Goal: Task Accomplishment & Management: Use online tool/utility

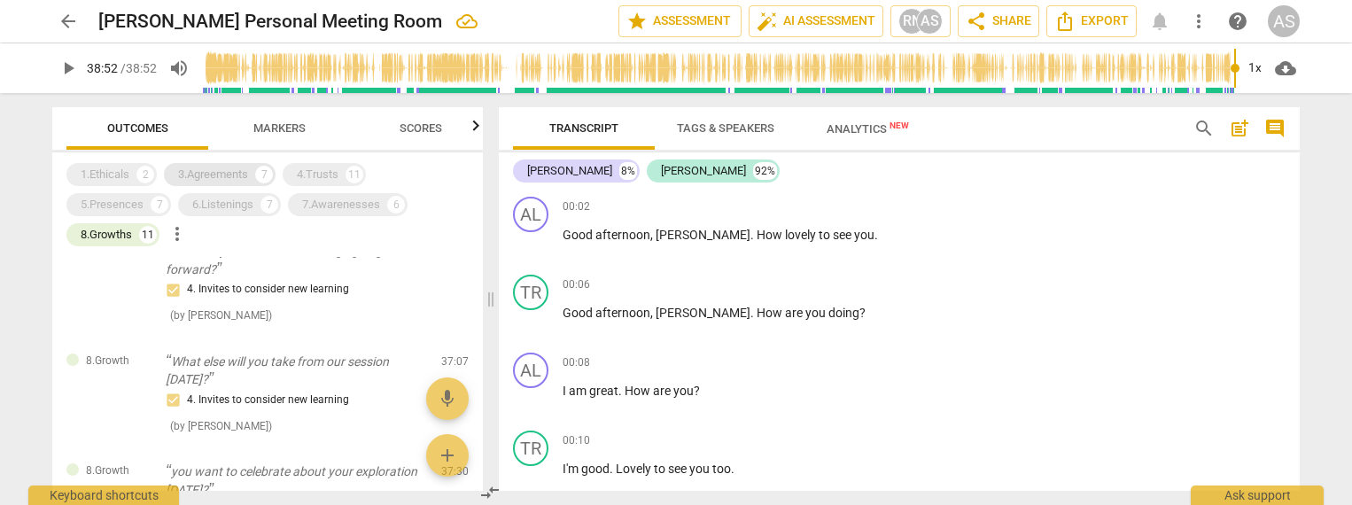
click at [239, 167] on div "3.Agreements" at bounding box center [213, 175] width 70 height 18
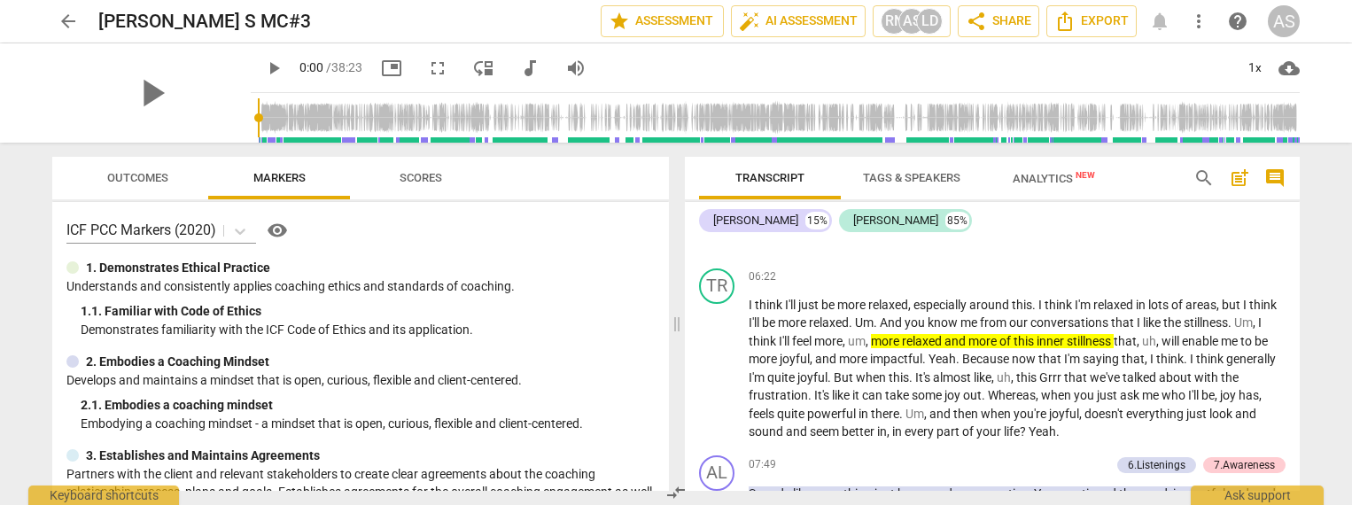
scroll to position [1523, 0]
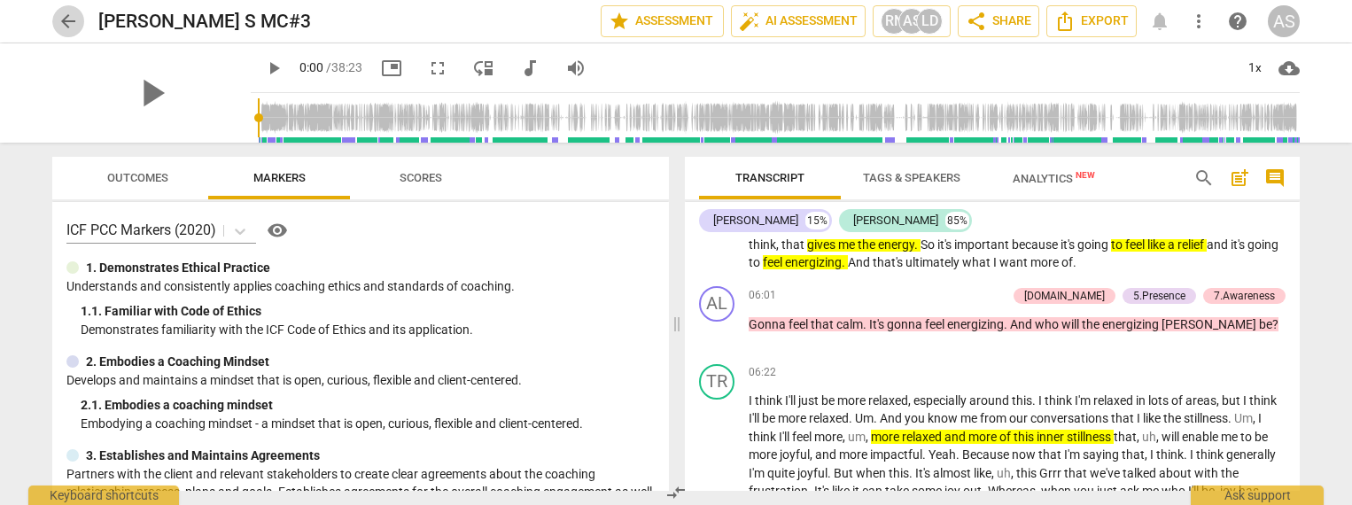
click at [70, 25] on span "arrow_back" at bounding box center [68, 21] width 21 height 21
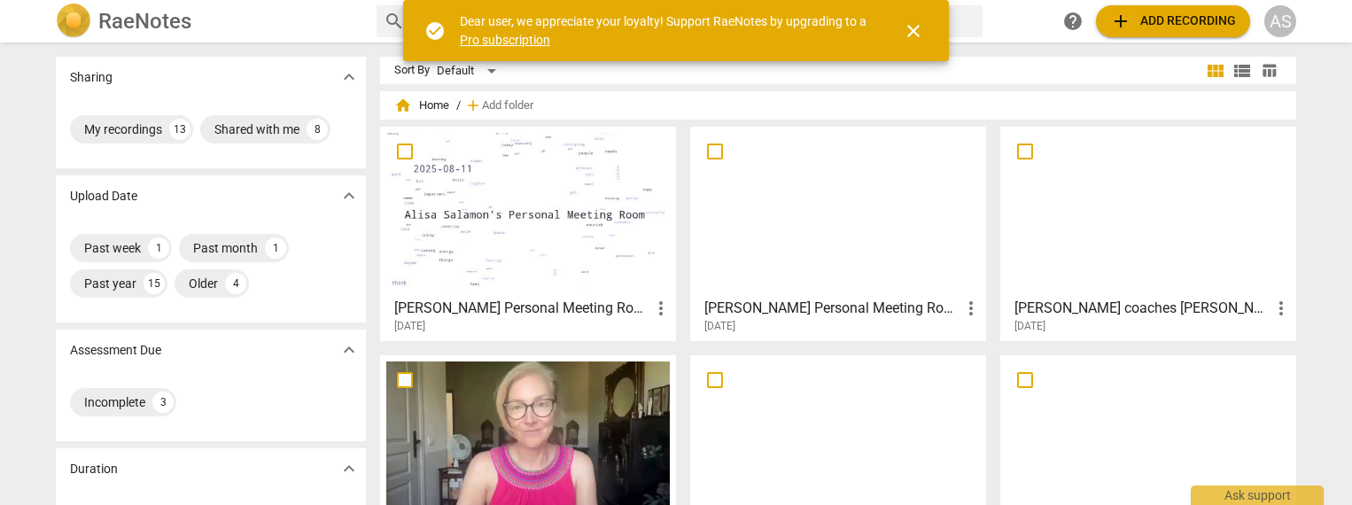
click at [526, 223] on div at bounding box center [528, 211] width 284 height 157
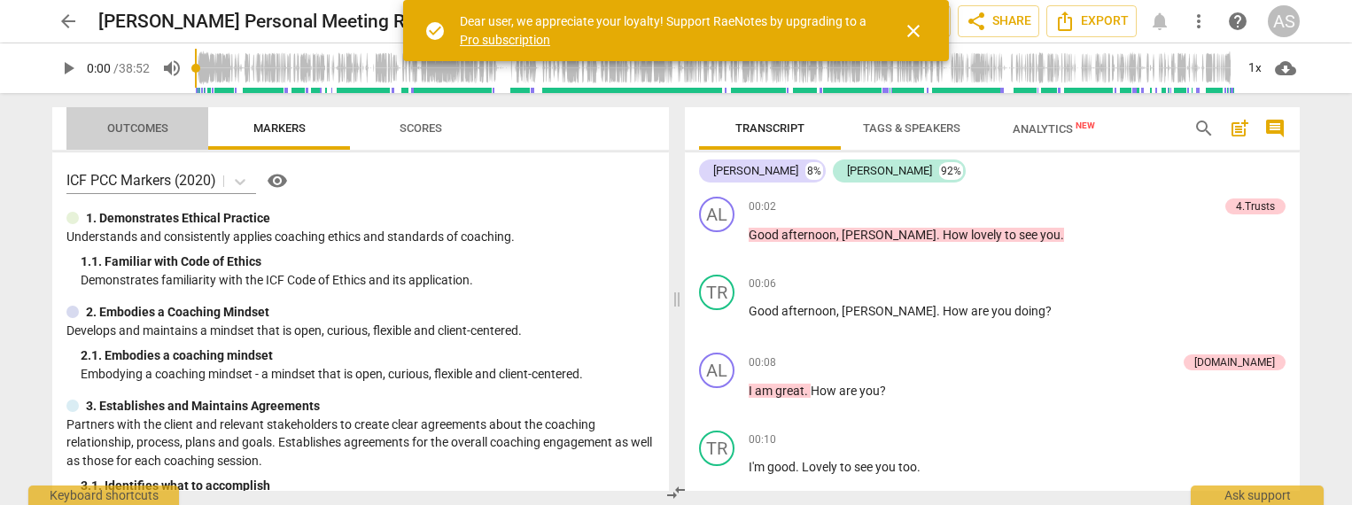
click at [136, 131] on span "Outcomes" at bounding box center [137, 127] width 61 height 13
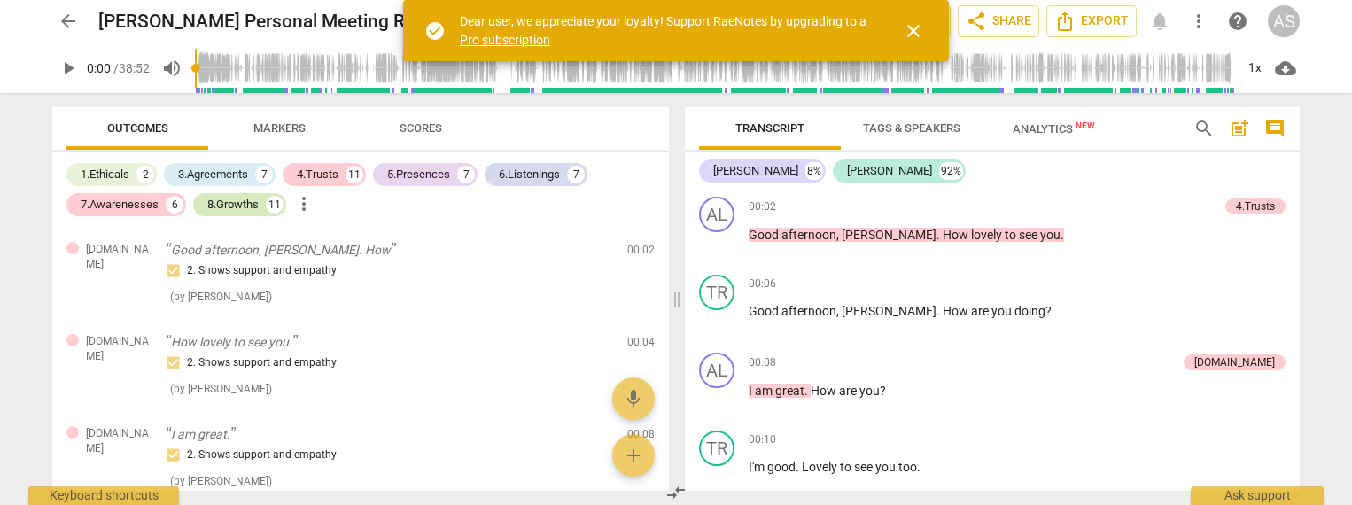
click at [255, 199] on div "8.Growths" at bounding box center [232, 205] width 51 height 18
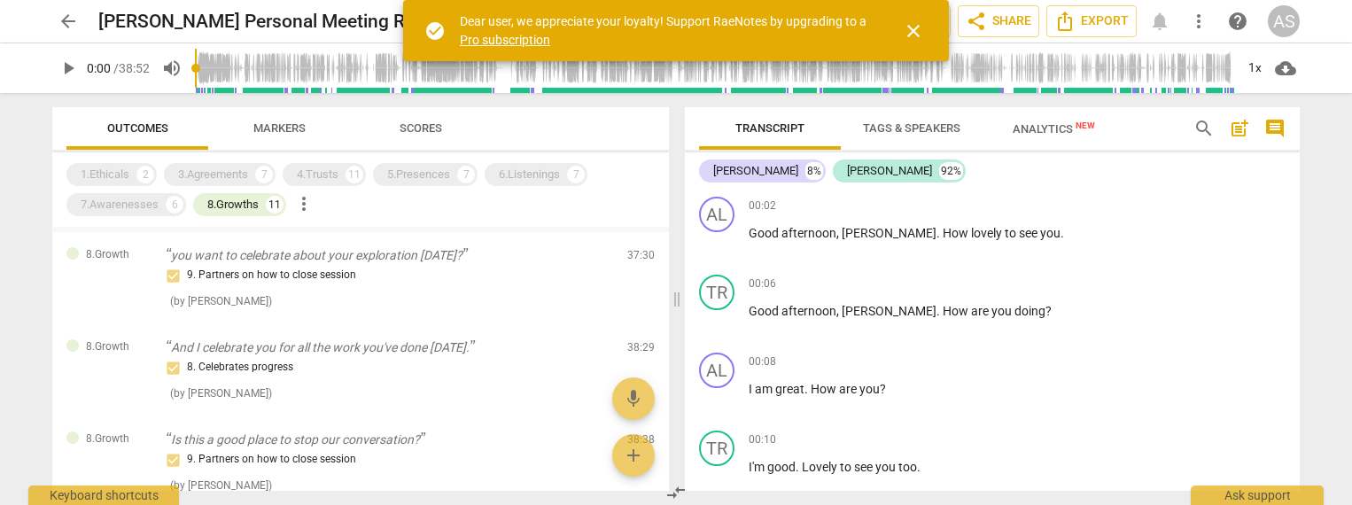
scroll to position [728, 0]
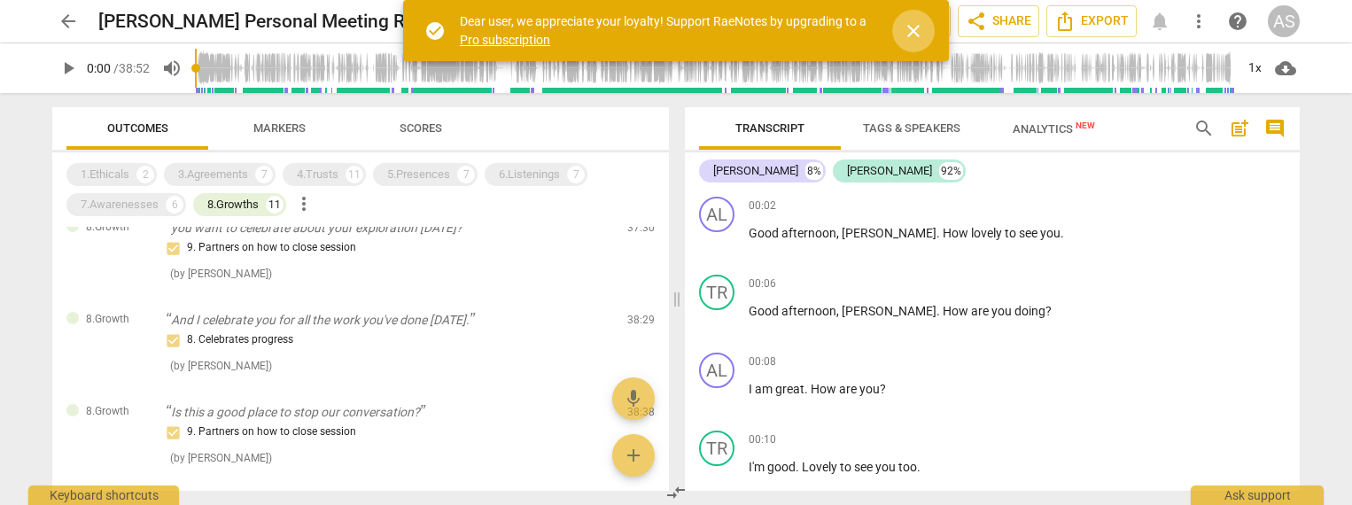
click at [908, 29] on span "close" at bounding box center [913, 30] width 21 height 21
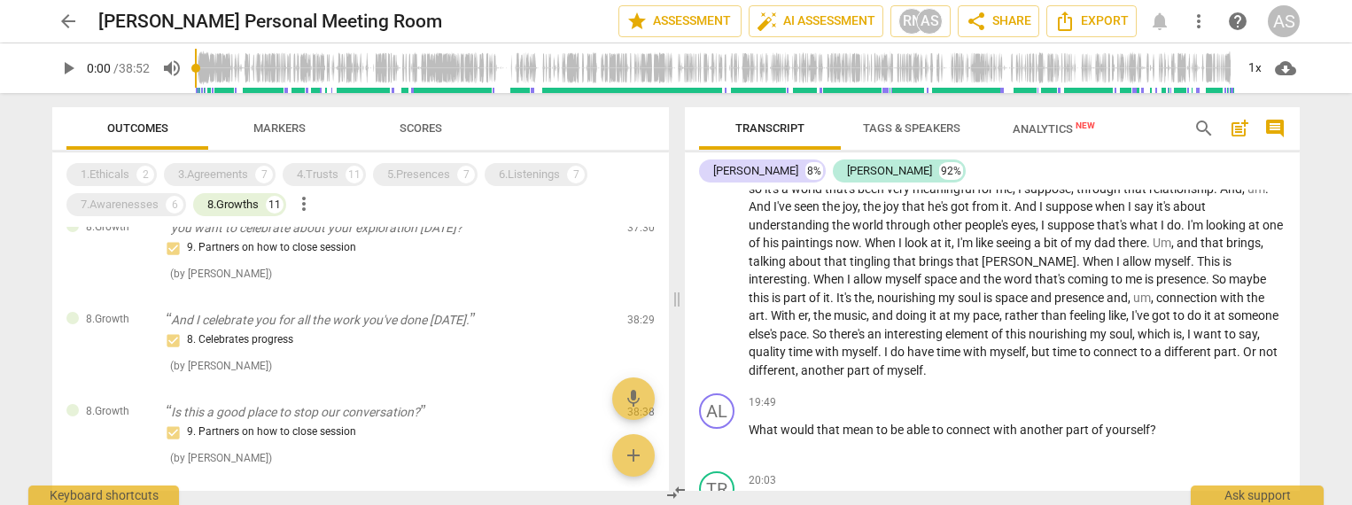
scroll to position [3008, 0]
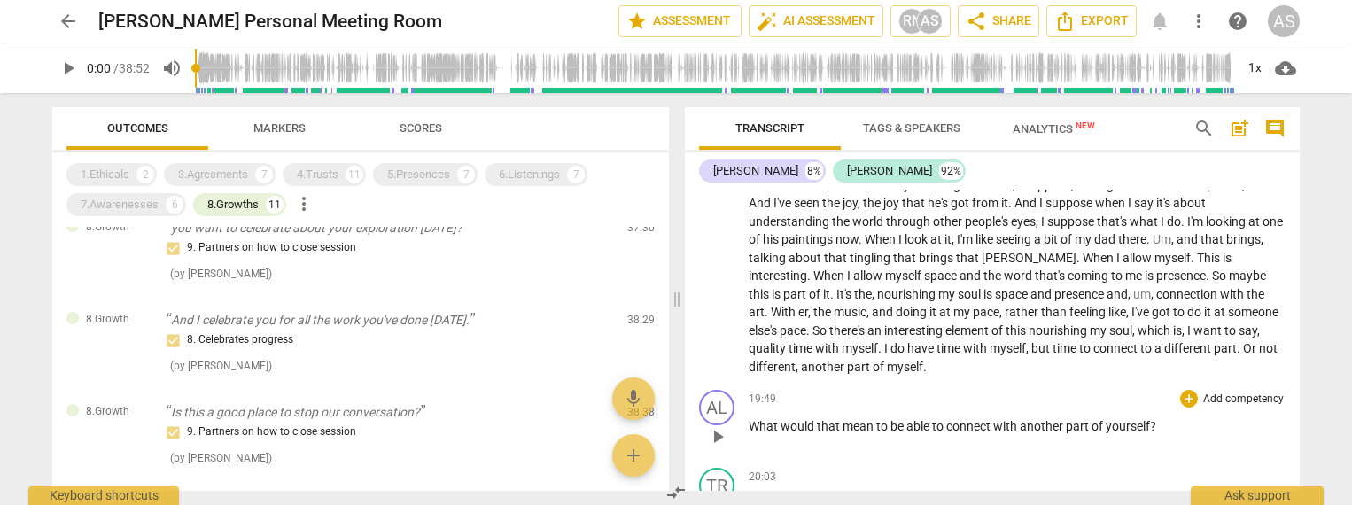
click at [1238, 392] on p "Add competency" at bounding box center [1244, 400] width 84 height 16
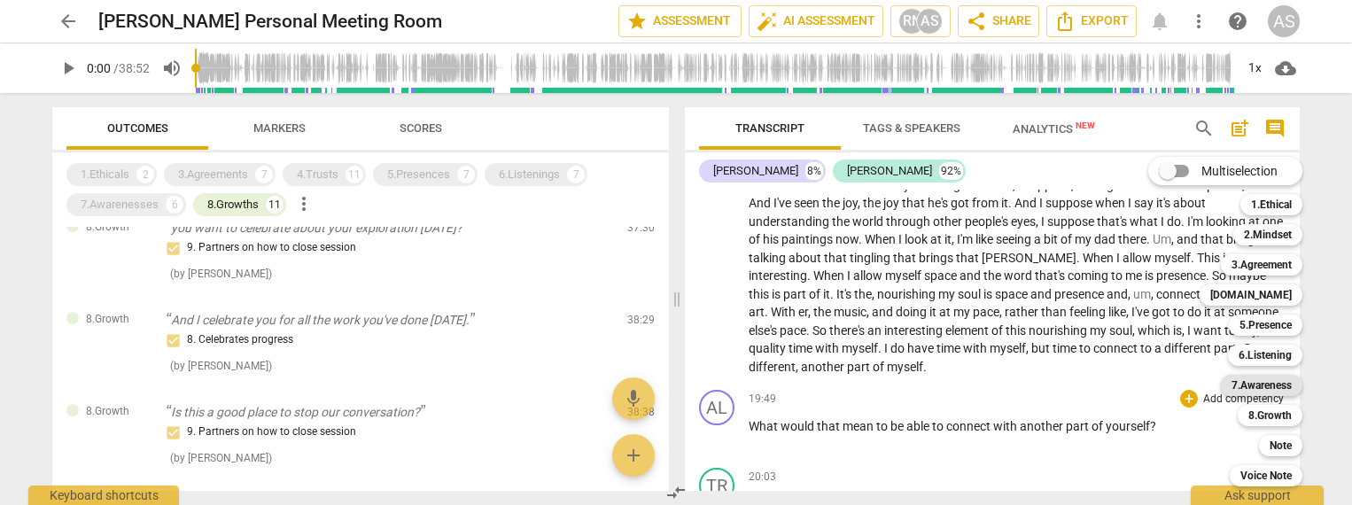
click at [1275, 386] on b "7.Awareness" at bounding box center [1262, 385] width 60 height 21
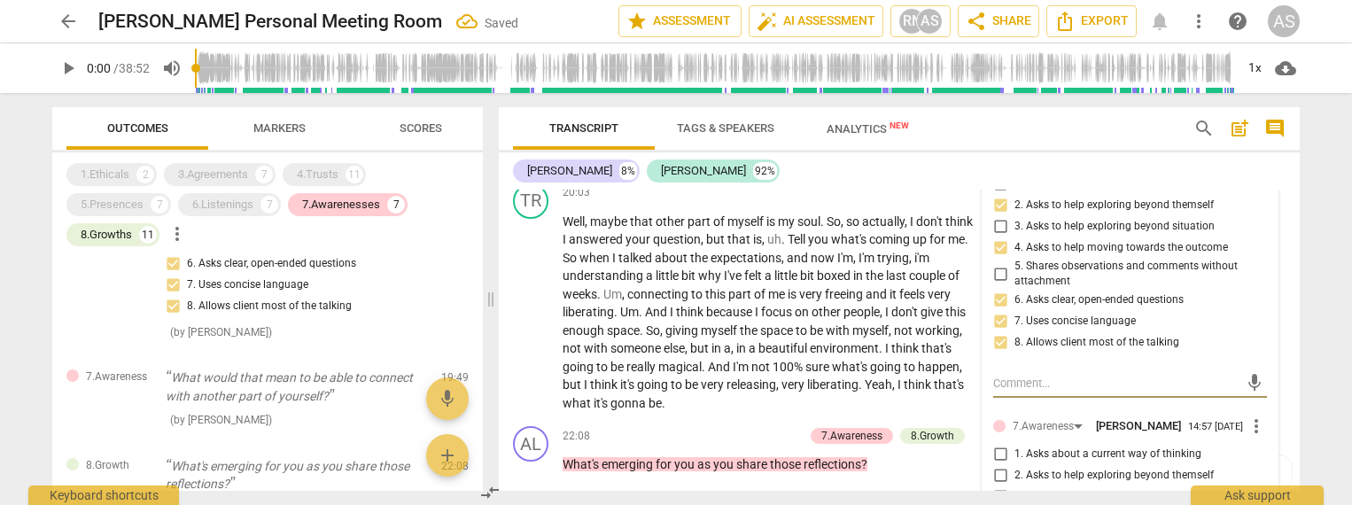
scroll to position [3728, 0]
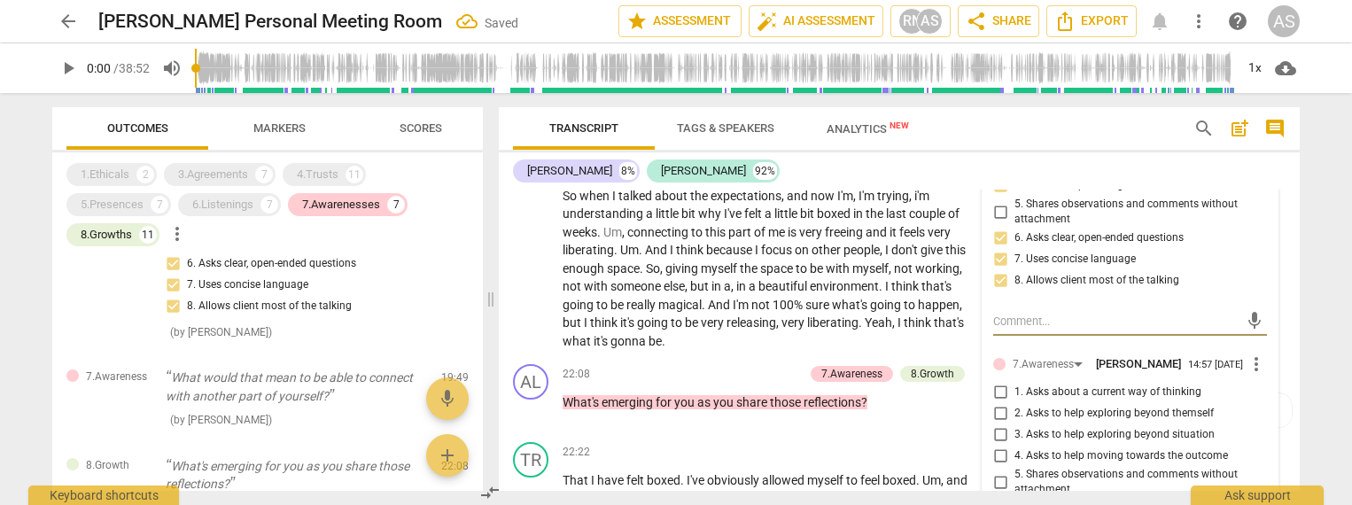
click at [1076, 406] on span "2. Asks to help exploring beyond themself" at bounding box center [1114, 414] width 199 height 16
click at [1015, 403] on input "2. Asks to help exploring beyond themself" at bounding box center [1000, 413] width 28 height 21
checkbox input "true"
click at [1099, 427] on span "3. Asks to help exploring beyond situation" at bounding box center [1115, 435] width 200 height 16
click at [1015, 425] on input "3. Asks to help exploring beyond situation" at bounding box center [1000, 435] width 28 height 21
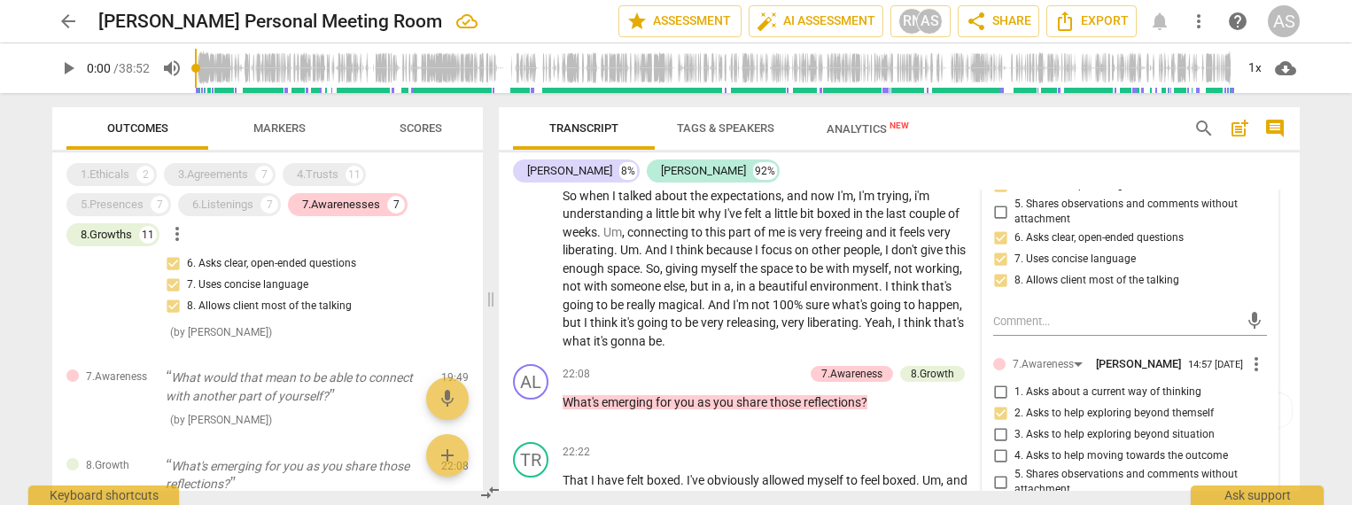
checkbox input "true"
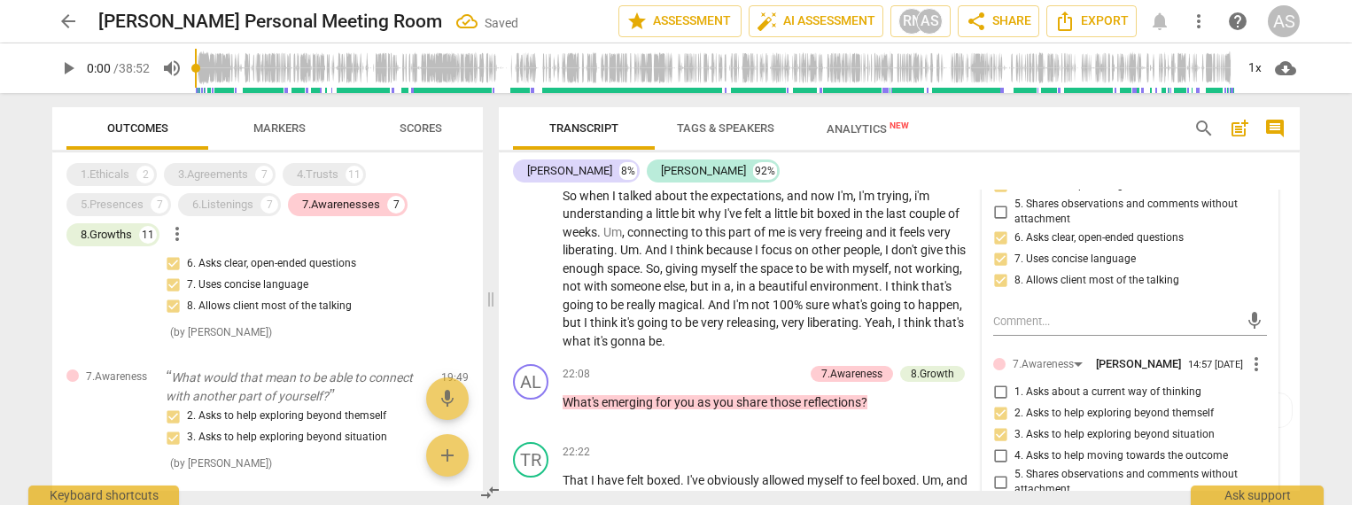
click at [1106, 448] on span "4. Asks to help moving towards the outcome" at bounding box center [1122, 456] width 214 height 16
click at [1015, 446] on input "4. Asks to help moving towards the outcome" at bounding box center [1000, 456] width 28 height 21
checkbox input "true"
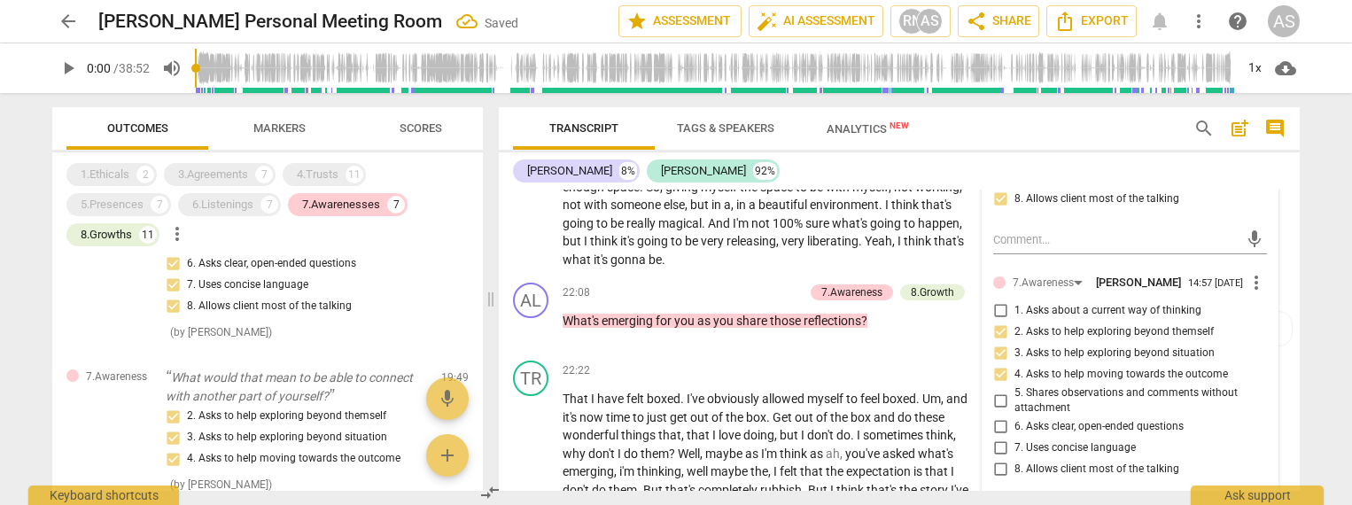
scroll to position [3816, 0]
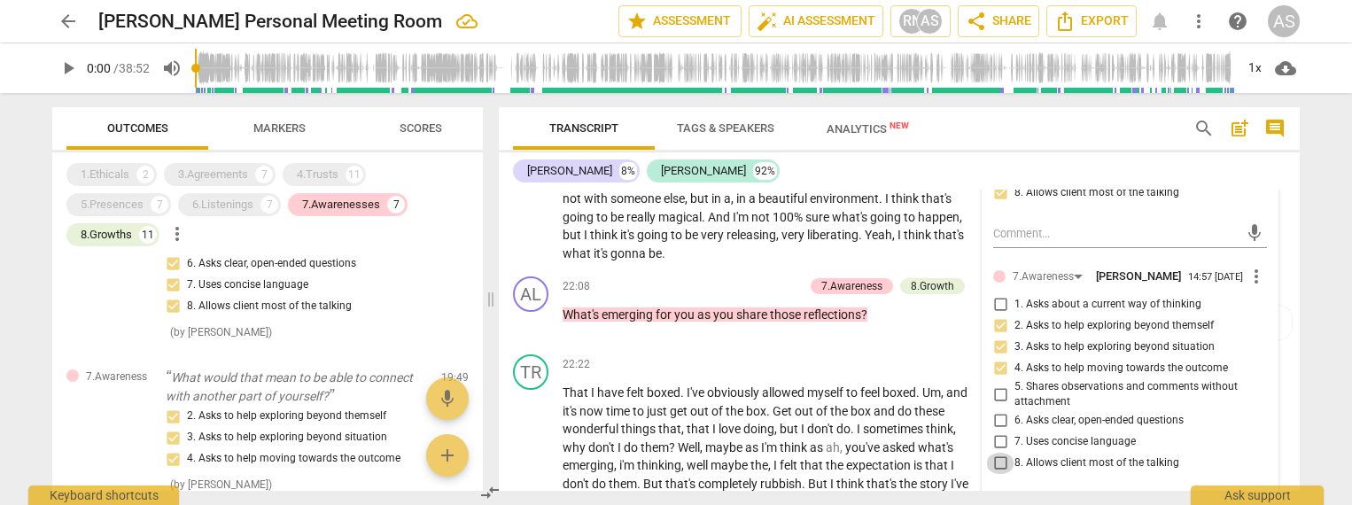
click at [1001, 453] on input "8. Allows client most of the talking" at bounding box center [1000, 463] width 28 height 21
checkbox input "true"
click at [998, 432] on input "7. Uses concise language" at bounding box center [1000, 442] width 28 height 21
checkbox input "true"
click at [1000, 410] on input "6. Asks clear, open-ended questions" at bounding box center [1000, 420] width 28 height 21
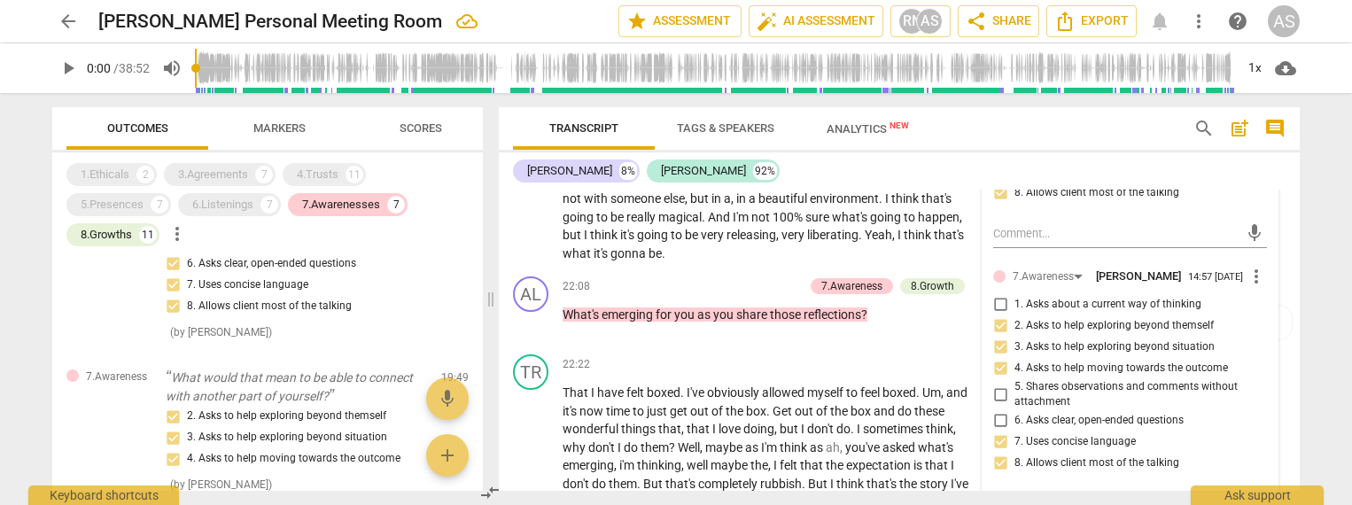
checkbox input "true"
drag, startPoint x: 928, startPoint y: 180, endPoint x: 940, endPoint y: 246, distance: 67.6
click at [928, 180] on div "Alisa 8% Tracy 92%" at bounding box center [899, 171] width 773 height 30
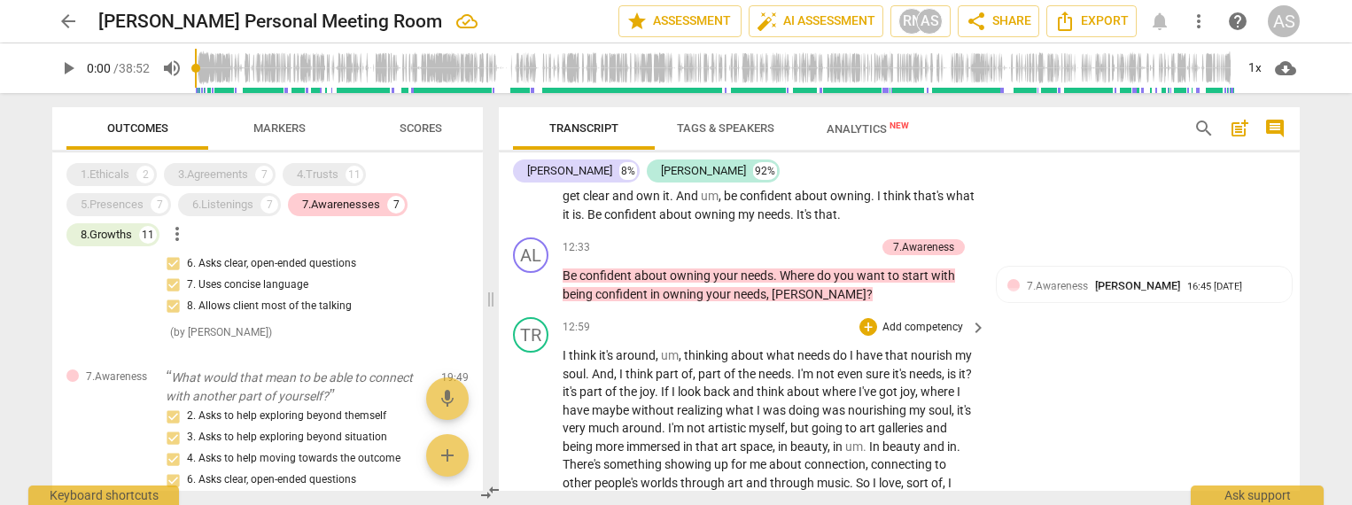
scroll to position [2781, 0]
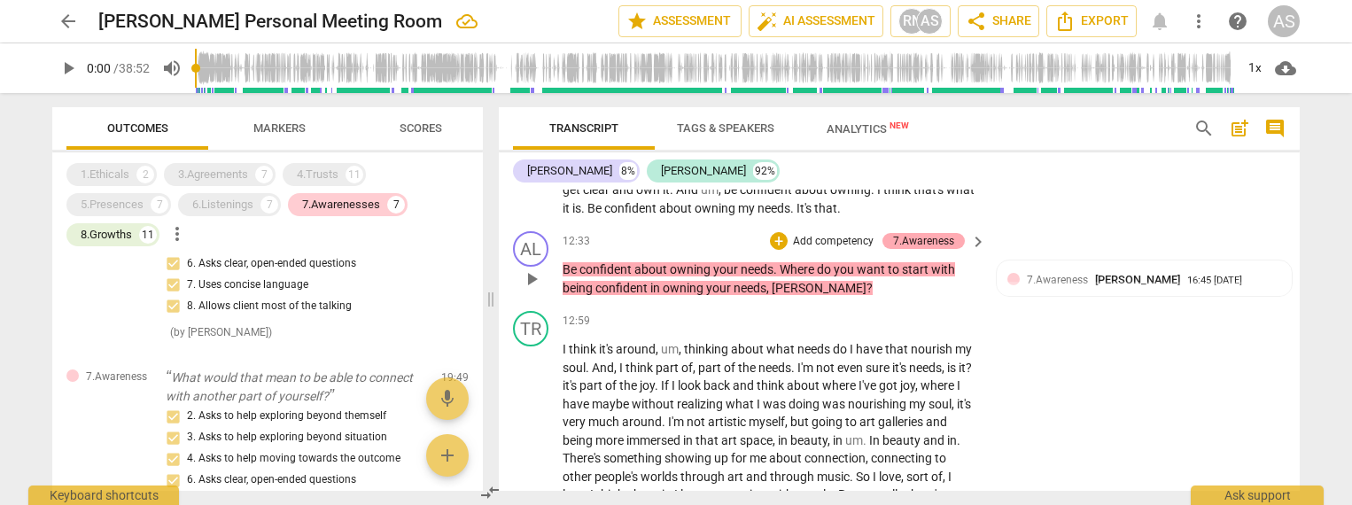
click at [920, 233] on div "7.Awareness" at bounding box center [923, 241] width 61 height 16
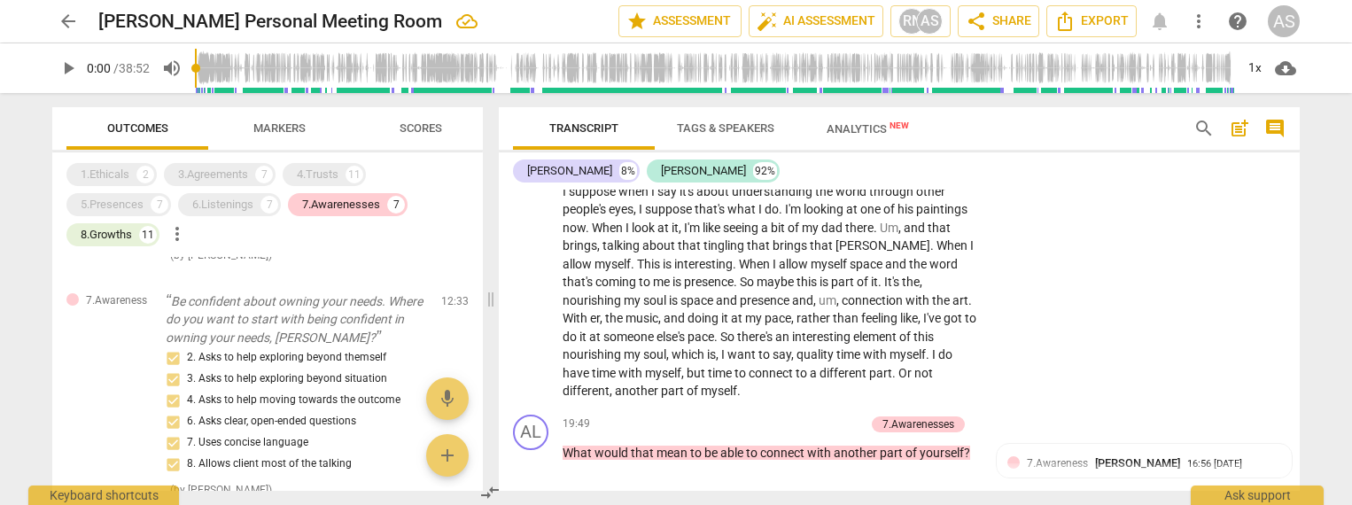
scroll to position [3374, 0]
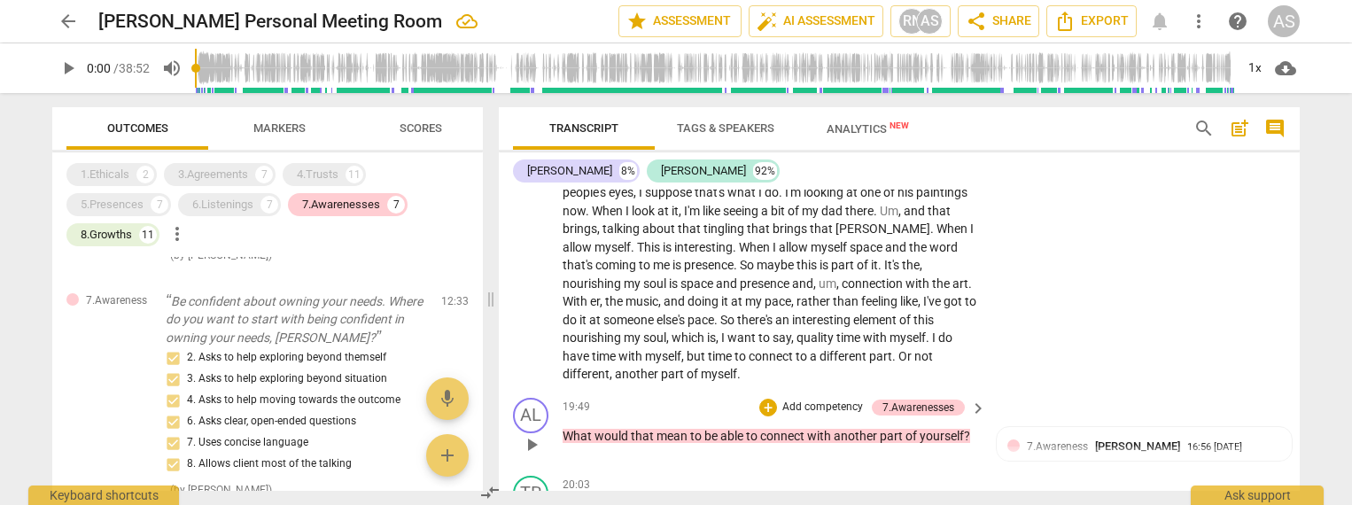
click at [846, 400] on p "Add competency" at bounding box center [823, 408] width 84 height 16
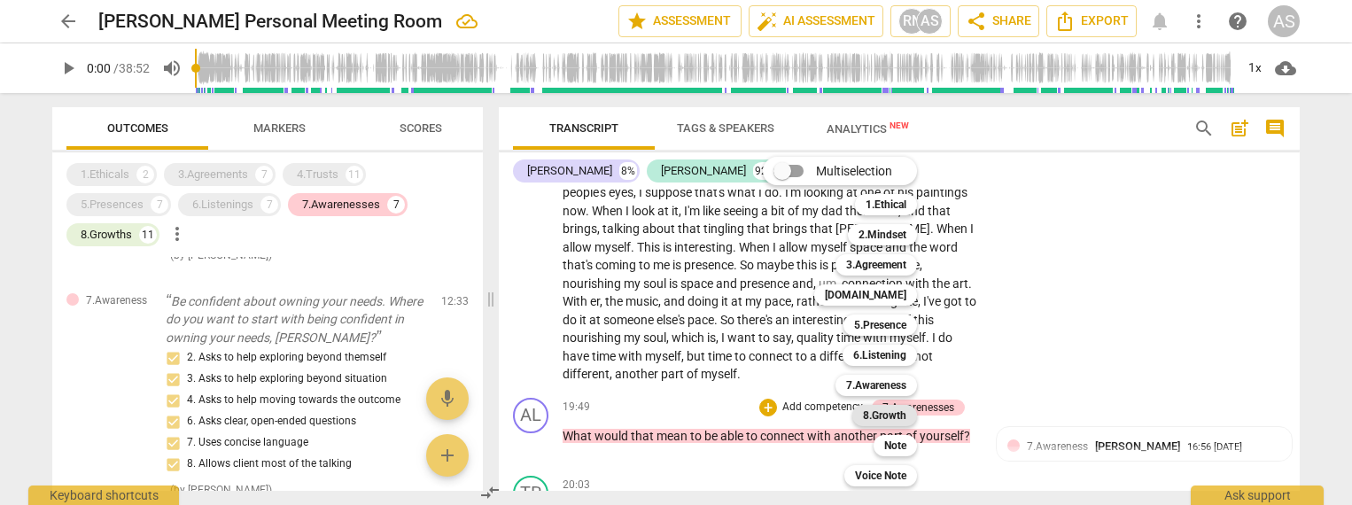
click at [882, 420] on b "8.Growth" at bounding box center [884, 415] width 43 height 21
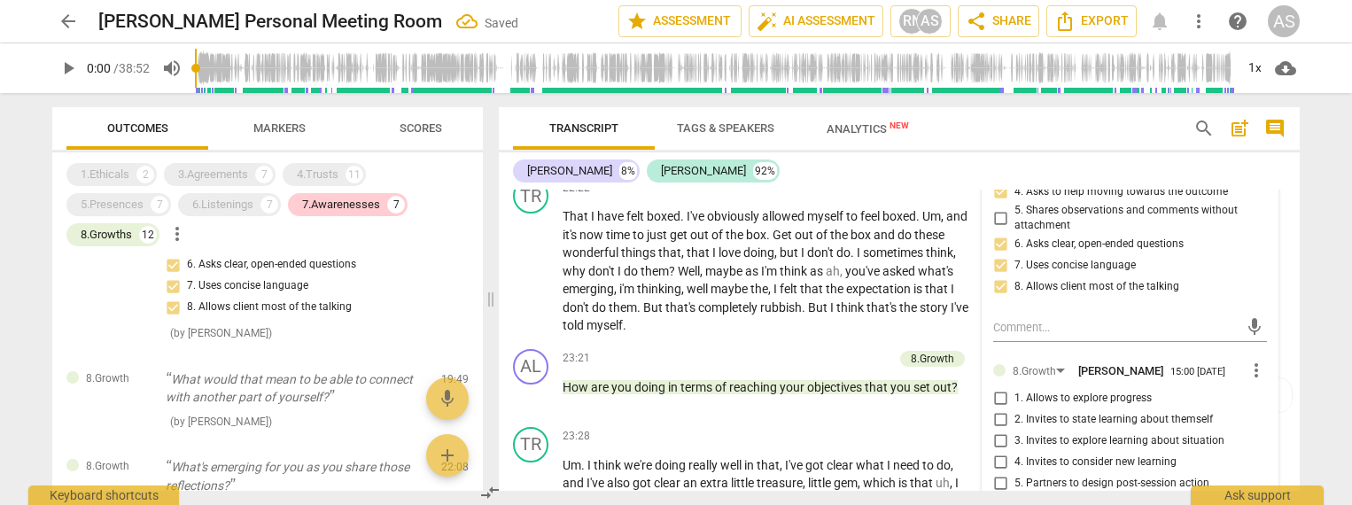
scroll to position [3993, 0]
click at [1069, 411] on span "2. Invites to state learning about themself" at bounding box center [1114, 419] width 199 height 16
click at [1015, 409] on input "2. Invites to state learning about themself" at bounding box center [1000, 419] width 28 height 21
checkbox input "true"
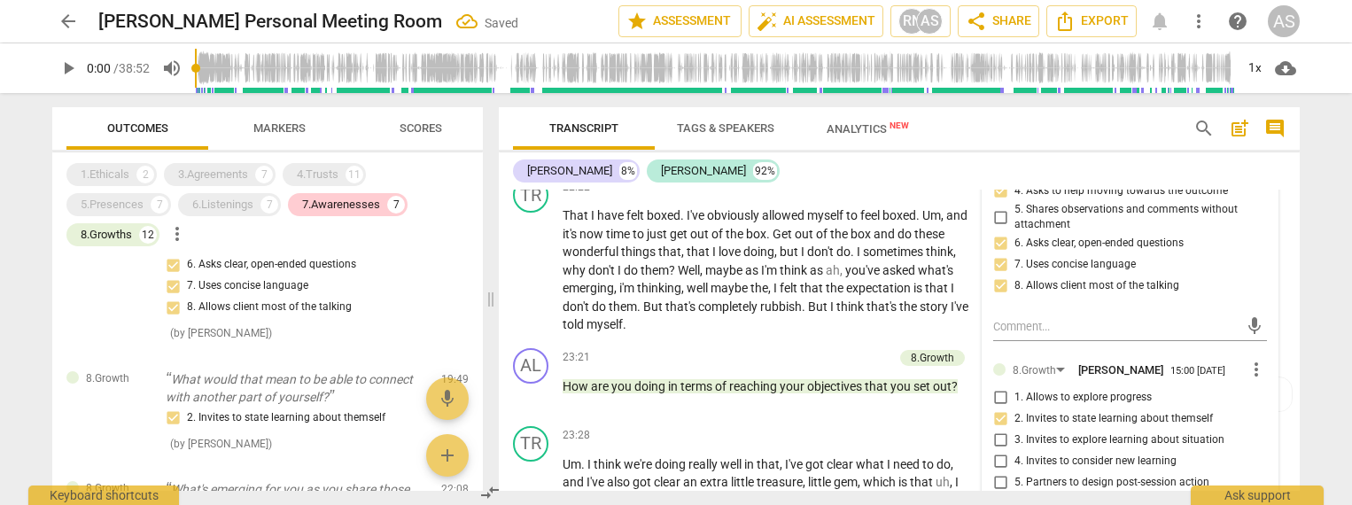
click at [1071, 432] on span "3. Invites to explore learning about situation" at bounding box center [1120, 440] width 210 height 16
click at [1015, 430] on input "3. Invites to explore learning about situation" at bounding box center [1000, 440] width 28 height 21
checkbox input "true"
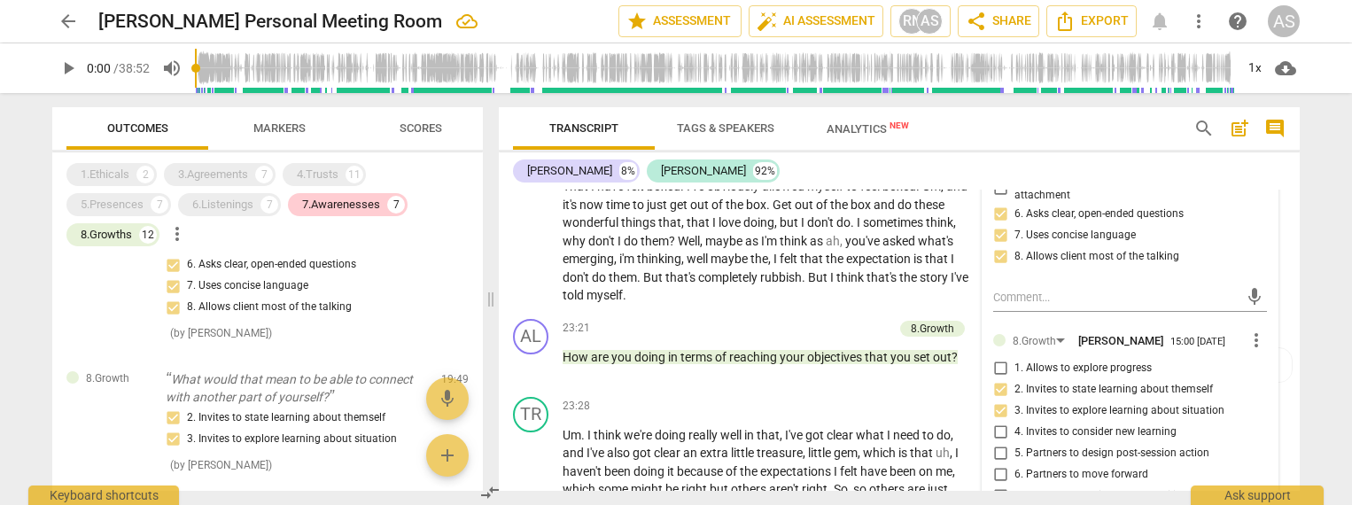
scroll to position [4021, 0]
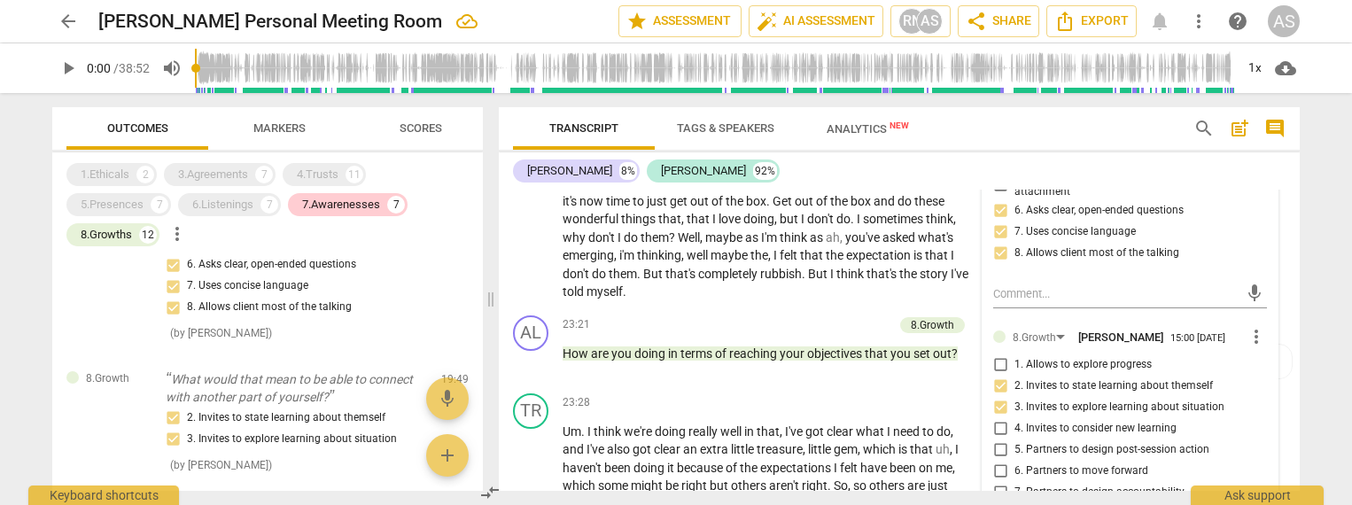
click at [1040, 442] on span "5. Partners to design post-session action" at bounding box center [1112, 450] width 195 height 16
click at [1015, 440] on input "5. Partners to design post-session action" at bounding box center [1000, 450] width 28 height 21
checkbox input "true"
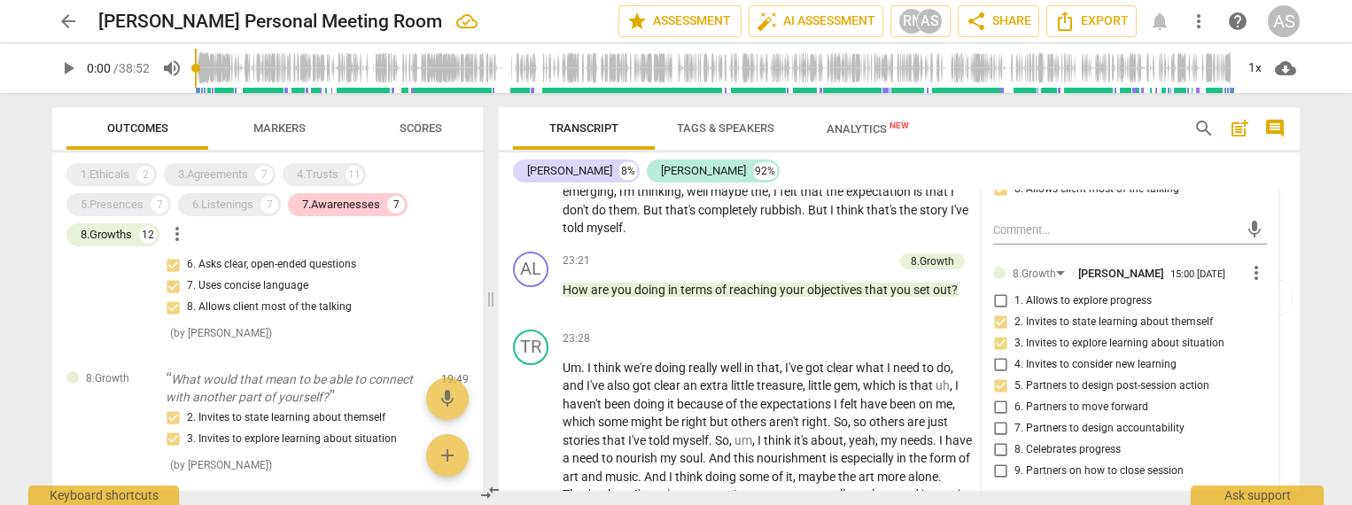
scroll to position [4095, 0]
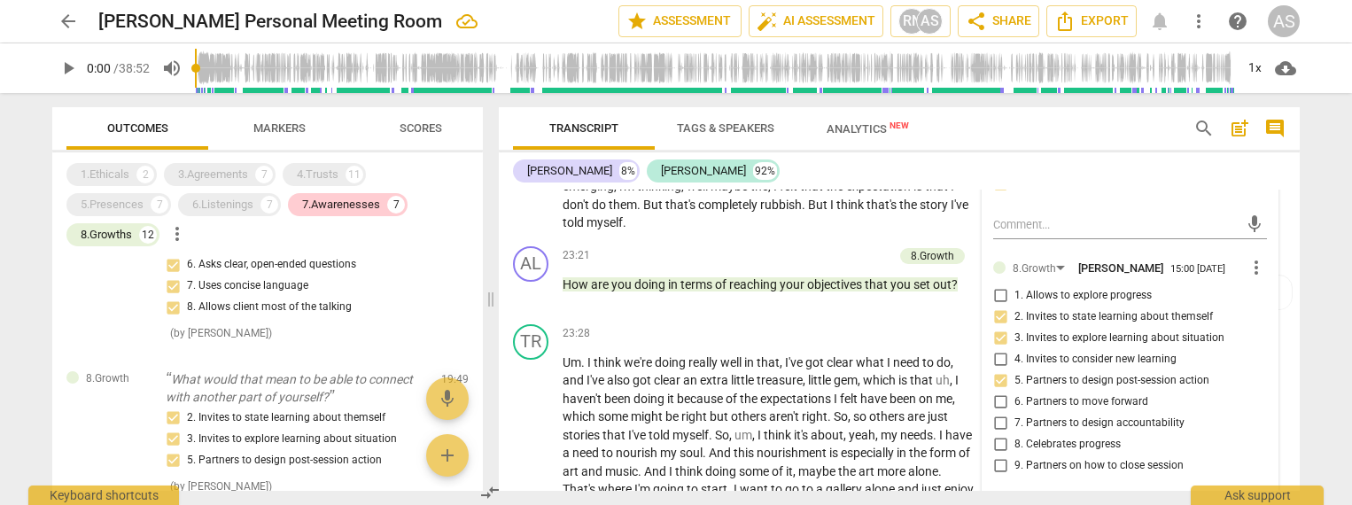
click at [1118, 394] on span "6. Partners to move forward" at bounding box center [1082, 402] width 134 height 16
click at [1015, 392] on input "6. Partners to move forward" at bounding box center [1000, 402] width 28 height 21
checkbox input "true"
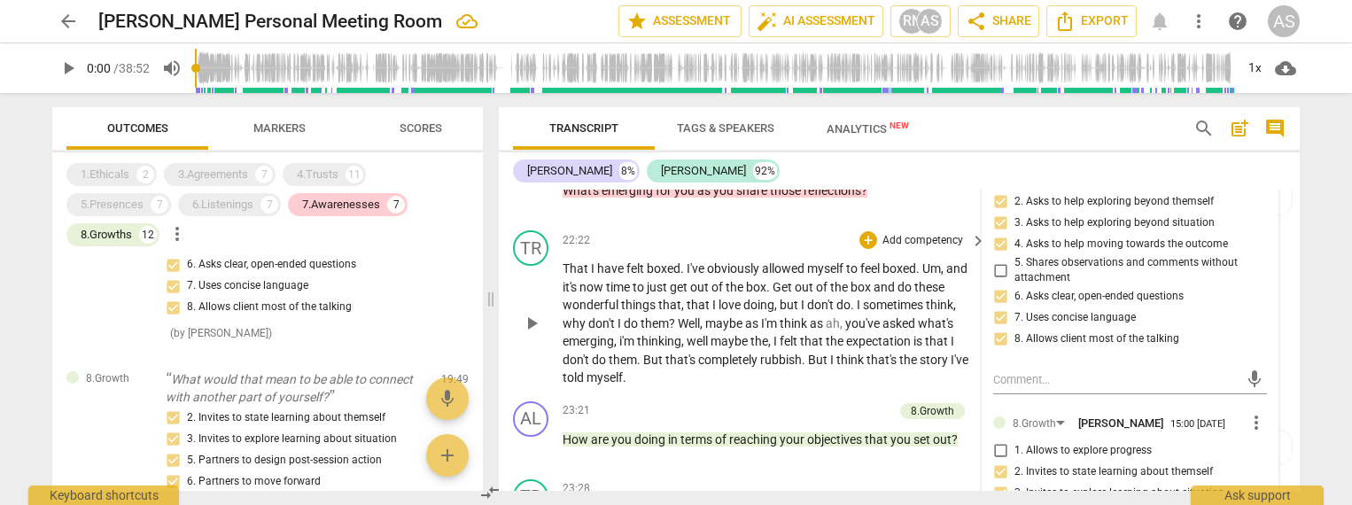
scroll to position [3942, 0]
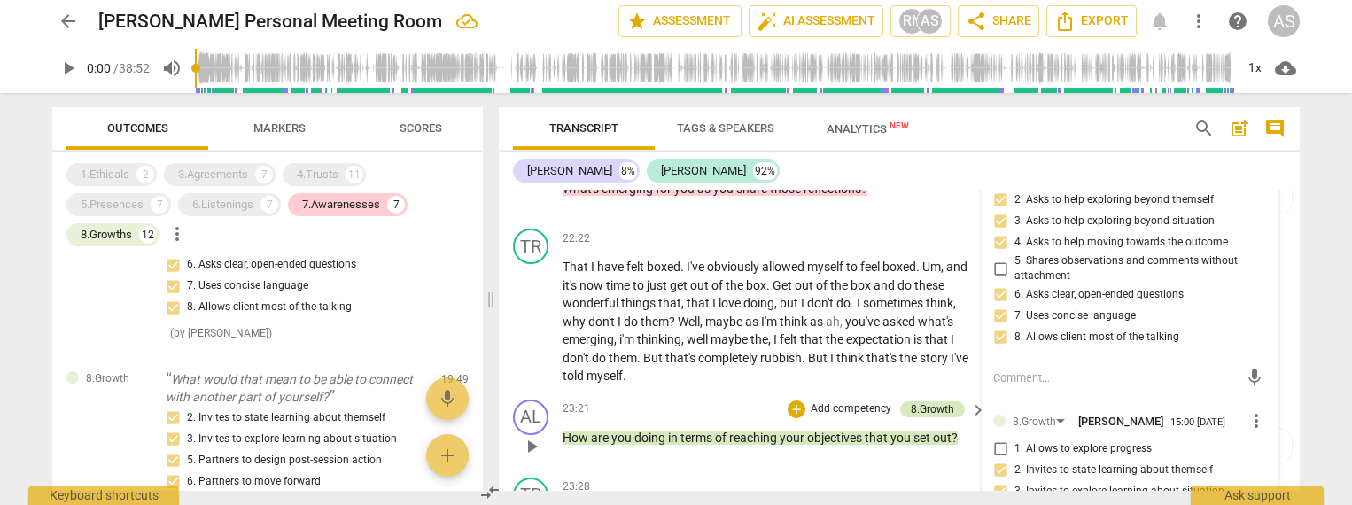
click at [938, 401] on div "8.Growth" at bounding box center [932, 409] width 43 height 16
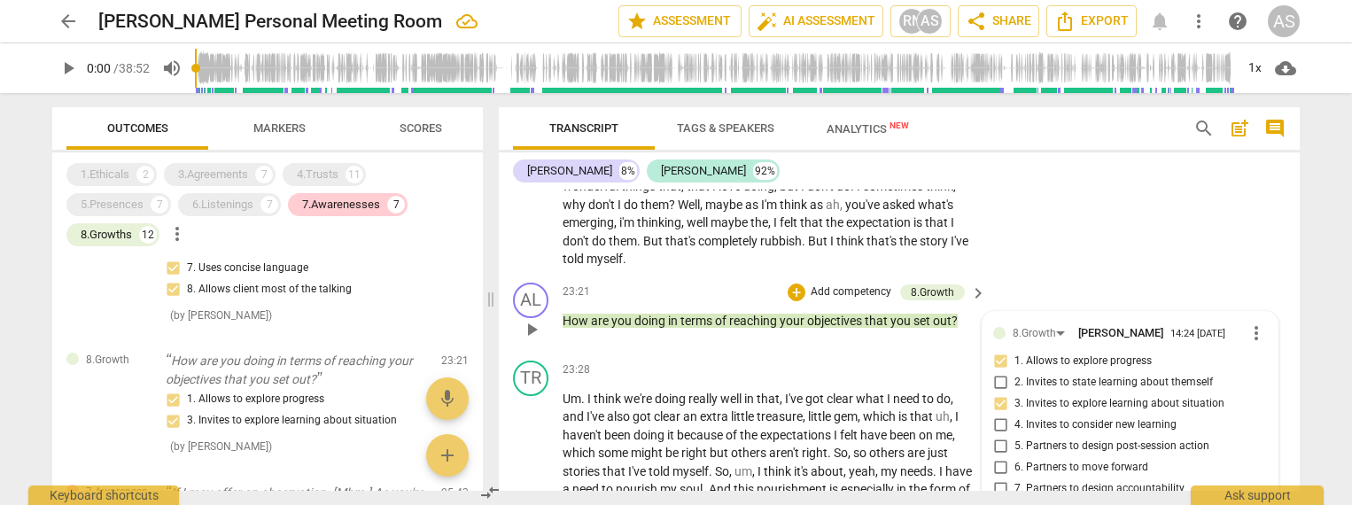
scroll to position [4058, 0]
click at [1071, 418] on span "4. Invites to consider new learning" at bounding box center [1096, 426] width 162 height 16
click at [1015, 416] on input "4. Invites to consider new learning" at bounding box center [1000, 426] width 28 height 21
checkbox input "true"
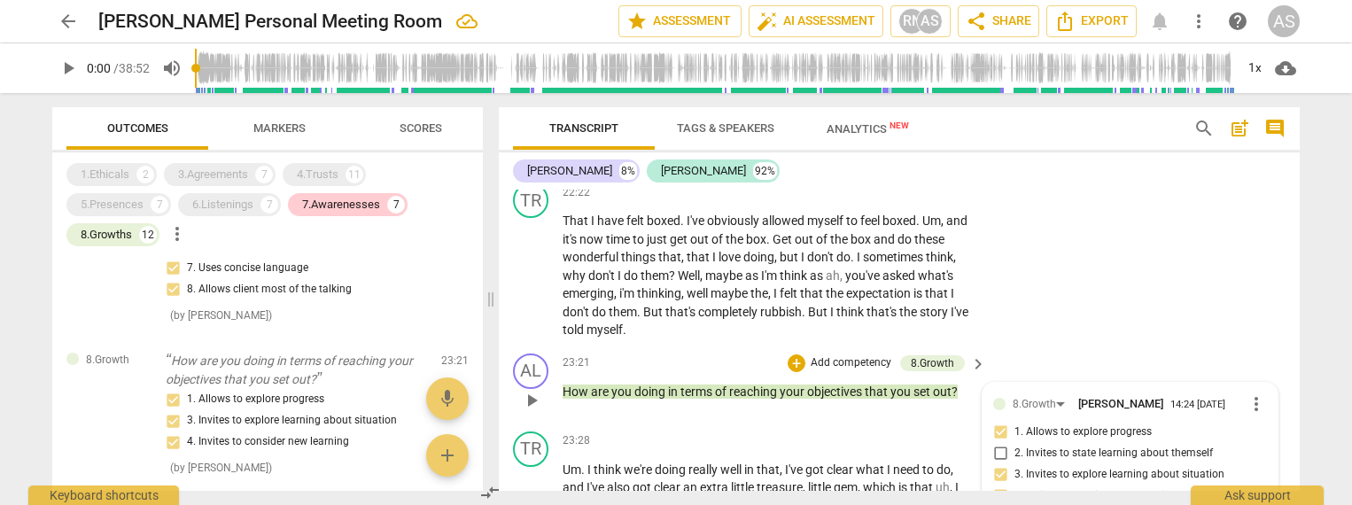
scroll to position [3987, 0]
click at [1072, 447] on span "2. Invites to state learning about themself" at bounding box center [1114, 455] width 199 height 16
click at [1015, 444] on input "2. Invites to state learning about themself" at bounding box center [1000, 454] width 28 height 21
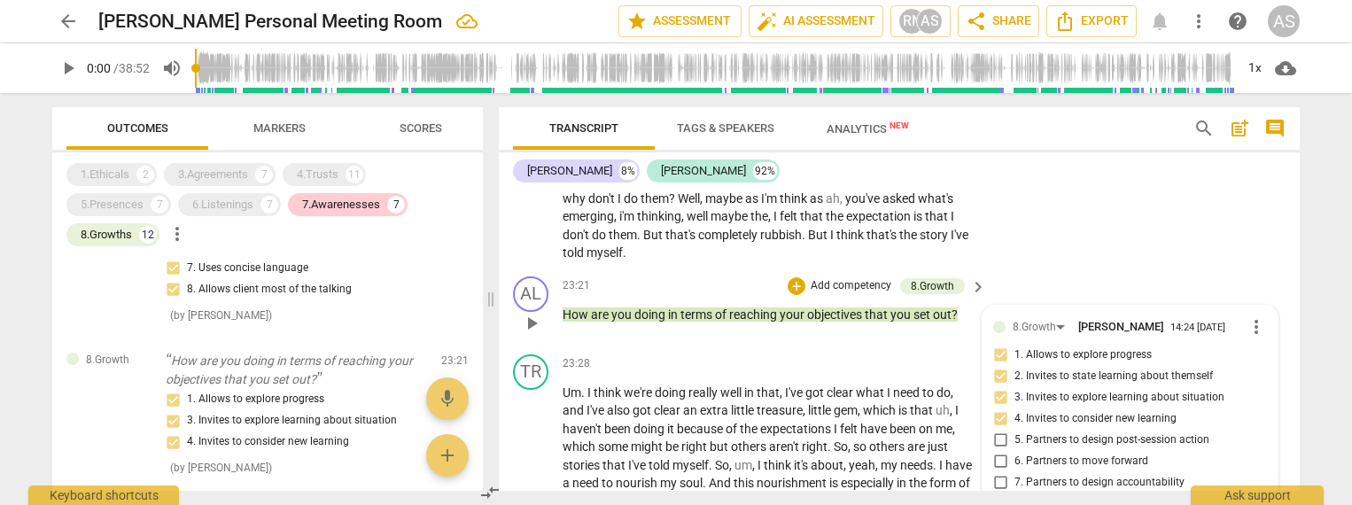
scroll to position [4067, 0]
click at [1131, 367] on span "2. Invites to state learning about themself" at bounding box center [1114, 375] width 199 height 16
click at [1015, 364] on input "2. Invites to state learning about themself" at bounding box center [1000, 374] width 28 height 21
checkbox input "true"
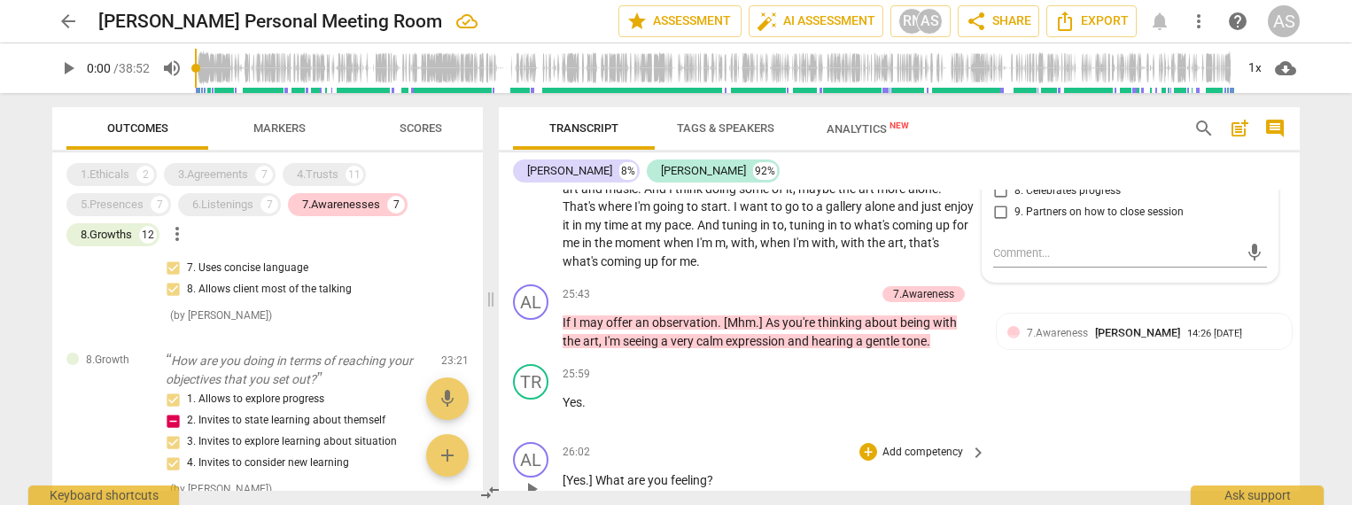
scroll to position [4382, 0]
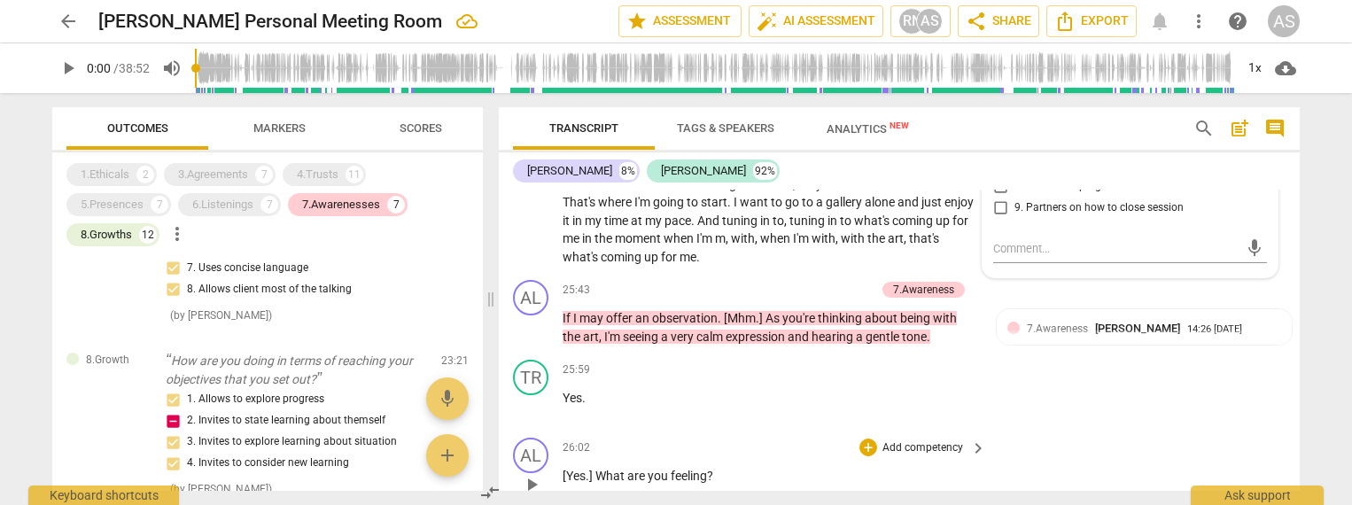
click at [918, 440] on p "Add competency" at bounding box center [923, 448] width 84 height 16
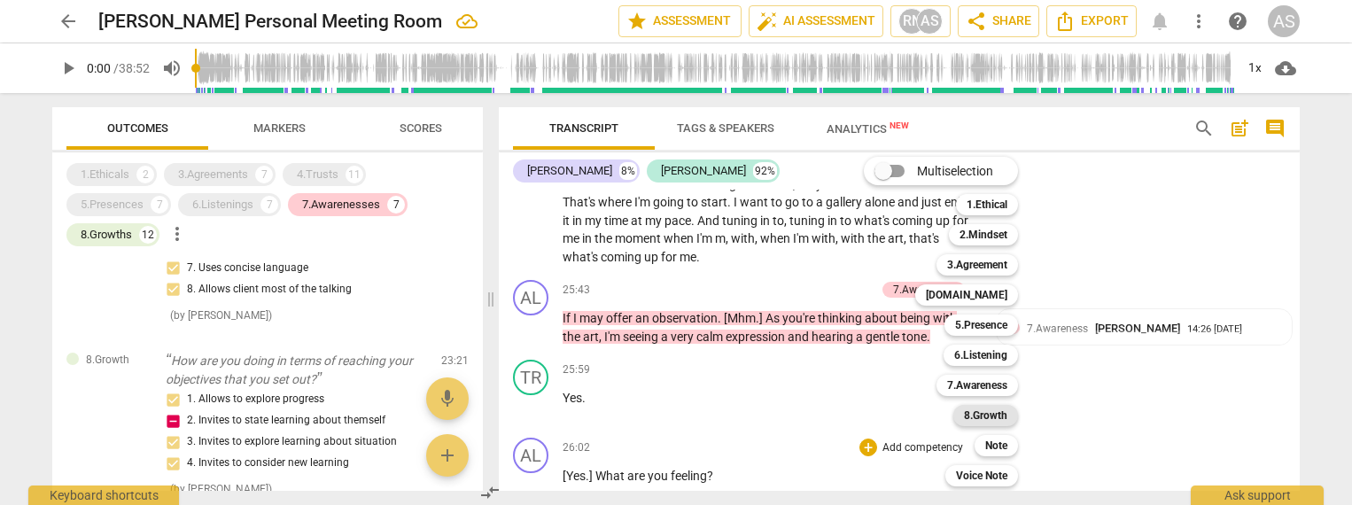
click at [985, 416] on b "8.Growth" at bounding box center [985, 415] width 43 height 21
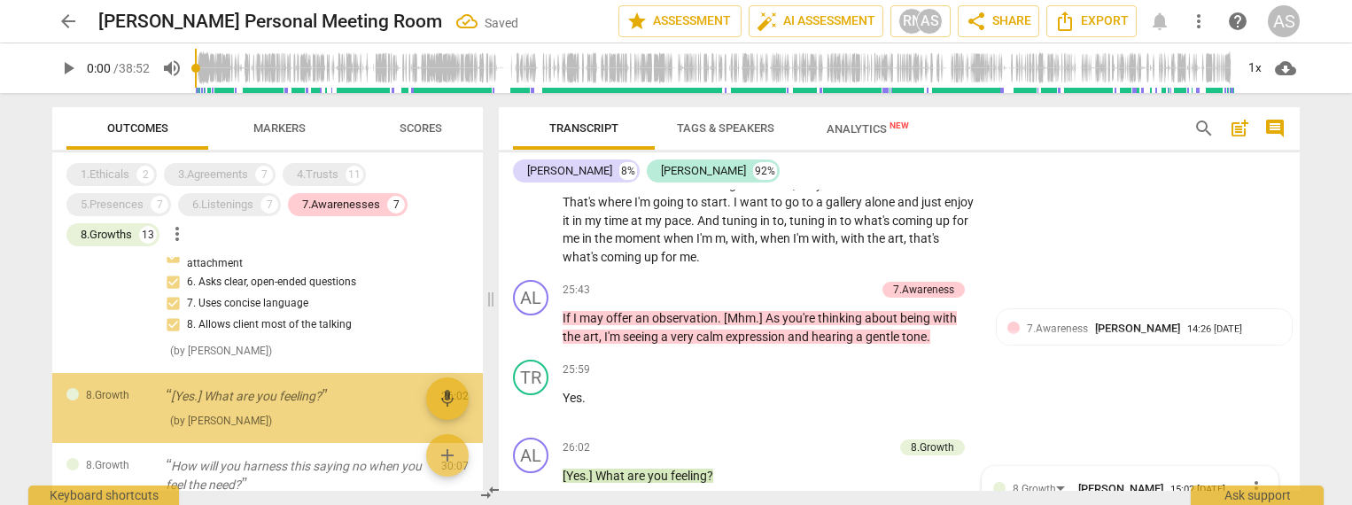
scroll to position [4709, 0]
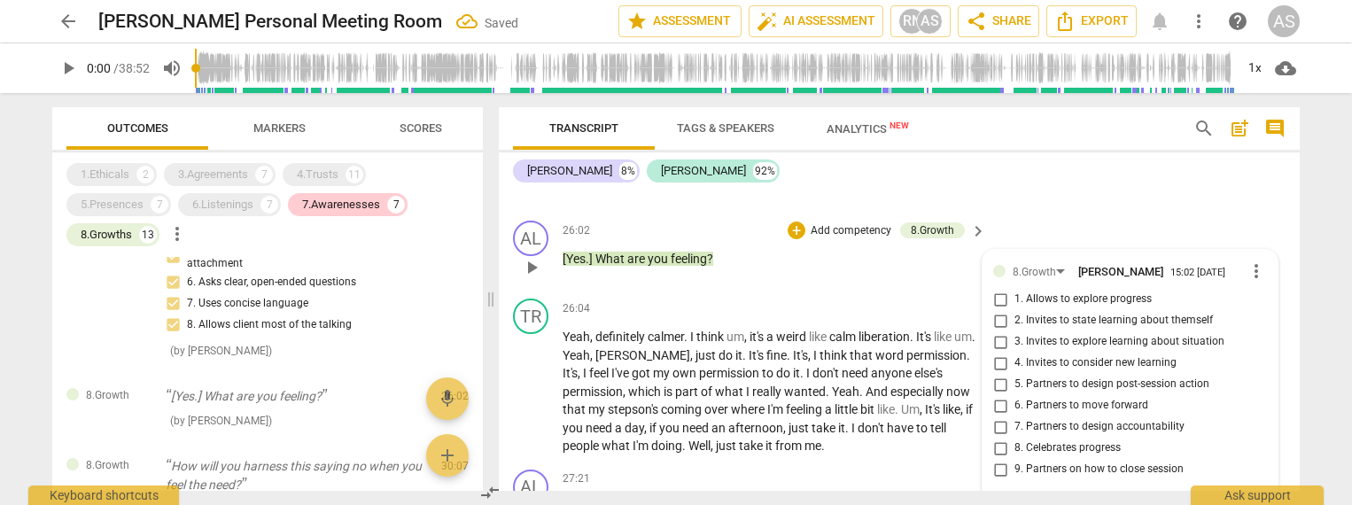
click at [1046, 313] on span "2. Invites to state learning about themself" at bounding box center [1114, 321] width 199 height 16
click at [1015, 310] on input "2. Invites to state learning about themself" at bounding box center [1000, 320] width 28 height 21
checkbox input "true"
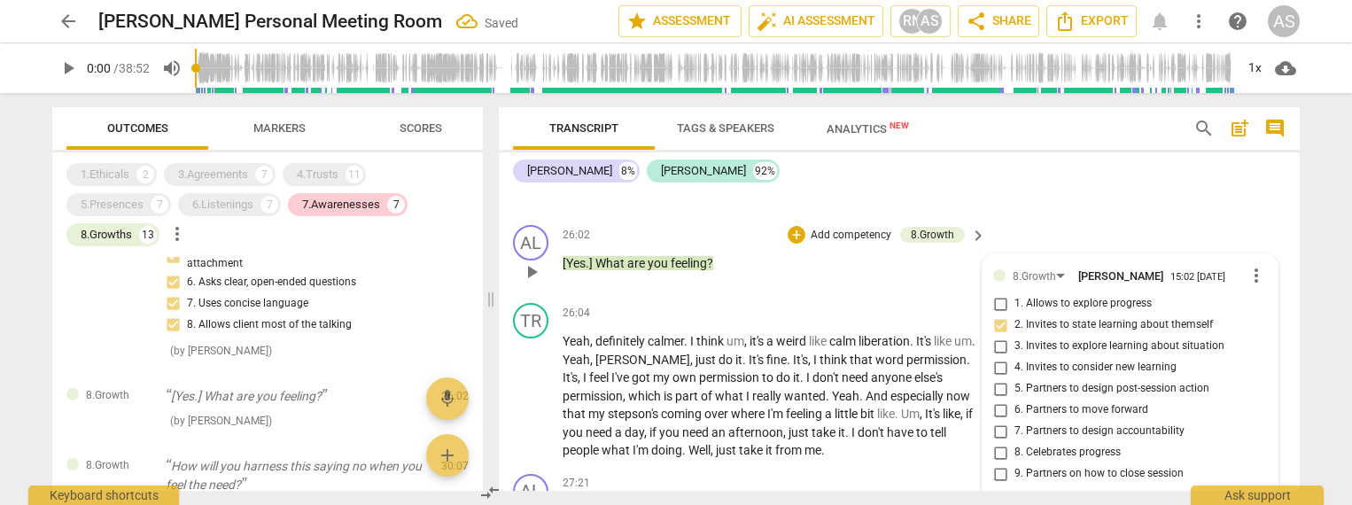
scroll to position [4599, 0]
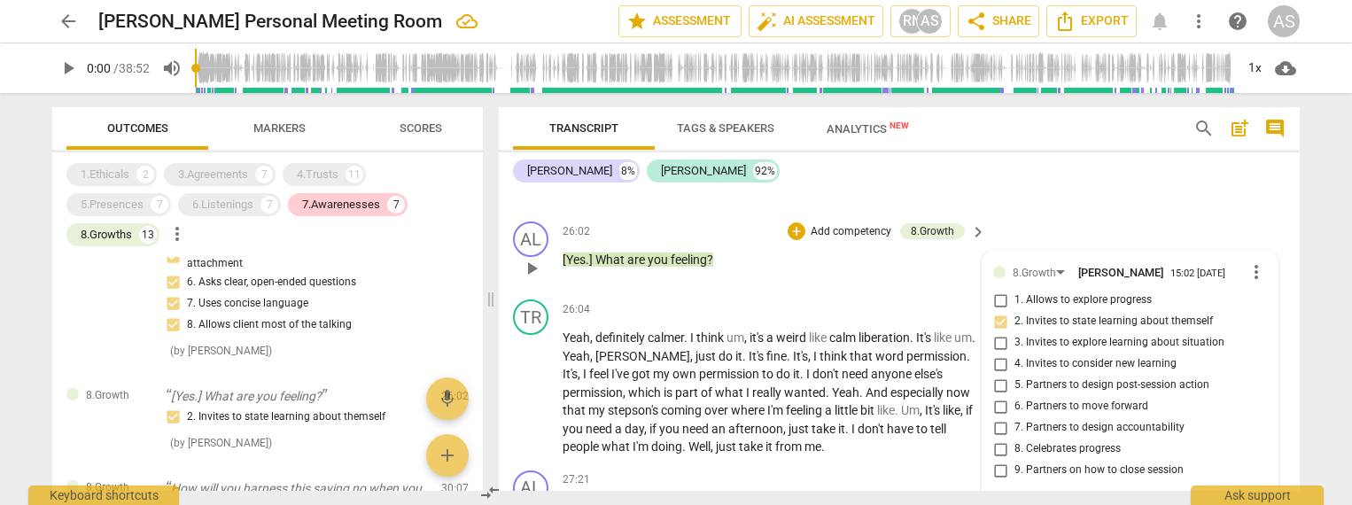
click at [1094, 335] on span "3. Invites to explore learning about situation" at bounding box center [1120, 343] width 210 height 16
click at [1015, 332] on input "3. Invites to explore learning about situation" at bounding box center [1000, 342] width 28 height 21
checkbox input "true"
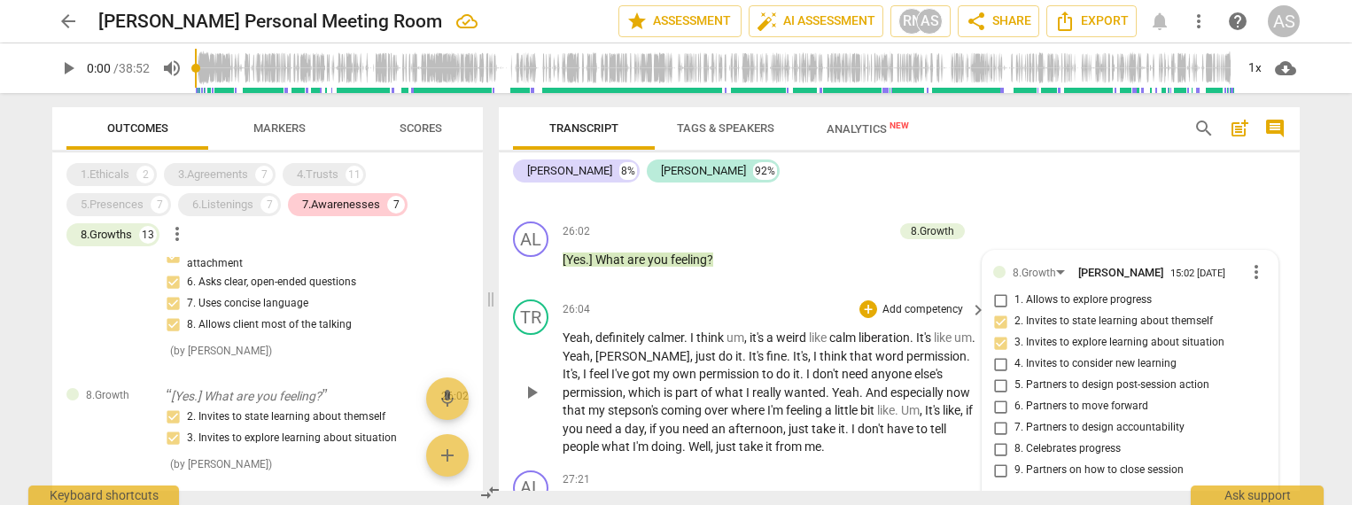
scroll to position [4697, 0]
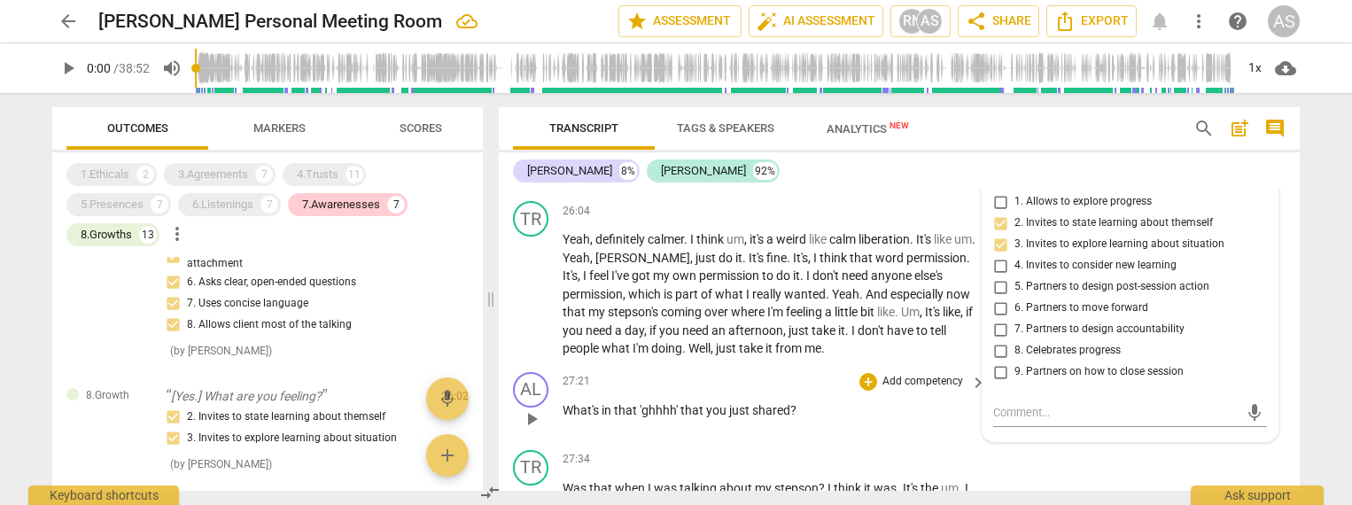
click at [916, 374] on p "Add competency" at bounding box center [923, 382] width 84 height 16
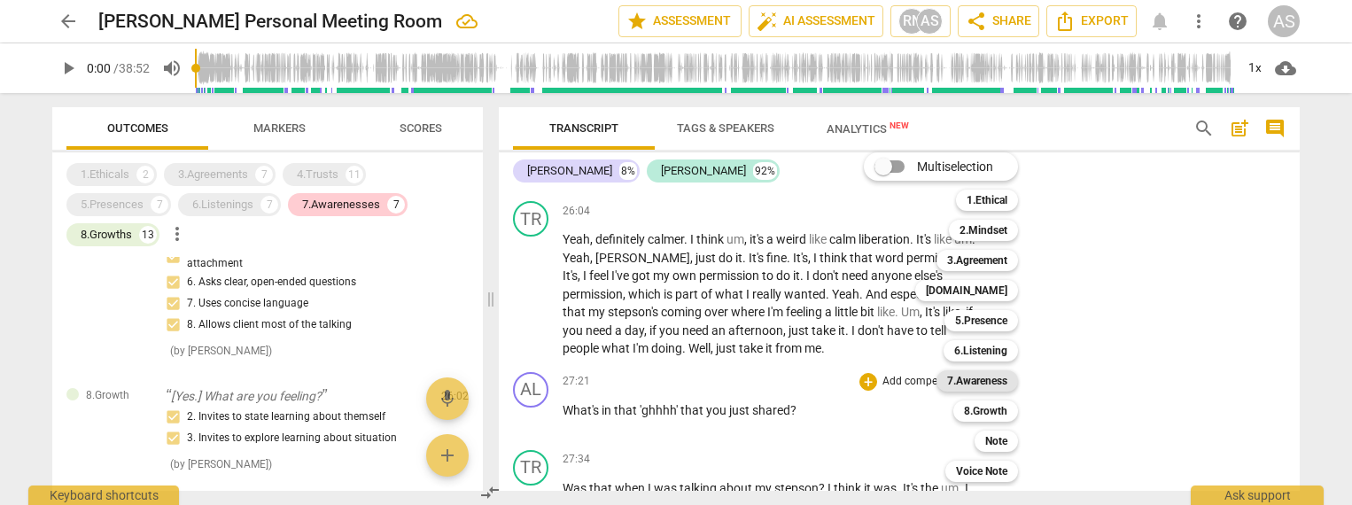
click at [972, 378] on b "7.Awareness" at bounding box center [977, 380] width 60 height 21
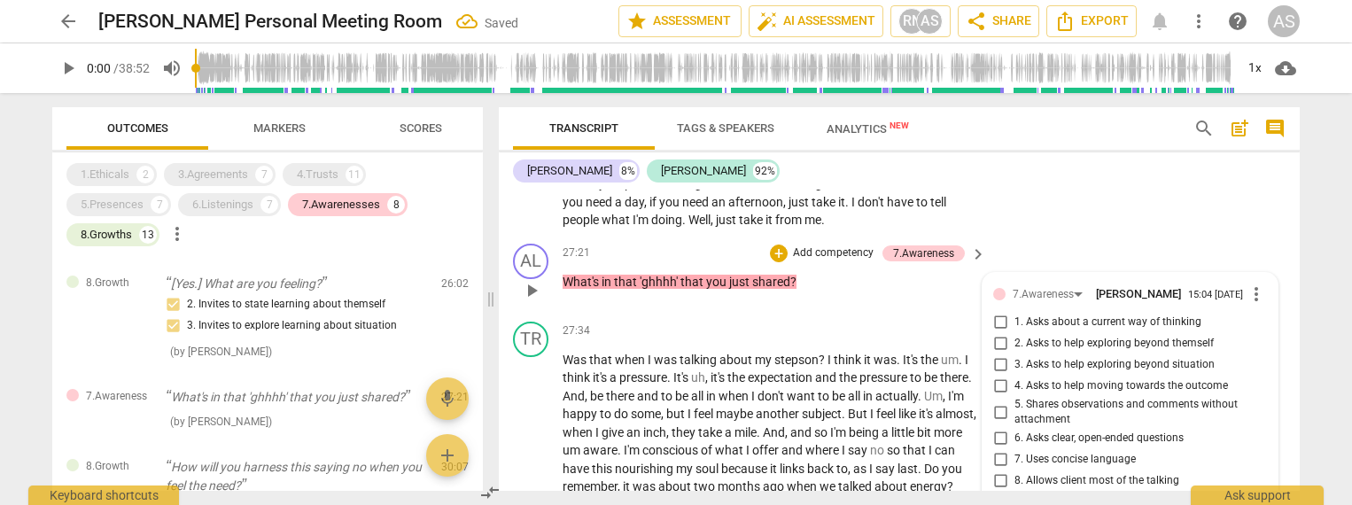
scroll to position [4824, 0]
click at [1062, 399] on span "5. Shares observations and comments without attachment" at bounding box center [1137, 414] width 245 height 31
click at [1015, 403] on input "5. Shares observations and comments without attachment" at bounding box center [1000, 413] width 28 height 21
checkbox input "true"
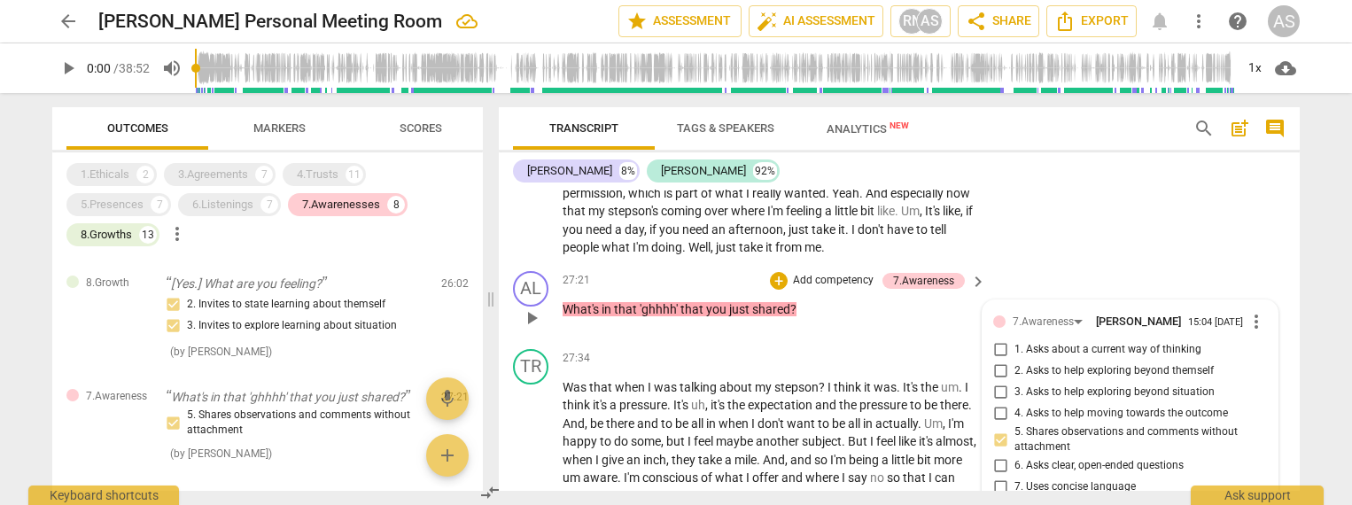
scroll to position [4792, 0]
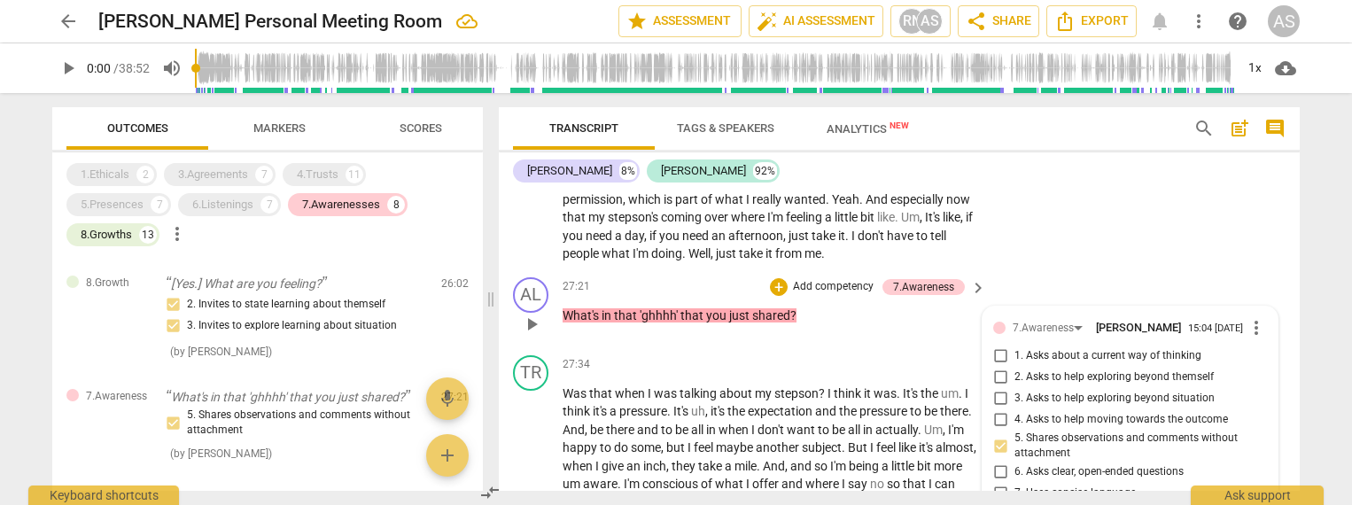
click at [839, 279] on p "Add competency" at bounding box center [833, 287] width 84 height 16
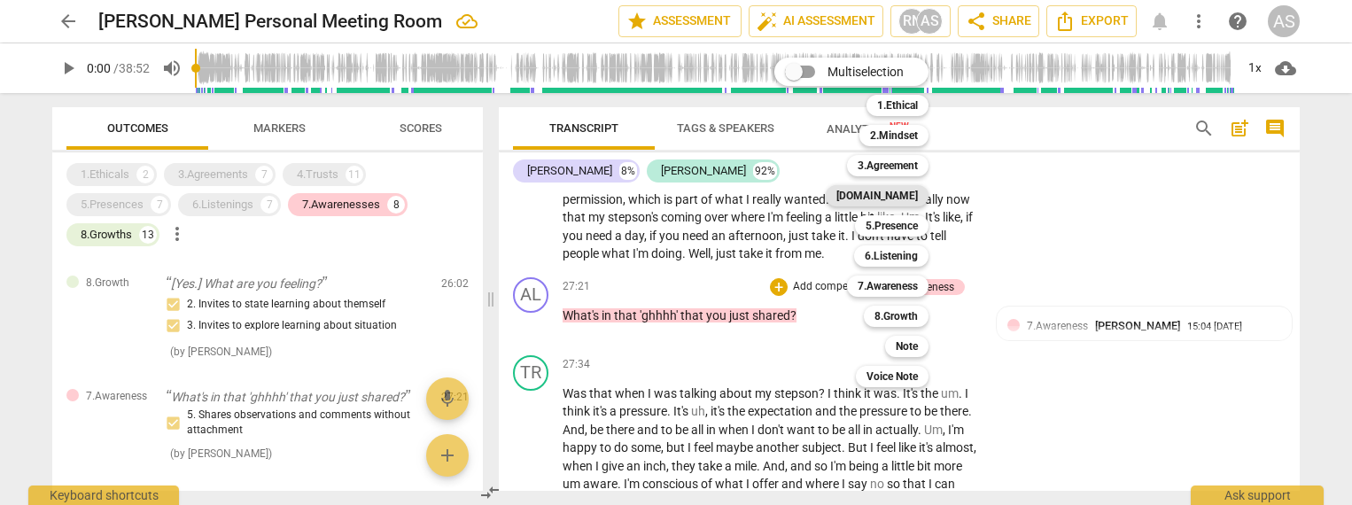
click at [901, 193] on b "[DOMAIN_NAME]" at bounding box center [878, 195] width 82 height 21
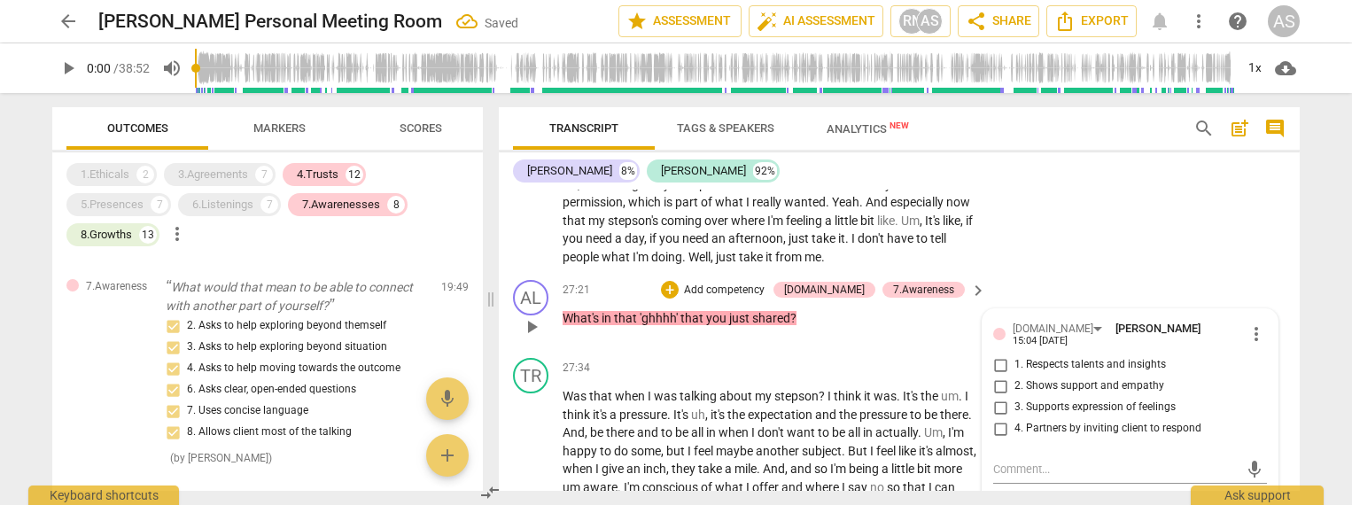
scroll to position [3506, 0]
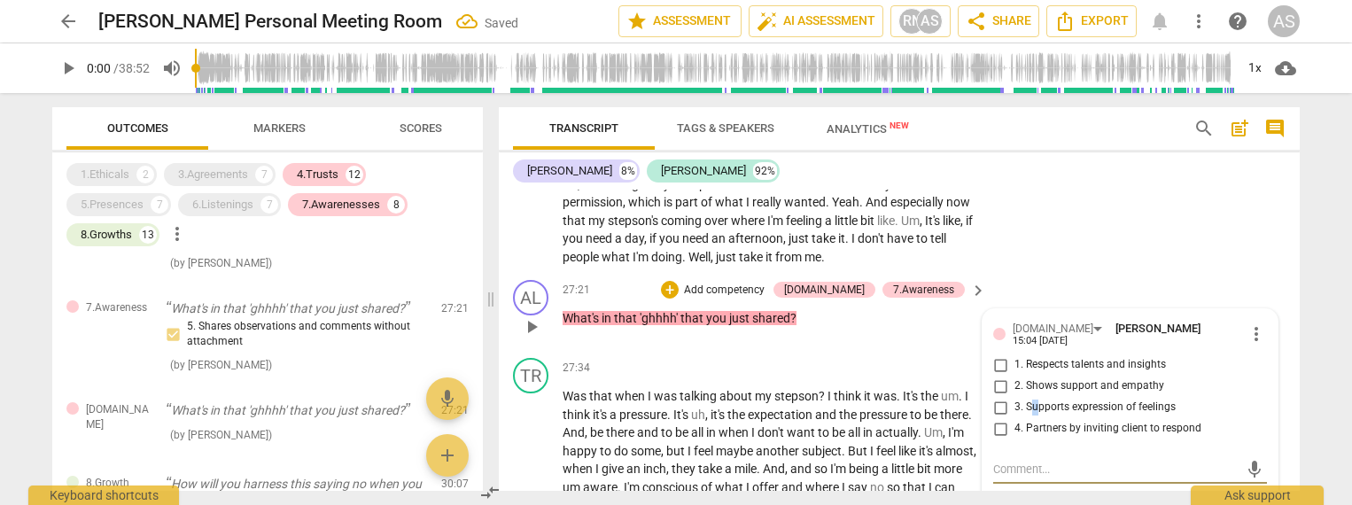
click at [1032, 400] on span "3. Supports expression of feelings" at bounding box center [1095, 408] width 161 height 16
click at [1015, 397] on input "3. Supports expression of feelings" at bounding box center [1000, 407] width 28 height 21
checkbox input "true"
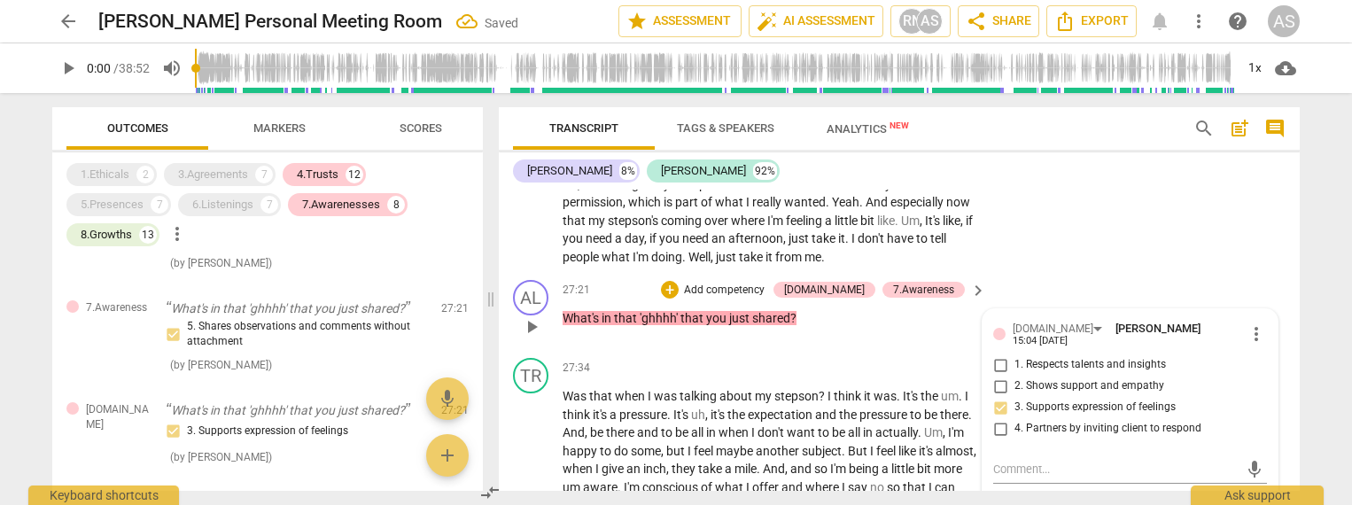
click at [1039, 421] on span "4. Partners by inviting client to respond" at bounding box center [1108, 429] width 187 height 16
click at [1015, 418] on input "4. Partners by inviting client to respond" at bounding box center [1000, 428] width 28 height 21
checkbox input "true"
click at [1041, 378] on span "2. Shows support and empathy" at bounding box center [1090, 386] width 150 height 16
click at [1015, 376] on input "2. Shows support and empathy" at bounding box center [1000, 386] width 28 height 21
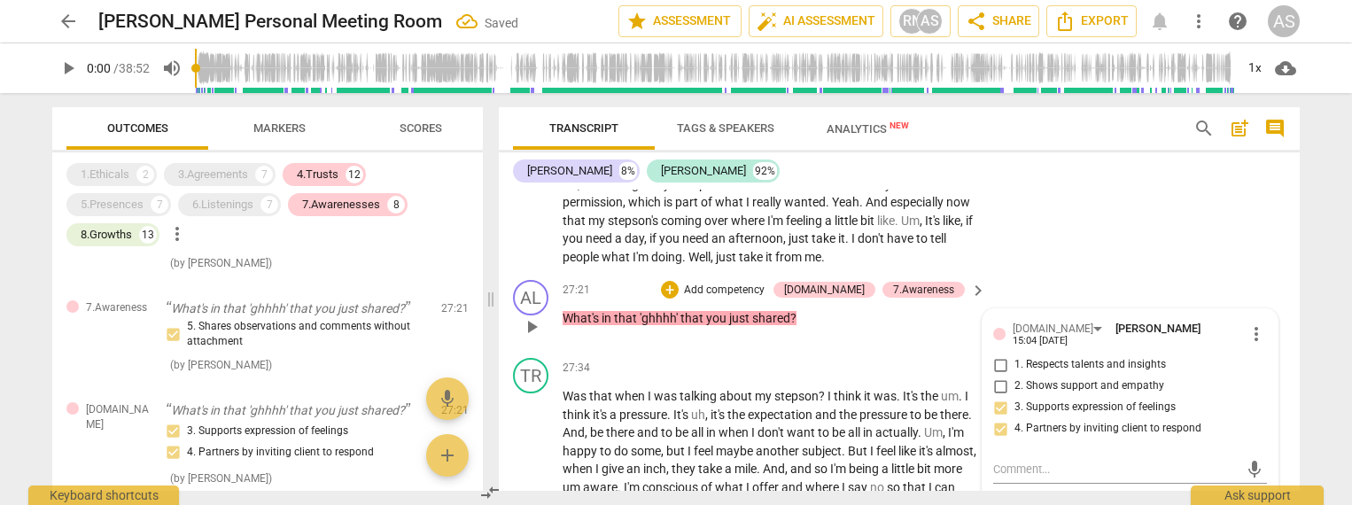
checkbox input "true"
click at [1032, 357] on span "1. Respects talents and insights" at bounding box center [1091, 365] width 152 height 16
click at [1015, 354] on input "1. Respects talents and insights" at bounding box center [1000, 364] width 28 height 21
checkbox input "true"
click at [767, 283] on p "Add competency" at bounding box center [724, 291] width 84 height 16
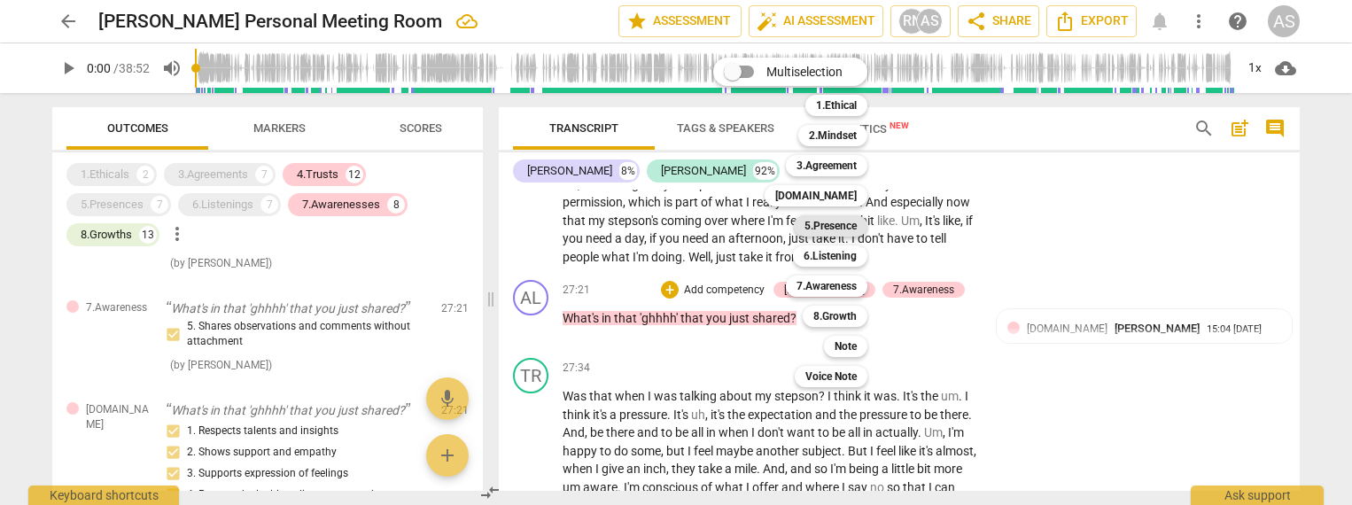
click at [822, 227] on b "5.Presence" at bounding box center [831, 225] width 52 height 21
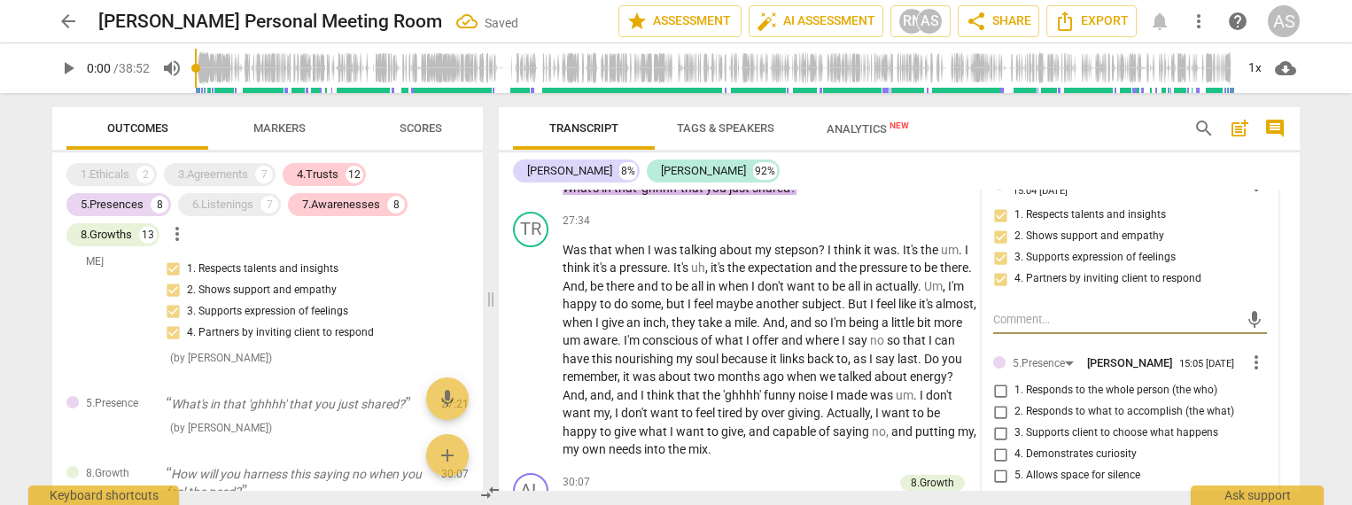
scroll to position [4963, 0]
click at [1066, 381] on span "1. Responds to the whole person (the who)" at bounding box center [1116, 389] width 203 height 16
click at [1015, 378] on input "1. Responds to the whole person (the who)" at bounding box center [1000, 388] width 28 height 21
checkbox input "true"
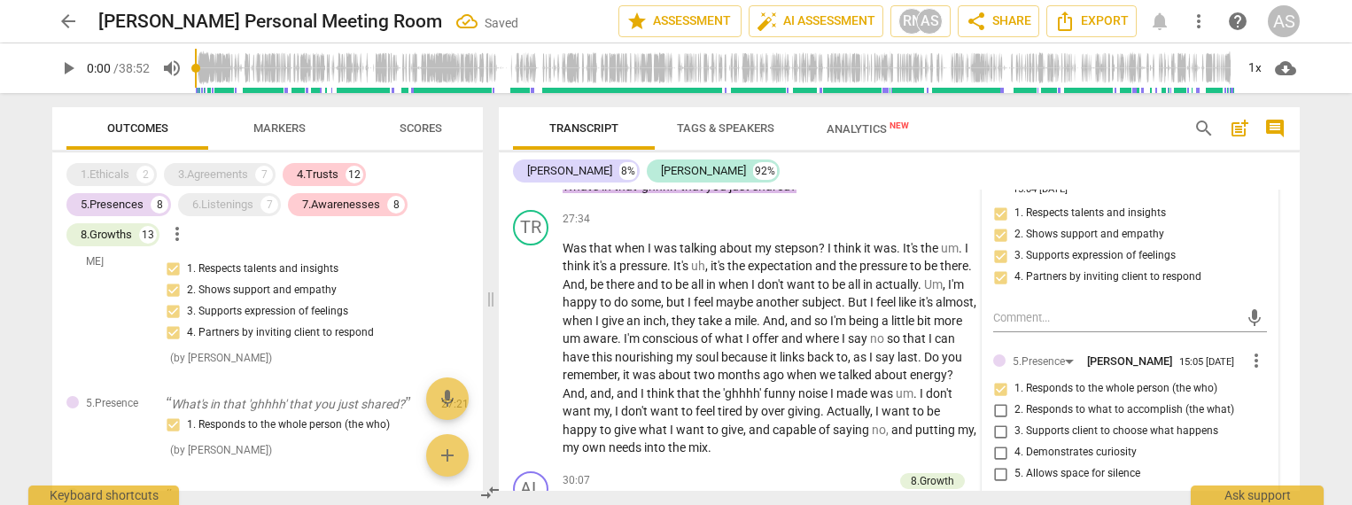
click at [1084, 445] on span "4. Demonstrates curiosity" at bounding box center [1076, 453] width 122 height 16
click at [1015, 442] on input "4. Demonstrates curiosity" at bounding box center [1000, 452] width 28 height 21
checkbox input "true"
click at [999, 463] on input "5. Allows space for silence" at bounding box center [1000, 473] width 28 height 21
checkbox input "true"
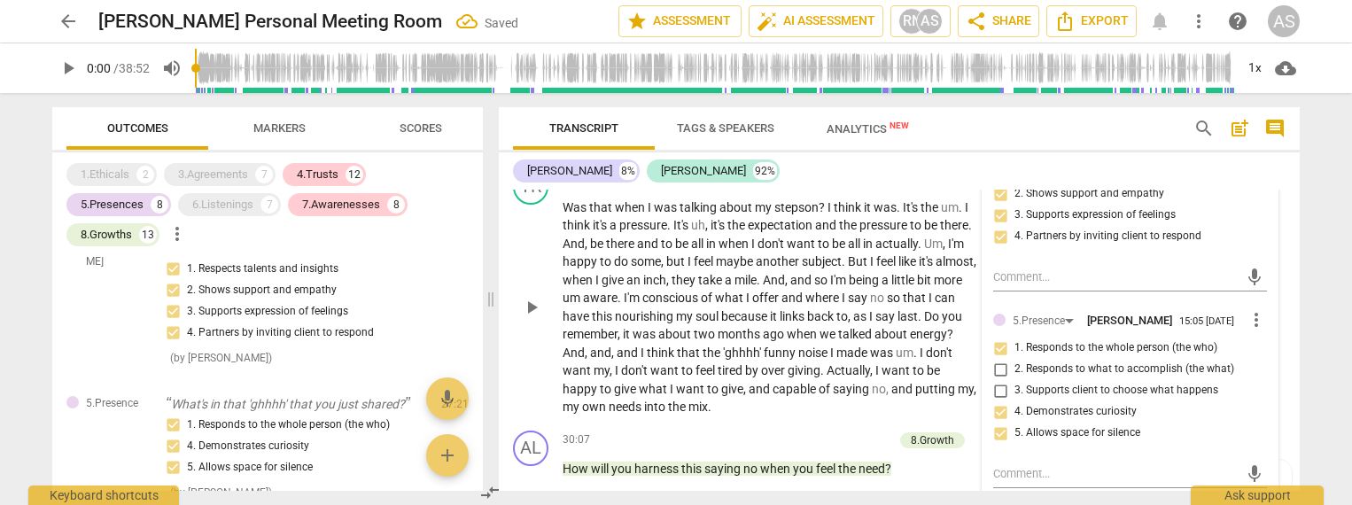
scroll to position [5006, 0]
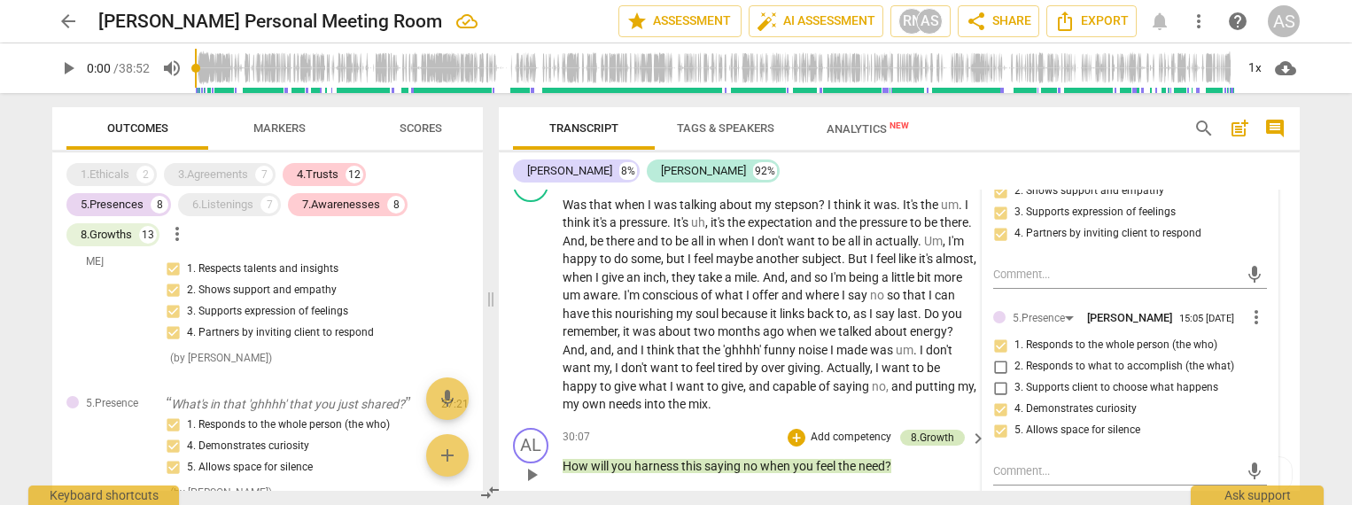
click at [924, 430] on div "8.Growth" at bounding box center [932, 438] width 43 height 16
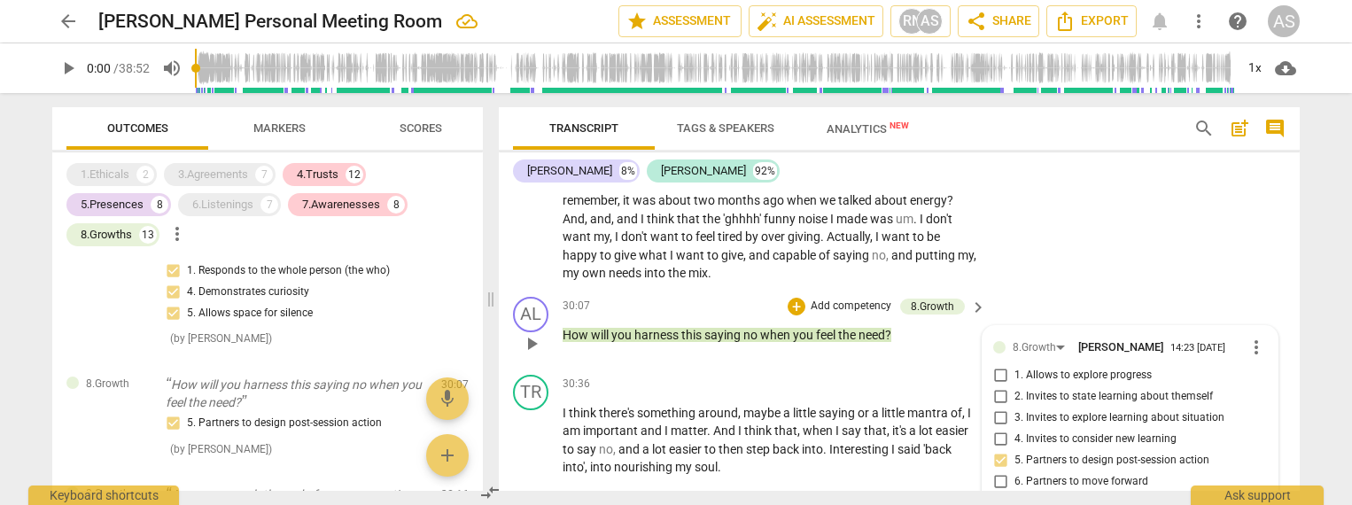
scroll to position [5133, 0]
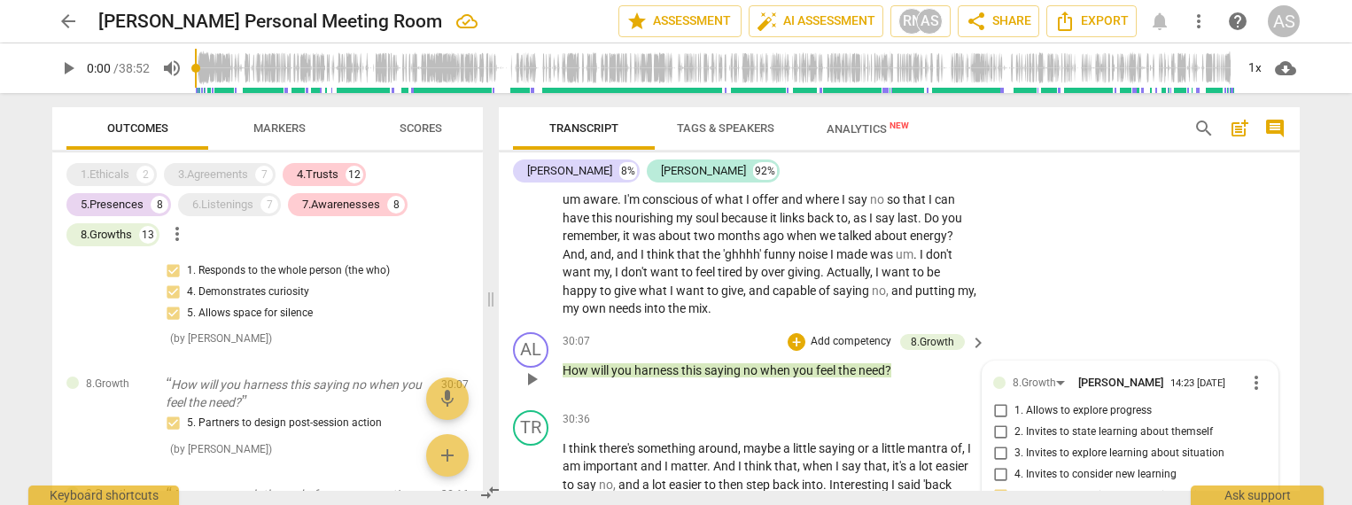
click at [1047, 446] on span "3. Invites to explore learning about situation" at bounding box center [1120, 454] width 210 height 16
click at [1015, 443] on input "3. Invites to explore learning about situation" at bounding box center [1000, 453] width 28 height 21
click at [1038, 447] on span "3. Invites to explore learning about situation" at bounding box center [1120, 455] width 210 height 16
click at [1015, 444] on input "3. Invites to explore learning about situation" at bounding box center [1000, 454] width 28 height 21
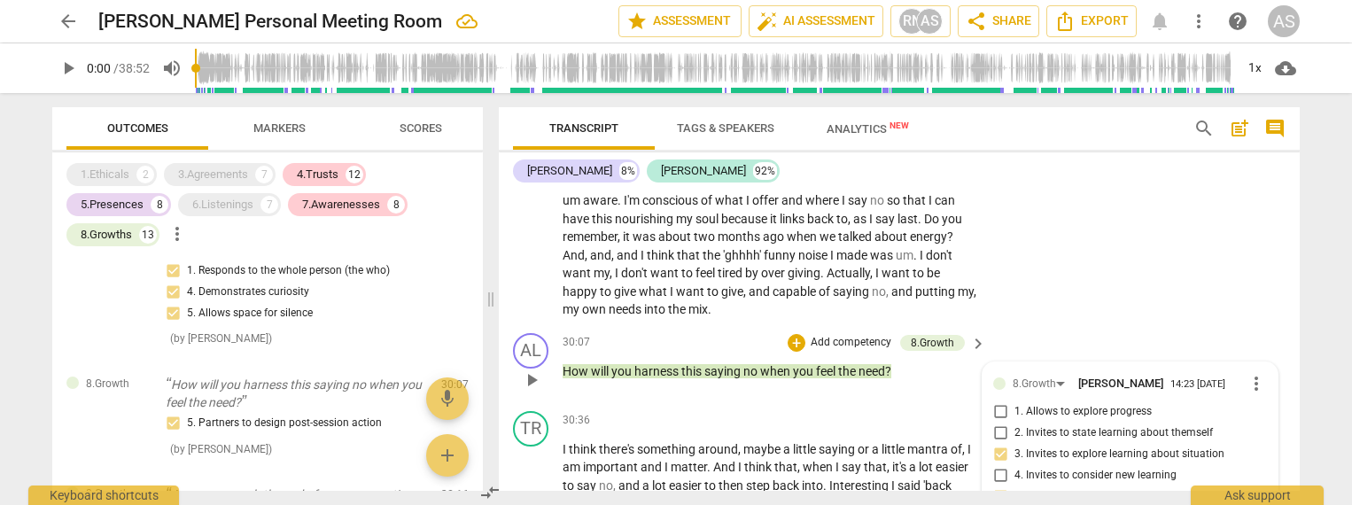
checkbox input "true"
click at [1044, 468] on span "4. Invites to consider new learning" at bounding box center [1096, 476] width 162 height 16
click at [1015, 465] on input "4. Invites to consider new learning" at bounding box center [1000, 475] width 28 height 21
checkbox input "true"
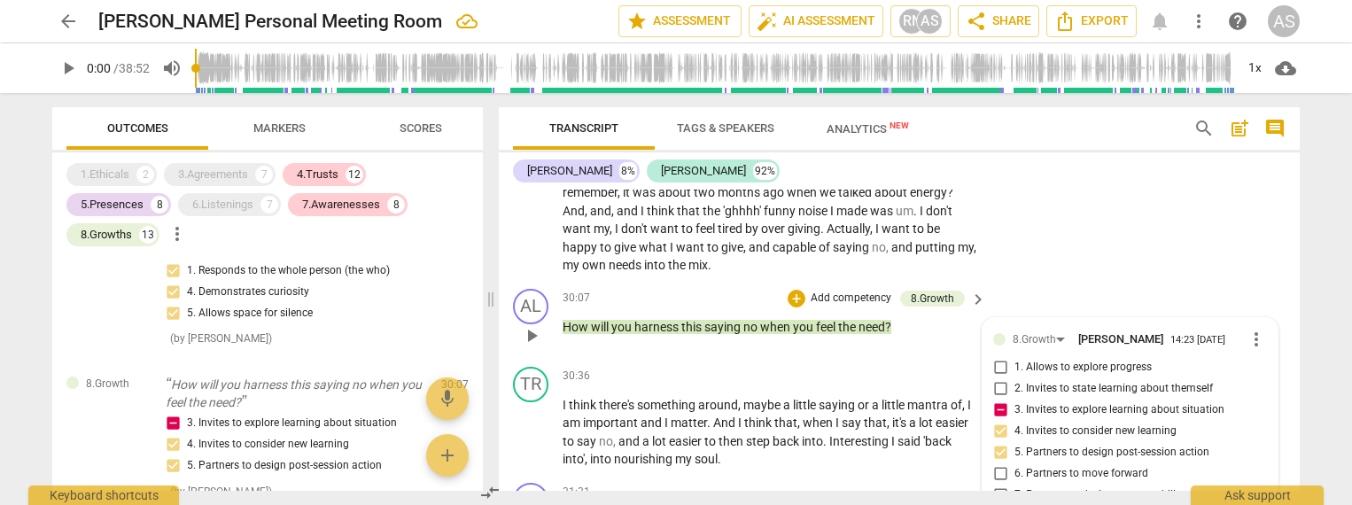
click at [1059, 466] on span "6. Partners to move forward" at bounding box center [1082, 474] width 134 height 16
click at [1015, 463] on input "6. Partners to move forward" at bounding box center [1000, 473] width 28 height 21
checkbox input "true"
click at [832, 291] on p "Add competency" at bounding box center [851, 299] width 84 height 16
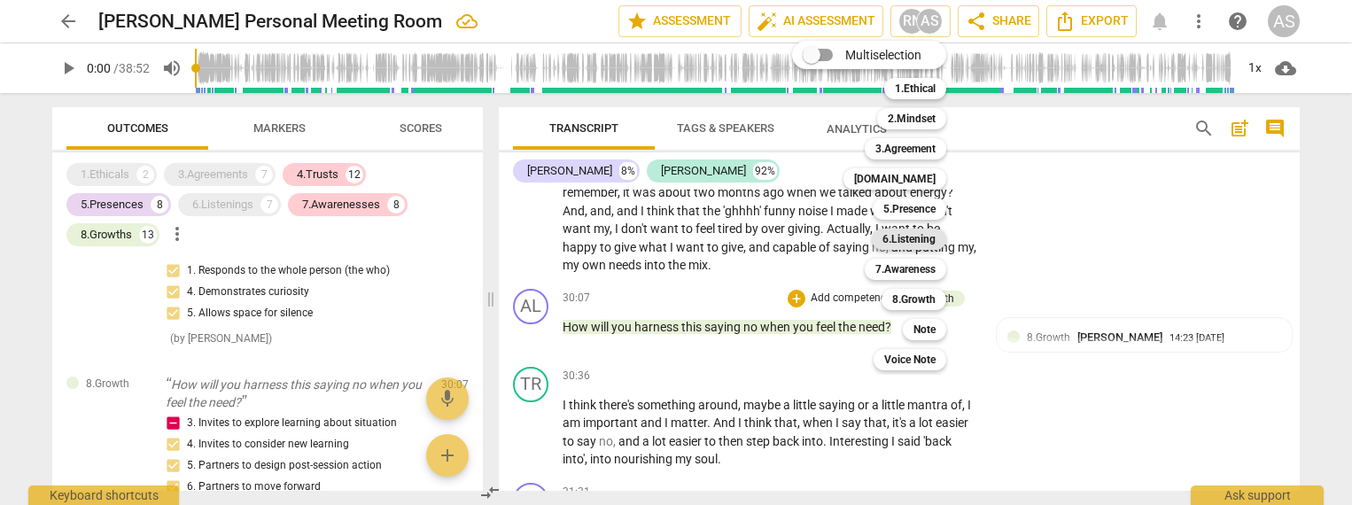
click at [911, 240] on b "6.Listening" at bounding box center [909, 239] width 53 height 21
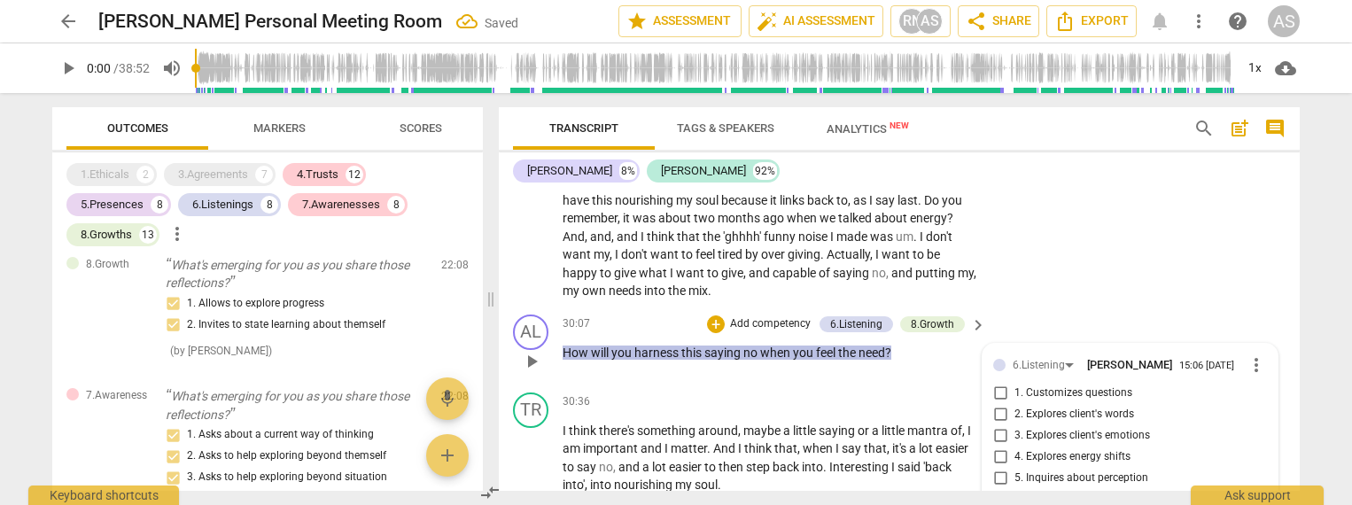
scroll to position [6341, 0]
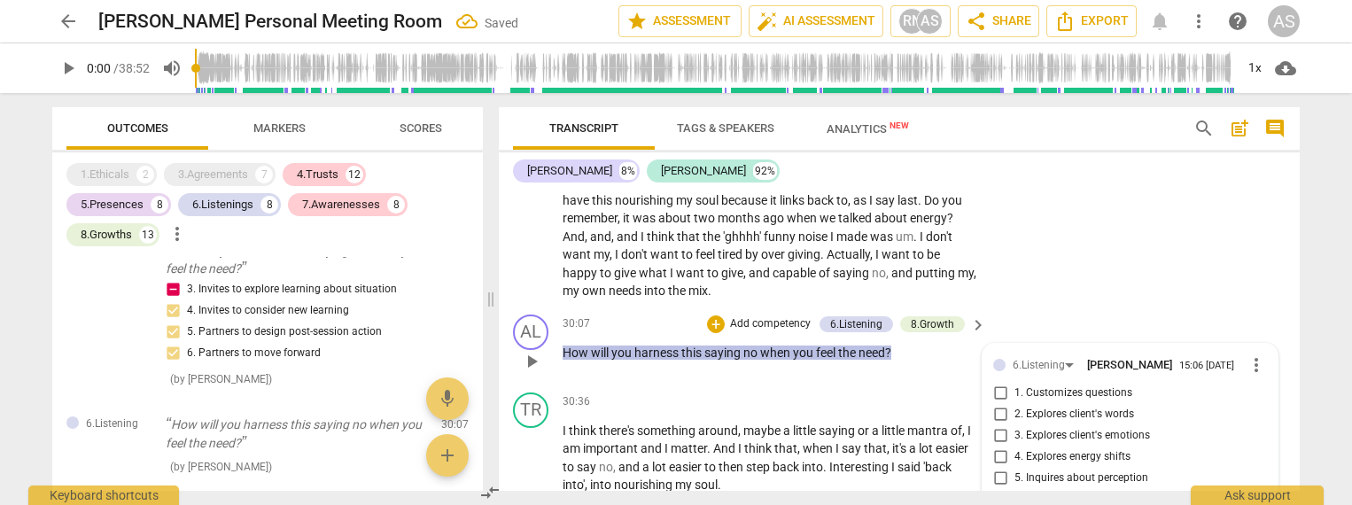
click at [1039, 386] on span "1. Customizes questions" at bounding box center [1074, 394] width 118 height 16
click at [1015, 383] on input "1. Customizes questions" at bounding box center [1000, 393] width 28 height 21
checkbox input "true"
click at [1051, 407] on span "2. Explores client's words" at bounding box center [1075, 415] width 120 height 16
click at [1015, 404] on input "2. Explores client's words" at bounding box center [1000, 414] width 28 height 21
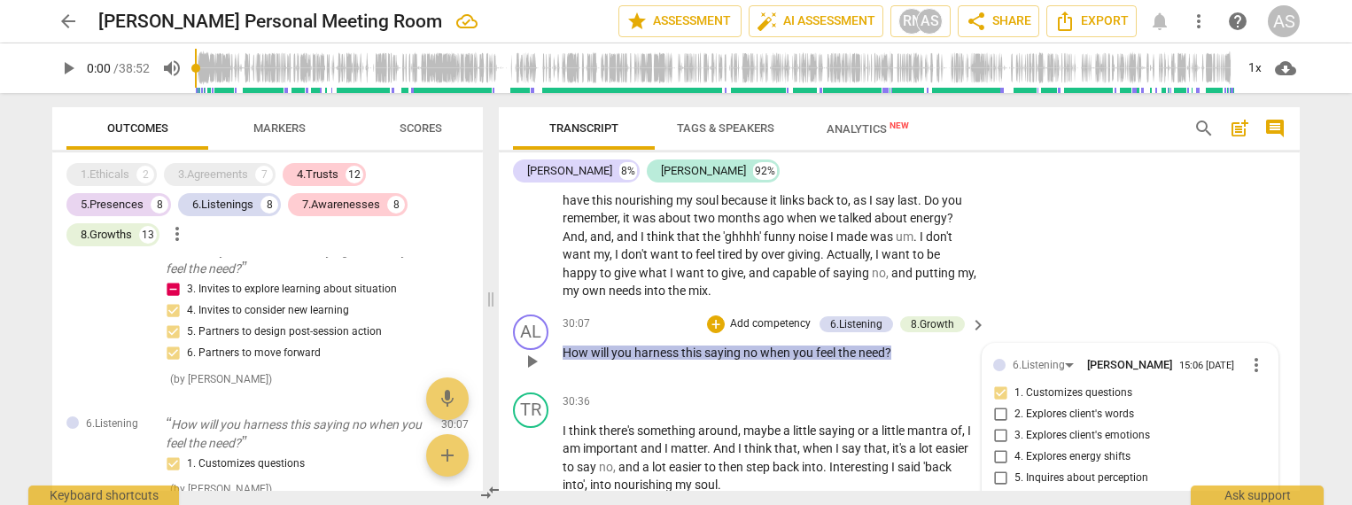
checkbox input "true"
click at [1006, 489] on input "6. Does not interrupt" at bounding box center [1000, 499] width 28 height 21
checkbox input "true"
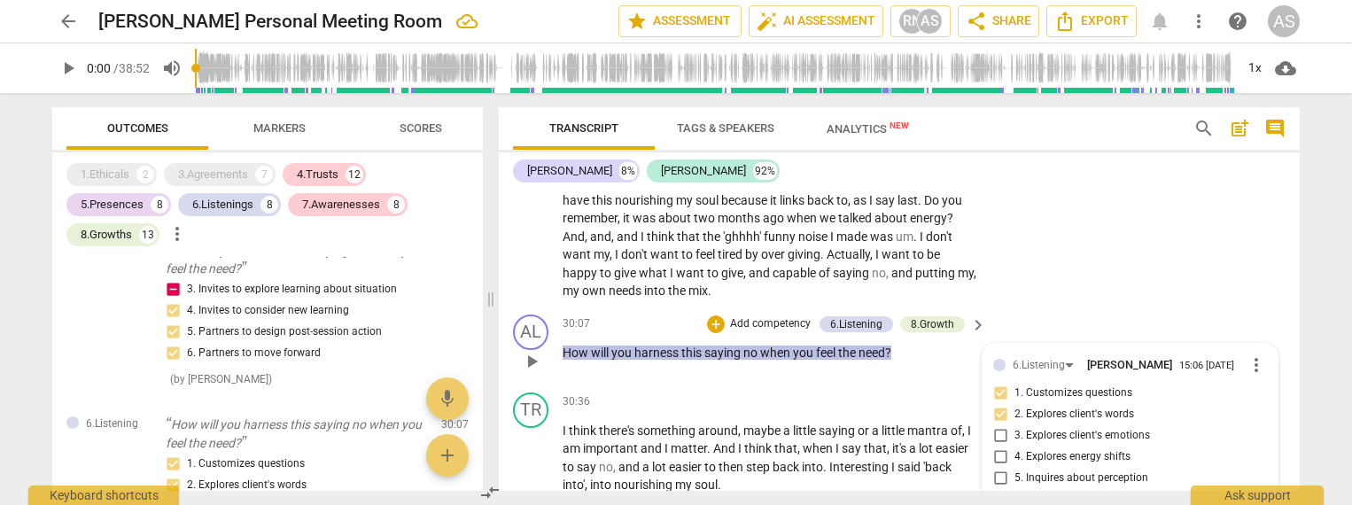
click at [776, 316] on p "Add competency" at bounding box center [770, 324] width 84 height 16
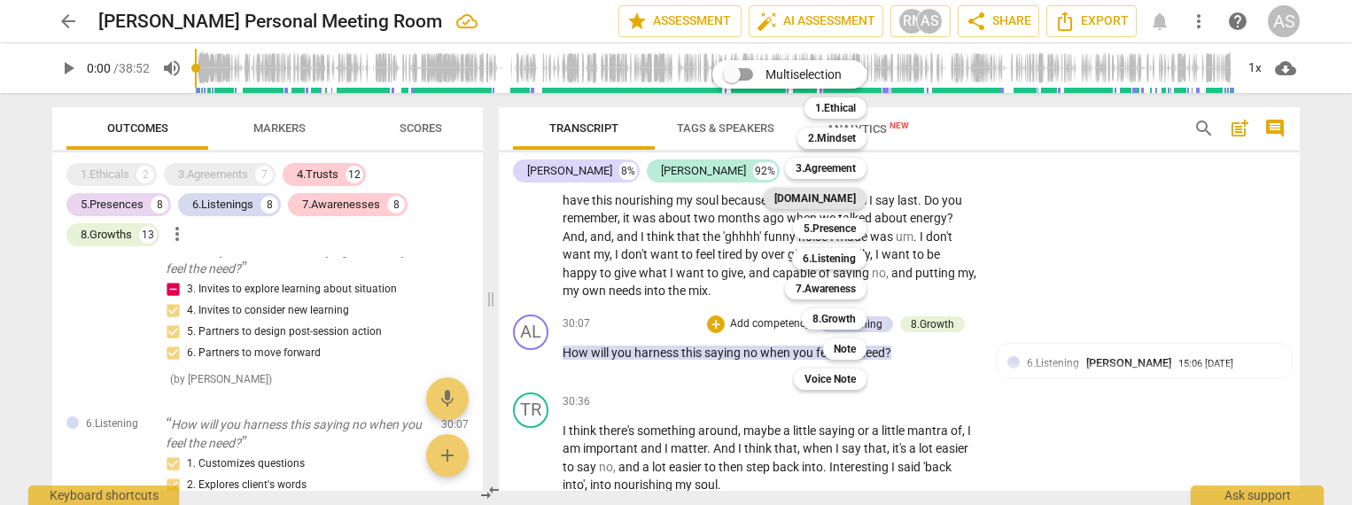
click at [837, 193] on b "[DOMAIN_NAME]" at bounding box center [816, 198] width 82 height 21
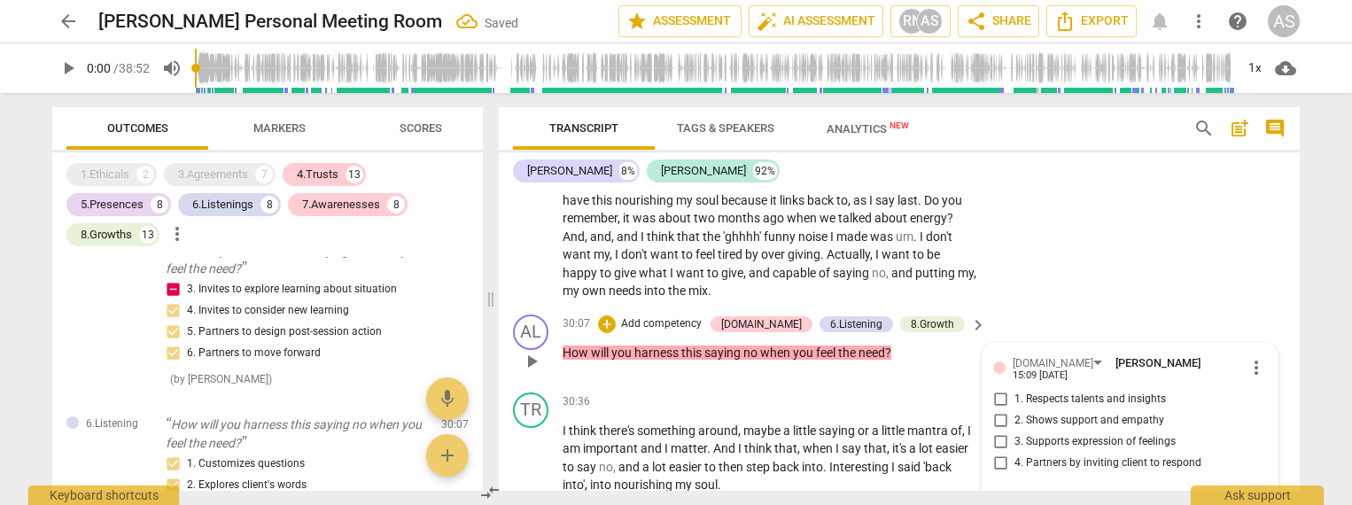
scroll to position [6514, 0]
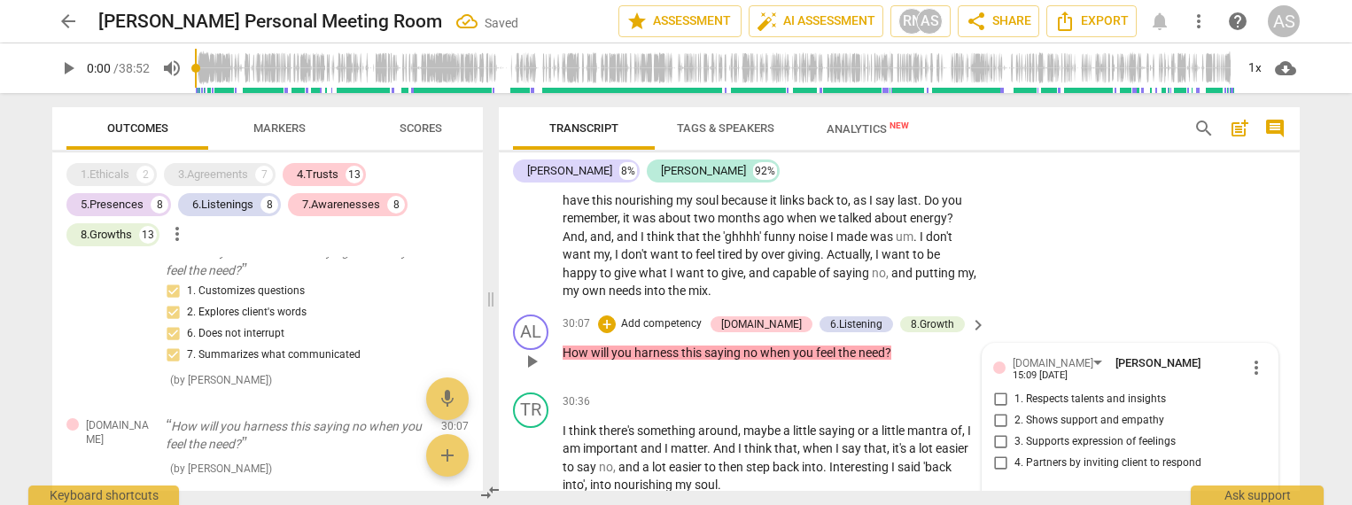
click at [1048, 434] on span "3. Supports expression of feelings" at bounding box center [1095, 442] width 161 height 16
click at [1015, 432] on input "3. Supports expression of feelings" at bounding box center [1000, 442] width 28 height 21
checkbox input "true"
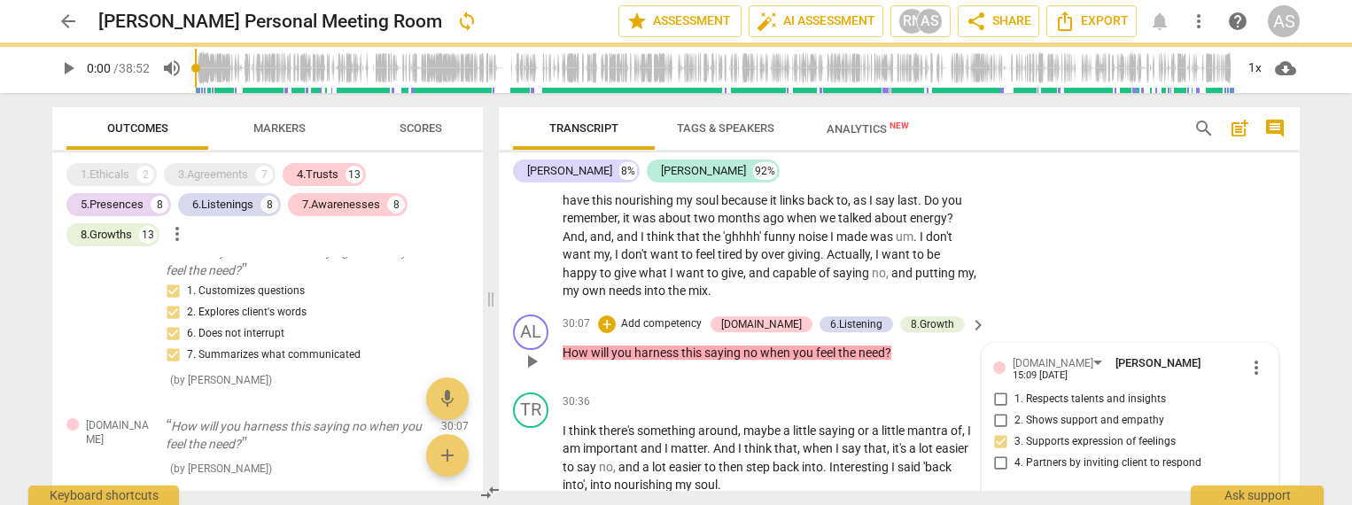
click at [1055, 456] on span "4. Partners by inviting client to respond" at bounding box center [1108, 464] width 187 height 16
click at [1015, 453] on input "4. Partners by inviting client to respond" at bounding box center [1000, 463] width 28 height 21
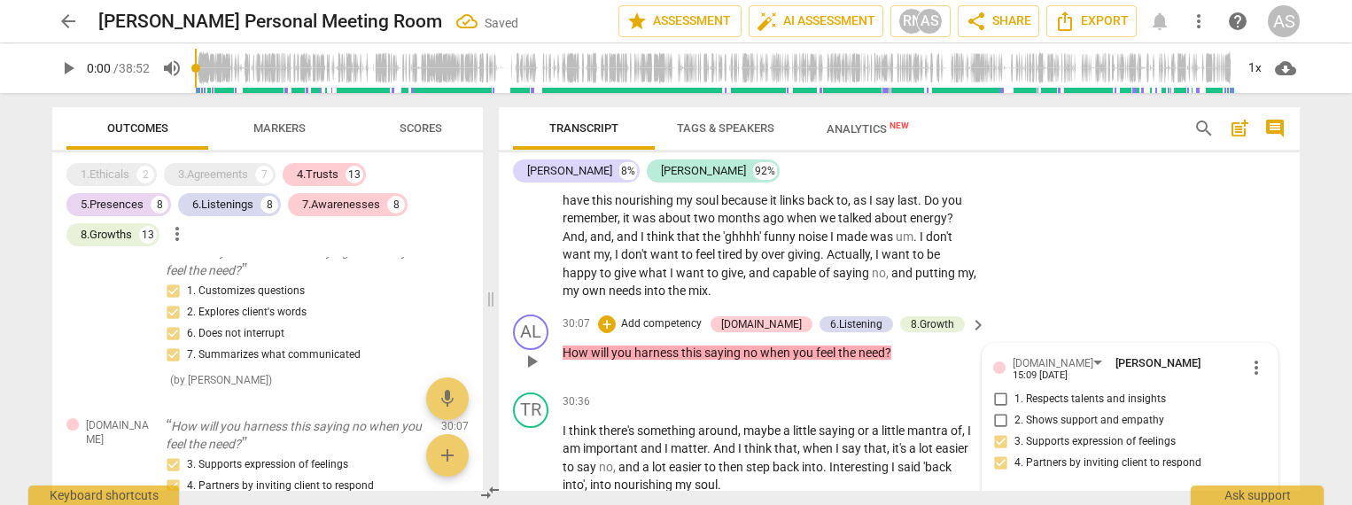
click at [1055, 456] on span "4. Partners by inviting client to respond" at bounding box center [1108, 464] width 187 height 16
click at [1015, 453] on input "4. Partners by inviting client to respond" at bounding box center [1000, 463] width 28 height 21
checkbox input "true"
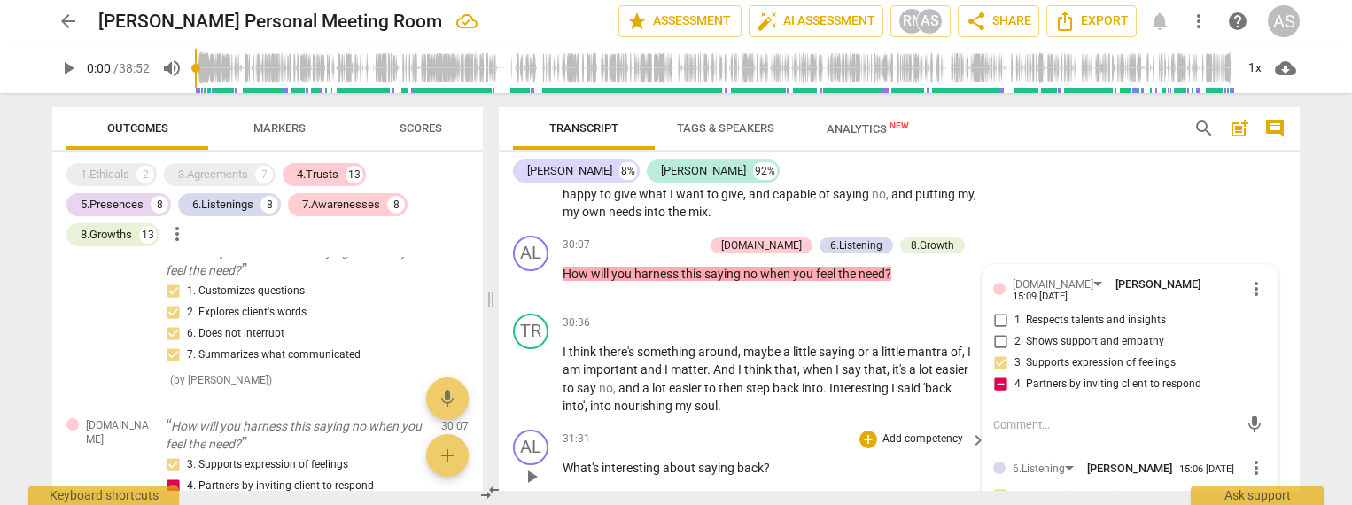
scroll to position [5238, 0]
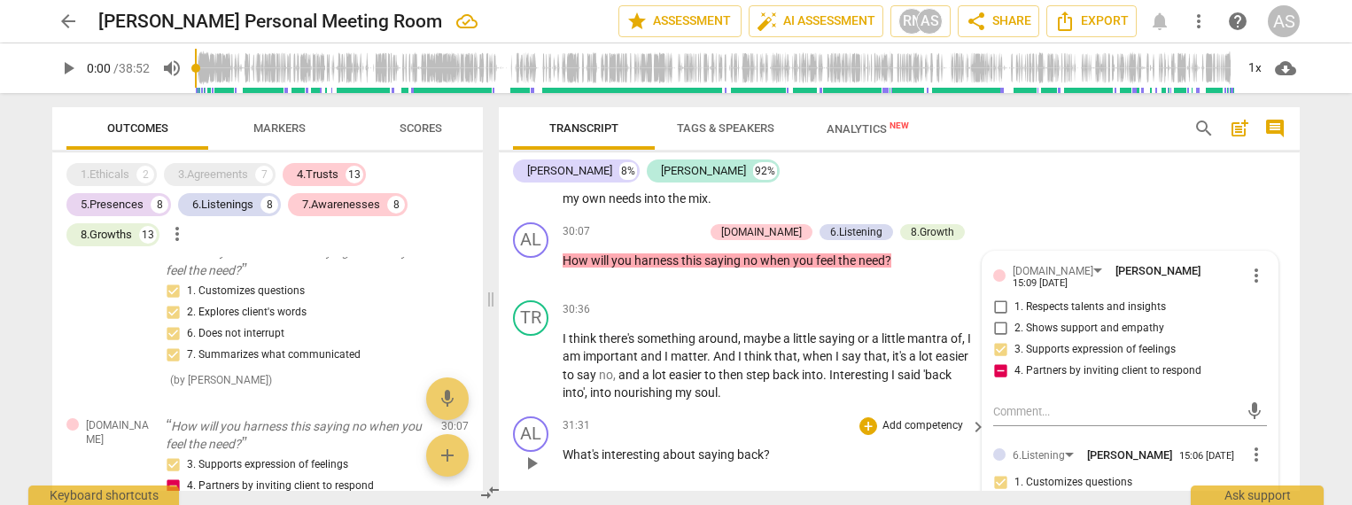
click at [922, 418] on p "Add competency" at bounding box center [923, 426] width 84 height 16
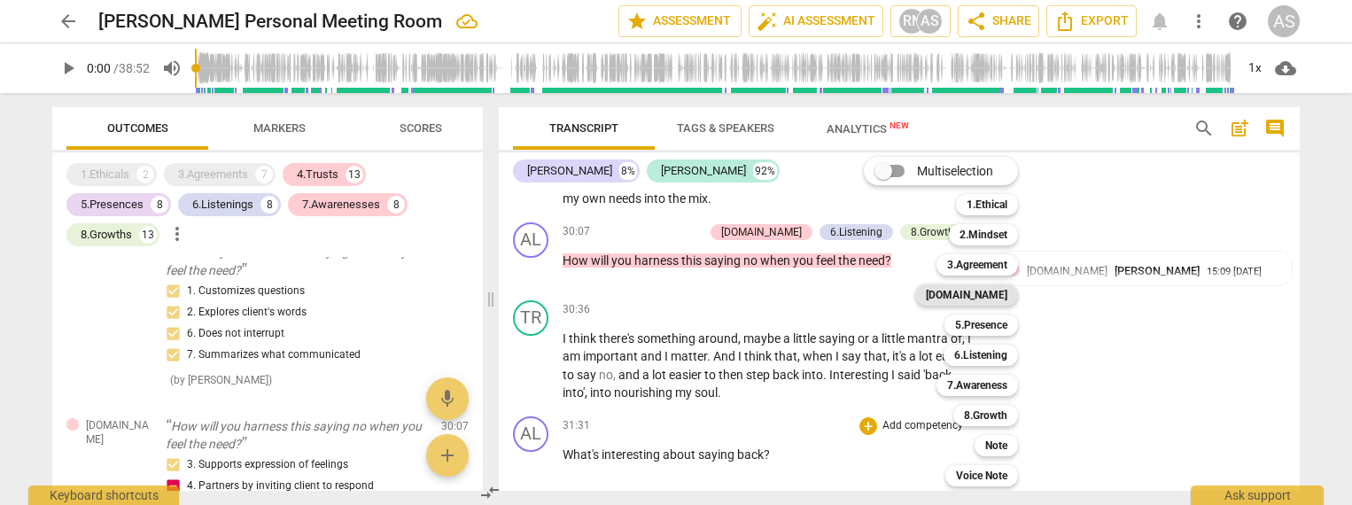
click at [996, 298] on b "[DOMAIN_NAME]" at bounding box center [967, 294] width 82 height 21
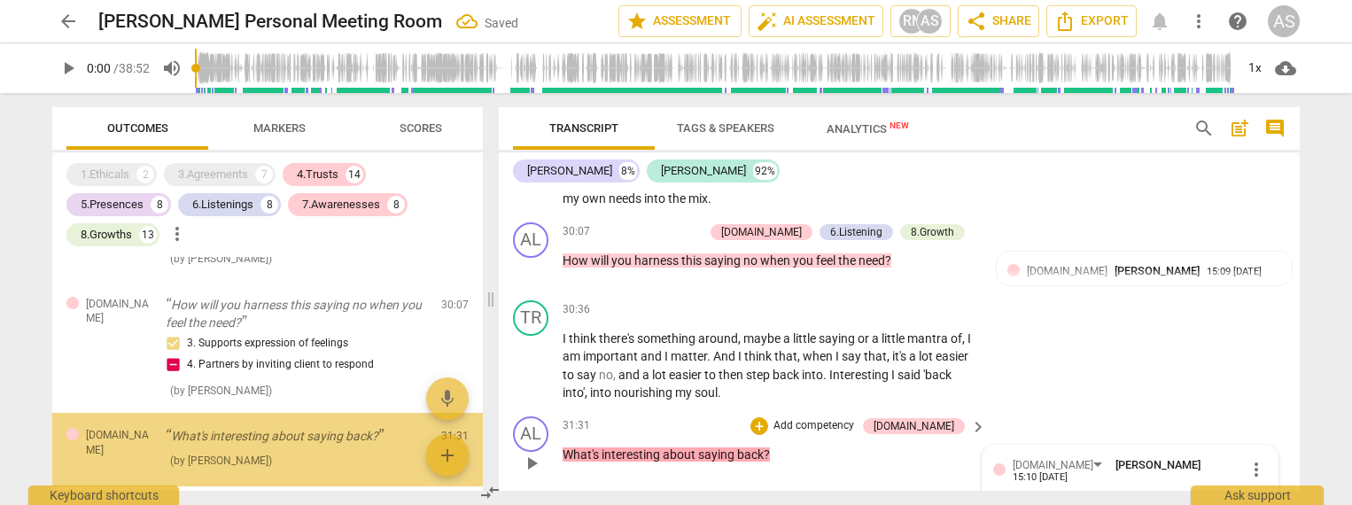
scroll to position [5396, 0]
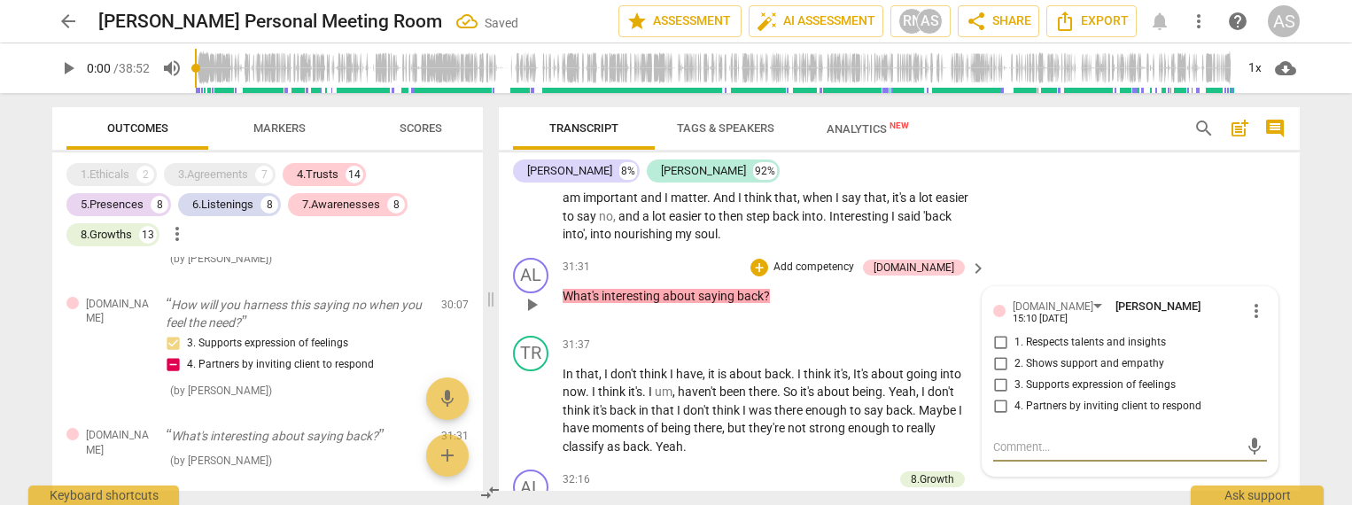
click at [1032, 378] on span "3. Supports expression of feelings" at bounding box center [1095, 386] width 161 height 16
click at [1015, 375] on input "3. Supports expression of feelings" at bounding box center [1000, 385] width 28 height 21
checkbox input "true"
click at [1041, 399] on span "4. Partners by inviting client to respond" at bounding box center [1108, 407] width 187 height 16
click at [1015, 396] on input "4. Partners by inviting client to respond" at bounding box center [1000, 406] width 28 height 21
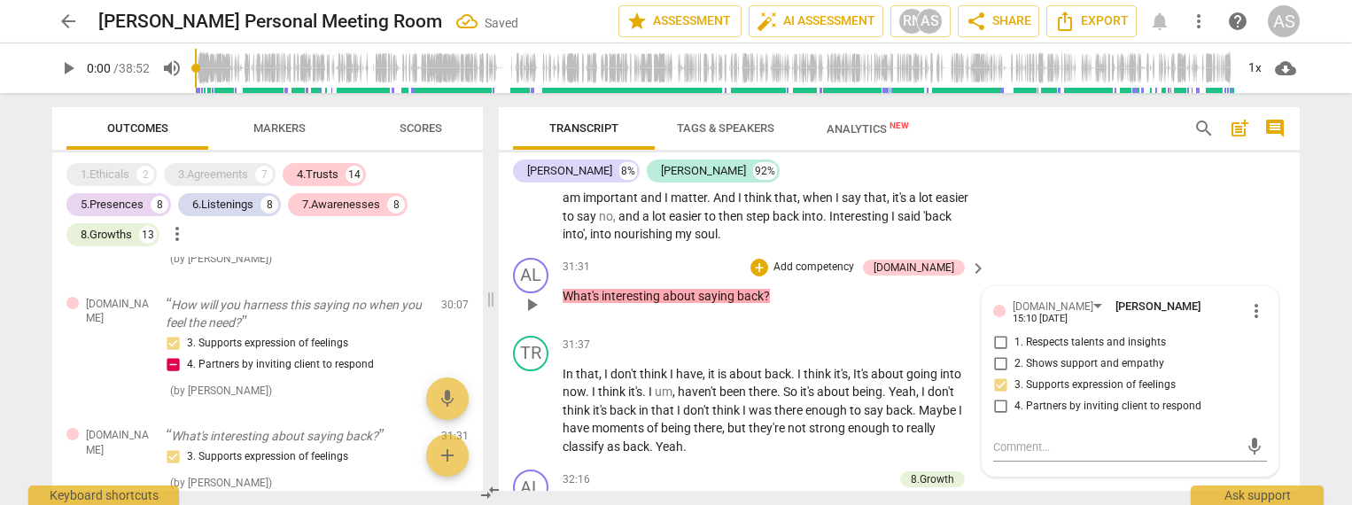
checkbox input "true"
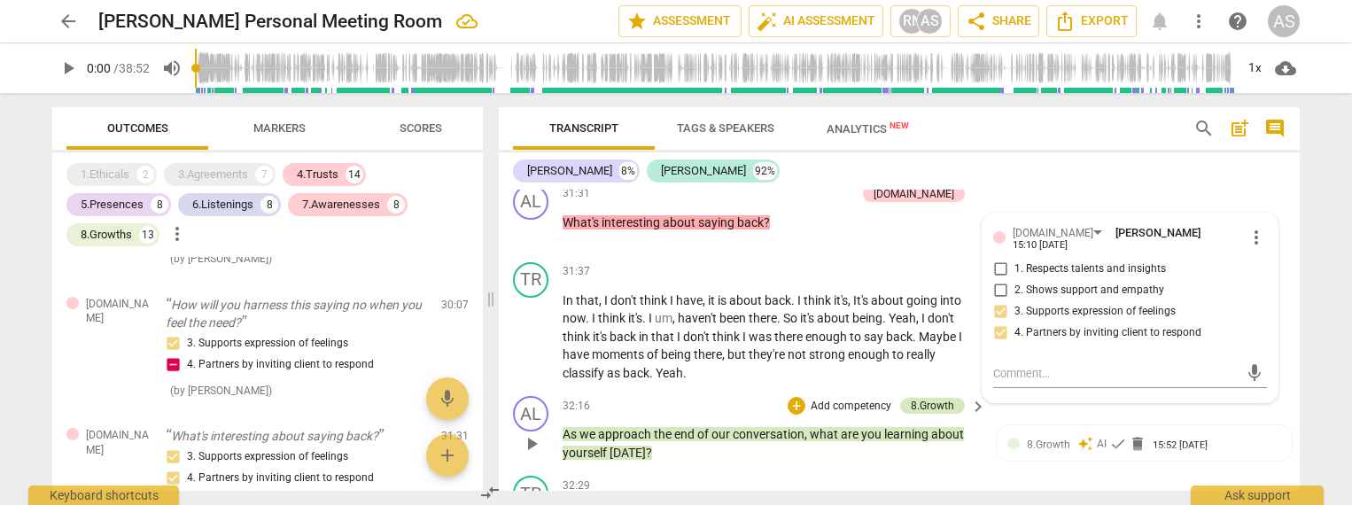
click at [938, 398] on div "8.Growth" at bounding box center [932, 406] width 43 height 16
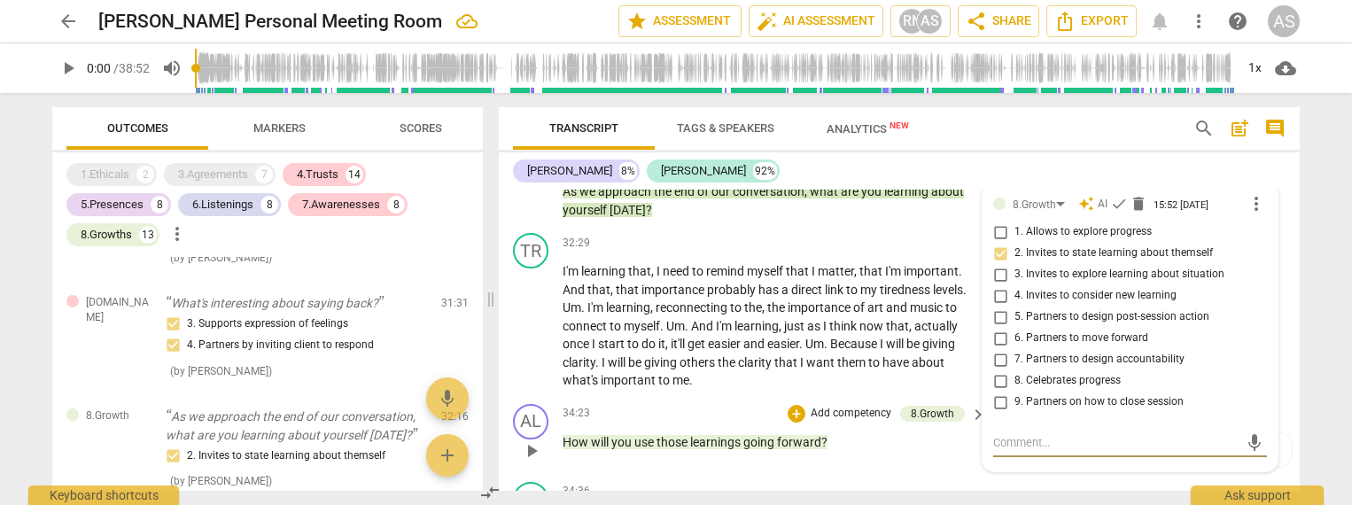
scroll to position [5714, 0]
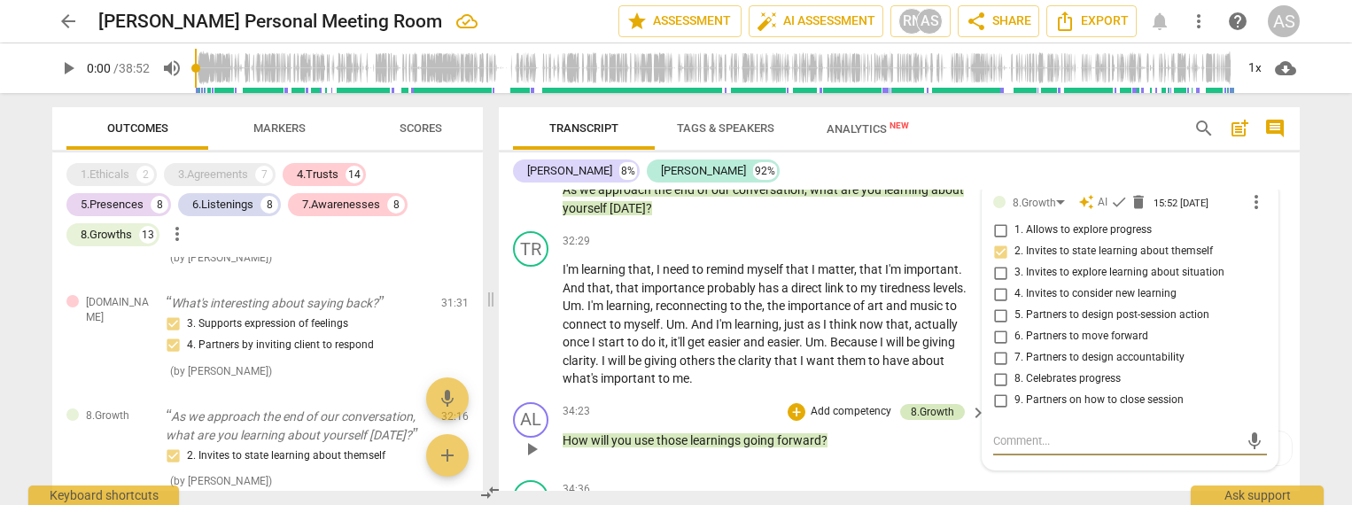
click at [933, 404] on div "8.Growth" at bounding box center [932, 412] width 43 height 16
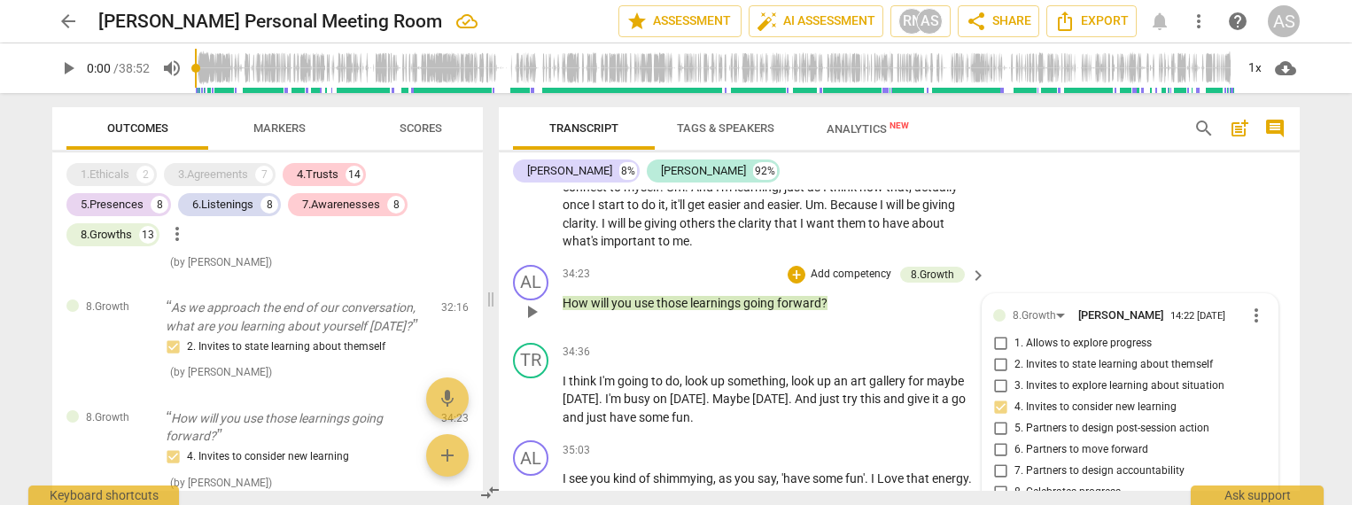
scroll to position [5853, 0]
click at [1048, 420] on span "5. Partners to design post-session action" at bounding box center [1112, 428] width 195 height 16
click at [1015, 417] on input "5. Partners to design post-session action" at bounding box center [1000, 427] width 28 height 21
checkbox input "true"
click at [1060, 441] on span "6. Partners to move forward" at bounding box center [1082, 449] width 134 height 16
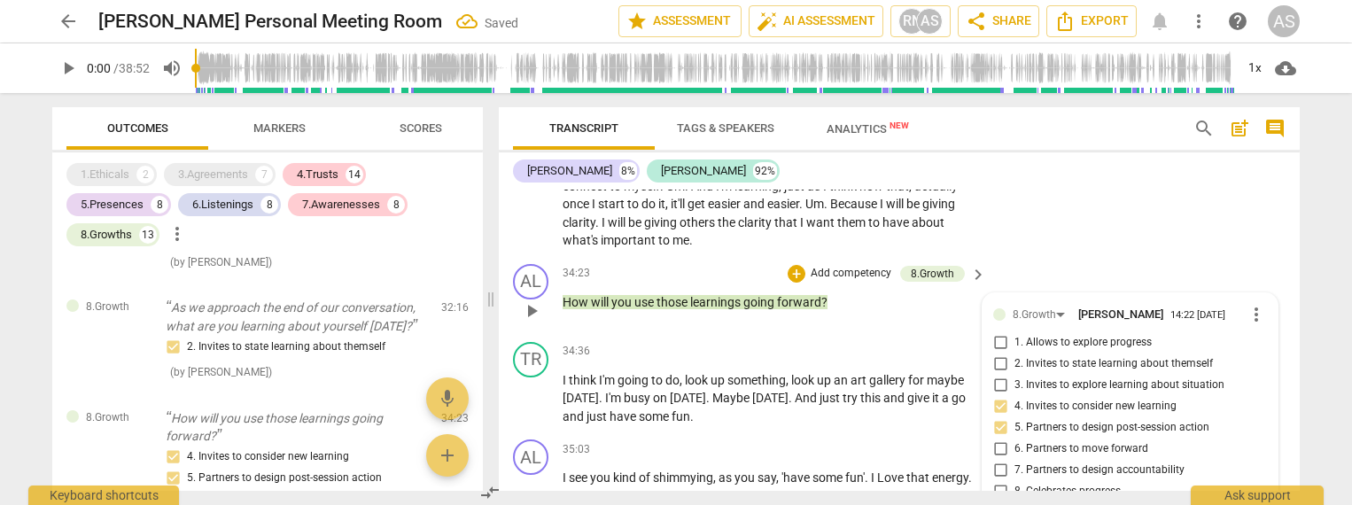
click at [1015, 439] on input "6. Partners to move forward" at bounding box center [1000, 449] width 28 height 21
checkbox input "true"
click at [1058, 335] on span "1. Allows to explore progress" at bounding box center [1083, 343] width 137 height 16
click at [1015, 332] on input "1. Allows to explore progress" at bounding box center [1000, 342] width 28 height 21
click at [1058, 335] on span "1. Allows to explore progress" at bounding box center [1083, 343] width 137 height 16
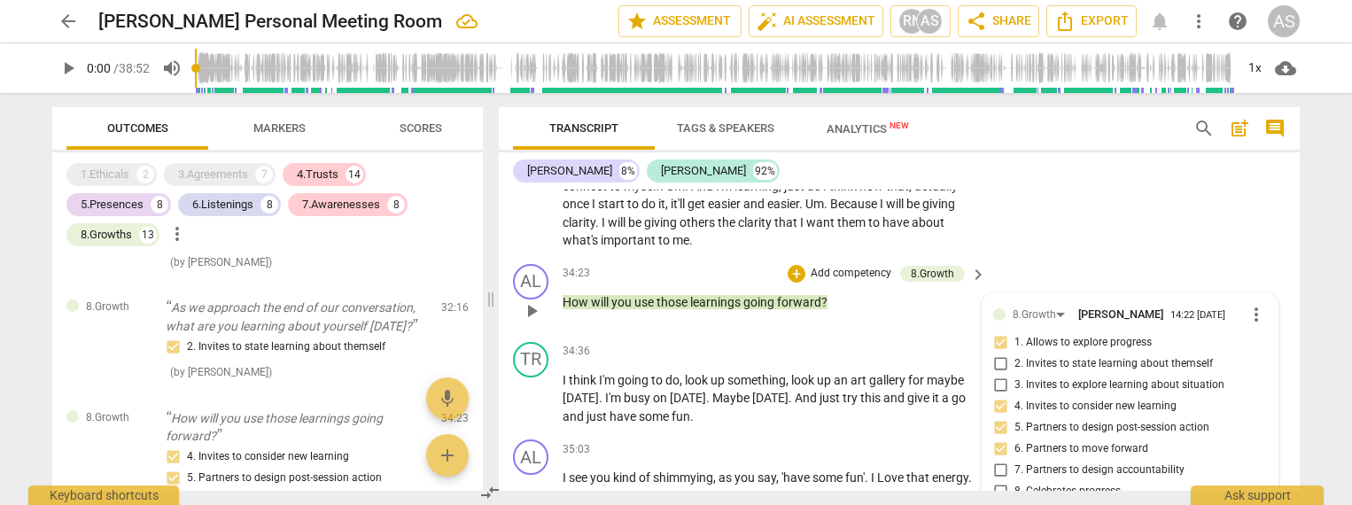
click at [1015, 332] on input "1. Allows to explore progress" at bounding box center [1000, 342] width 28 height 21
checkbox input "true"
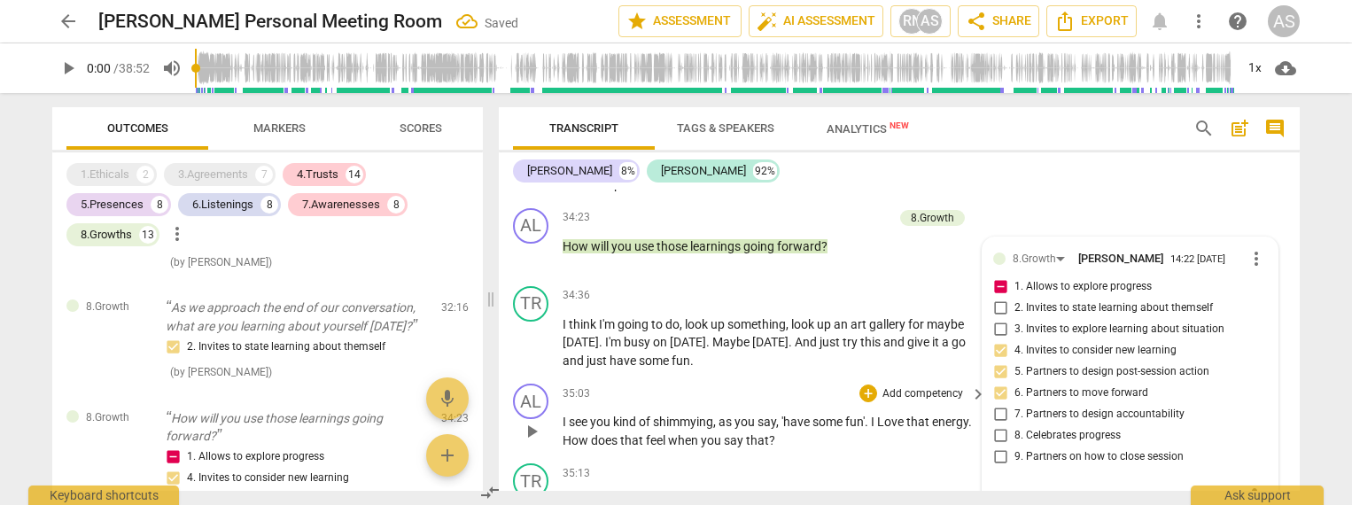
scroll to position [5909, 0]
click at [915, 386] on p "Add competency" at bounding box center [923, 394] width 84 height 16
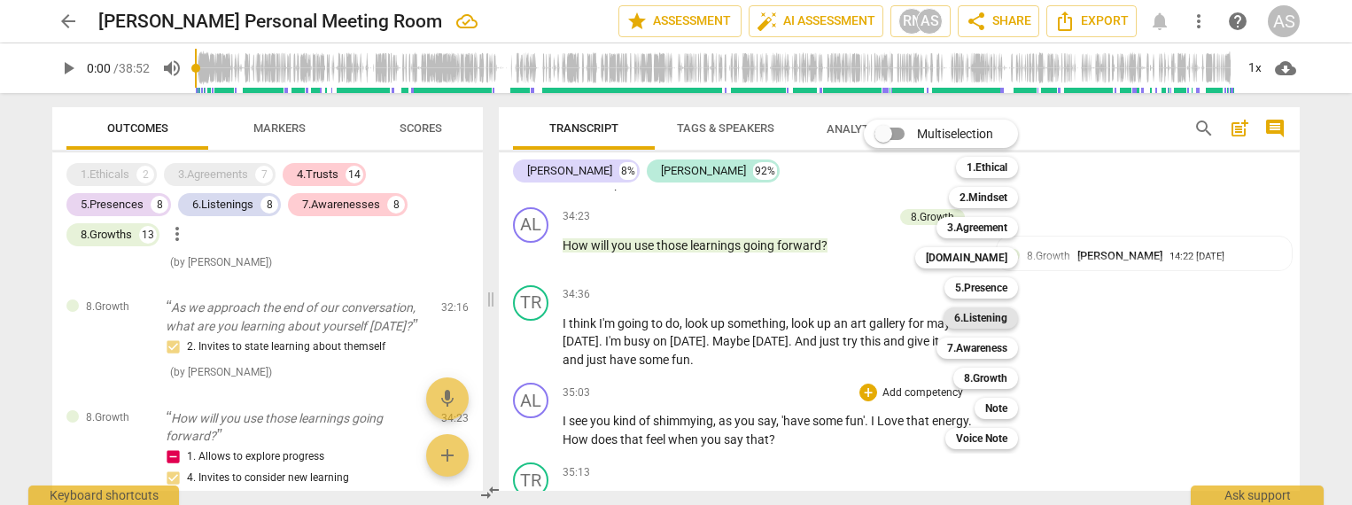
click at [975, 317] on b "6.Listening" at bounding box center [980, 318] width 53 height 21
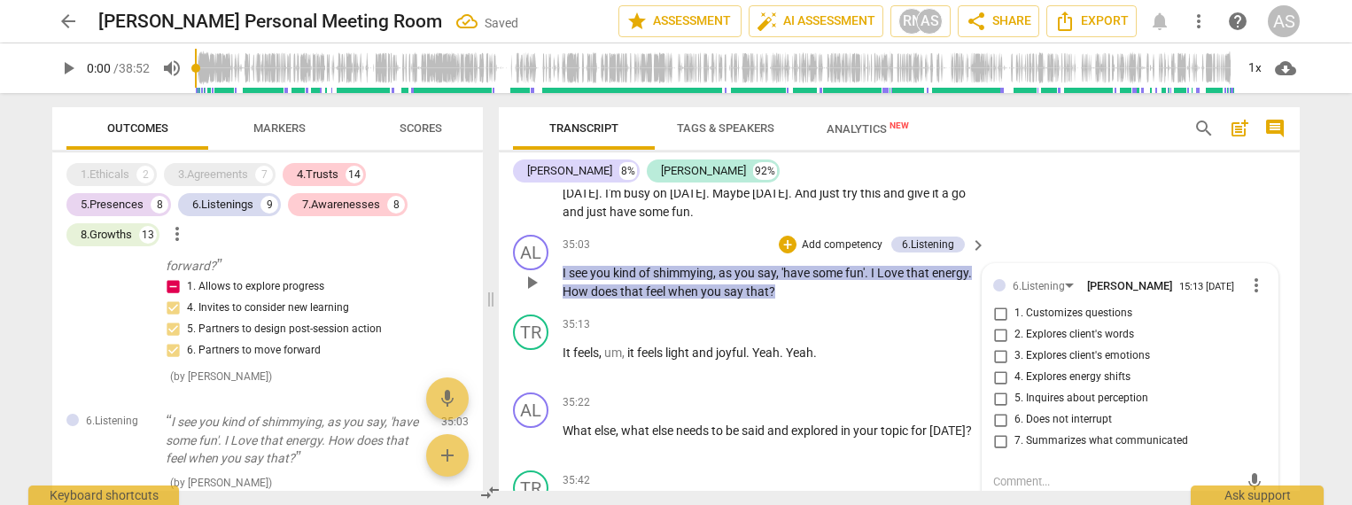
scroll to position [6056, 0]
click at [1051, 371] on span "4. Explores energy shifts" at bounding box center [1073, 379] width 116 height 16
click at [1015, 369] on input "4. Explores energy shifts" at bounding box center [1000, 379] width 28 height 21
checkbox input "true"
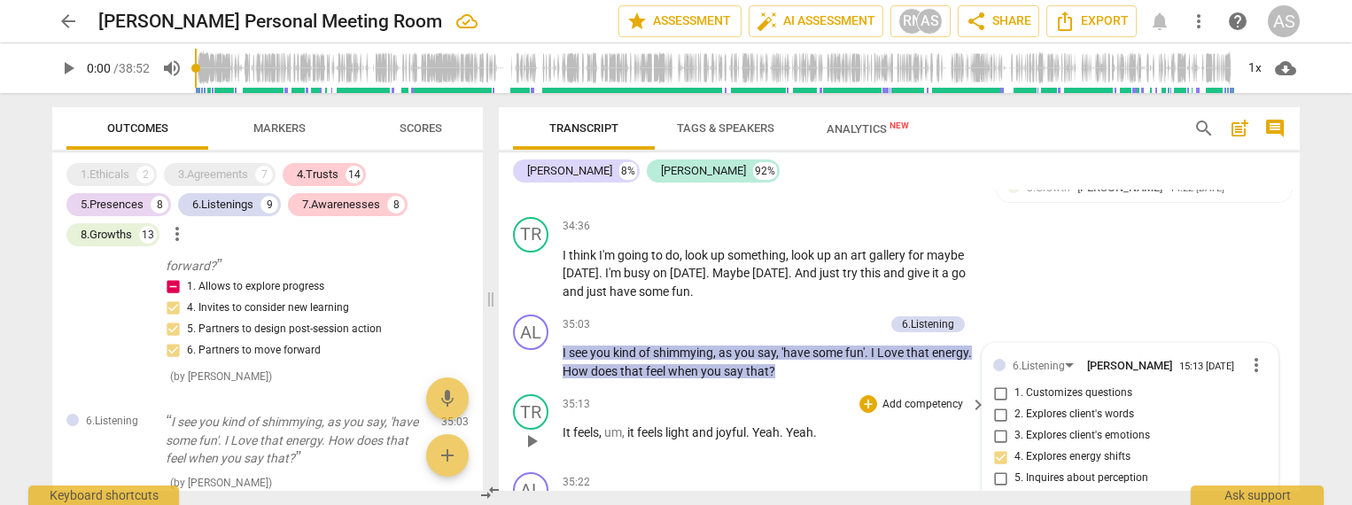
scroll to position [5977, 0]
click at [997, 490] on input "6. Does not interrupt" at bounding box center [1000, 500] width 28 height 21
checkbox input "true"
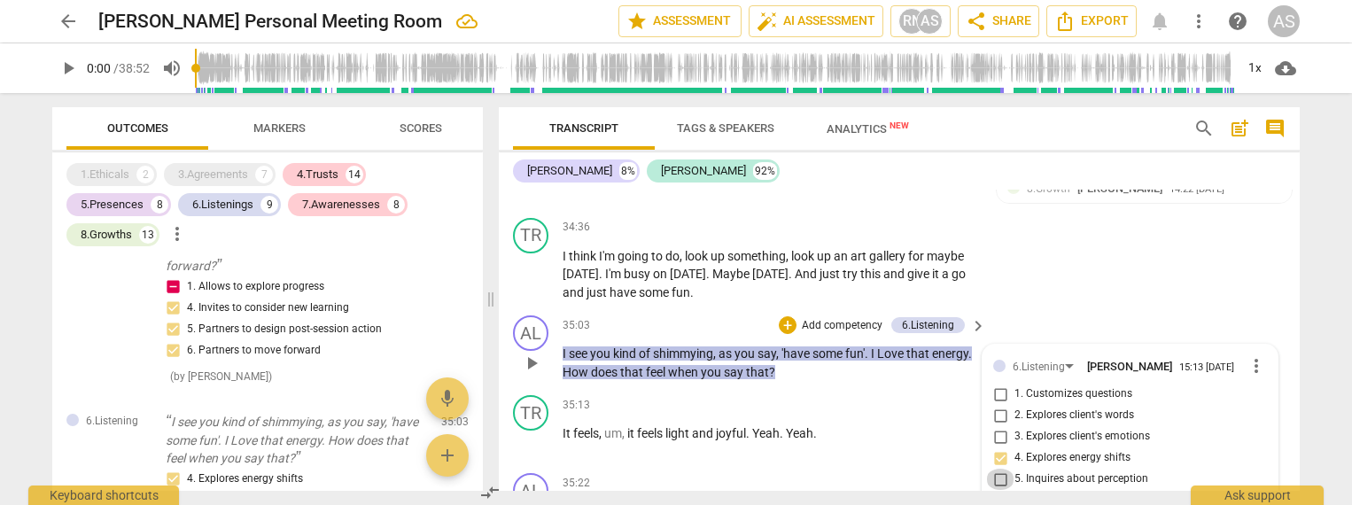
click at [997, 469] on input "5. Inquires about perception" at bounding box center [1000, 479] width 28 height 21
checkbox input "true"
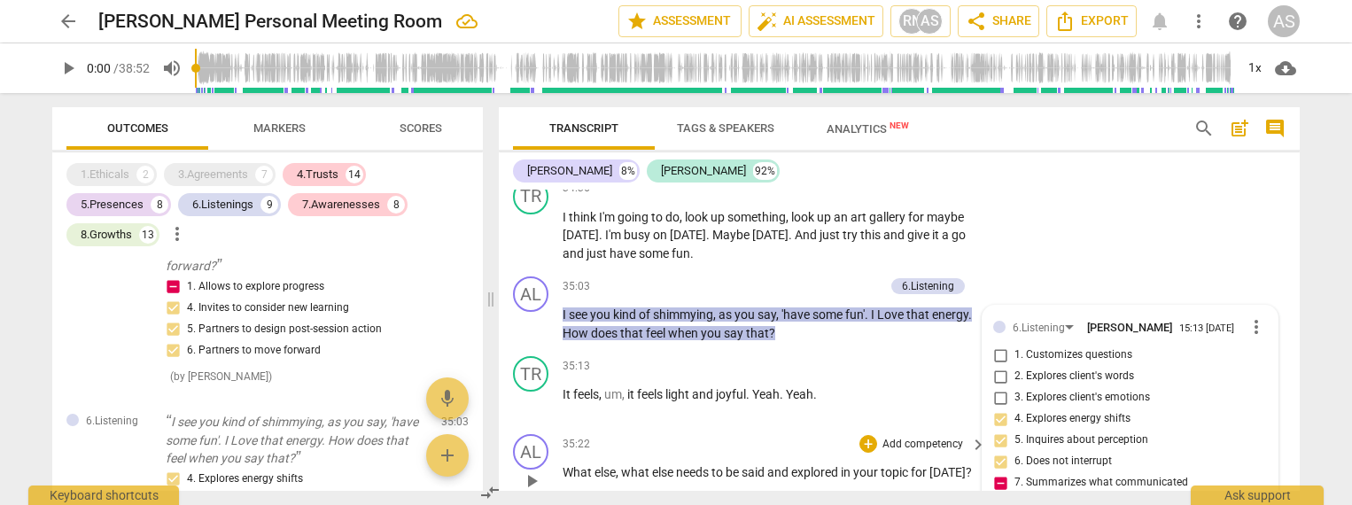
scroll to position [6021, 0]
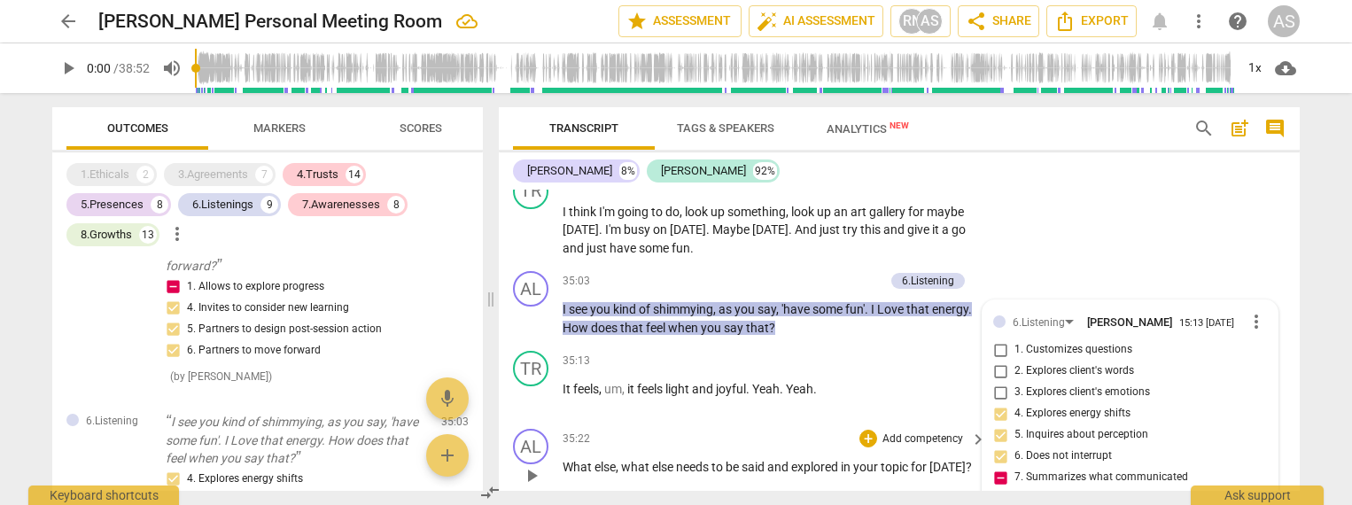
click at [936, 432] on p "Add competency" at bounding box center [923, 440] width 84 height 16
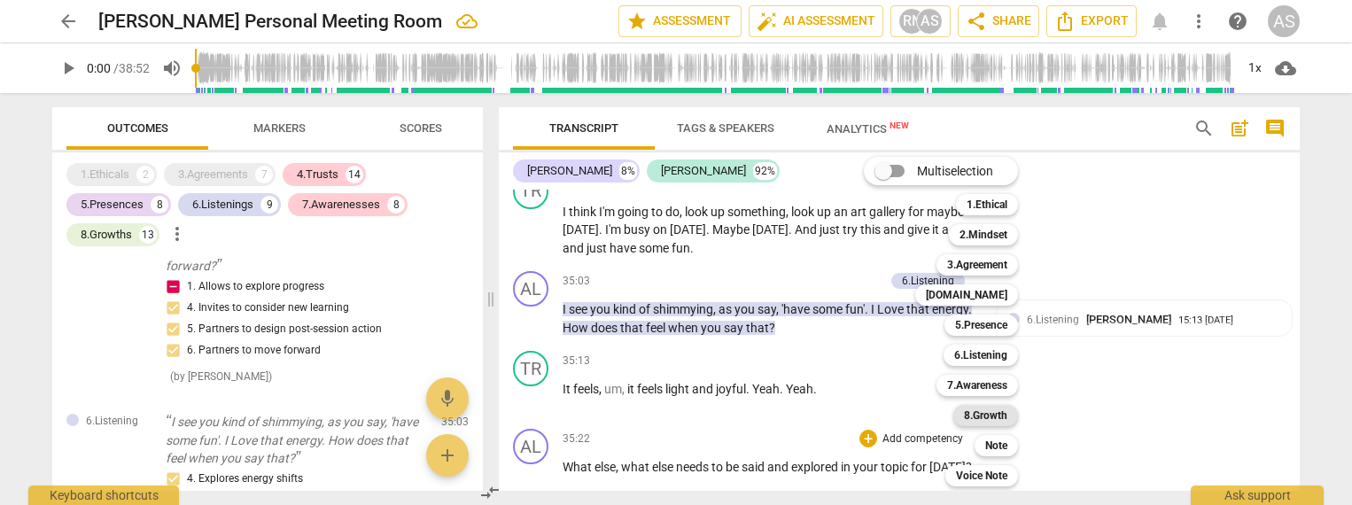
click at [985, 415] on b "8.Growth" at bounding box center [985, 415] width 43 height 21
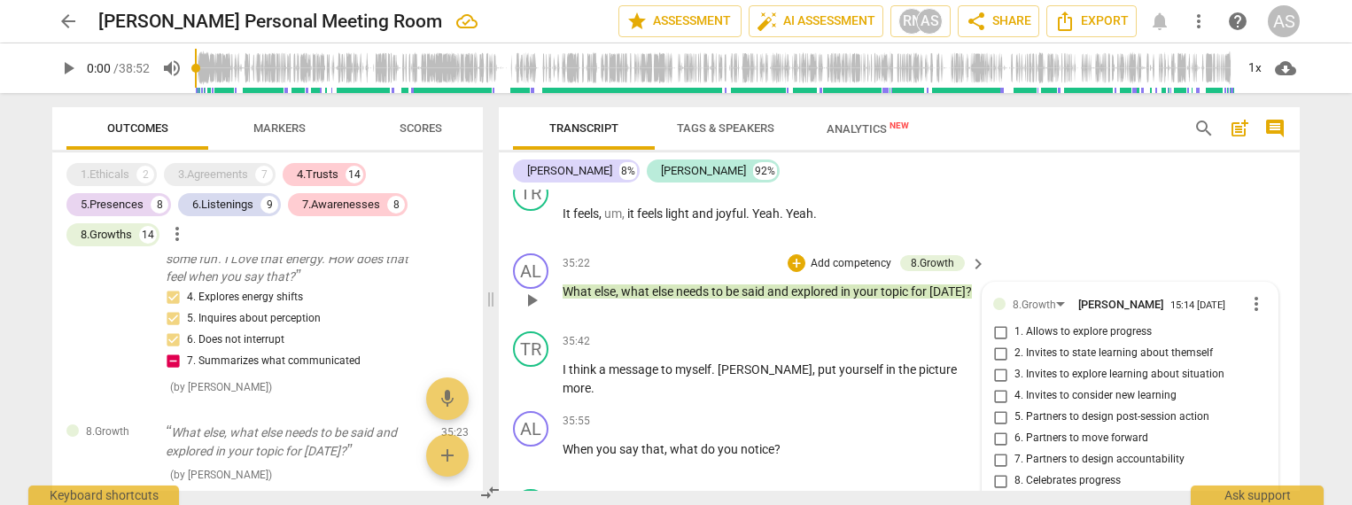
scroll to position [6202, 0]
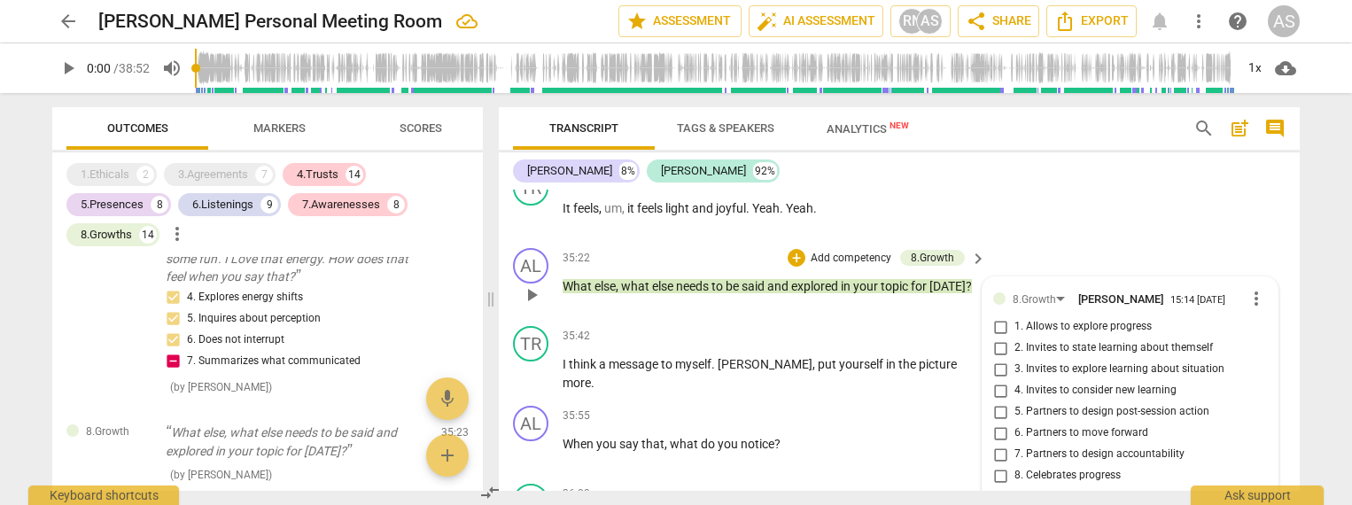
click at [1110, 319] on span "1. Allows to explore progress" at bounding box center [1083, 327] width 137 height 16
click at [1015, 316] on input "1. Allows to explore progress" at bounding box center [1000, 326] width 28 height 21
checkbox input "true"
click at [1090, 489] on span "9. Partners on how to close session" at bounding box center [1099, 497] width 169 height 16
click at [1015, 487] on input "9. Partners on how to close session" at bounding box center [1000, 497] width 28 height 21
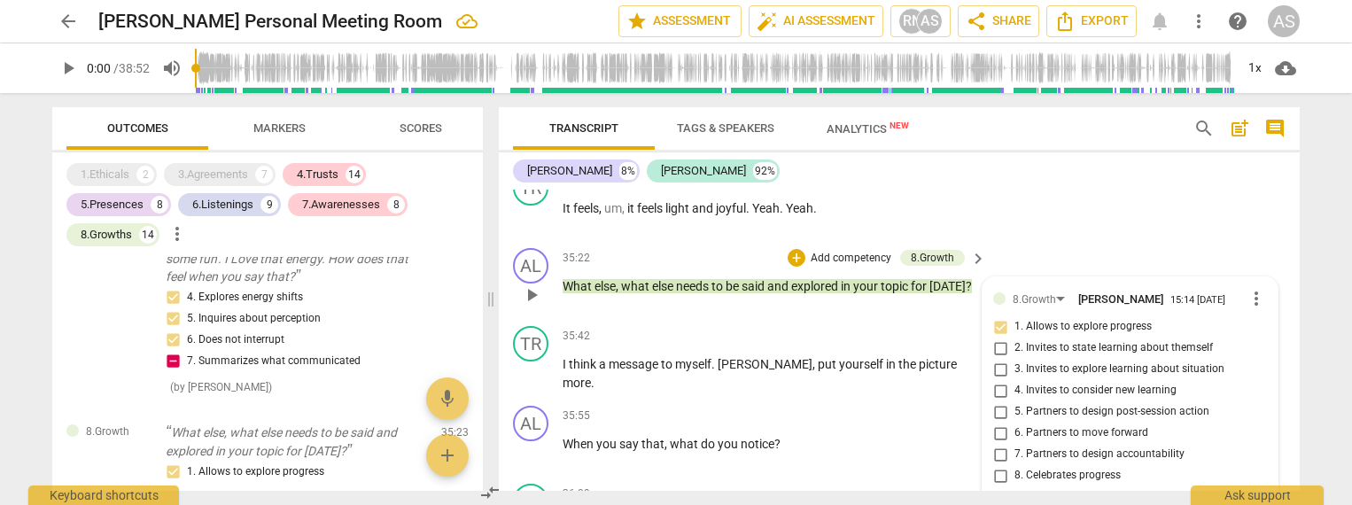
checkbox input "true"
click at [917, 409] on p "Add competency" at bounding box center [923, 417] width 84 height 16
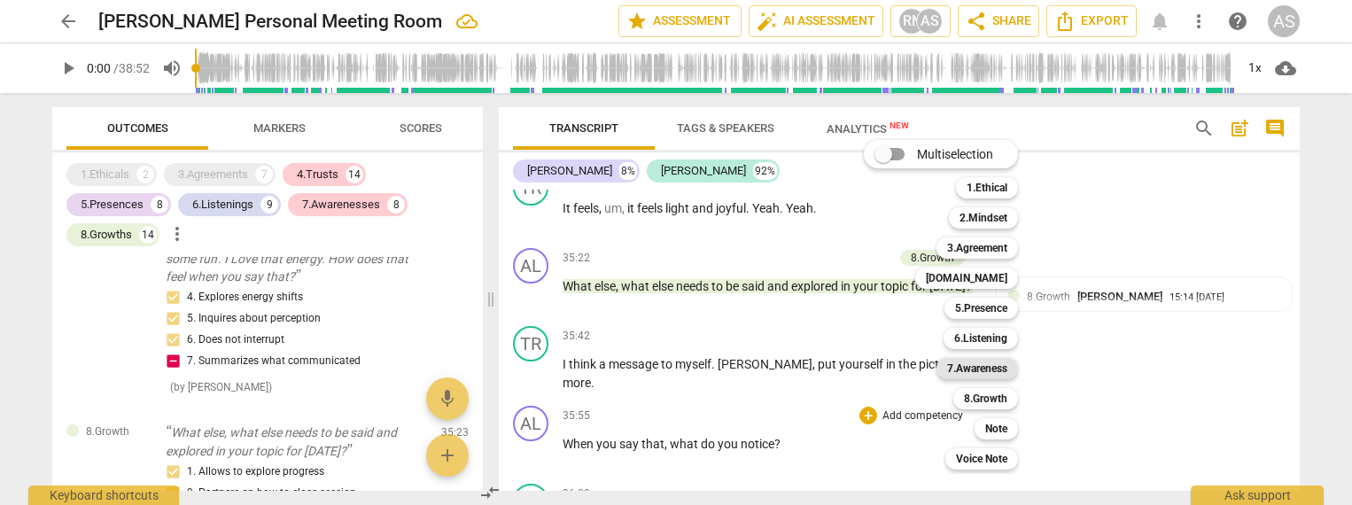
click at [973, 368] on b "7.Awareness" at bounding box center [977, 368] width 60 height 21
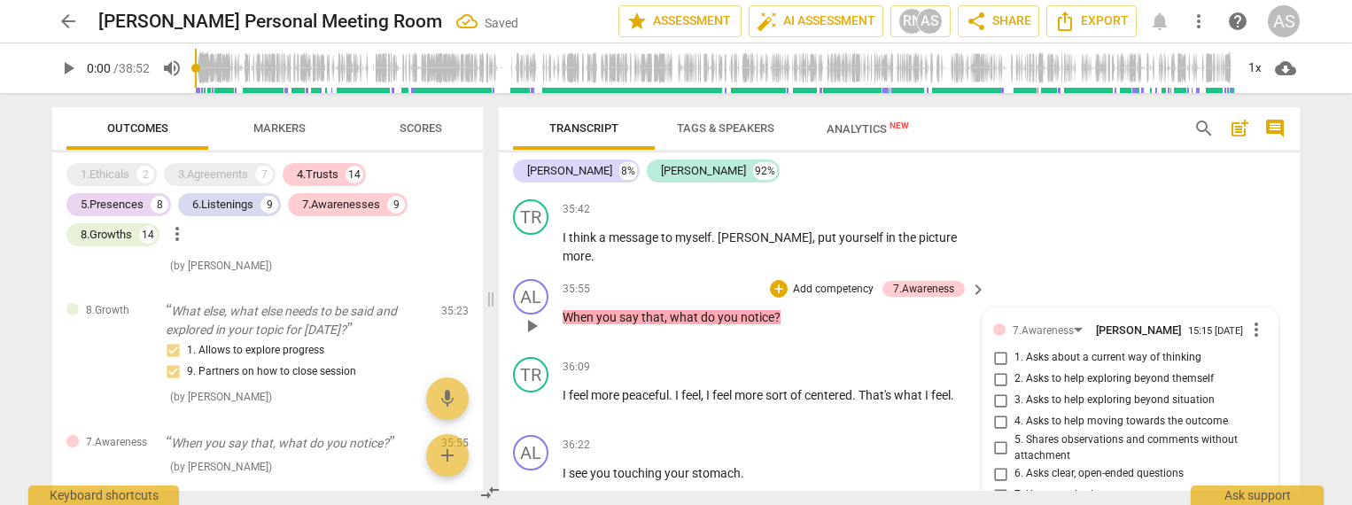
scroll to position [6323, 0]
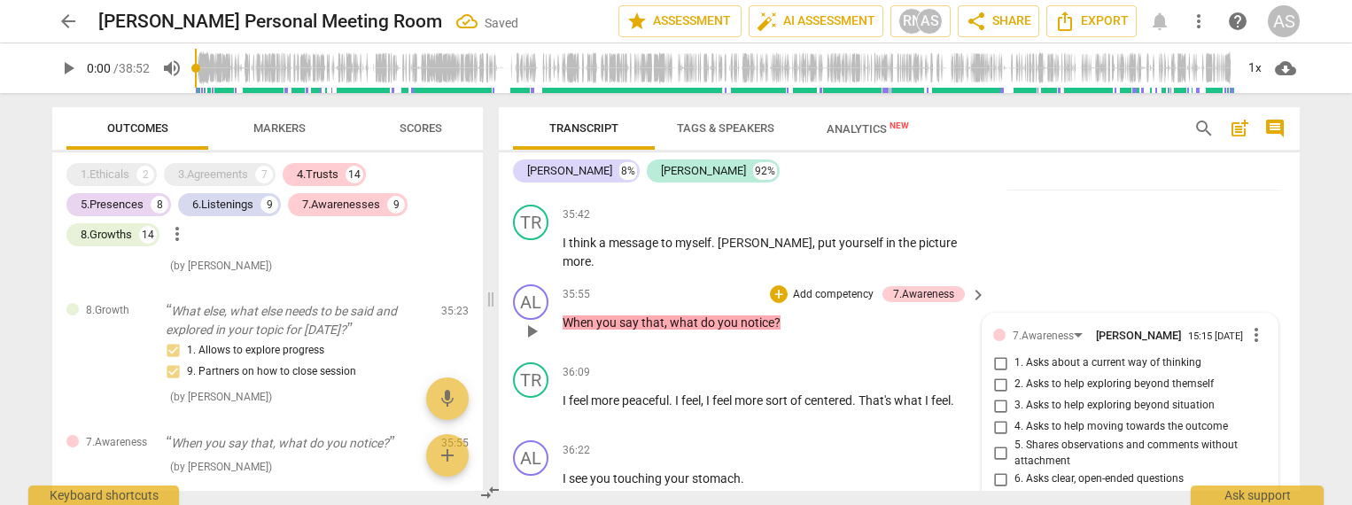
click at [1052, 355] on span "1. Asks about a current way of thinking" at bounding box center [1108, 363] width 187 height 16
click at [1015, 353] on input "1. Asks about a current way of thinking" at bounding box center [1000, 363] width 28 height 21
checkbox input "true"
click at [1053, 377] on span "2. Asks to help exploring beyond themself" at bounding box center [1114, 385] width 199 height 16
click at [1015, 374] on input "2. Asks to help exploring beyond themself" at bounding box center [1000, 384] width 28 height 21
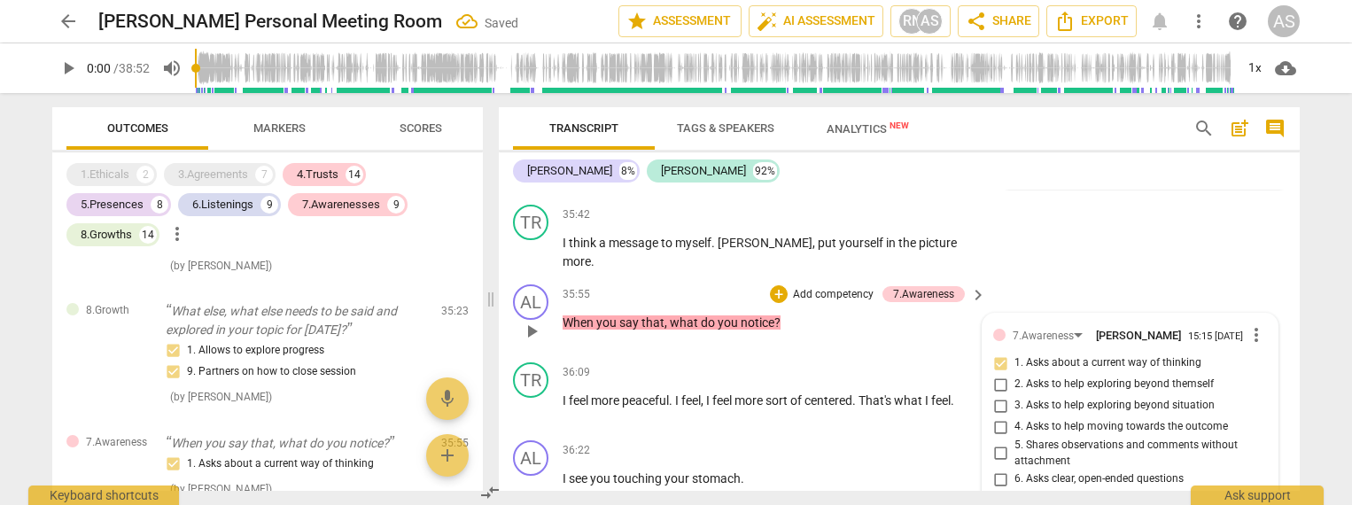
checkbox input "true"
click at [1046, 419] on span "4. Asks to help moving towards the outcome" at bounding box center [1122, 427] width 214 height 16
click at [1015, 417] on input "4. Asks to help moving towards the outcome" at bounding box center [1000, 427] width 28 height 21
checkbox input "true"
click at [1056, 471] on span "6. Asks clear, open-ended questions" at bounding box center [1099, 479] width 169 height 16
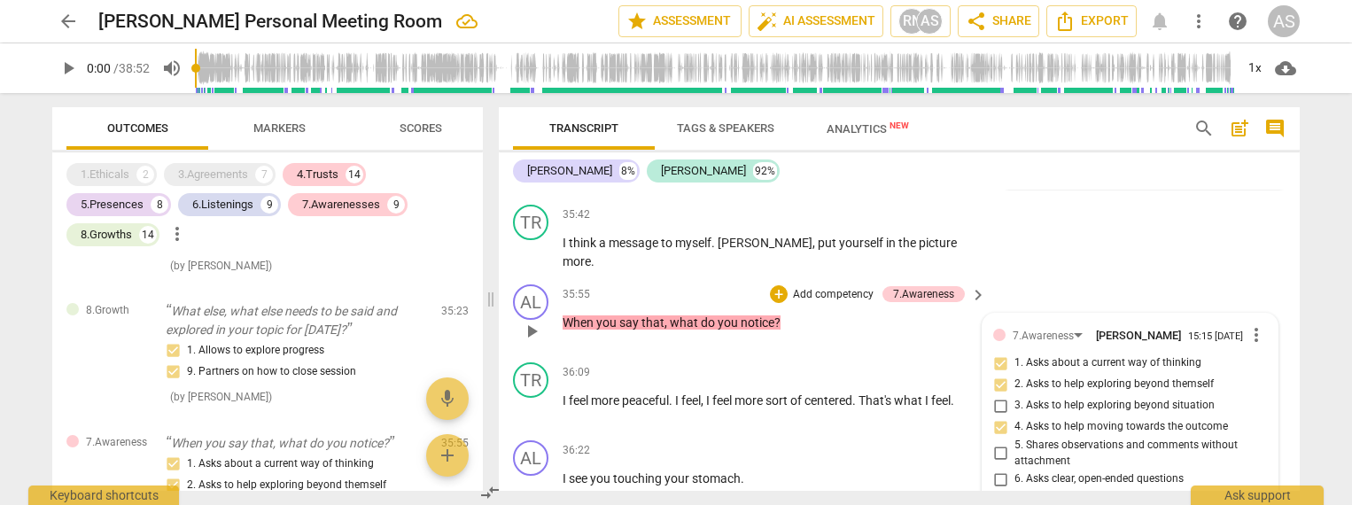
click at [1015, 469] on input "6. Asks clear, open-ended questions" at bounding box center [1000, 479] width 28 height 21
checkbox input "true"
click at [1052, 493] on span "7. Uses concise language" at bounding box center [1075, 501] width 121 height 16
click at [1015, 490] on input "7. Uses concise language" at bounding box center [1000, 500] width 28 height 21
checkbox input "true"
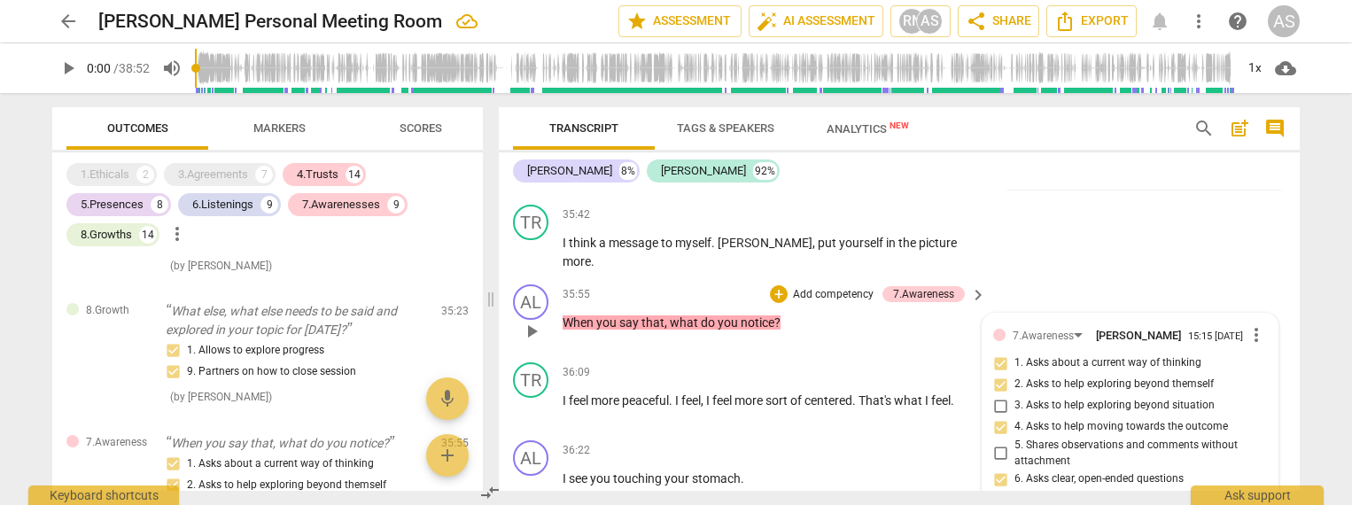
checkbox input "true"
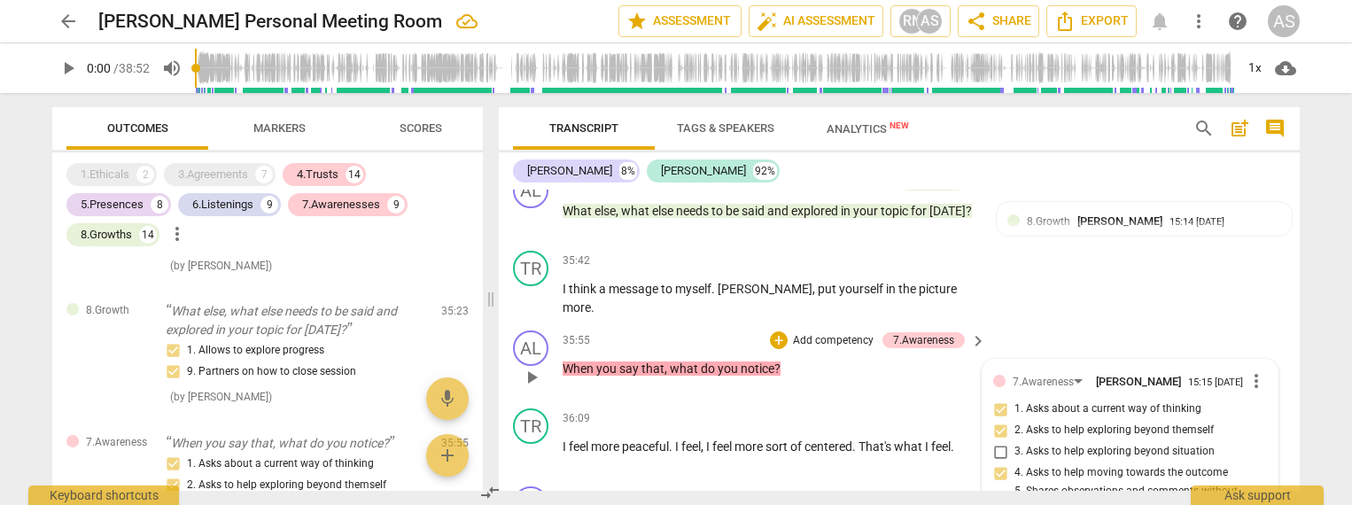
click at [837, 333] on p "Add competency" at bounding box center [833, 341] width 84 height 16
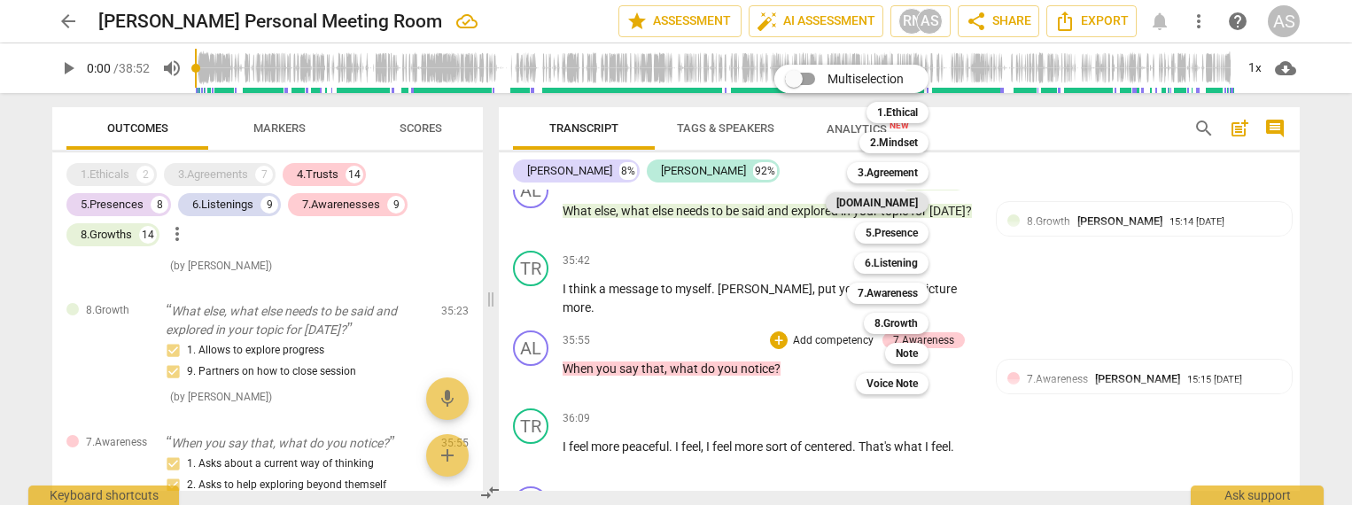
click at [907, 204] on b "[DOMAIN_NAME]" at bounding box center [878, 202] width 82 height 21
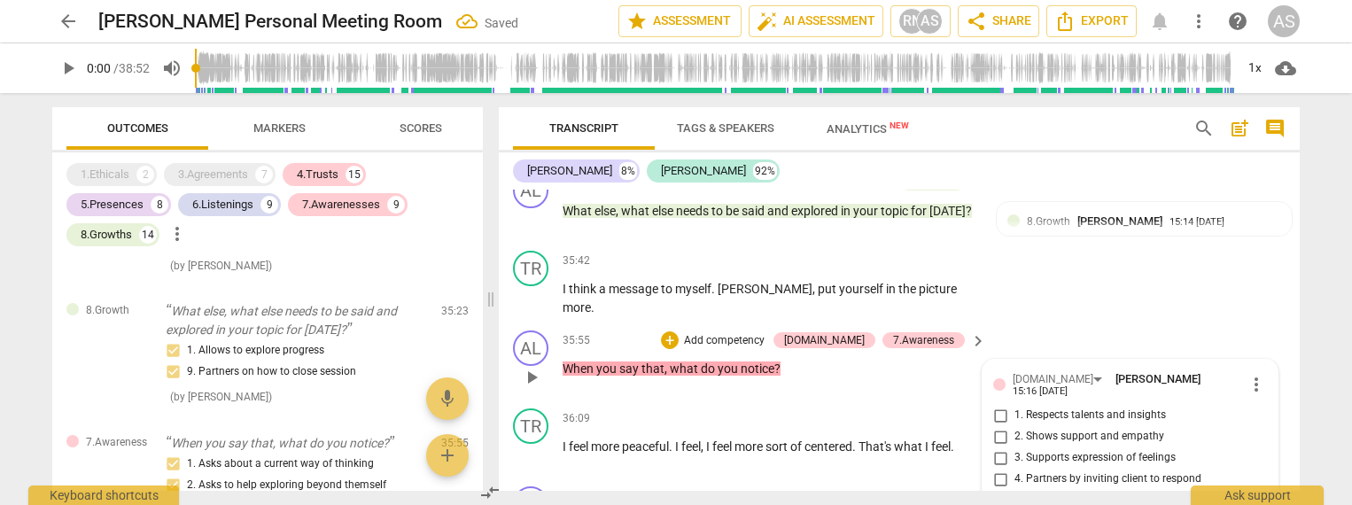
scroll to position [7548, 0]
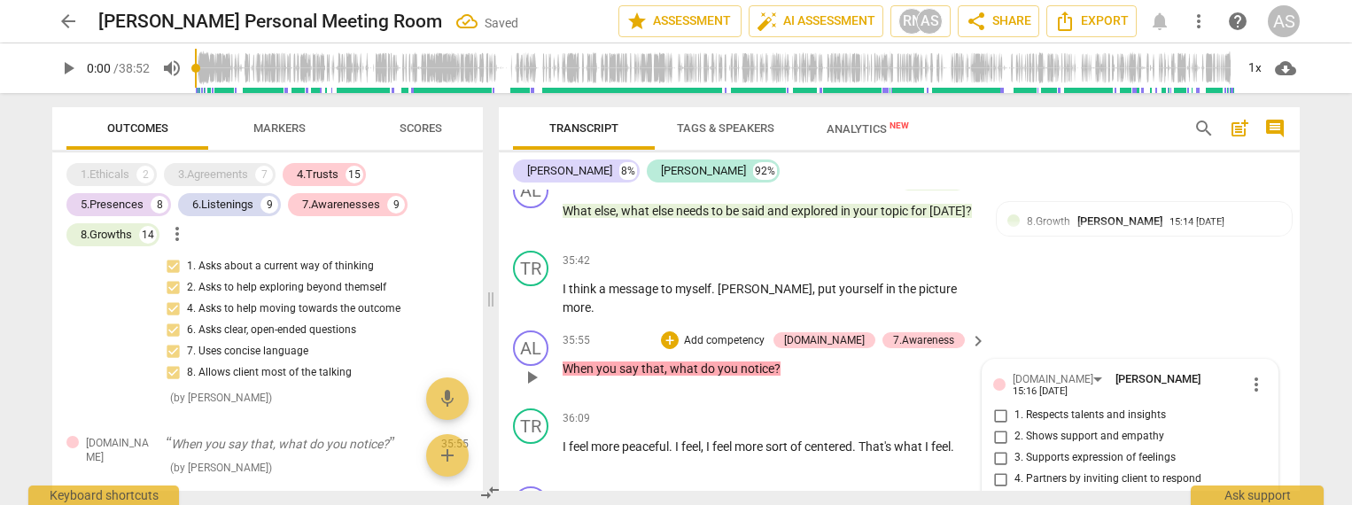
click at [1054, 450] on span "3. Supports expression of feelings" at bounding box center [1095, 458] width 161 height 16
click at [1015, 448] on input "3. Supports expression of feelings" at bounding box center [1000, 458] width 28 height 21
checkbox input "true"
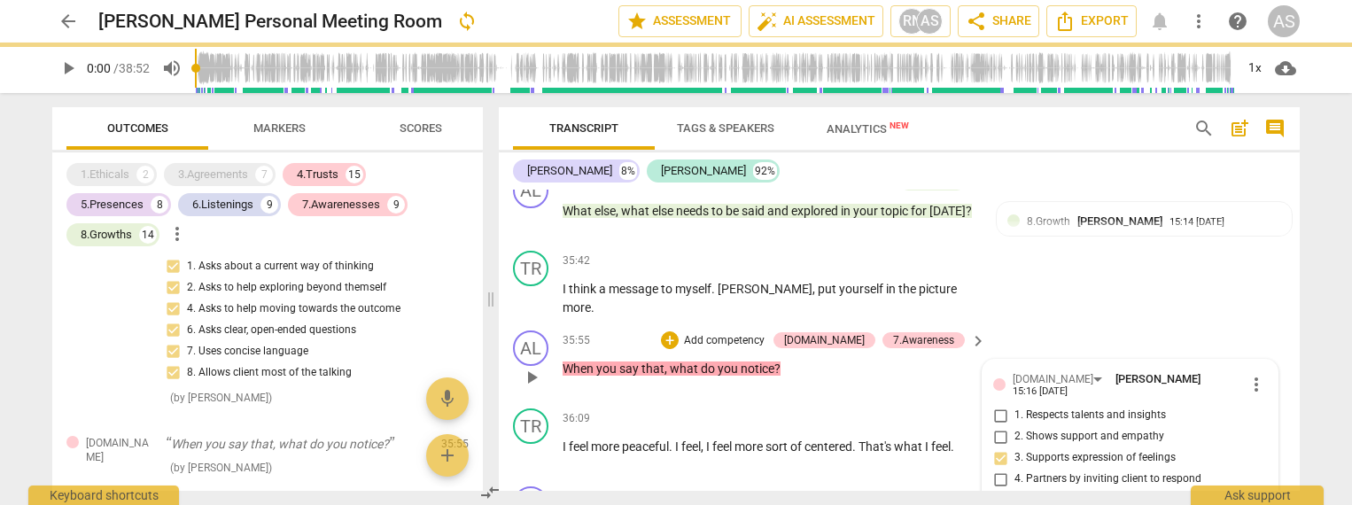
click at [1049, 429] on span "2. Shows support and empathy" at bounding box center [1090, 437] width 150 height 16
click at [1015, 426] on input "2. Shows support and empathy" at bounding box center [1000, 436] width 28 height 21
checkbox input "true"
click at [1024, 471] on span "4. Partners by inviting client to respond" at bounding box center [1108, 479] width 187 height 16
click at [1015, 469] on input "4. Partners by inviting client to respond" at bounding box center [1000, 479] width 28 height 21
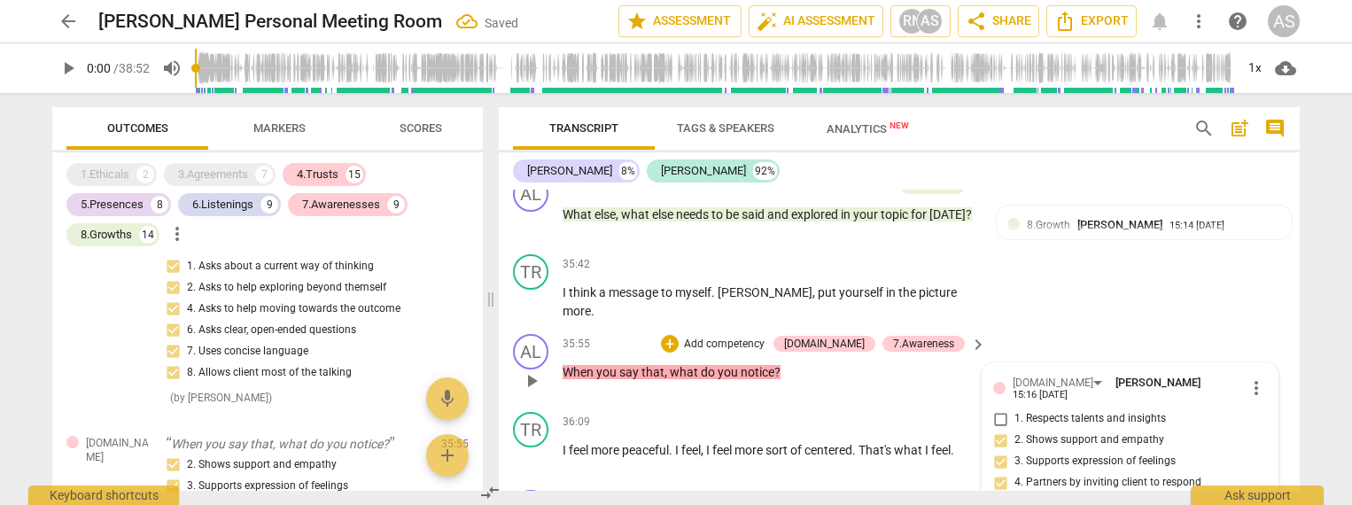
scroll to position [6270, 0]
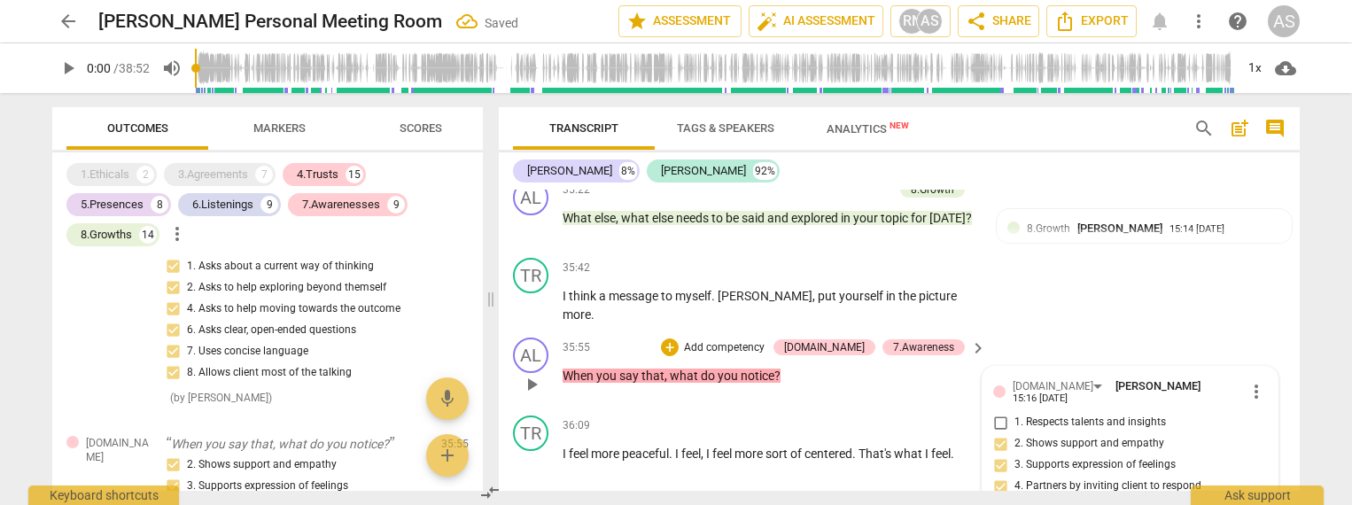
click at [997, 476] on input "4. Partners by inviting client to respond" at bounding box center [1000, 486] width 28 height 21
checkbox input "true"
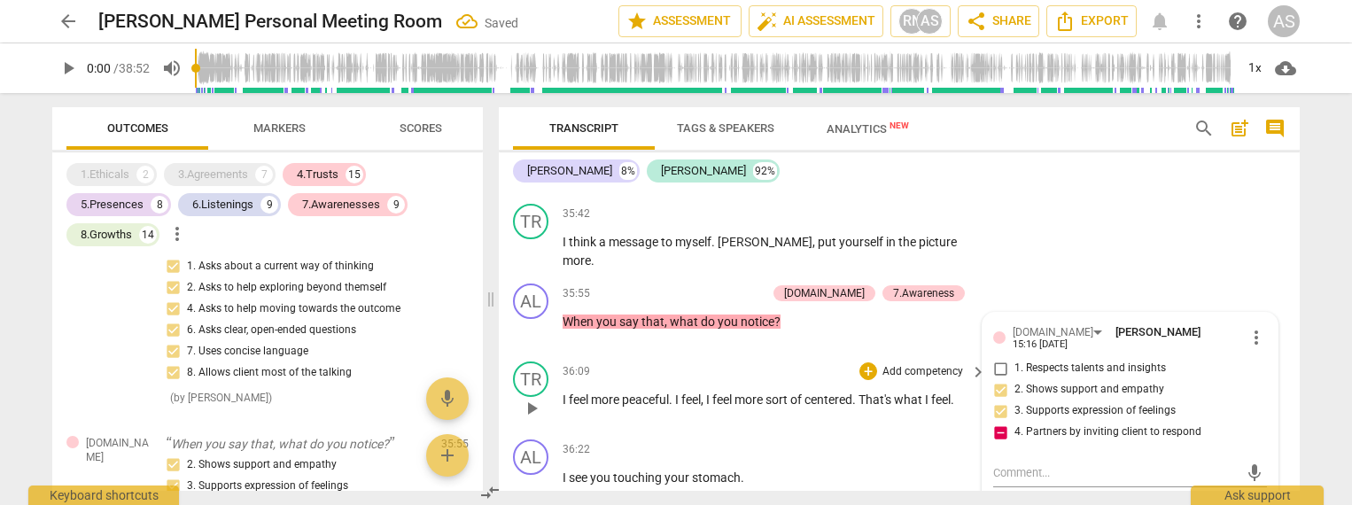
scroll to position [6343, 0]
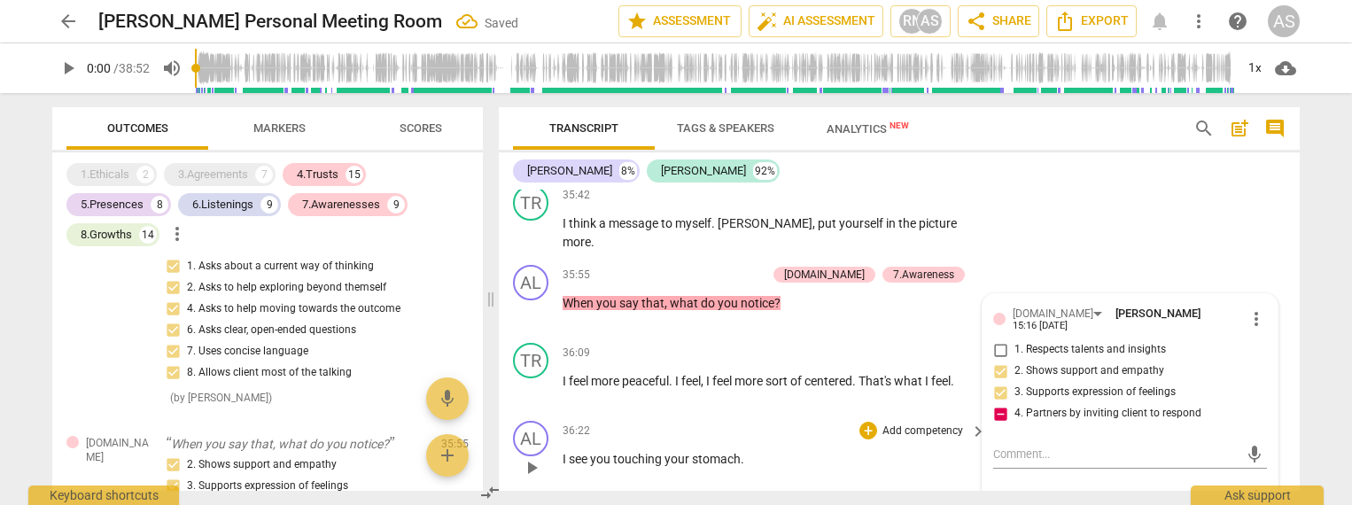
click at [925, 424] on p "Add competency" at bounding box center [923, 432] width 84 height 16
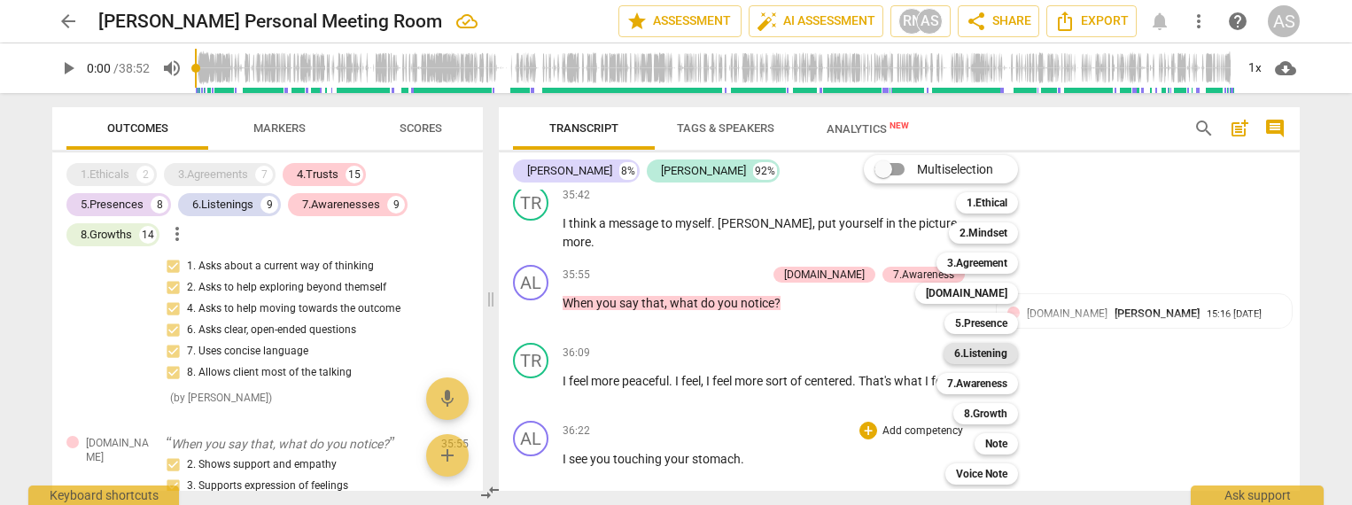
click at [985, 354] on b "6.Listening" at bounding box center [980, 353] width 53 height 21
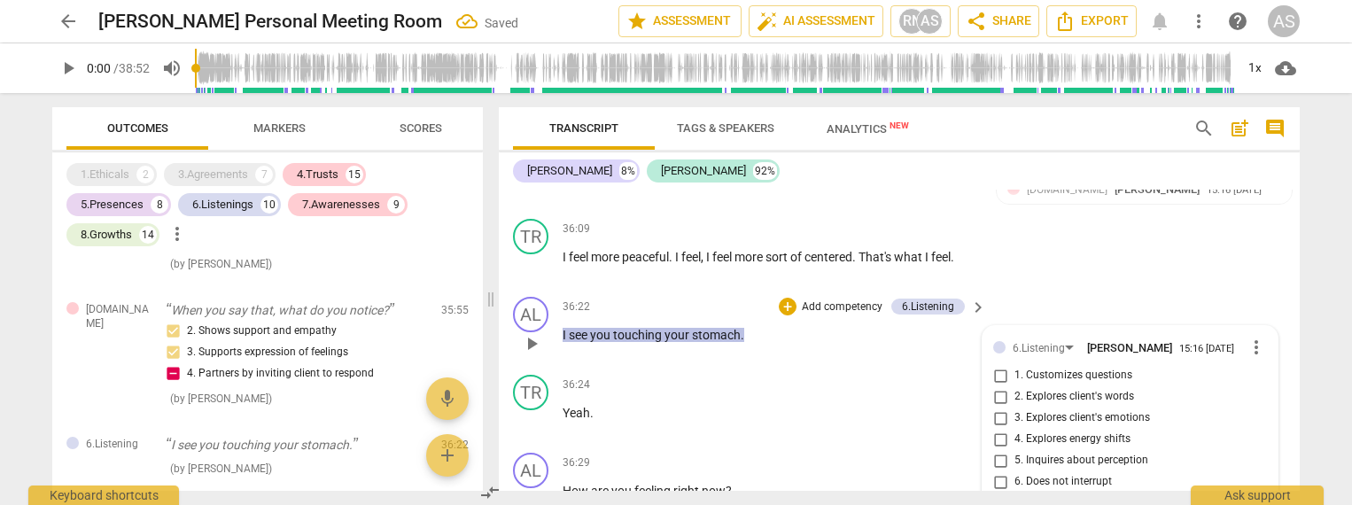
scroll to position [6464, 0]
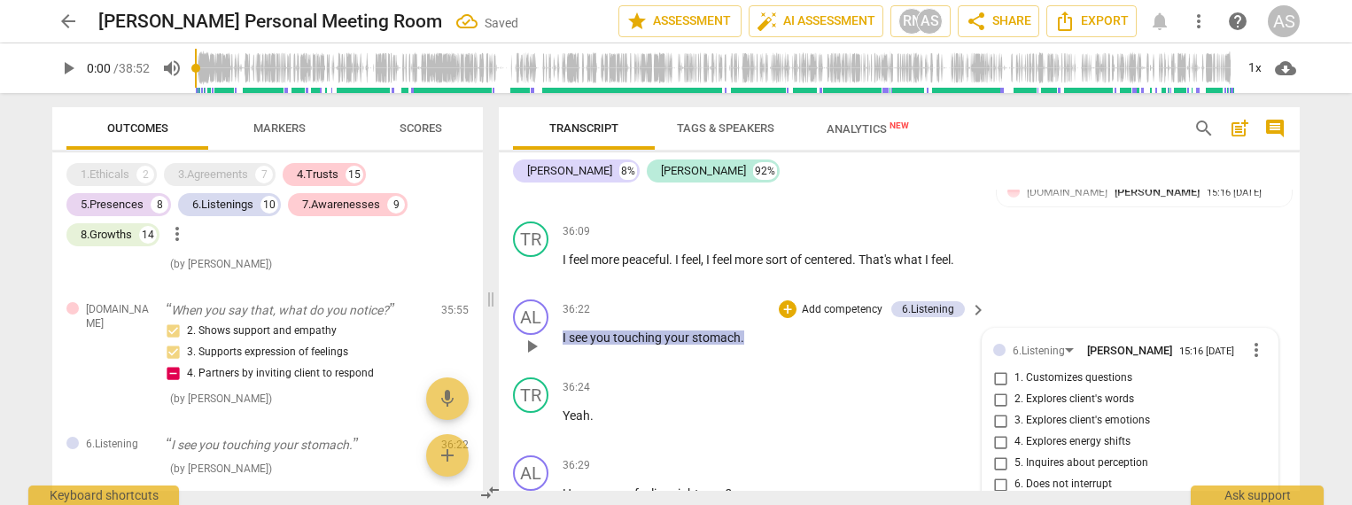
click at [1059, 434] on span "4. Explores energy shifts" at bounding box center [1073, 442] width 116 height 16
click at [1015, 432] on input "4. Explores energy shifts" at bounding box center [1000, 442] width 28 height 21
checkbox input "true"
click at [1058, 413] on span "3. Explores client's emotions" at bounding box center [1083, 421] width 136 height 16
click at [1015, 410] on input "3. Explores client's emotions" at bounding box center [1000, 420] width 28 height 21
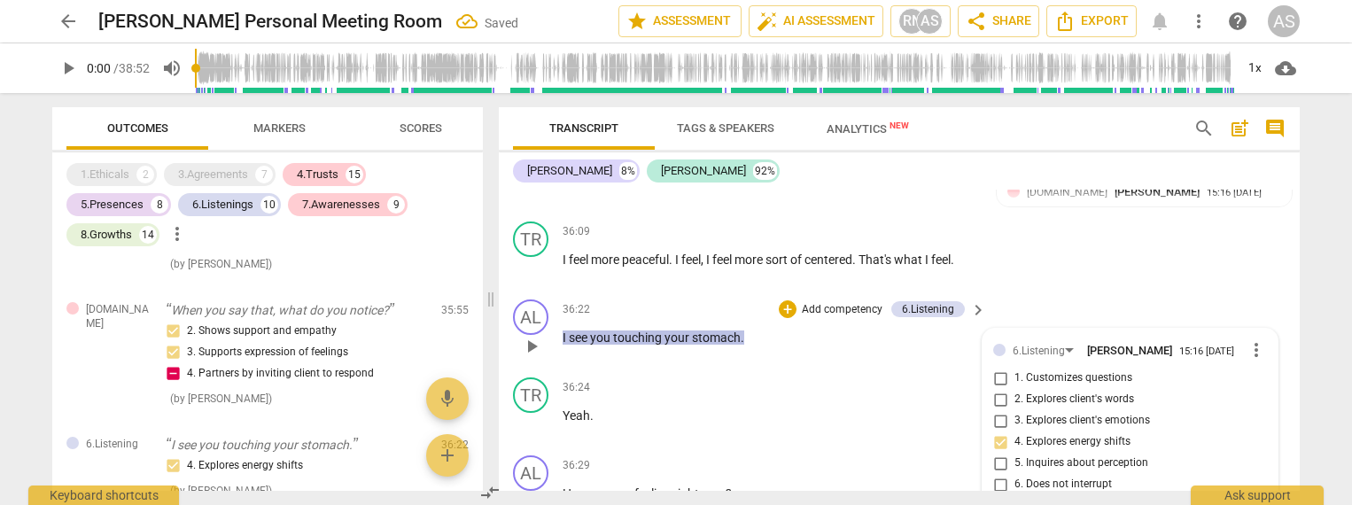
checkbox input "true"
click at [1023, 370] on span "1. Customizes questions" at bounding box center [1074, 378] width 118 height 16
click at [1015, 368] on input "1. Customizes questions" at bounding box center [1000, 378] width 28 height 21
checkbox input "true"
click at [1051, 456] on span "5. Inquires about perception" at bounding box center [1082, 464] width 134 height 16
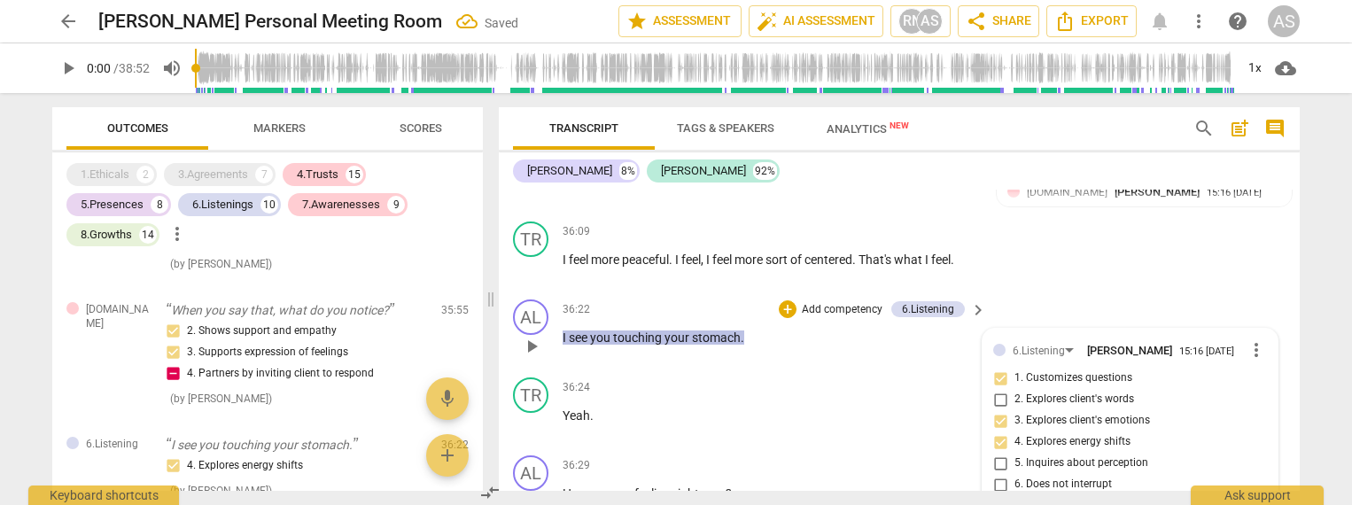
click at [1015, 453] on input "5. Inquires about perception" at bounding box center [1000, 463] width 28 height 21
checkbox input "true"
click at [1062, 477] on span "6. Does not interrupt" at bounding box center [1063, 485] width 97 height 16
click at [1015, 474] on input "6. Does not interrupt" at bounding box center [1000, 484] width 28 height 21
checkbox input "true"
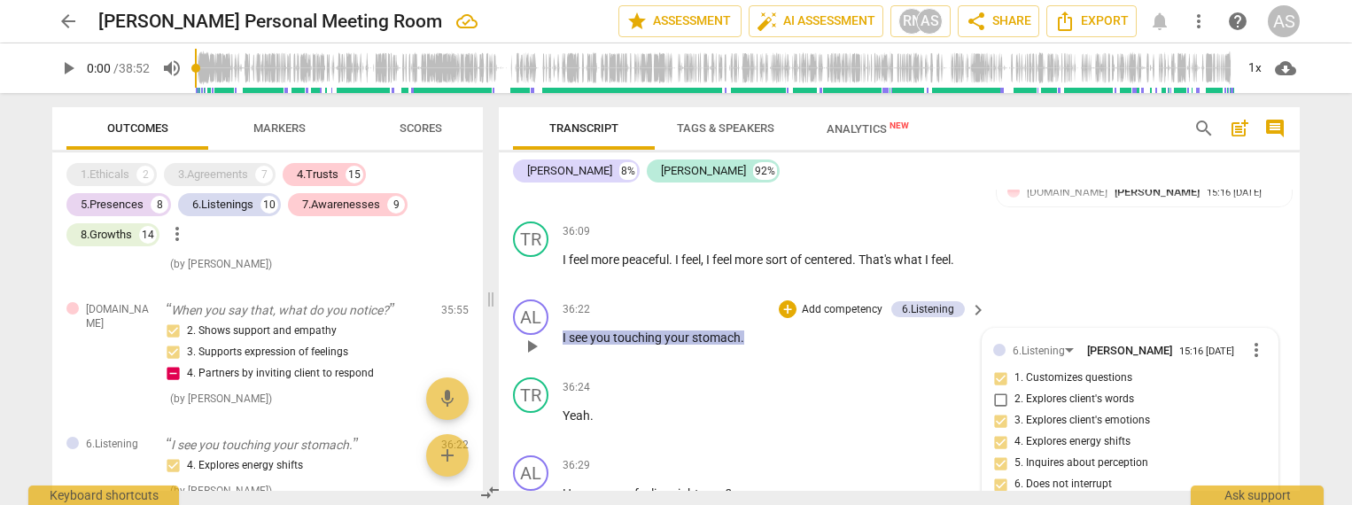
click at [1062, 498] on span "7. Summarizes what communicated" at bounding box center [1102, 506] width 174 height 16
click at [1015, 495] on input "7. Summarizes what communicated" at bounding box center [1000, 505] width 28 height 21
checkbox input "true"
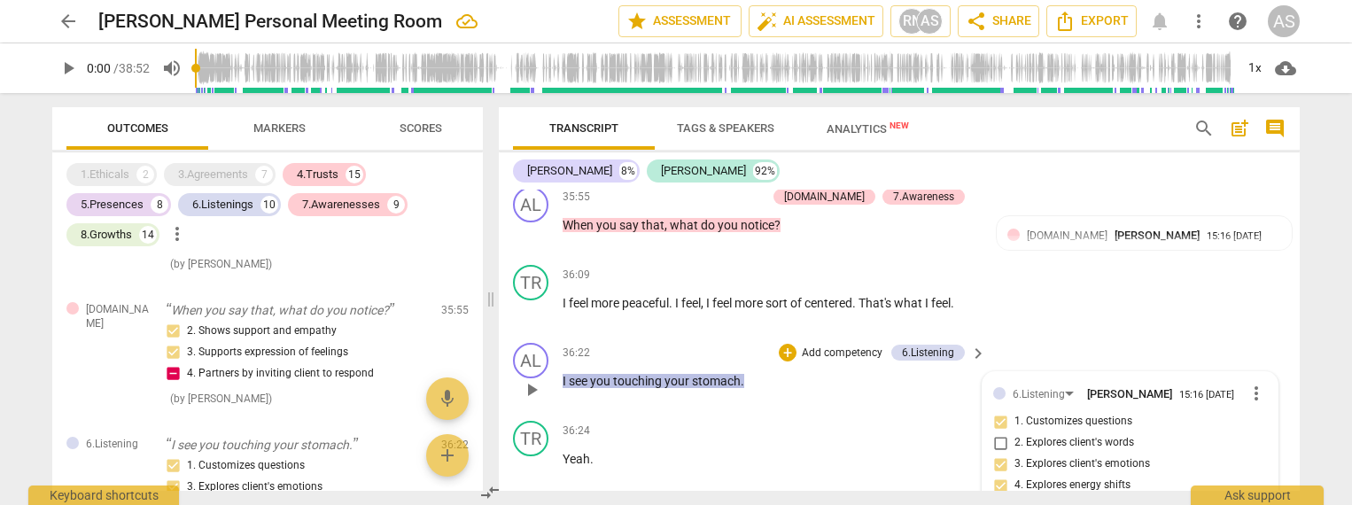
scroll to position [6423, 0]
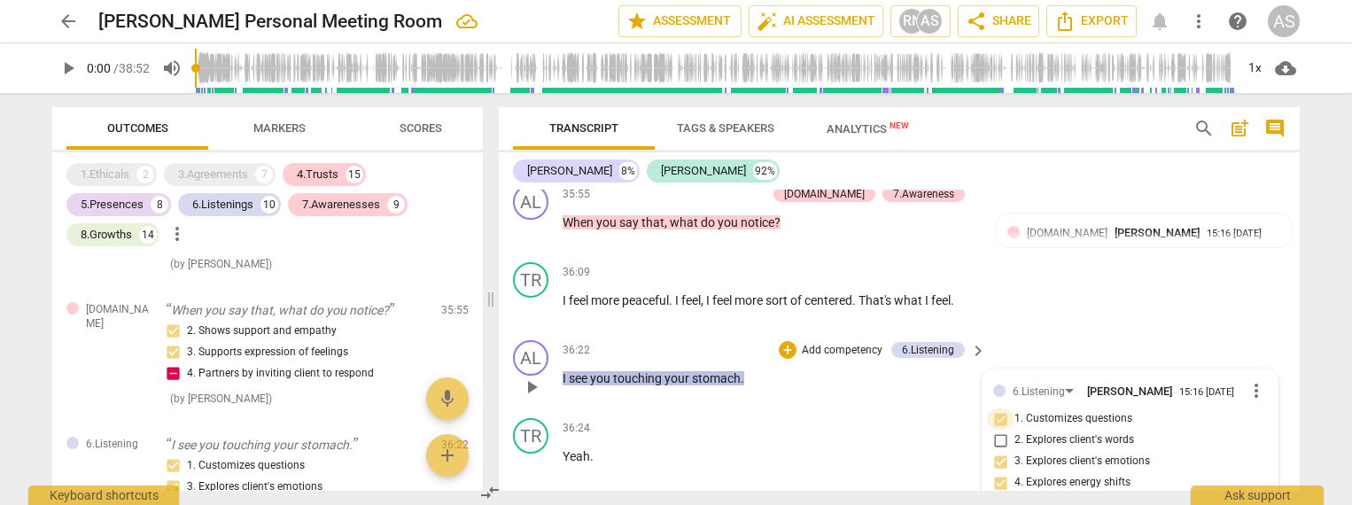
click at [1000, 409] on input "1. Customizes questions" at bounding box center [1000, 419] width 28 height 21
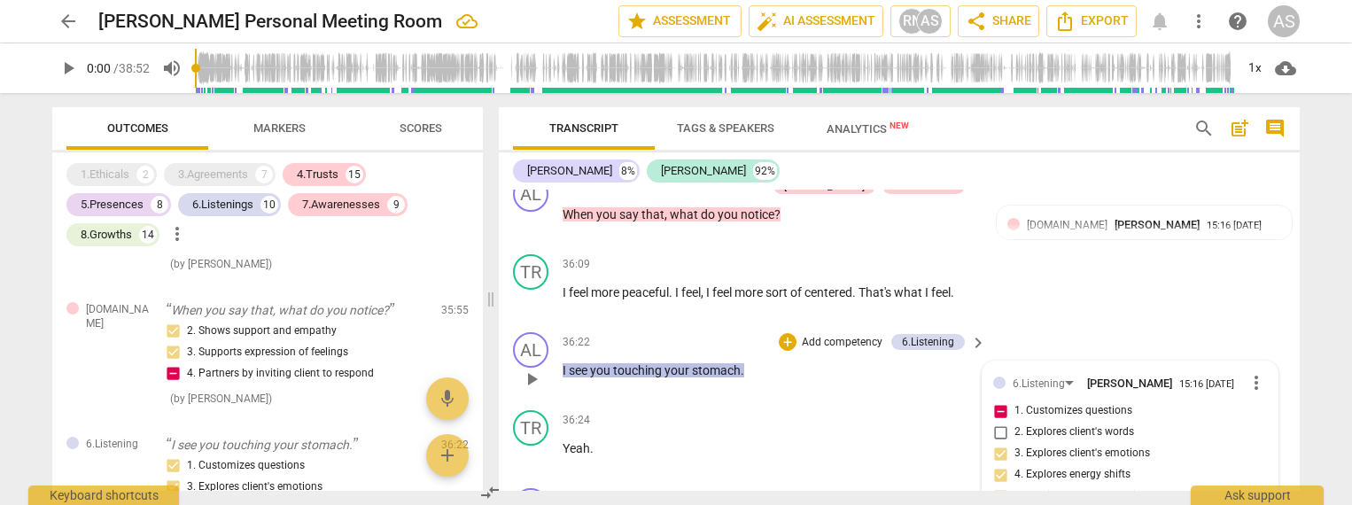
scroll to position [6430, 0]
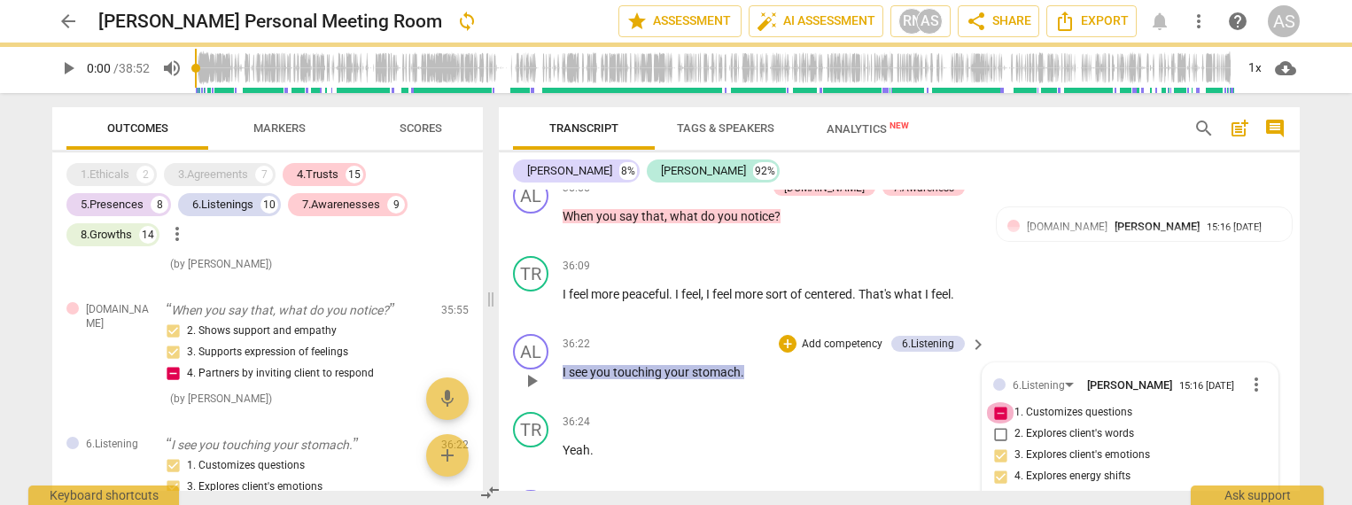
click at [1000, 402] on input "1. Customizes questions" at bounding box center [1000, 412] width 28 height 21
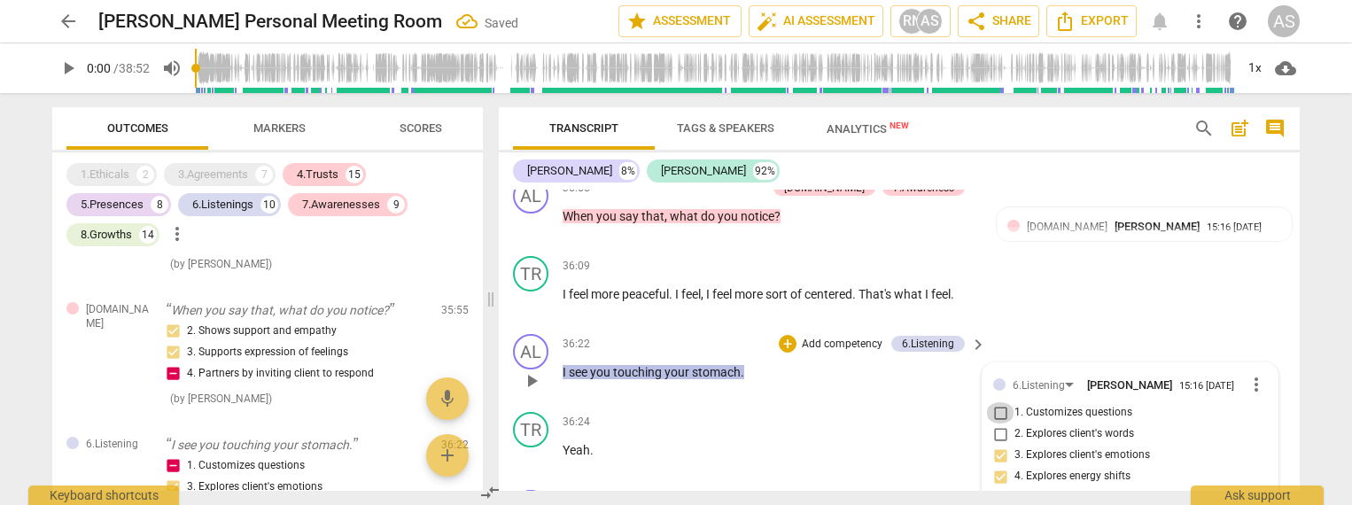
click at [1000, 402] on input "1. Customizes questions" at bounding box center [1000, 412] width 28 height 21
checkbox input "true"
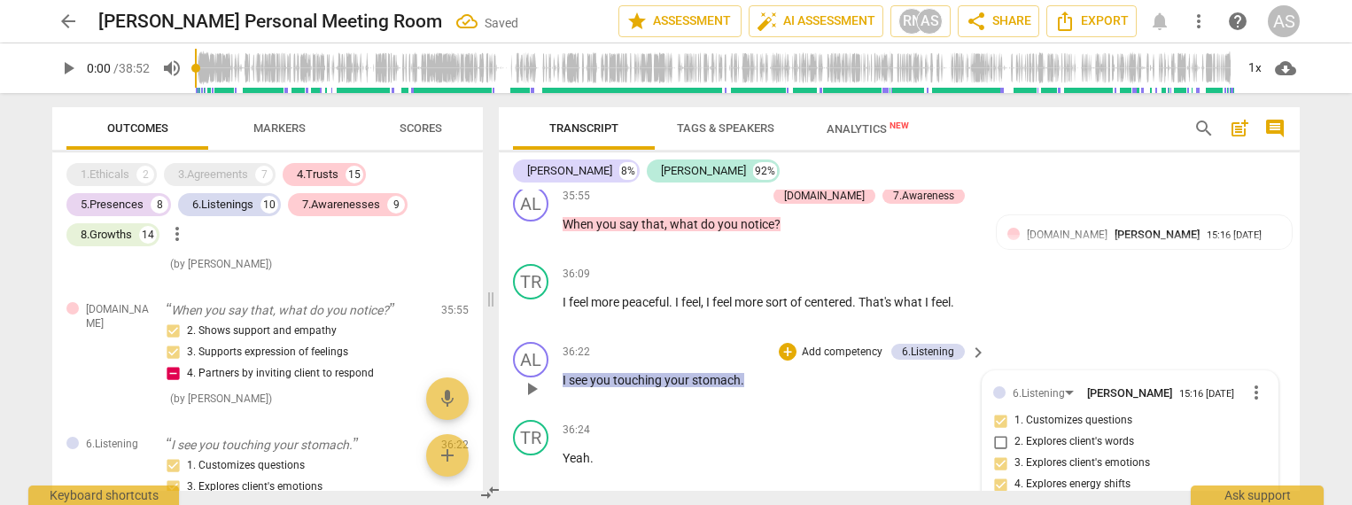
click at [1001, 453] on input "3. Explores client's emotions" at bounding box center [1000, 463] width 28 height 21
checkbox input "true"
click at [1001, 495] on input "5. Inquires about perception" at bounding box center [1000, 505] width 28 height 21
checkbox input "true"
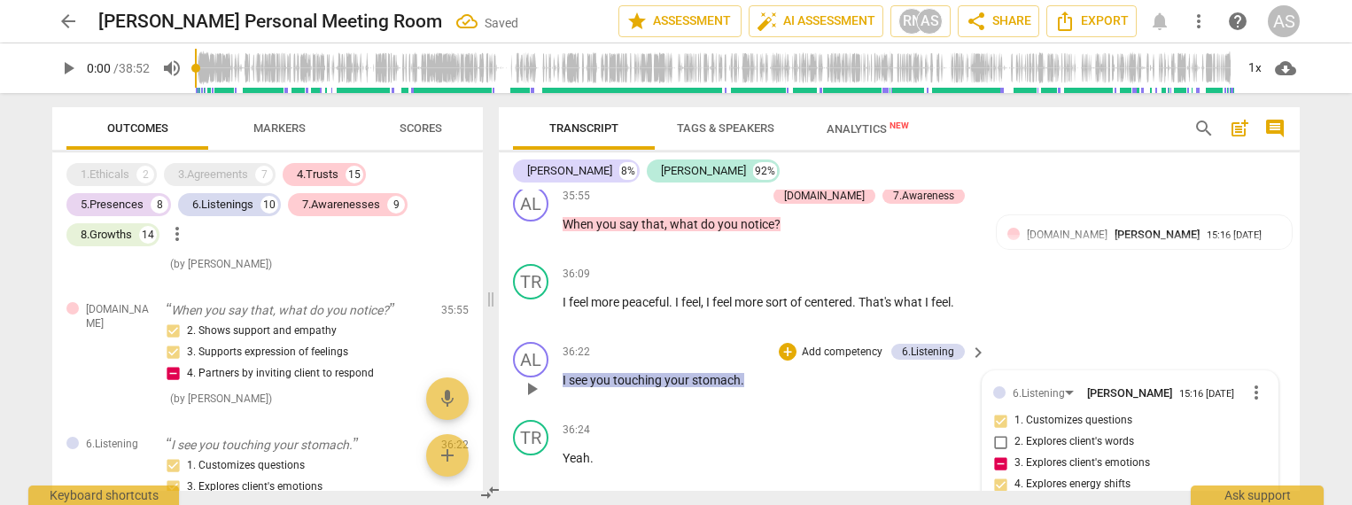
checkbox input "true"
click at [915, 501] on p "Add competency" at bounding box center [923, 509] width 84 height 16
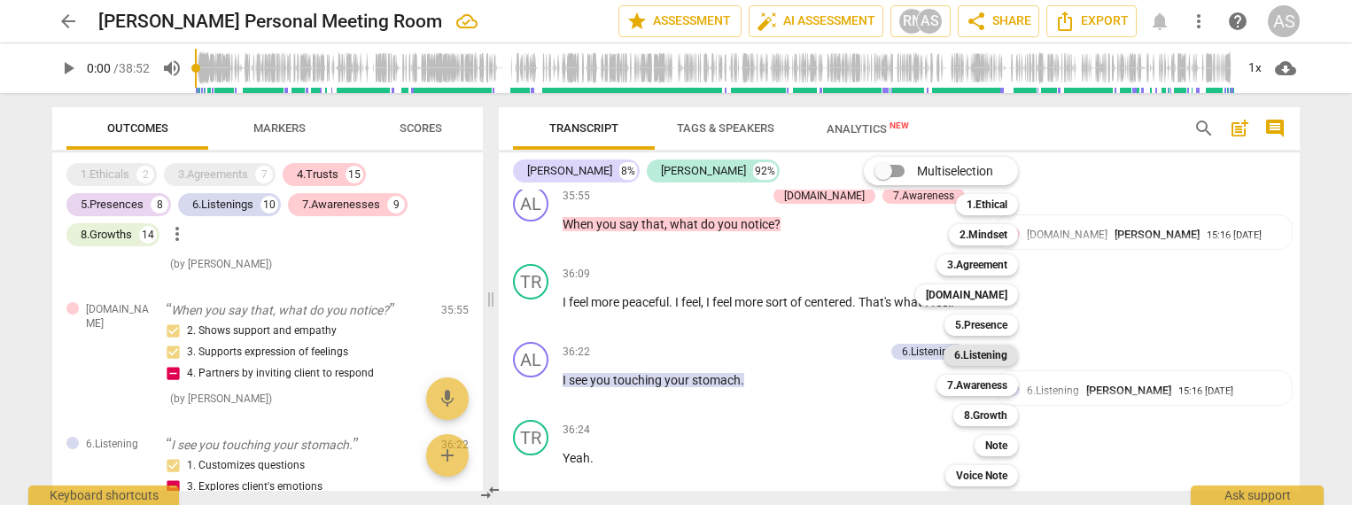
click at [980, 357] on b "6.Listening" at bounding box center [980, 355] width 53 height 21
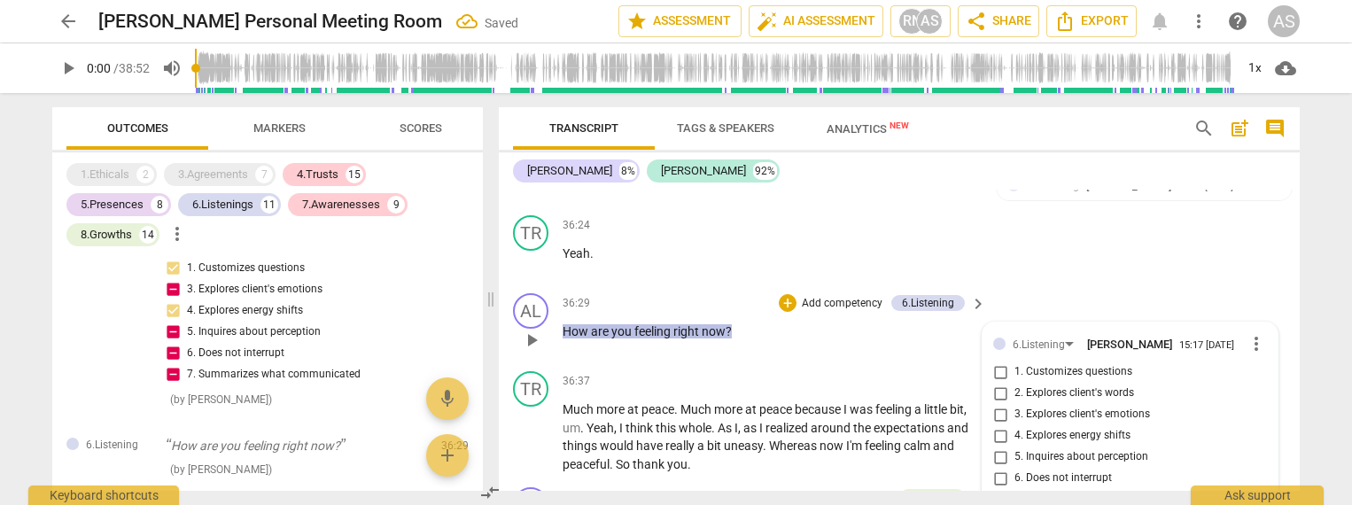
scroll to position [6617, 0]
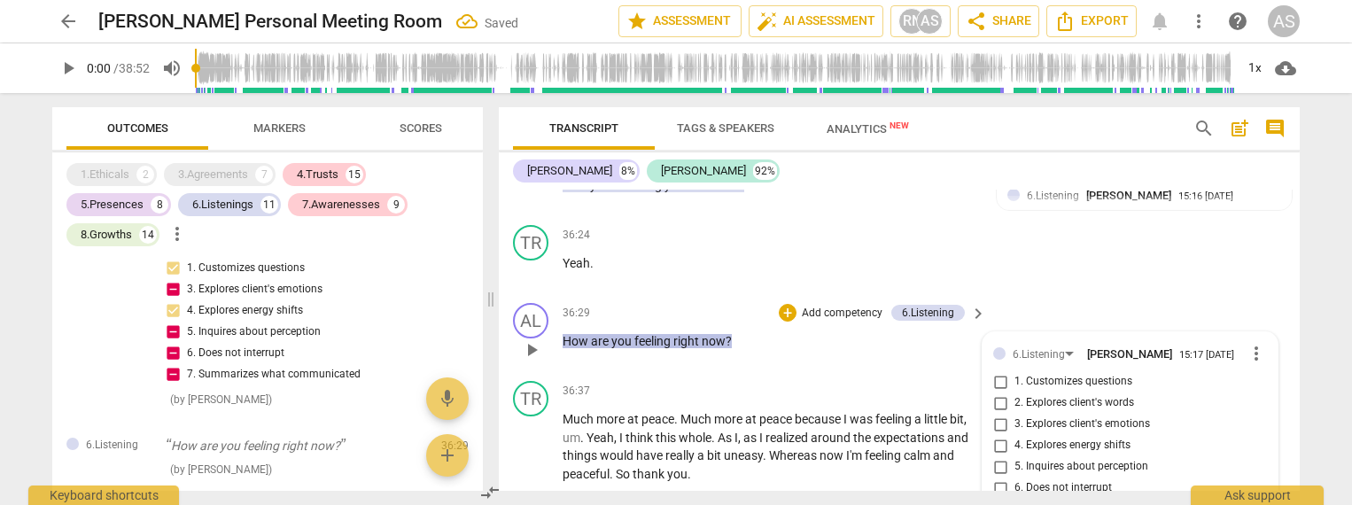
click at [1082, 374] on span "1. Customizes questions" at bounding box center [1074, 382] width 118 height 16
click at [1015, 371] on input "1. Customizes questions" at bounding box center [1000, 381] width 28 height 21
checkbox input "true"
click at [1093, 417] on span "3. Explores client's emotions" at bounding box center [1083, 425] width 136 height 16
click at [1015, 414] on input "3. Explores client's emotions" at bounding box center [1000, 424] width 28 height 21
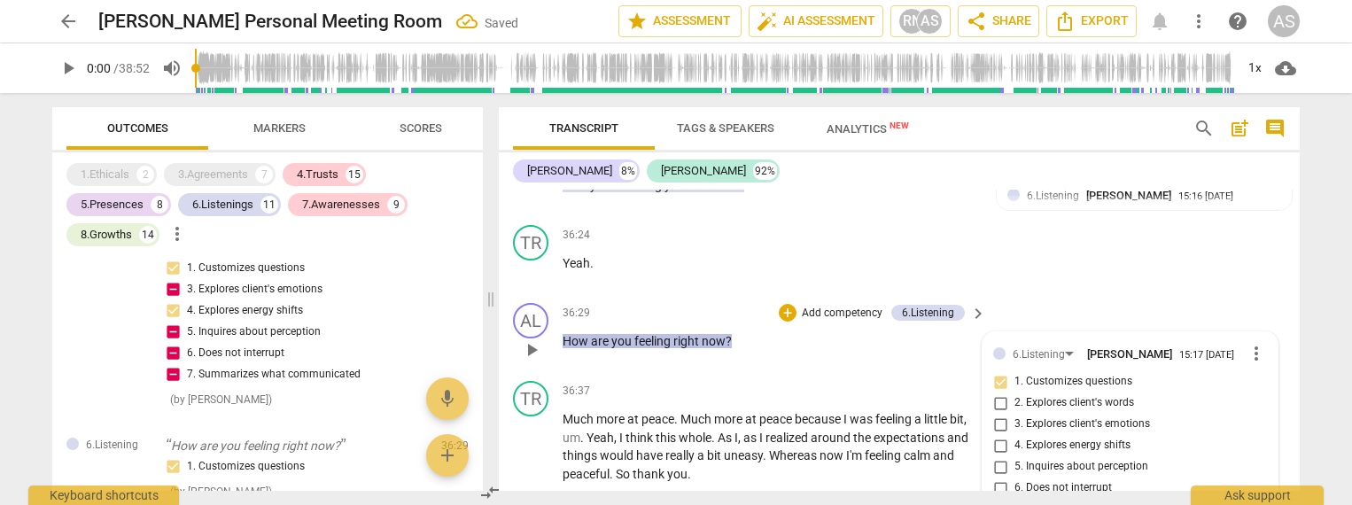
checkbox input "true"
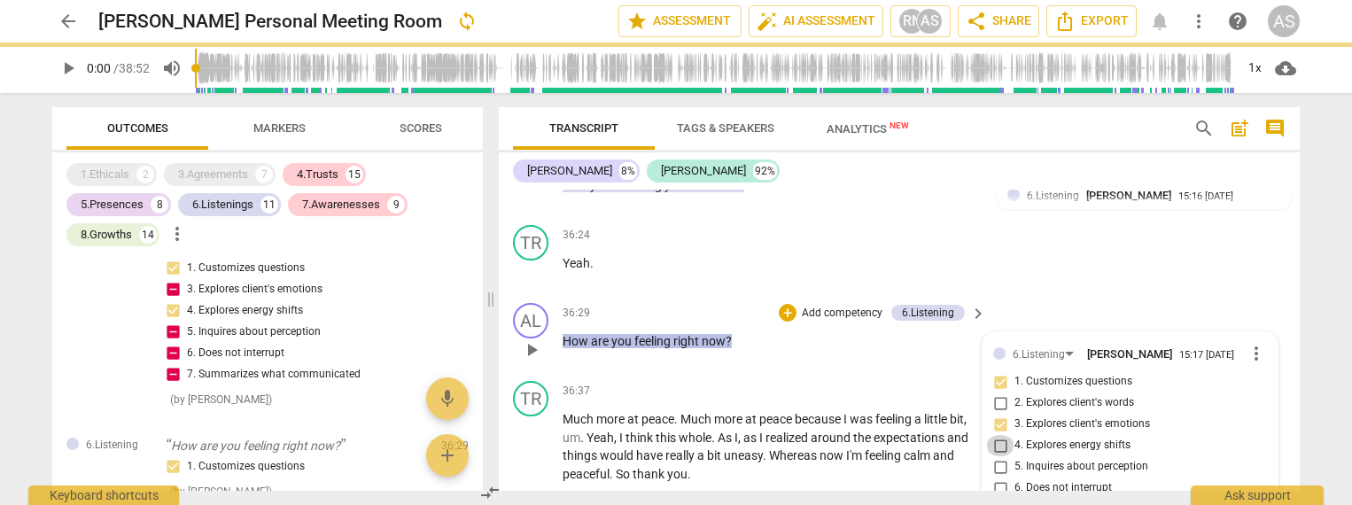
click at [1001, 435] on input "4. Explores energy shifts" at bounding box center [1000, 445] width 28 height 21
checkbox input "true"
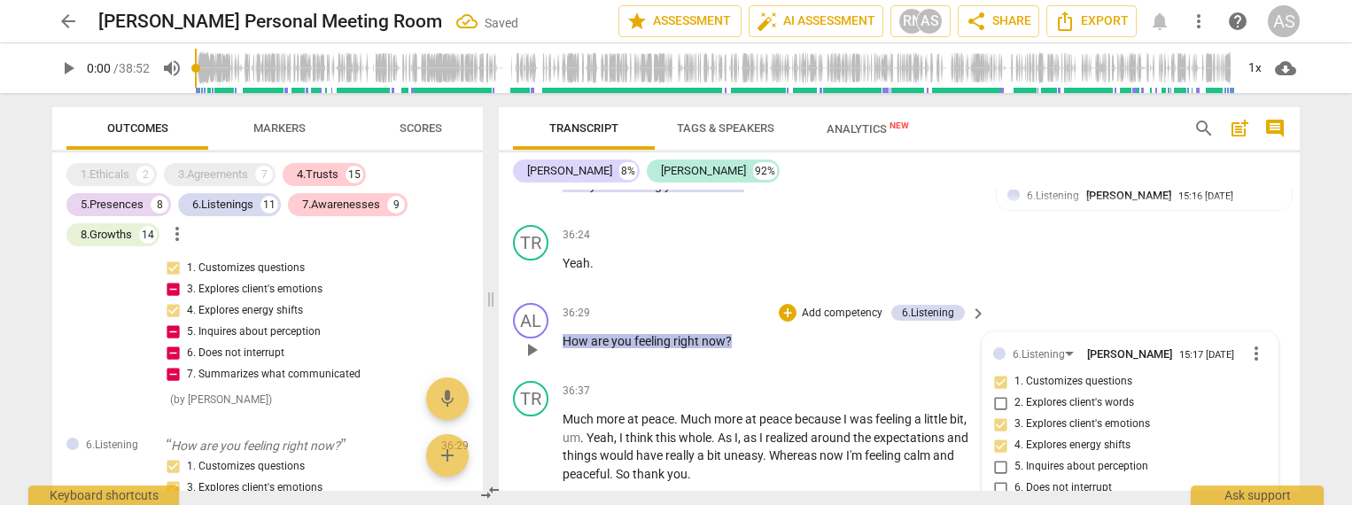
click at [1082, 459] on span "5. Inquires about perception" at bounding box center [1082, 467] width 134 height 16
click at [1015, 456] on input "5. Inquires about perception" at bounding box center [1000, 466] width 28 height 21
checkbox input "true"
click at [1080, 480] on span "6. Does not interrupt" at bounding box center [1063, 488] width 97 height 16
click at [1015, 478] on input "6. Does not interrupt" at bounding box center [1000, 488] width 28 height 21
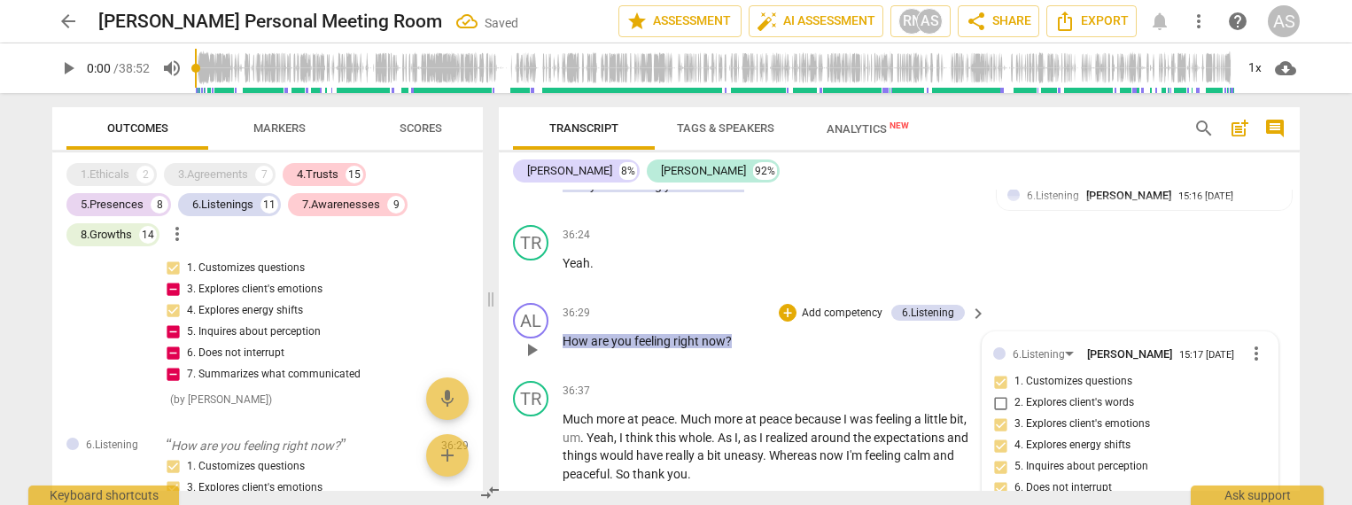
click at [996, 478] on input "6. Does not interrupt" at bounding box center [1000, 488] width 28 height 21
click at [998, 478] on input "6. Does not interrupt" at bounding box center [1000, 488] width 28 height 21
checkbox input "true"
click at [999, 499] on input "7. Summarizes what communicated" at bounding box center [1000, 509] width 28 height 21
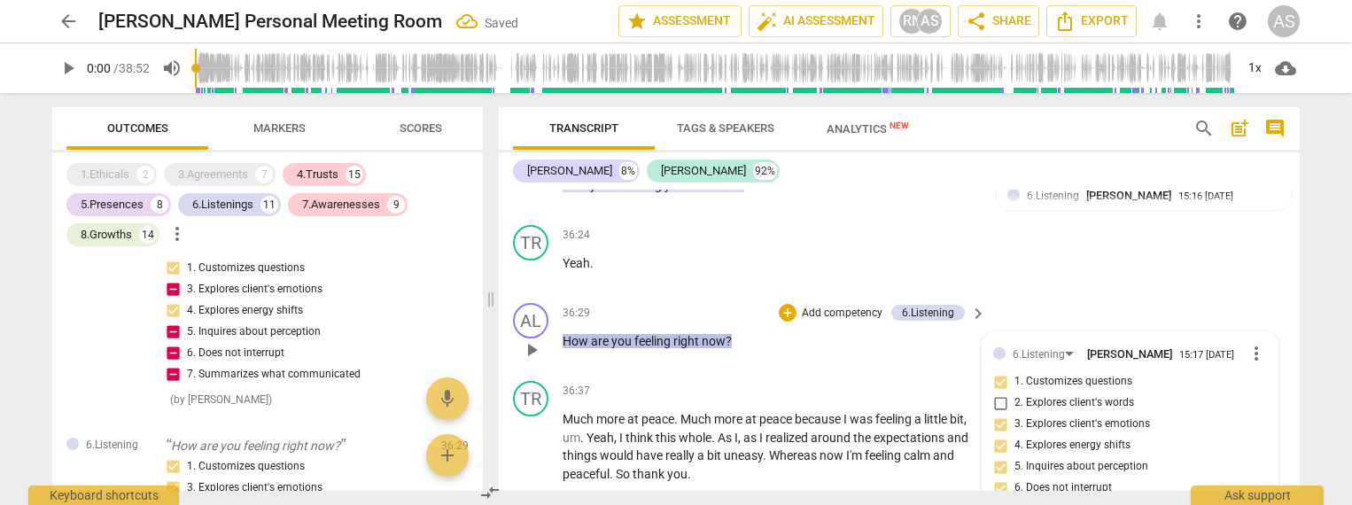
checkbox input "true"
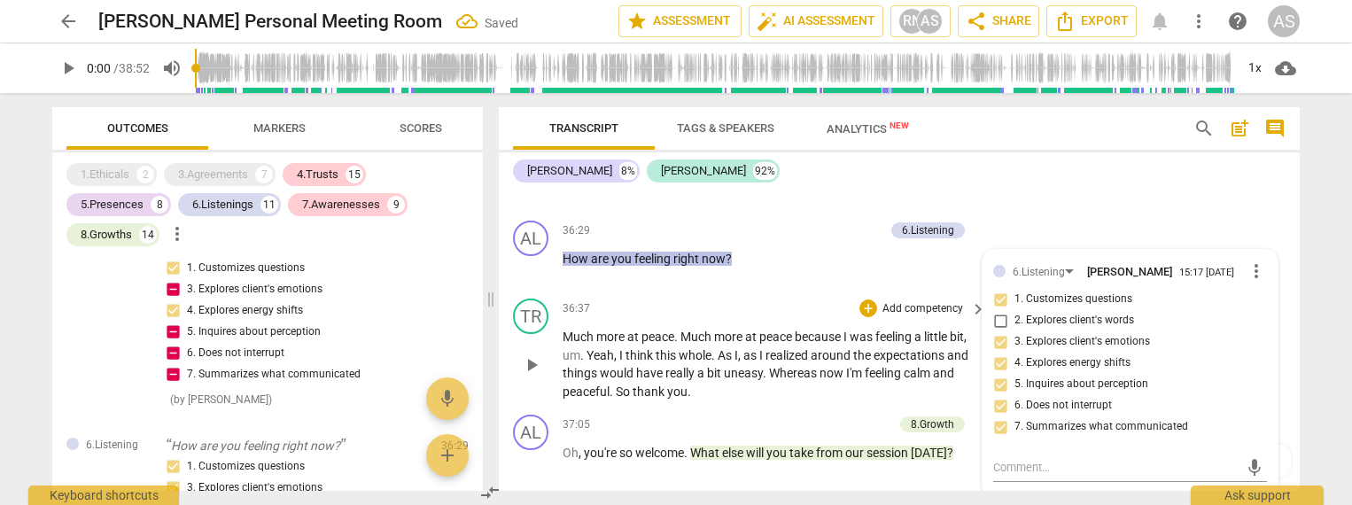
scroll to position [6652, 0]
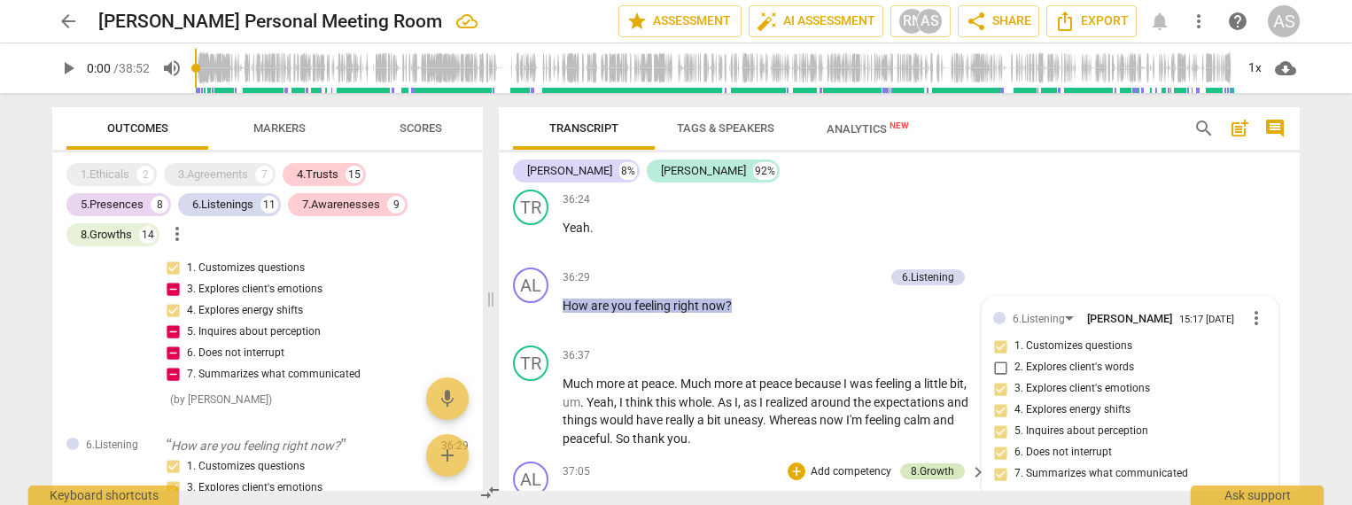
click at [933, 463] on div "8.Growth" at bounding box center [932, 471] width 43 height 16
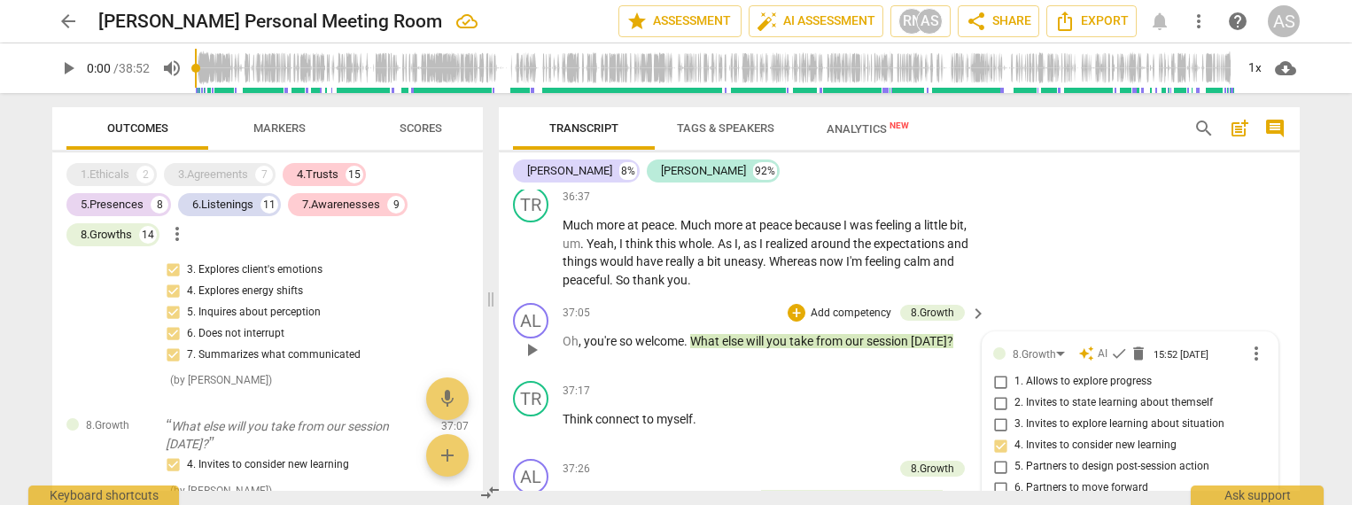
scroll to position [6808, 0]
click at [1039, 377] on span "1. Allows to explore progress" at bounding box center [1083, 385] width 137 height 16
click at [1015, 374] on input "1. Allows to explore progress" at bounding box center [1000, 384] width 28 height 21
checkbox input "true"
click at [1087, 398] on span "2. Invites to state learning about themself" at bounding box center [1114, 406] width 199 height 16
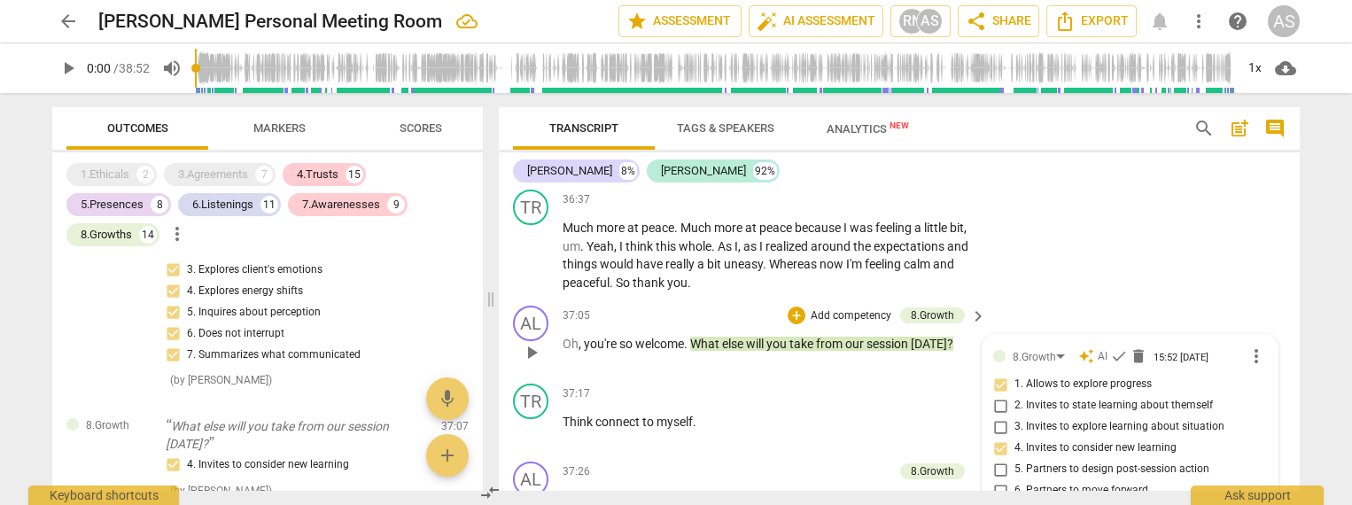
click at [1015, 395] on input "2. Invites to state learning about themself" at bounding box center [1000, 405] width 28 height 21
checkbox input "true"
click at [1092, 419] on span "3. Invites to explore learning about situation" at bounding box center [1120, 427] width 210 height 16
click at [1015, 417] on input "3. Invites to explore learning about situation" at bounding box center [1000, 427] width 28 height 21
checkbox input "true"
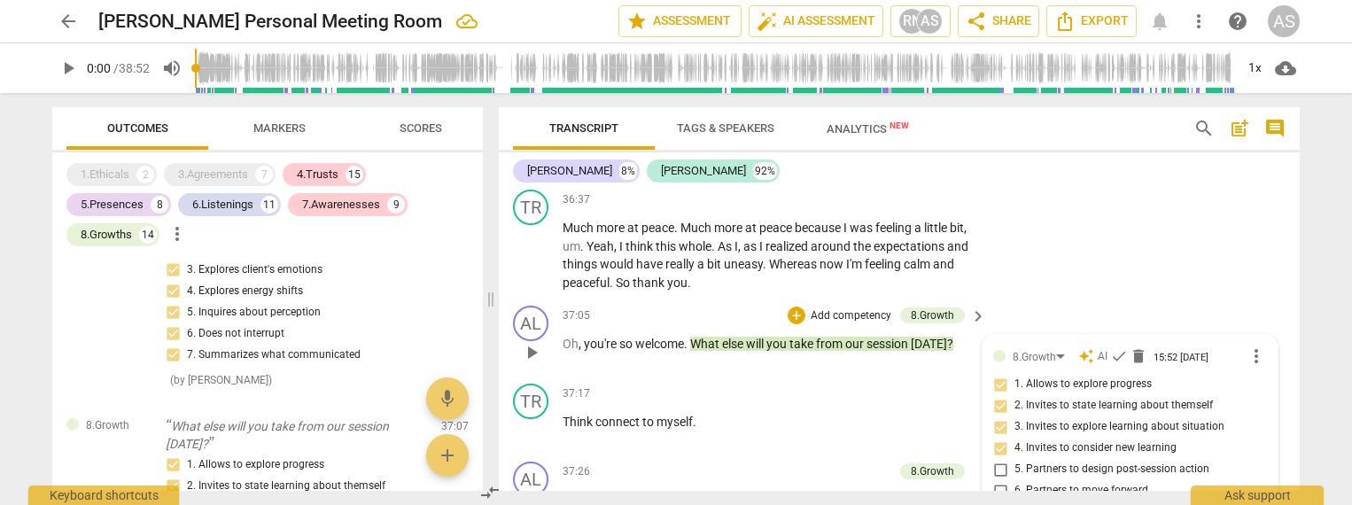
click at [1061, 462] on span "5. Partners to design post-session action" at bounding box center [1112, 470] width 195 height 16
click at [1015, 459] on input "5. Partners to design post-session action" at bounding box center [1000, 469] width 28 height 21
checkbox input "true"
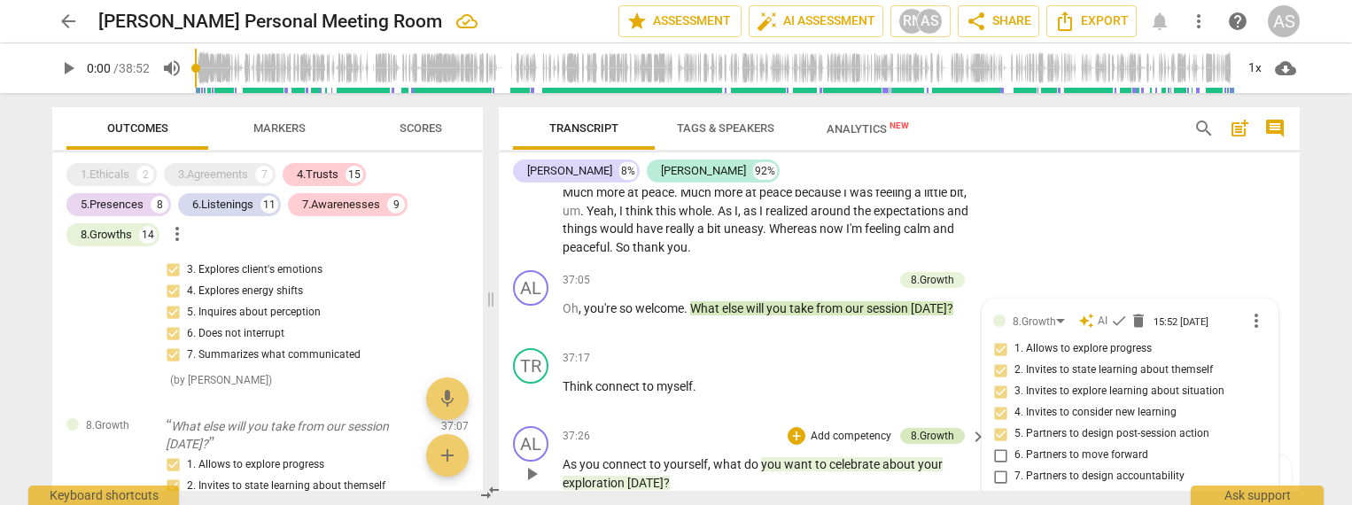
scroll to position [6851, 0]
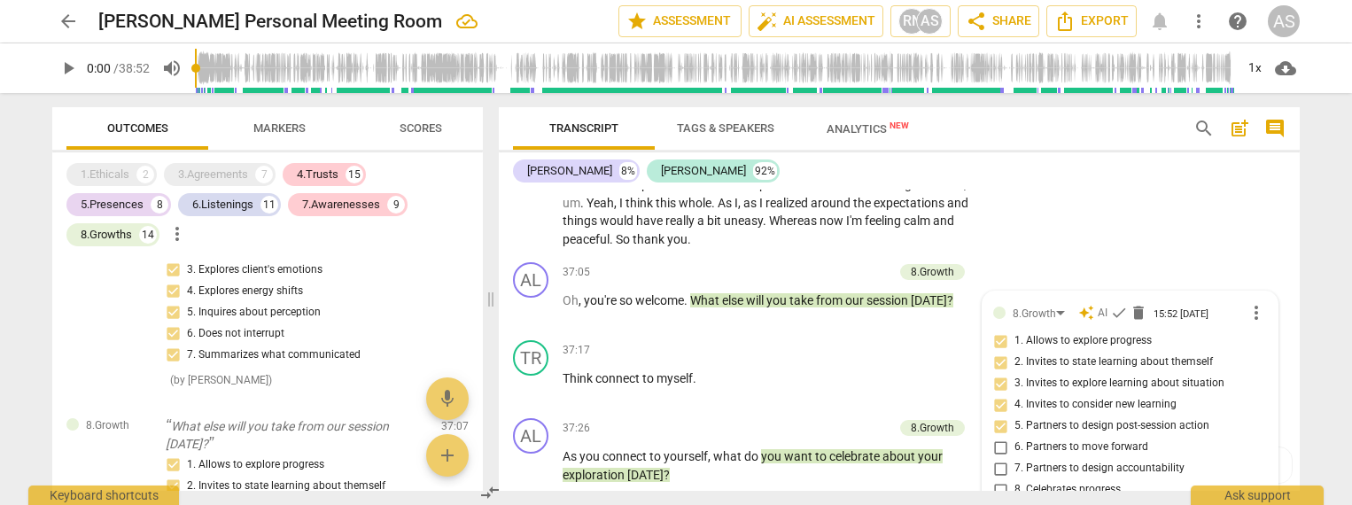
click at [933, 420] on div "8.Growth" at bounding box center [932, 428] width 43 height 16
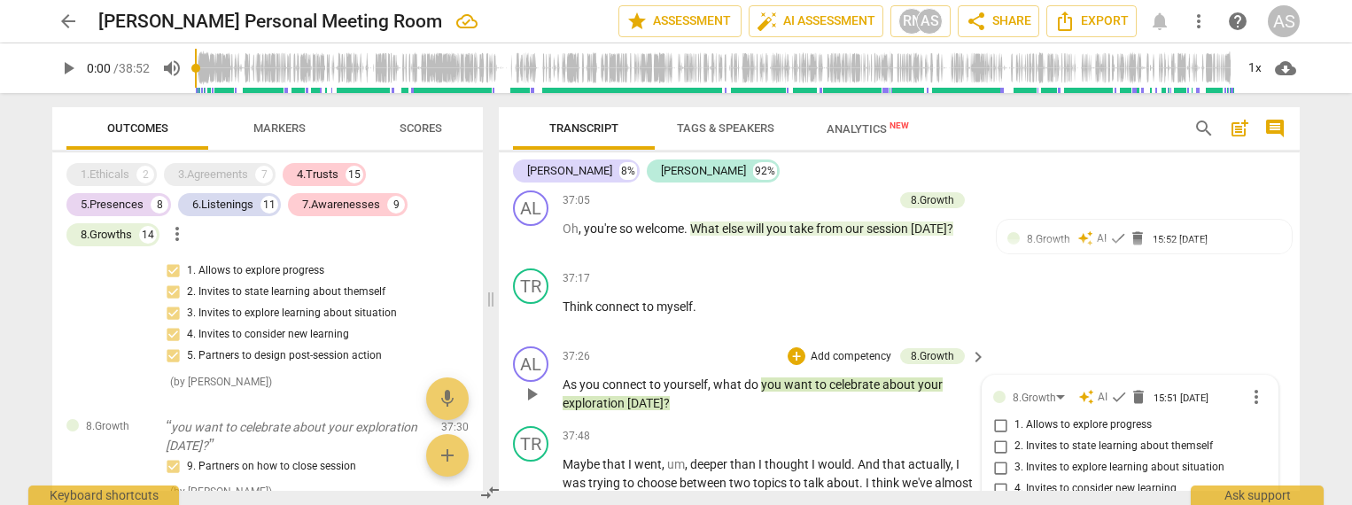
scroll to position [6922, 0]
click at [1069, 418] on span "1. Allows to explore progress" at bounding box center [1083, 426] width 137 height 16
click at [1015, 416] on input "1. Allows to explore progress" at bounding box center [1000, 426] width 28 height 21
checkbox input "true"
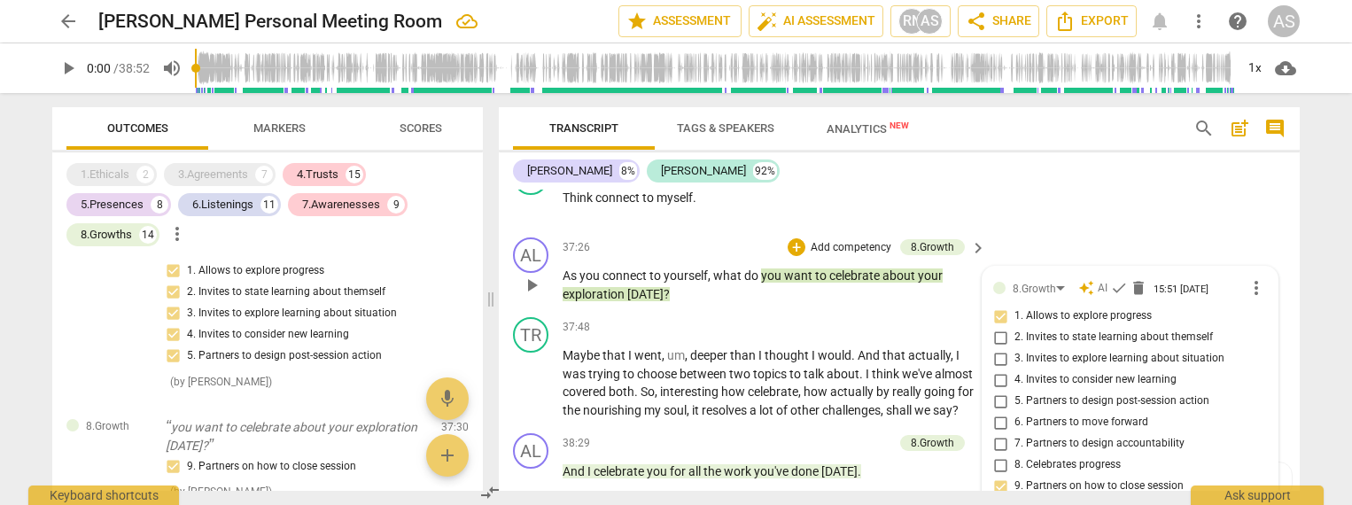
scroll to position [7039, 0]
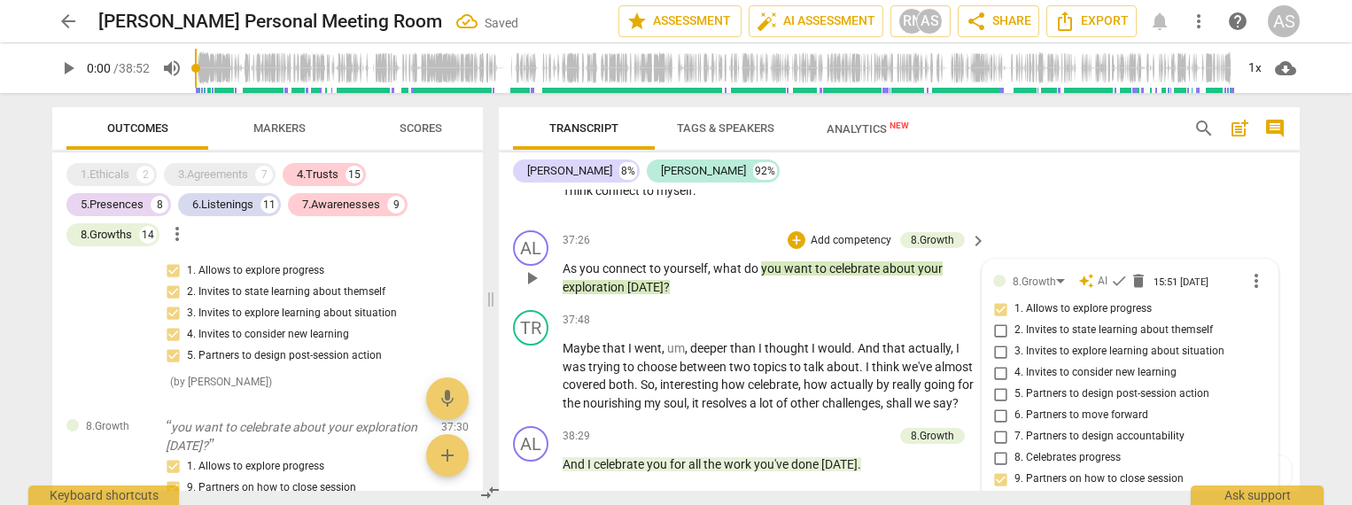
click at [1068, 450] on span "8. Celebrates progress" at bounding box center [1068, 458] width 106 height 16
click at [1015, 448] on input "8. Celebrates progress" at bounding box center [1000, 458] width 28 height 21
click at [999, 448] on input "8. Celebrates progress" at bounding box center [1000, 458] width 28 height 21
checkbox input "false"
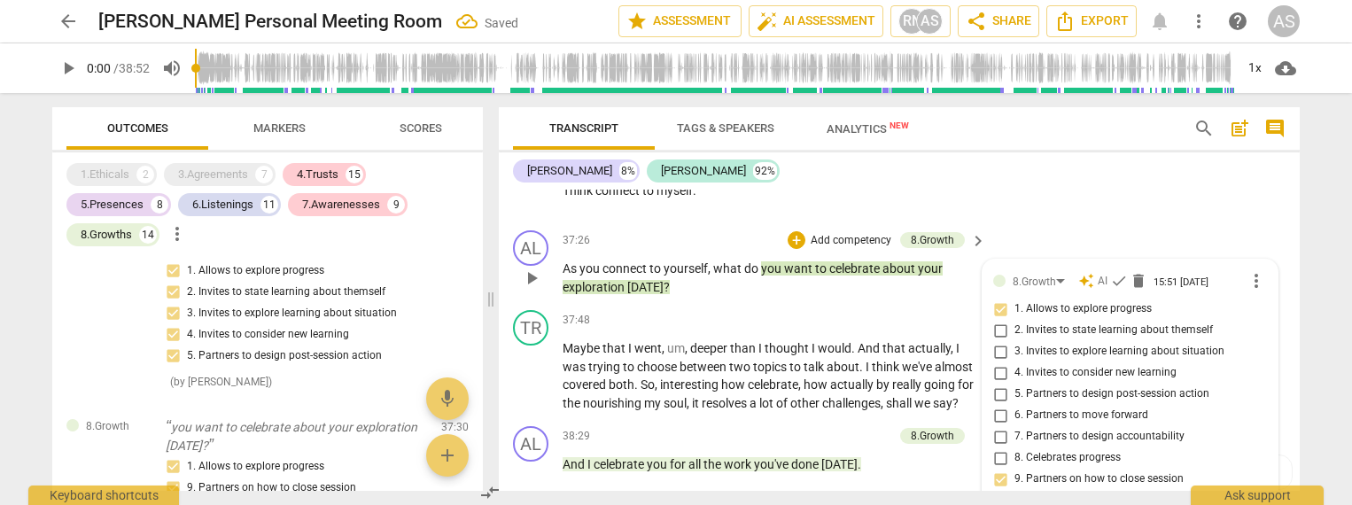
scroll to position [7002, 0]
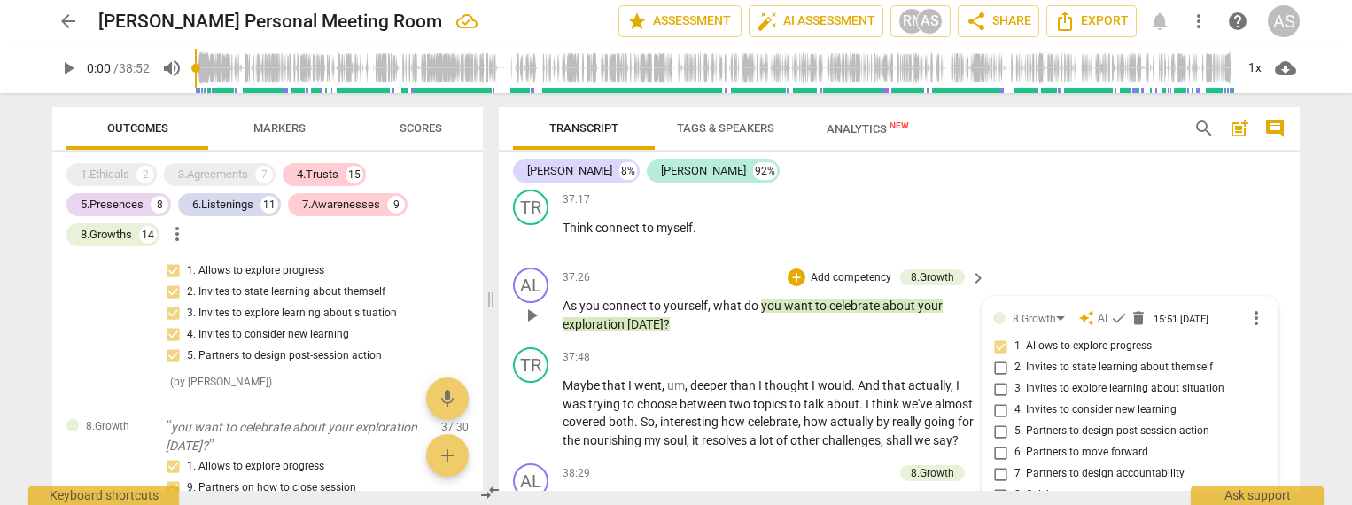
click at [1098, 402] on span "4. Invites to consider new learning" at bounding box center [1096, 410] width 162 height 16
click at [1015, 400] on input "4. Invites to consider new learning" at bounding box center [1000, 410] width 28 height 21
checkbox input "true"
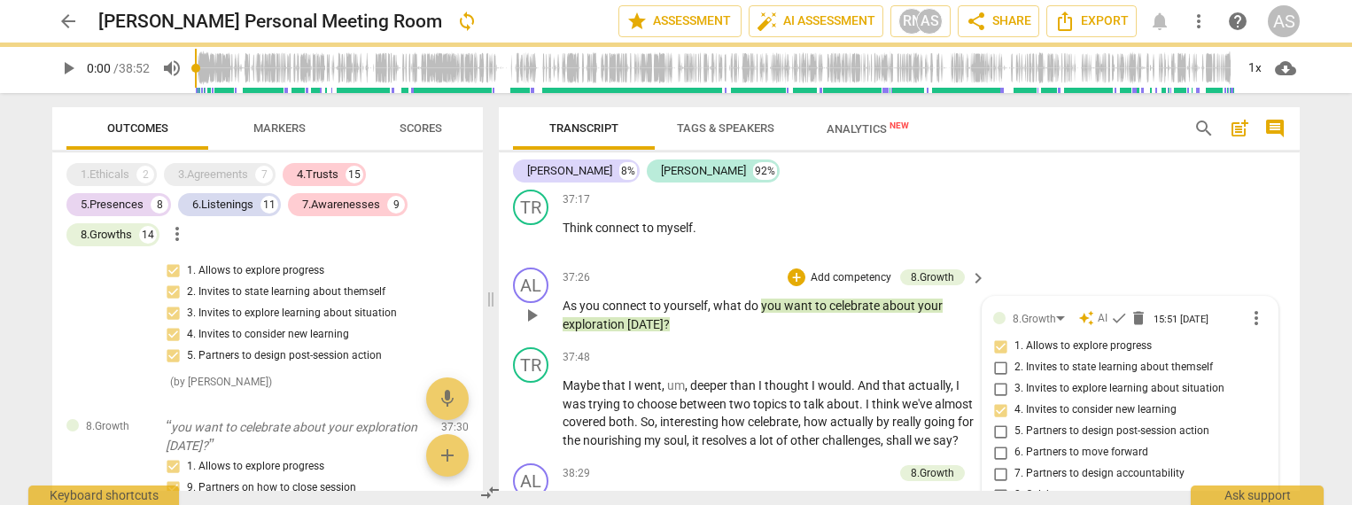
click at [1102, 381] on span "3. Invites to explore learning about situation" at bounding box center [1120, 389] width 210 height 16
click at [1015, 378] on input "3. Invites to explore learning about situation" at bounding box center [1000, 388] width 28 height 21
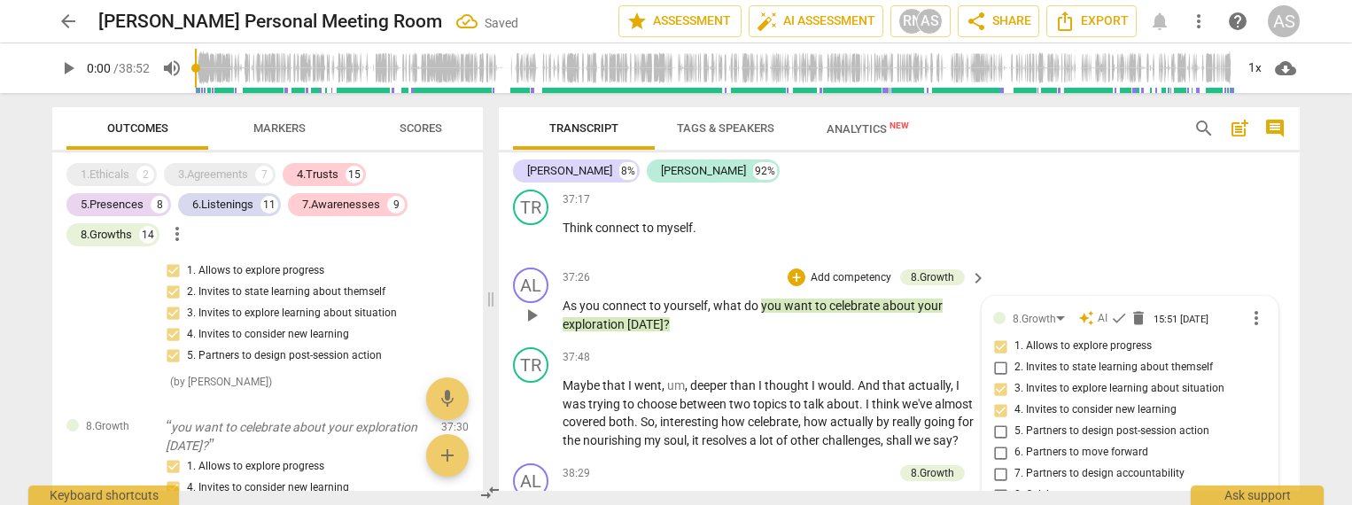
click at [999, 378] on input "3. Invites to explore learning about situation" at bounding box center [1000, 388] width 28 height 21
click at [1001, 378] on input "3. Invites to explore learning about situation" at bounding box center [1000, 388] width 28 height 21
checkbox input "true"
click at [1001, 357] on input "2. Invites to state learning about themself" at bounding box center [1000, 367] width 28 height 21
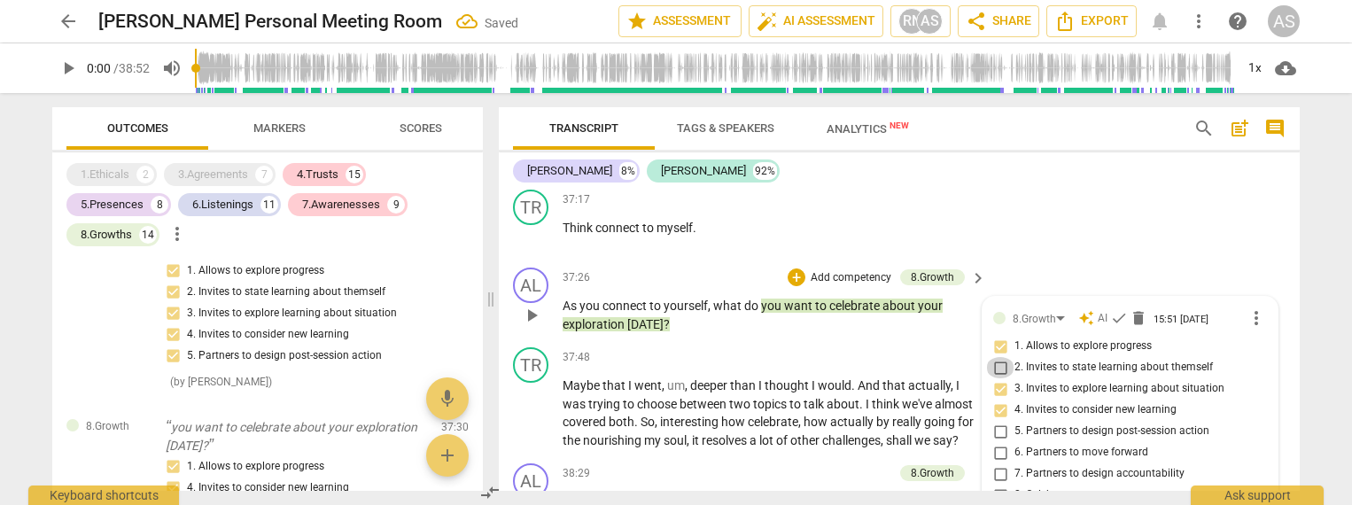
checkbox input "true"
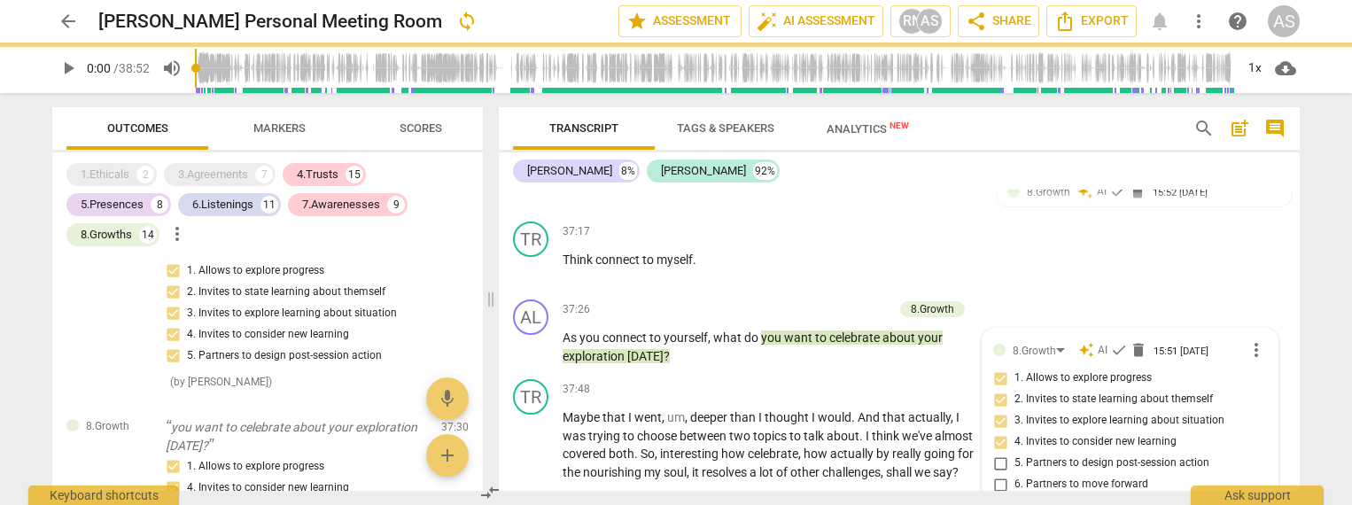
scroll to position [7120, 0]
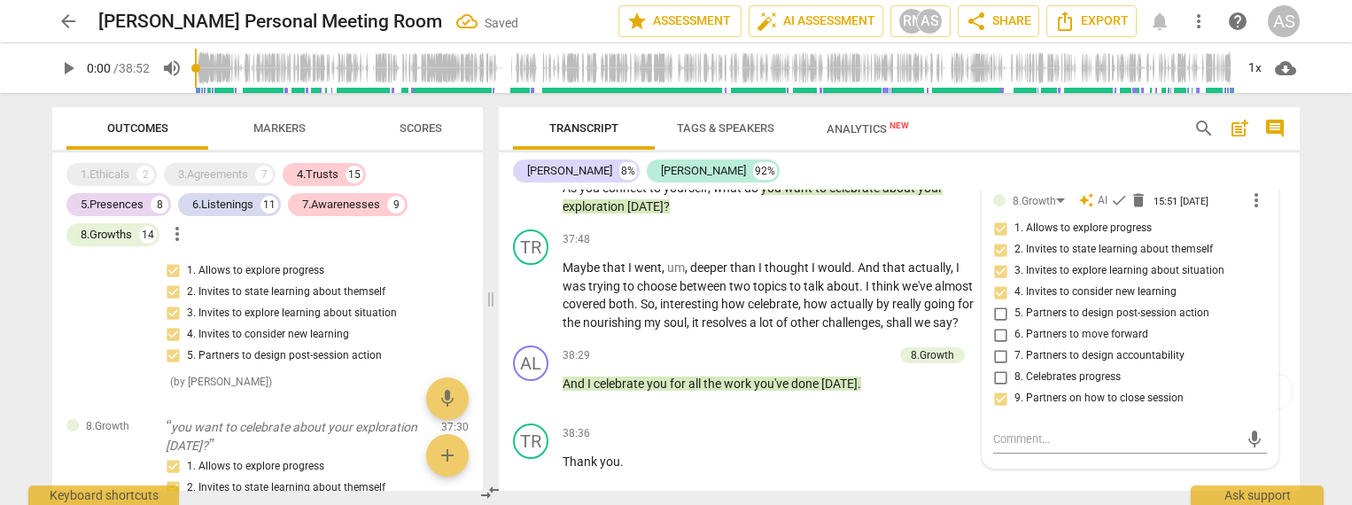
click at [930, 347] on div "8.Growth" at bounding box center [932, 355] width 43 height 16
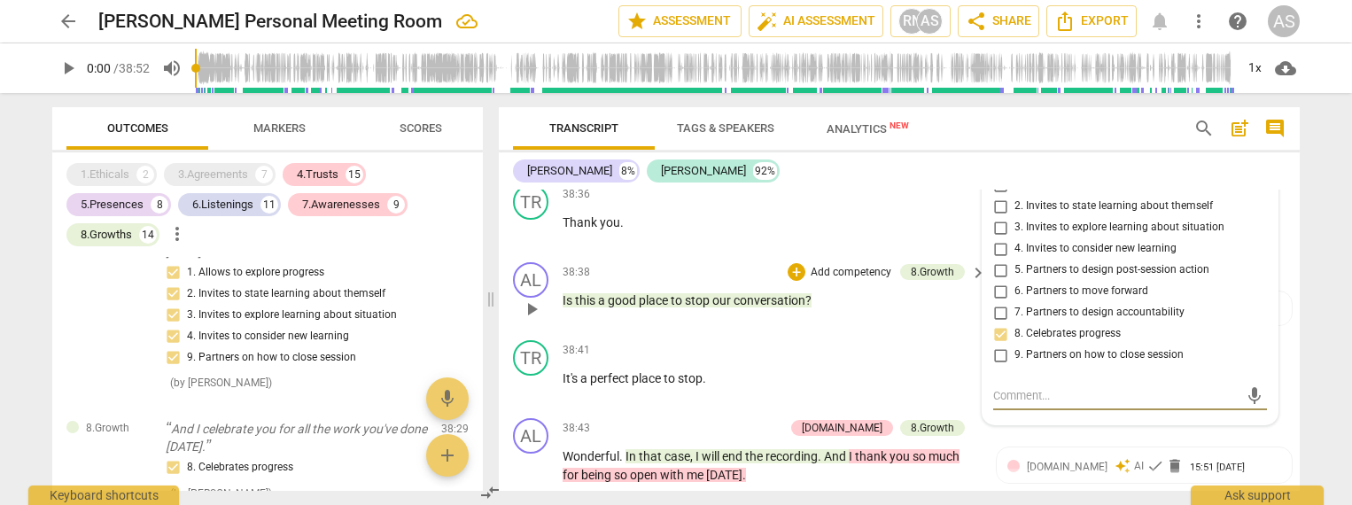
scroll to position [7307, 0]
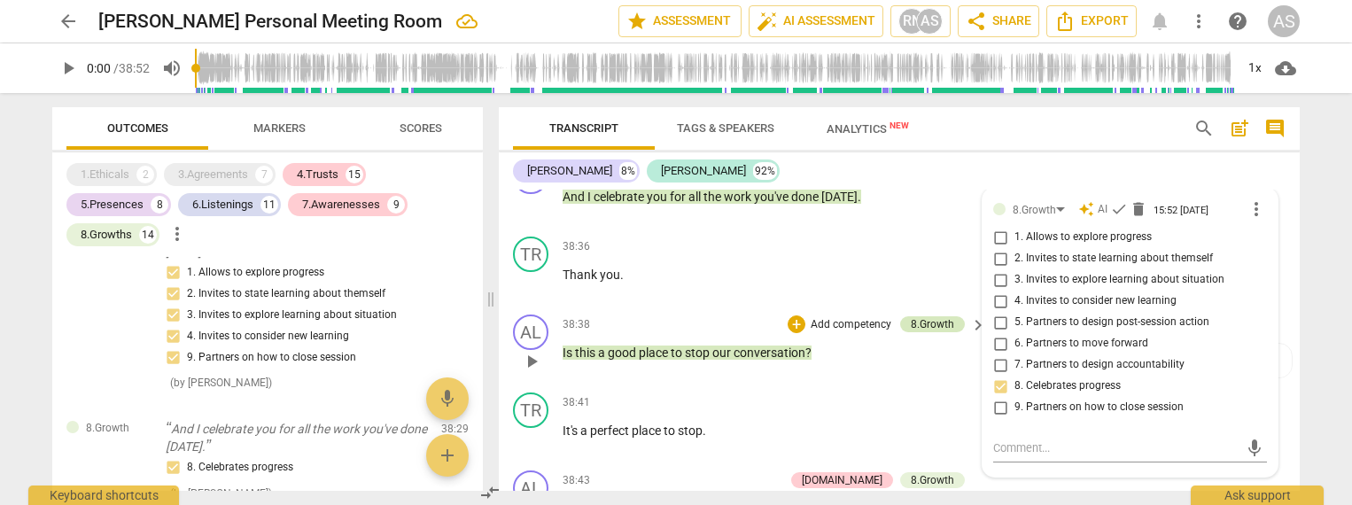
click at [935, 316] on div "8.Growth" at bounding box center [932, 324] width 43 height 16
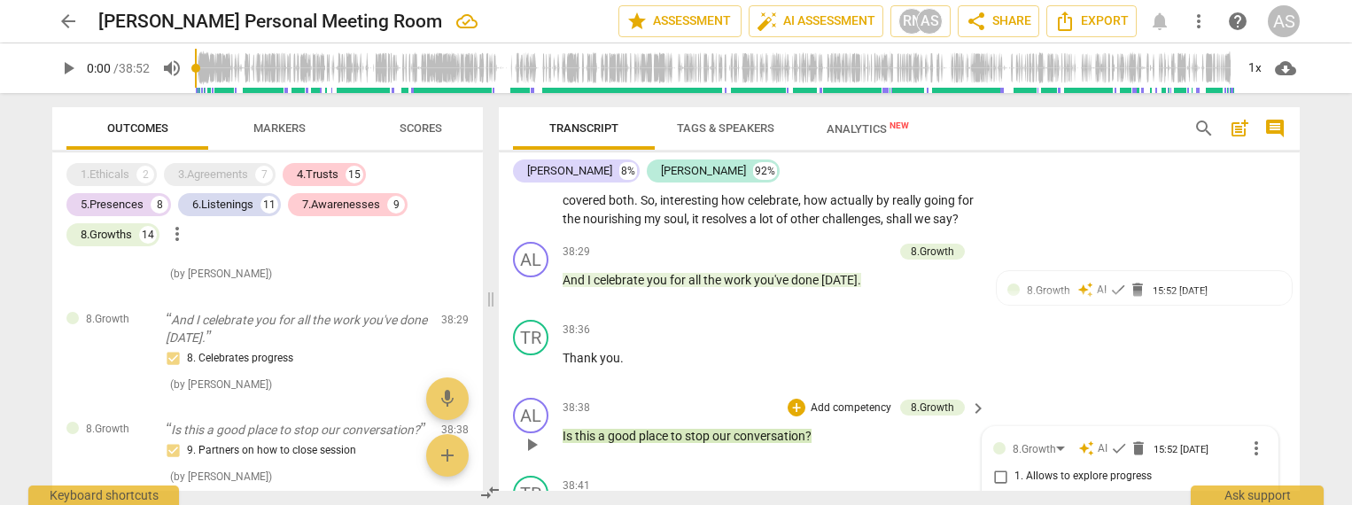
scroll to position [7222, 0]
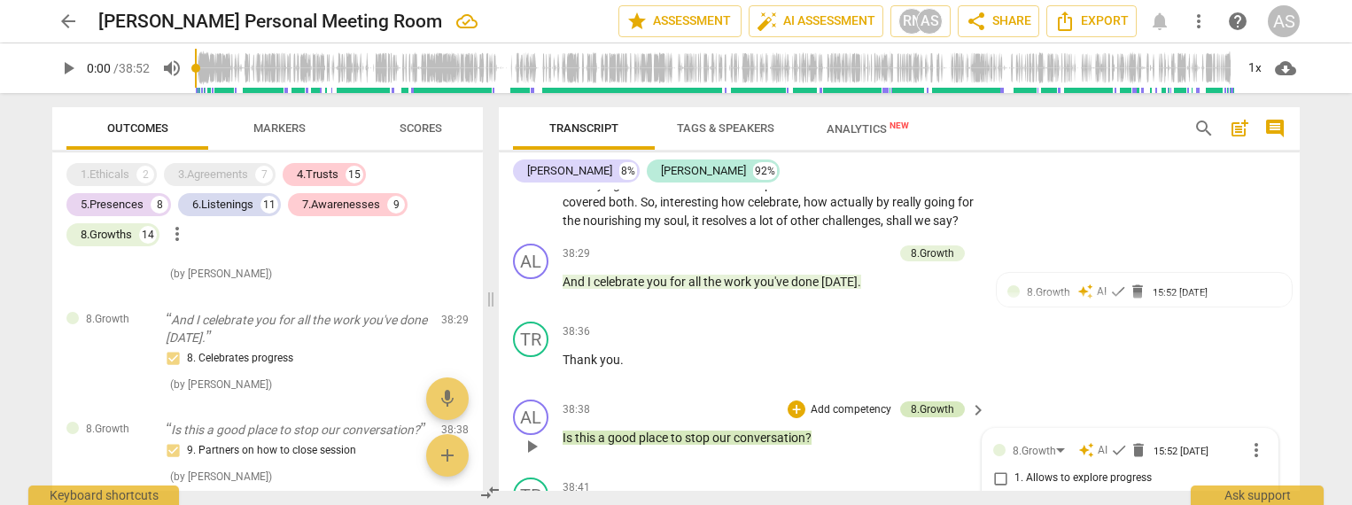
click at [938, 401] on div "8.Growth" at bounding box center [932, 409] width 43 height 16
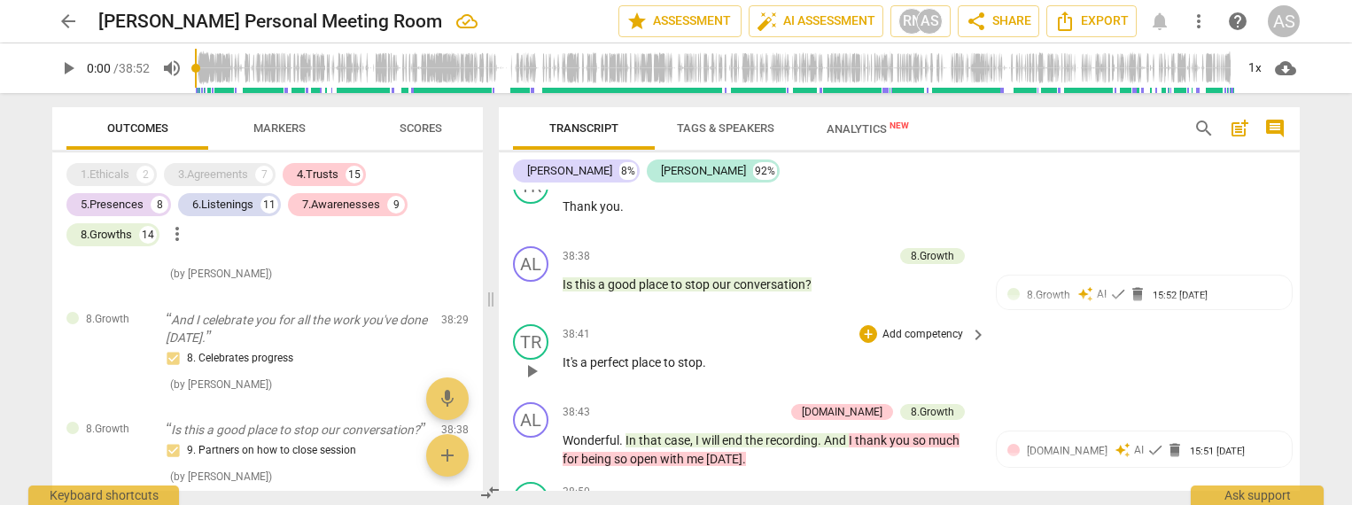
scroll to position [7383, 0]
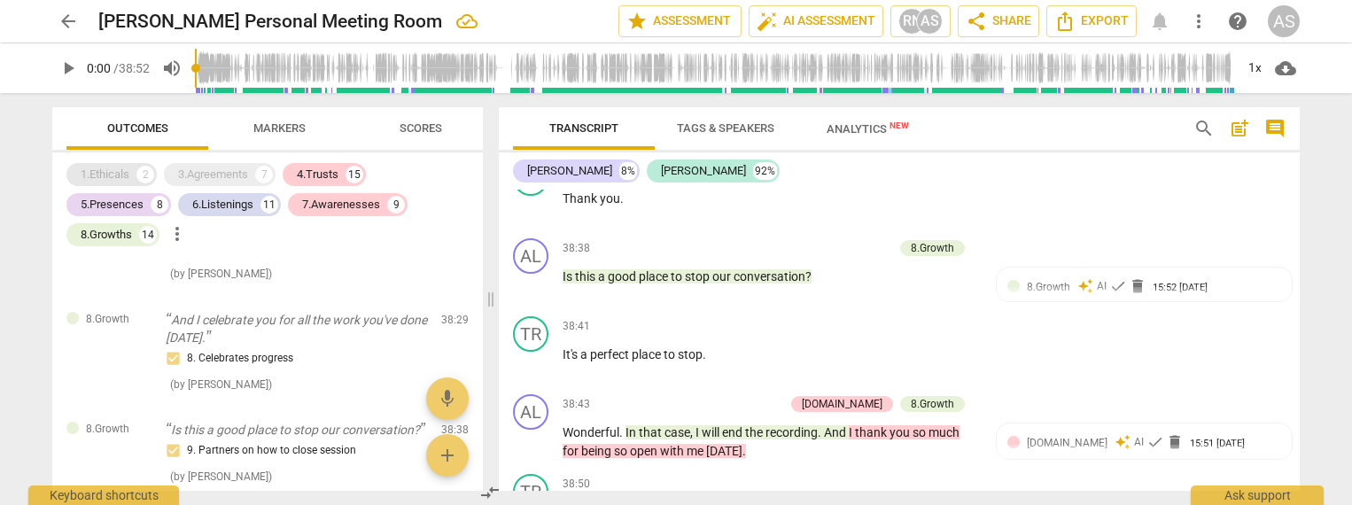
click at [116, 174] on div "1.Ethicals" at bounding box center [105, 175] width 49 height 18
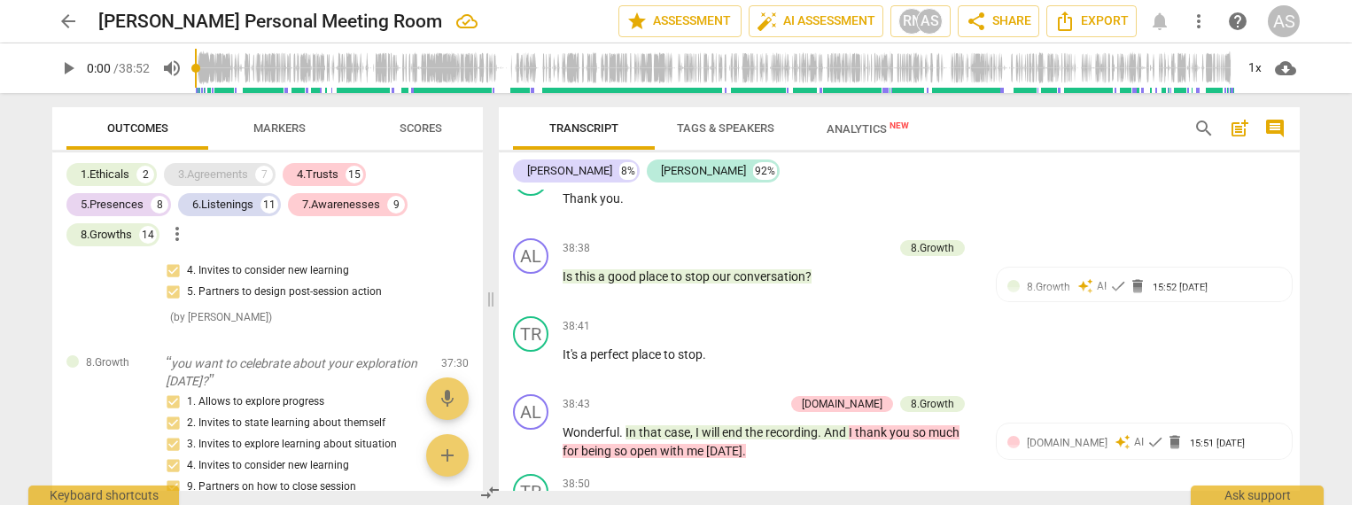
click at [198, 175] on div "3.Agreements" at bounding box center [213, 175] width 70 height 18
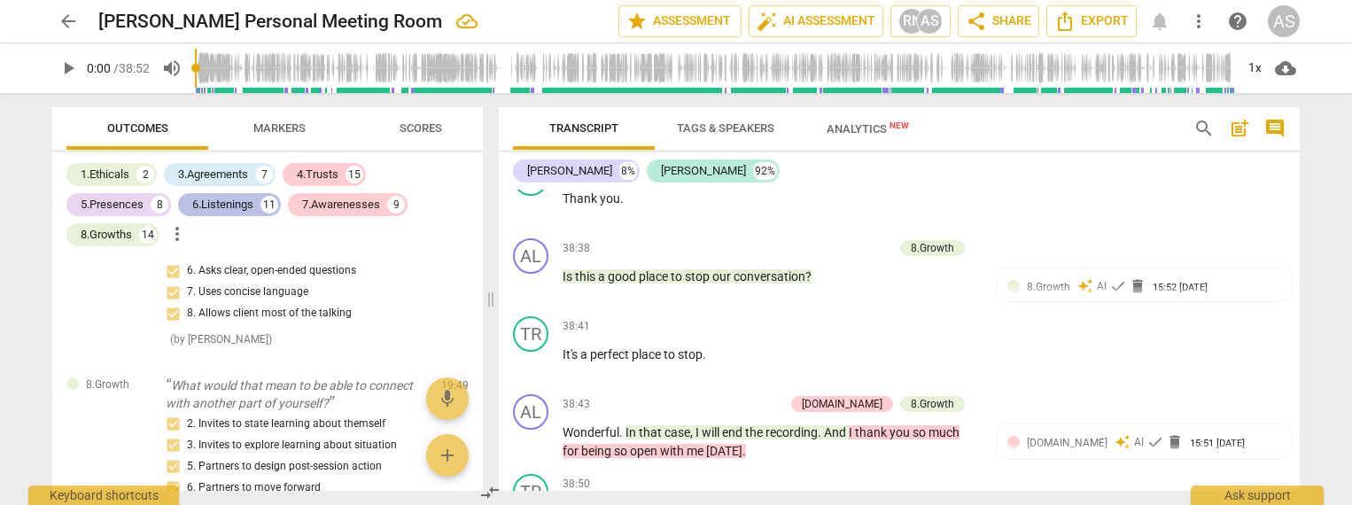
scroll to position [5622, 0]
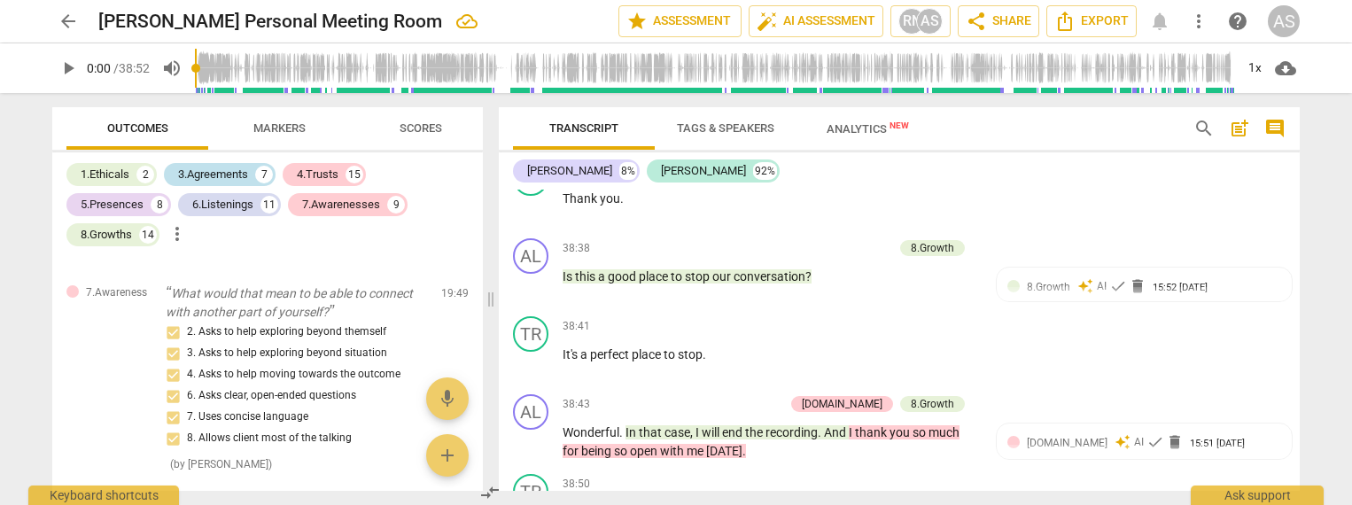
click at [237, 171] on div "3.Agreements" at bounding box center [213, 175] width 70 height 18
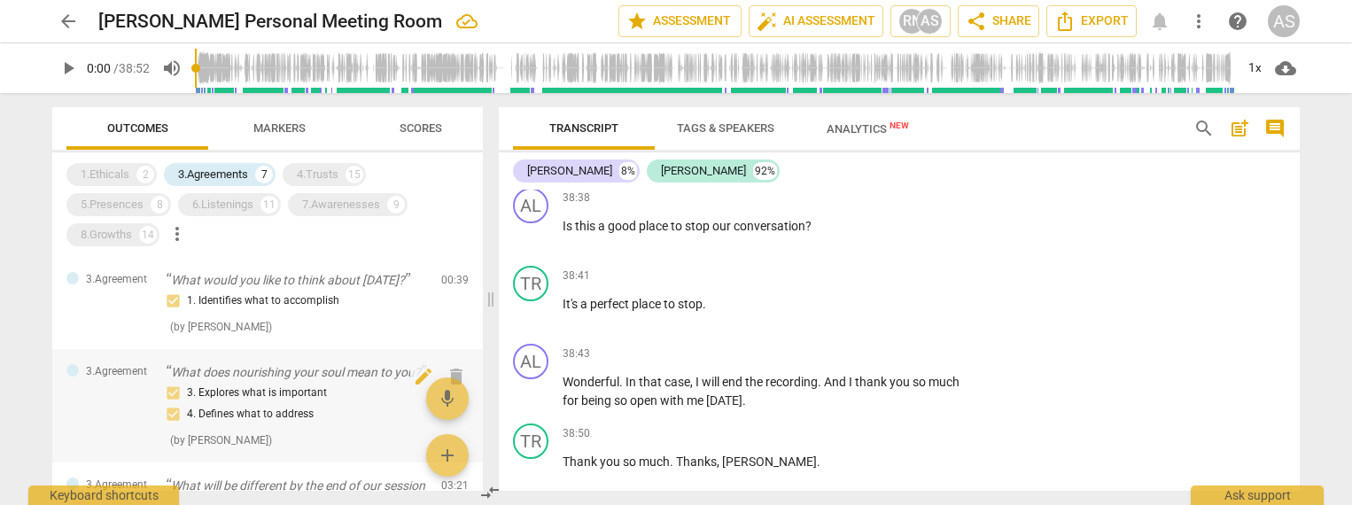
scroll to position [0, 0]
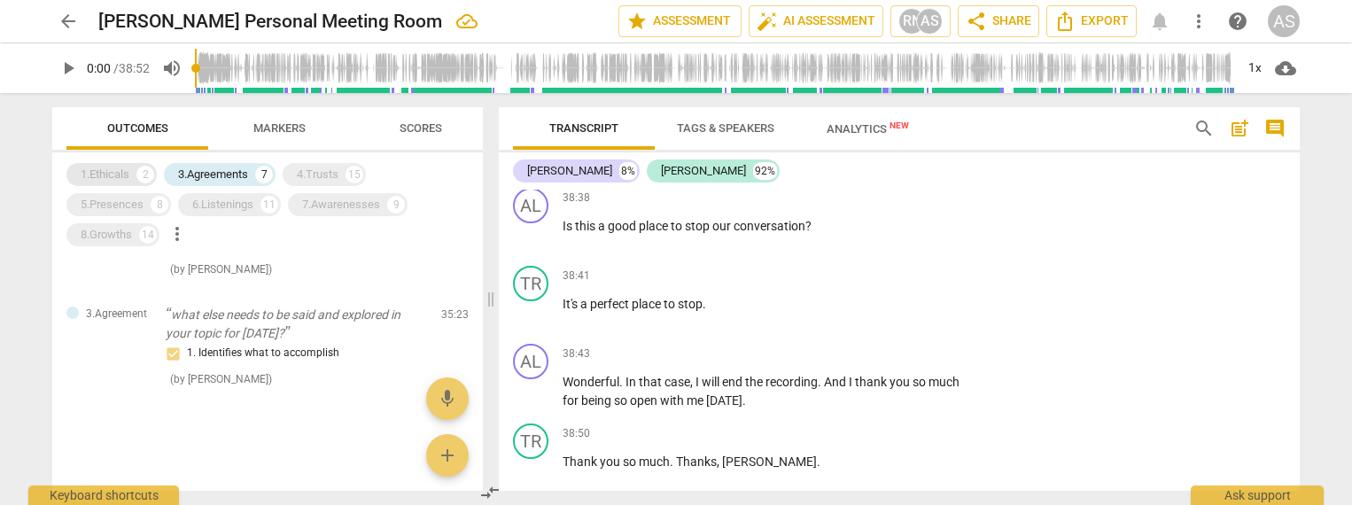
click at [117, 171] on div "1.Ethicals" at bounding box center [105, 175] width 49 height 18
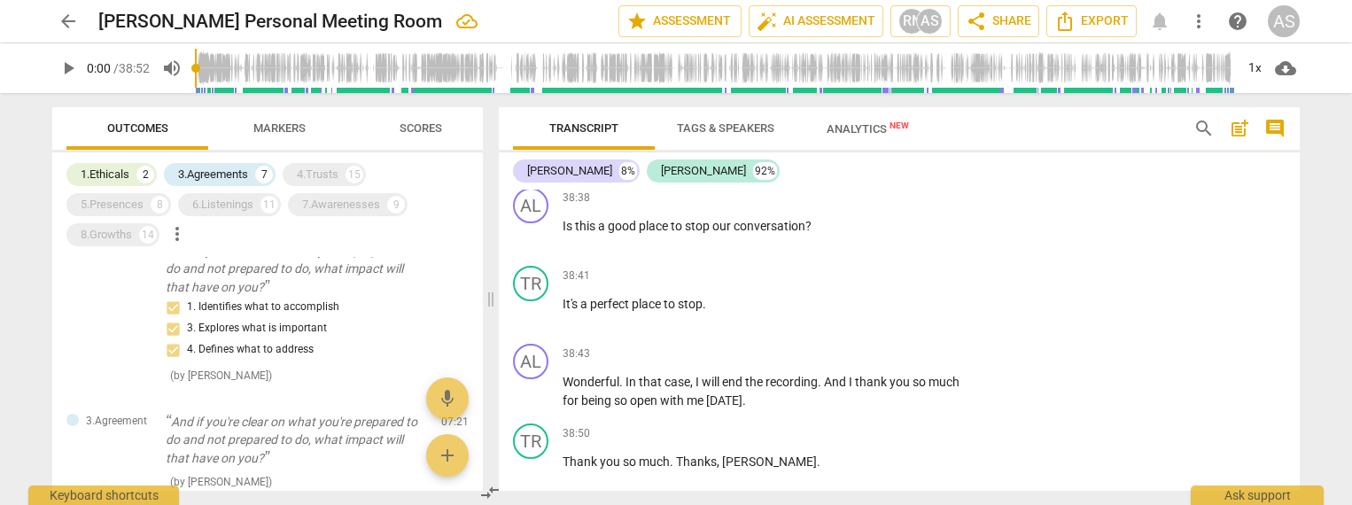
scroll to position [0, 1]
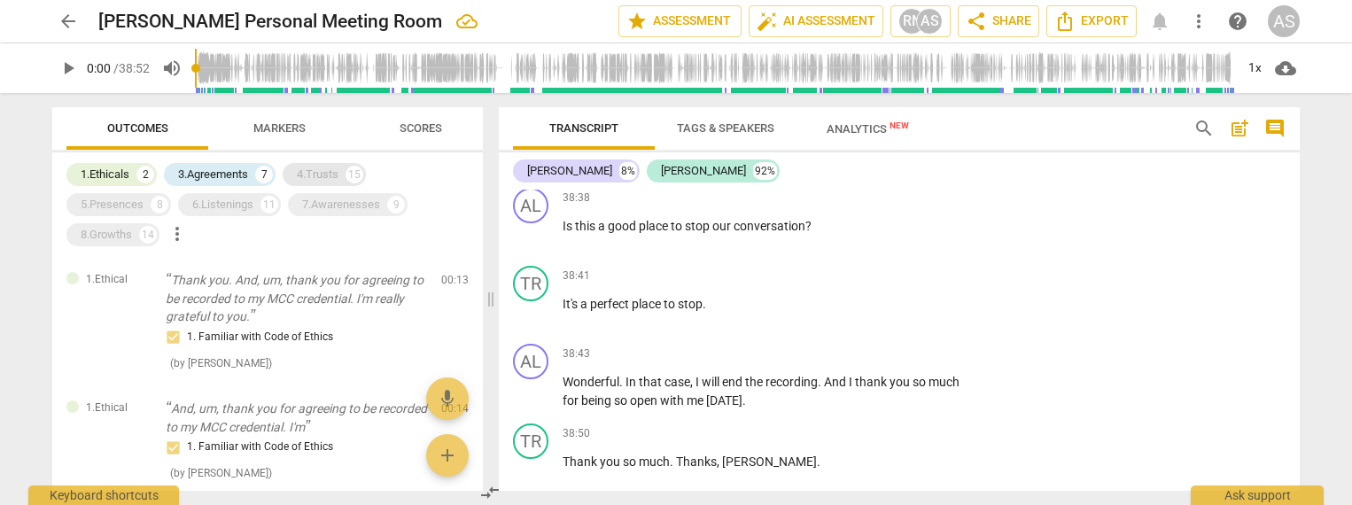
click at [338, 168] on div "4.Trusts" at bounding box center [318, 175] width 42 height 18
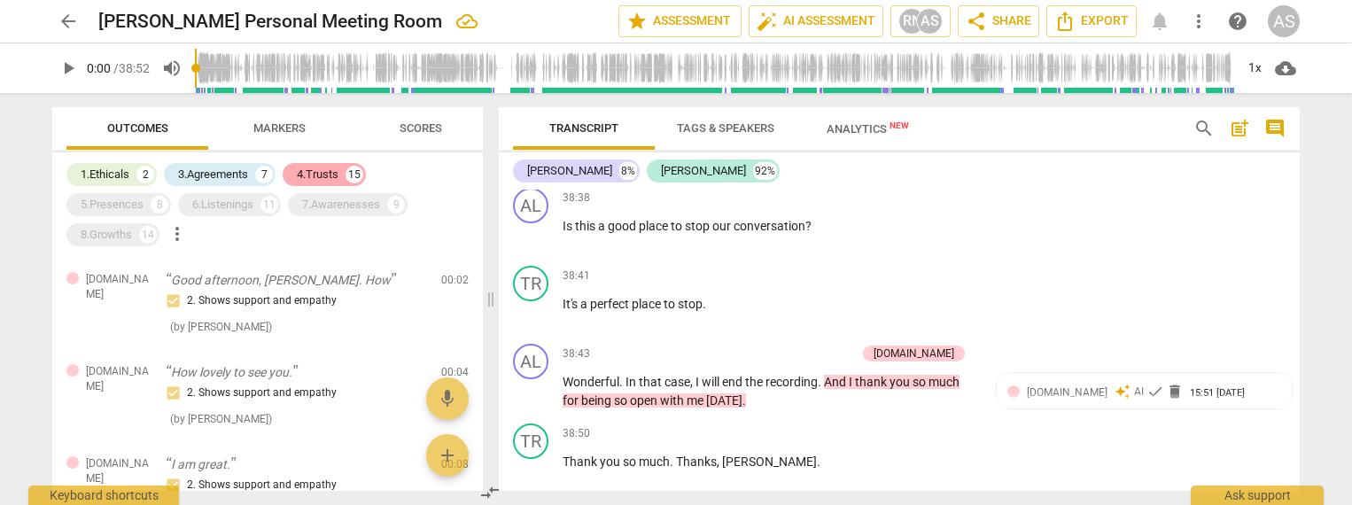
click at [329, 175] on div "4.Trusts" at bounding box center [318, 175] width 42 height 18
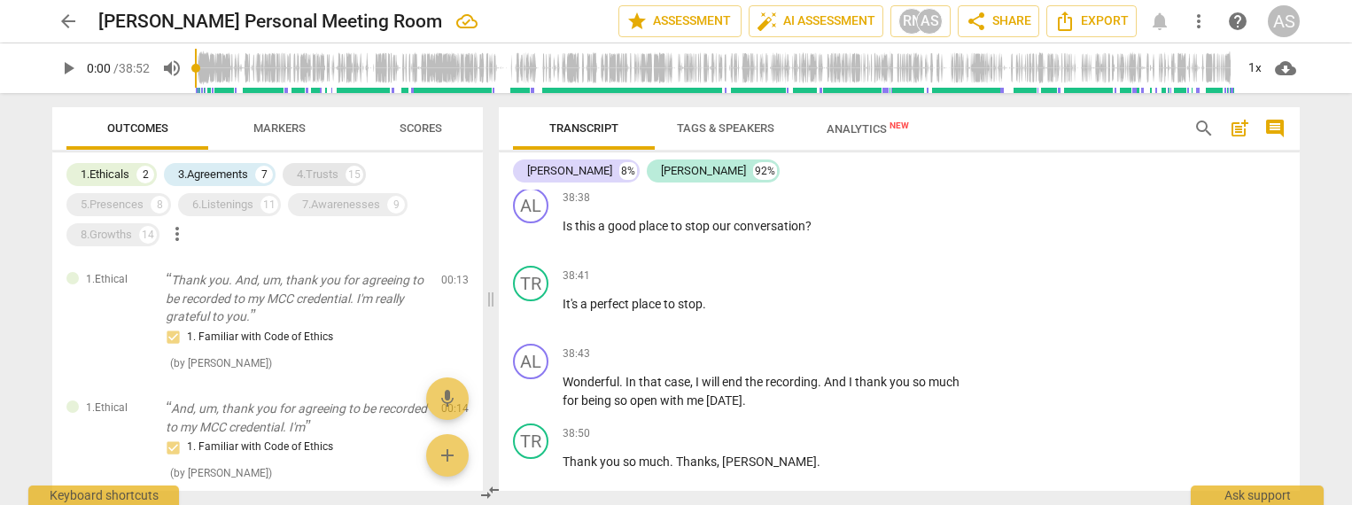
click at [328, 175] on div "4.Trusts" at bounding box center [318, 175] width 42 height 18
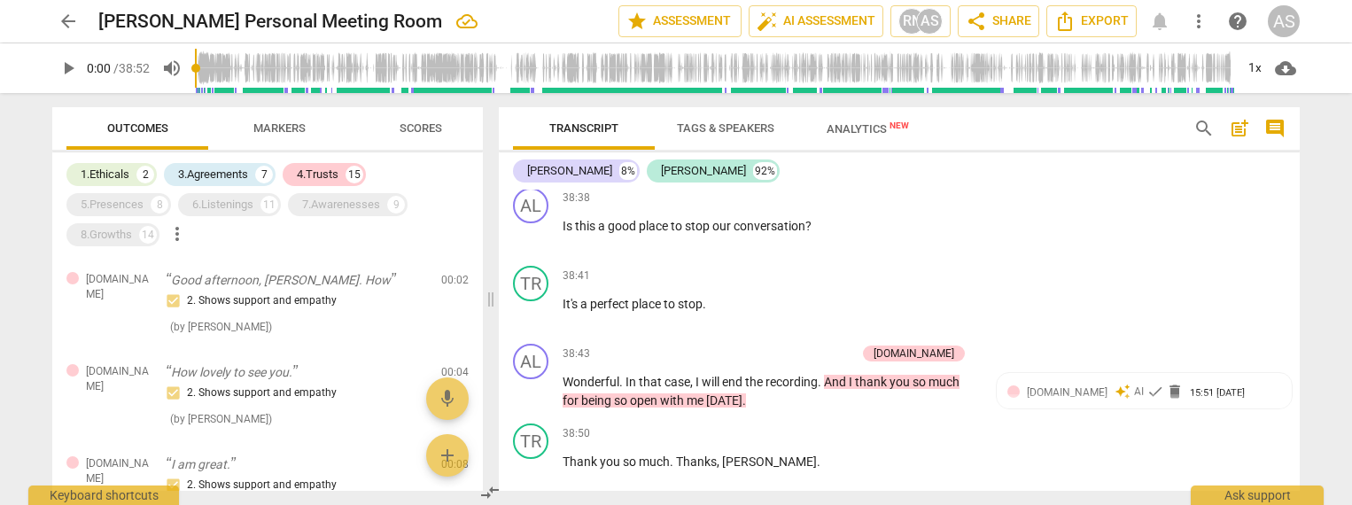
click at [295, 124] on span "Markers" at bounding box center [279, 127] width 52 height 13
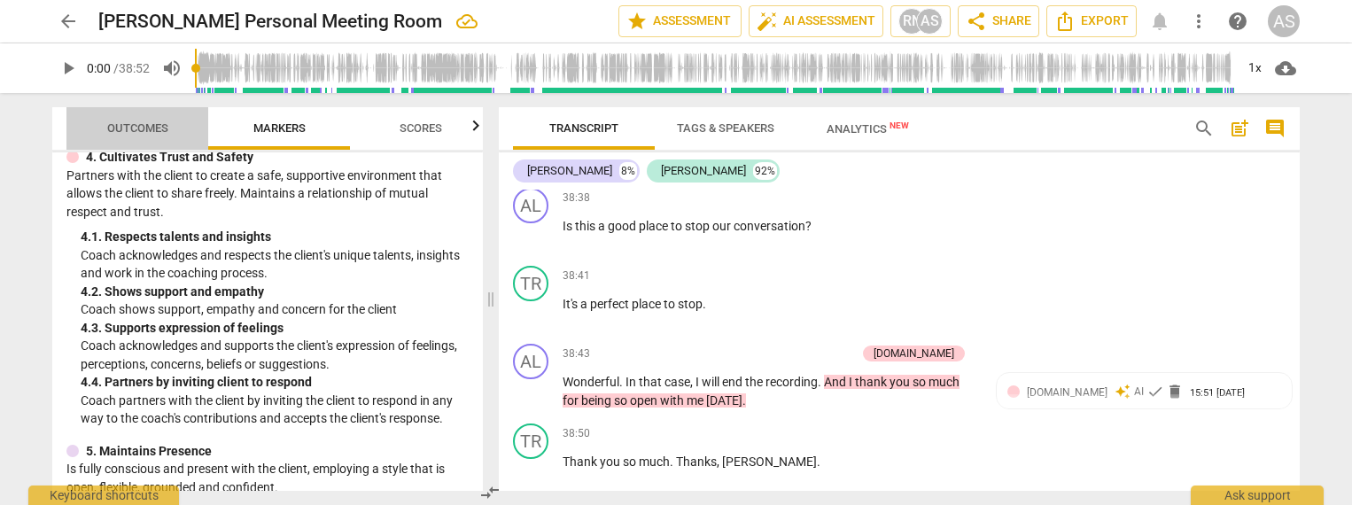
click at [152, 128] on span "Outcomes" at bounding box center [137, 127] width 61 height 13
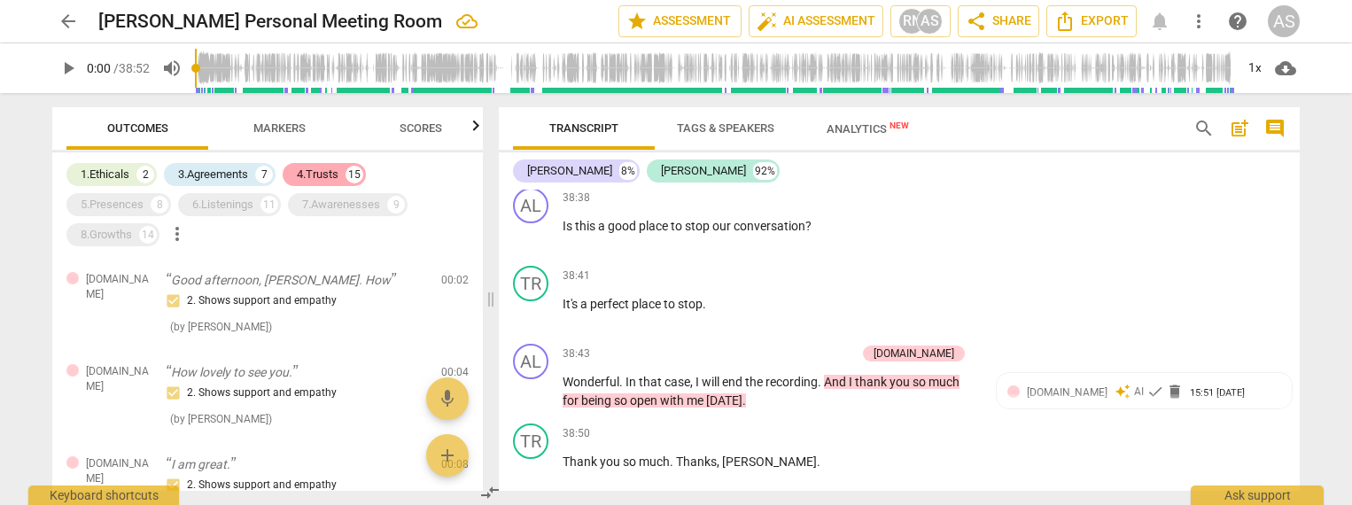
click at [332, 169] on div "4.Trusts" at bounding box center [318, 175] width 42 height 18
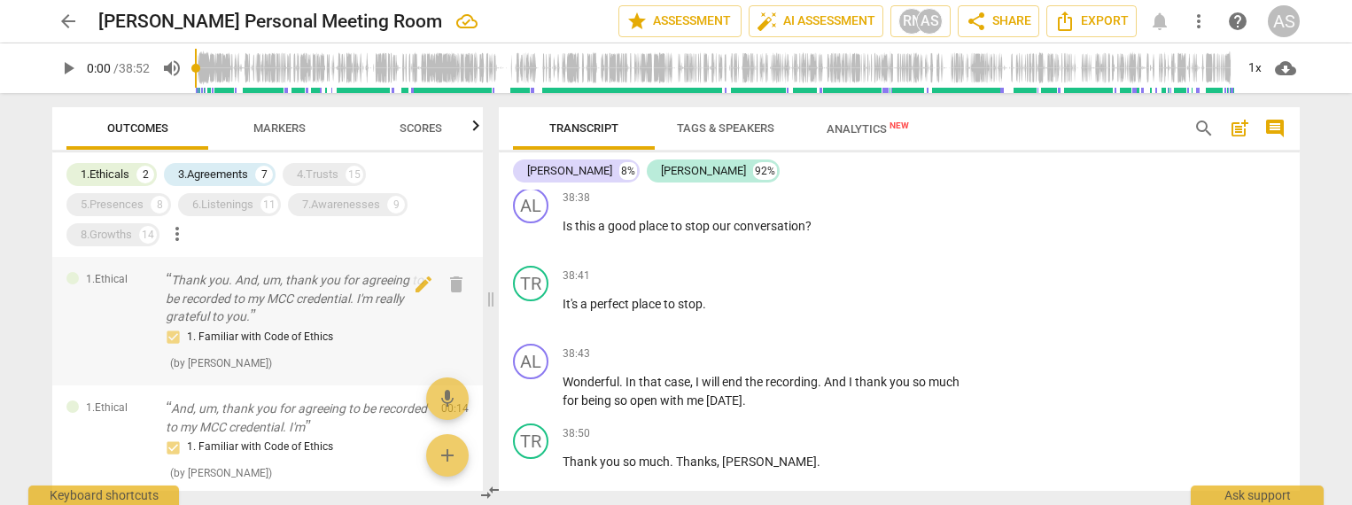
scroll to position [2, 0]
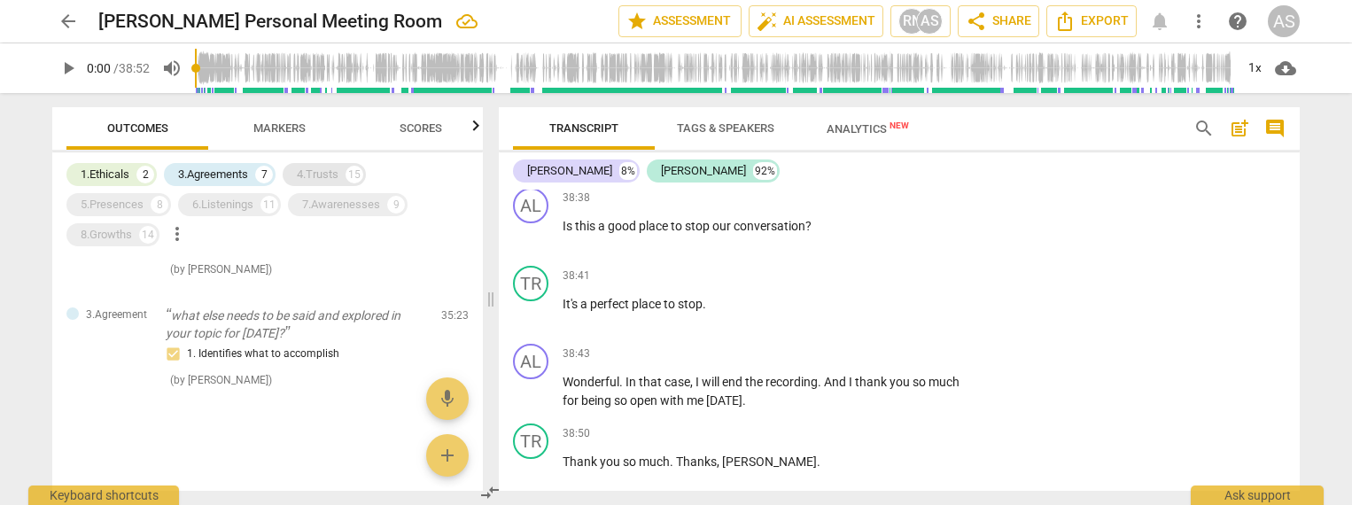
click at [339, 173] on div "4.Trusts" at bounding box center [318, 175] width 42 height 18
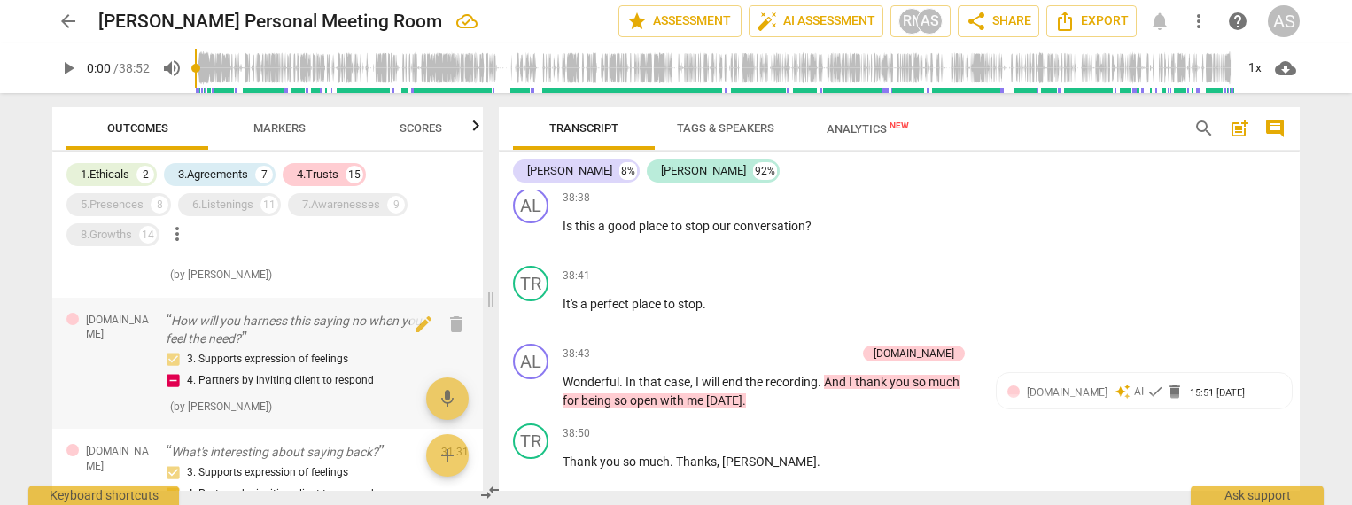
click at [173, 391] on div "3. Supports expression of feelings 4. Partners by inviting client to respond" at bounding box center [296, 370] width 261 height 43
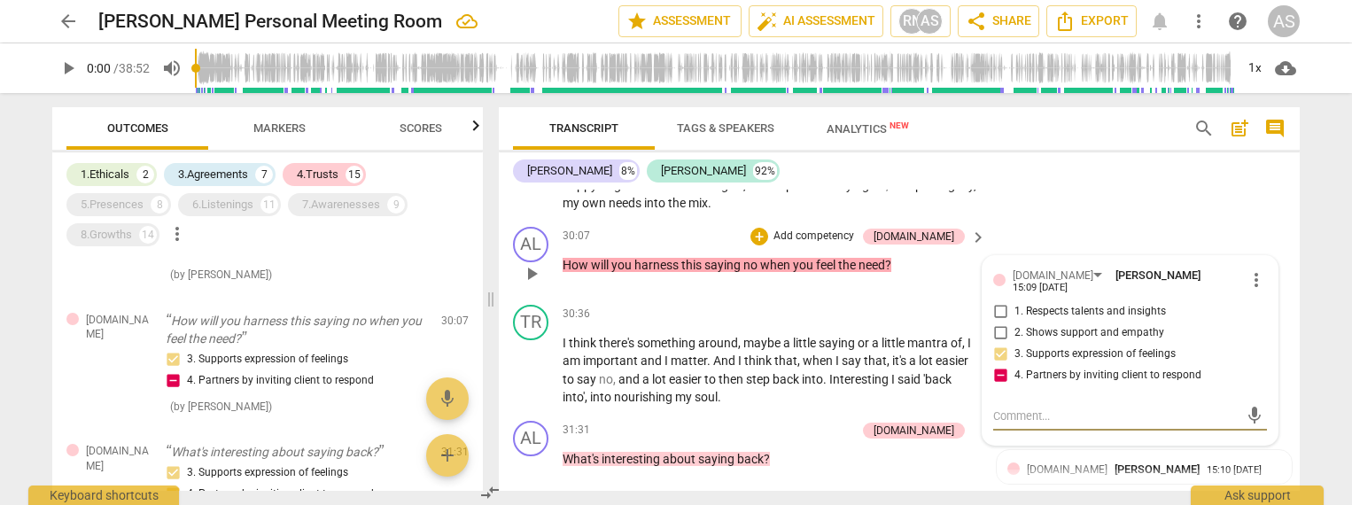
click at [1001, 365] on input "4. Partners by inviting client to respond" at bounding box center [1000, 375] width 28 height 21
checkbox input "false"
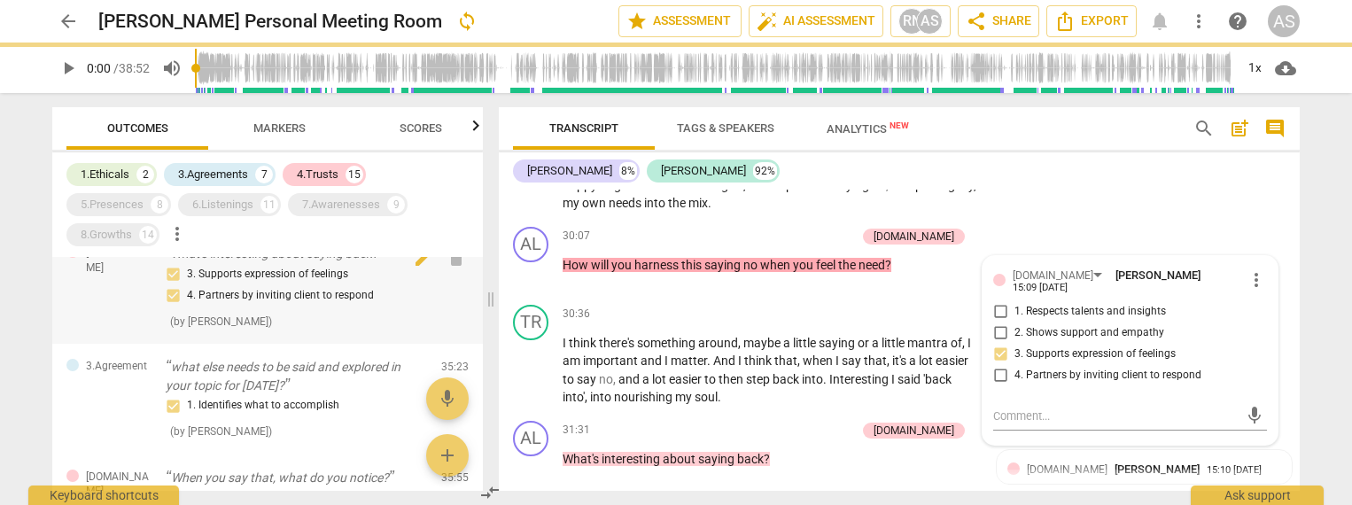
scroll to position [2594, 0]
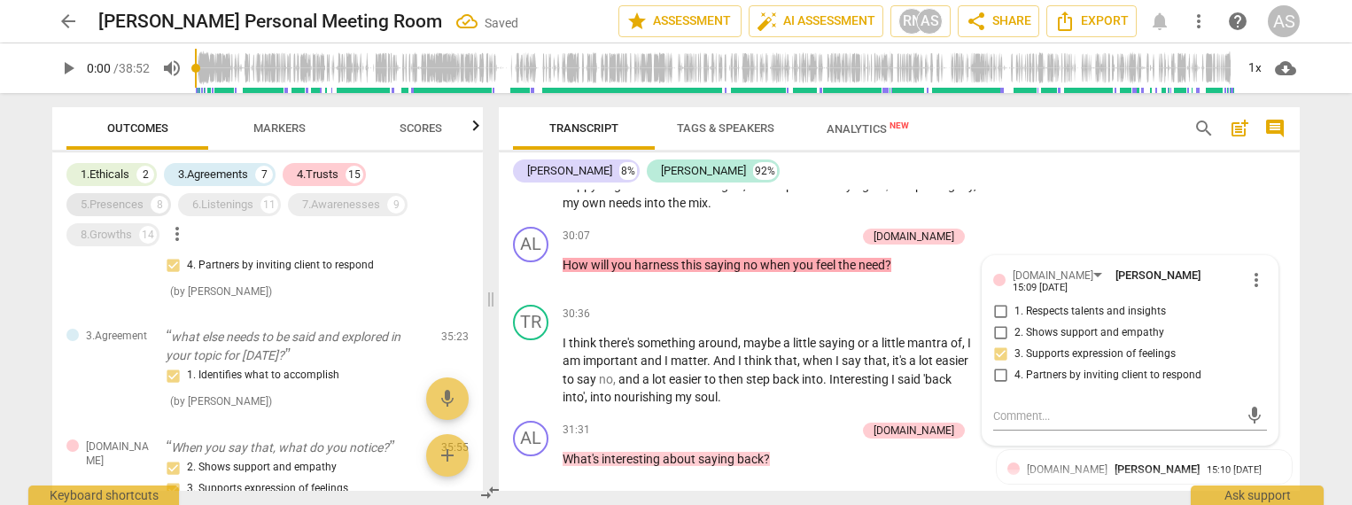
click at [136, 207] on div "5.Presences" at bounding box center [112, 205] width 63 height 18
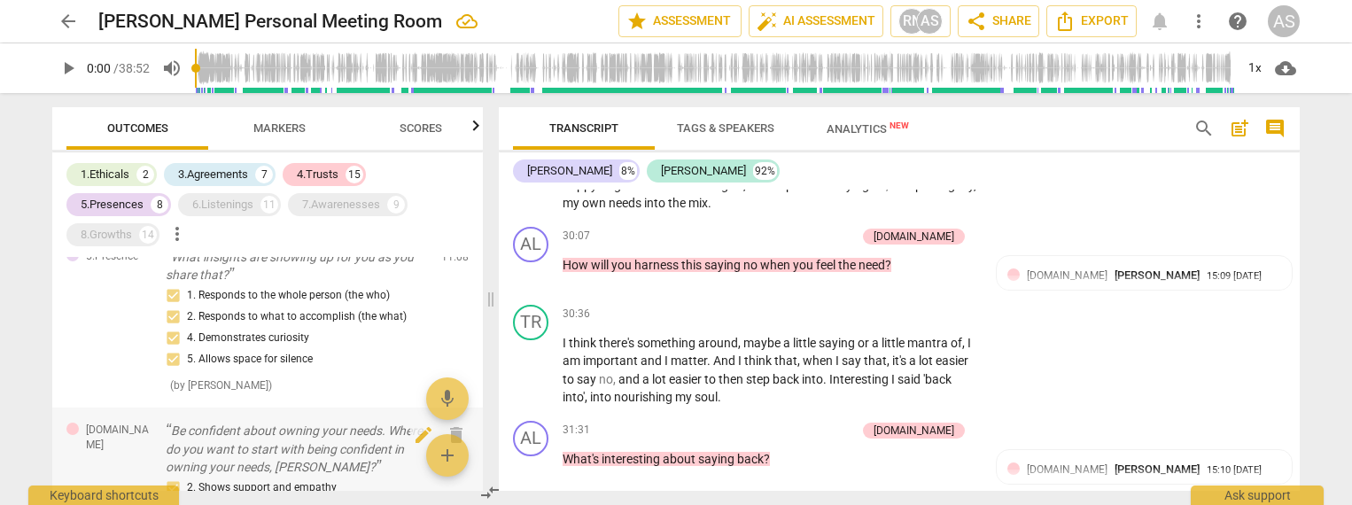
scroll to position [2577, 0]
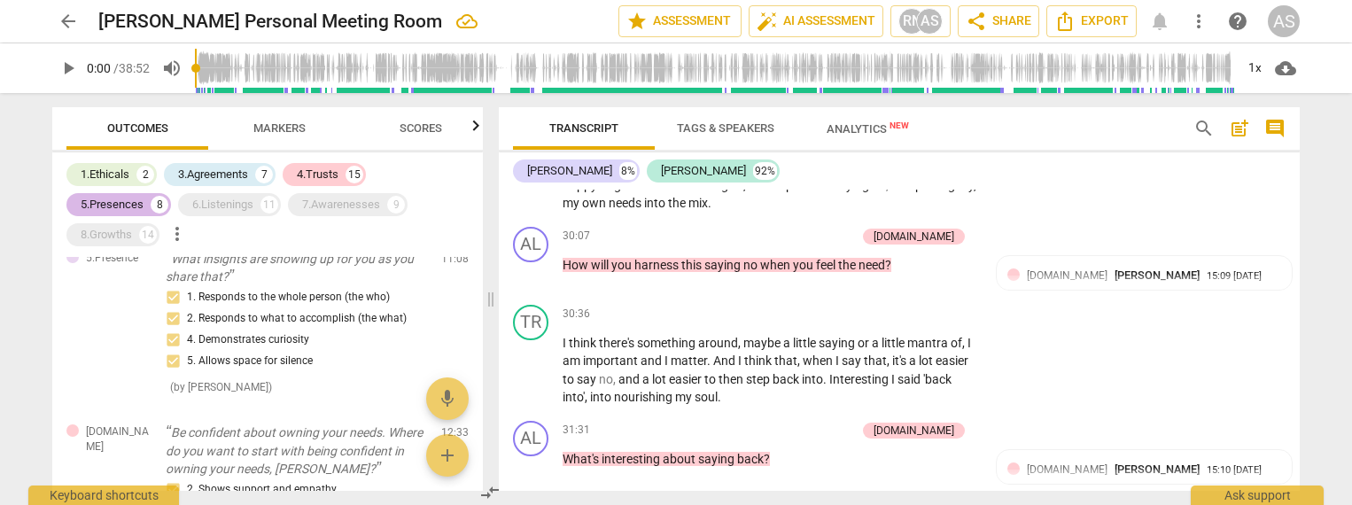
click at [120, 206] on div "5.Presences" at bounding box center [112, 205] width 63 height 18
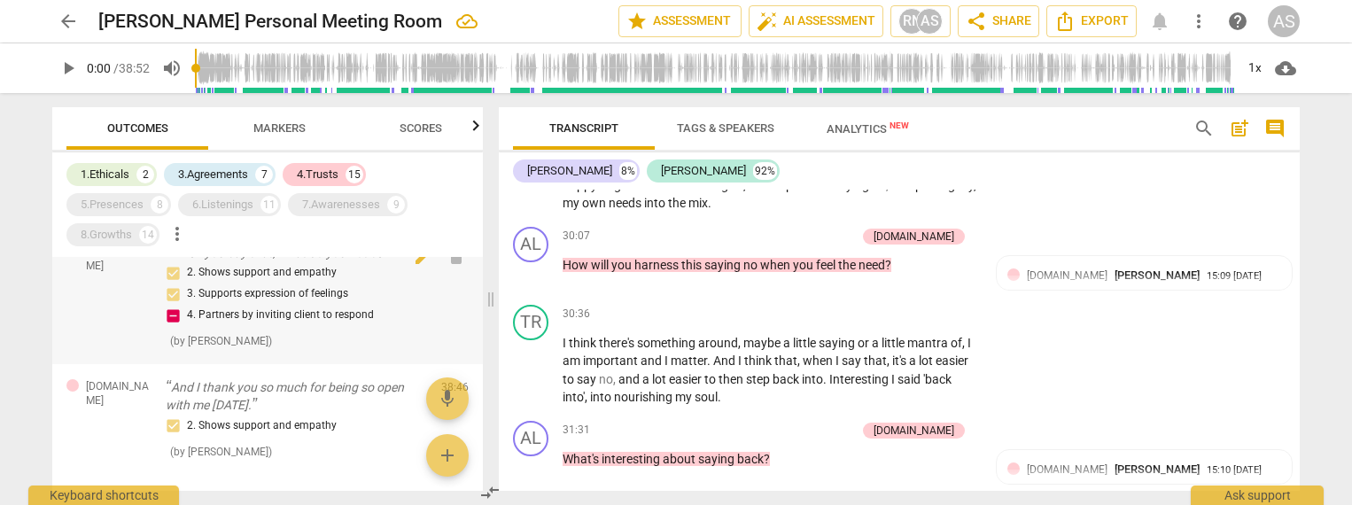
scroll to position [2740, 0]
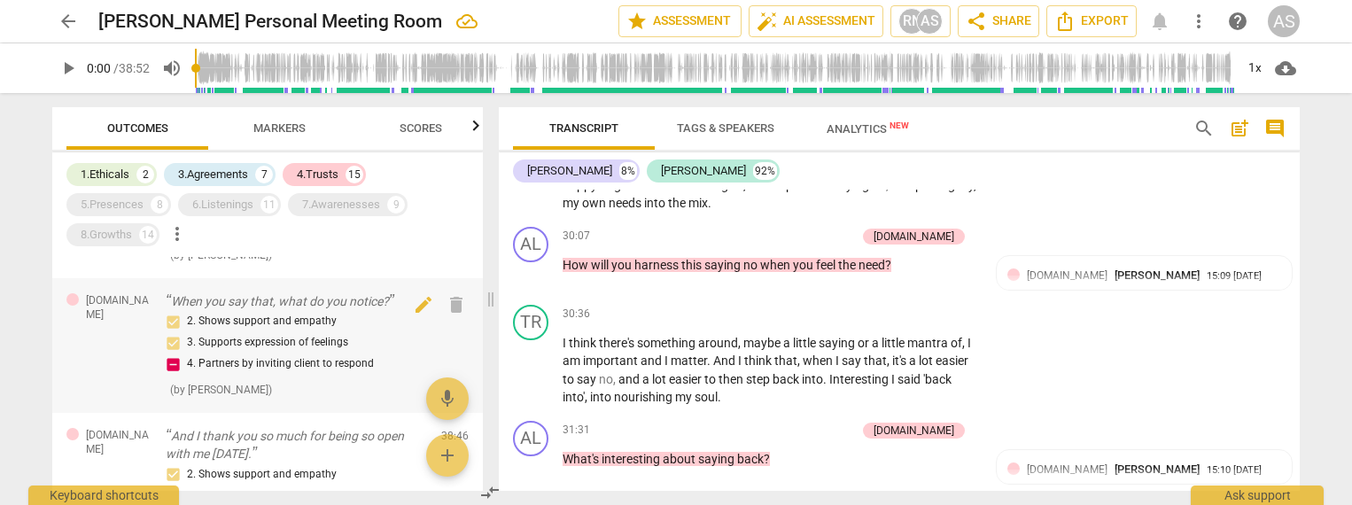
click at [214, 370] on div "2. Shows support and empathy 3. Supports expression of feelings 4. Partners by …" at bounding box center [296, 343] width 261 height 64
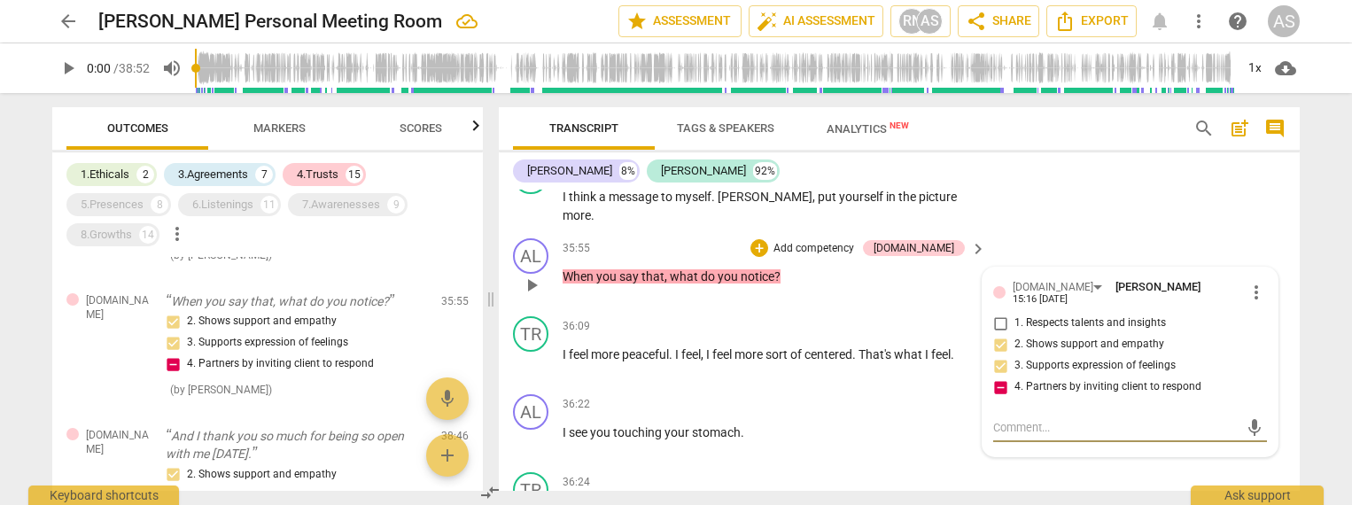
click at [997, 377] on input "4. Partners by inviting client to respond" at bounding box center [1000, 387] width 28 height 21
checkbox input "false"
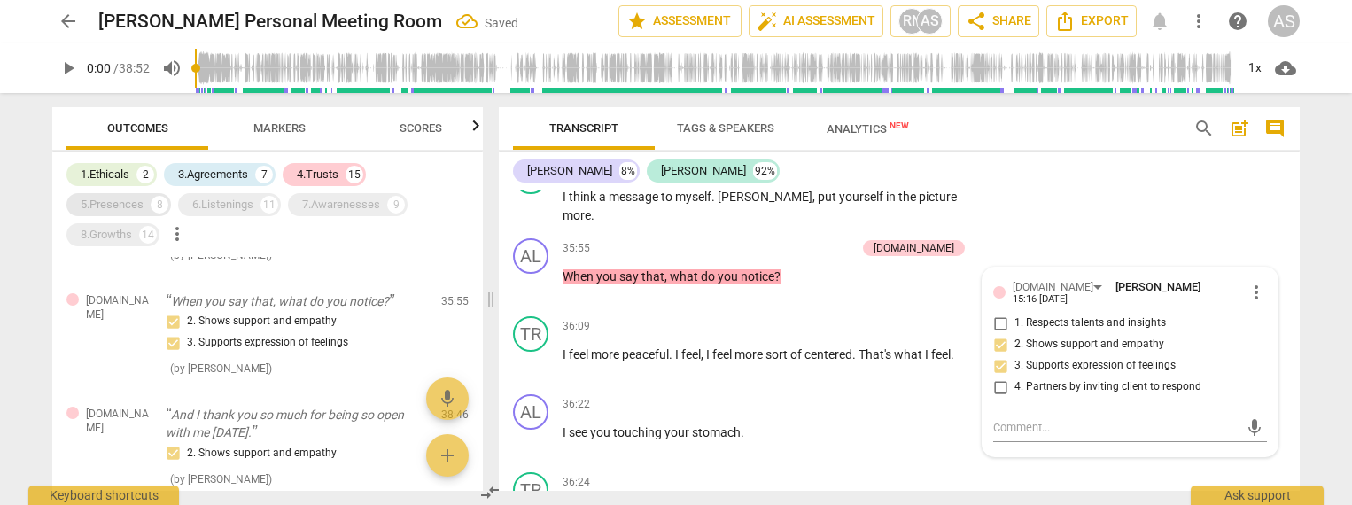
scroll to position [2846, 0]
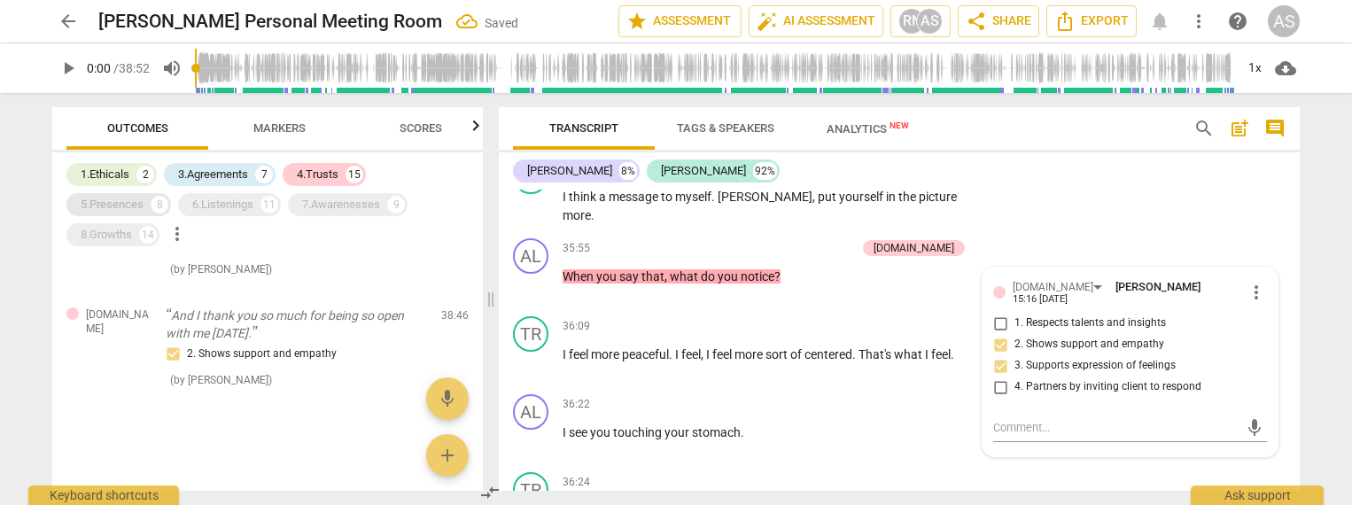
click at [119, 205] on div "5.Presences" at bounding box center [112, 205] width 63 height 18
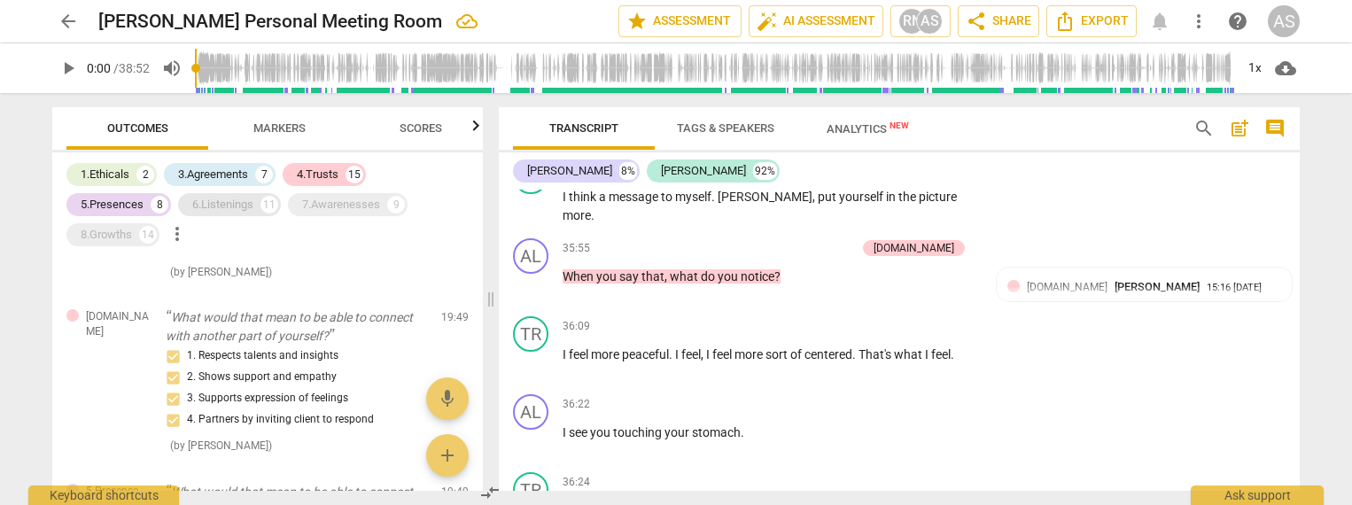
scroll to position [0, 0]
click at [233, 205] on div "6.Listenings" at bounding box center [222, 205] width 61 height 18
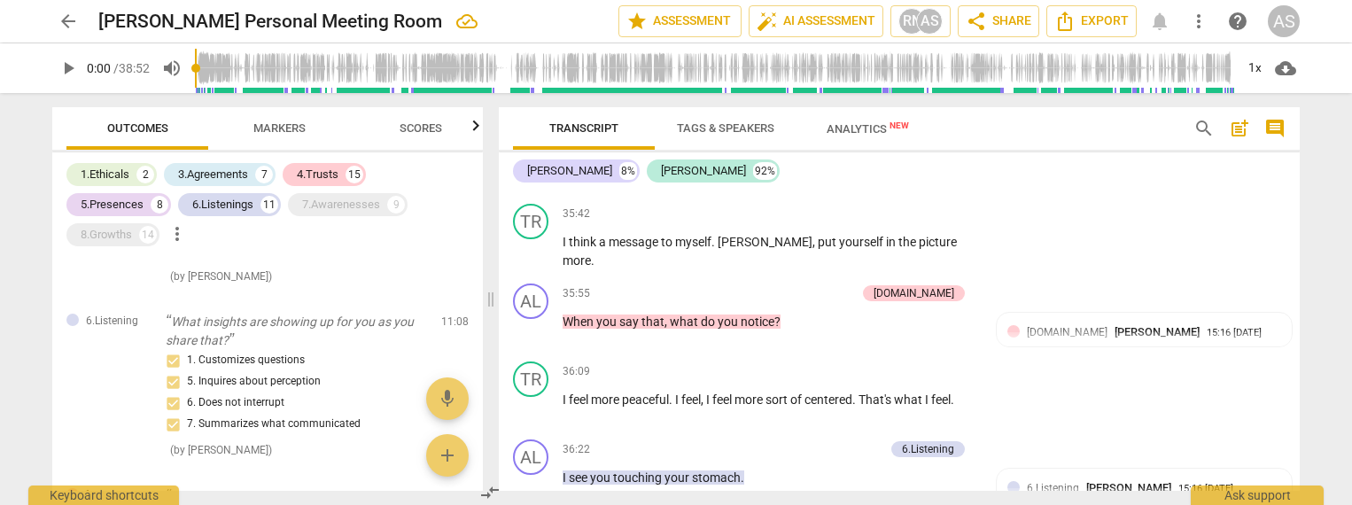
scroll to position [3190, 0]
click at [238, 203] on div "6.Listenings" at bounding box center [222, 205] width 61 height 18
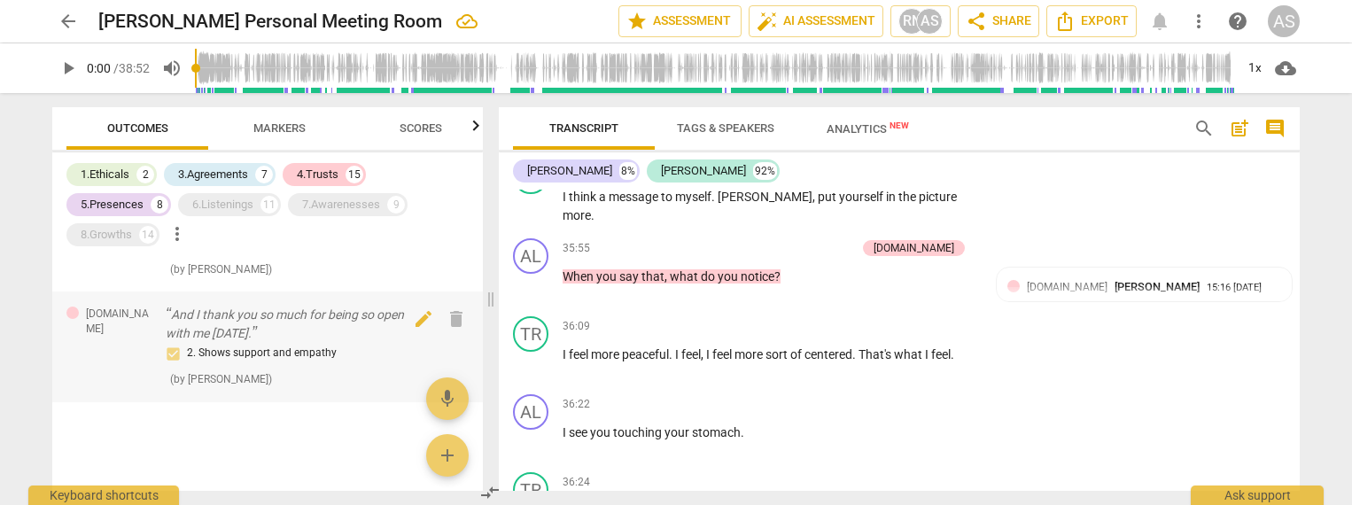
scroll to position [0, 0]
click at [232, 203] on div "6.Listenings" at bounding box center [222, 205] width 61 height 18
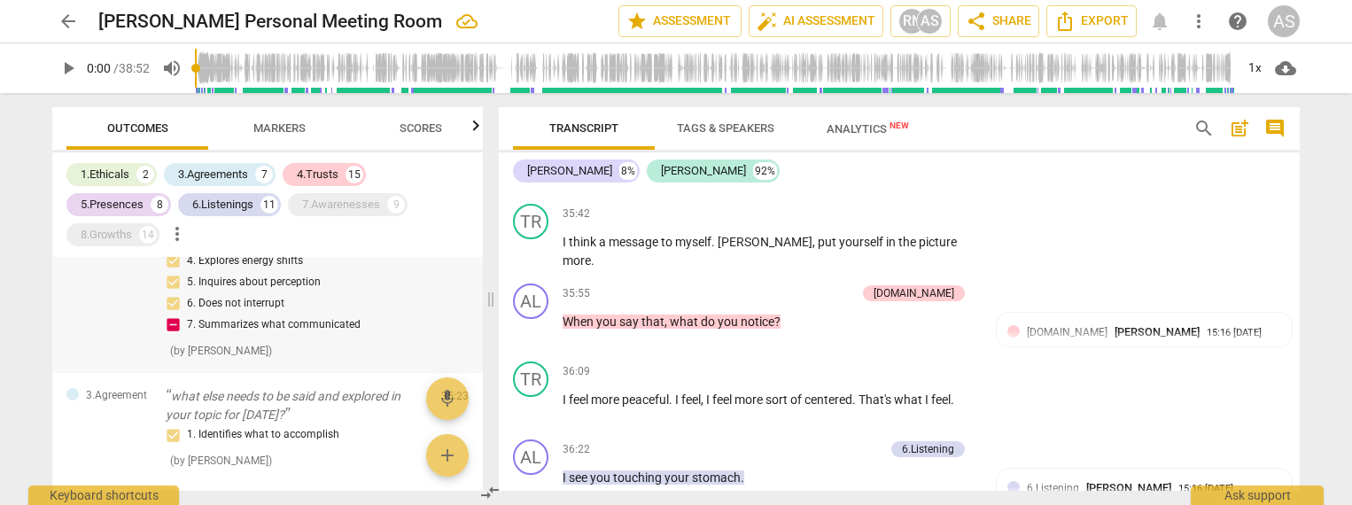
scroll to position [5419, 0]
click at [279, 311] on div "4. Explores energy shifts 5. Inquires about perception 6. Does not interrupt 7.…" at bounding box center [296, 294] width 261 height 85
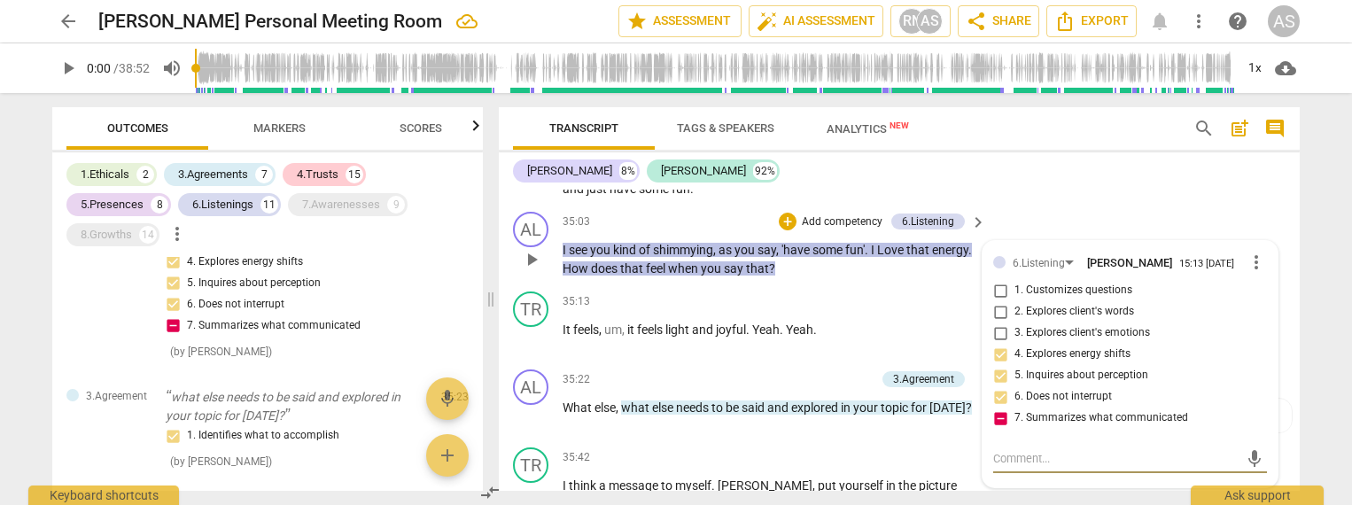
click at [997, 408] on input "7. Summarizes what communicated" at bounding box center [1000, 418] width 28 height 21
checkbox input "false"
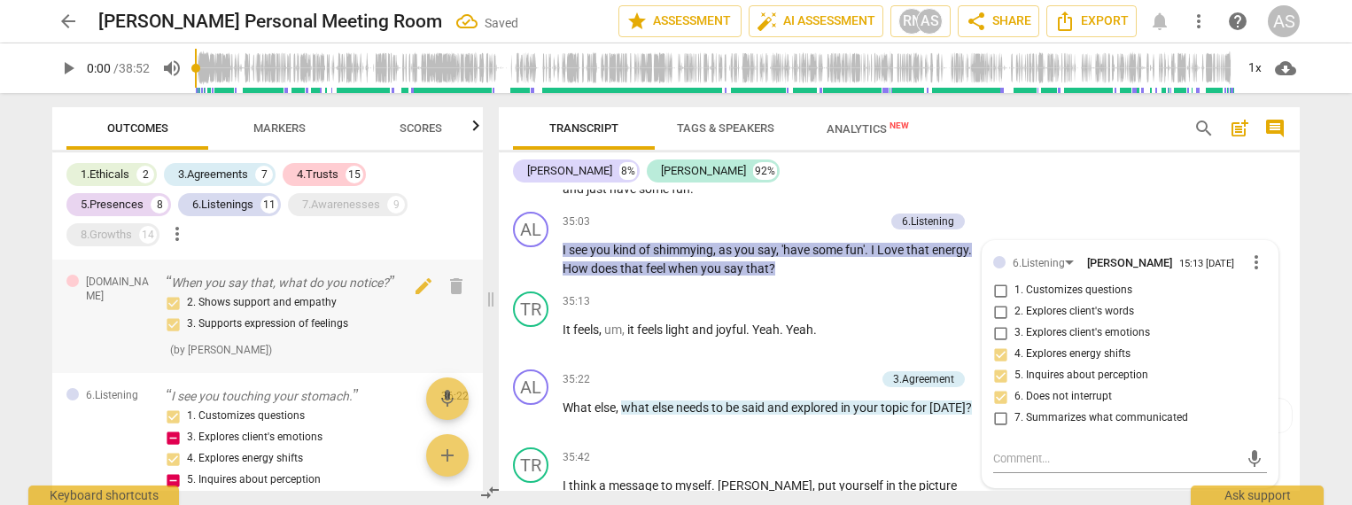
scroll to position [5619, 0]
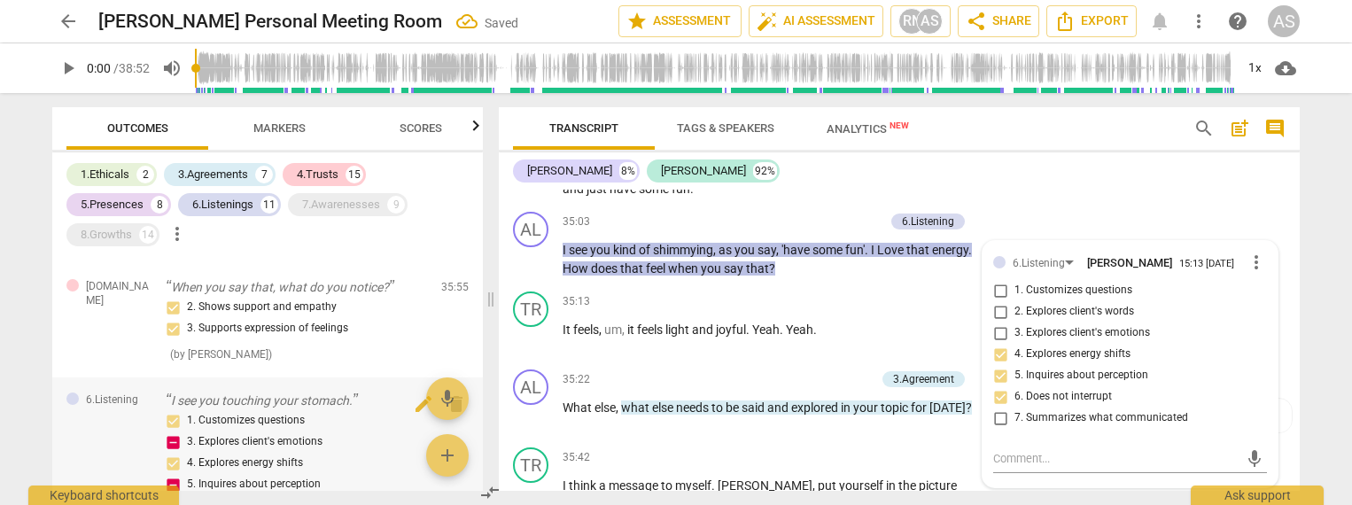
click at [278, 392] on p "I see you touching your stomach." at bounding box center [296, 401] width 261 height 19
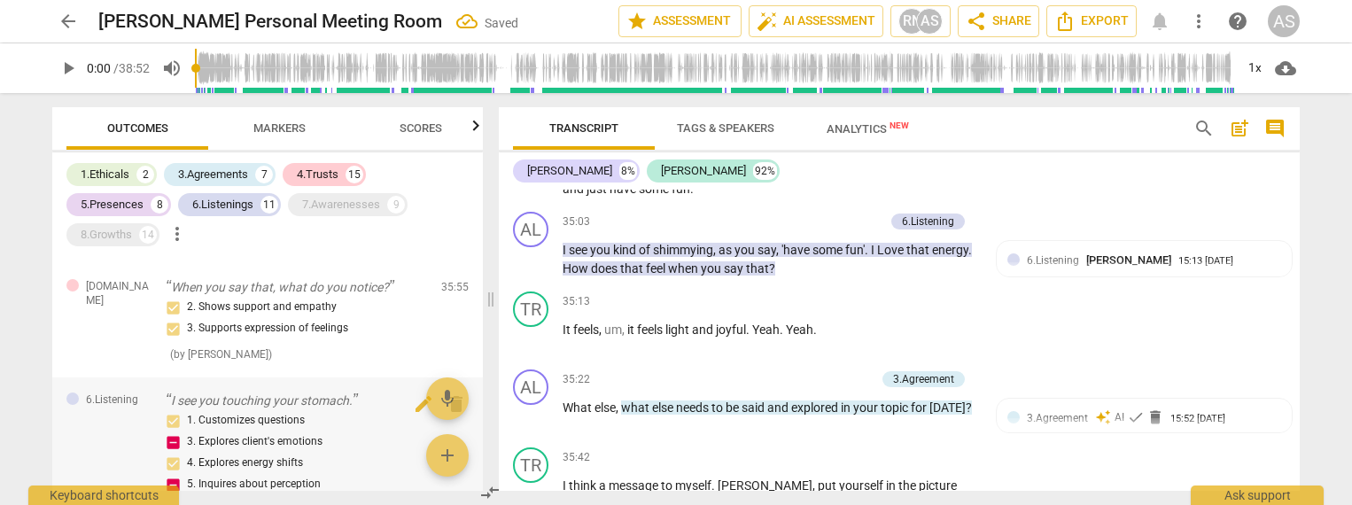
scroll to position [6543, 0]
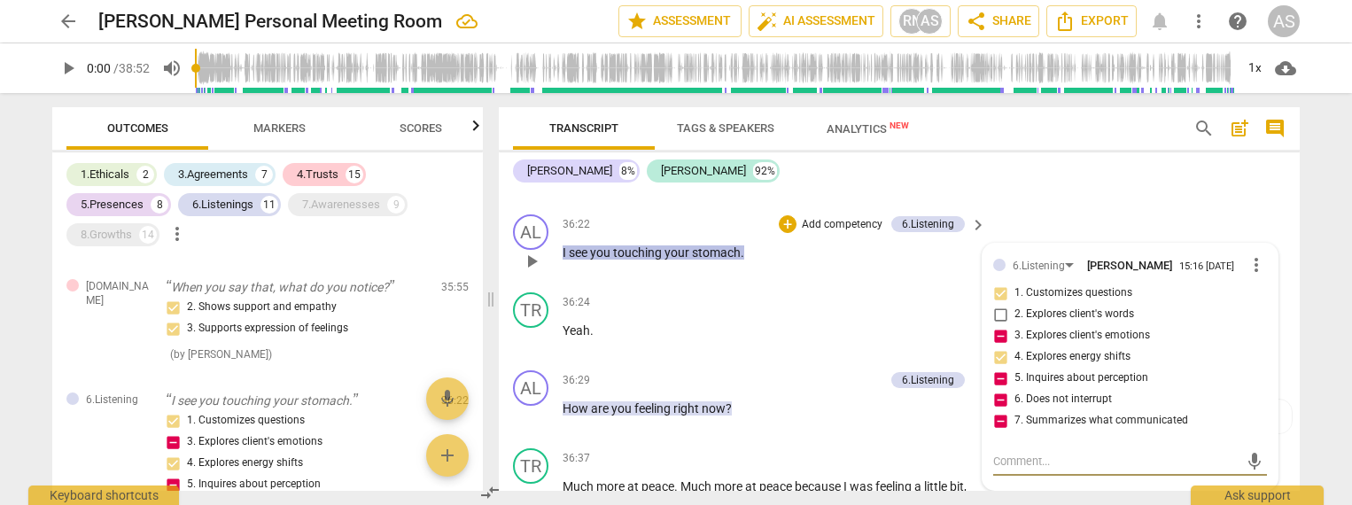
click at [1001, 325] on input "3. Explores client's emotions" at bounding box center [1000, 335] width 28 height 21
checkbox input "false"
click at [1003, 368] on input "5. Inquires about perception" at bounding box center [1000, 378] width 28 height 21
checkbox input "false"
drag, startPoint x: 1000, startPoint y: 277, endPoint x: 1000, endPoint y: 298, distance: 21.3
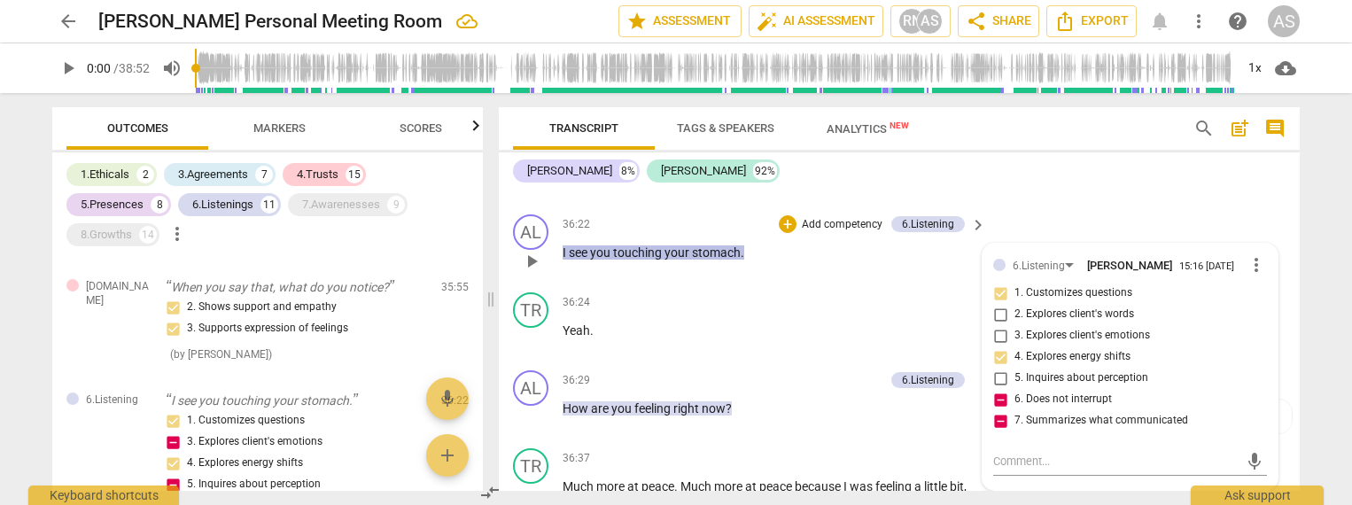
click at [1000, 389] on input "6. Does not interrupt" at bounding box center [1000, 399] width 28 height 21
checkbox input "false"
click at [1000, 410] on input "7. Summarizes what communicated" at bounding box center [1000, 420] width 28 height 21
checkbox input "false"
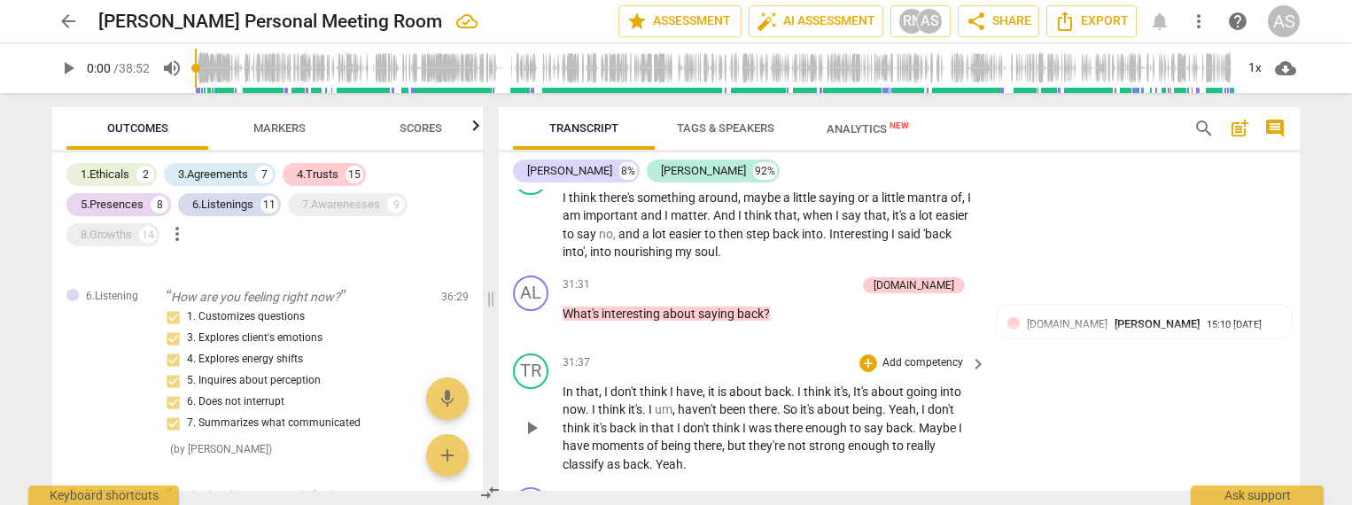
scroll to position [5384, 0]
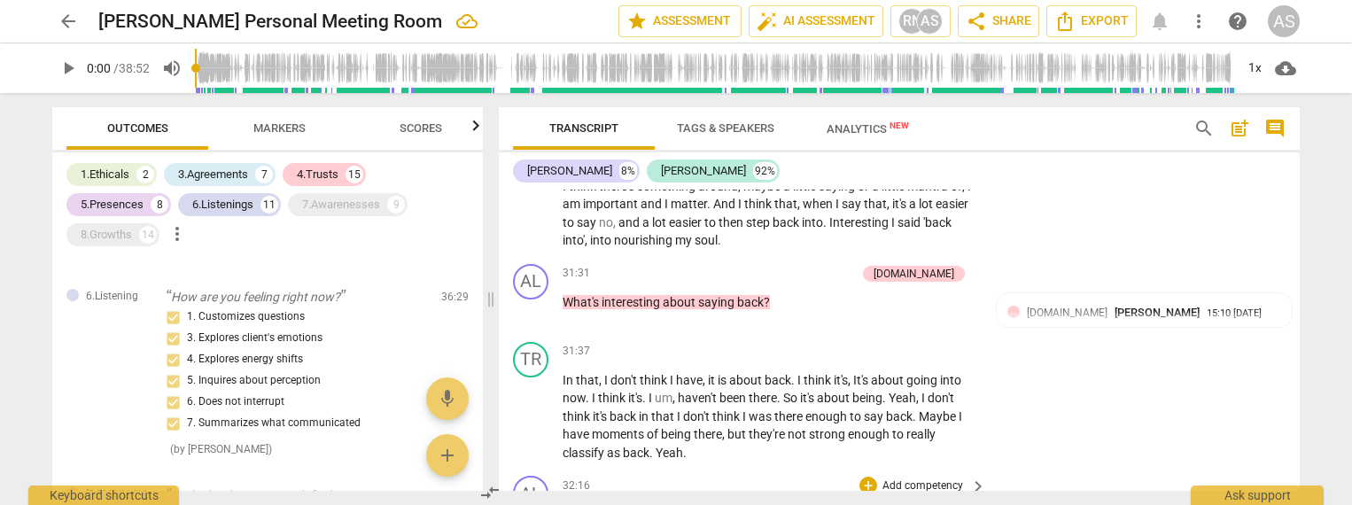
click at [932, 479] on p "Add competency" at bounding box center [923, 487] width 84 height 16
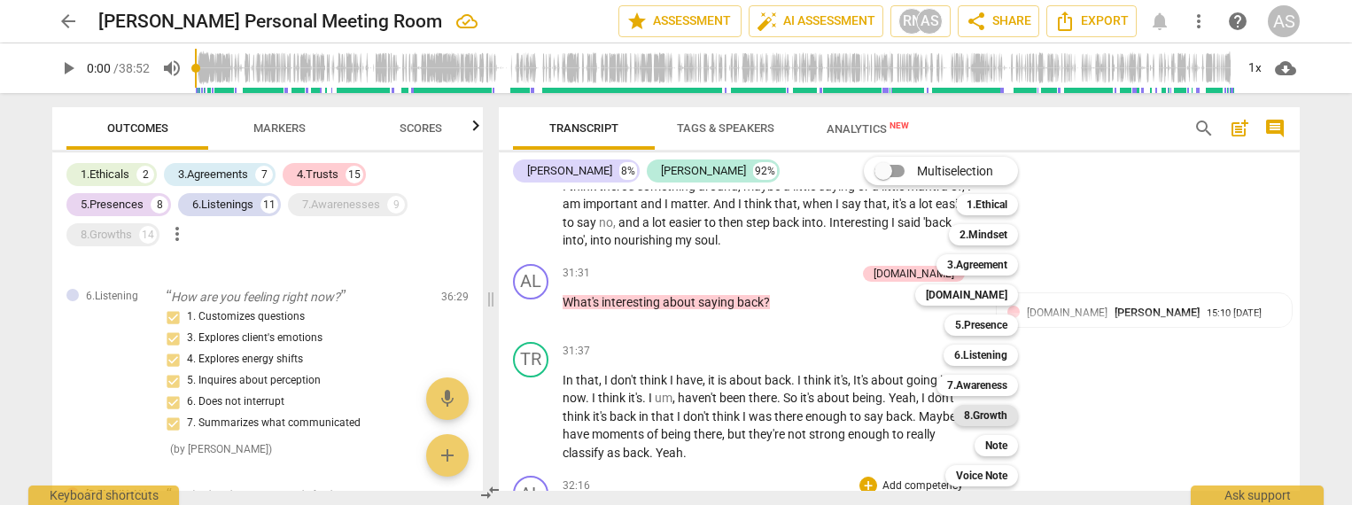
click at [993, 419] on b "8.Growth" at bounding box center [985, 415] width 43 height 21
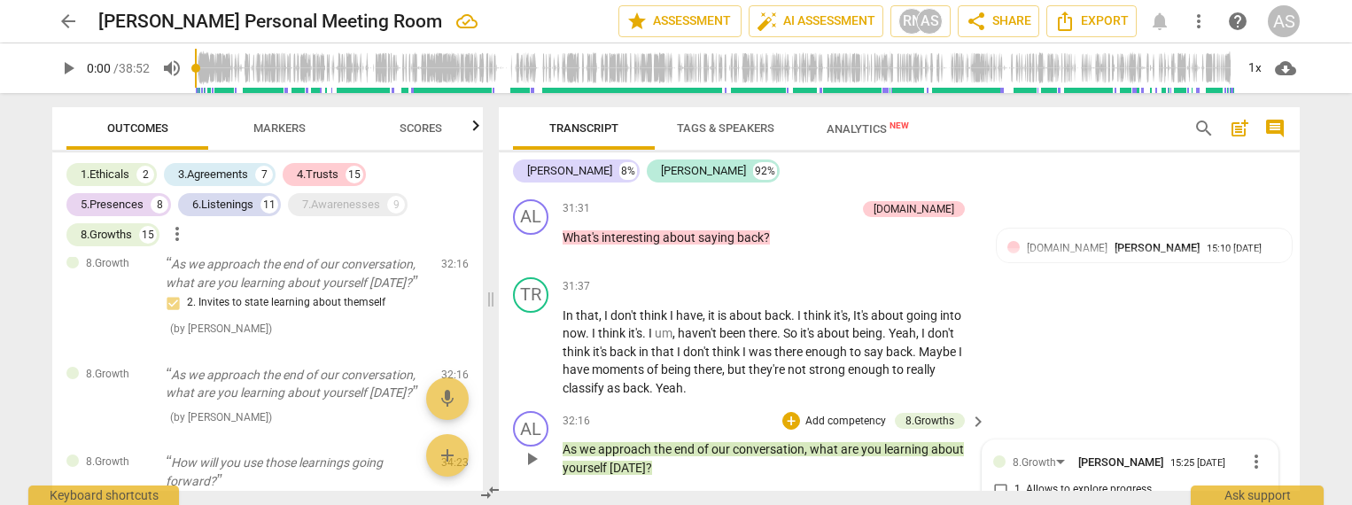
scroll to position [5486, 0]
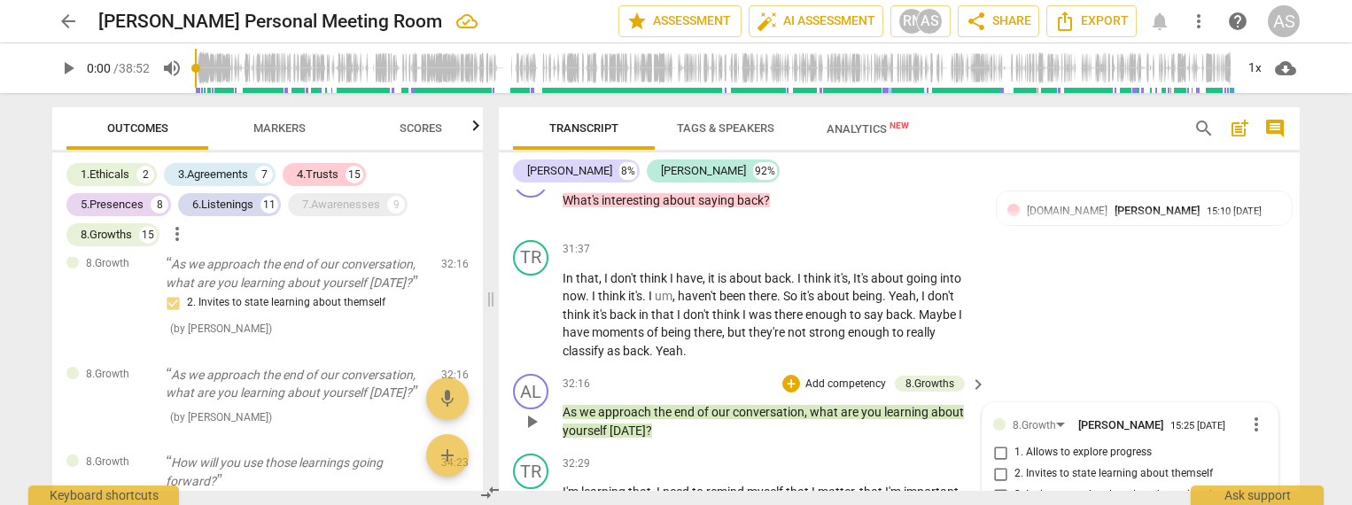
click at [1099, 466] on span "2. Invites to state learning about themself" at bounding box center [1114, 474] width 199 height 16
click at [1015, 463] on input "2. Invites to state learning about themself" at bounding box center [1000, 473] width 28 height 21
checkbox input "true"
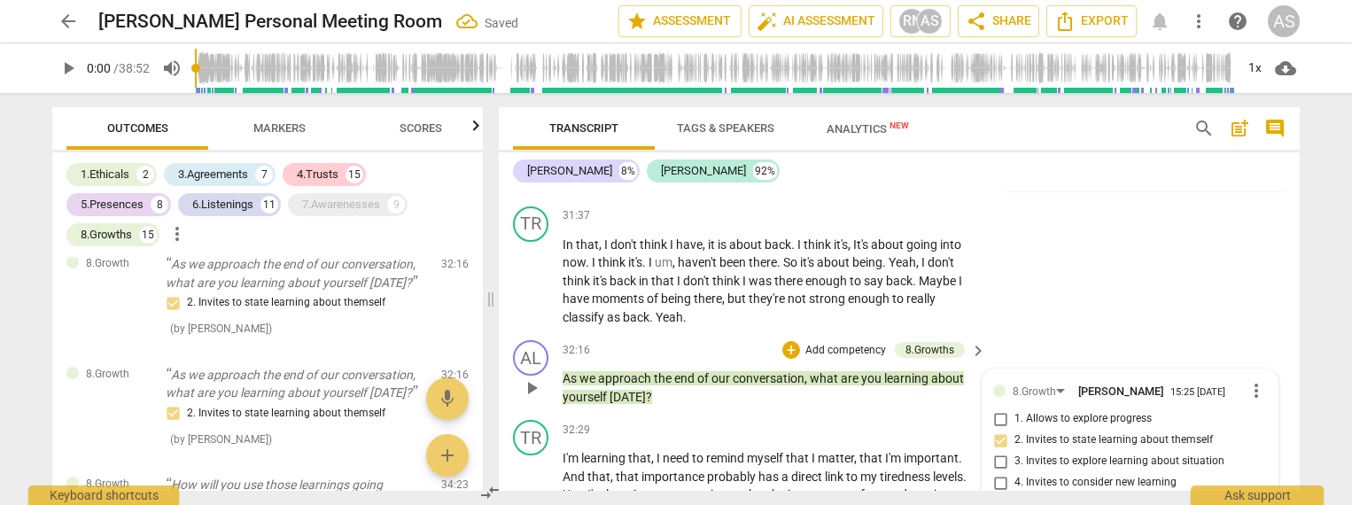
scroll to position [5524, 0]
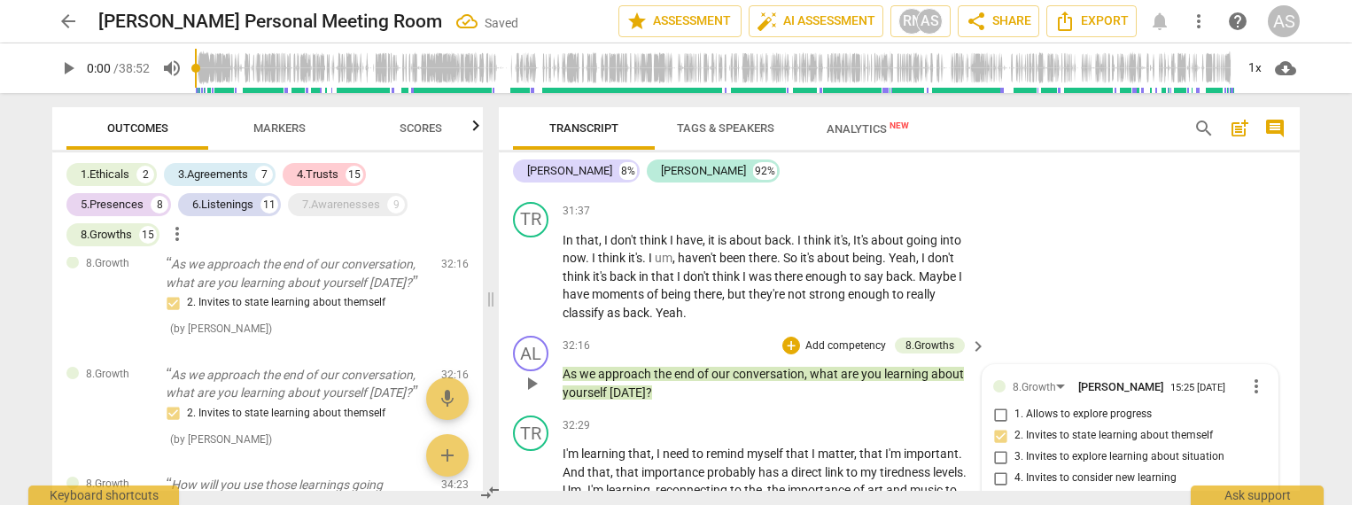
click at [1087, 471] on span "4. Invites to consider new learning" at bounding box center [1096, 479] width 162 height 16
click at [1015, 468] on input "4. Invites to consider new learning" at bounding box center [1000, 478] width 28 height 21
checkbox input "true"
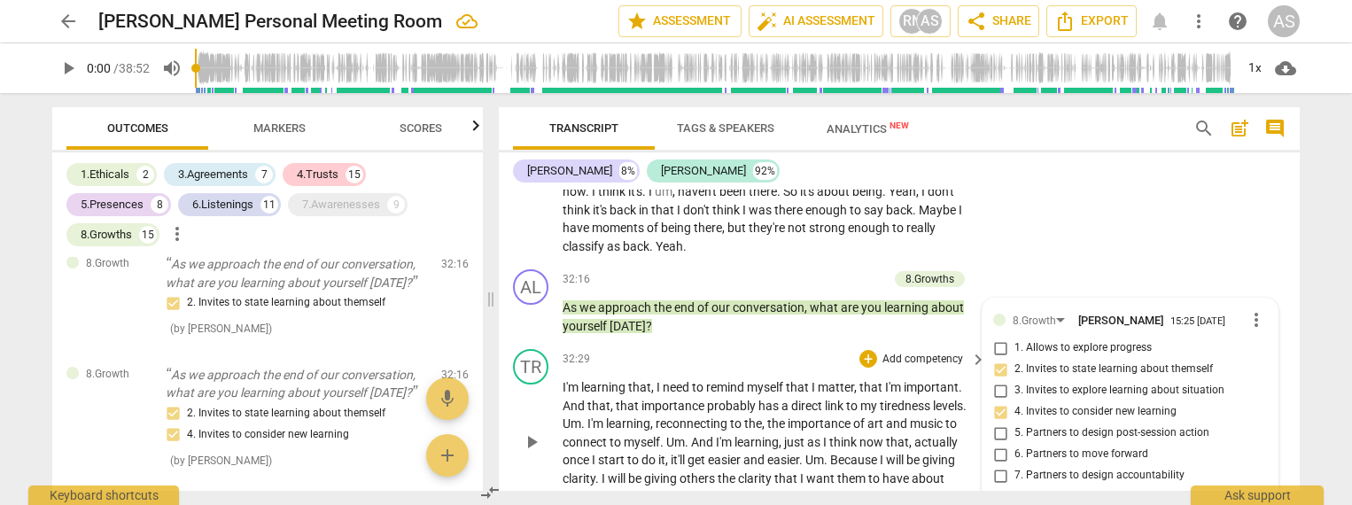
scroll to position [5593, 0]
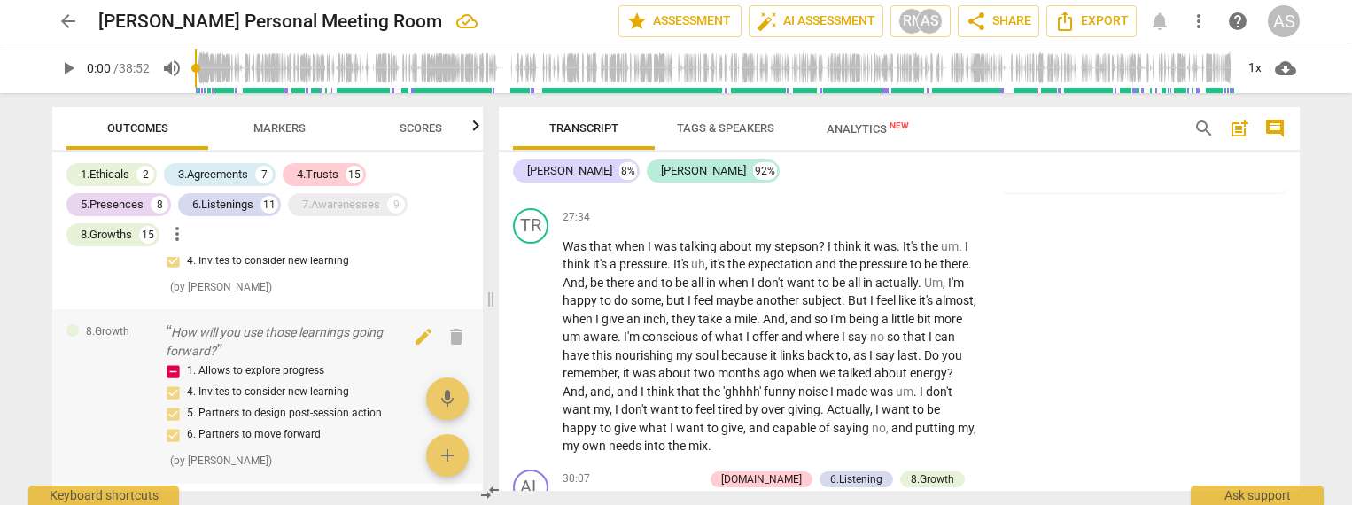
scroll to position [4977, 0]
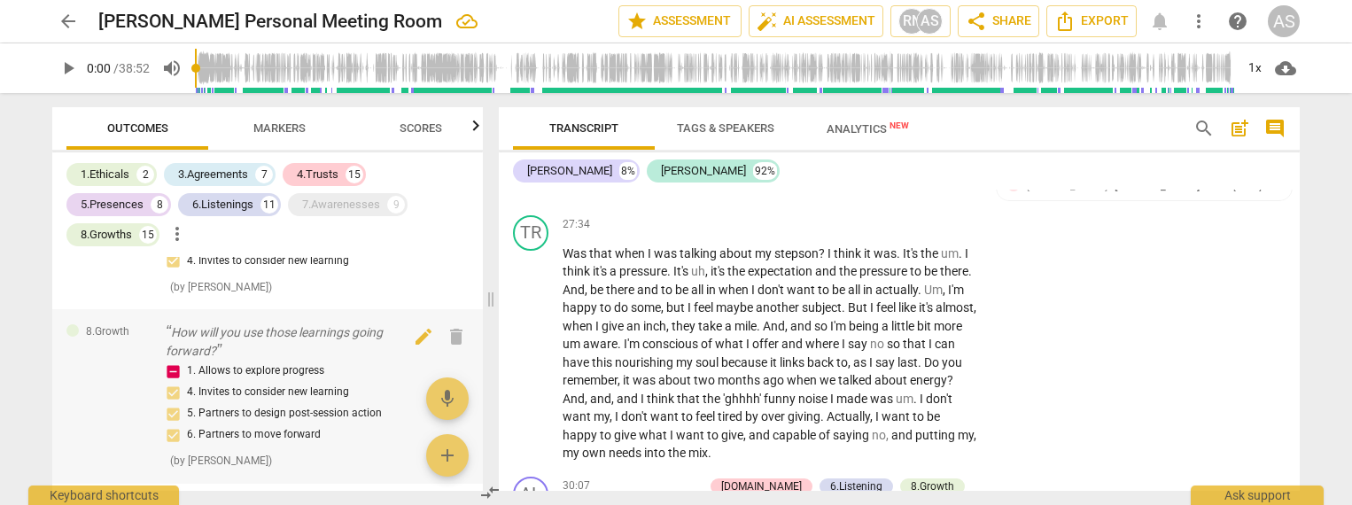
click at [174, 361] on div "1. Allows to explore progress 4. Invites to consider new learning 5. Partners t…" at bounding box center [296, 403] width 261 height 85
click at [235, 361] on div "1. Allows to explore progress 4. Invites to consider new learning 5. Partners t…" at bounding box center [296, 403] width 261 height 85
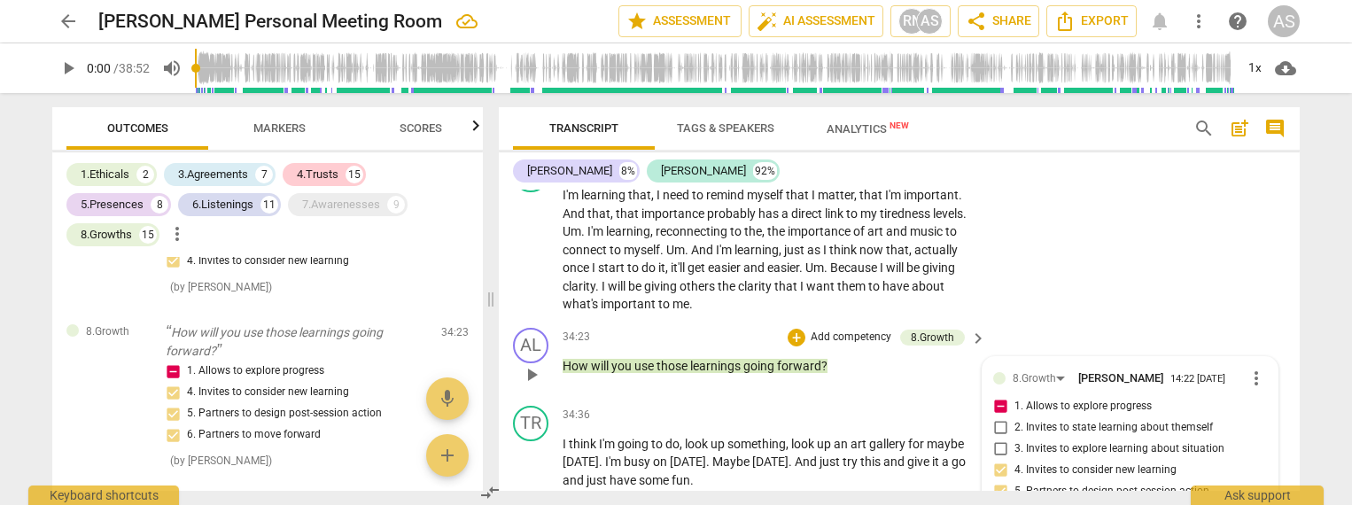
scroll to position [5780, 0]
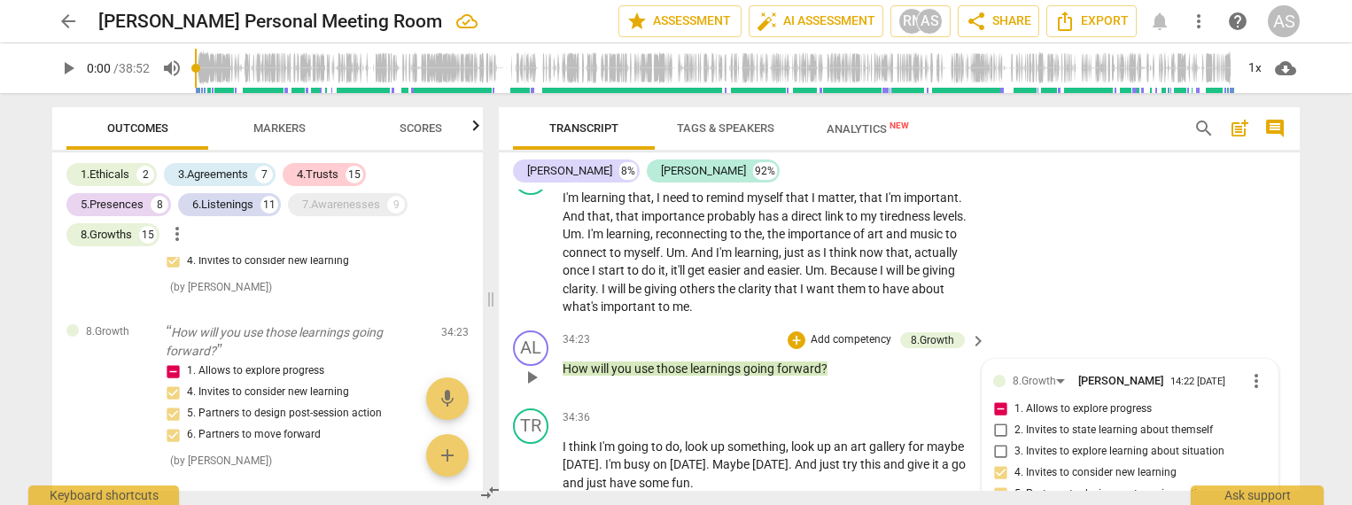
click at [997, 399] on input "1. Allows to explore progress" at bounding box center [1000, 409] width 28 height 21
checkbox input "false"
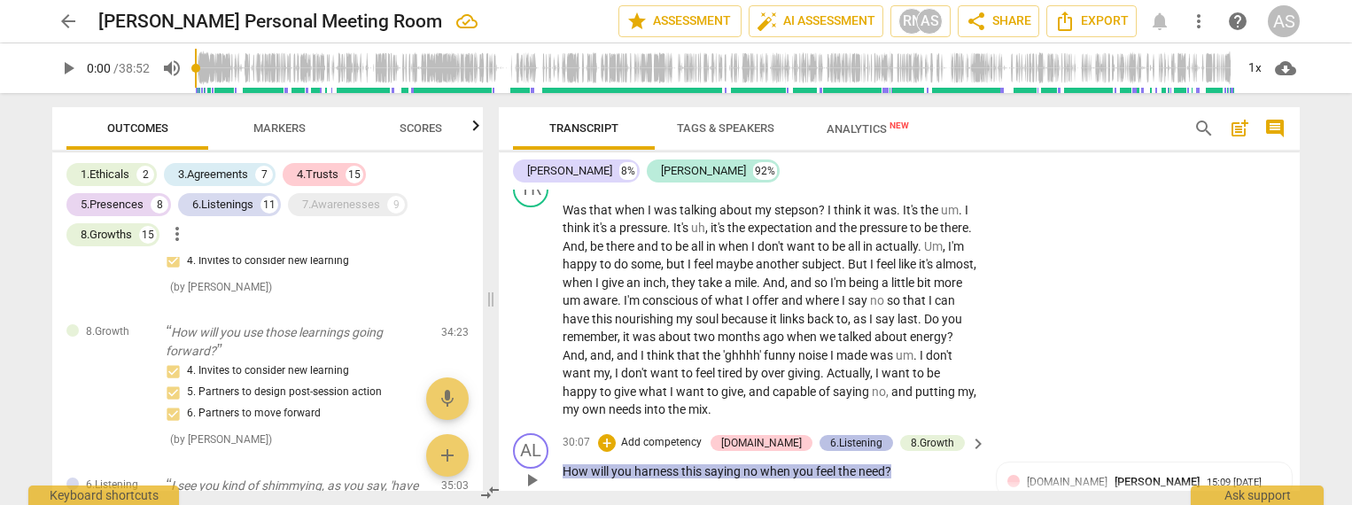
scroll to position [5021, 0]
click at [859, 434] on div "6.Listening" at bounding box center [856, 442] width 52 height 16
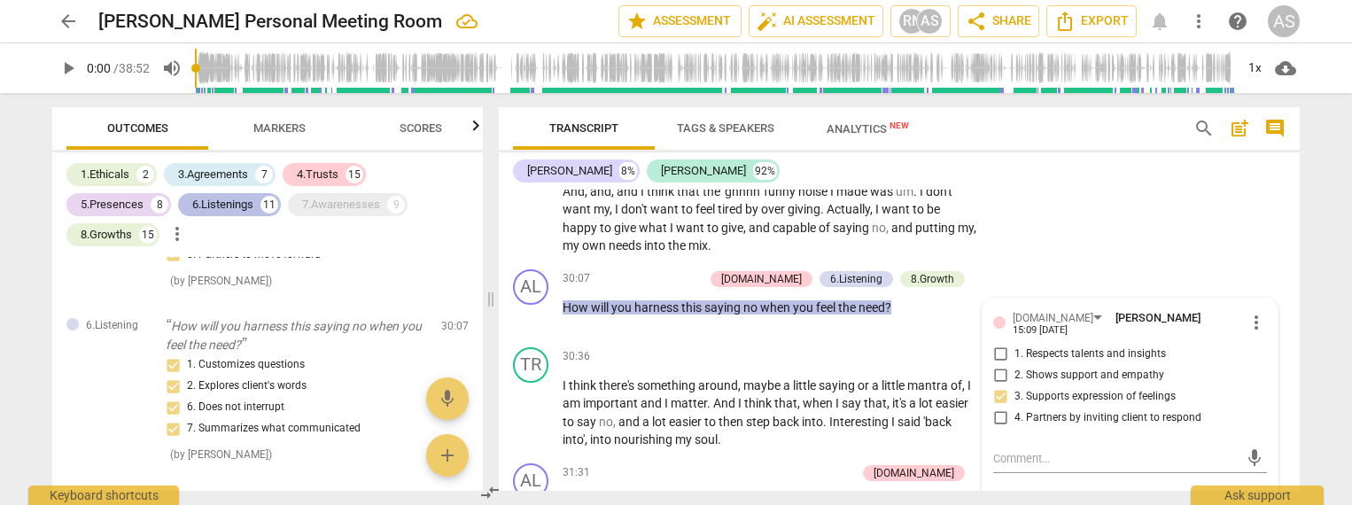
click at [242, 207] on div "6.Listenings" at bounding box center [222, 205] width 61 height 18
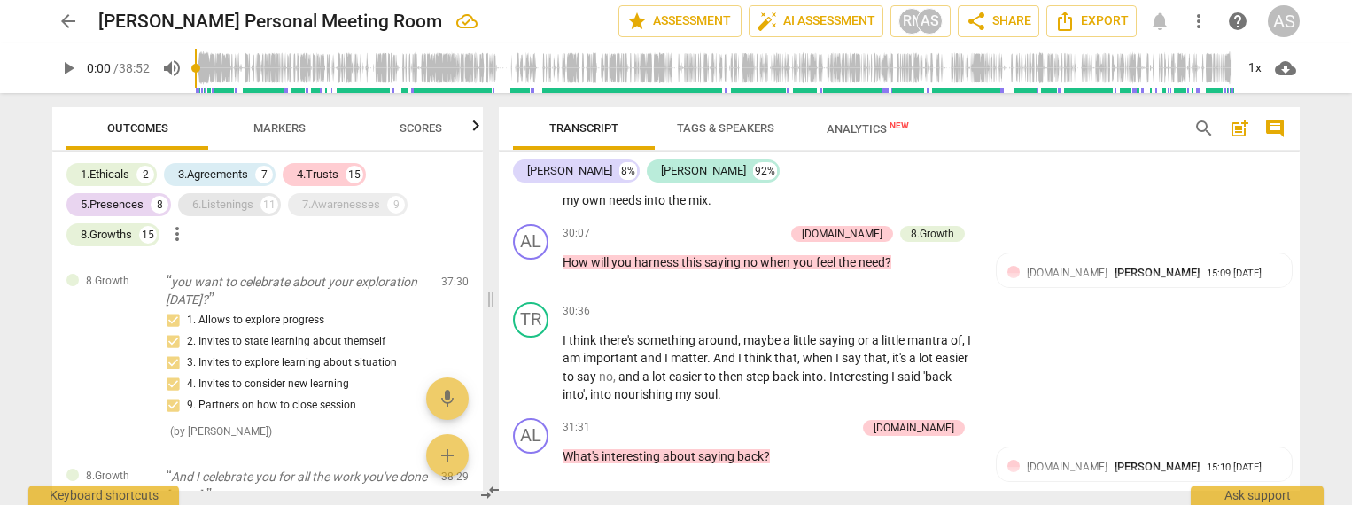
click at [242, 202] on div "6.Listenings" at bounding box center [222, 205] width 61 height 18
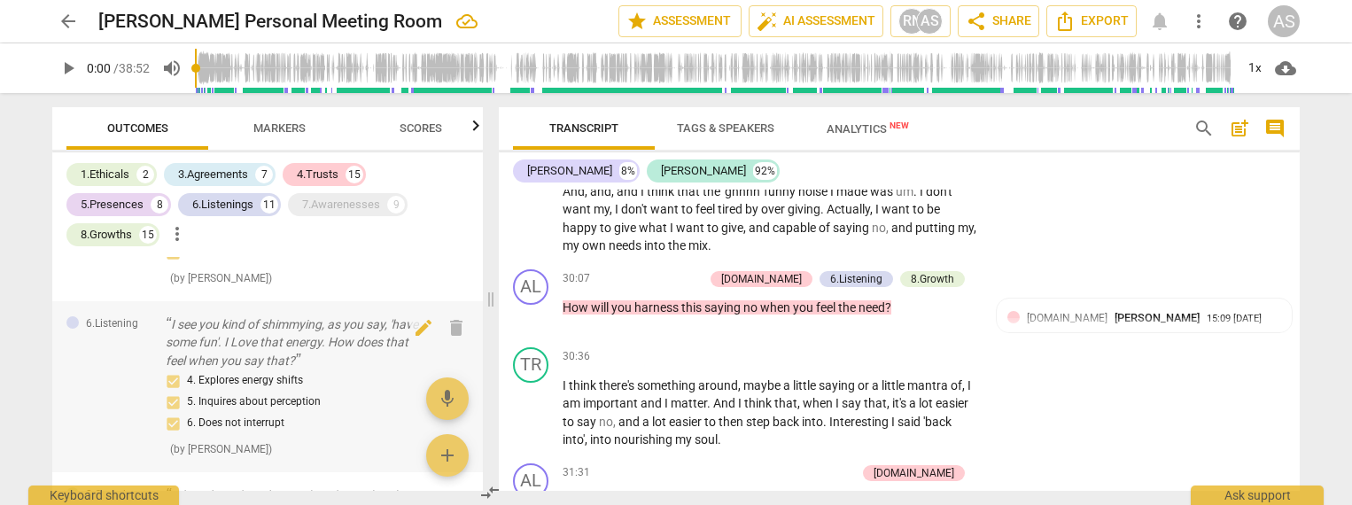
scroll to position [6537, 0]
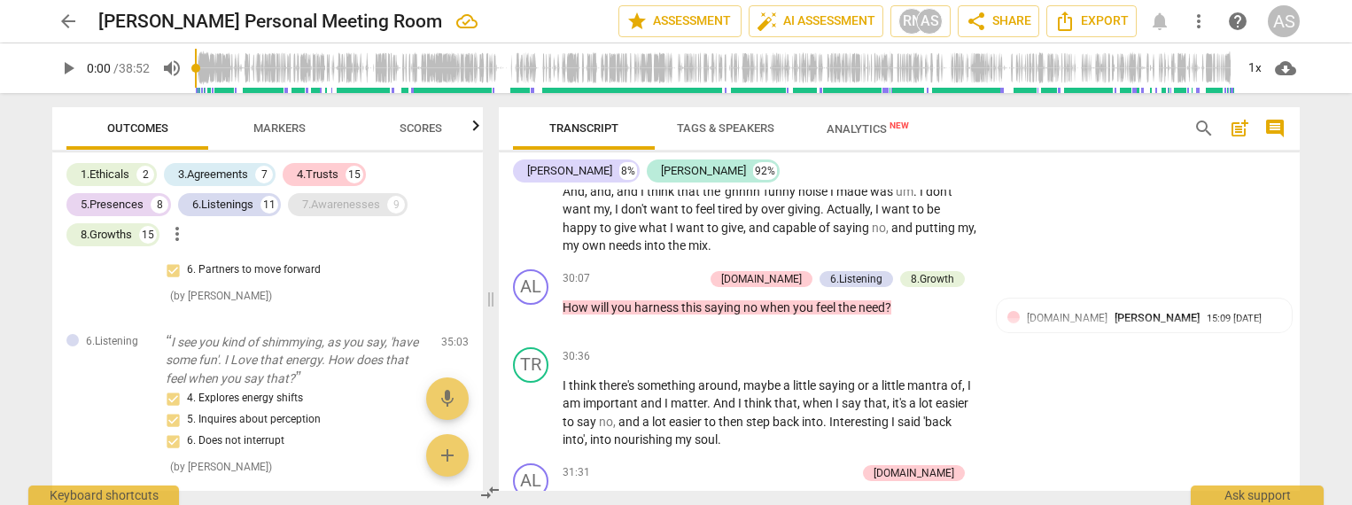
click at [360, 206] on div "7.Awarenesses" at bounding box center [341, 205] width 78 height 18
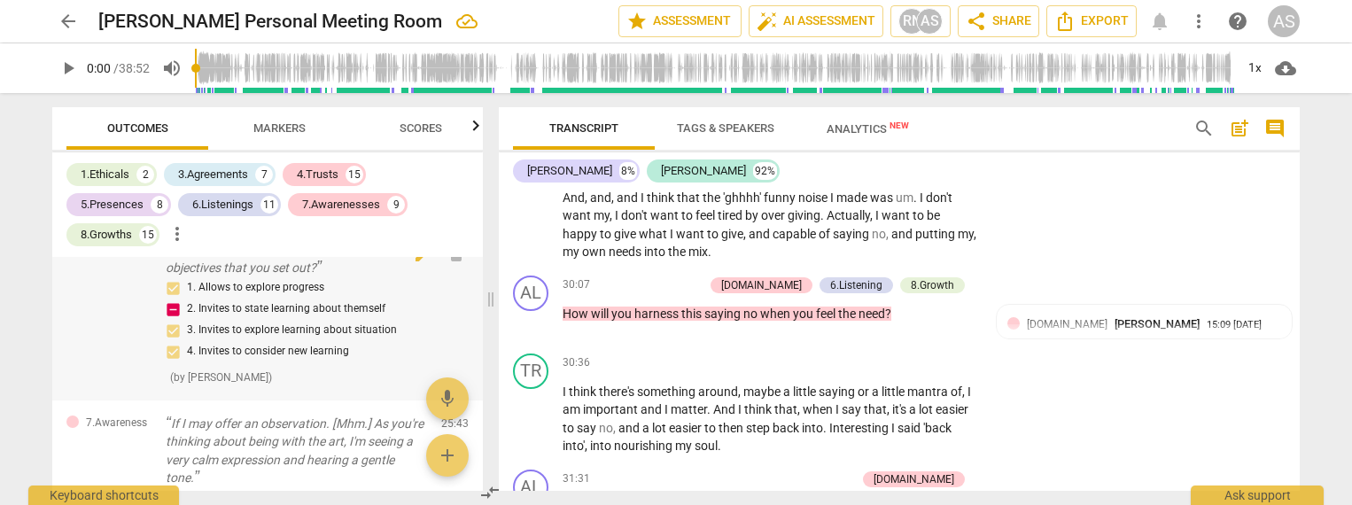
scroll to position [6386, 0]
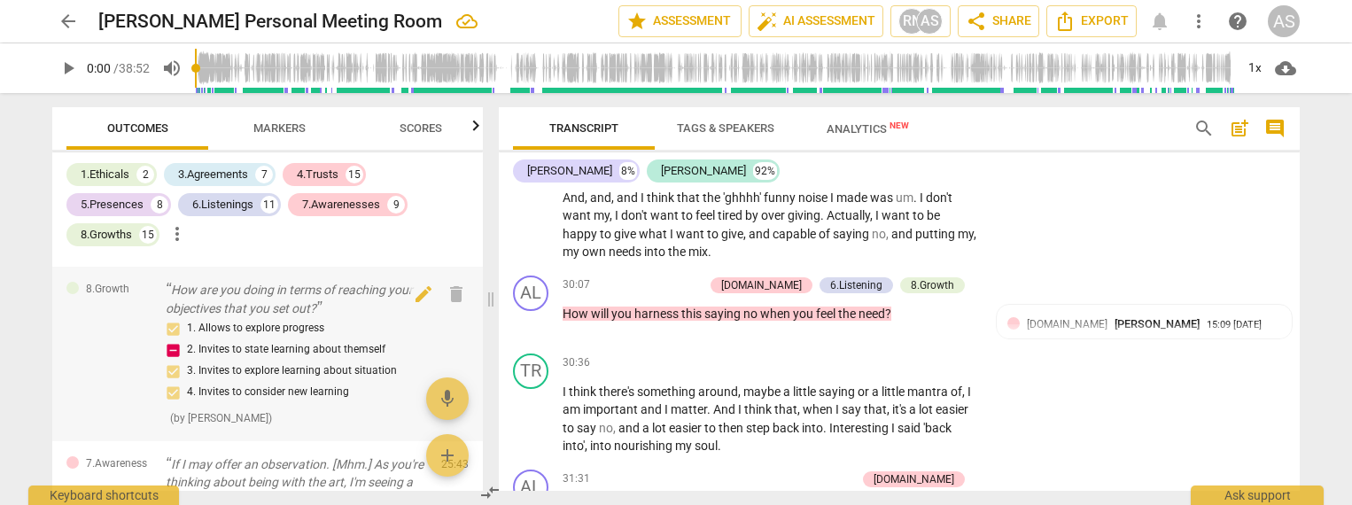
click at [294, 318] on div "1. Allows to explore progress 2. Invites to state learning about themself 3. In…" at bounding box center [296, 360] width 261 height 85
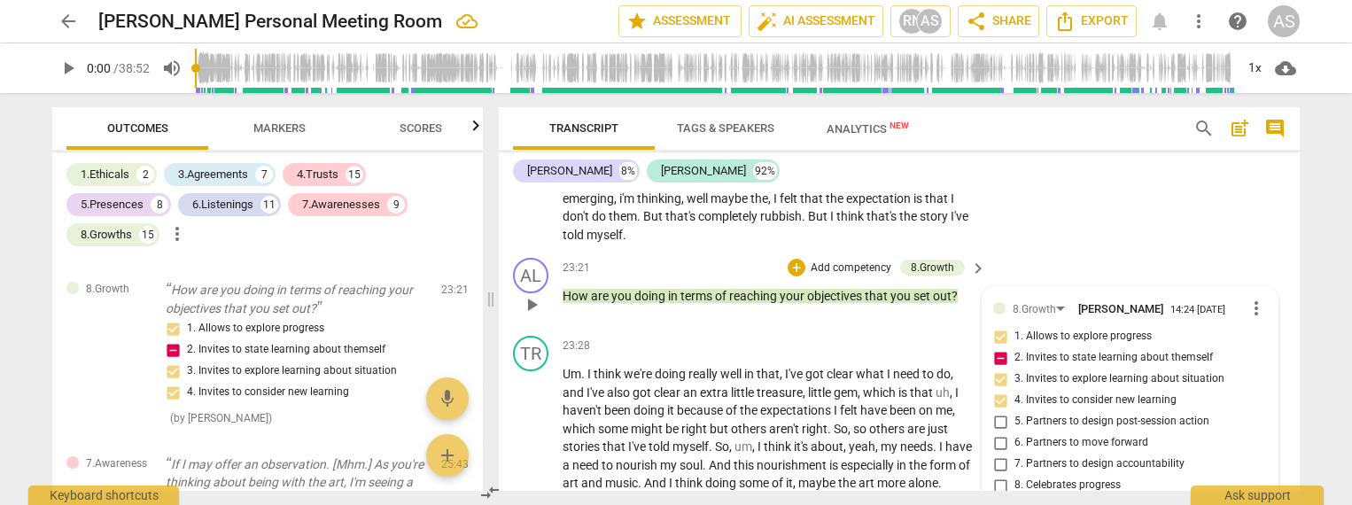
scroll to position [4130, 0]
click at [999, 349] on input "2. Invites to state learning about themself" at bounding box center [1000, 359] width 28 height 21
checkbox input "false"
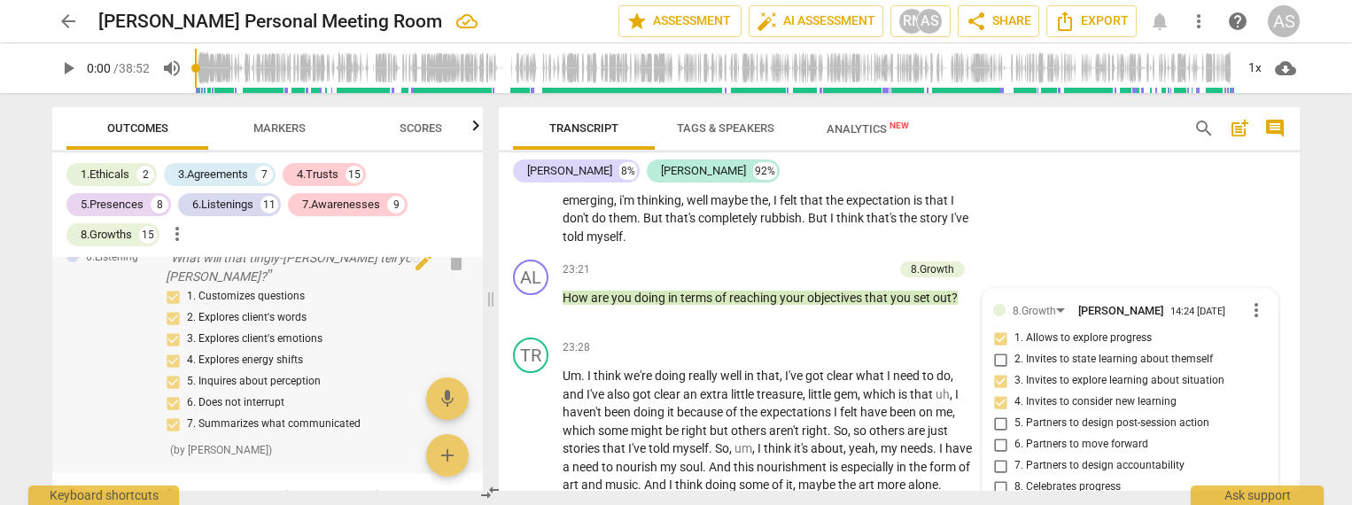
scroll to position [1651, 0]
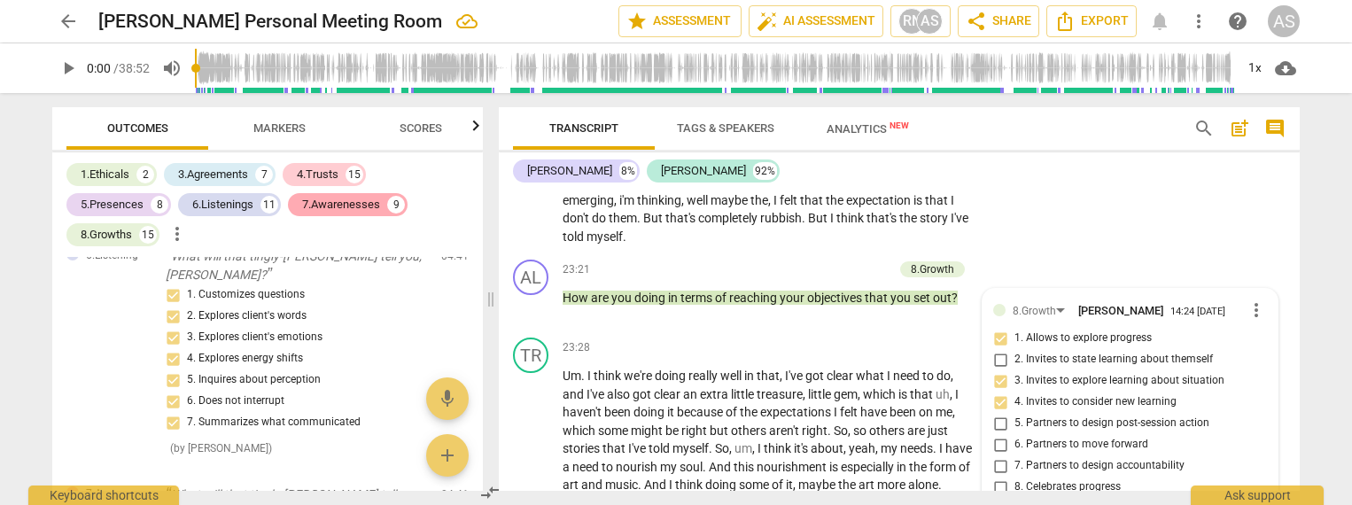
click at [341, 206] on div "7.Awarenesses" at bounding box center [341, 205] width 78 height 18
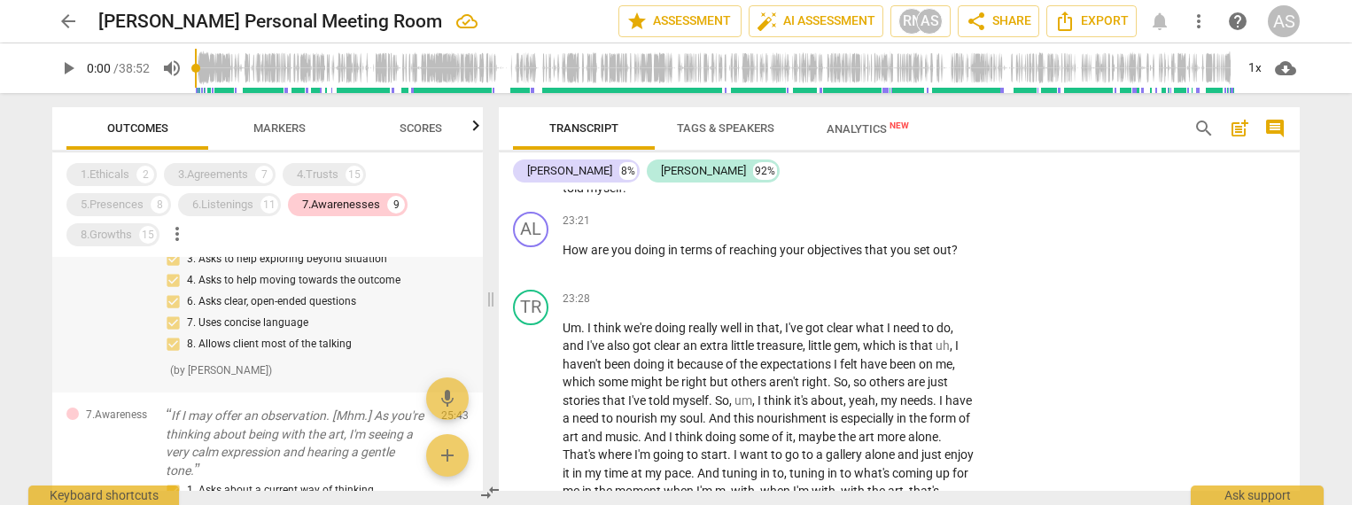
scroll to position [1223, 0]
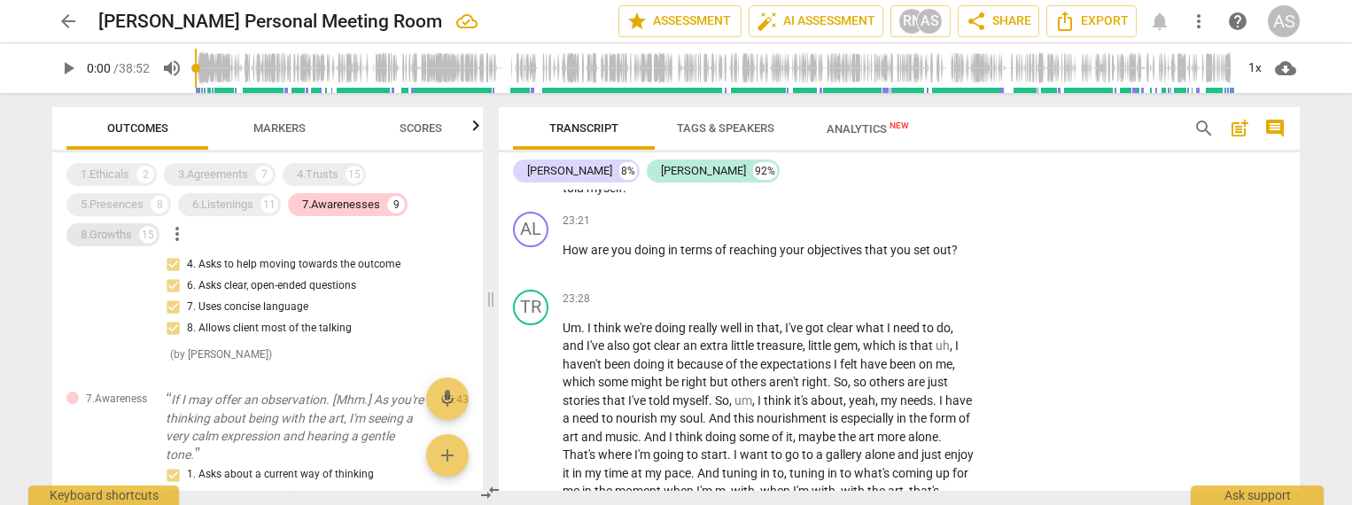
click at [134, 235] on div "8.Growths 15" at bounding box center [112, 234] width 93 height 23
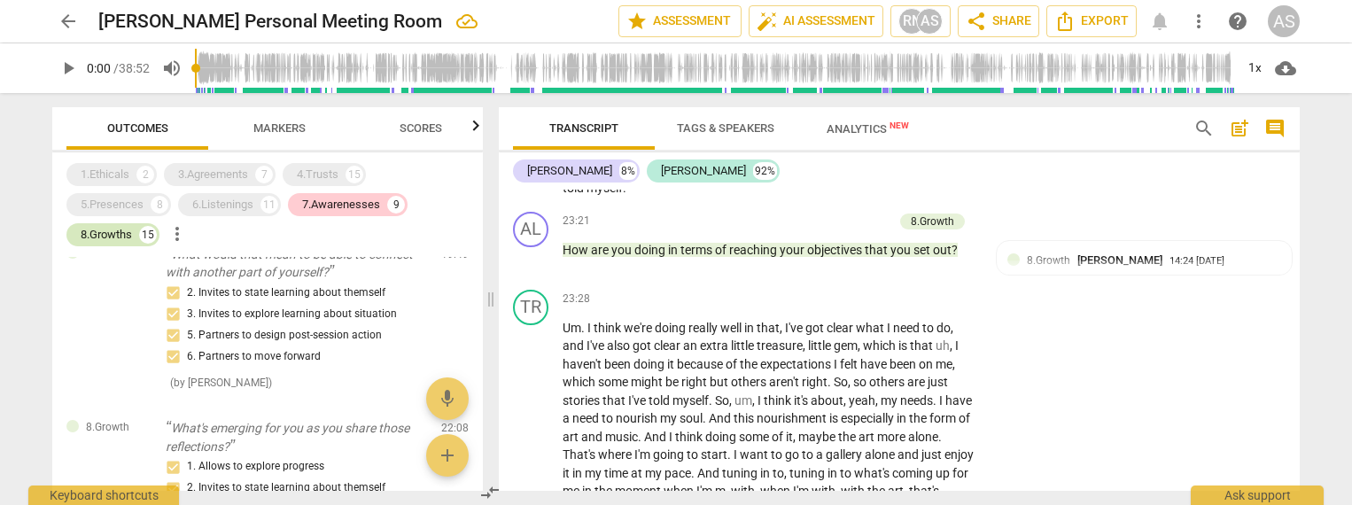
click at [116, 236] on div "8.Growths" at bounding box center [106, 235] width 51 height 18
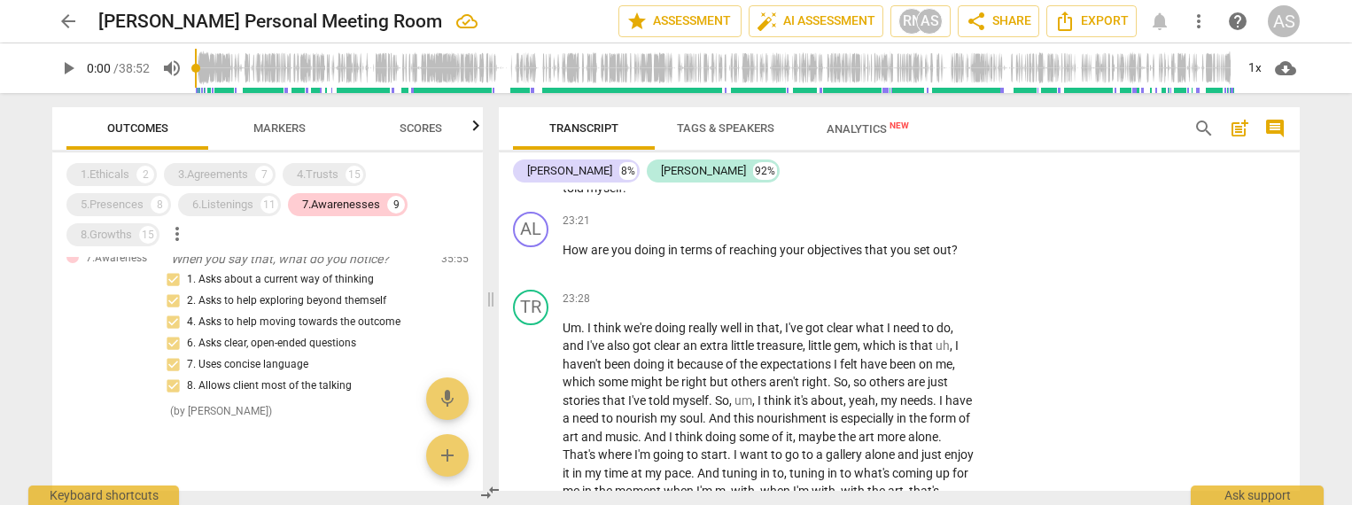
scroll to position [0, 0]
click at [119, 231] on div "8.Growths" at bounding box center [106, 235] width 51 height 18
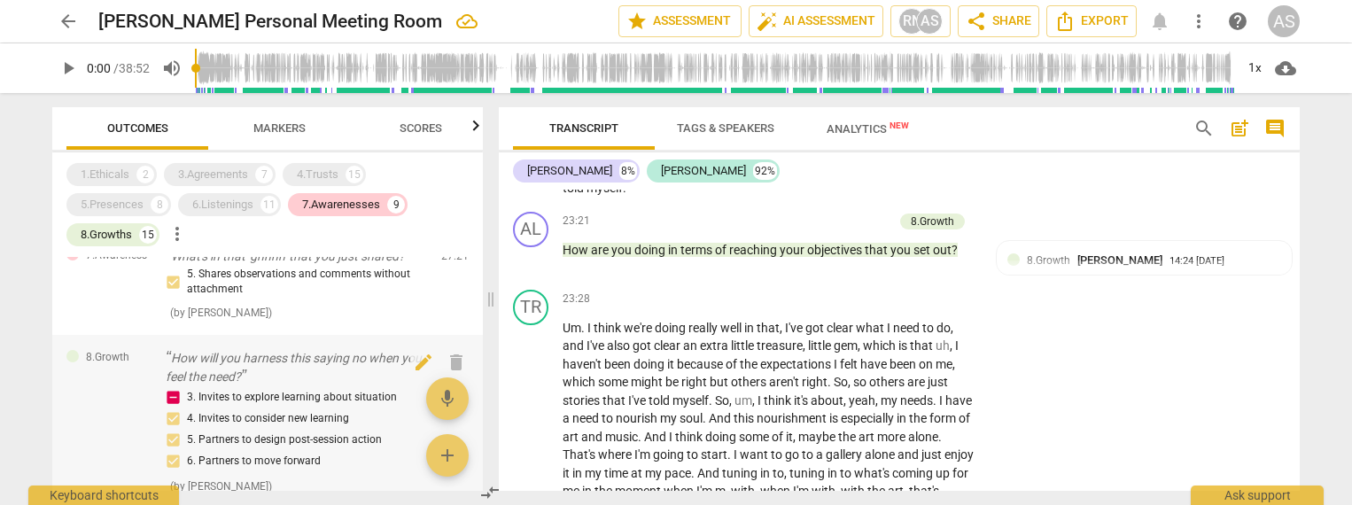
scroll to position [2335, 0]
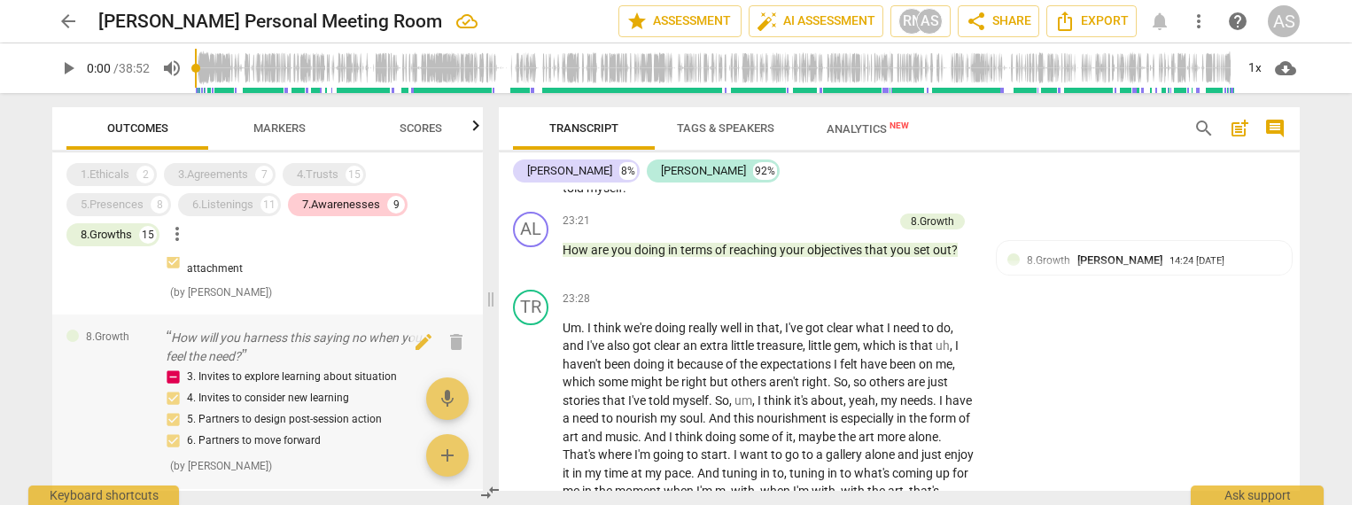
click at [247, 366] on div "3. Invites to explore learning about situation 4. Invites to consider new learn…" at bounding box center [296, 408] width 261 height 85
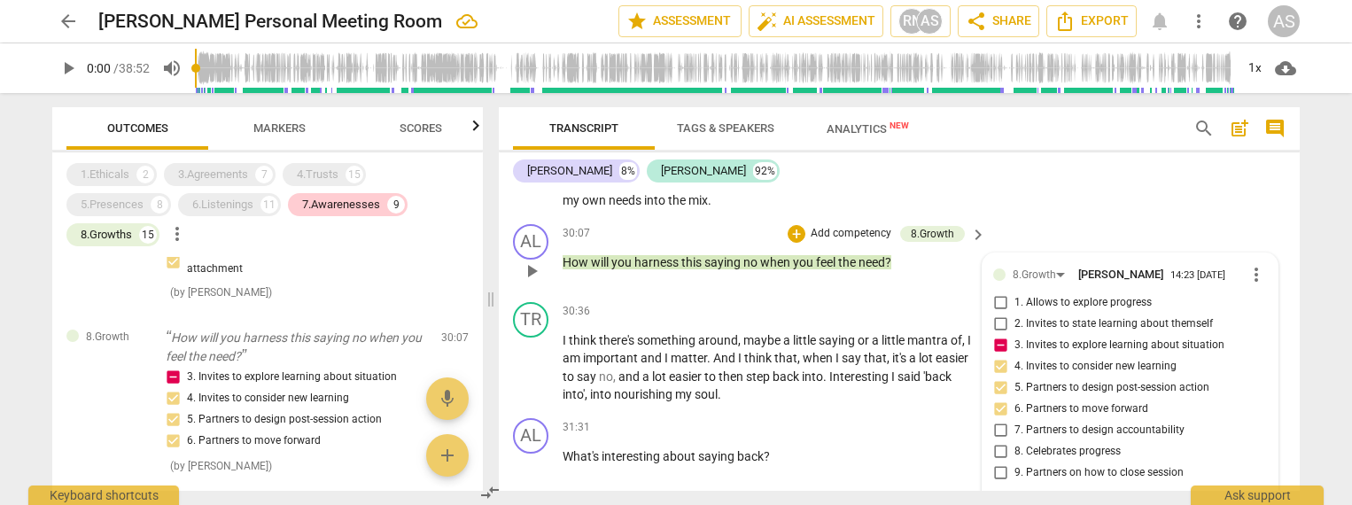
scroll to position [5174, 0]
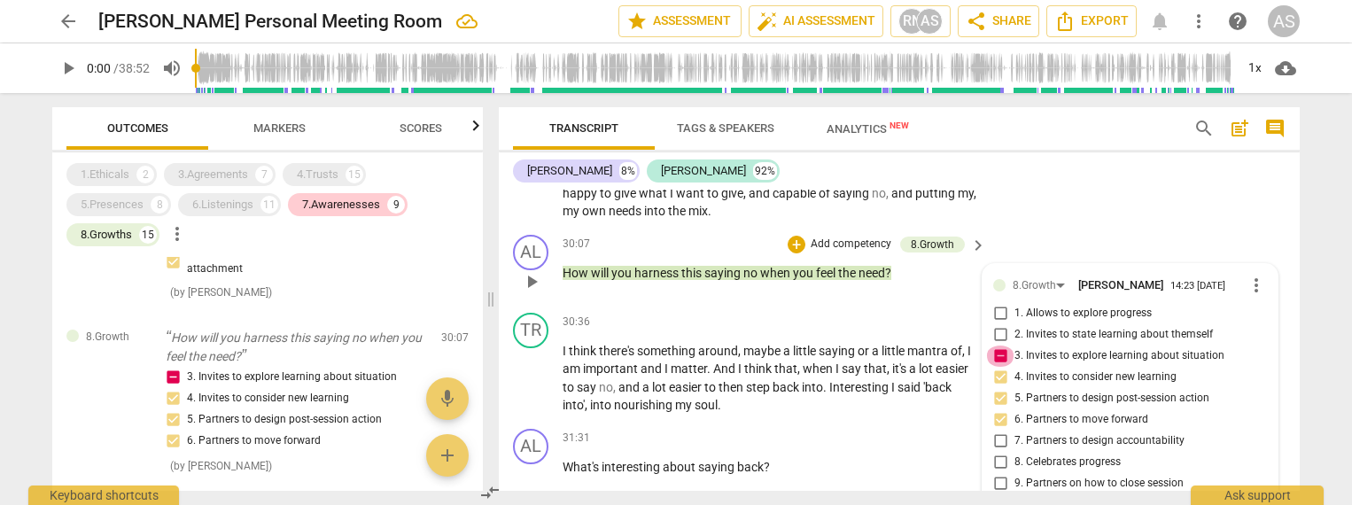
click at [999, 346] on input "3. Invites to explore learning about situation" at bounding box center [1000, 356] width 28 height 21
checkbox input "false"
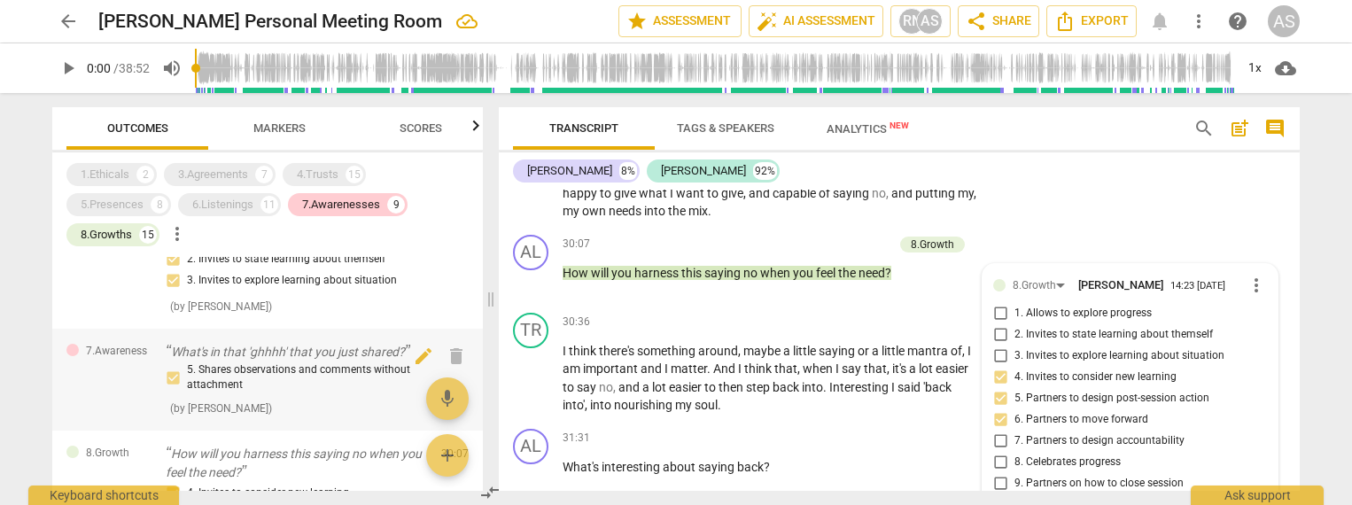
scroll to position [2210, 0]
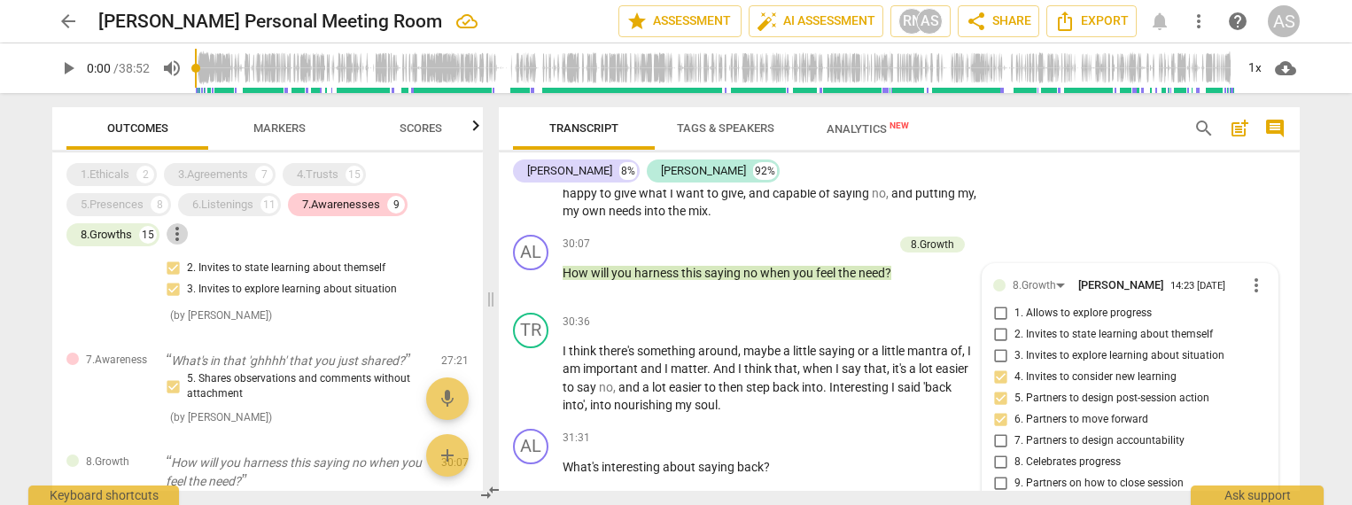
click at [181, 232] on span "more_vert" at bounding box center [177, 233] width 21 height 21
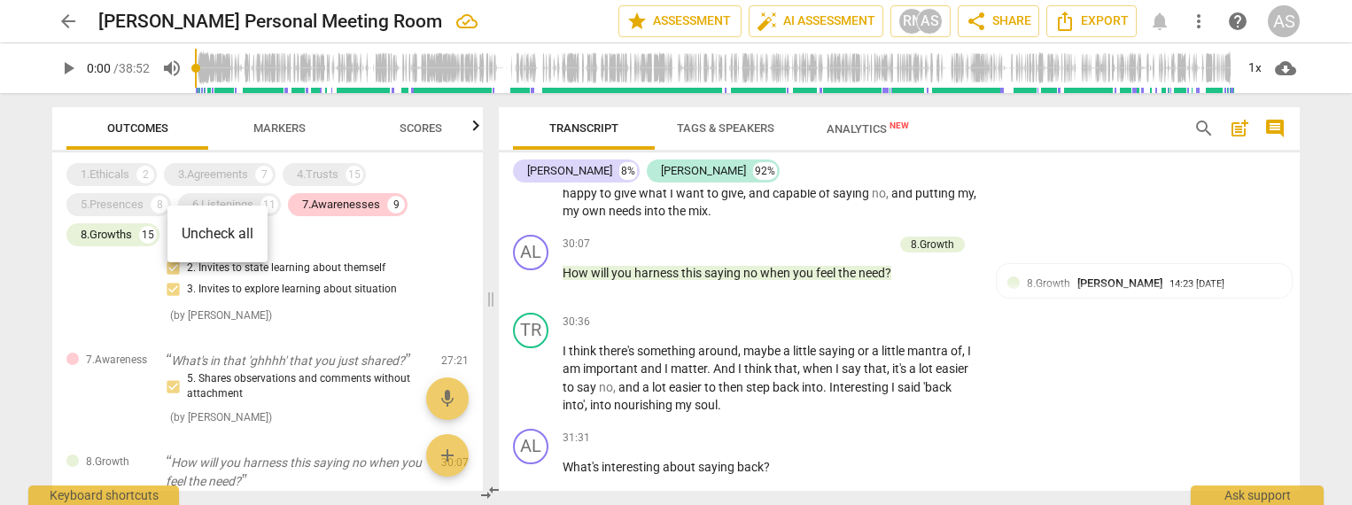
click at [136, 227] on div at bounding box center [676, 252] width 1352 height 505
click at [124, 229] on div "8.Growths" at bounding box center [106, 235] width 51 height 18
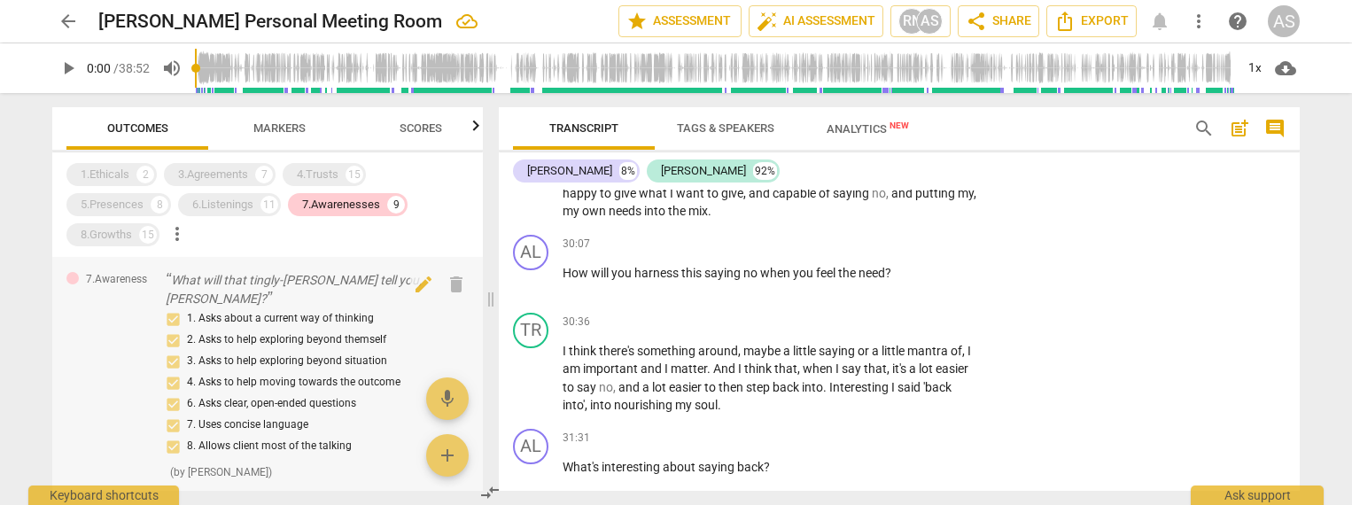
scroll to position [0, 0]
click at [123, 232] on div "8.Growths" at bounding box center [106, 235] width 51 height 18
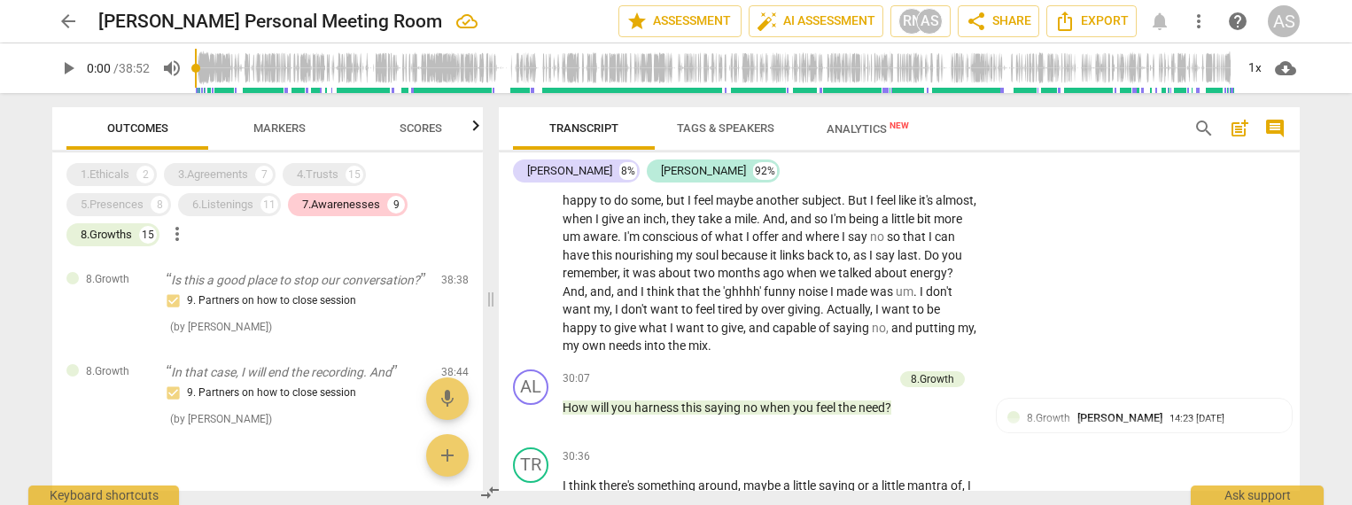
scroll to position [5037, 0]
click at [425, 126] on span "Scores" at bounding box center [421, 127] width 43 height 13
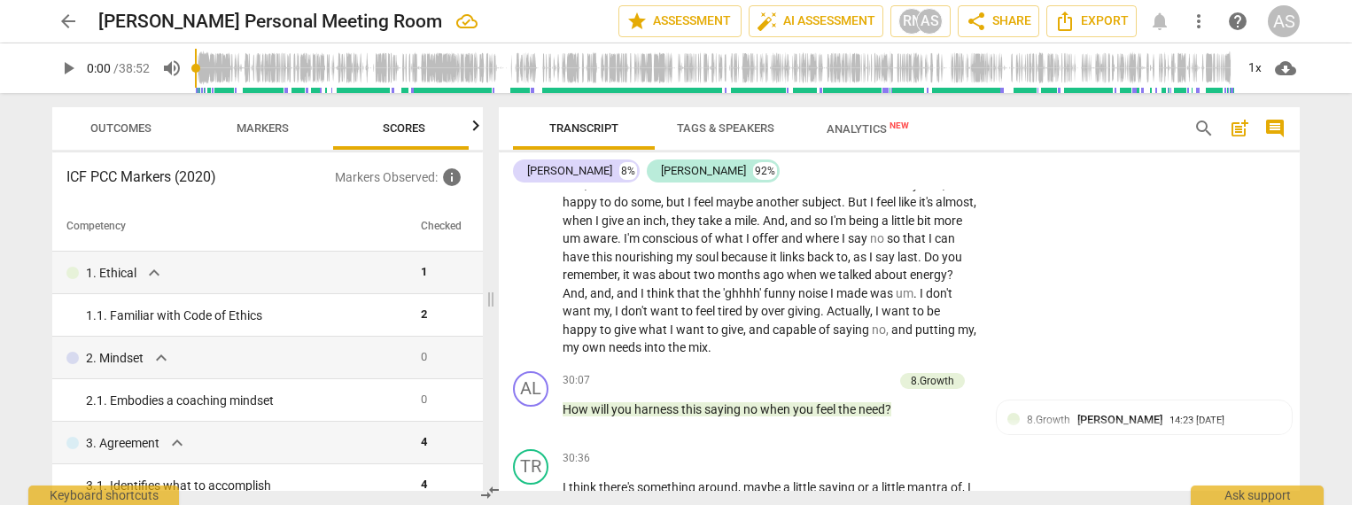
scroll to position [0, 23]
click at [425, 126] on span "Scores" at bounding box center [397, 129] width 85 height 24
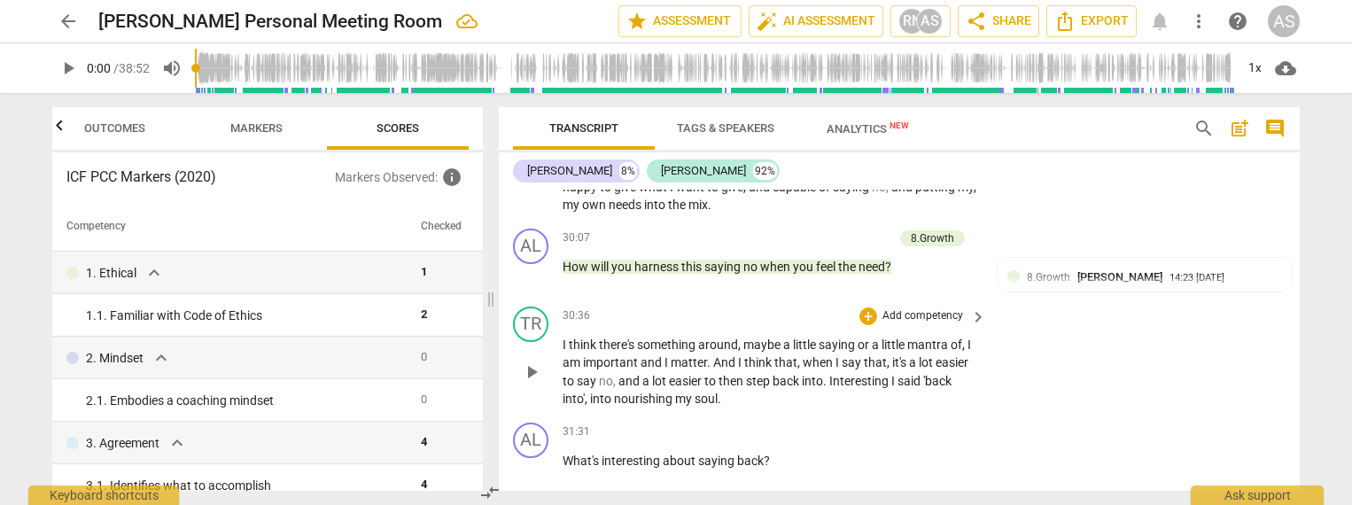
scroll to position [5230, 0]
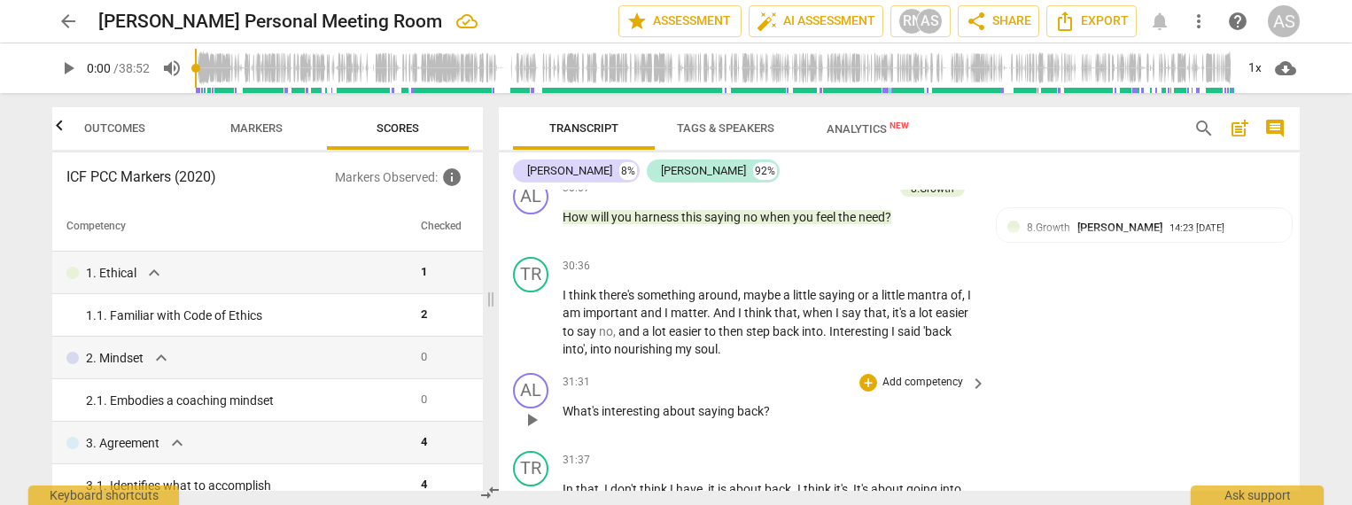
click at [917, 375] on p "Add competency" at bounding box center [923, 383] width 84 height 16
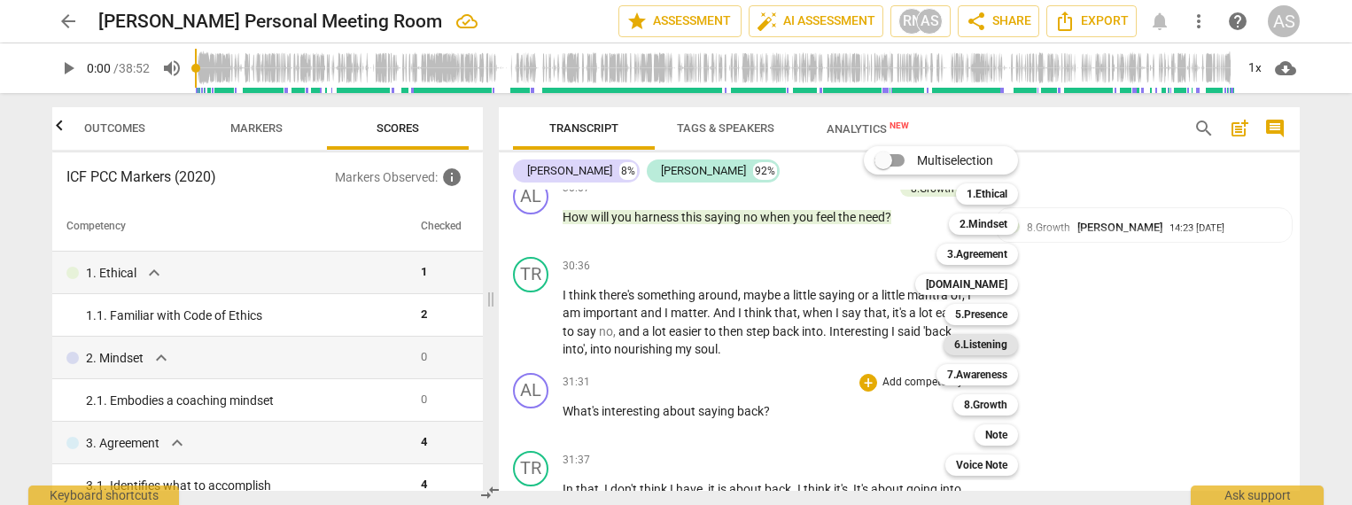
click at [982, 346] on b "6.Listening" at bounding box center [980, 344] width 53 height 21
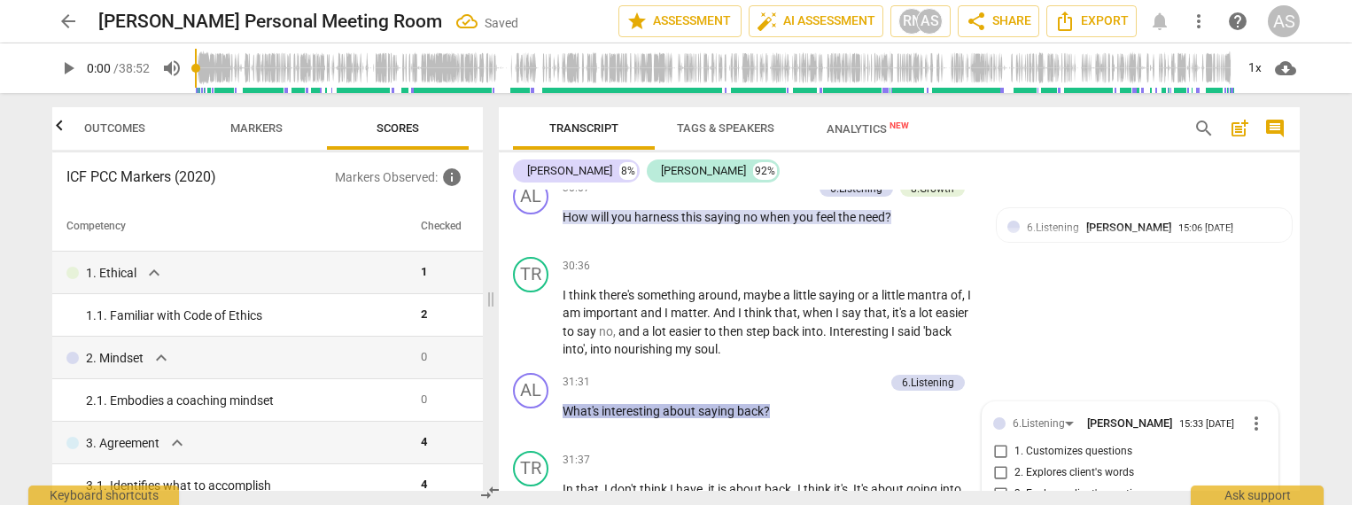
scroll to position [5443, 0]
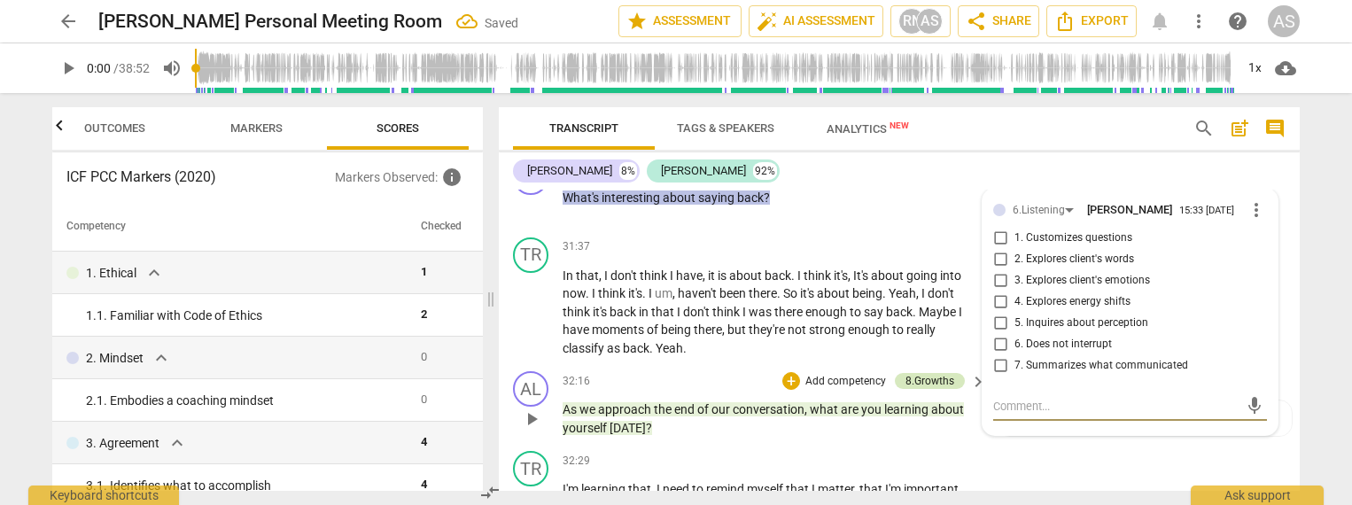
click at [942, 371] on div "+ Add competency 8.Growths" at bounding box center [874, 380] width 183 height 19
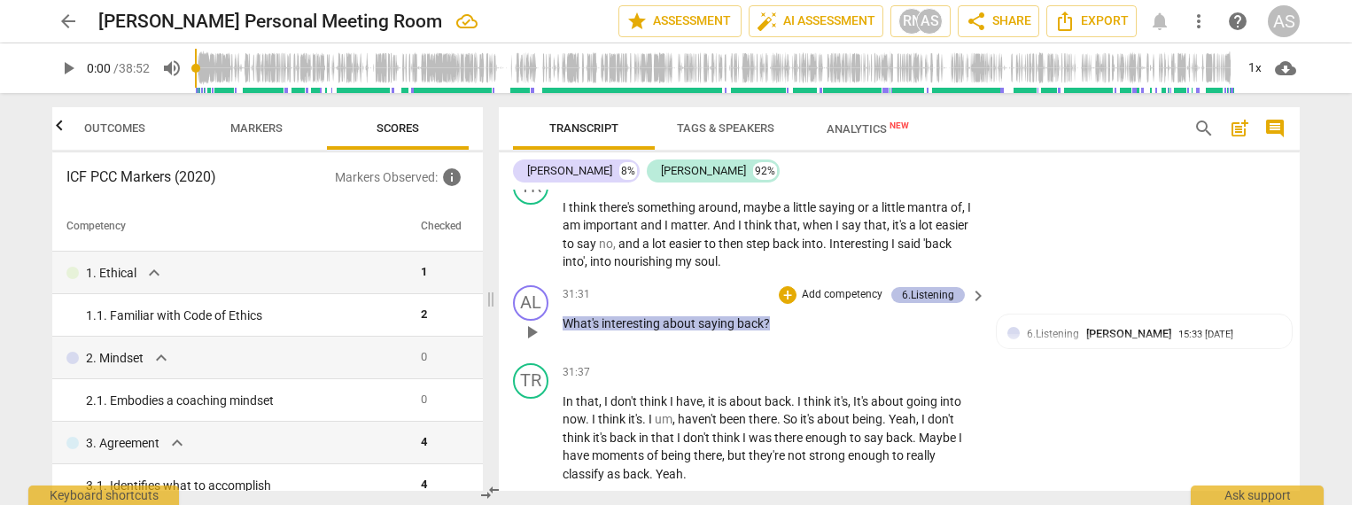
scroll to position [5316, 0]
click at [917, 289] on div "6.Listening" at bounding box center [928, 297] width 52 height 16
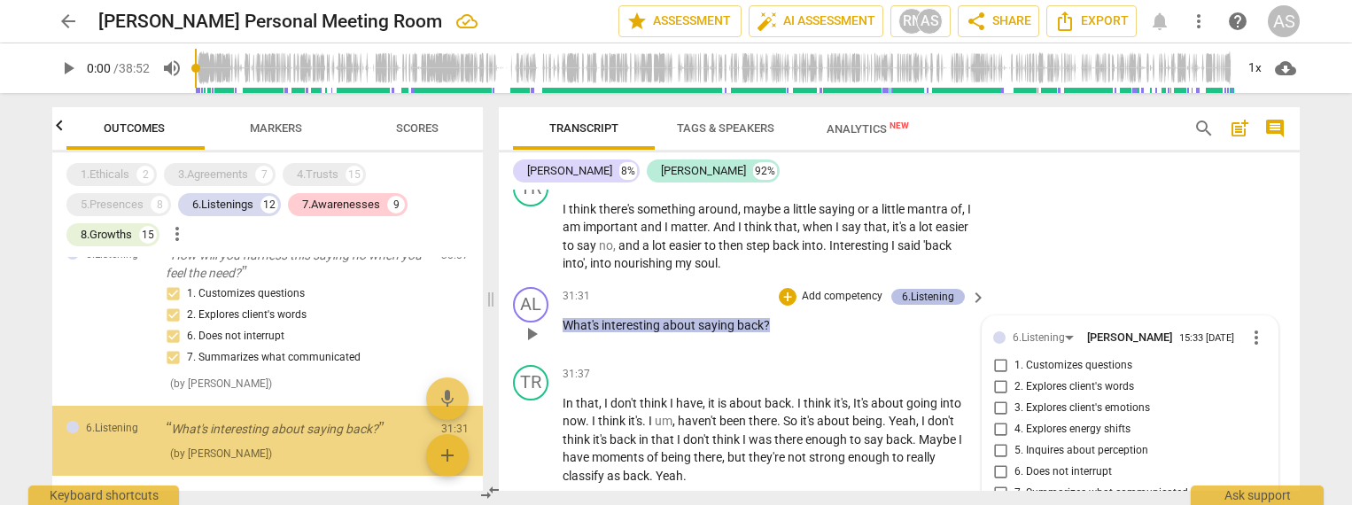
scroll to position [0, 0]
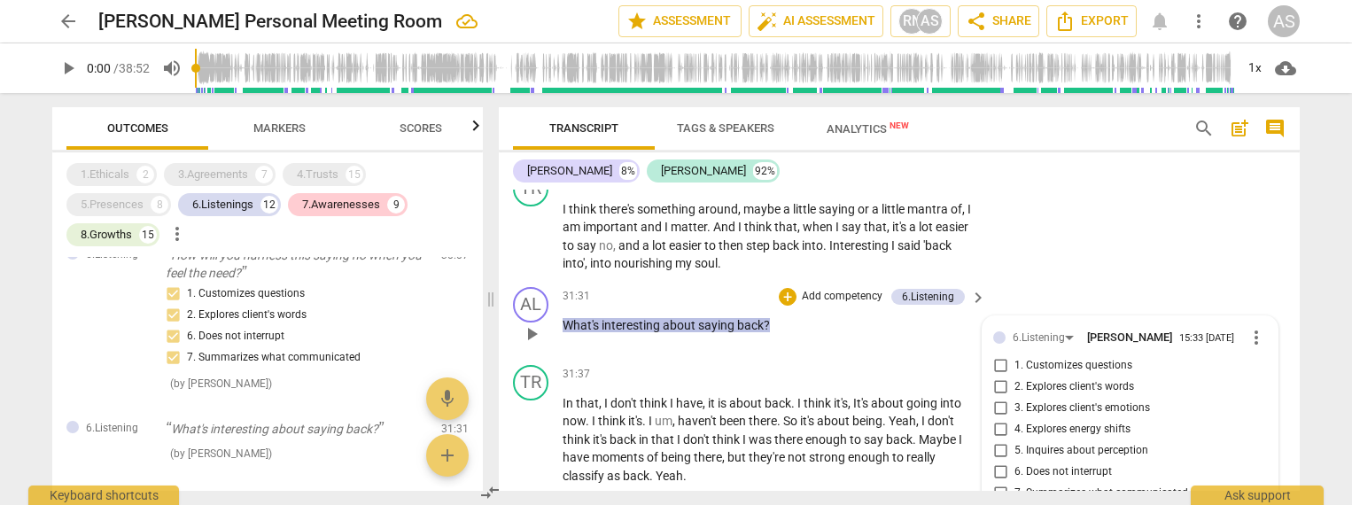
click at [1065, 379] on span "2. Explores client's words" at bounding box center [1075, 387] width 120 height 16
click at [1015, 377] on input "2. Explores client's words" at bounding box center [1000, 387] width 28 height 21
checkbox input "true"
click at [1040, 358] on span "1. Customizes questions" at bounding box center [1074, 366] width 118 height 16
click at [1015, 355] on input "1. Customizes questions" at bounding box center [1000, 365] width 28 height 21
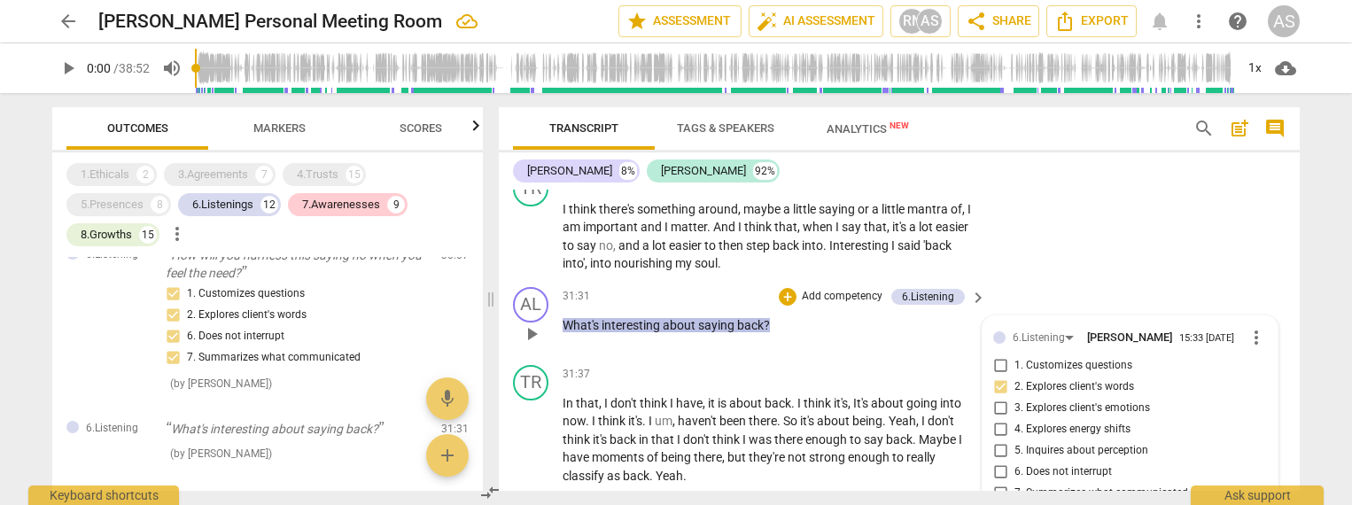
checkbox input "true"
click at [1082, 443] on span "5. Inquires about perception" at bounding box center [1082, 451] width 134 height 16
click at [1015, 440] on input "5. Inquires about perception" at bounding box center [1000, 450] width 28 height 21
checkbox input "true"
click at [1017, 464] on span "6. Does not interrupt" at bounding box center [1063, 472] width 97 height 16
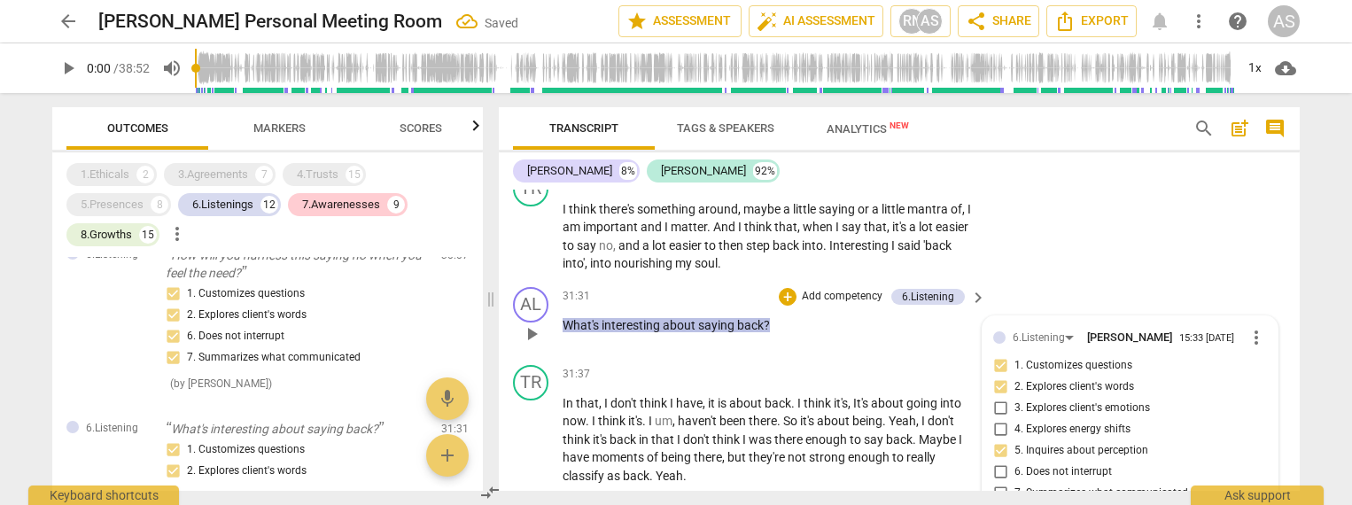
click at [1015, 462] on input "6. Does not interrupt" at bounding box center [1000, 472] width 28 height 21
checkbox input "true"
click at [1001, 483] on input "7. Summarizes what communicated" at bounding box center [1000, 493] width 28 height 21
checkbox input "true"
click at [1001, 207] on div "TR play_arrow pause 30:36 + Add competency keyboard_arrow_right I think there's…" at bounding box center [899, 222] width 801 height 116
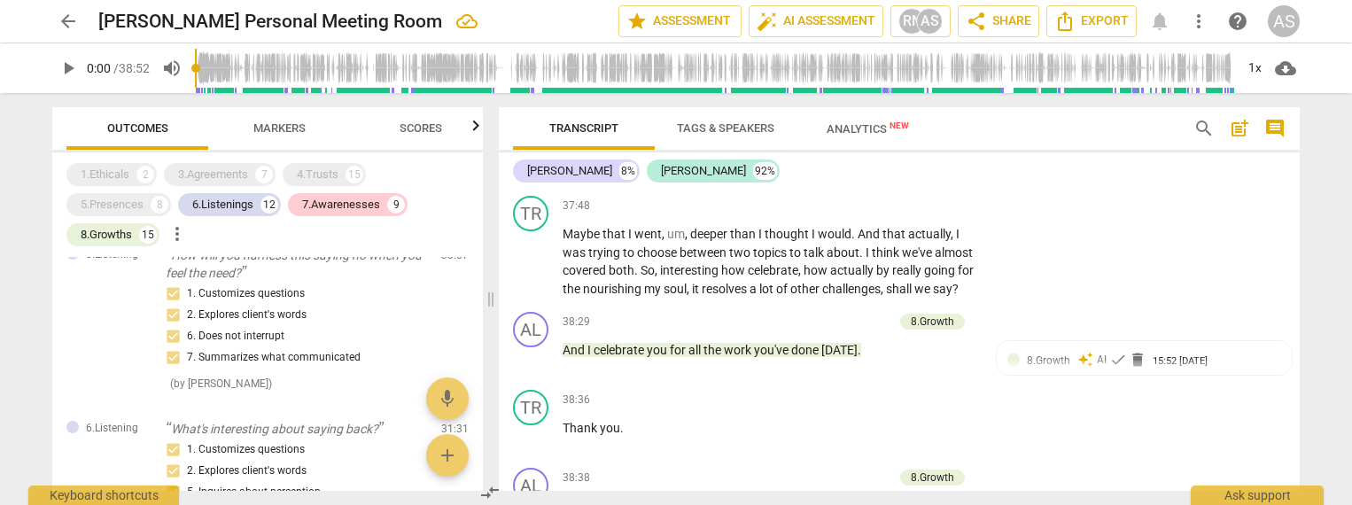
scroll to position [7382, 0]
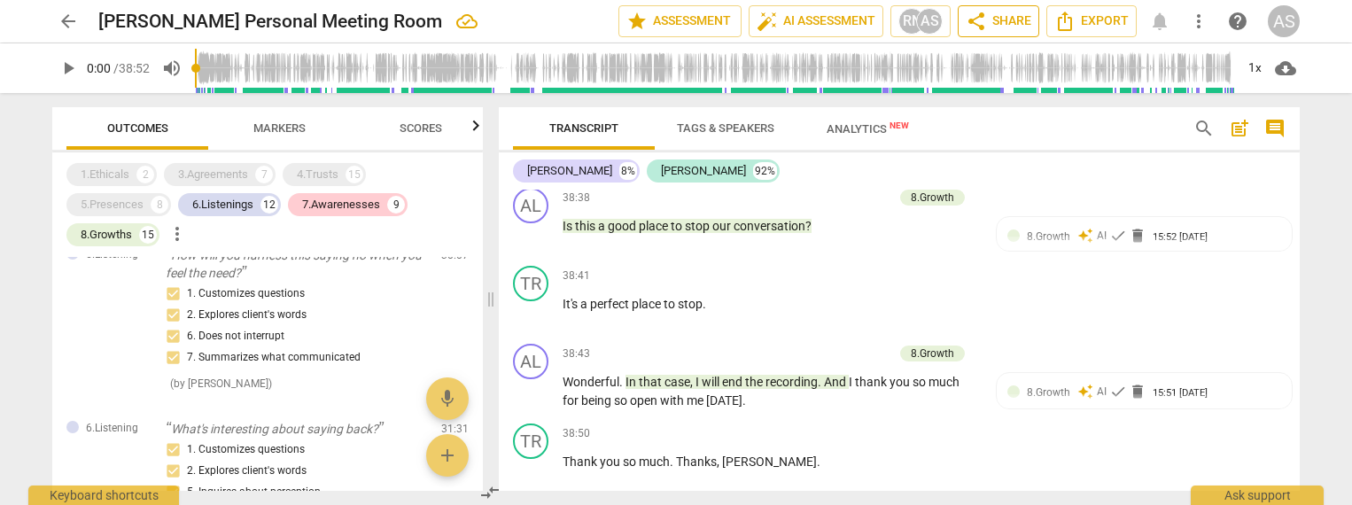
click at [1012, 20] on span "share Share" at bounding box center [999, 21] width 66 height 21
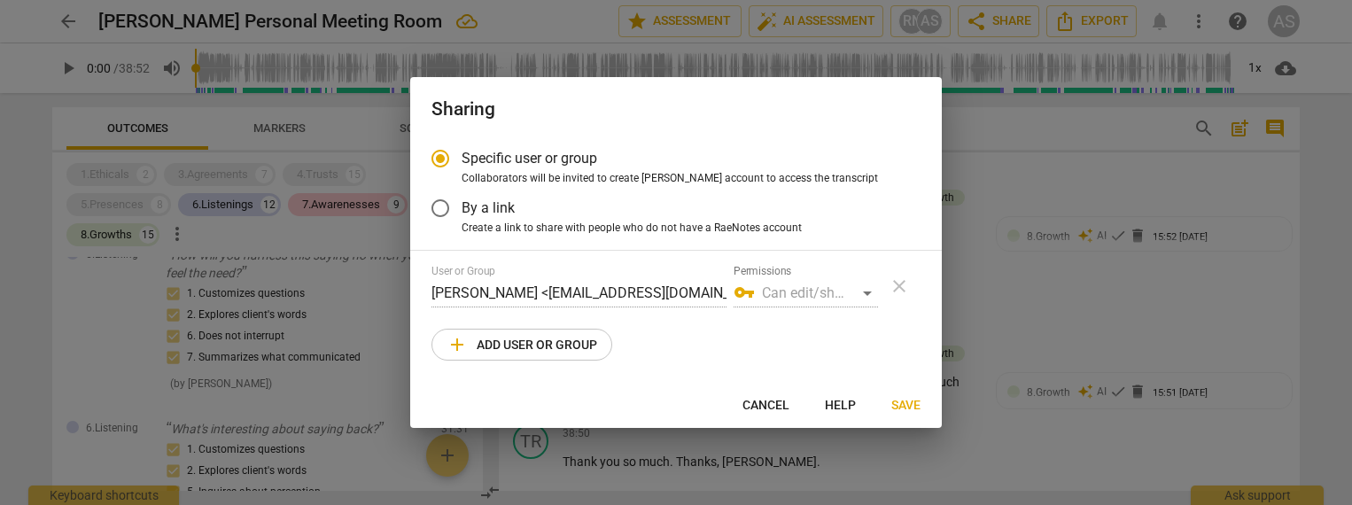
radio input "false"
click at [649, 217] on label "By a link" at bounding box center [662, 208] width 487 height 43
click at [462, 217] on input "By a link" at bounding box center [440, 208] width 43 height 43
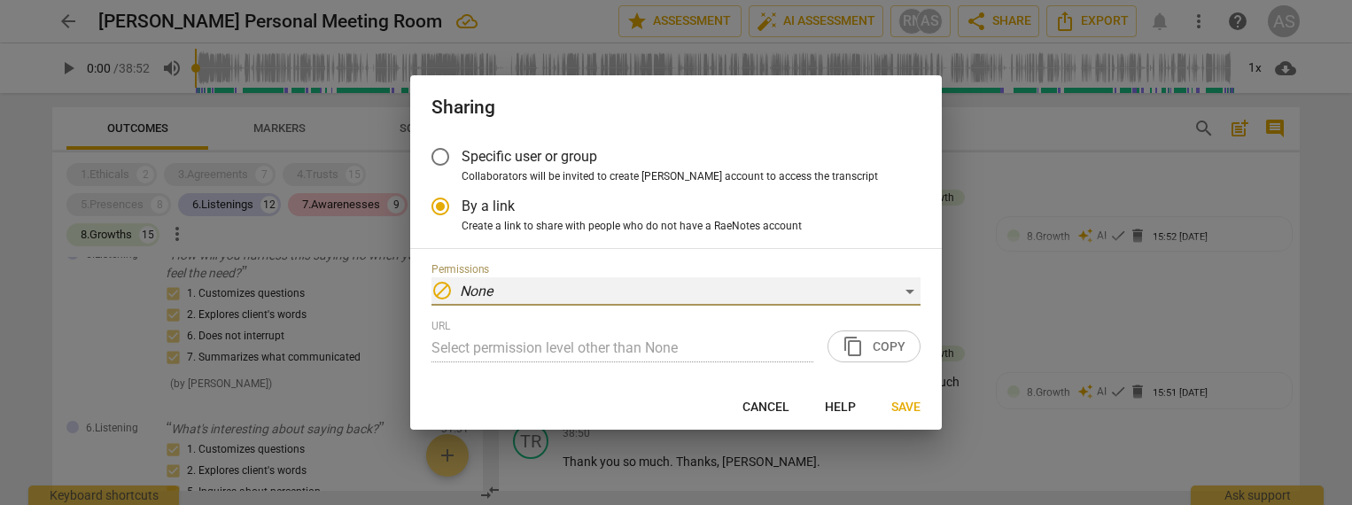
click at [909, 292] on div "block None" at bounding box center [676, 291] width 489 height 28
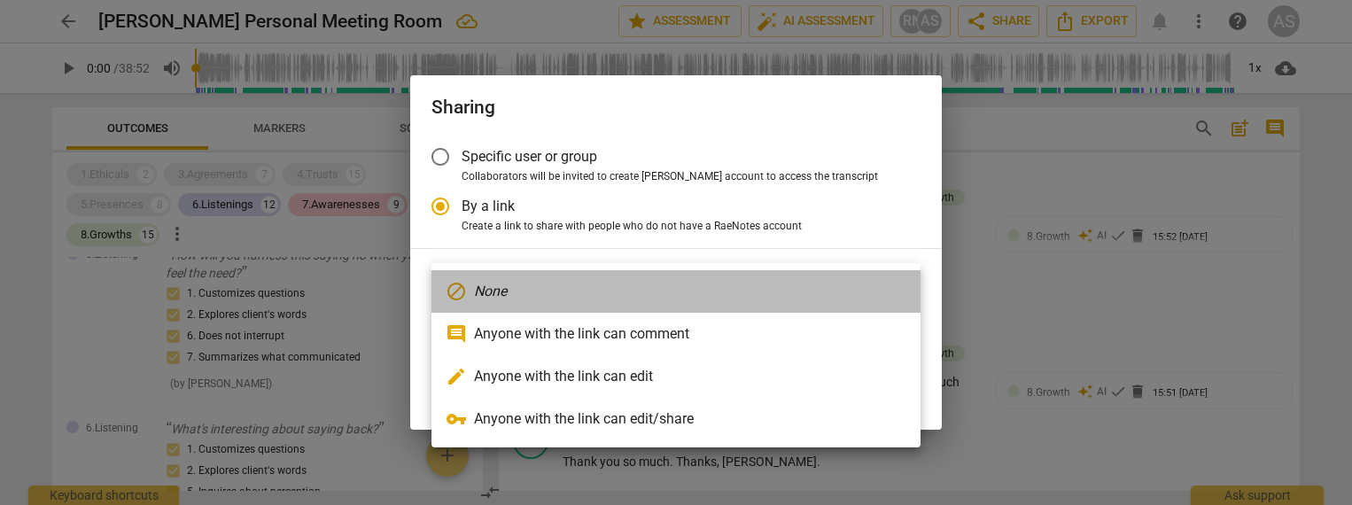
click at [785, 289] on li "block None" at bounding box center [676, 291] width 489 height 43
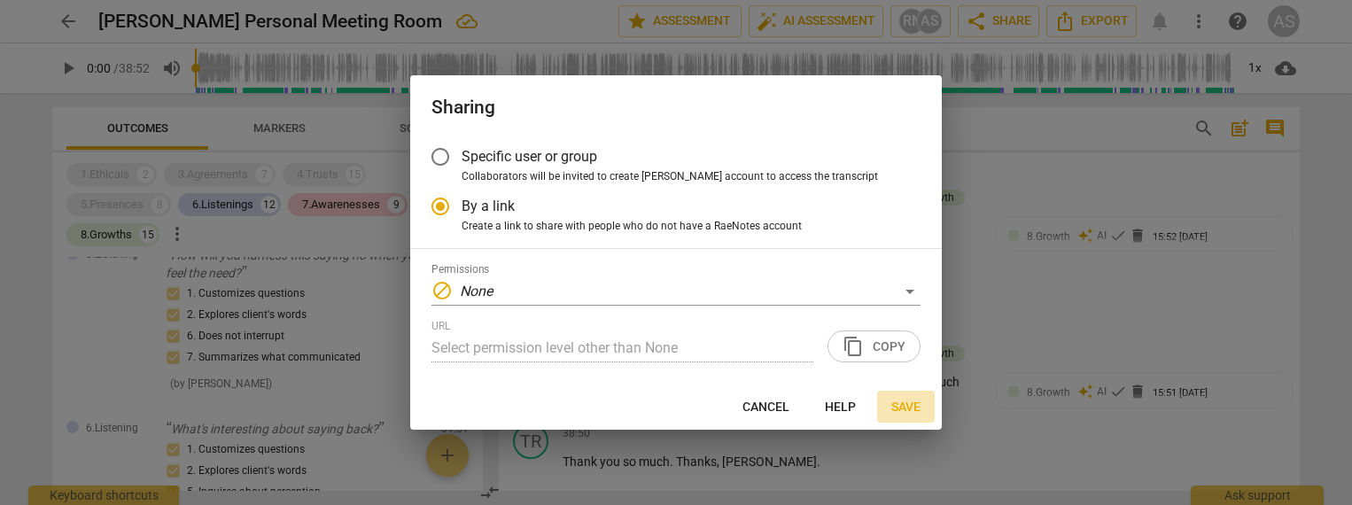
click at [908, 406] on span "Save" at bounding box center [906, 408] width 29 height 18
radio input "false"
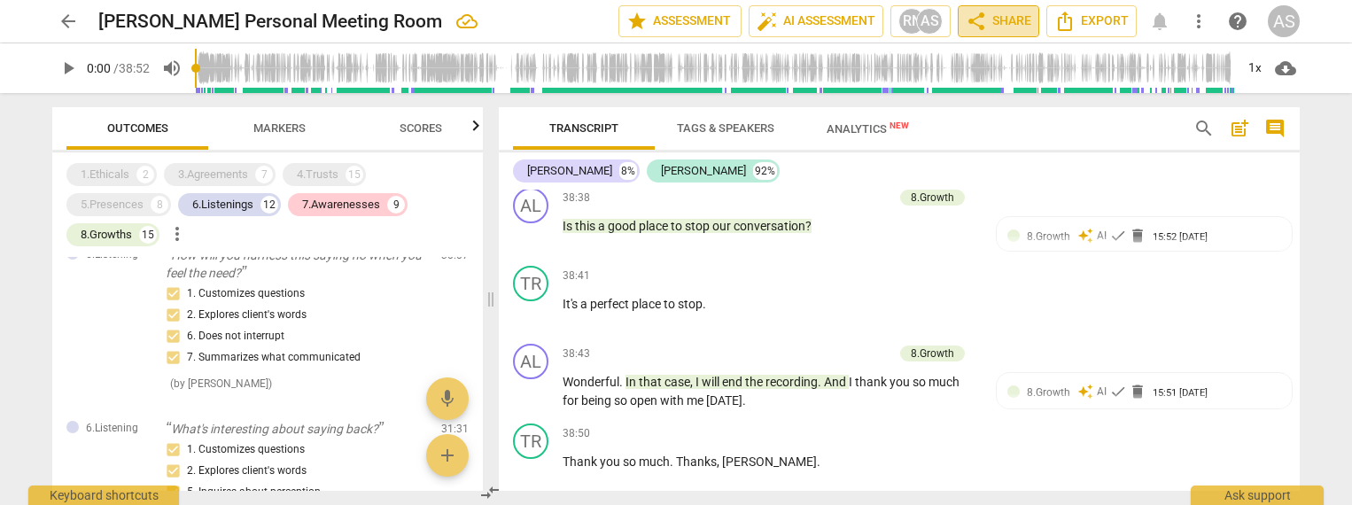
click at [994, 20] on span "share Share" at bounding box center [999, 21] width 66 height 21
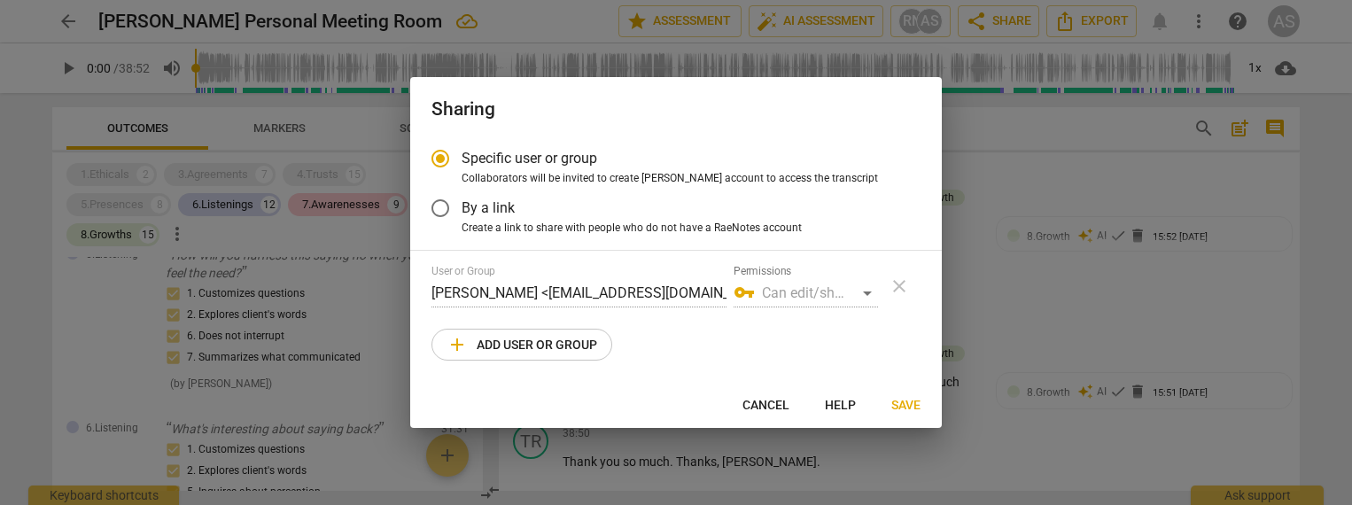
radio input "false"
click at [510, 206] on span "By a link" at bounding box center [488, 208] width 53 height 20
click at [462, 206] on input "By a link" at bounding box center [440, 208] width 43 height 43
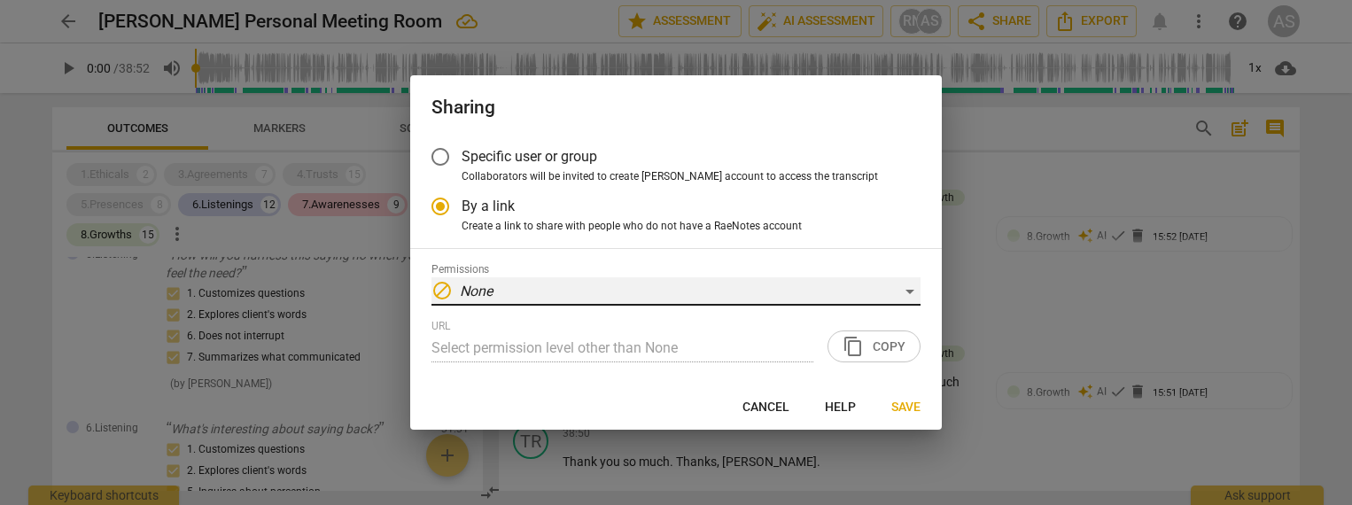
click at [744, 289] on div "block None" at bounding box center [676, 291] width 489 height 28
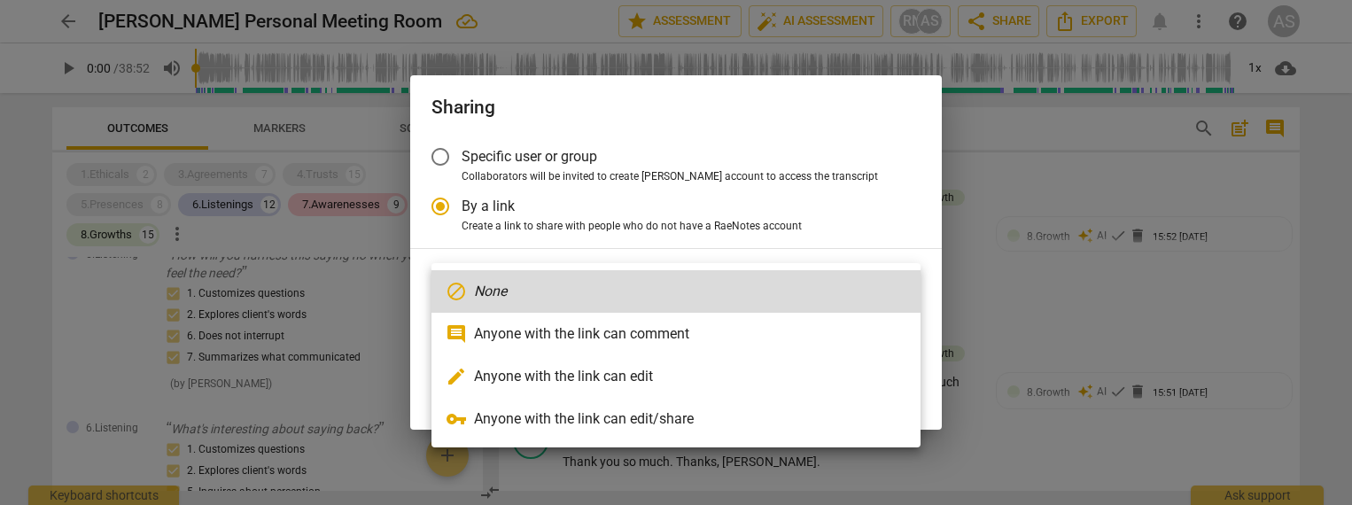
click at [734, 340] on li "comment Anyone with the link can comment" at bounding box center [676, 334] width 489 height 43
radio input "false"
type input "https://app.raenotes.com/meeting/bd5190784f5d49e59089a1215242be13"
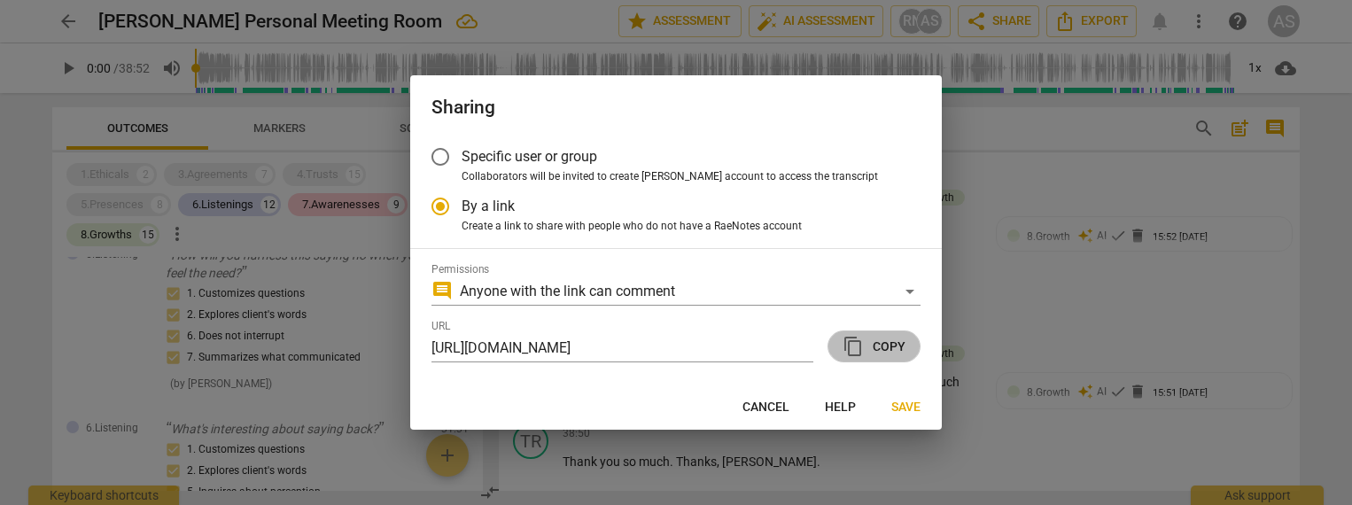
click at [888, 349] on span "content_copy Copy" at bounding box center [874, 346] width 63 height 21
click at [905, 406] on span "Save" at bounding box center [906, 408] width 29 height 18
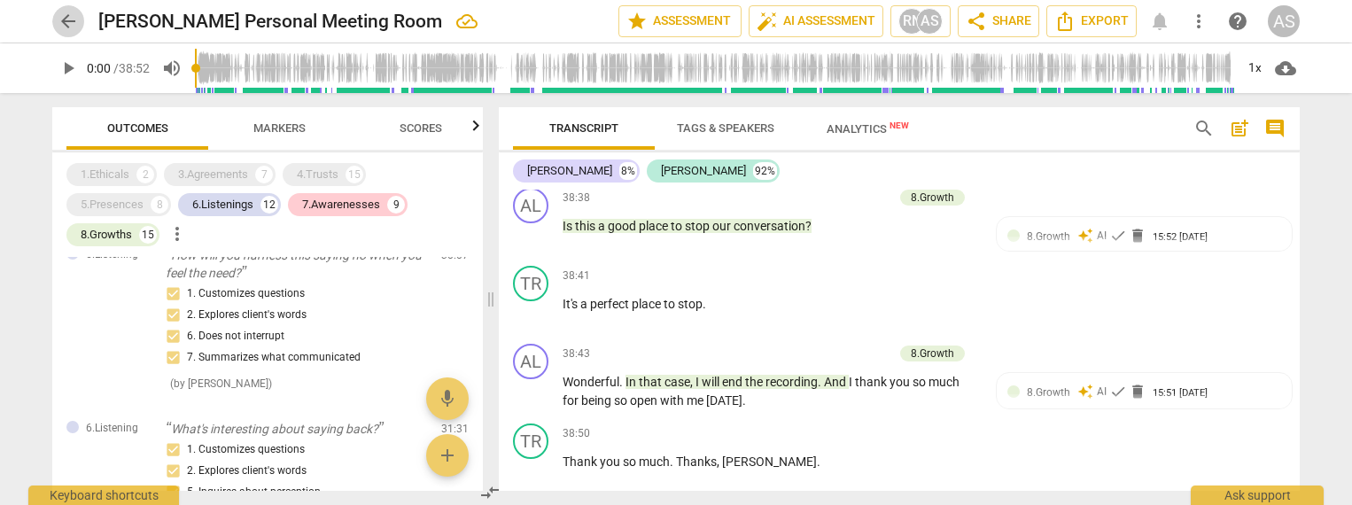
click at [71, 19] on span "arrow_back" at bounding box center [68, 21] width 21 height 21
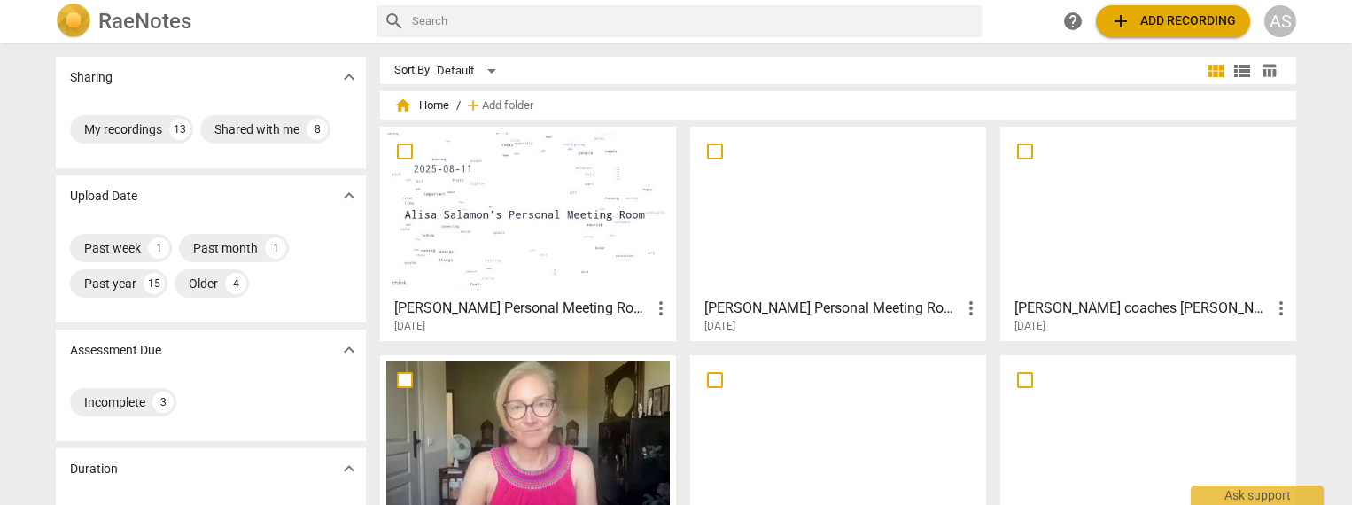
click at [888, 254] on div at bounding box center [839, 211] width 284 height 157
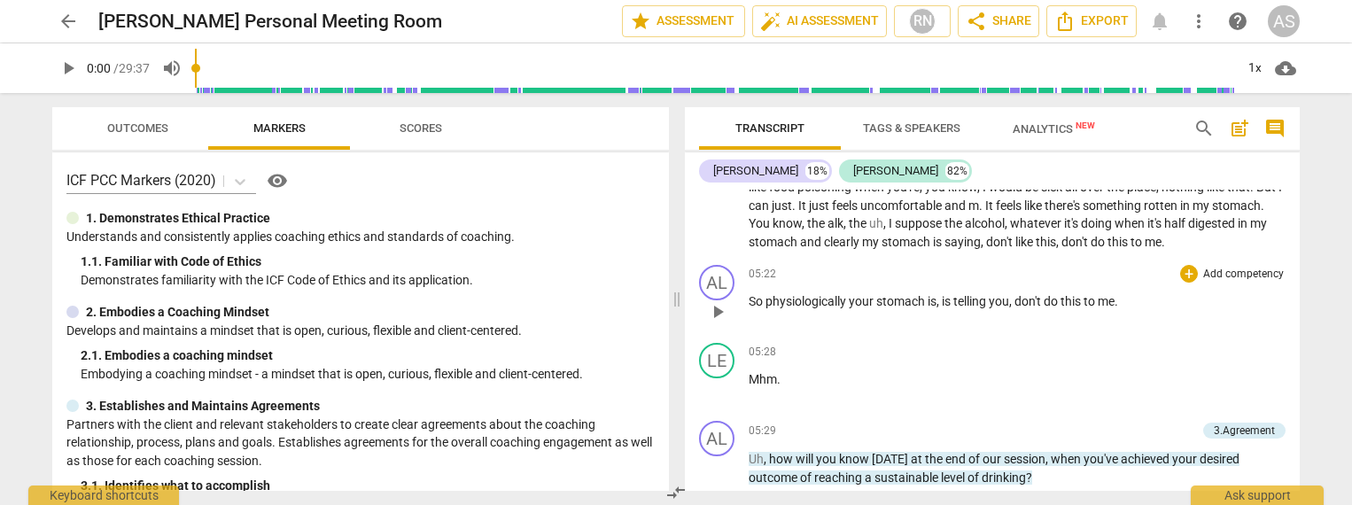
scroll to position [1967, 0]
click at [977, 341] on div "05:28 + Add competency keyboard_arrow_right" at bounding box center [1017, 350] width 537 height 18
click at [69, 73] on span "play_arrow" at bounding box center [68, 68] width 21 height 21
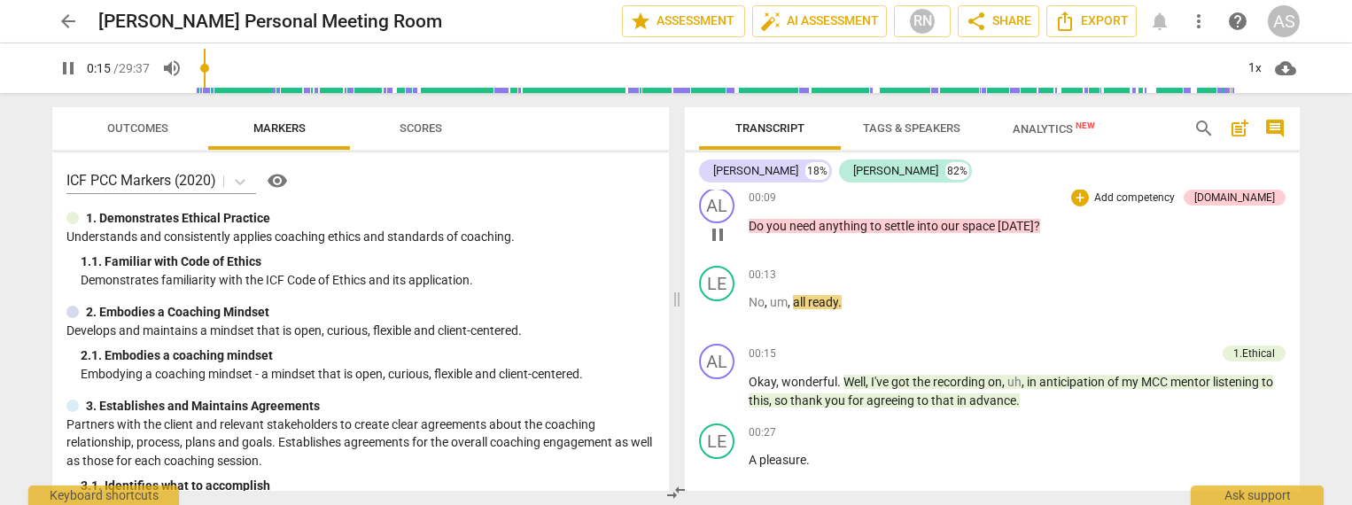
scroll to position [167, 0]
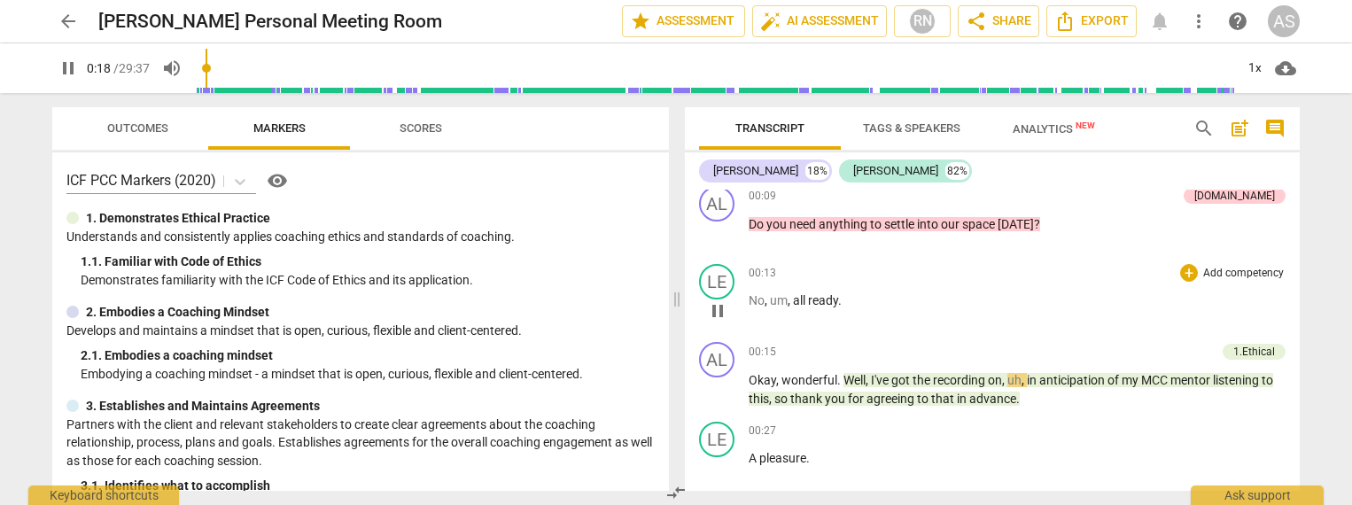
drag, startPoint x: 772, startPoint y: 294, endPoint x: 793, endPoint y: 299, distance: 21.7
click at [793, 299] on p "No , um , all ready ." at bounding box center [1017, 301] width 537 height 19
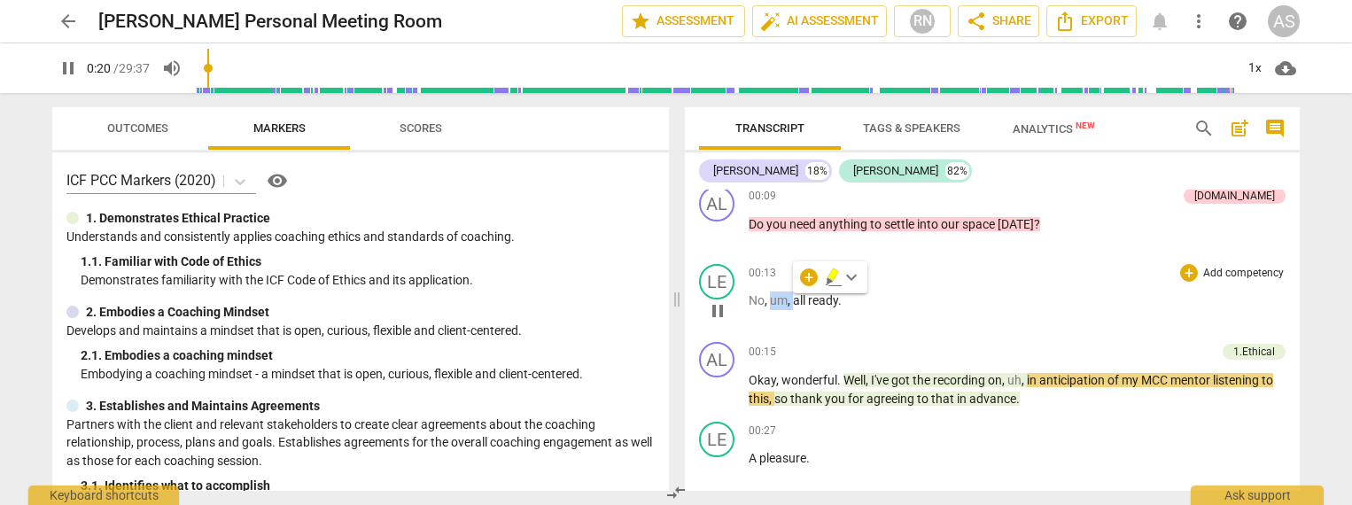
type input "21"
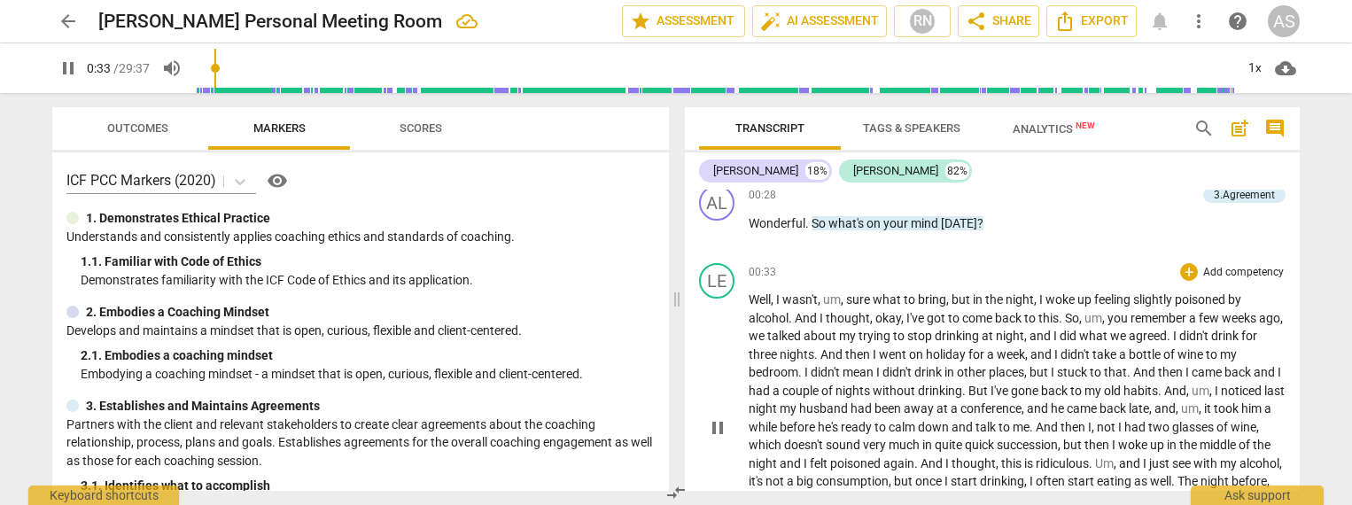
scroll to position [486, 0]
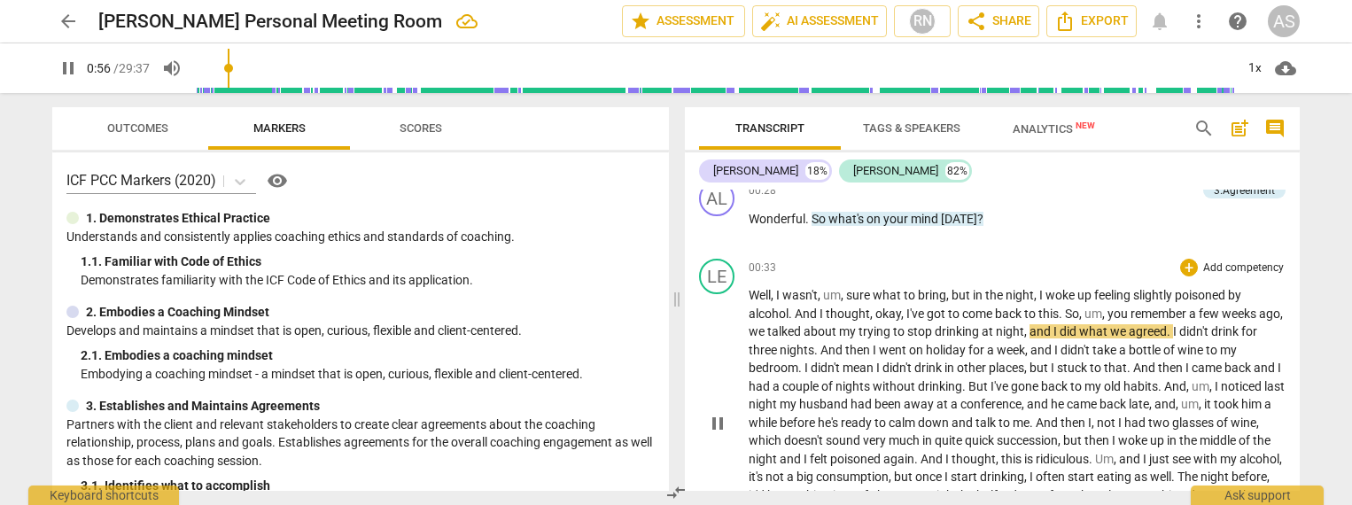
click at [1030, 332] on span "," at bounding box center [1026, 331] width 5 height 14
type input "58"
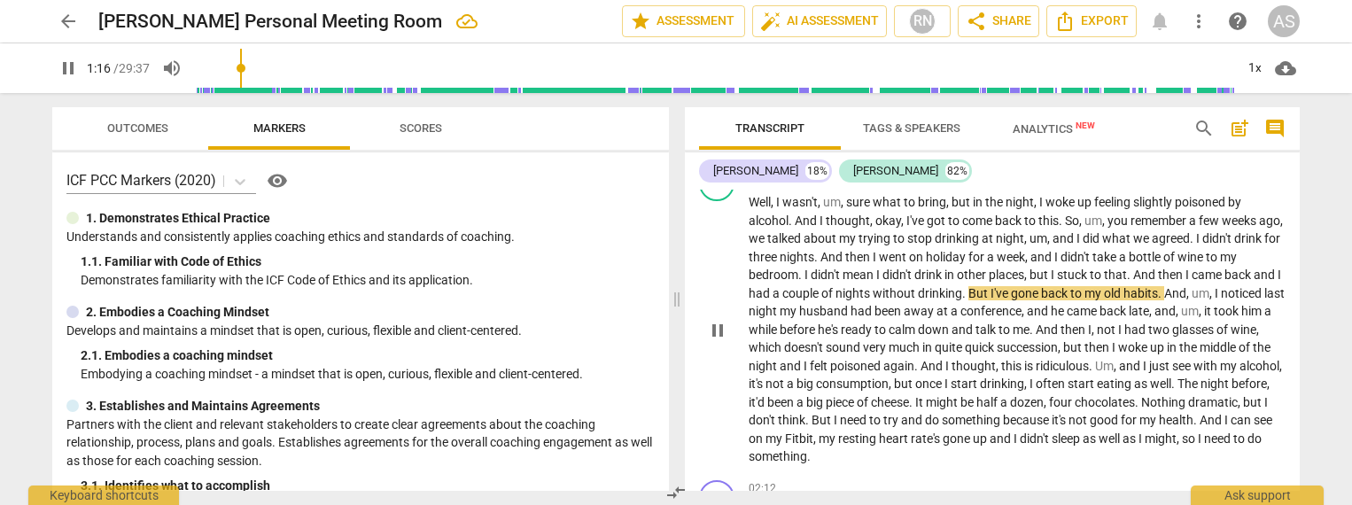
scroll to position [583, 0]
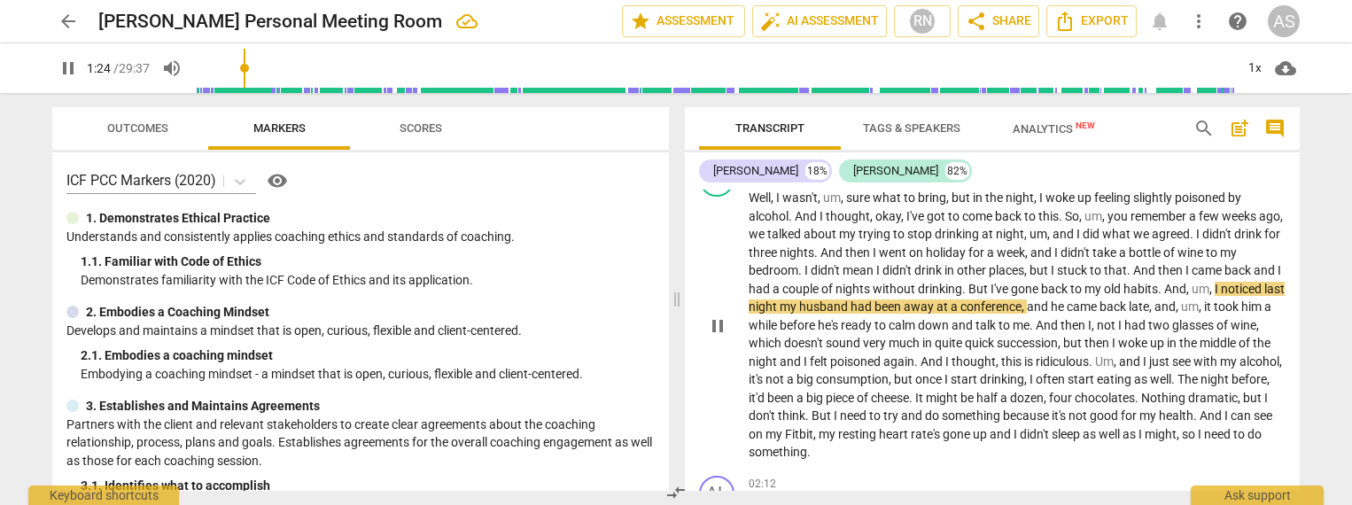
click at [780, 306] on span "night" at bounding box center [764, 307] width 31 height 14
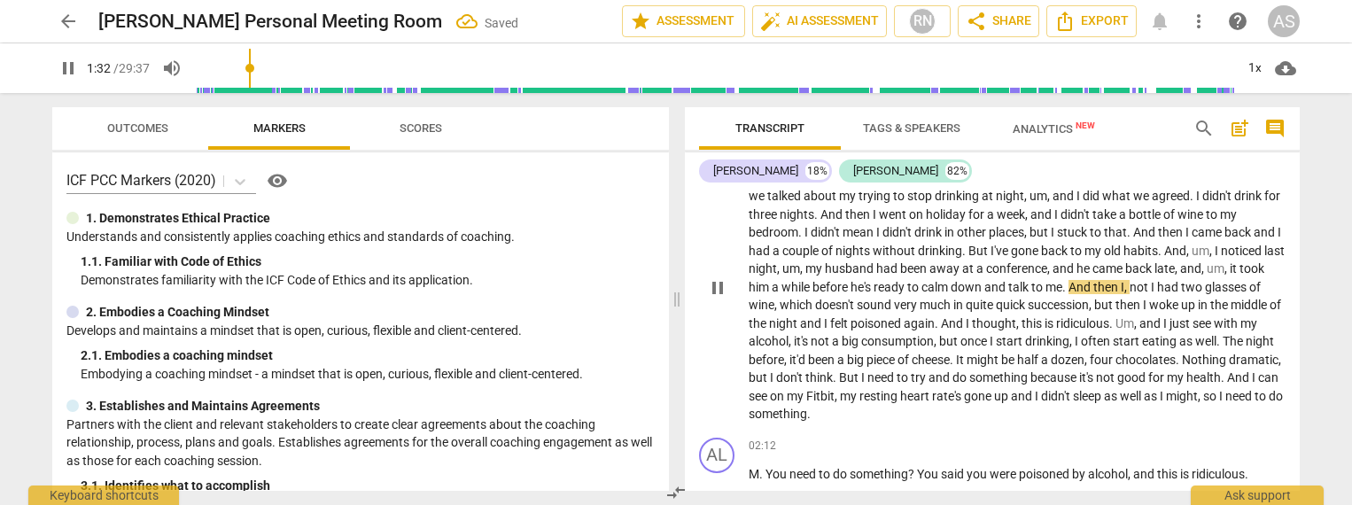
scroll to position [624, 0]
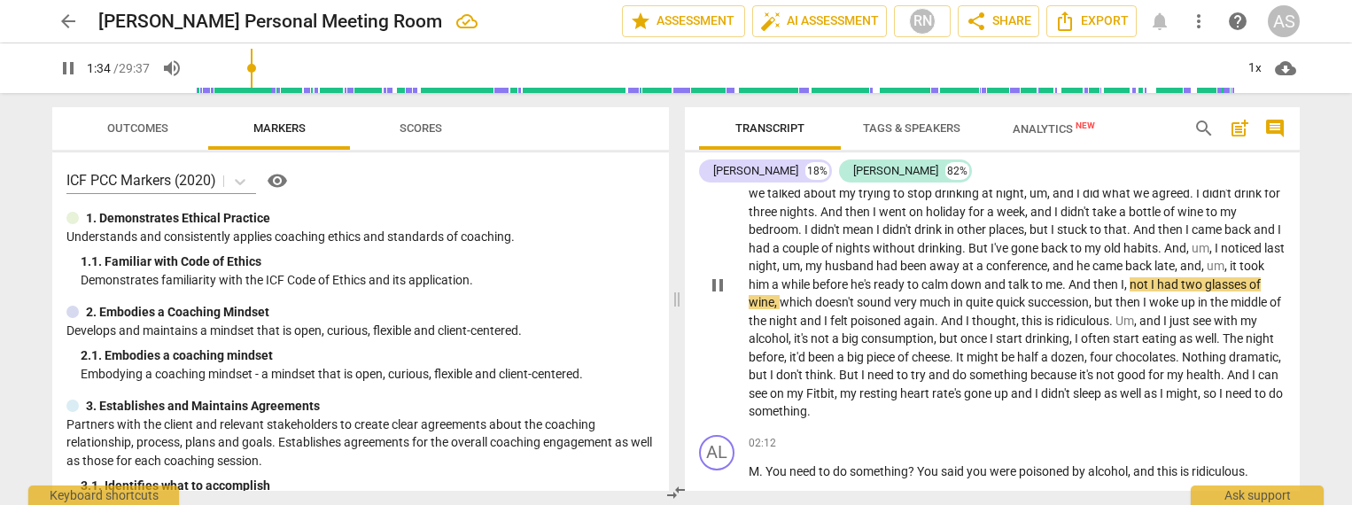
click at [1151, 277] on span "not" at bounding box center [1140, 284] width 21 height 14
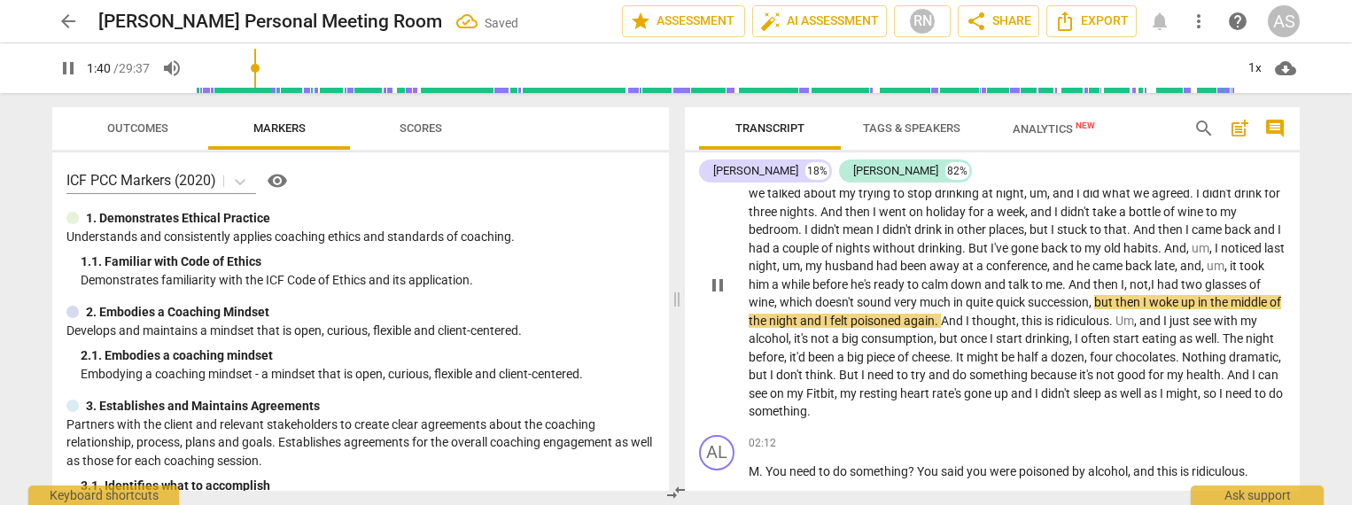
click at [1116, 296] on span "but" at bounding box center [1104, 302] width 21 height 14
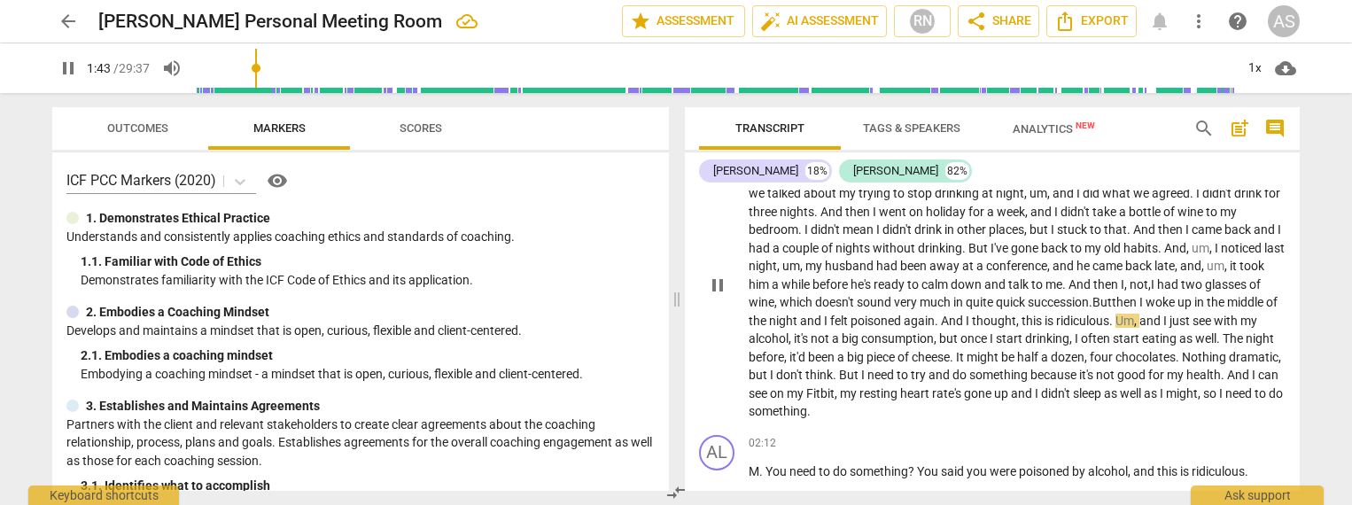
click at [1112, 296] on span "But" at bounding box center [1102, 302] width 19 height 14
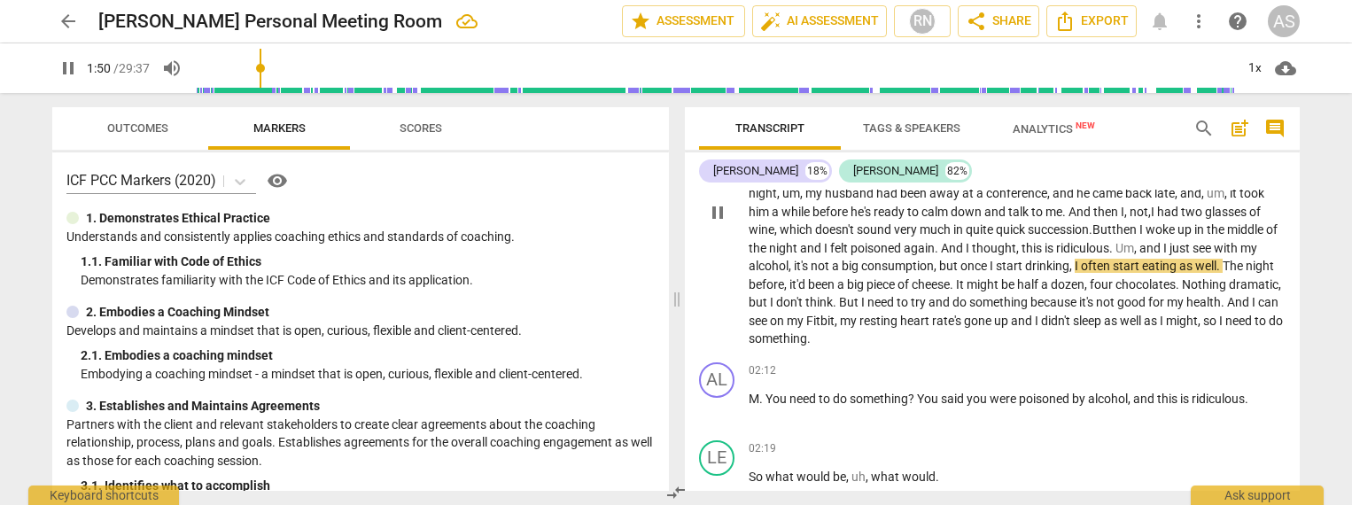
scroll to position [705, 0]
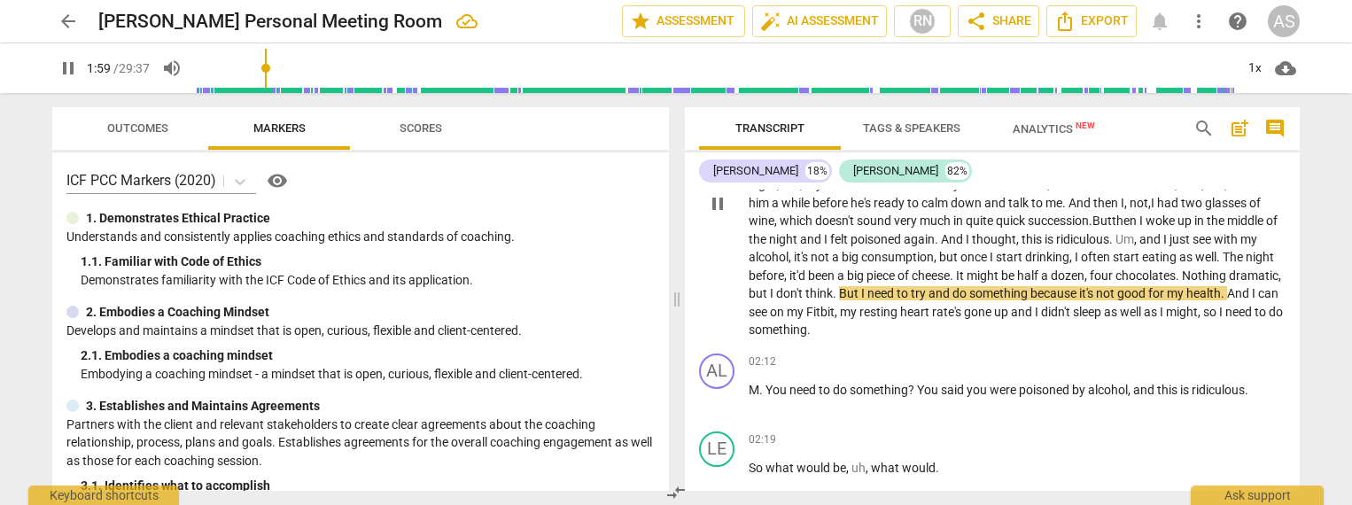
click at [1279, 283] on span "," at bounding box center [1280, 276] width 3 height 14
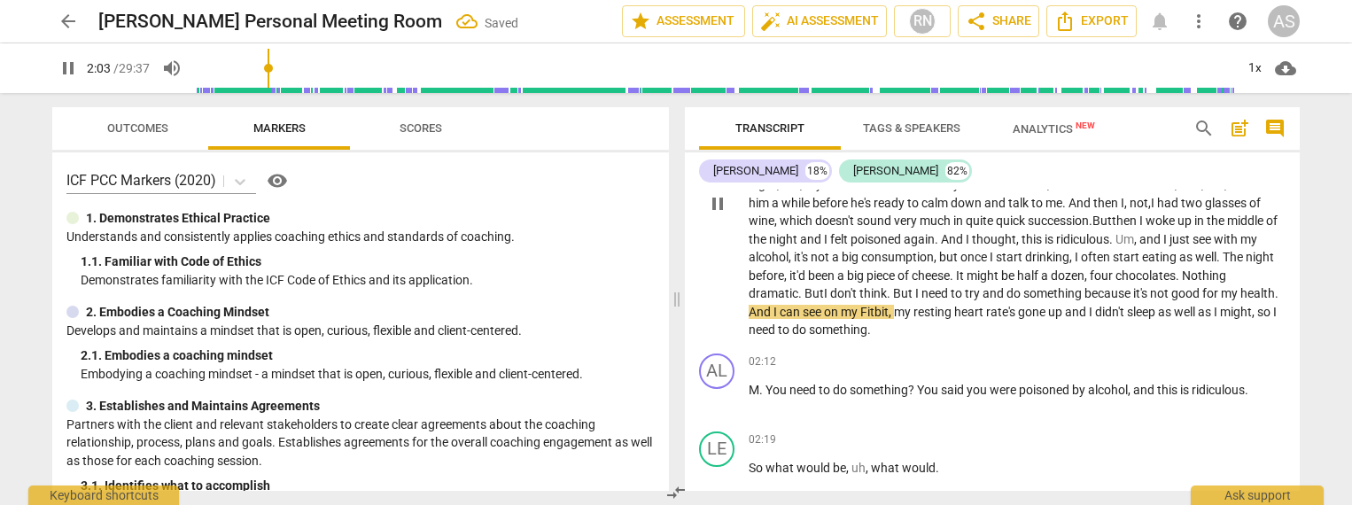
click at [893, 286] on span "." at bounding box center [890, 293] width 6 height 14
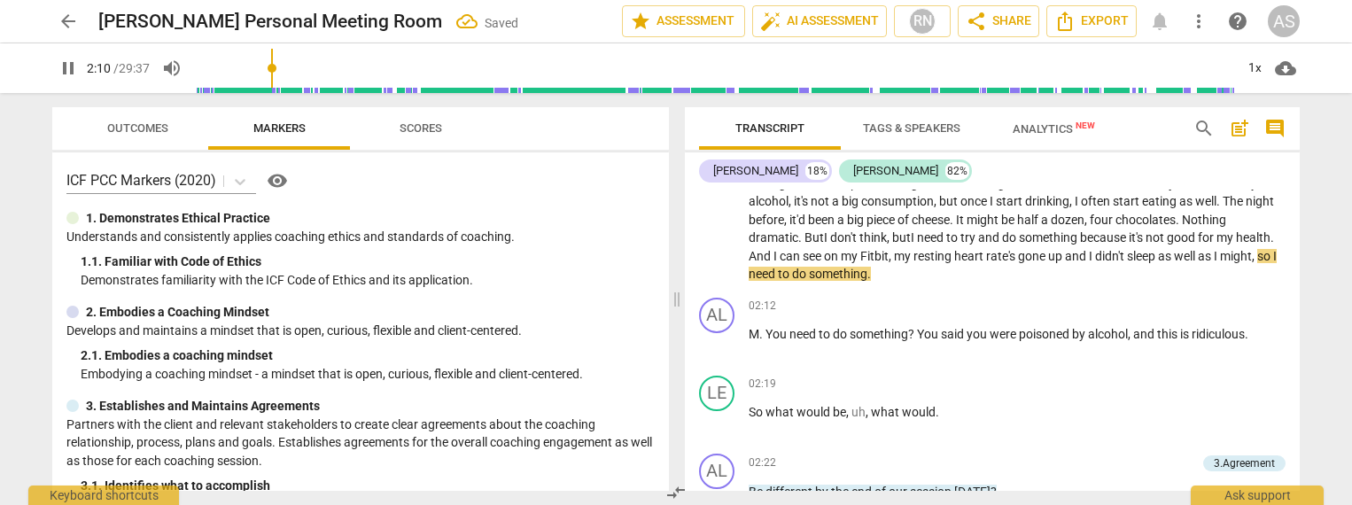
scroll to position [763, 0]
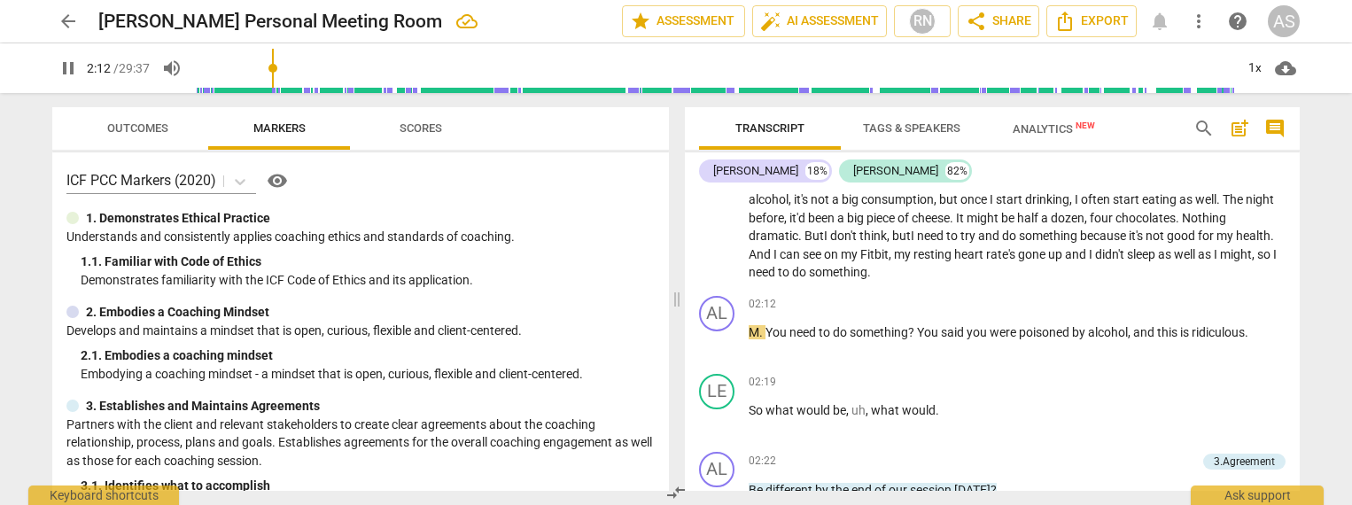
click at [1258, 261] on span "so" at bounding box center [1266, 254] width 16 height 14
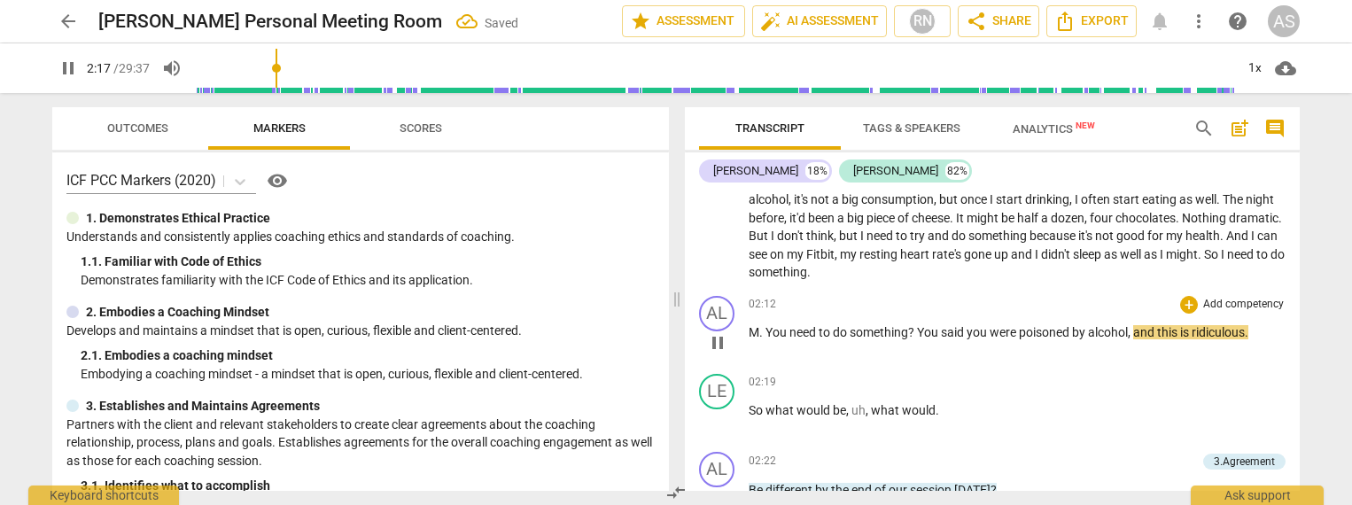
click at [746, 331] on div "play_arrow pause" at bounding box center [726, 342] width 45 height 23
click at [753, 326] on span "M" at bounding box center [754, 332] width 11 height 14
type input "139"
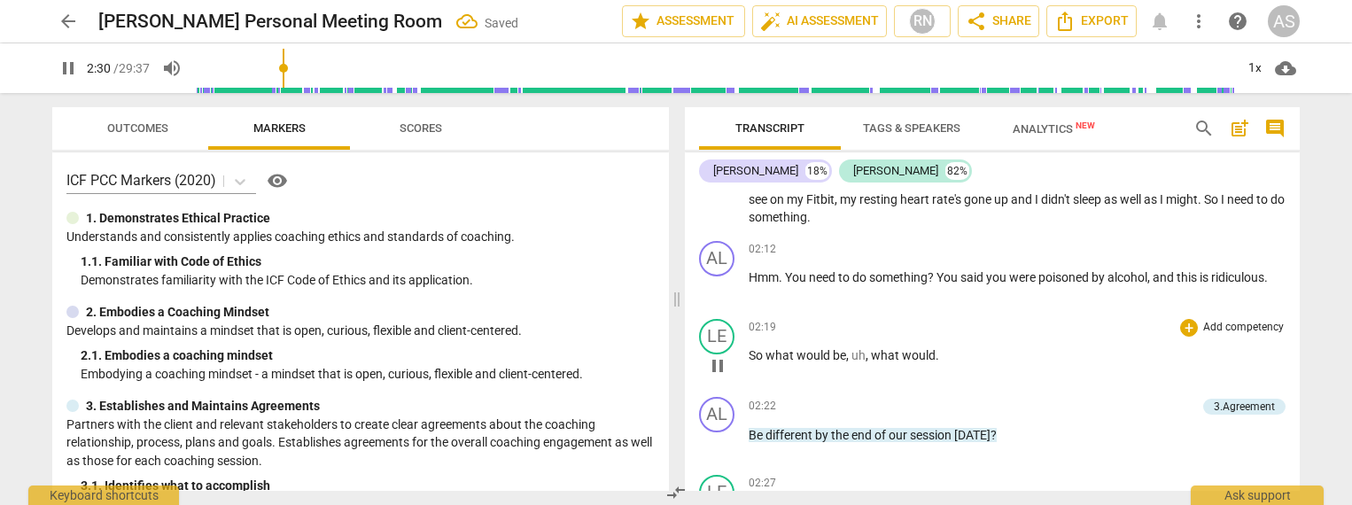
scroll to position [812, 0]
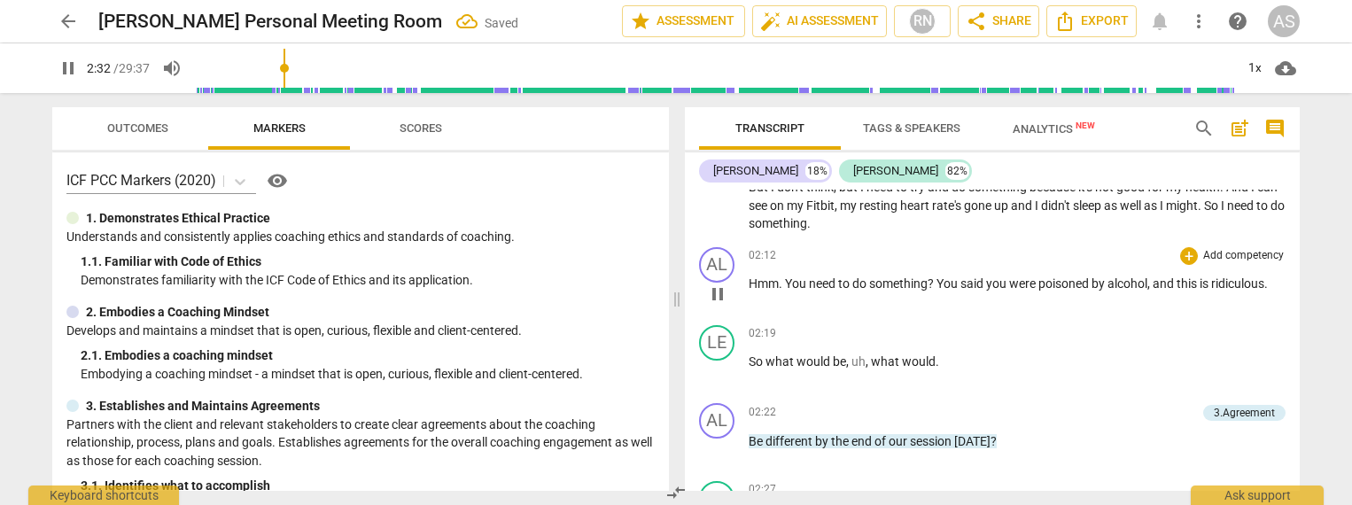
click at [719, 286] on span "pause" at bounding box center [717, 294] width 21 height 21
type input "153"
click at [942, 277] on span "You" at bounding box center [949, 284] width 24 height 14
click at [1145, 277] on span "," at bounding box center [1142, 284] width 5 height 14
click at [749, 354] on span "So" at bounding box center [757, 361] width 17 height 14
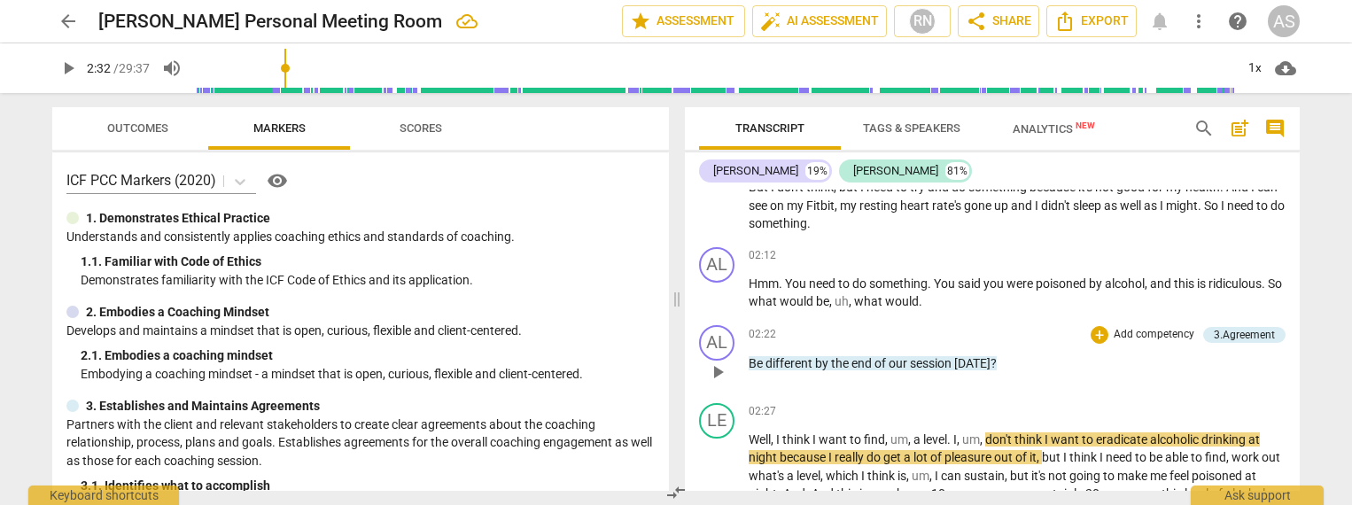
click at [749, 358] on span "Be" at bounding box center [757, 363] width 17 height 14
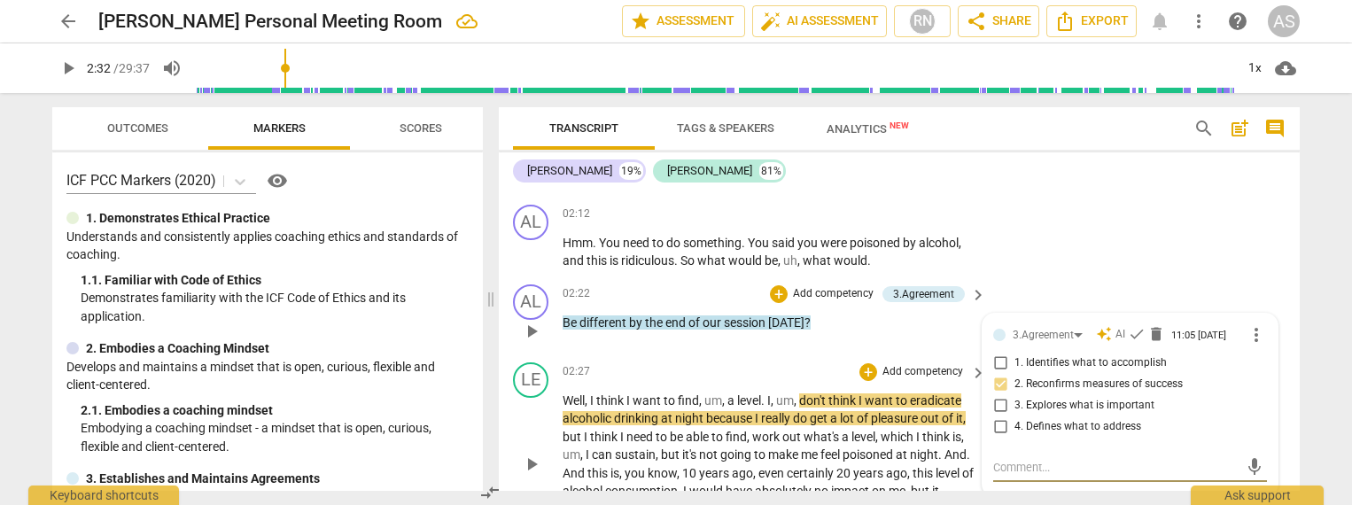
scroll to position [927, 0]
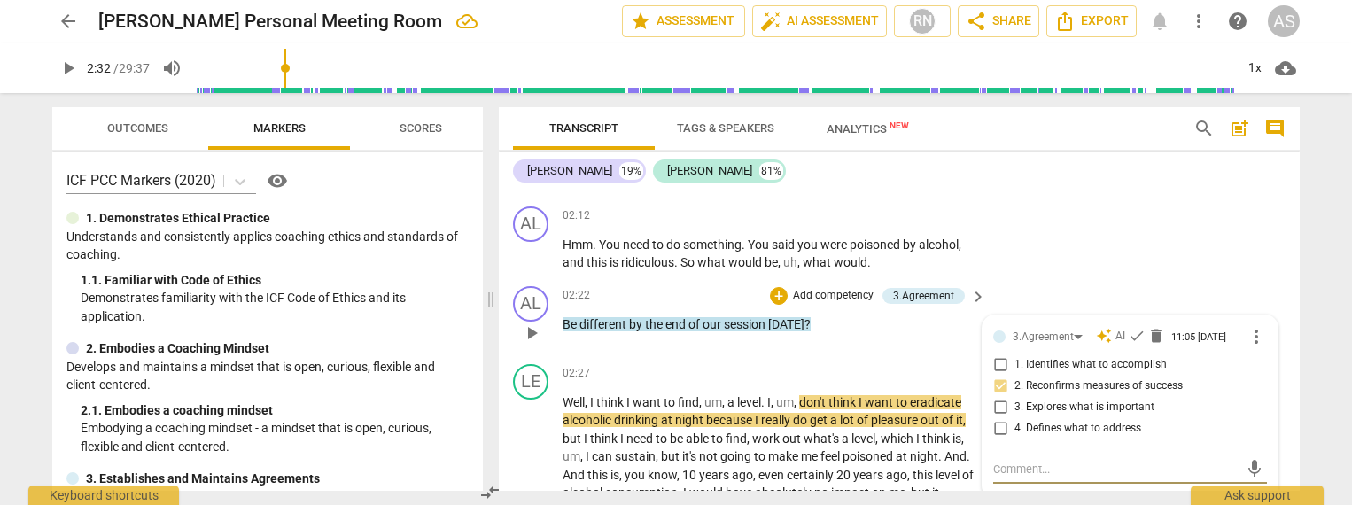
click at [561, 322] on div "play_arrow pause" at bounding box center [540, 333] width 45 height 23
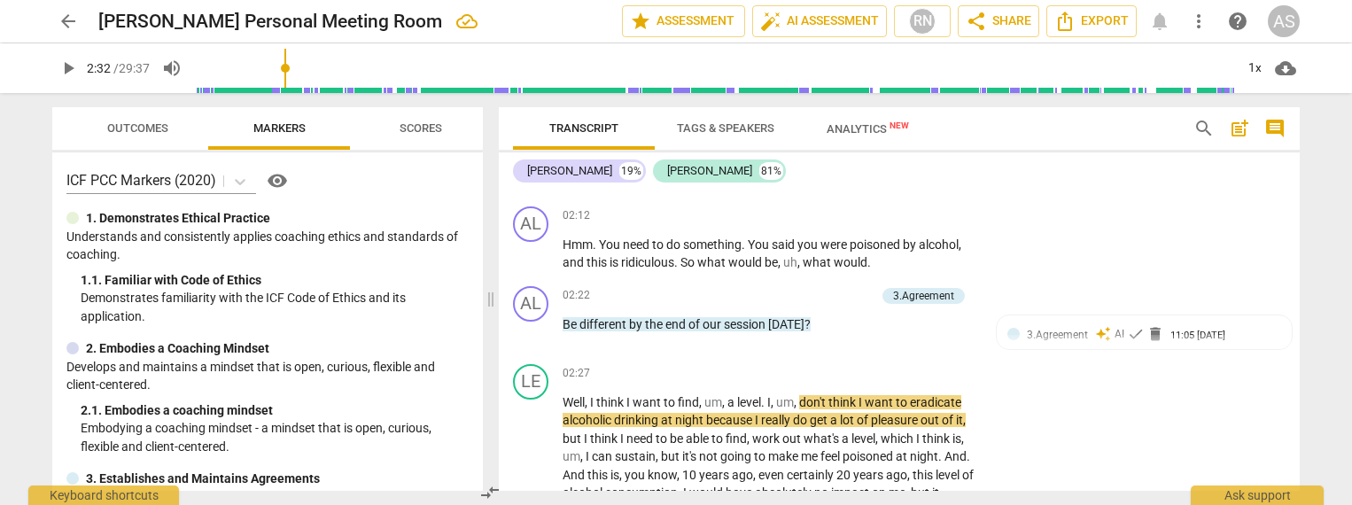
click at [566, 317] on span "Be" at bounding box center [571, 324] width 17 height 14
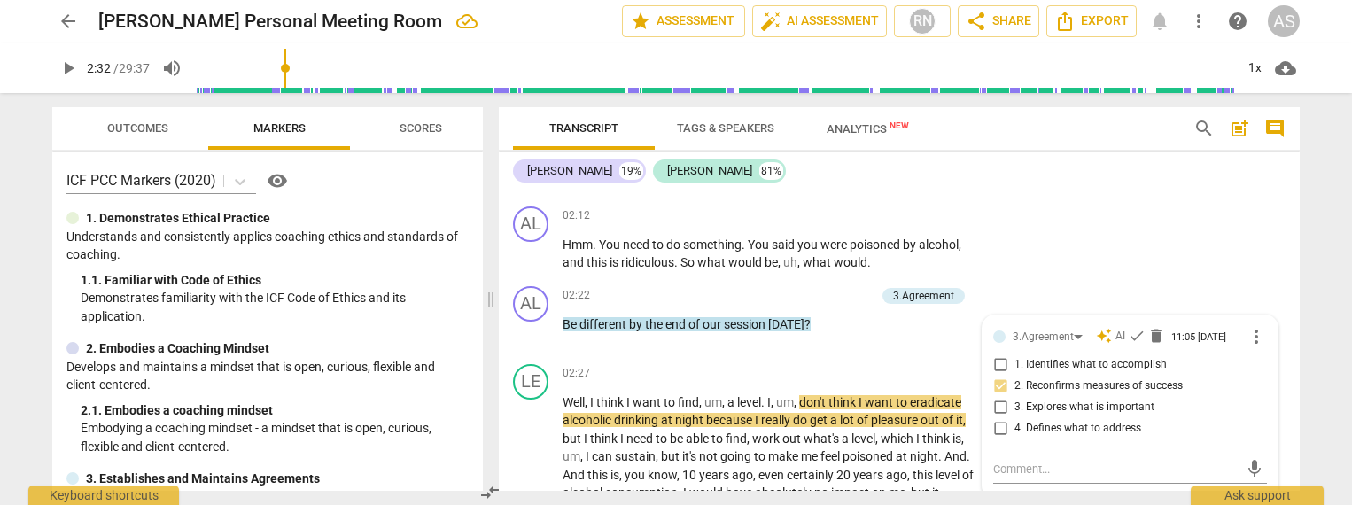
click at [567, 317] on span "Be" at bounding box center [571, 324] width 17 height 14
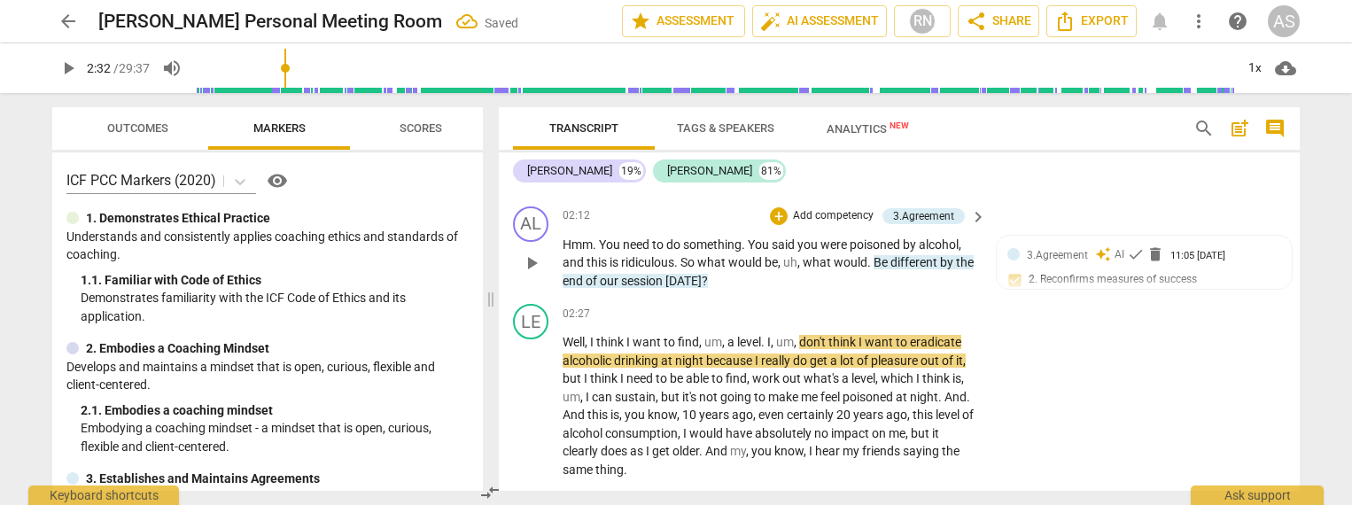
click at [871, 255] on span "." at bounding box center [871, 262] width 6 height 14
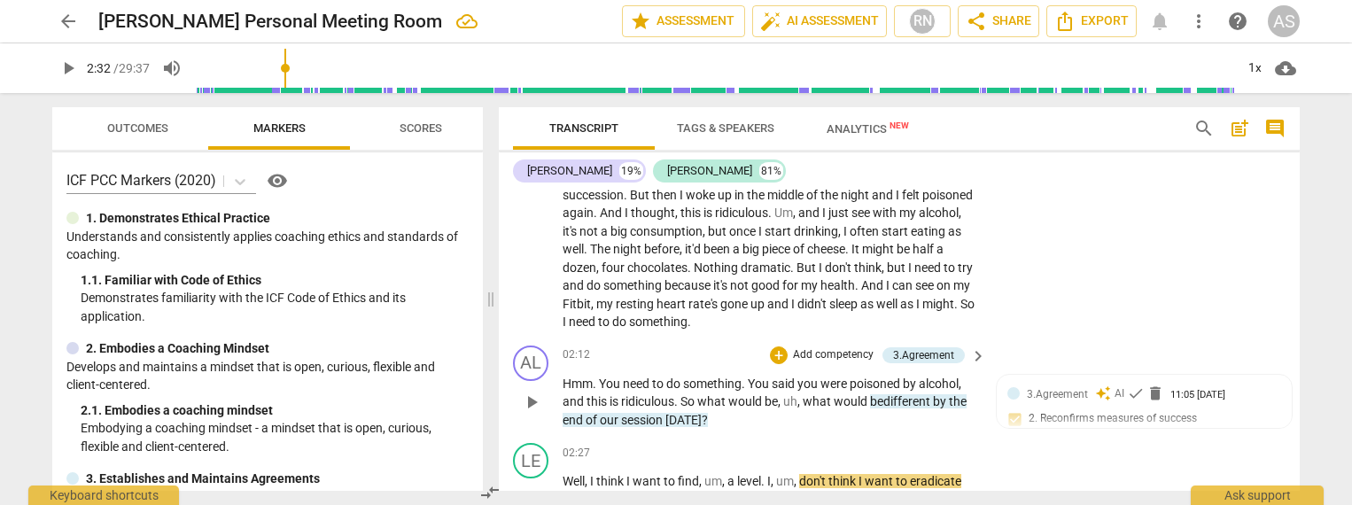
scroll to position [784, 0]
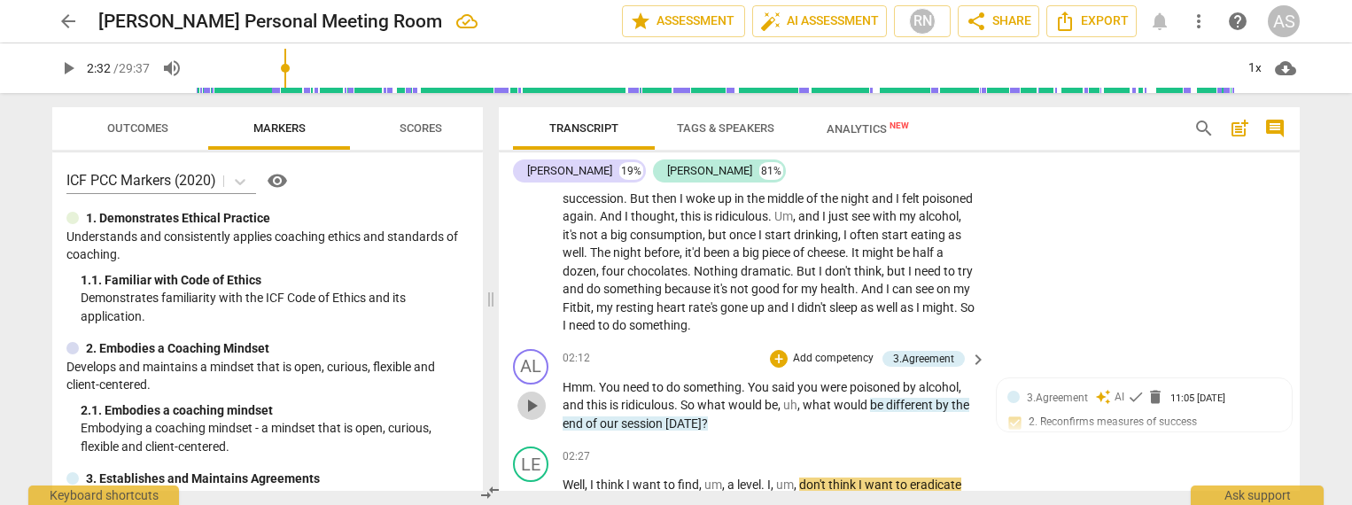
click at [531, 395] on span "play_arrow" at bounding box center [531, 405] width 21 height 21
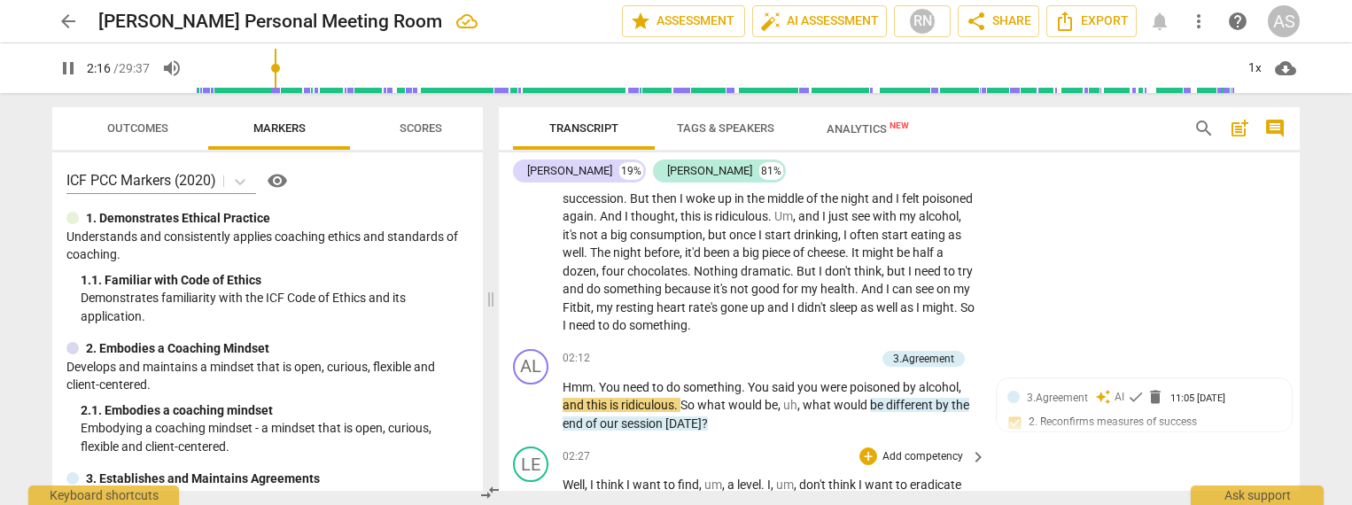
scroll to position [876, 0]
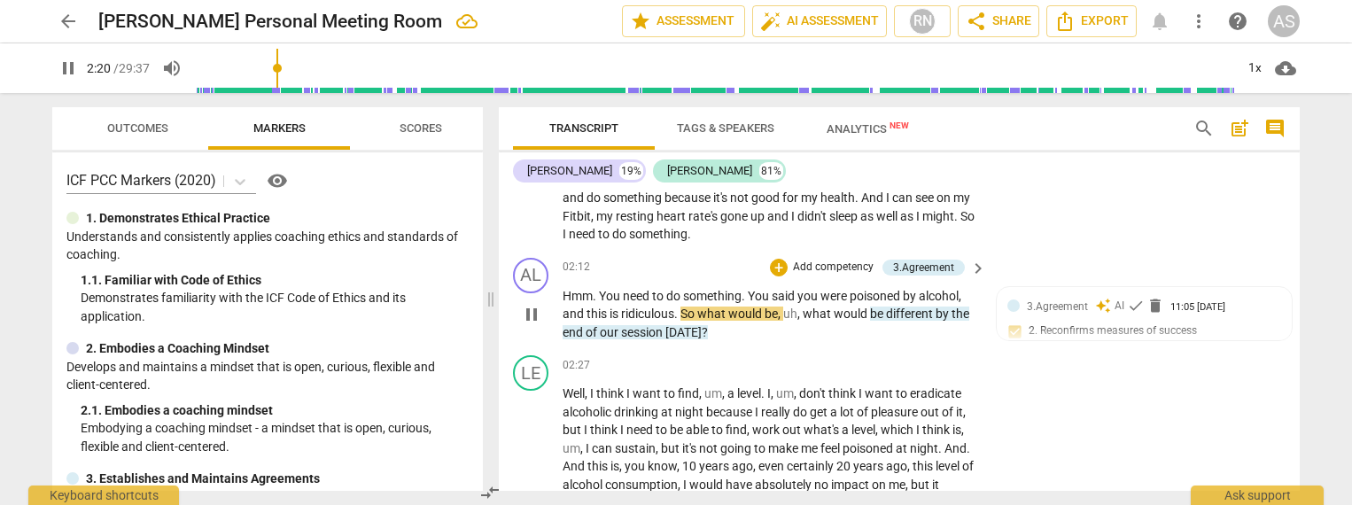
click at [697, 307] on span "So" at bounding box center [689, 314] width 17 height 14
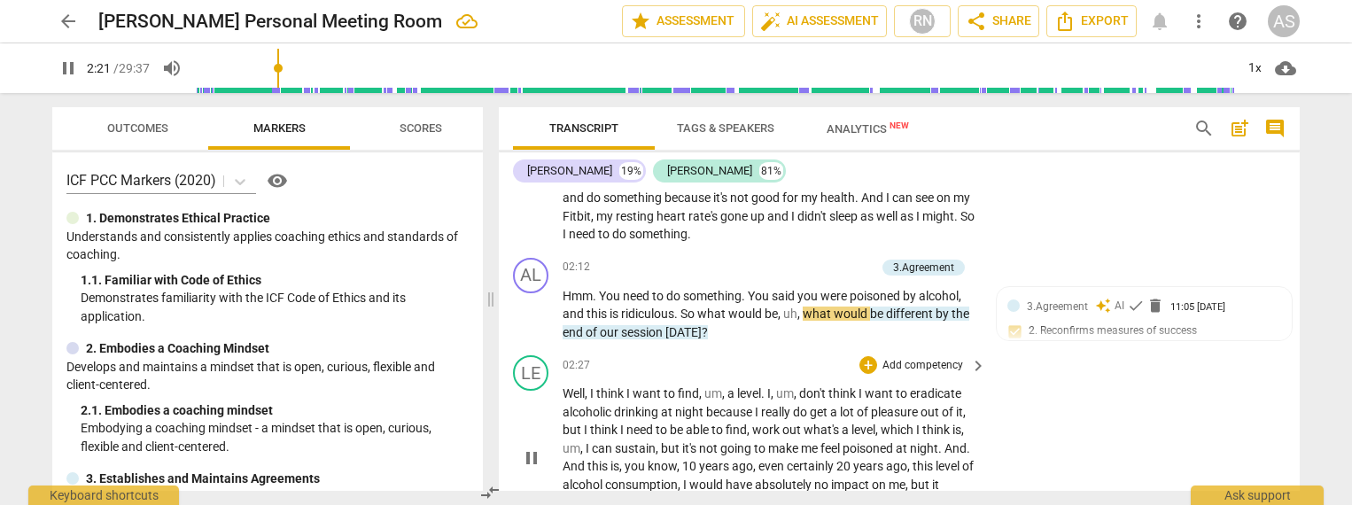
type input "142"
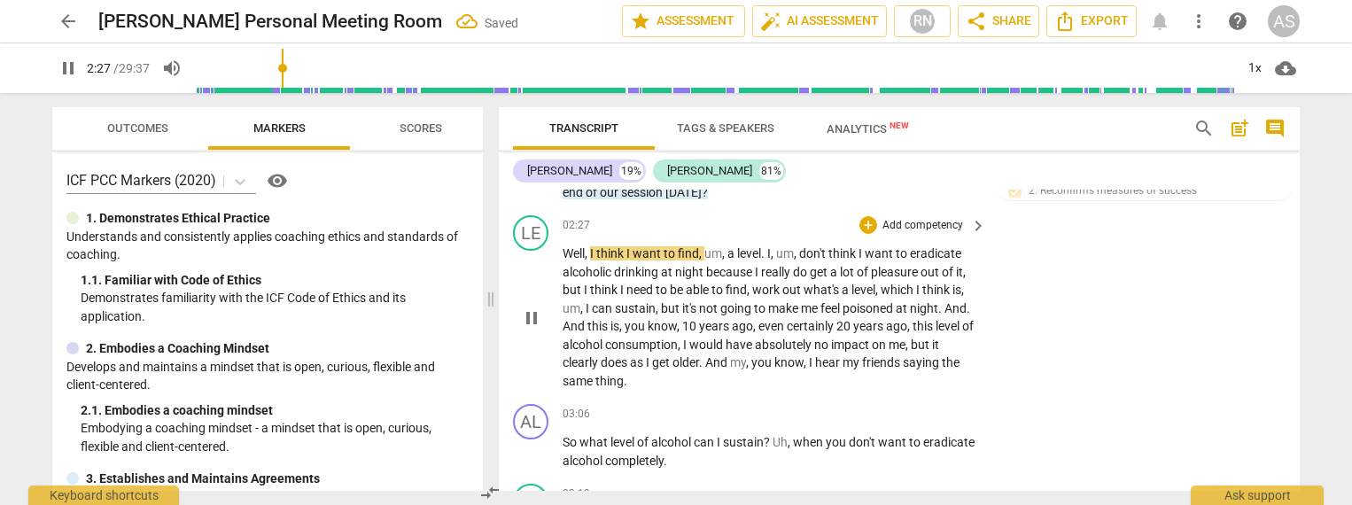
scroll to position [1012, 0]
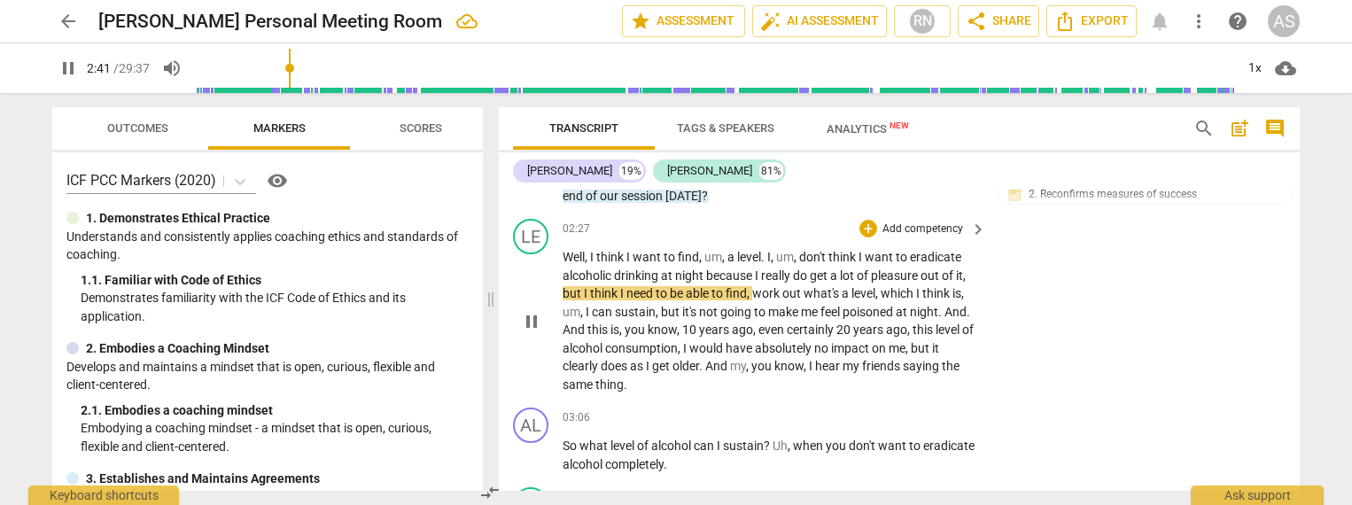
click at [565, 286] on span "but" at bounding box center [573, 293] width 21 height 14
click at [754, 286] on span "work" at bounding box center [767, 293] width 30 height 14
type input "167"
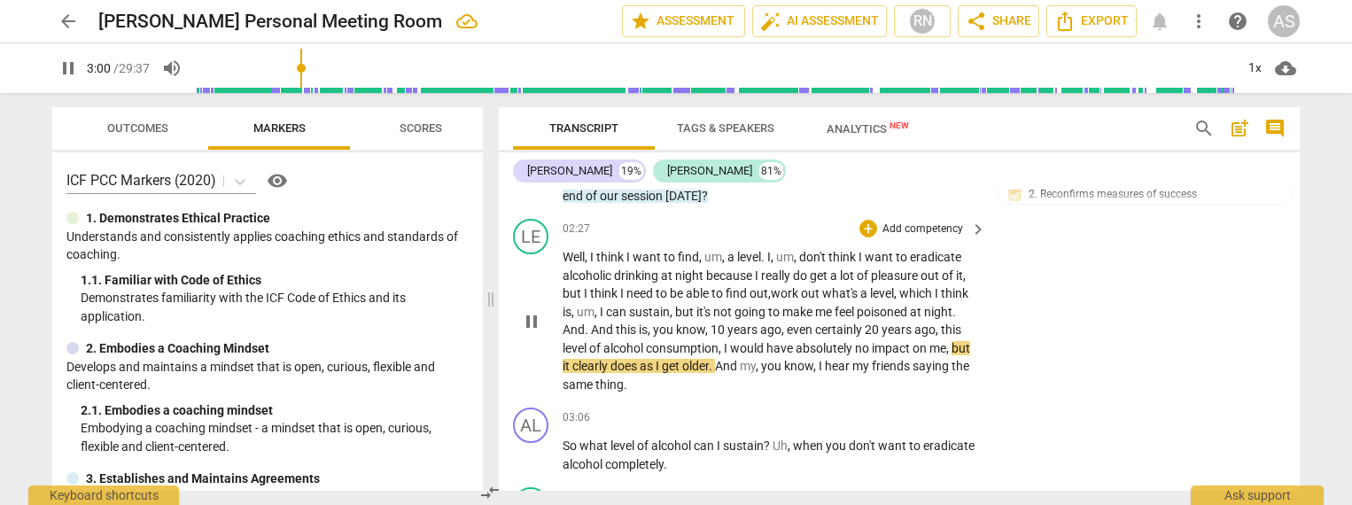
click at [952, 353] on span "but" at bounding box center [961, 348] width 19 height 14
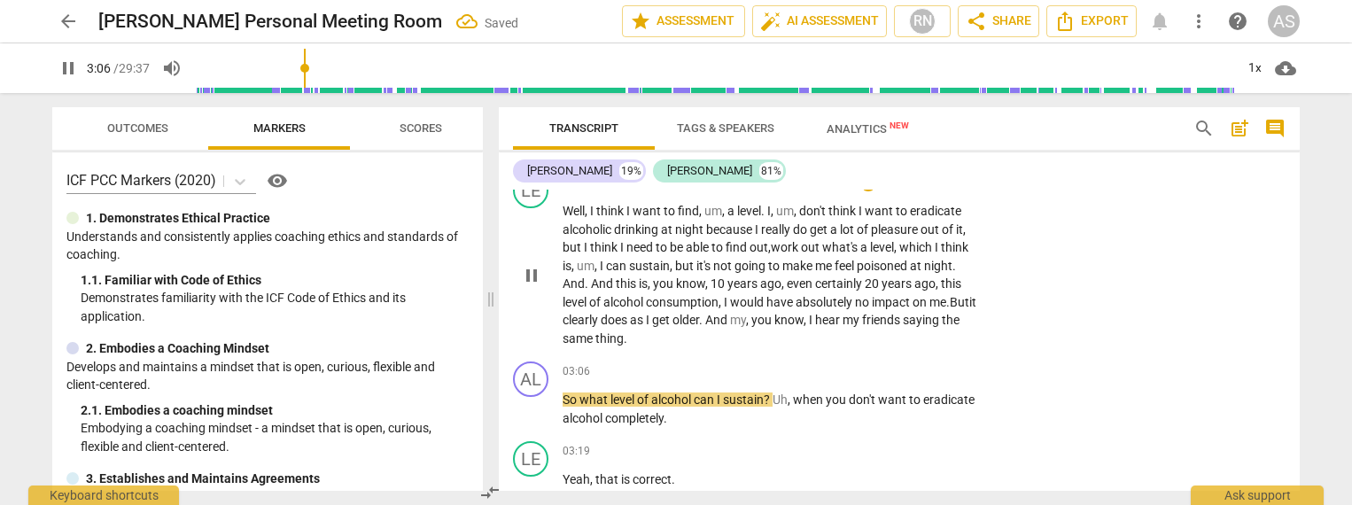
scroll to position [1078, 0]
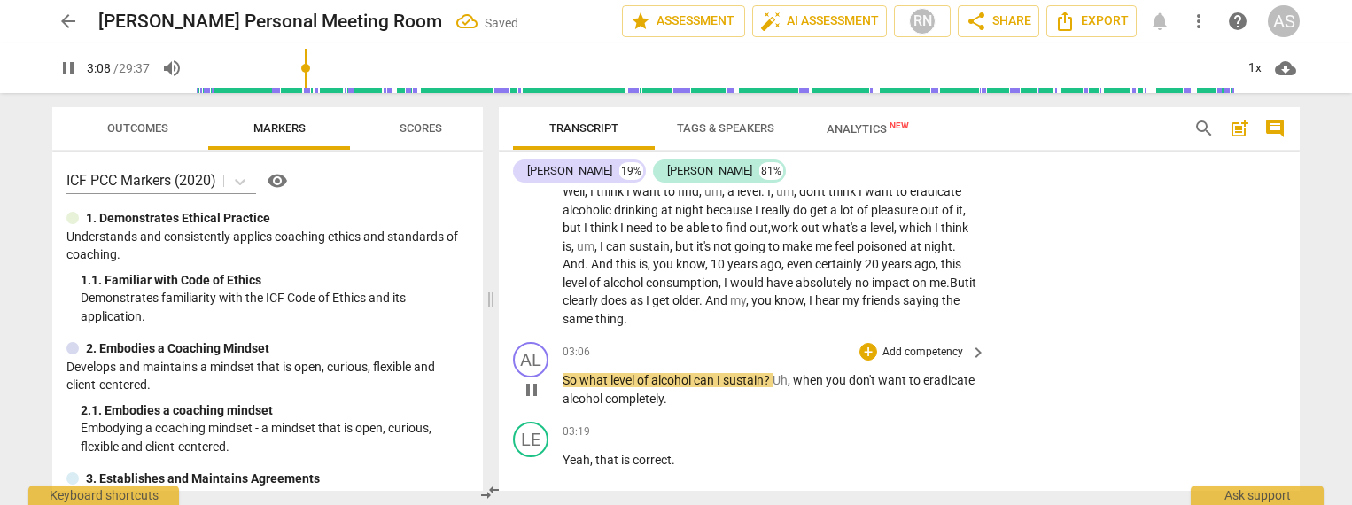
click at [576, 373] on span "So" at bounding box center [571, 380] width 17 height 14
type input "189"
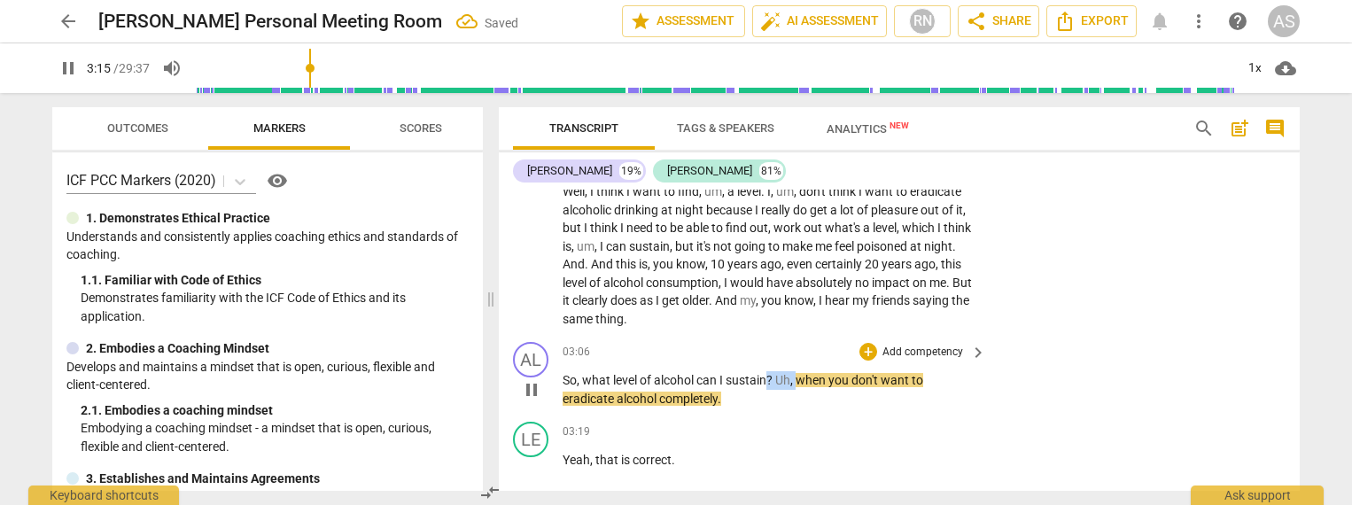
drag, startPoint x: 769, startPoint y: 363, endPoint x: 800, endPoint y: 369, distance: 31.5
click at [800, 371] on p "So, what level of alcohol can I sustain ? Uh , when you don't want to eradicate…" at bounding box center [770, 389] width 415 height 36
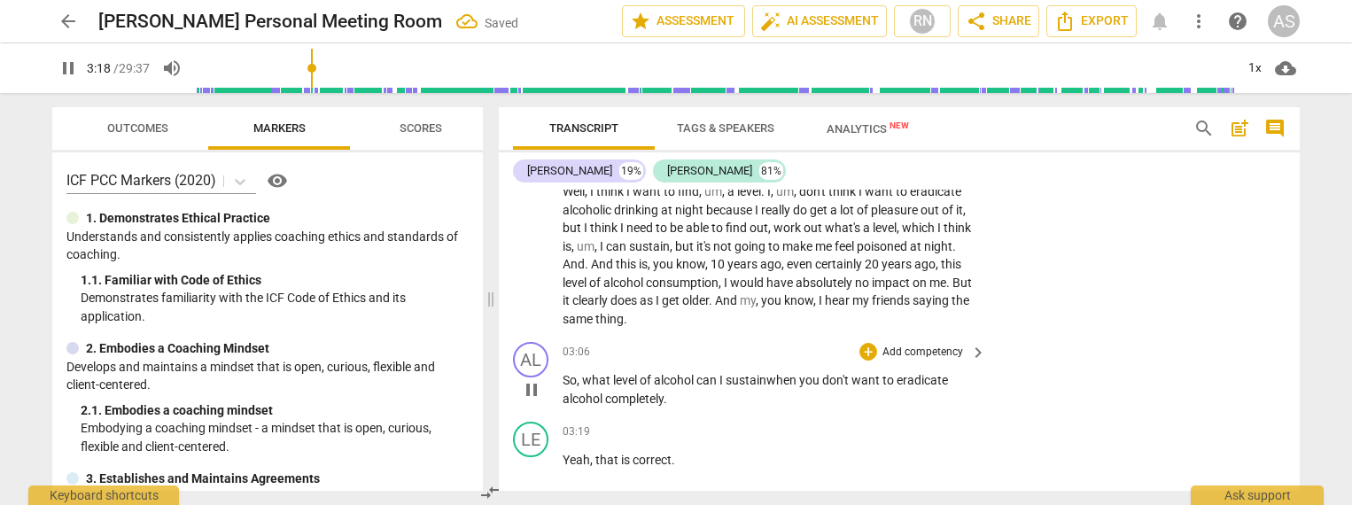
click at [667, 392] on span "." at bounding box center [666, 399] width 4 height 14
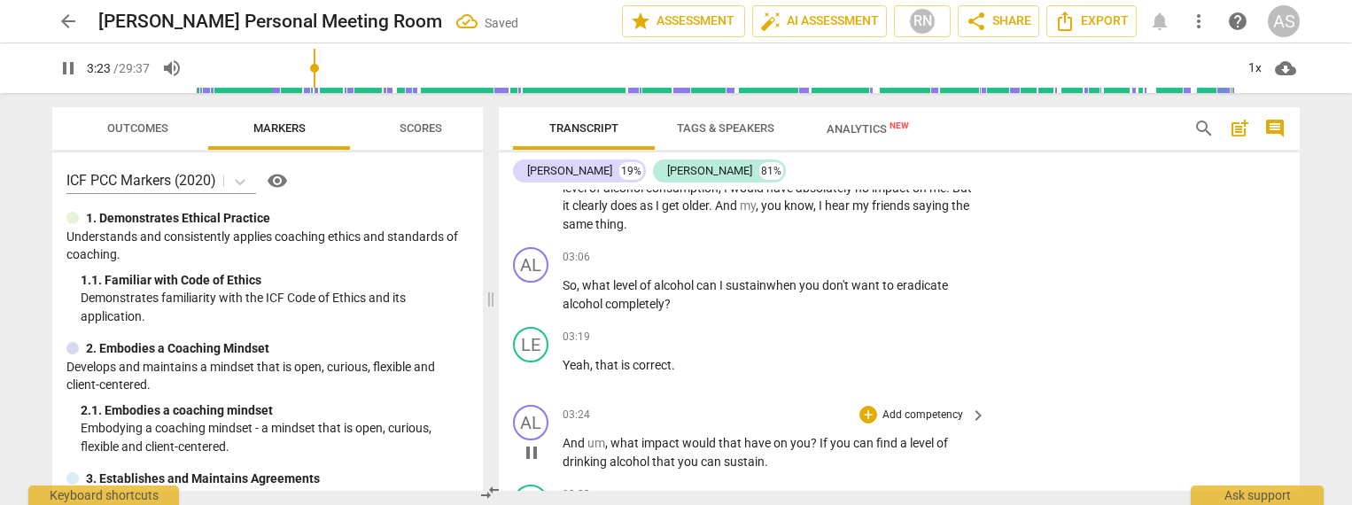
scroll to position [1219, 0]
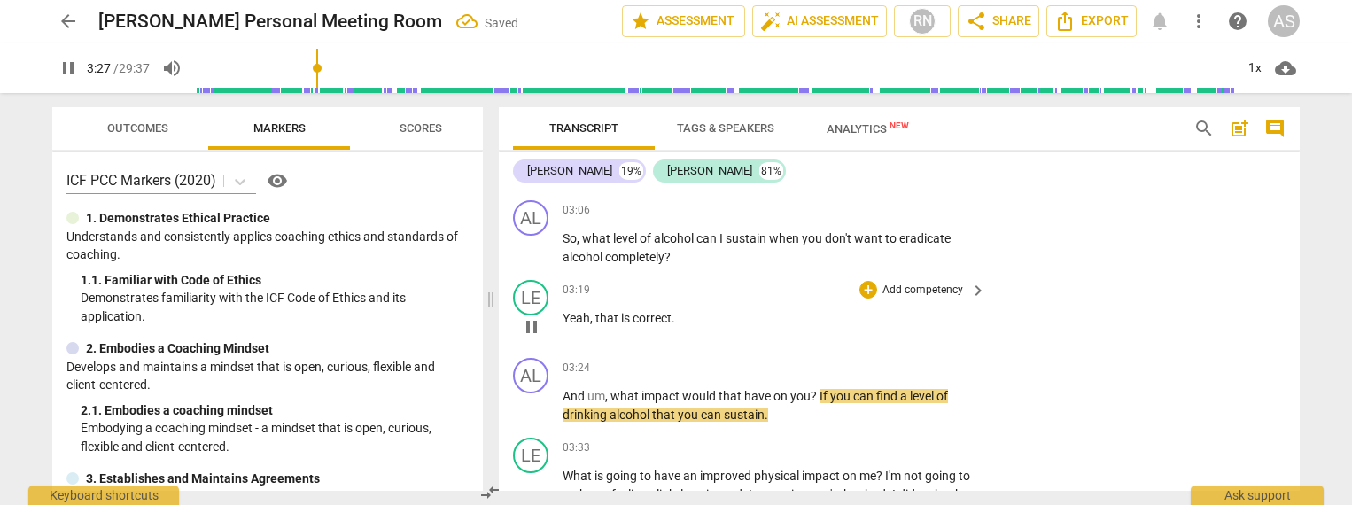
click at [684, 309] on p "Yeah , that is correct ." at bounding box center [770, 318] width 415 height 19
type input "208"
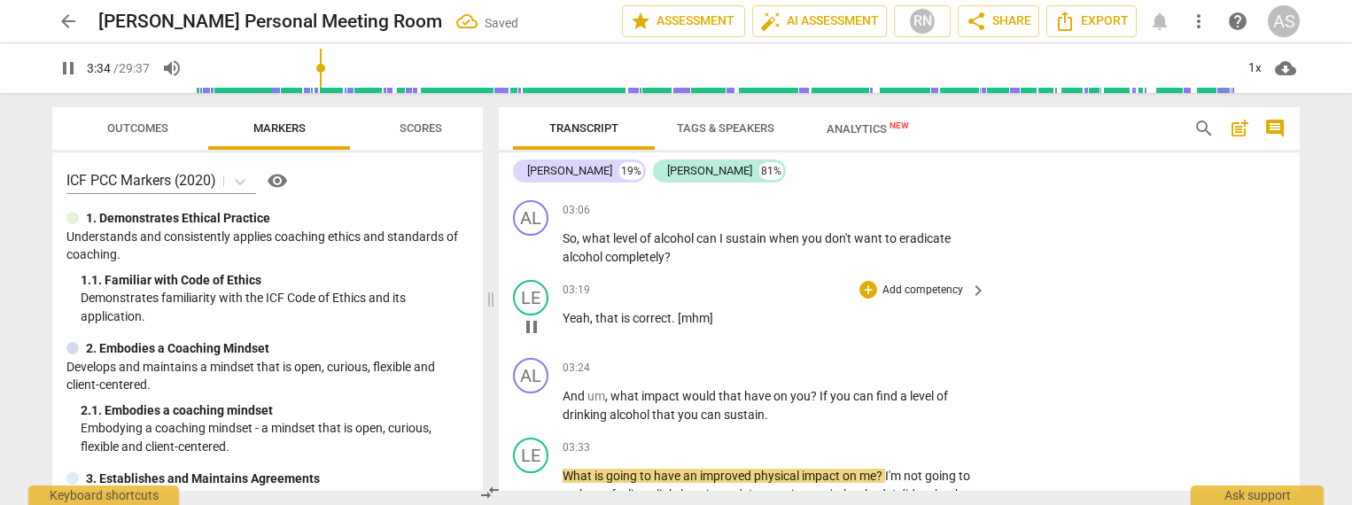
click at [690, 311] on span ". [mhm]" at bounding box center [693, 318] width 42 height 14
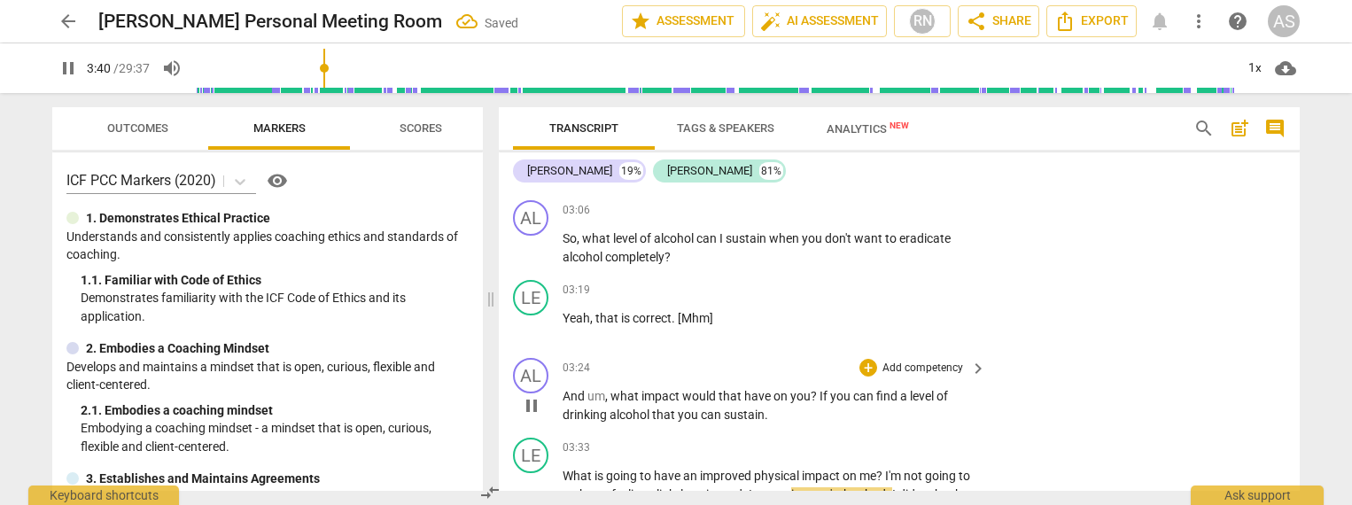
click at [815, 389] on span "?" at bounding box center [815, 396] width 9 height 14
type input "221"
click at [774, 400] on p "And um , what impact would that have on you if you can find a level of drinking…" at bounding box center [770, 405] width 415 height 36
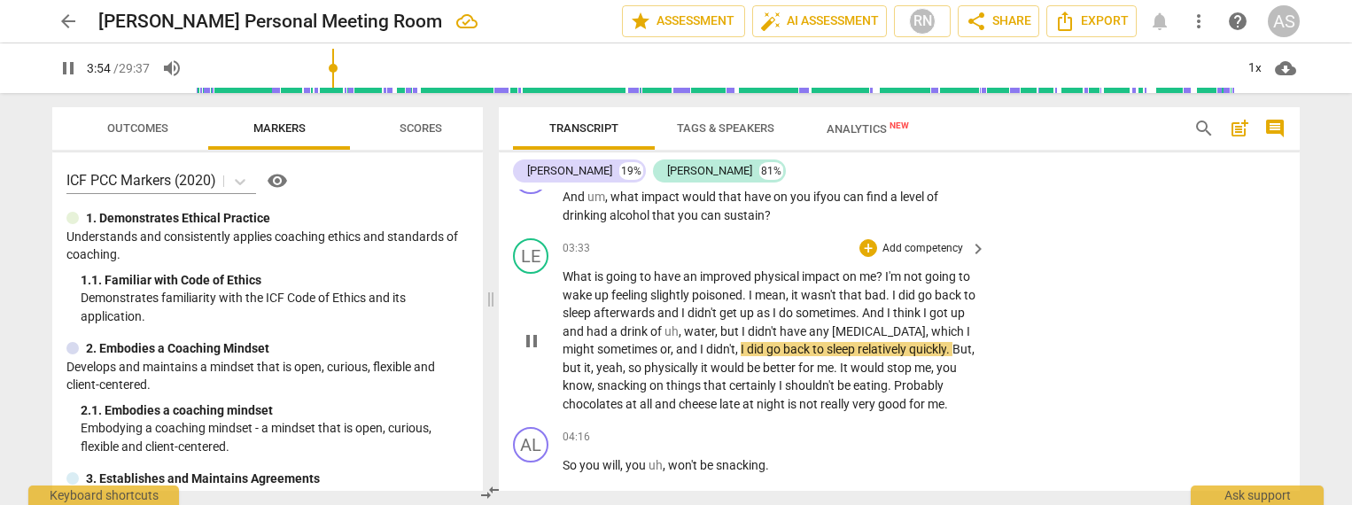
scroll to position [1418, 0]
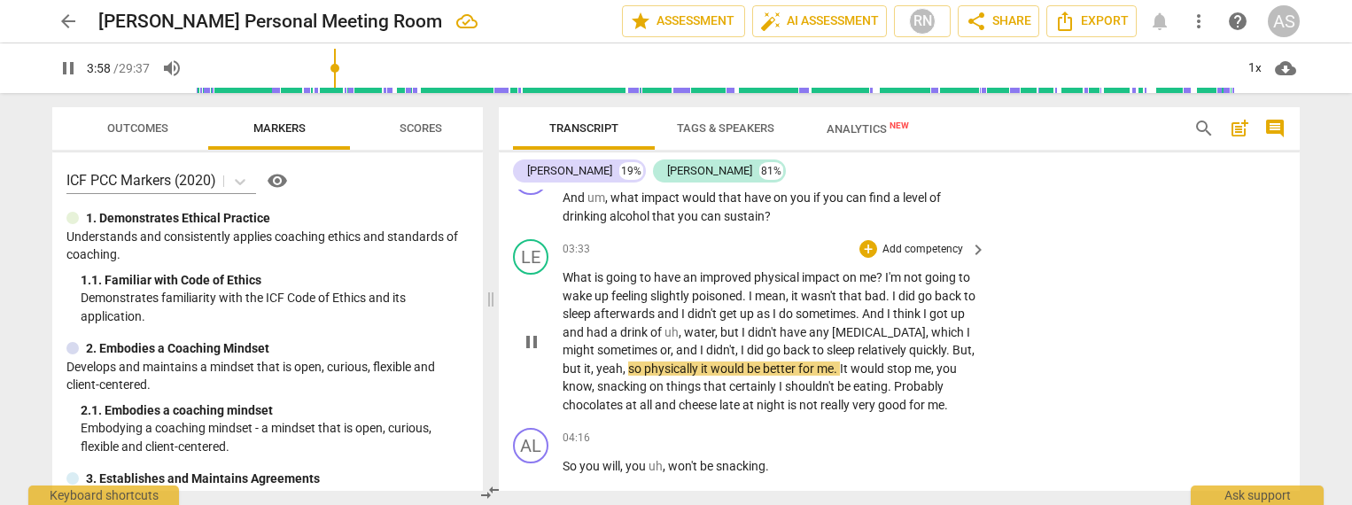
click at [972, 349] on span "," at bounding box center [973, 350] width 3 height 14
type input "242"
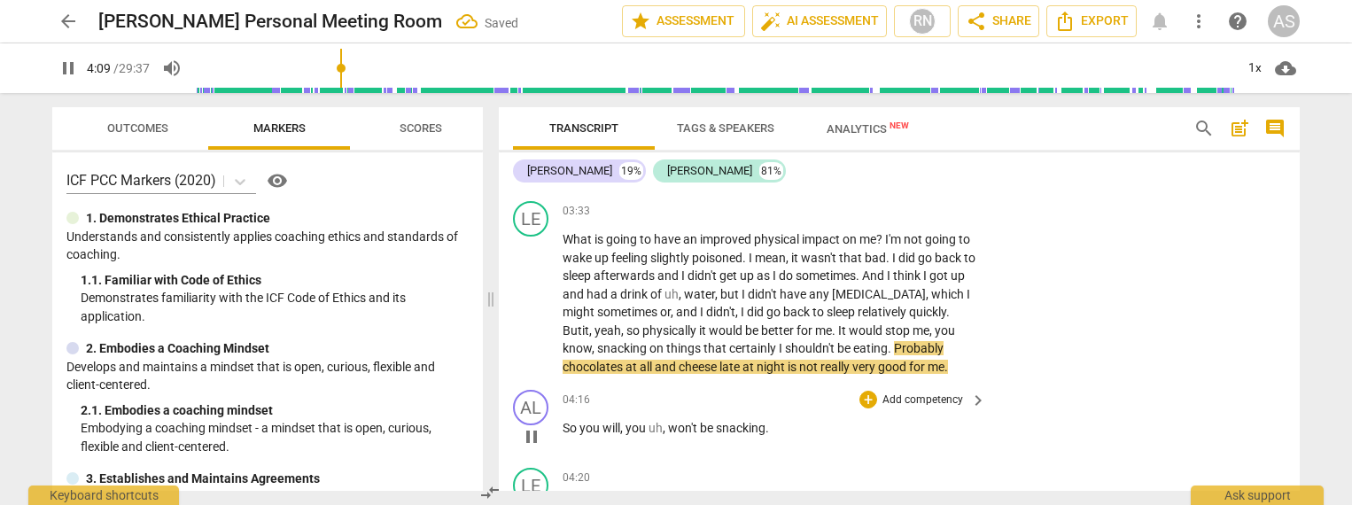
scroll to position [1476, 0]
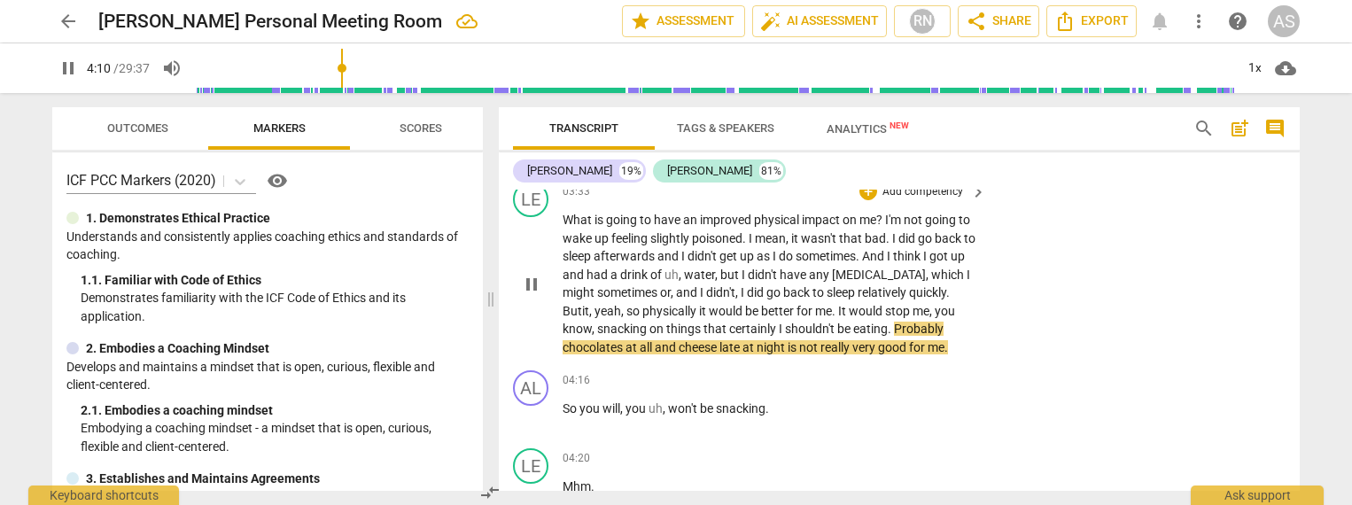
click at [894, 329] on span "Probably" at bounding box center [919, 329] width 50 height 14
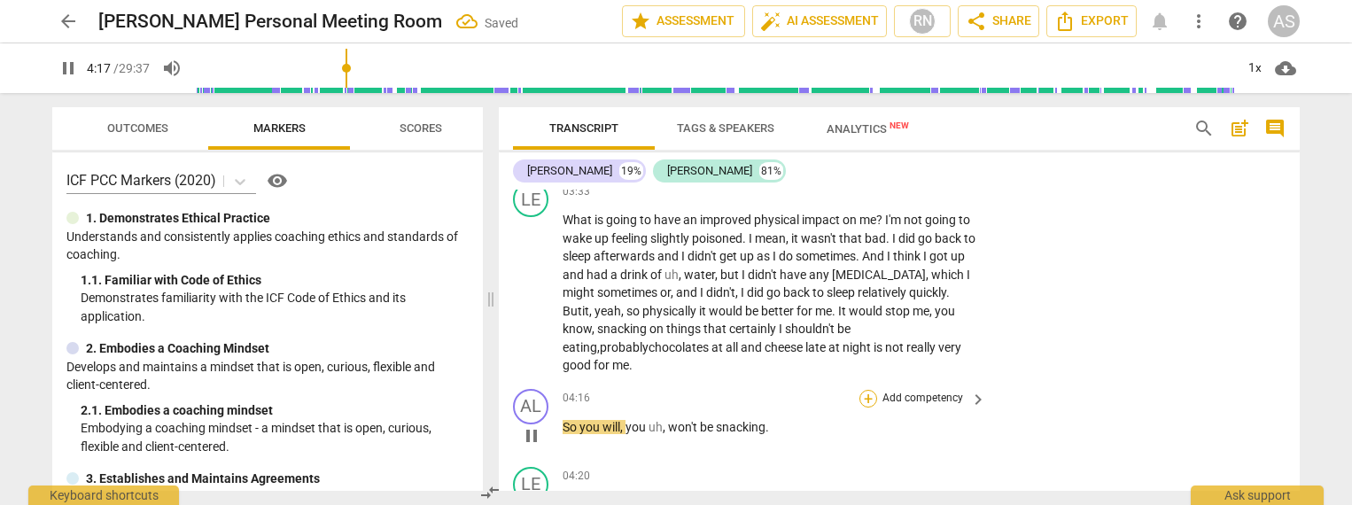
drag, startPoint x: 858, startPoint y: 328, endPoint x: 869, endPoint y: 370, distance: 43.2
click at [885, 340] on span "not" at bounding box center [895, 347] width 21 height 14
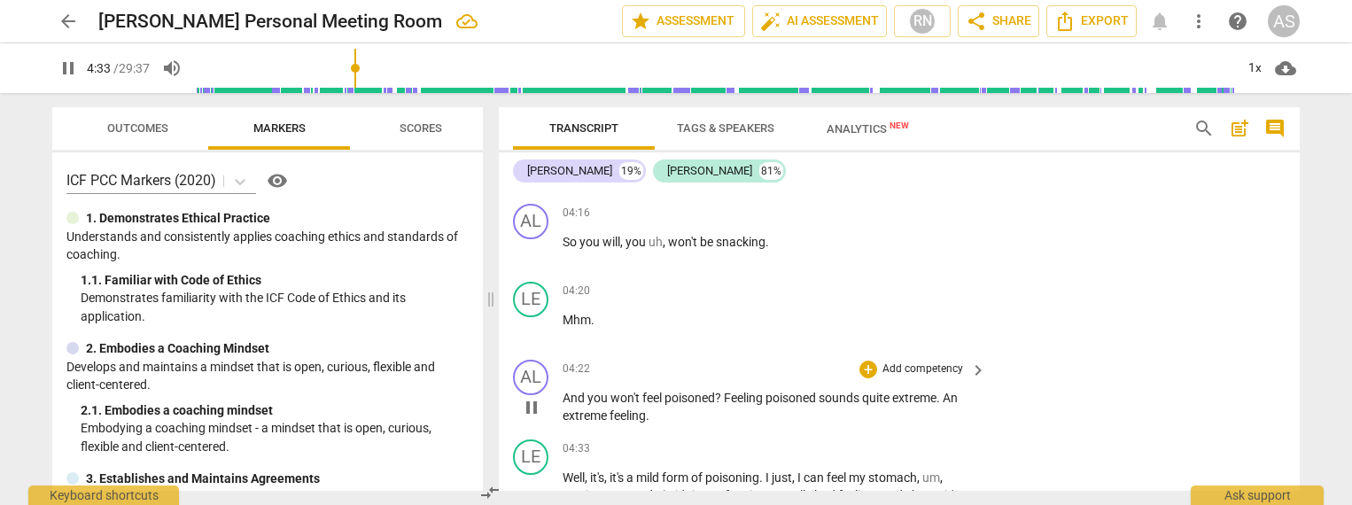
scroll to position [1658, 0]
click at [532, 400] on span "pause" at bounding box center [531, 410] width 21 height 21
type input "275"
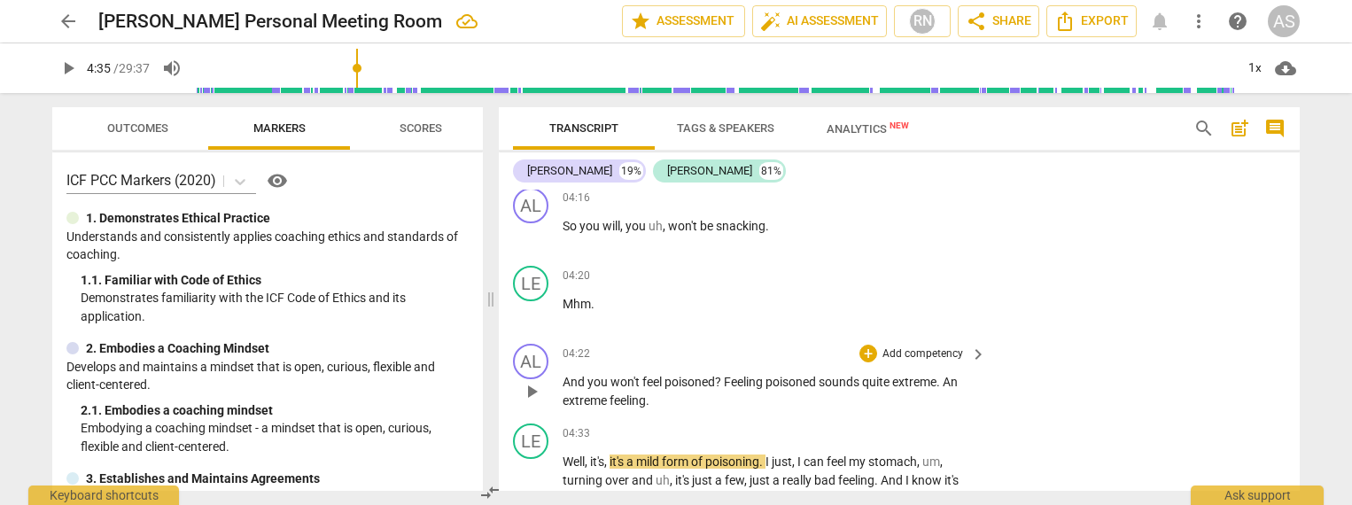
click at [943, 381] on span "." at bounding box center [940, 382] width 6 height 14
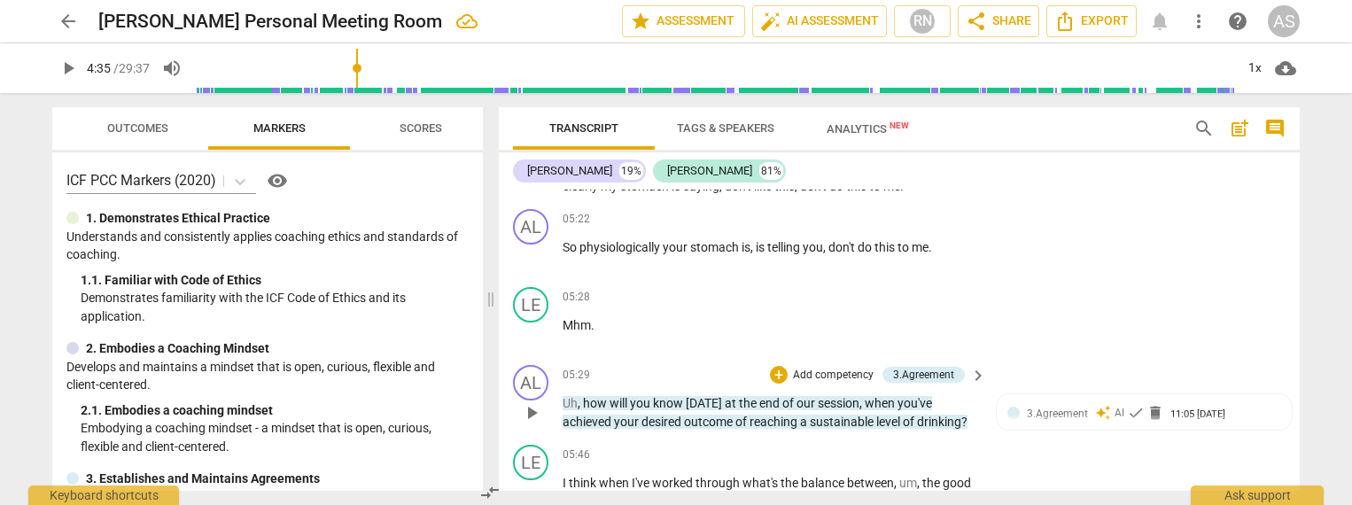
scroll to position [1951, 0]
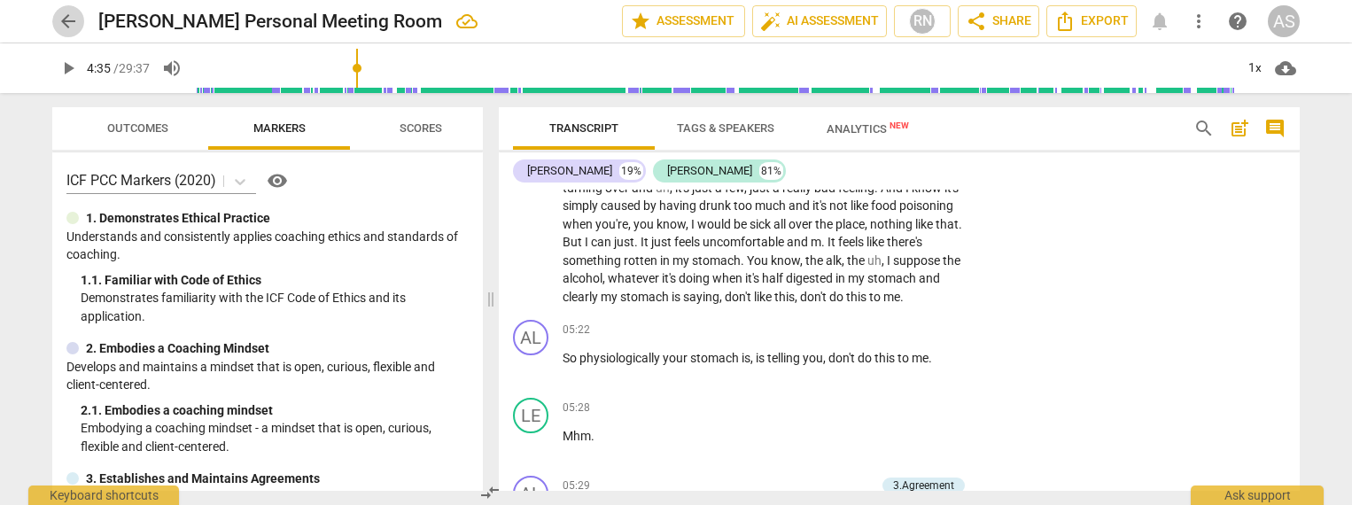
click at [71, 26] on span "arrow_back" at bounding box center [68, 21] width 21 height 21
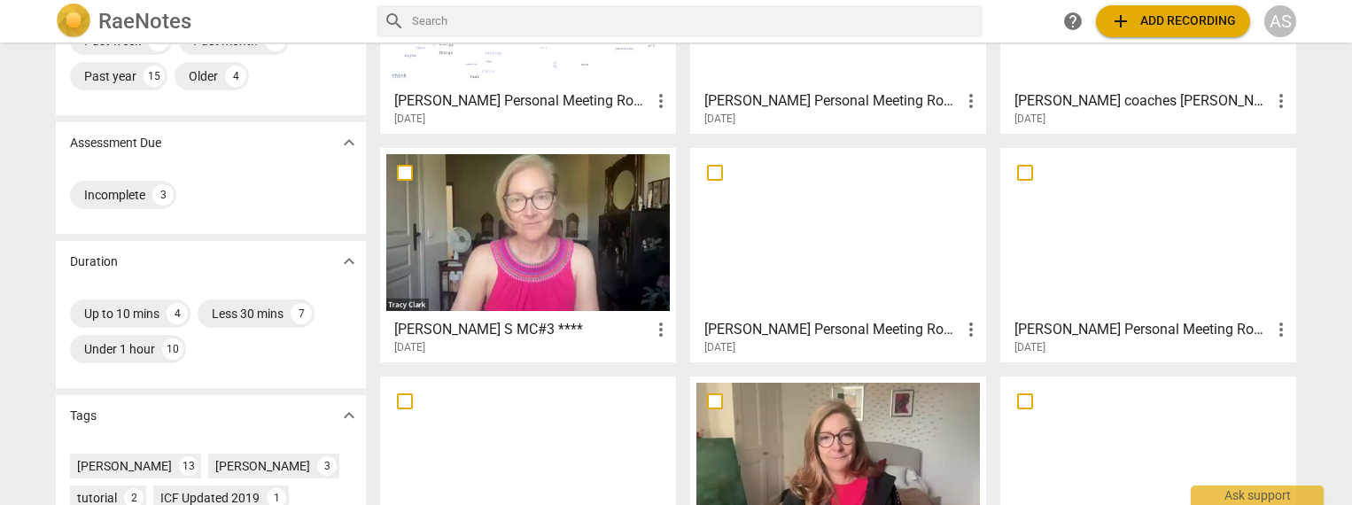
scroll to position [222, 0]
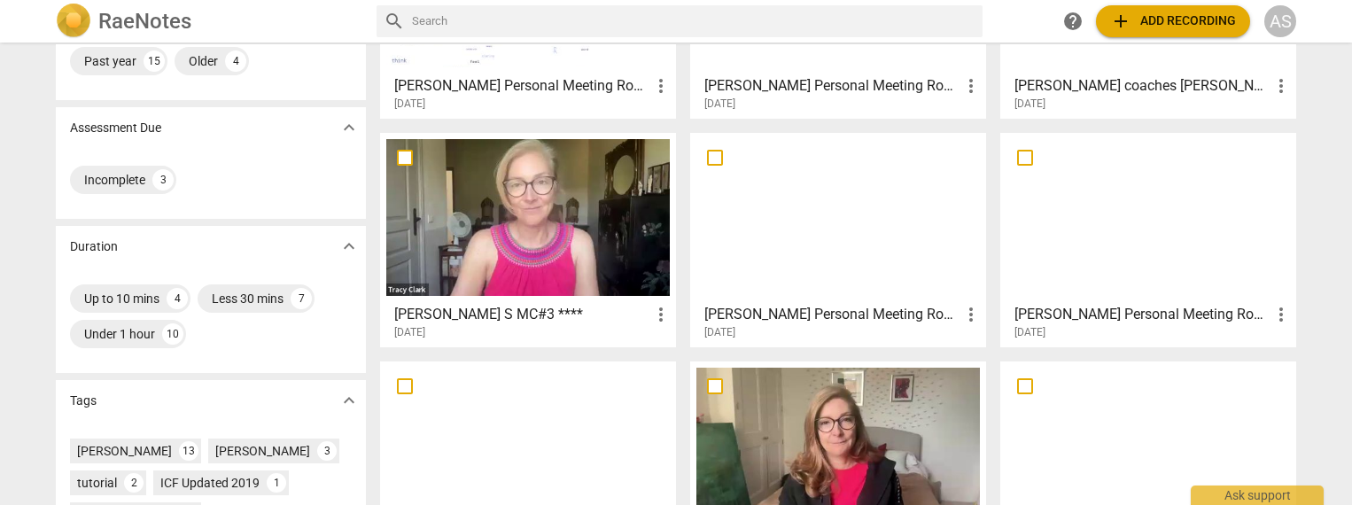
click at [866, 215] on div at bounding box center [839, 217] width 284 height 157
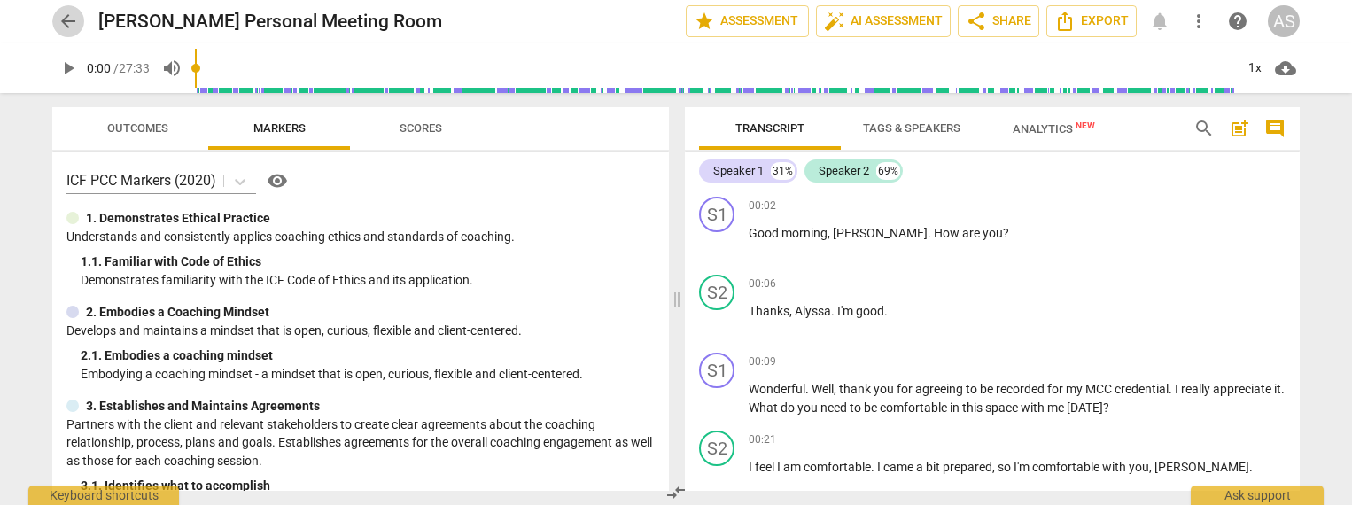
click at [64, 29] on span "arrow_back" at bounding box center [68, 21] width 21 height 21
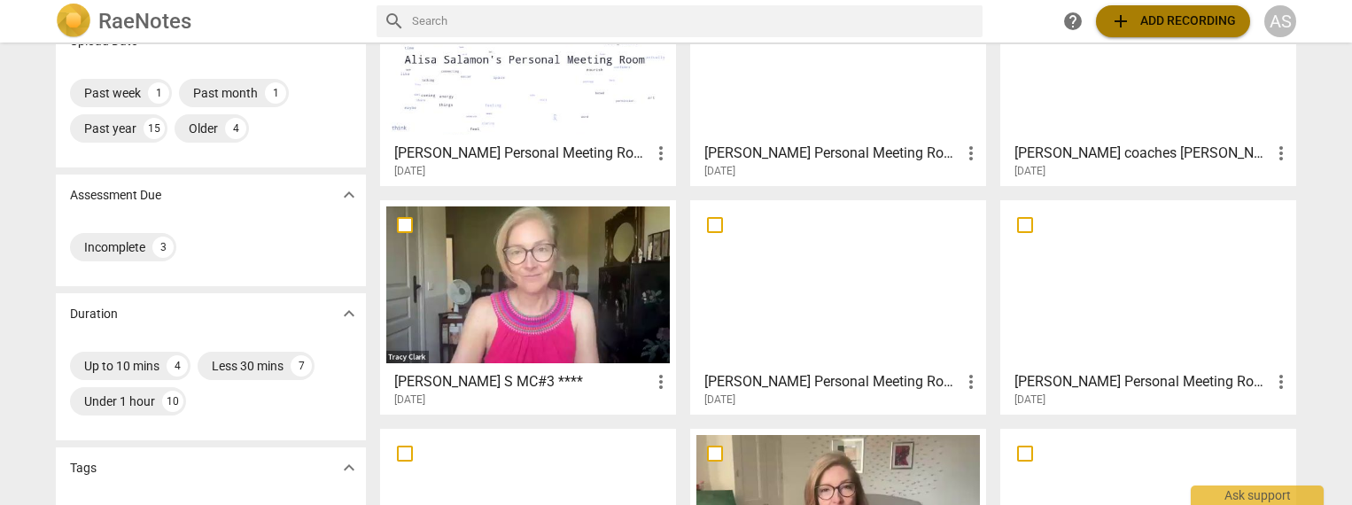
click at [1149, 21] on span "add Add recording" at bounding box center [1173, 21] width 126 height 21
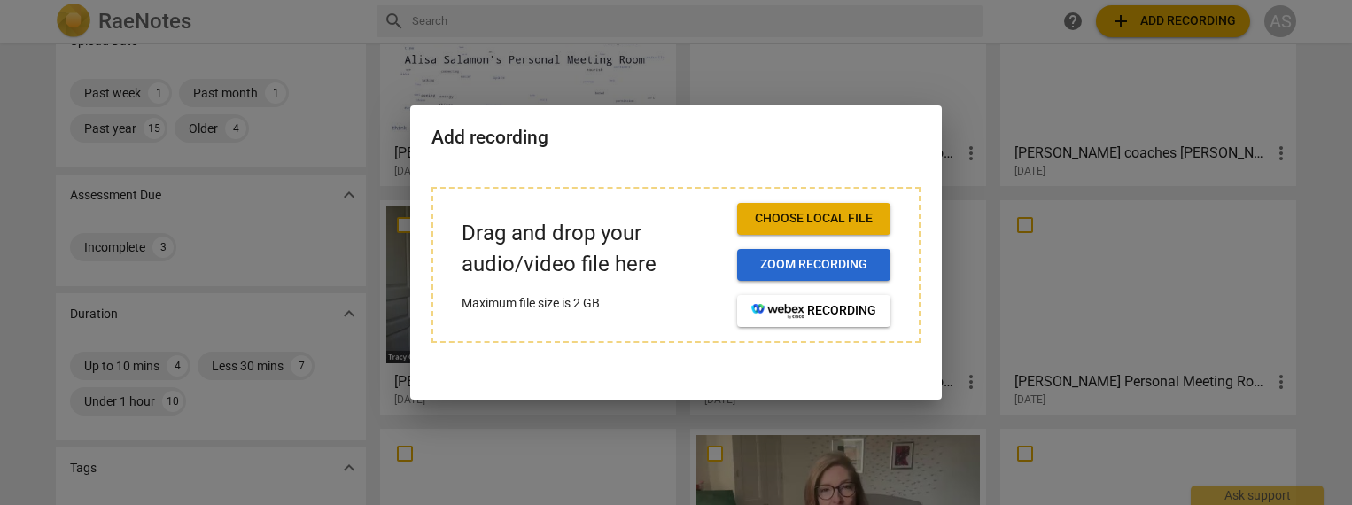
click at [857, 264] on span "Zoom recording" at bounding box center [814, 265] width 125 height 18
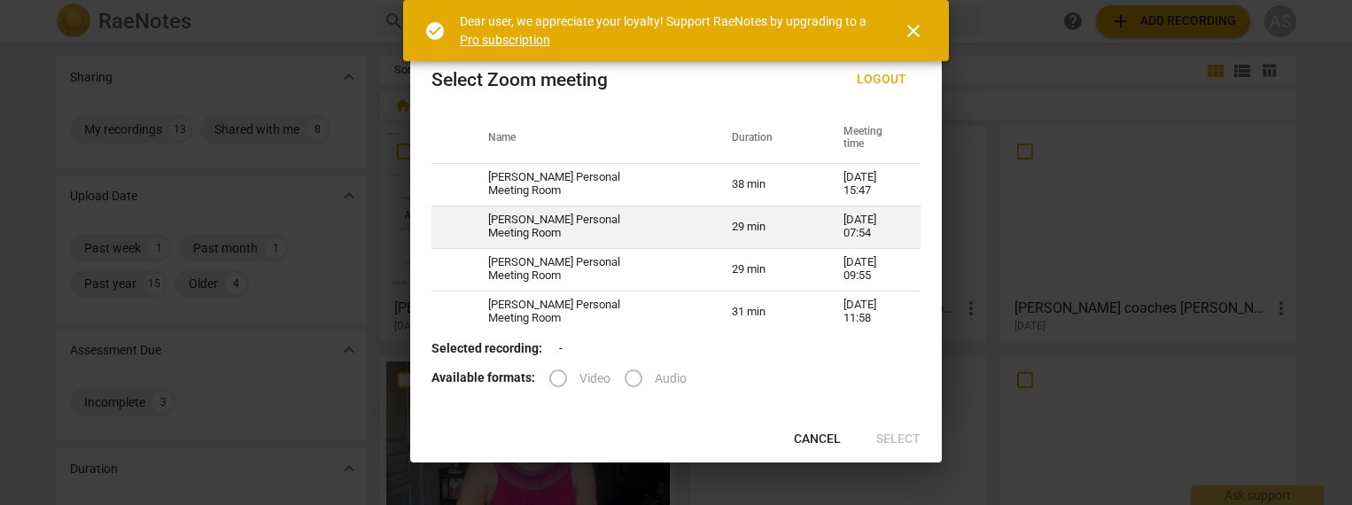
click at [791, 237] on td "29 min" at bounding box center [767, 227] width 112 height 43
radio input "true"
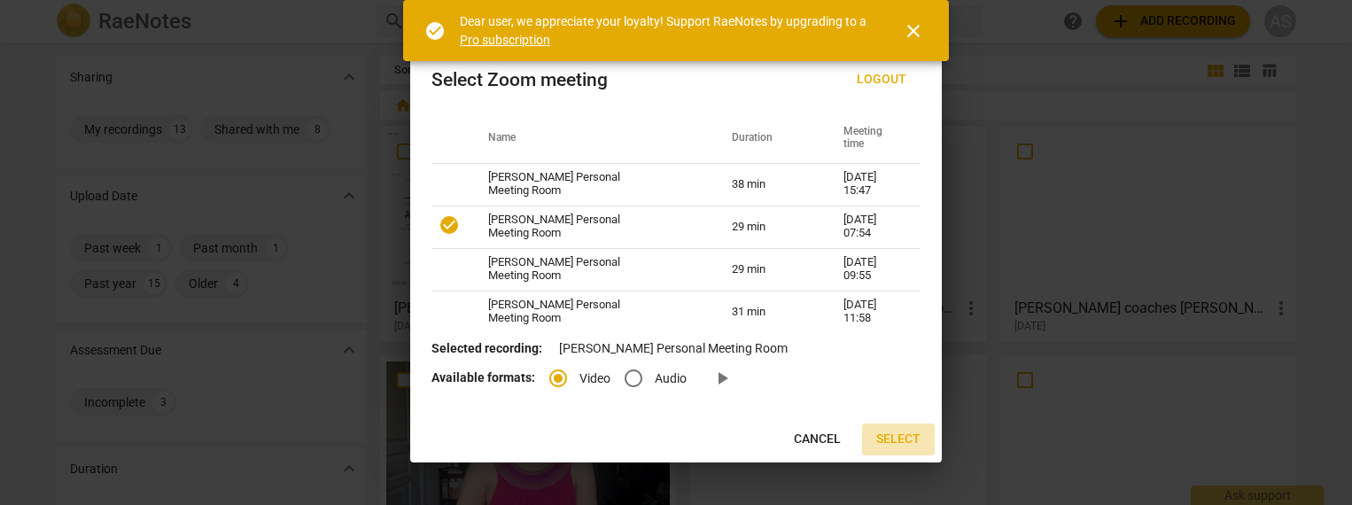
click at [894, 441] on span "Select" at bounding box center [898, 440] width 44 height 18
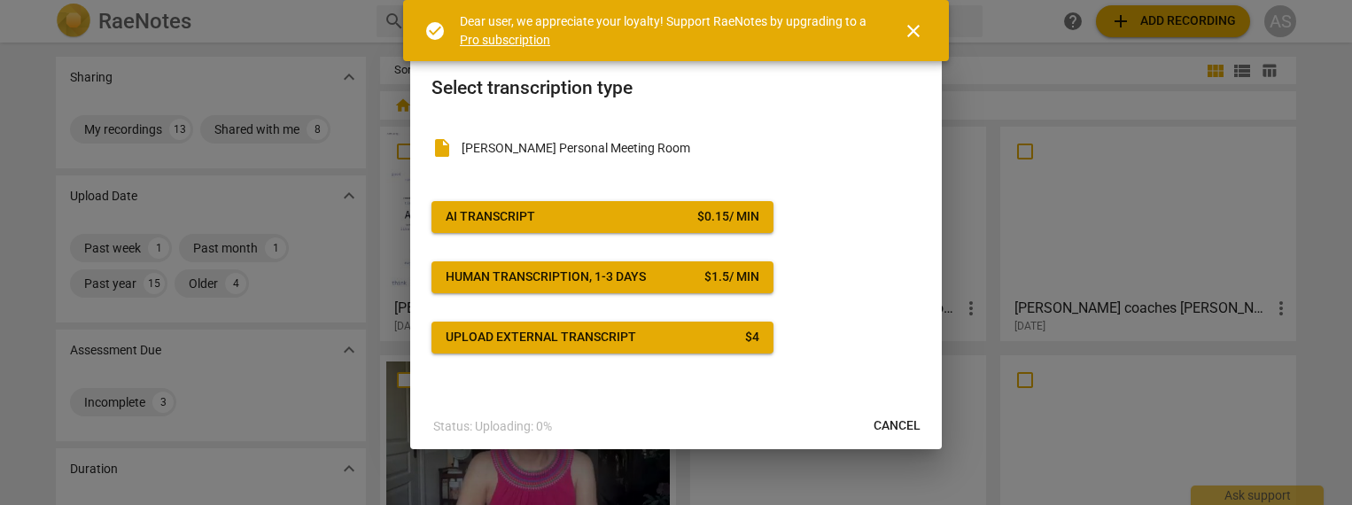
click at [526, 214] on div "AI Transcript" at bounding box center [491, 217] width 90 height 18
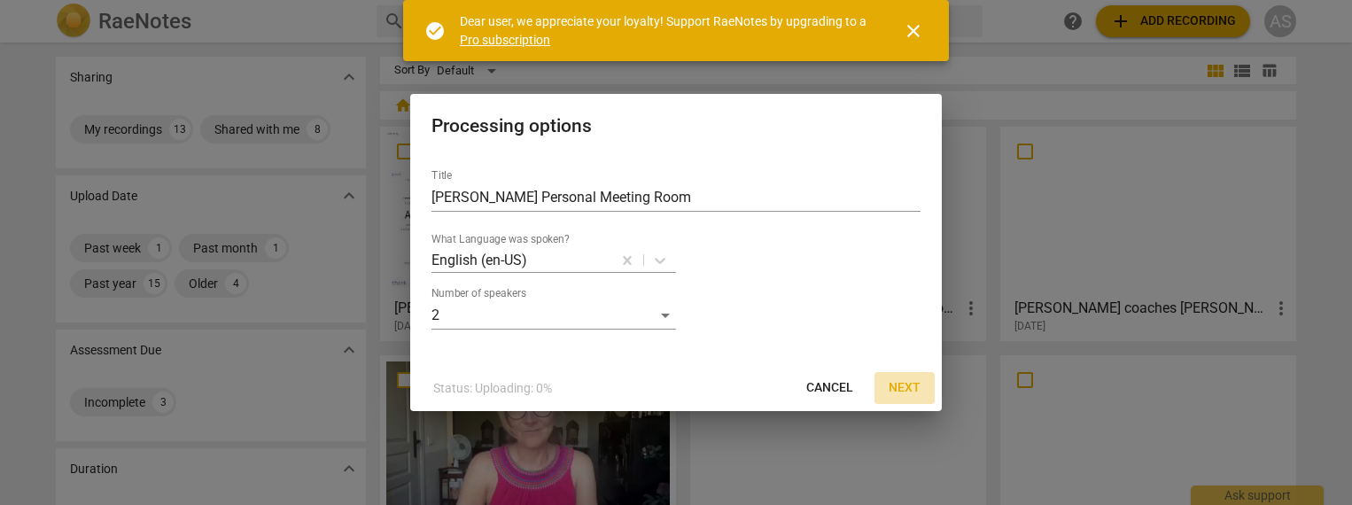
click at [901, 386] on span "Next" at bounding box center [905, 388] width 32 height 18
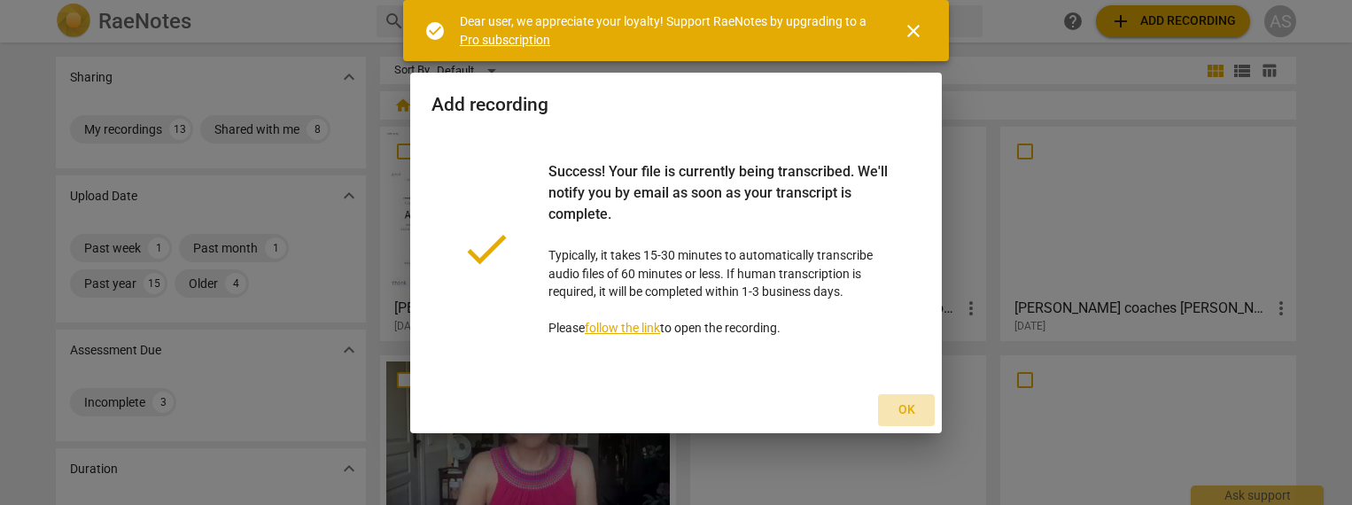
click at [907, 407] on span "Ok" at bounding box center [906, 410] width 28 height 18
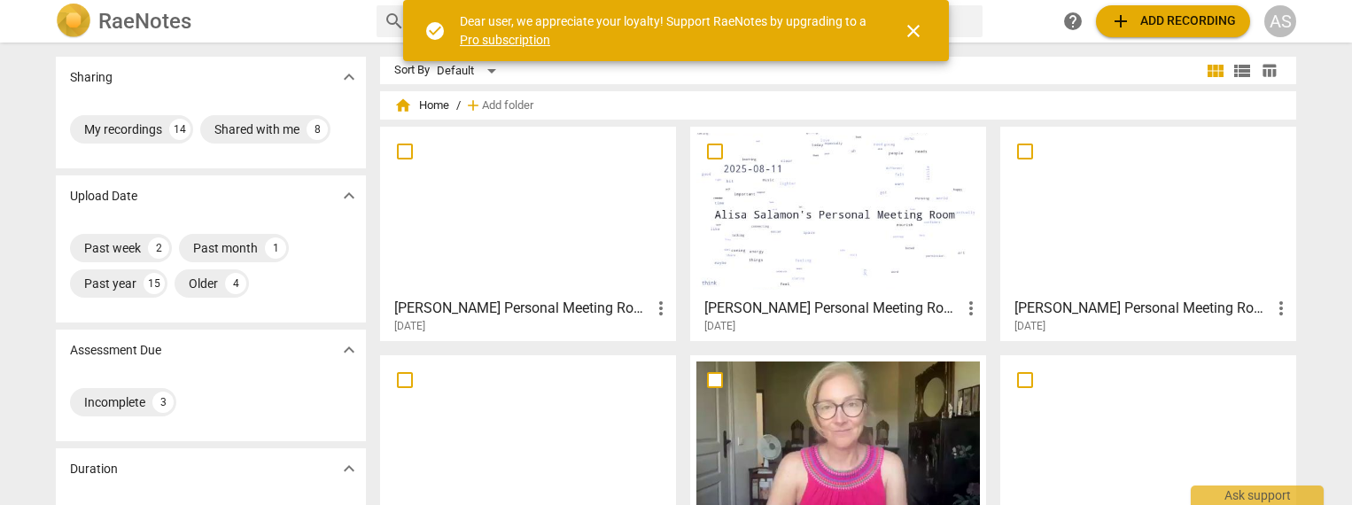
click at [520, 203] on div at bounding box center [528, 211] width 284 height 157
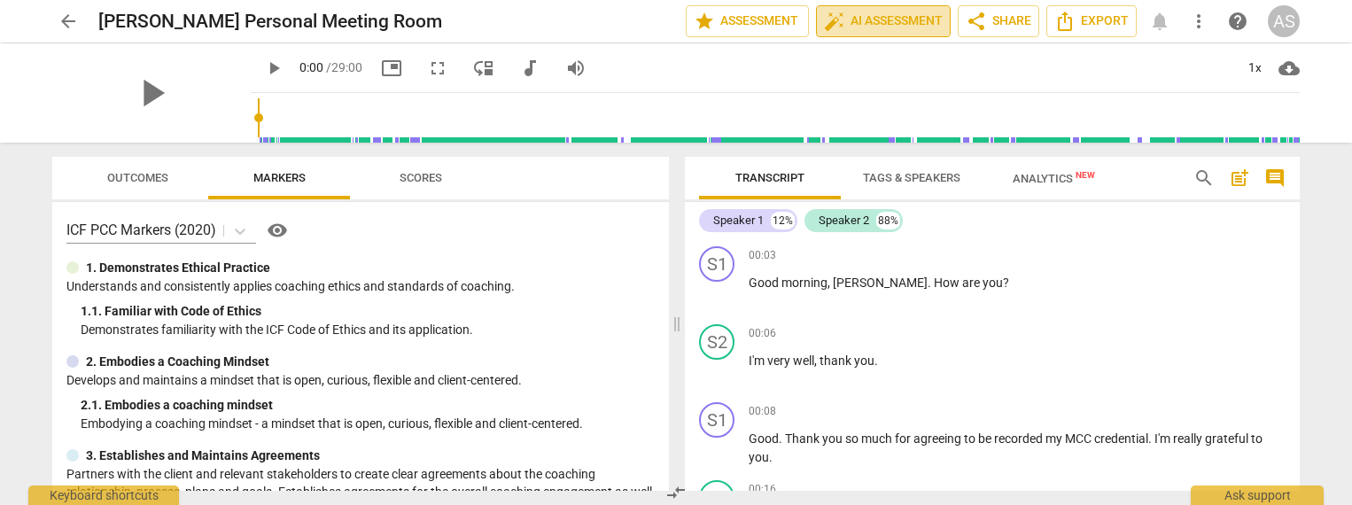
click at [919, 25] on span "auto_fix_high AI Assessment" at bounding box center [883, 21] width 119 height 21
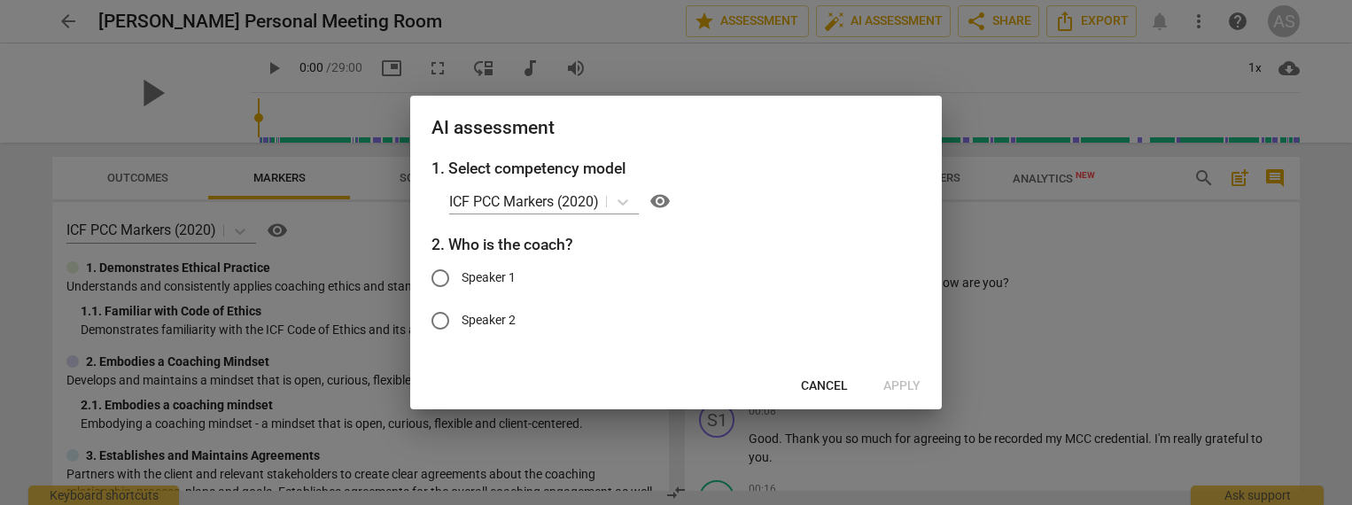
click at [459, 273] on input "Speaker 1" at bounding box center [440, 278] width 43 height 43
radio input "true"
click at [895, 386] on span "Apply" at bounding box center [902, 387] width 37 height 18
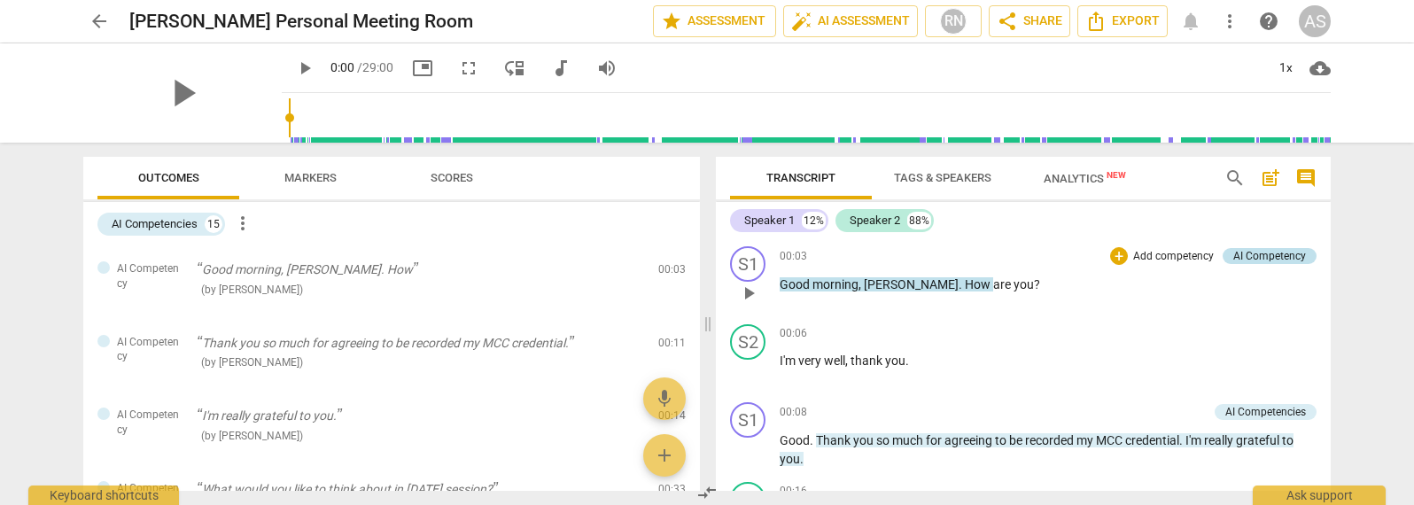
click at [1277, 255] on div "AI Competency" at bounding box center [1270, 256] width 73 height 16
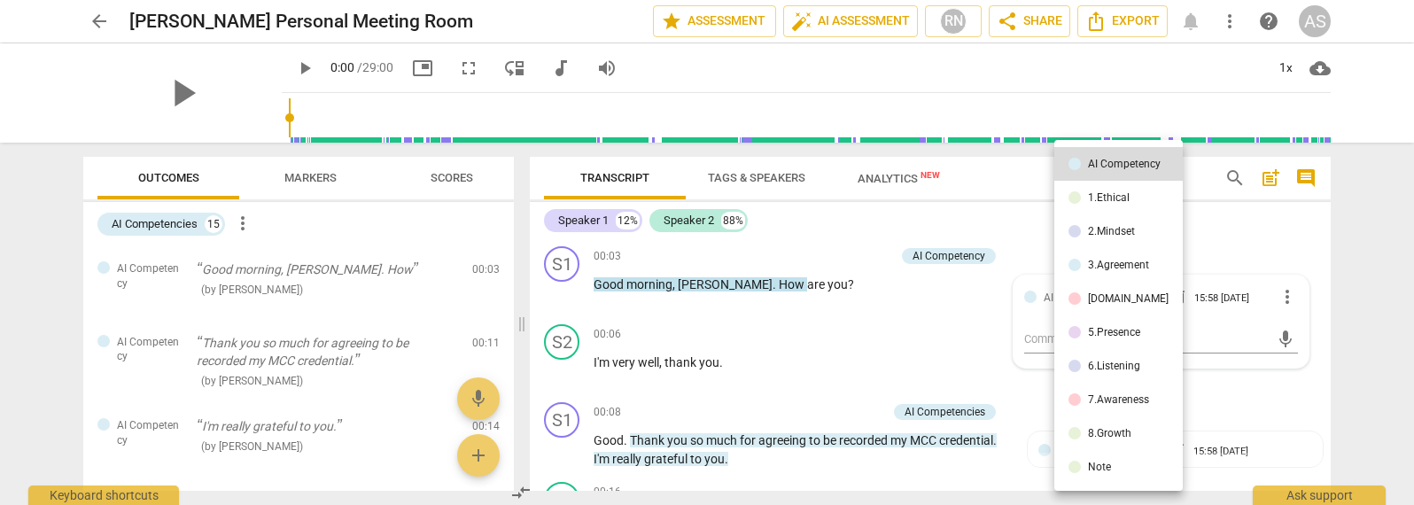
click at [1241, 218] on div at bounding box center [707, 252] width 1414 height 505
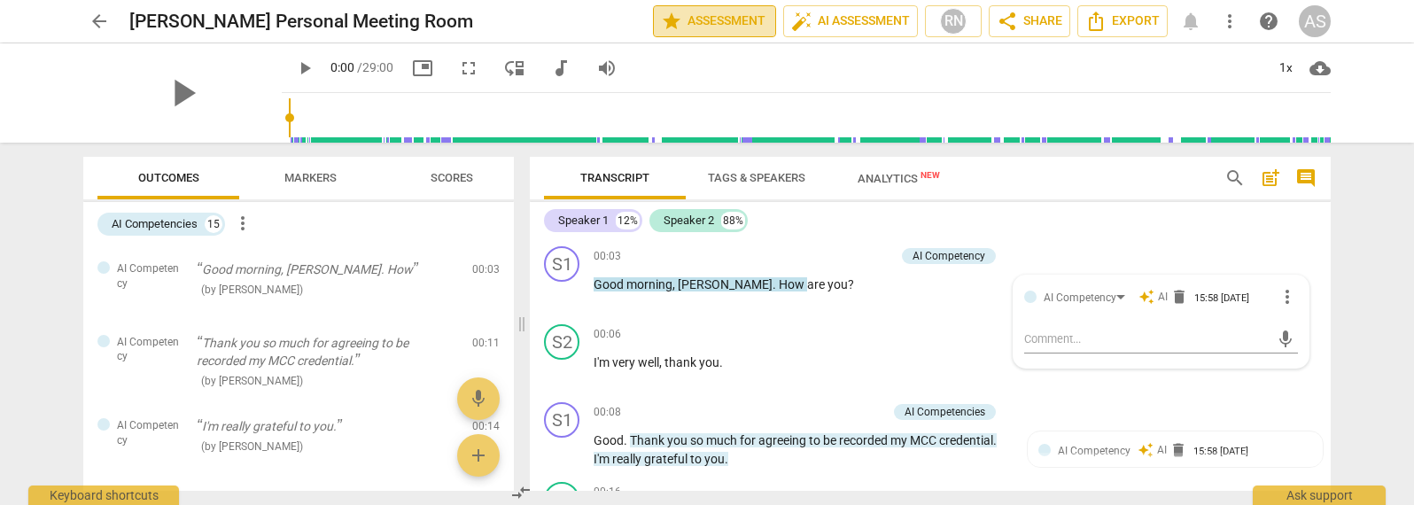
click at [734, 25] on span "star Assessment" at bounding box center [714, 21] width 107 height 21
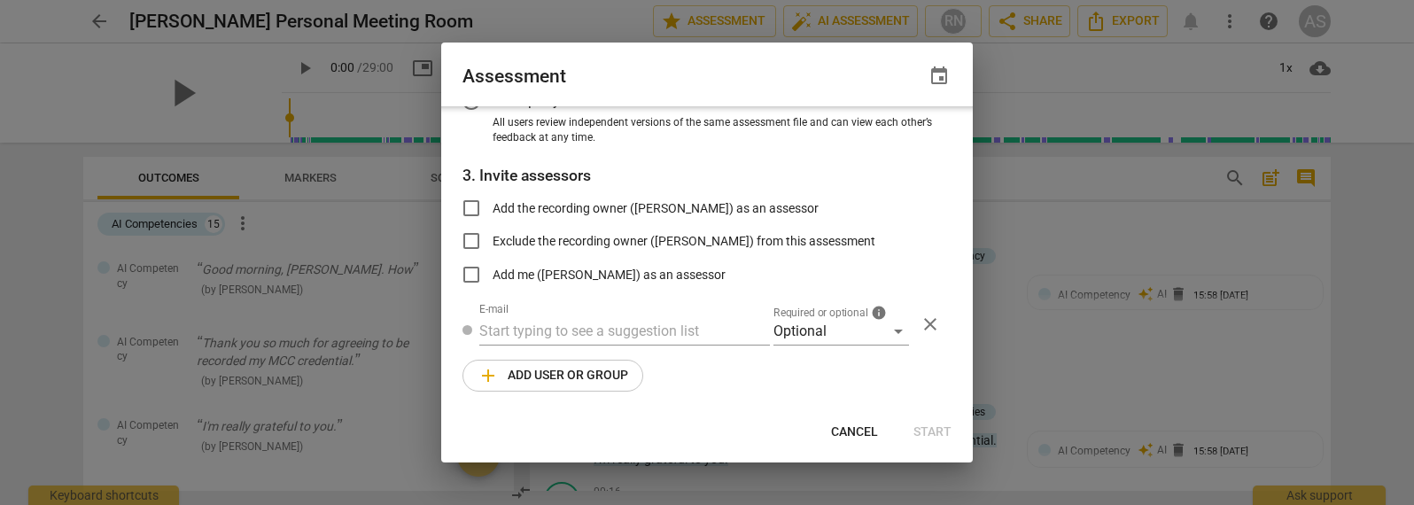
scroll to position [244, 0]
click at [857, 432] on span "Cancel" at bounding box center [854, 433] width 47 height 18
radio input "false"
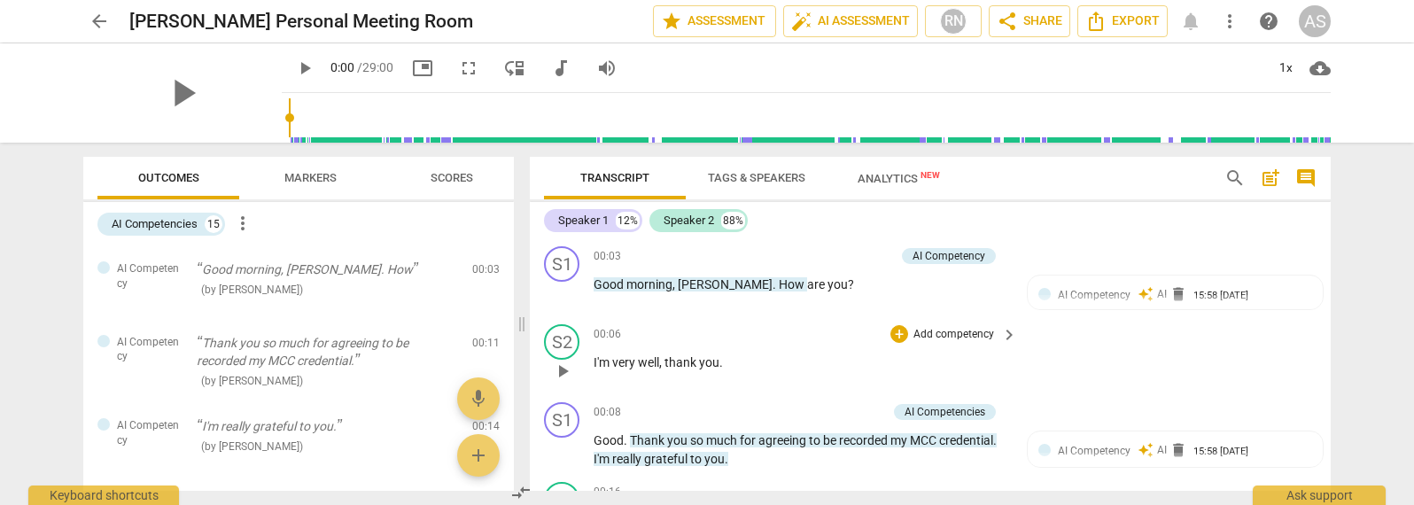
scroll to position [0, 0]
click at [899, 175] on span "Analytics New" at bounding box center [899, 178] width 82 height 13
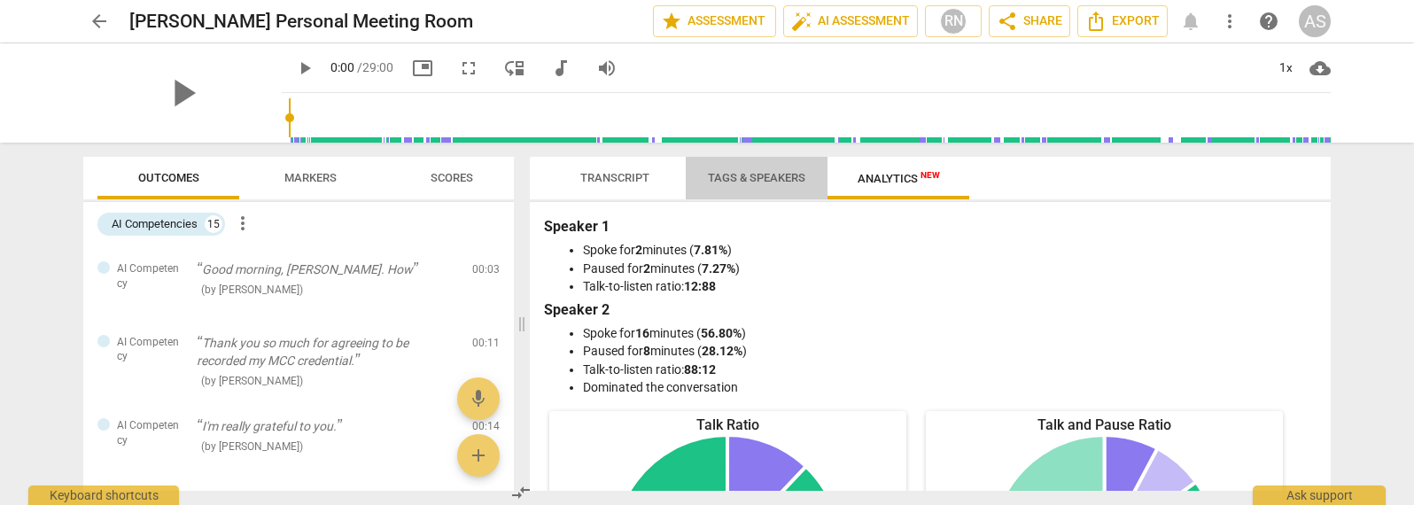
click at [748, 172] on span "Tags & Speakers" at bounding box center [756, 177] width 97 height 13
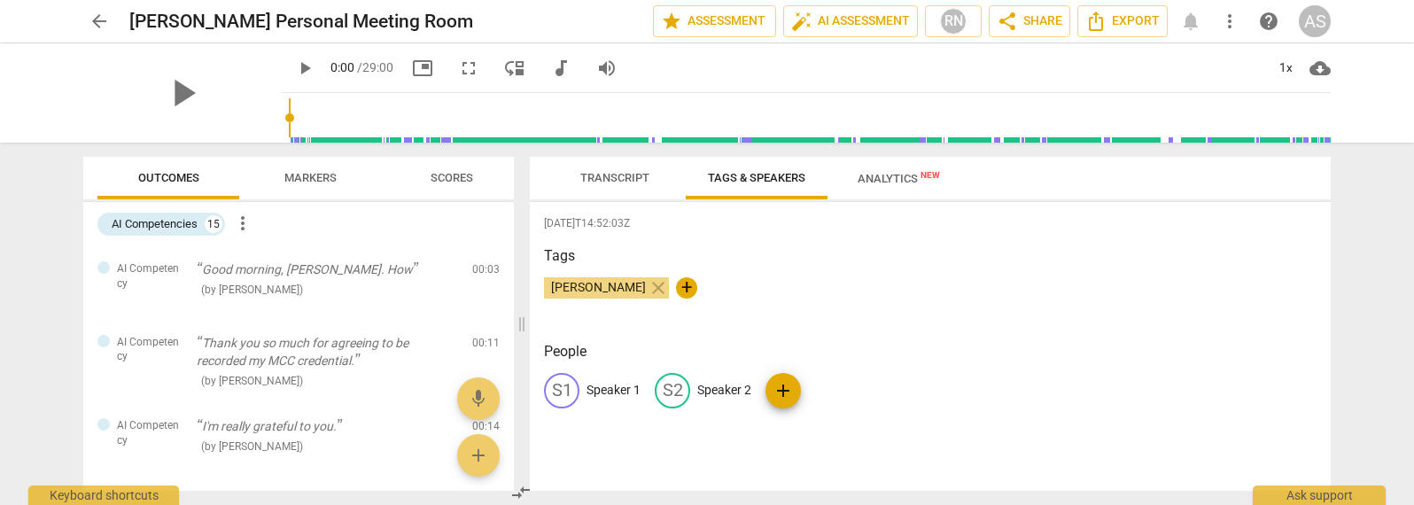
click at [616, 386] on p "Speaker 1" at bounding box center [614, 390] width 54 height 19
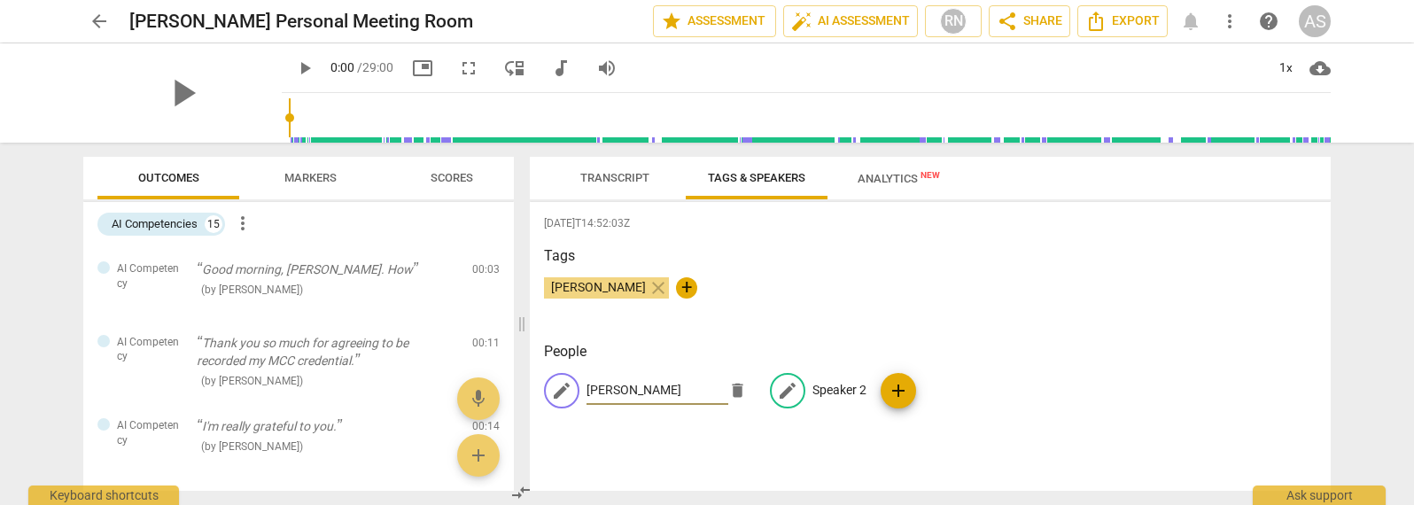
type input "[PERSON_NAME]"
click at [822, 383] on p "Speaker 2" at bounding box center [840, 390] width 54 height 19
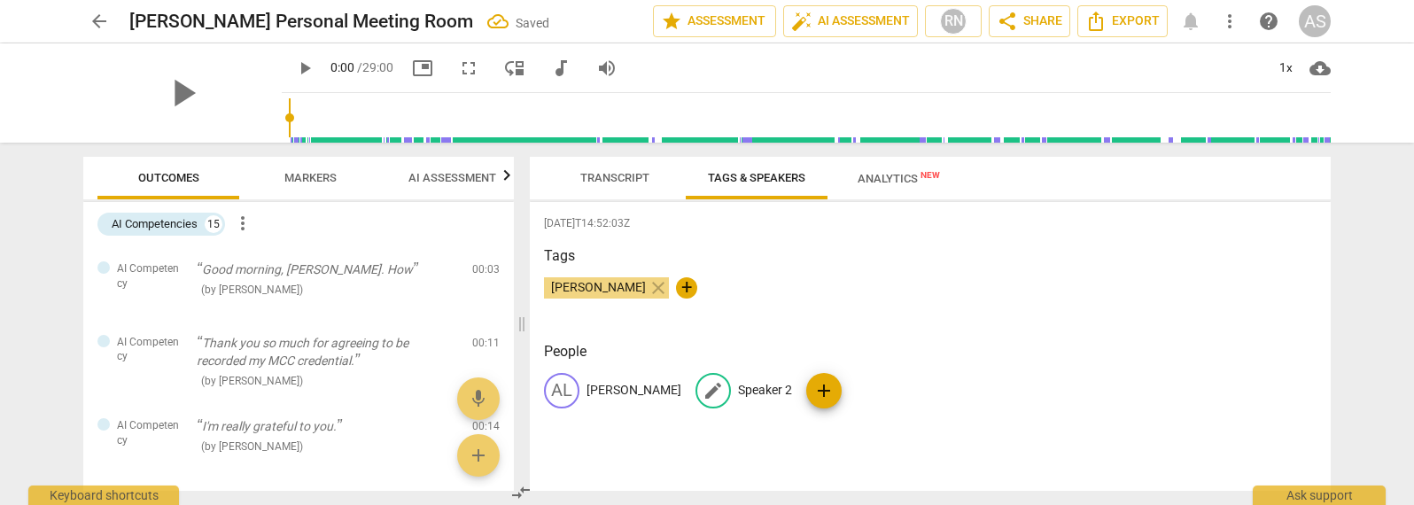
click at [738, 387] on p "Speaker 2" at bounding box center [765, 390] width 54 height 19
type input "[PERSON_NAME]"
click at [900, 277] on div "[PERSON_NAME] close +" at bounding box center [930, 294] width 773 height 35
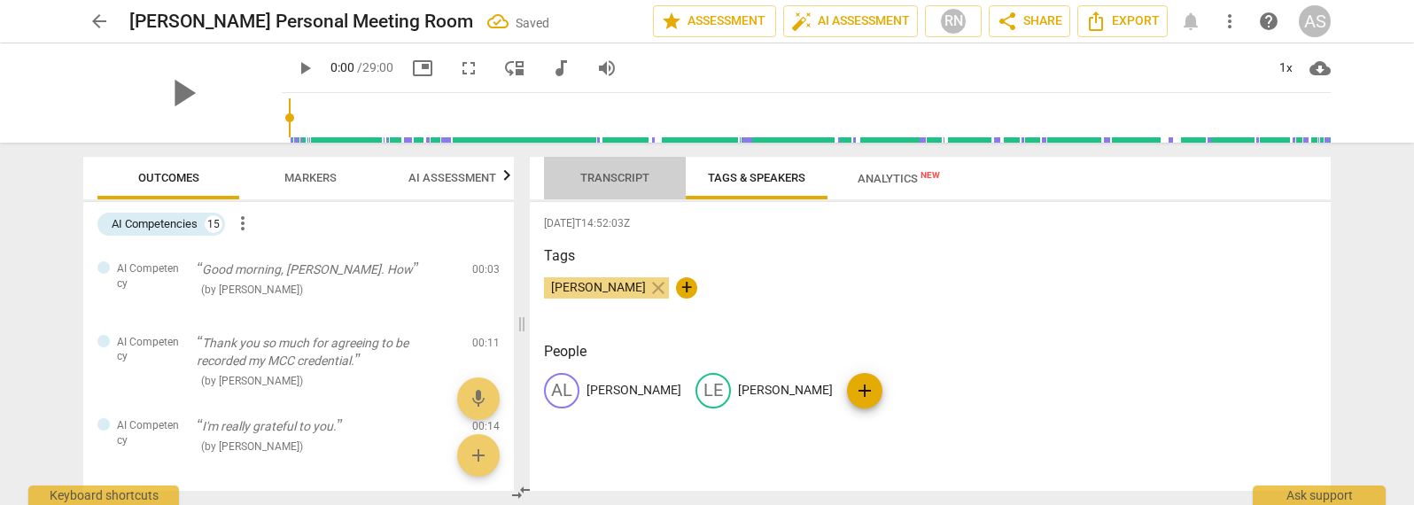
click at [620, 172] on span "Transcript" at bounding box center [614, 177] width 69 height 13
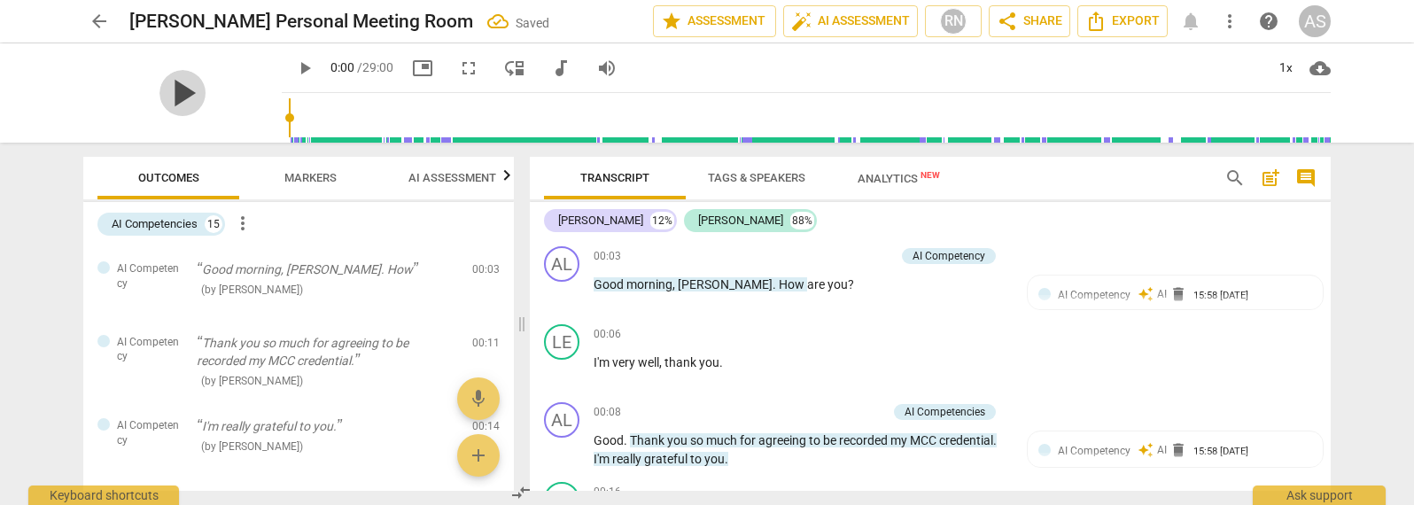
click at [167, 90] on span "play_arrow" at bounding box center [183, 93] width 46 height 46
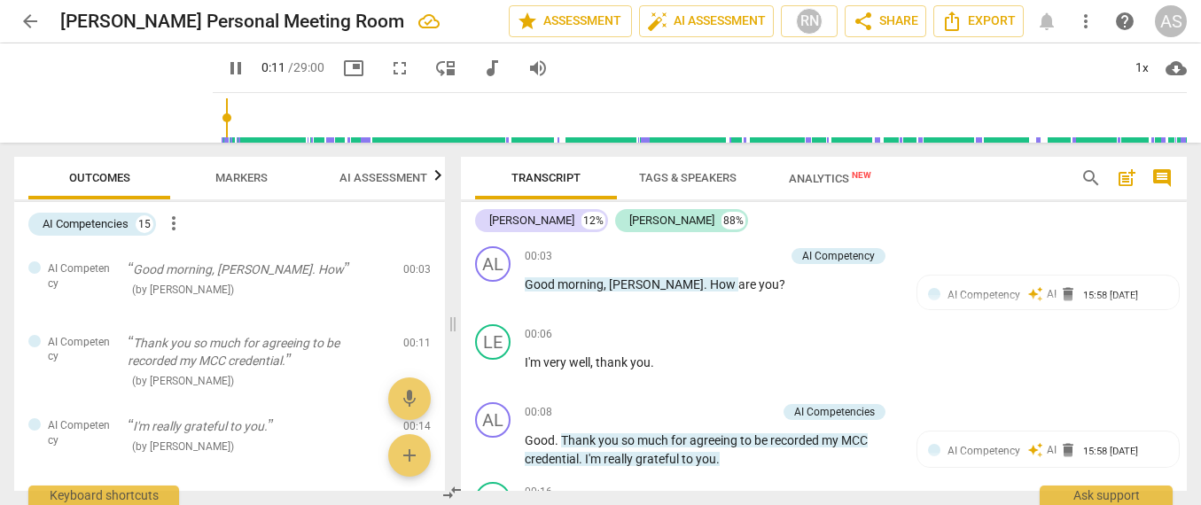
click at [225, 66] on span "pause" at bounding box center [235, 68] width 21 height 21
click at [225, 73] on span "play_arrow" at bounding box center [235, 68] width 21 height 21
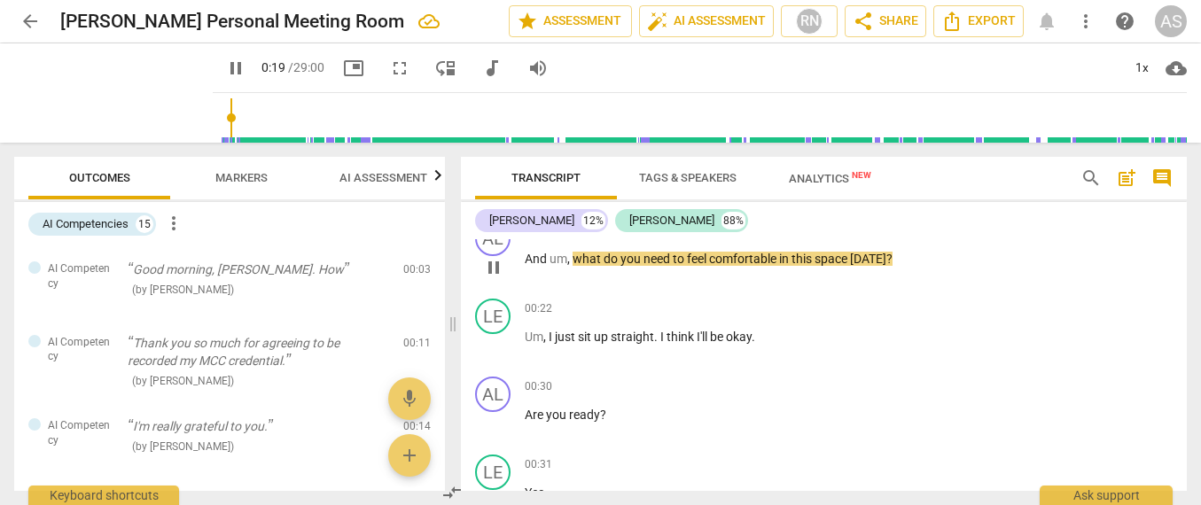
scroll to position [332, 0]
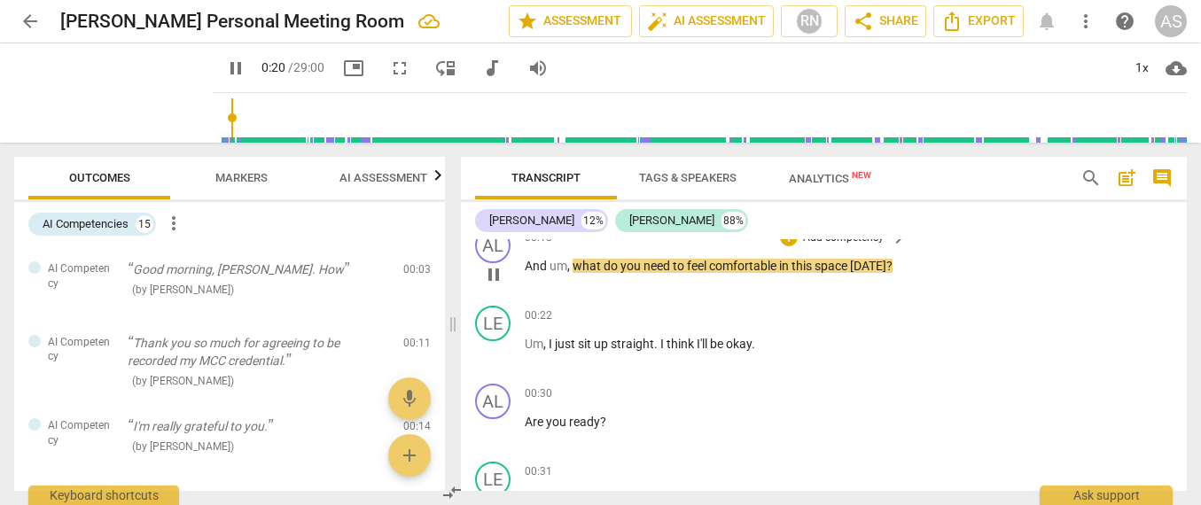
drag, startPoint x: 572, startPoint y: 265, endPoint x: 588, endPoint y: 272, distance: 18.3
click at [572, 265] on span "," at bounding box center [569, 266] width 5 height 14
type input "22"
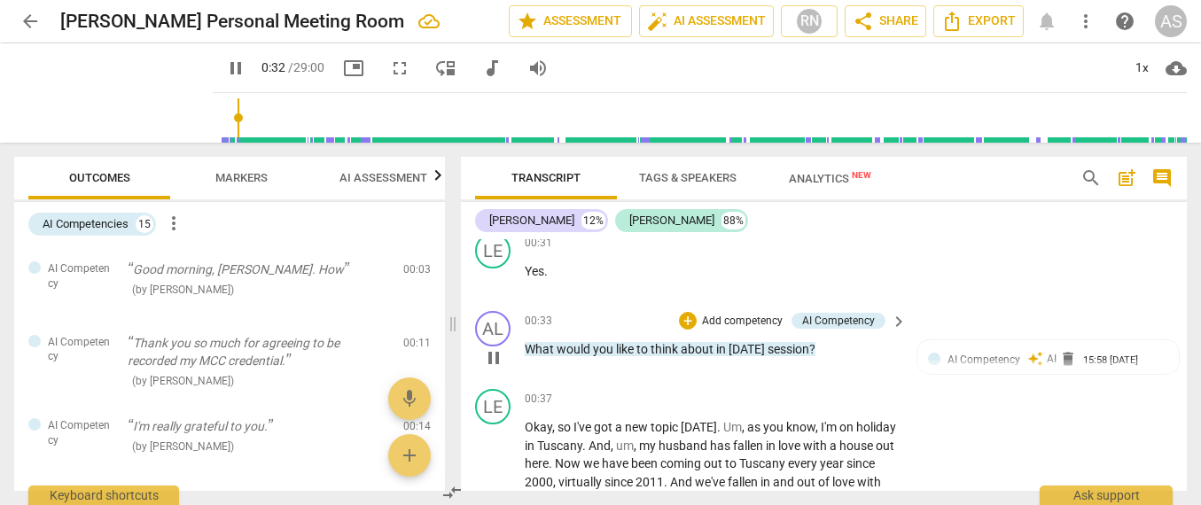
scroll to position [566, 0]
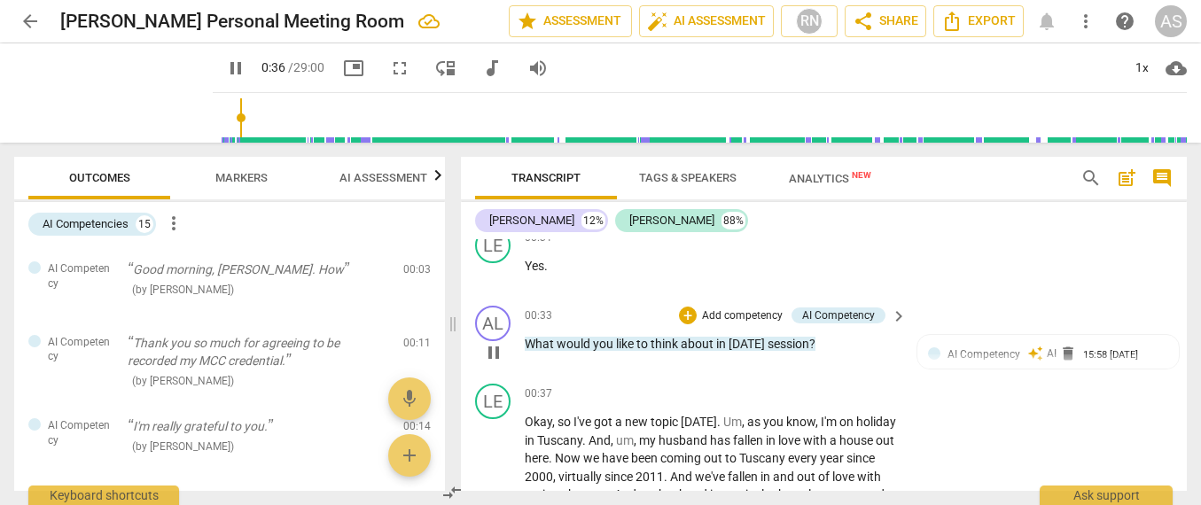
click at [526, 341] on span "What" at bounding box center [541, 344] width 32 height 14
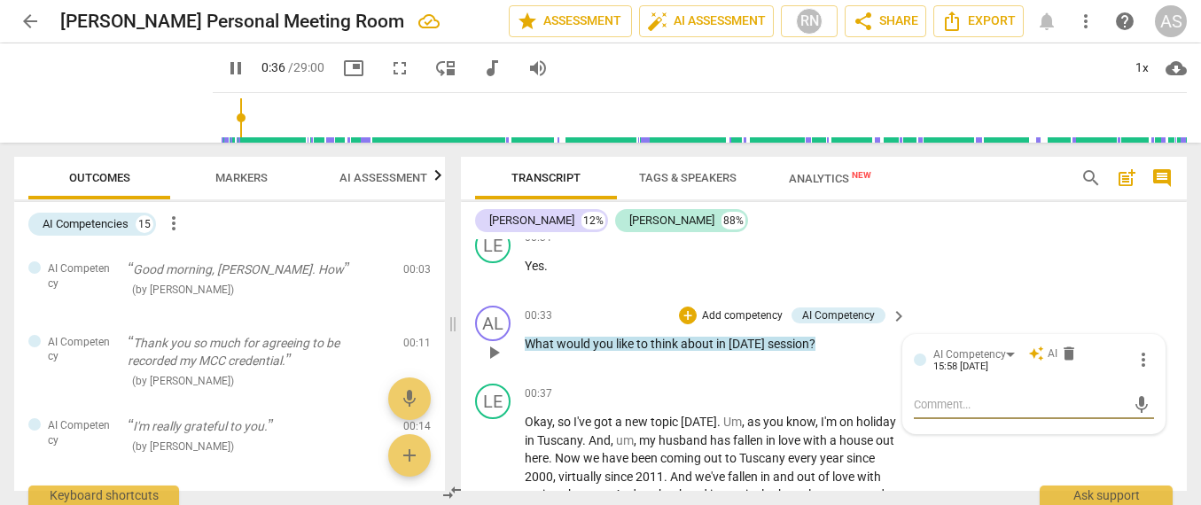
type input "38"
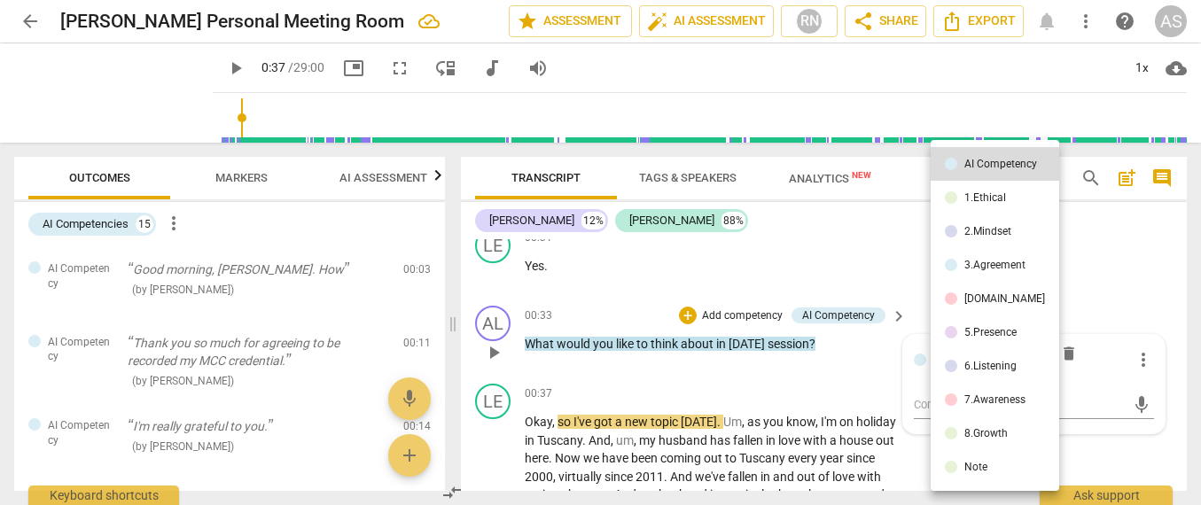
click at [525, 348] on div at bounding box center [600, 252] width 1201 height 505
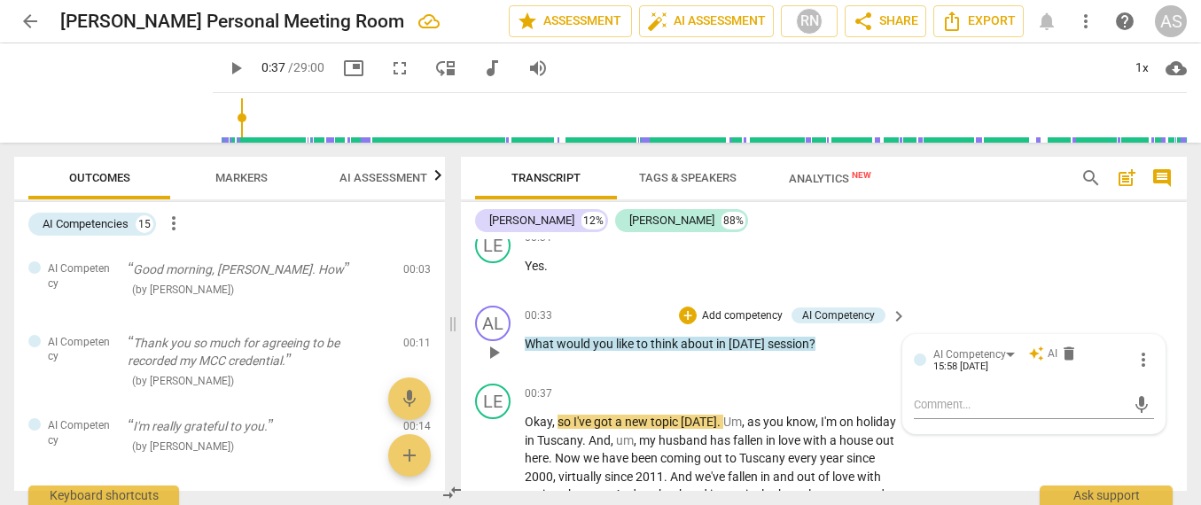
click at [527, 343] on span "What" at bounding box center [541, 344] width 32 height 14
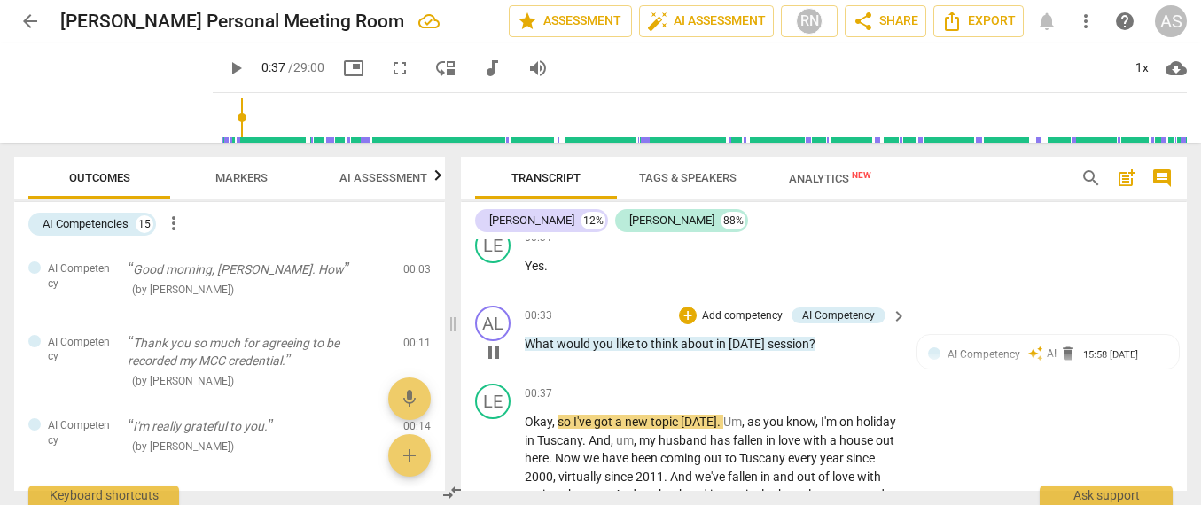
type input "38"
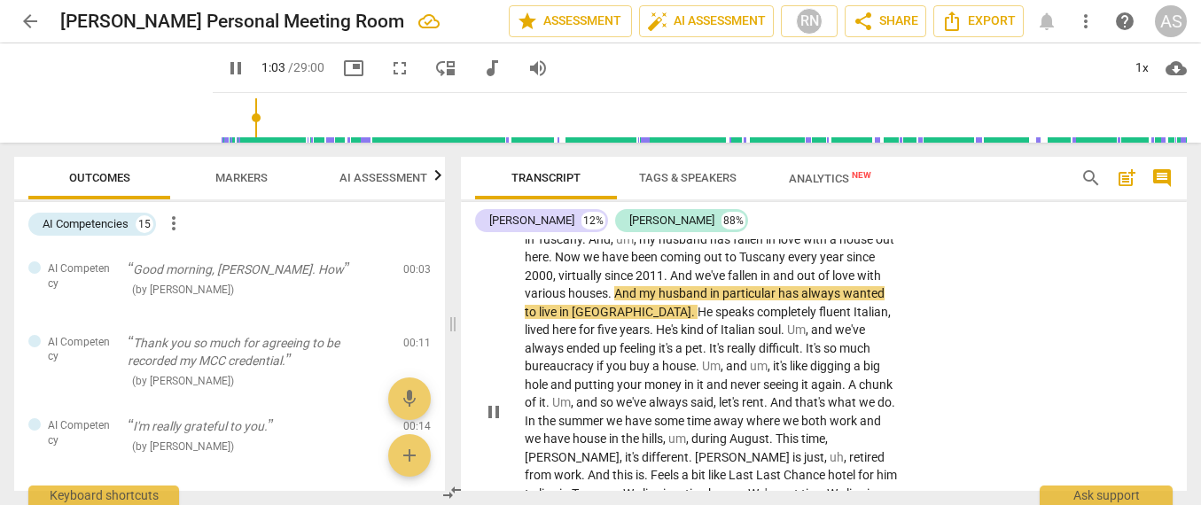
scroll to position [769, 0]
drag, startPoint x: 641, startPoint y: 288, endPoint x: 639, endPoint y: 314, distance: 25.8
click at [639, 288] on span "And" at bounding box center [626, 291] width 25 height 14
type input "66"
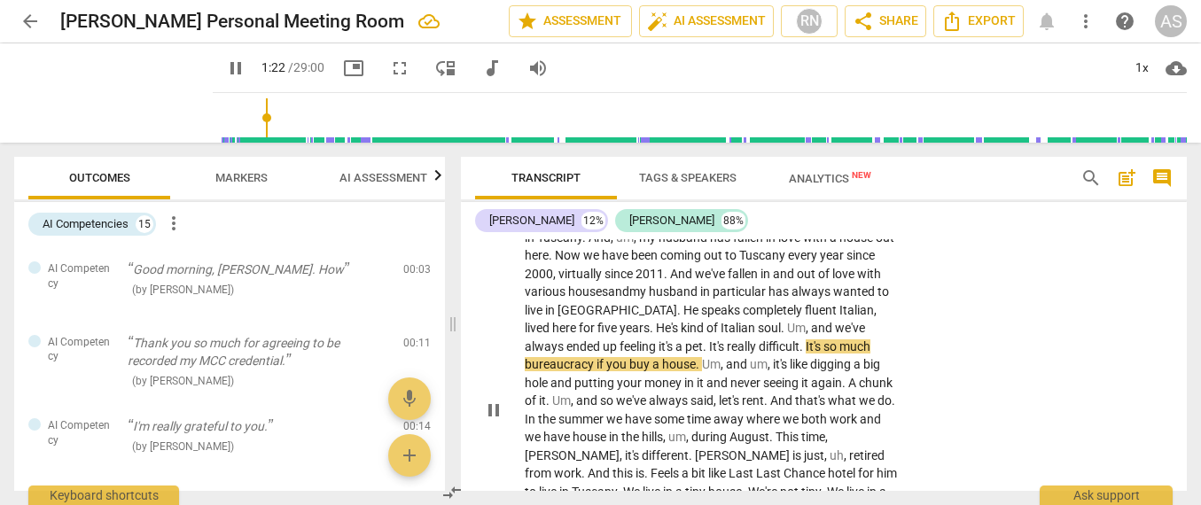
click at [619, 341] on span "feeling" at bounding box center [638, 346] width 39 height 14
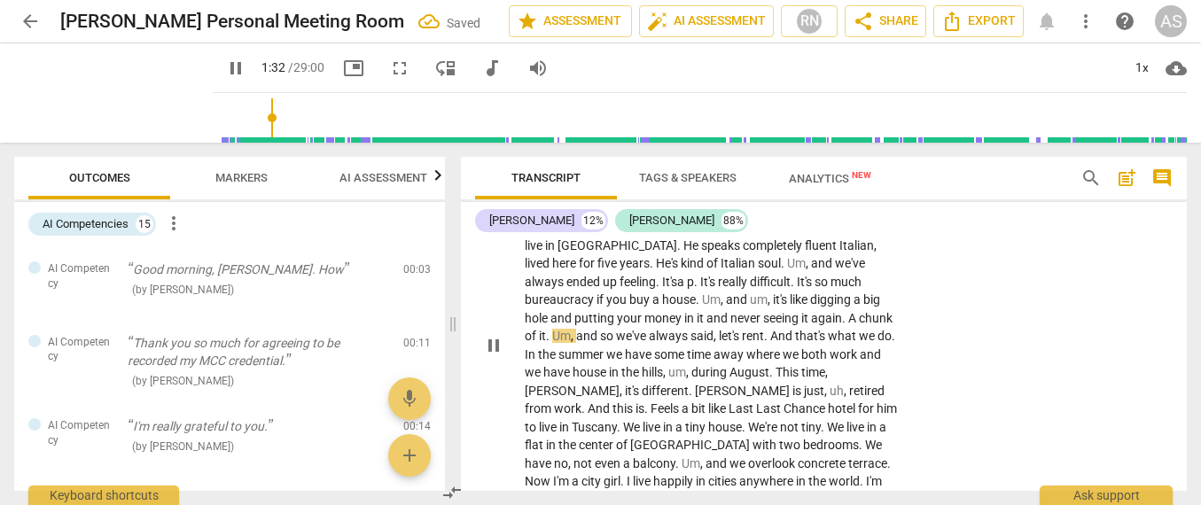
scroll to position [860, 0]
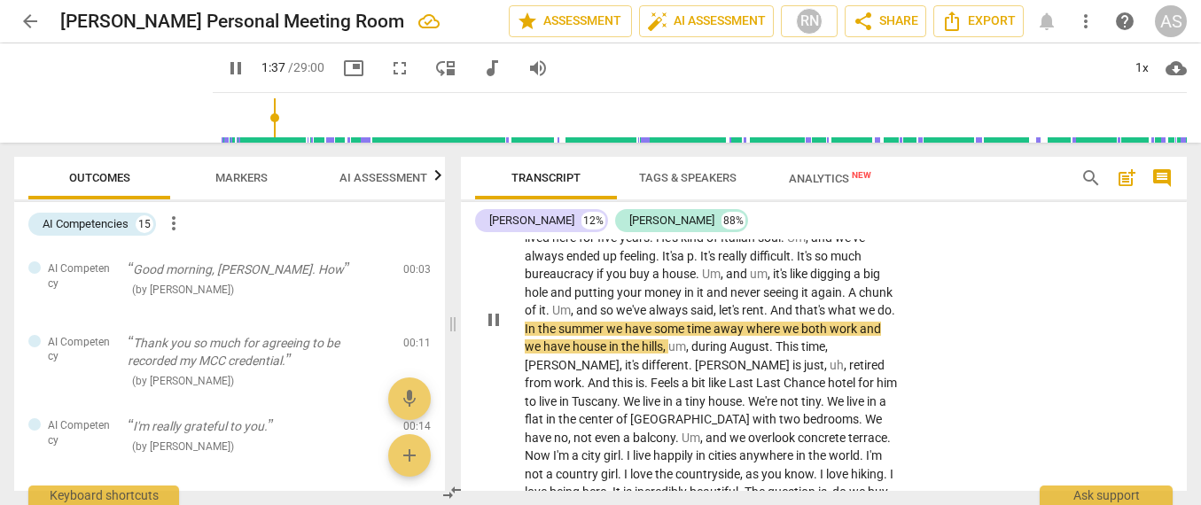
click at [892, 317] on span "." at bounding box center [894, 310] width 4 height 14
drag, startPoint x: 670, startPoint y: 322, endPoint x: 670, endPoint y: 350, distance: 28.4
click at [617, 322] on span "summer" at bounding box center [593, 329] width 48 height 14
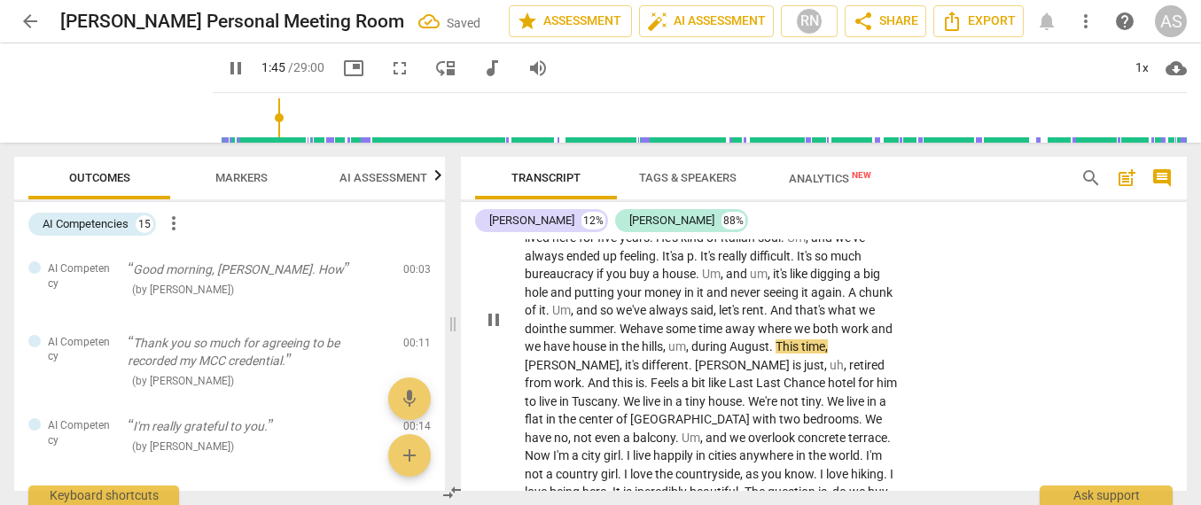
click at [841, 336] on span "work" at bounding box center [856, 329] width 30 height 14
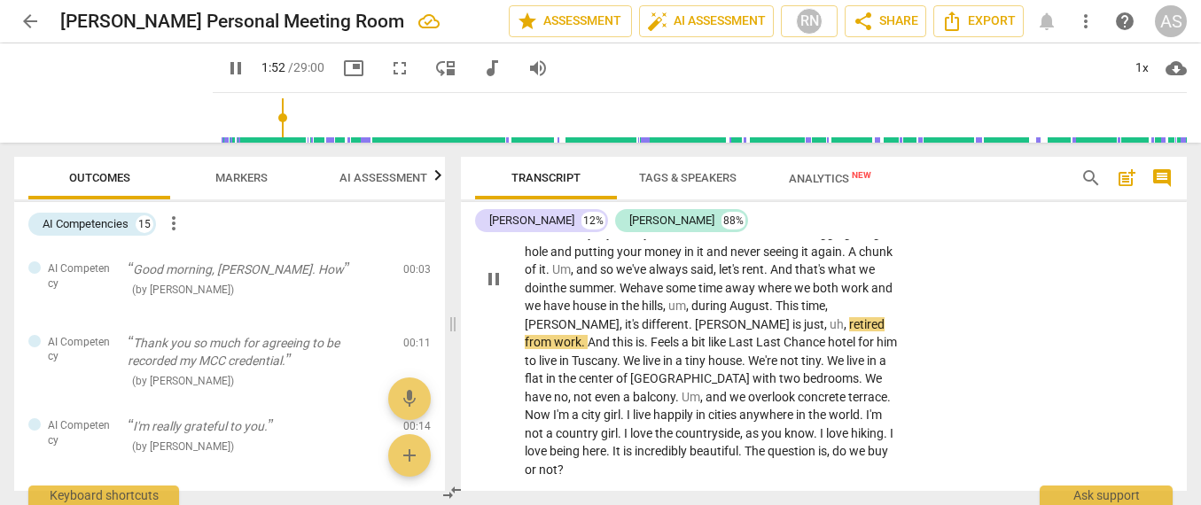
scroll to position [915, 0]
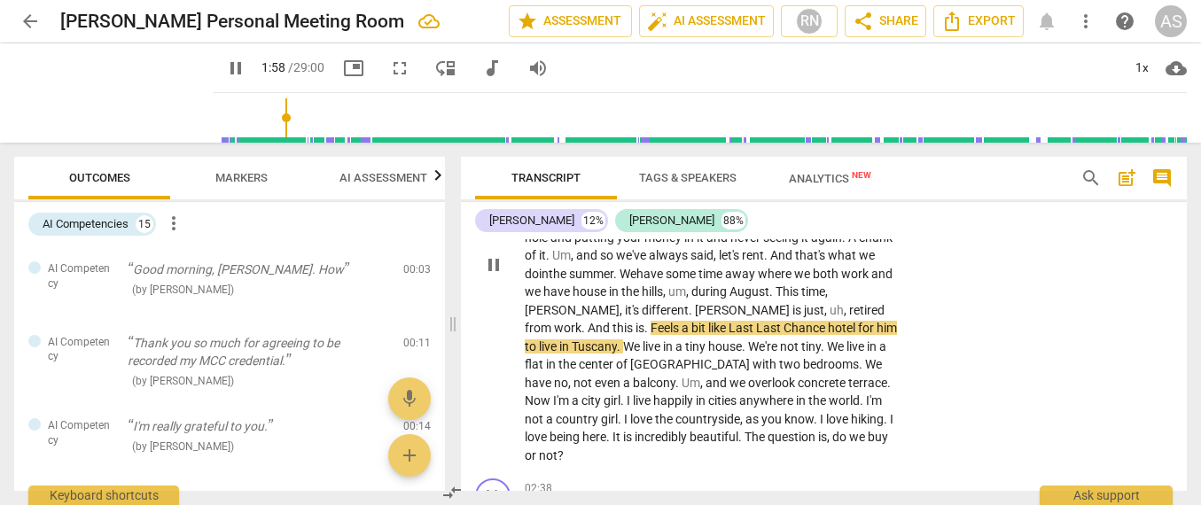
click at [644, 321] on span "." at bounding box center [647, 328] width 6 height 14
click at [702, 321] on span "like" at bounding box center [712, 328] width 20 height 14
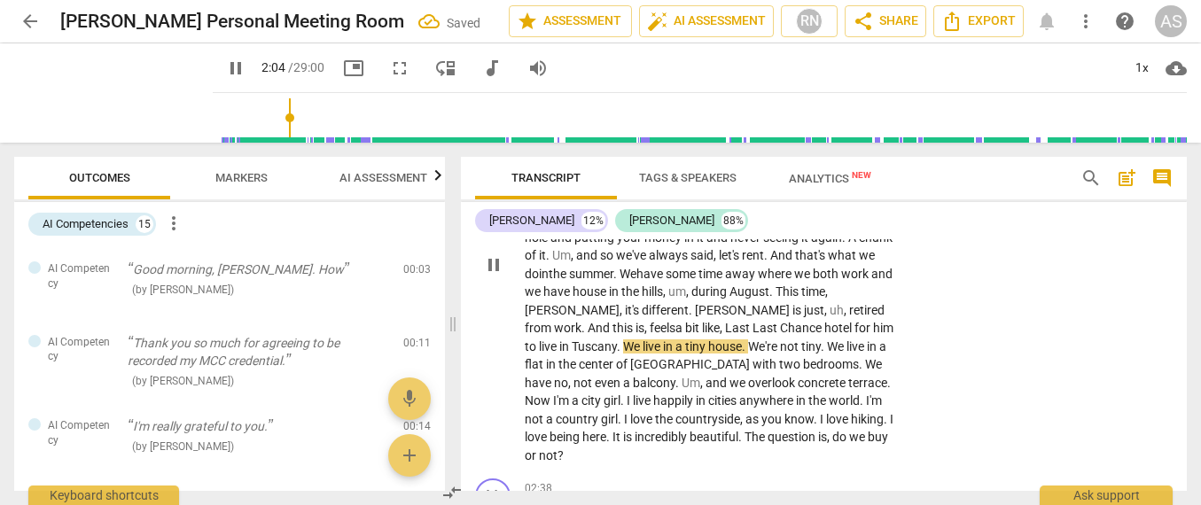
click at [725, 321] on span "Last" at bounding box center [738, 328] width 27 height 14
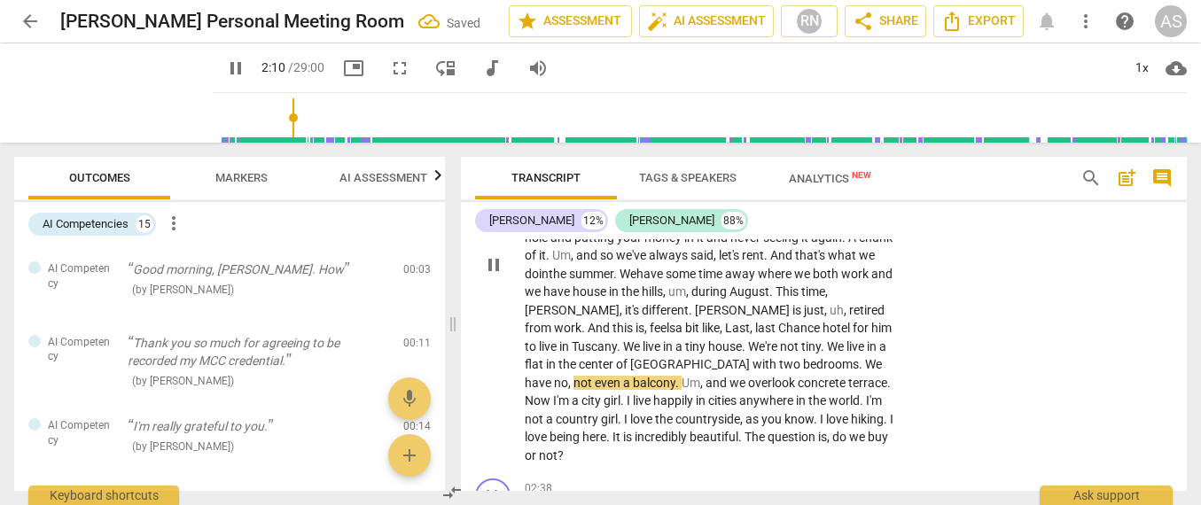
click at [725, 322] on span "Last, l" at bounding box center [741, 328] width 33 height 14
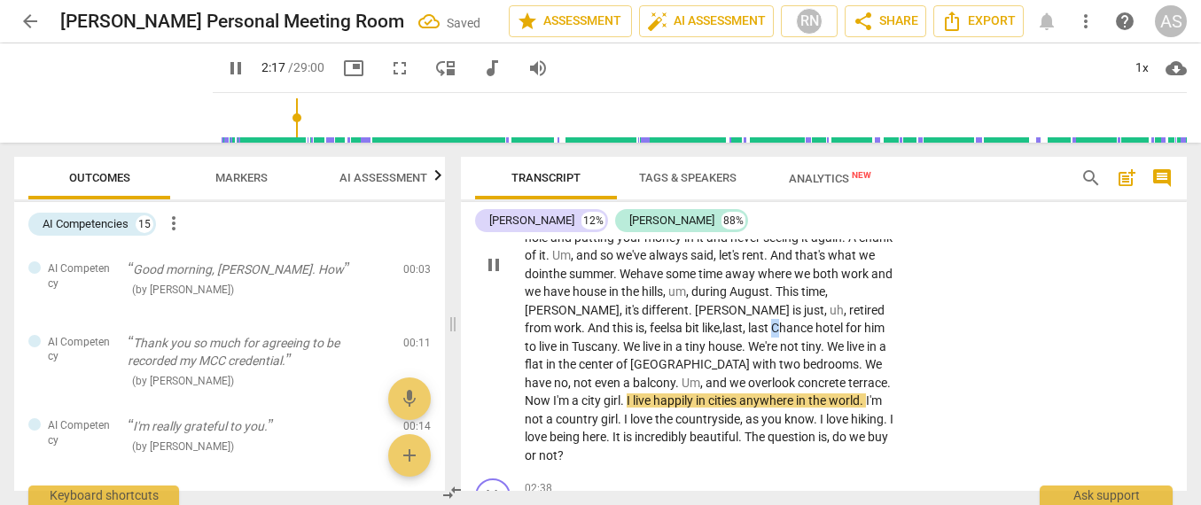
click at [771, 321] on span "Chance" at bounding box center [793, 328] width 44 height 14
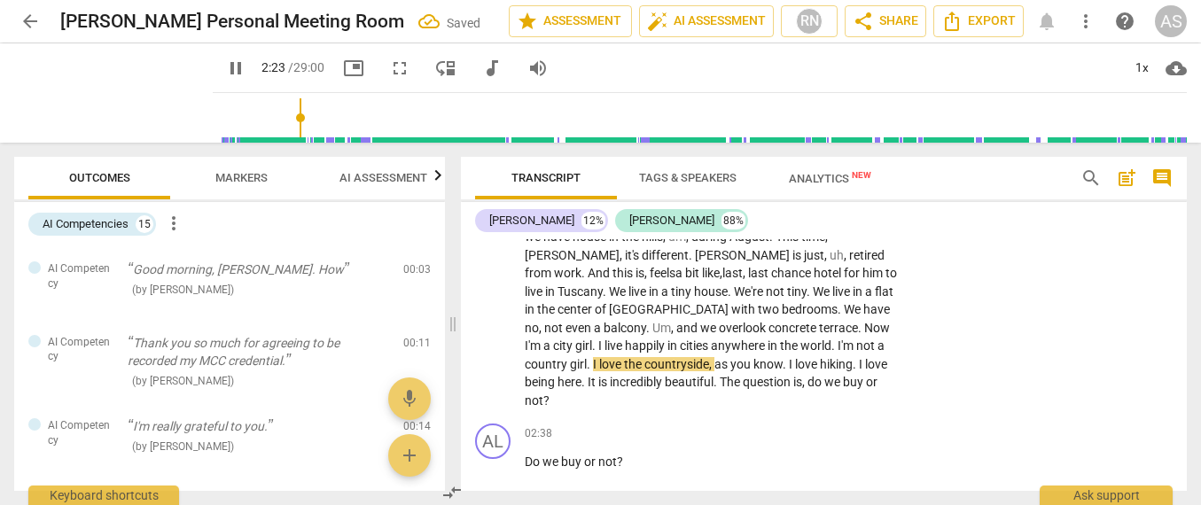
scroll to position [968, 0]
drag, startPoint x: 721, startPoint y: 279, endPoint x: 737, endPoint y: 283, distance: 16.3
click at [737, 283] on p "Okay , so I've got a new topic [DATE] . Um , as you know , I'm on holiday in [G…" at bounding box center [711, 212] width 373 height 400
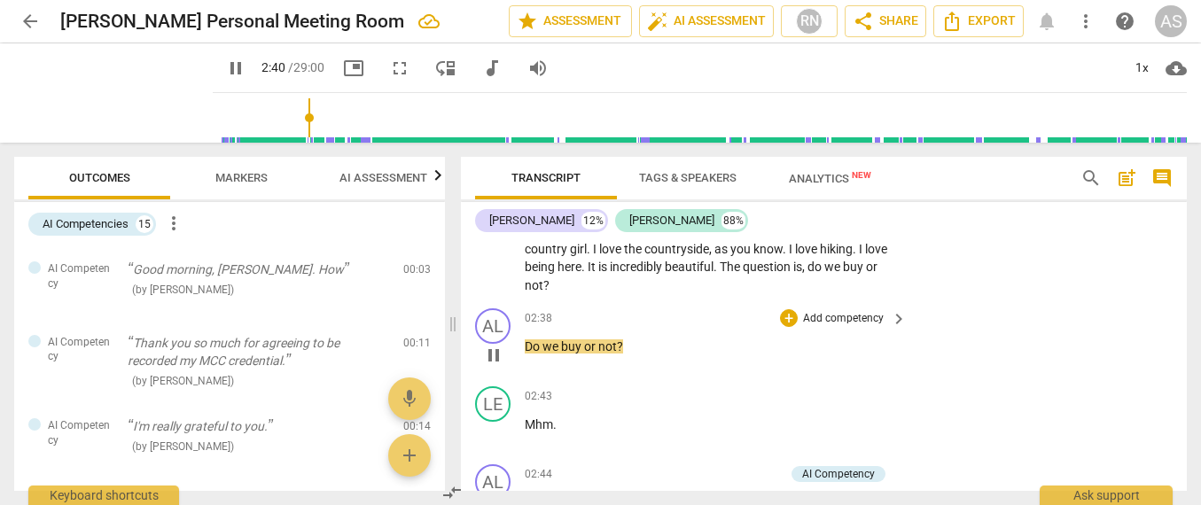
scroll to position [1084, 0]
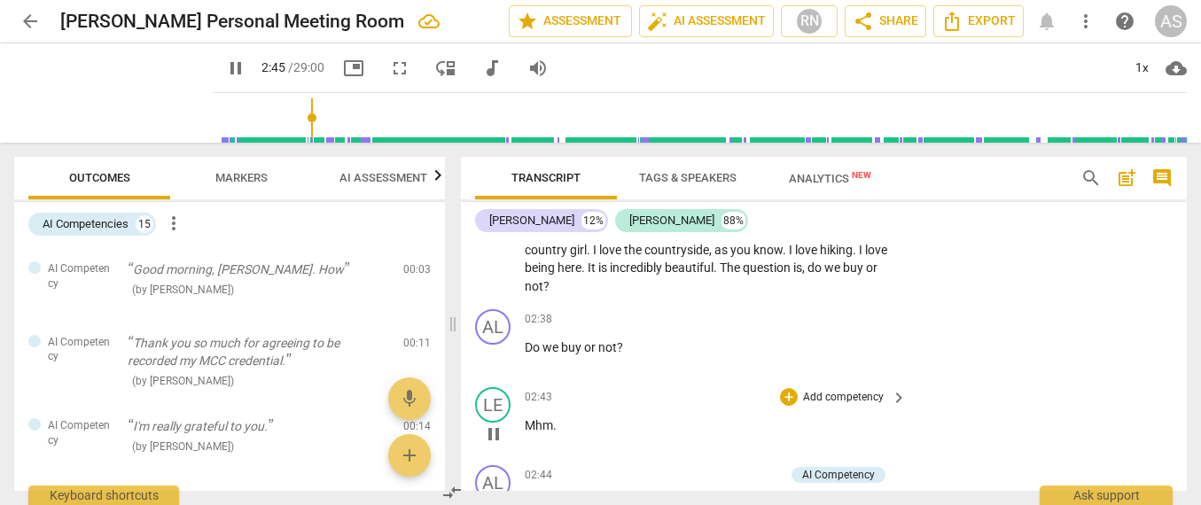
click at [527, 418] on span "Mhm" at bounding box center [539, 425] width 28 height 14
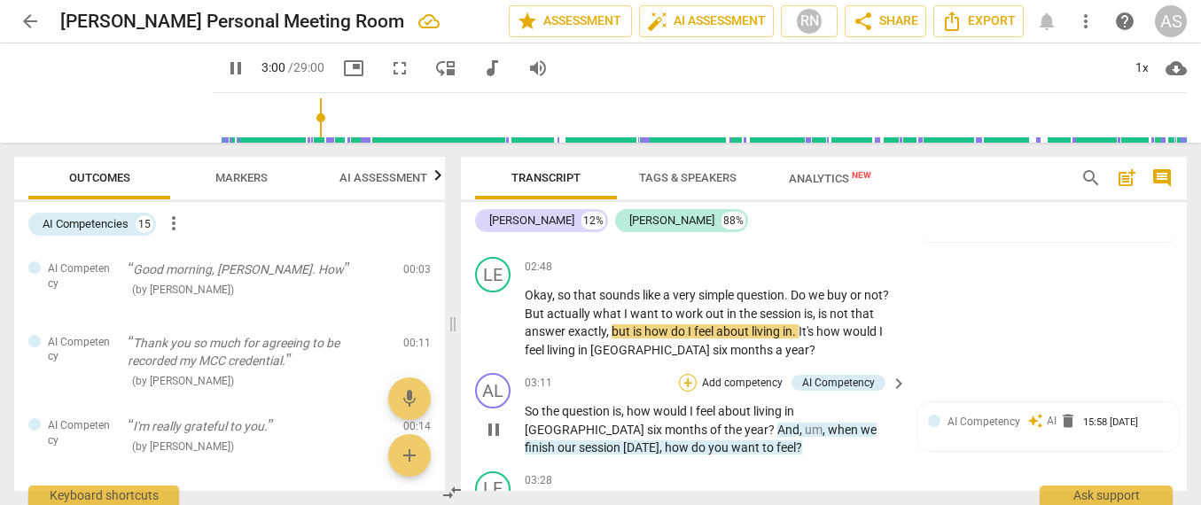
scroll to position [1290, 0]
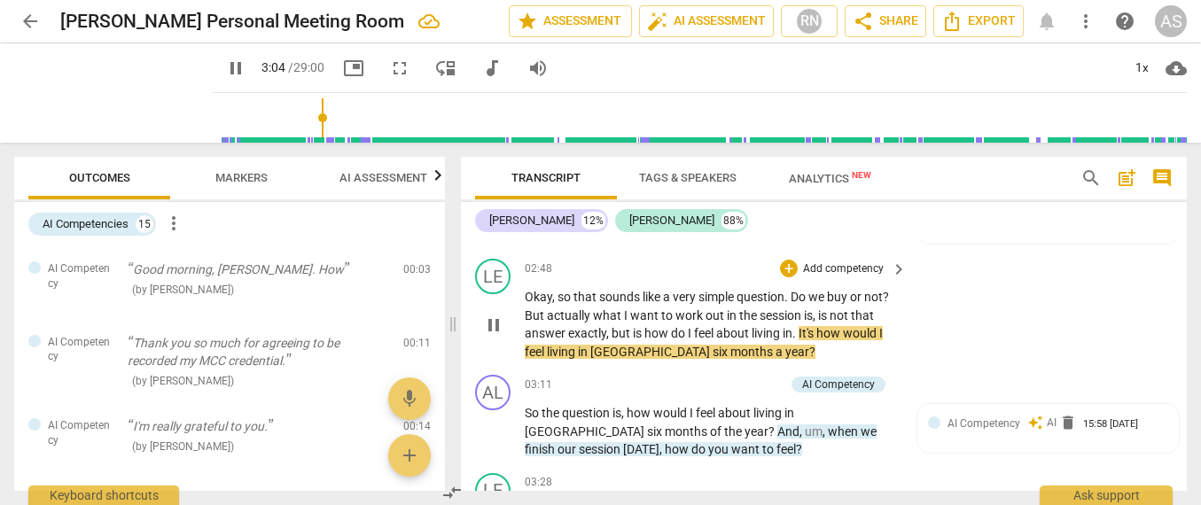
click at [801, 326] on span "It's" at bounding box center [807, 333] width 18 height 14
type input "185"
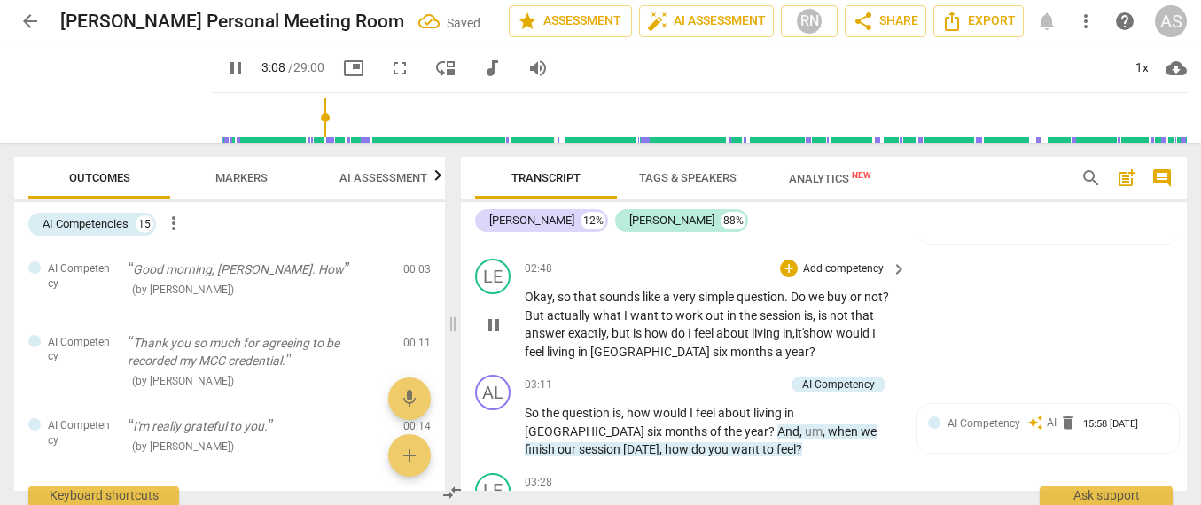
click at [819, 326] on span "how" at bounding box center [822, 333] width 27 height 14
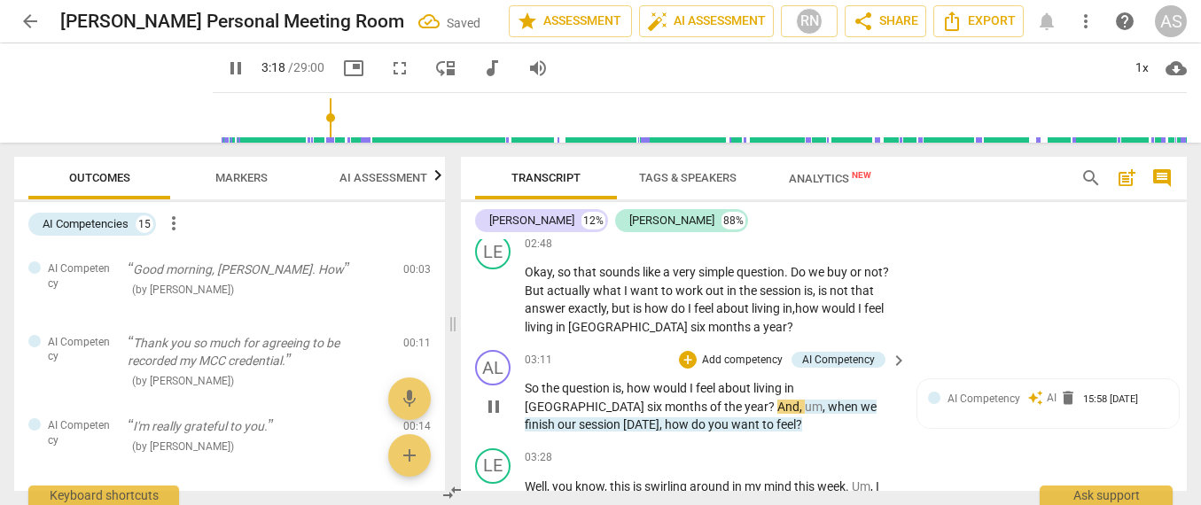
scroll to position [1349, 0]
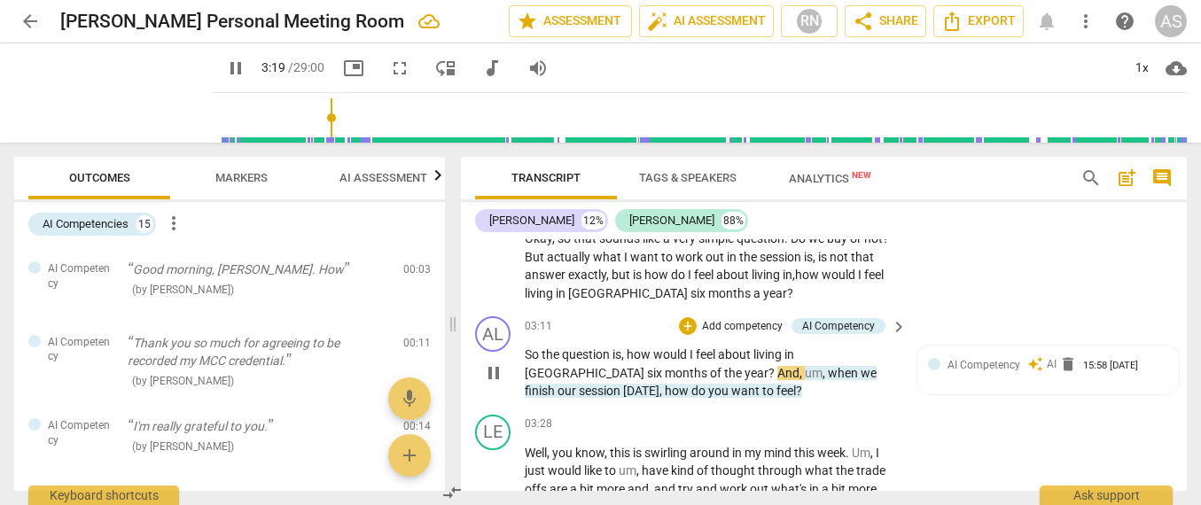
click at [828, 366] on span "when" at bounding box center [844, 373] width 33 height 14
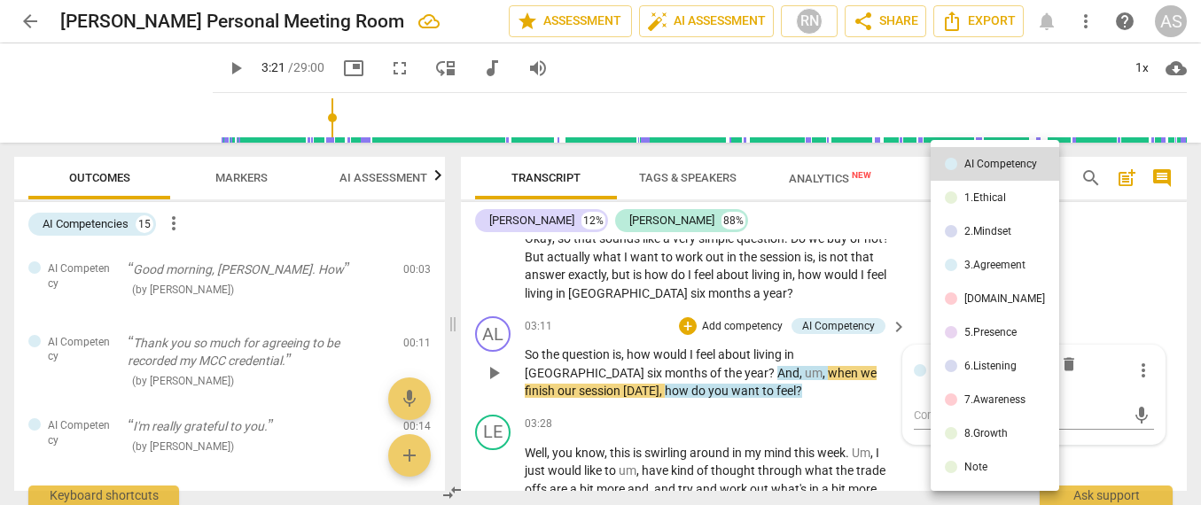
click at [643, 356] on div at bounding box center [600, 252] width 1201 height 505
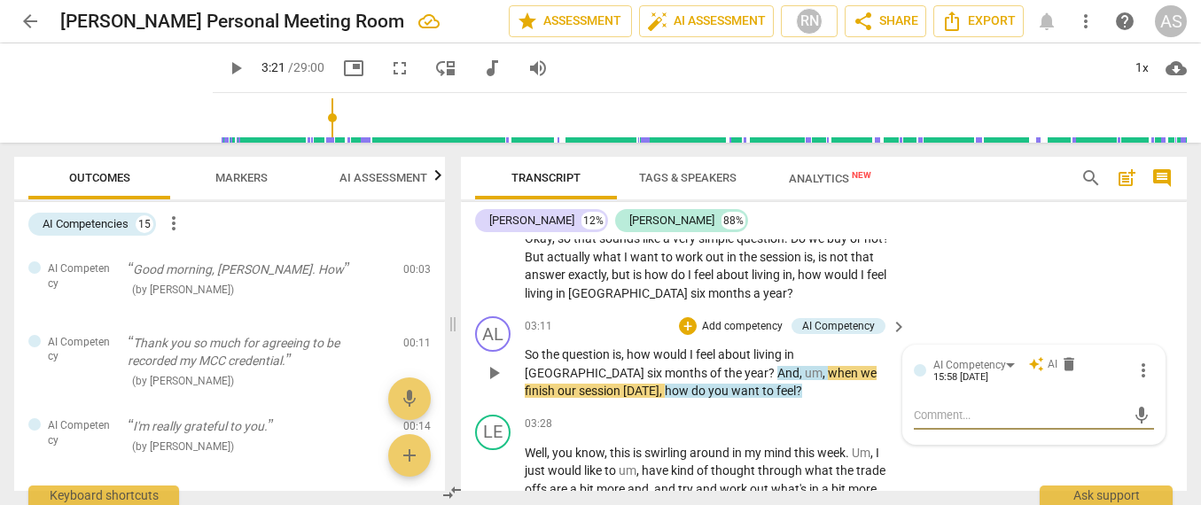
click at [822, 366] on span "," at bounding box center [824, 373] width 5 height 14
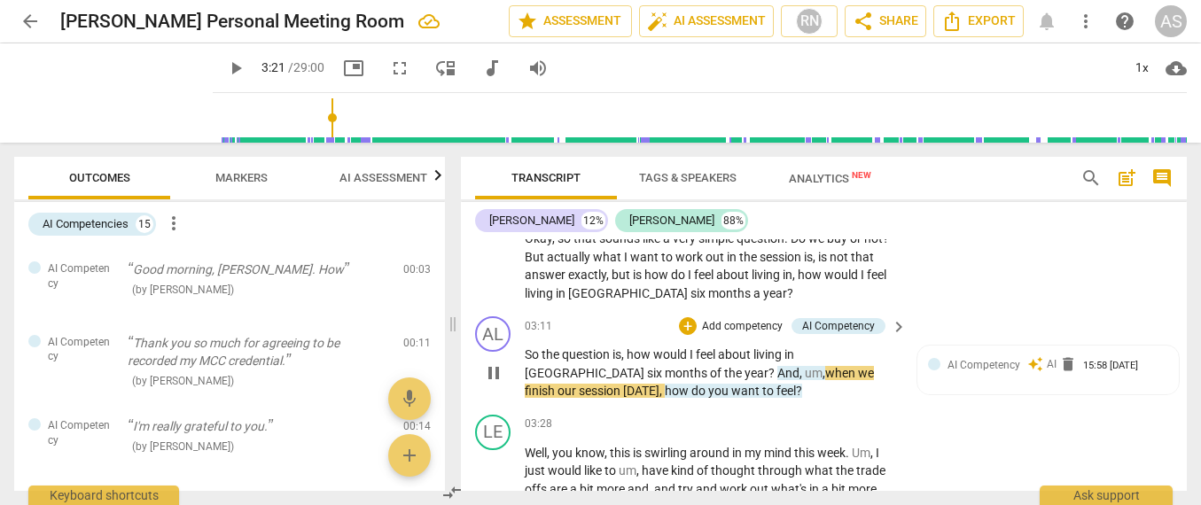
type input "201"
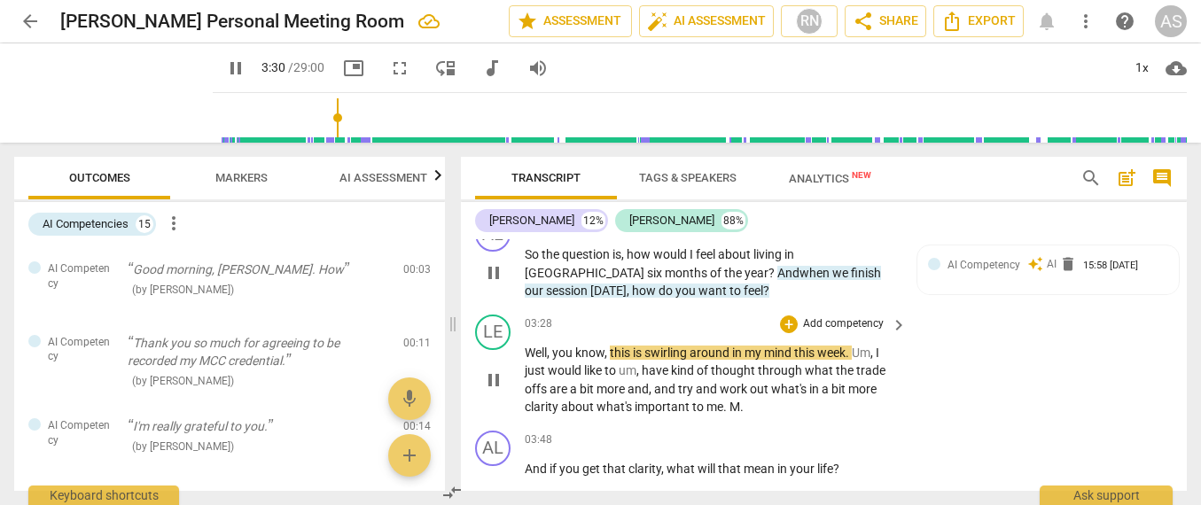
scroll to position [1449, 0]
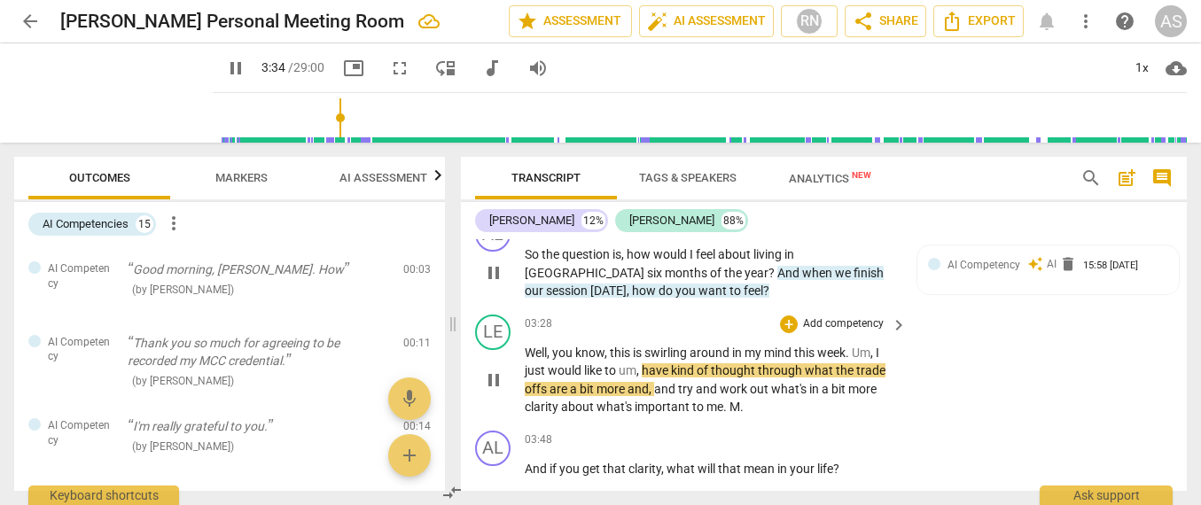
click at [642, 363] on span "," at bounding box center [638, 370] width 5 height 14
type input "216"
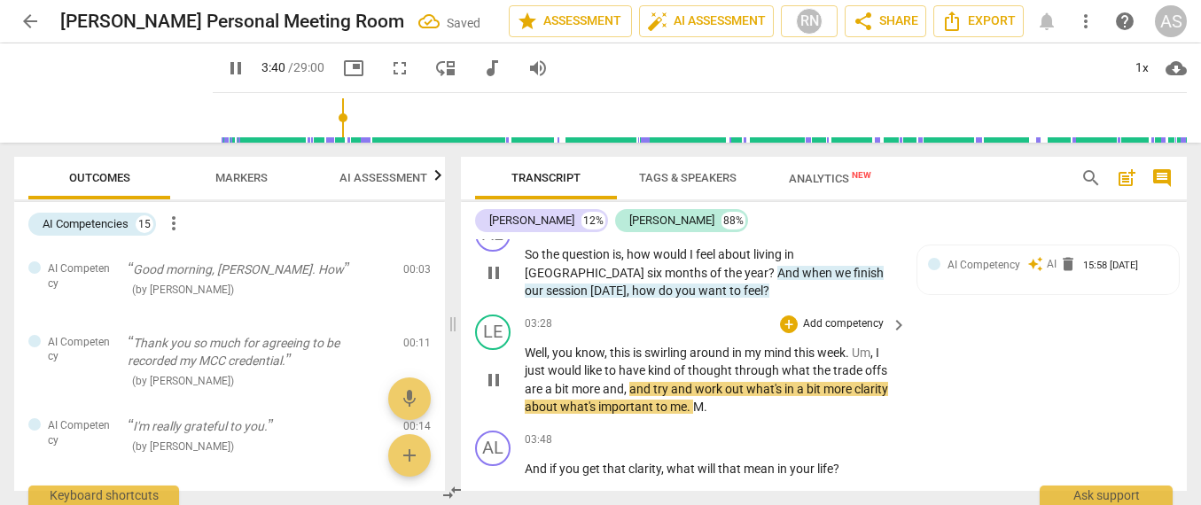
click at [642, 363] on span "have" at bounding box center [633, 370] width 29 height 14
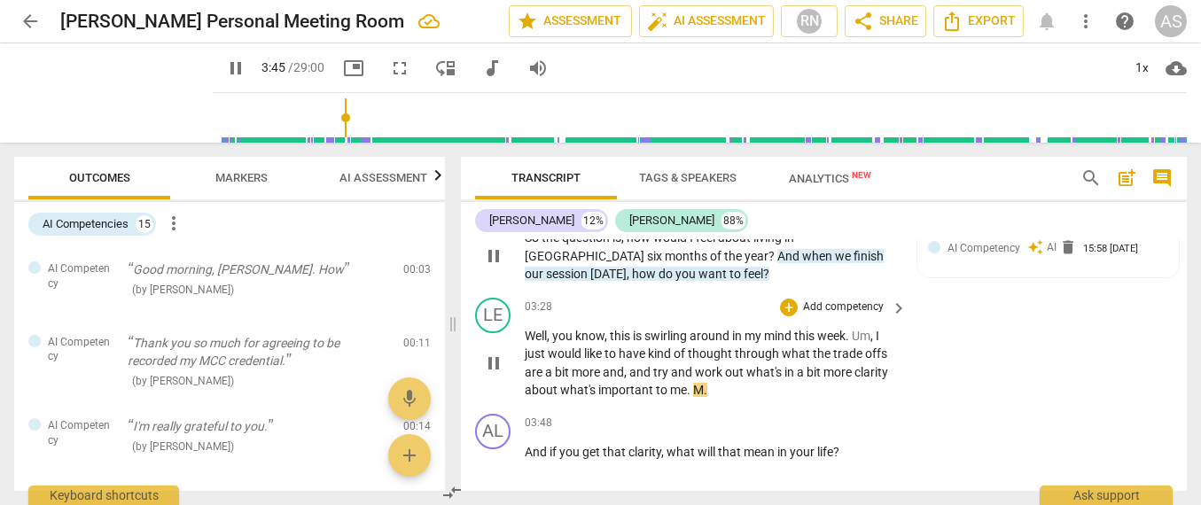
scroll to position [1470, 0]
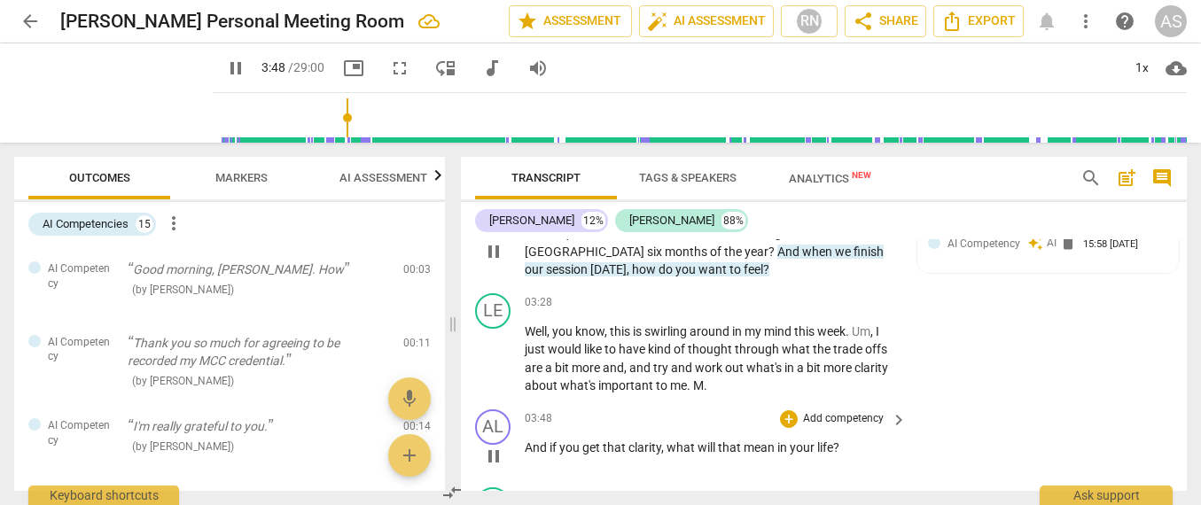
click at [526, 440] on span "And" at bounding box center [537, 447] width 25 height 14
click at [495, 446] on span "pause" at bounding box center [493, 456] width 21 height 21
type input "231"
click at [525, 440] on span "And" at bounding box center [537, 447] width 25 height 14
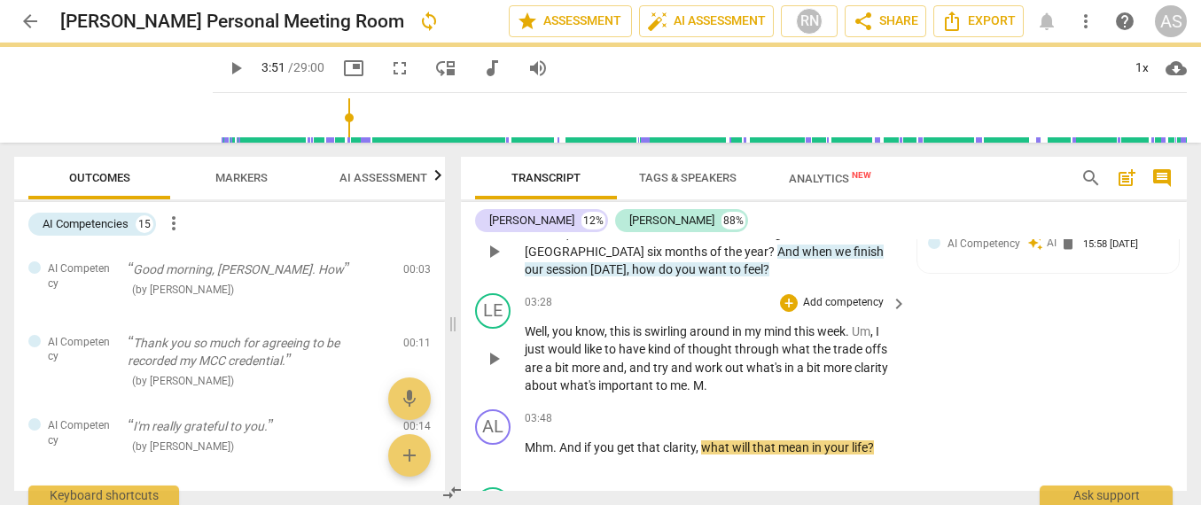
click at [712, 354] on p "Well , you know , this is swirling around in my mind this week . Um , I just wo…" at bounding box center [711, 359] width 373 height 73
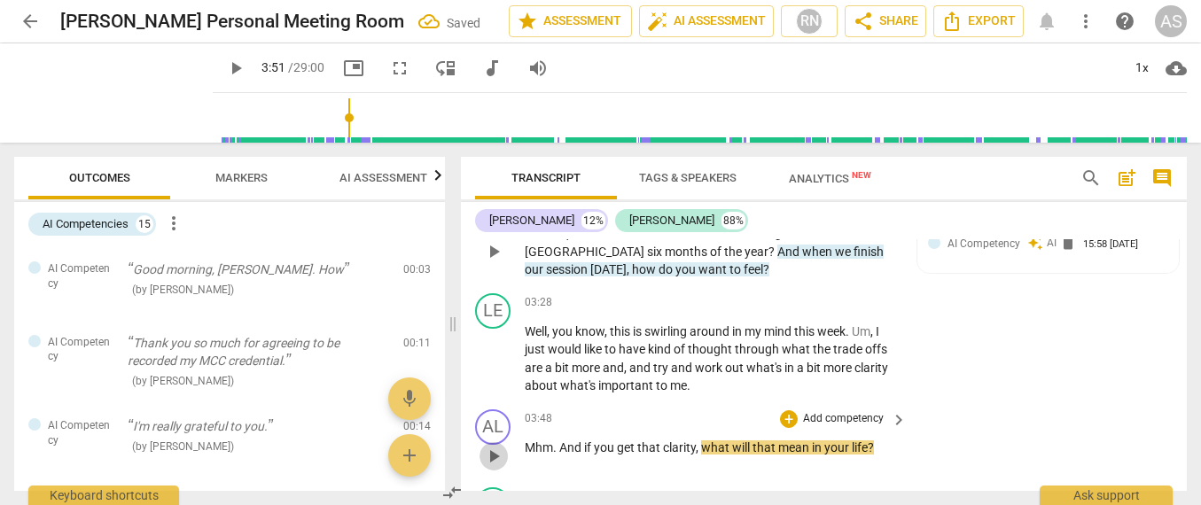
click at [497, 446] on span "play_arrow" at bounding box center [493, 456] width 21 height 21
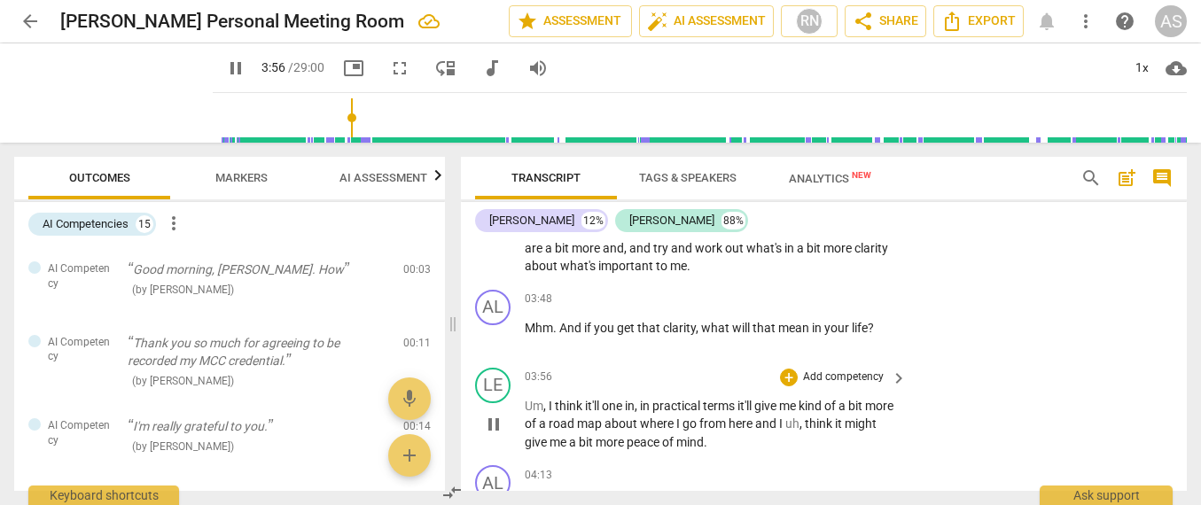
scroll to position [1598, 0]
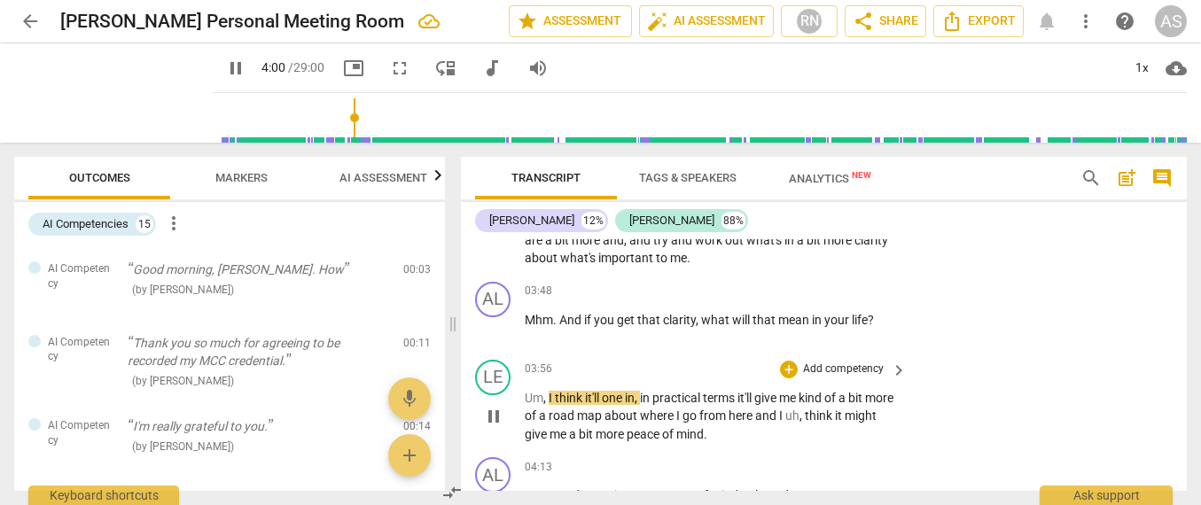
click at [601, 391] on span "it'll" at bounding box center [593, 398] width 17 height 14
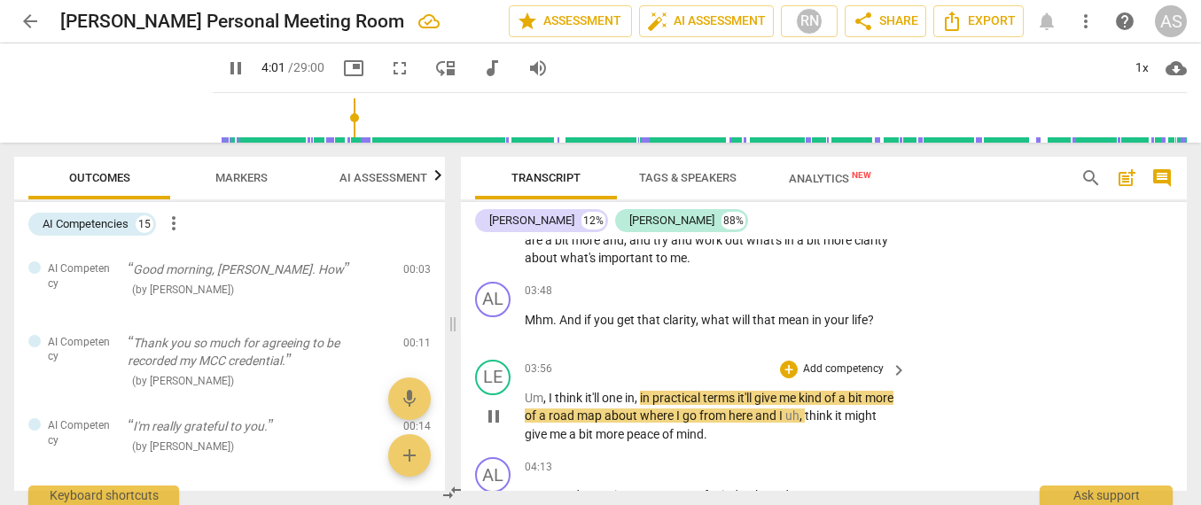
type input "242"
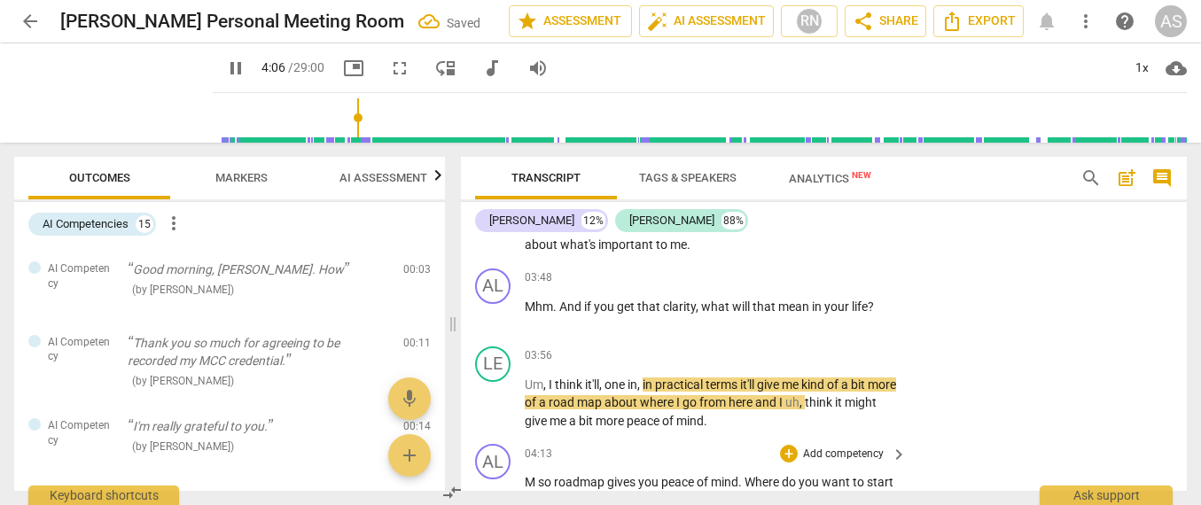
scroll to position [1612, 0]
click at [755, 394] on span "here" at bounding box center [741, 401] width 27 height 14
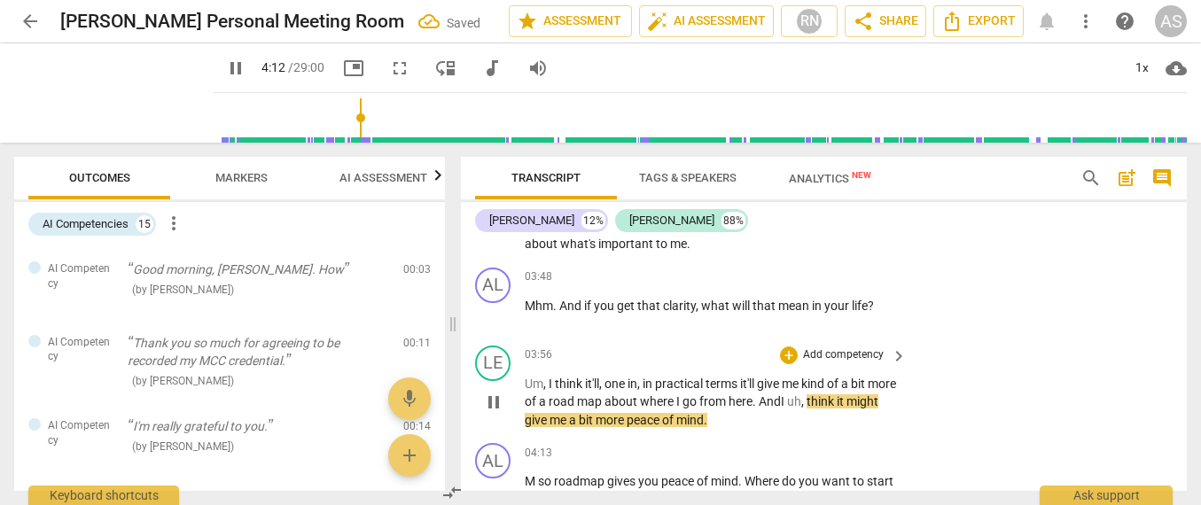
scroll to position [1653, 0]
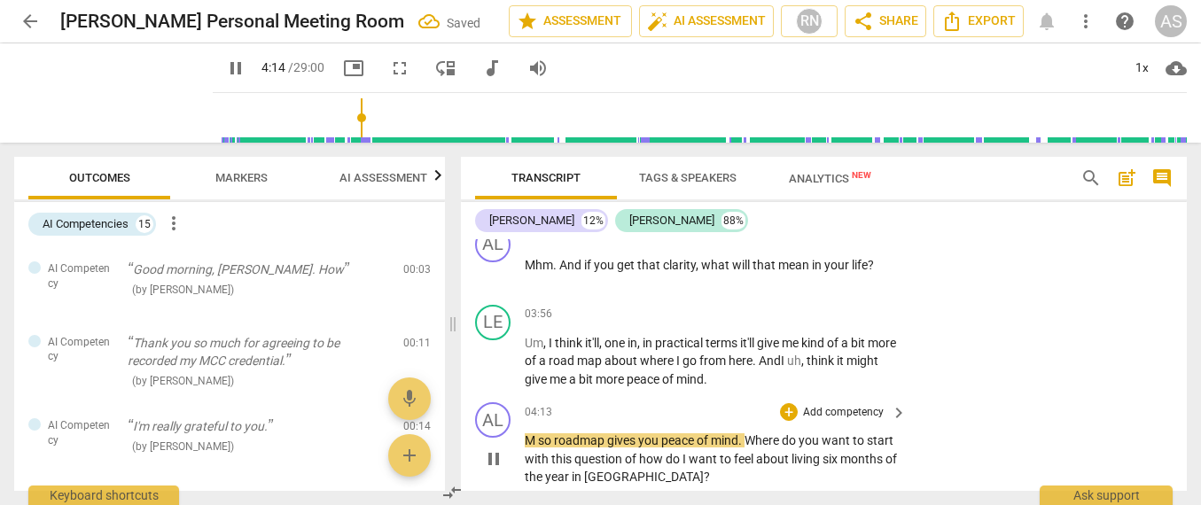
click at [536, 433] on span "M" at bounding box center [531, 440] width 13 height 14
type input "256"
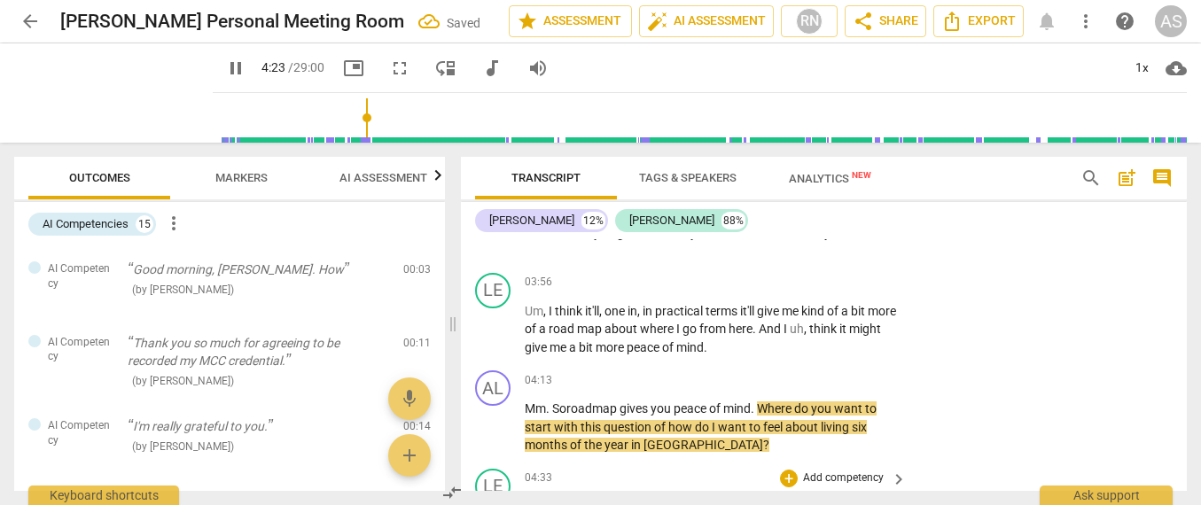
scroll to position [1717, 0]
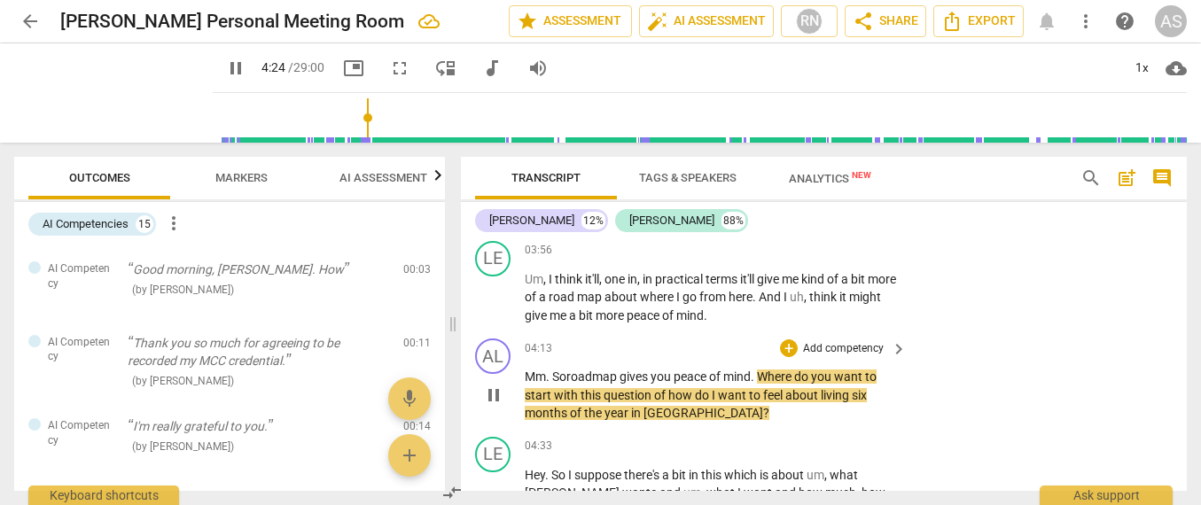
click at [666, 388] on span "of" at bounding box center [661, 395] width 14 height 14
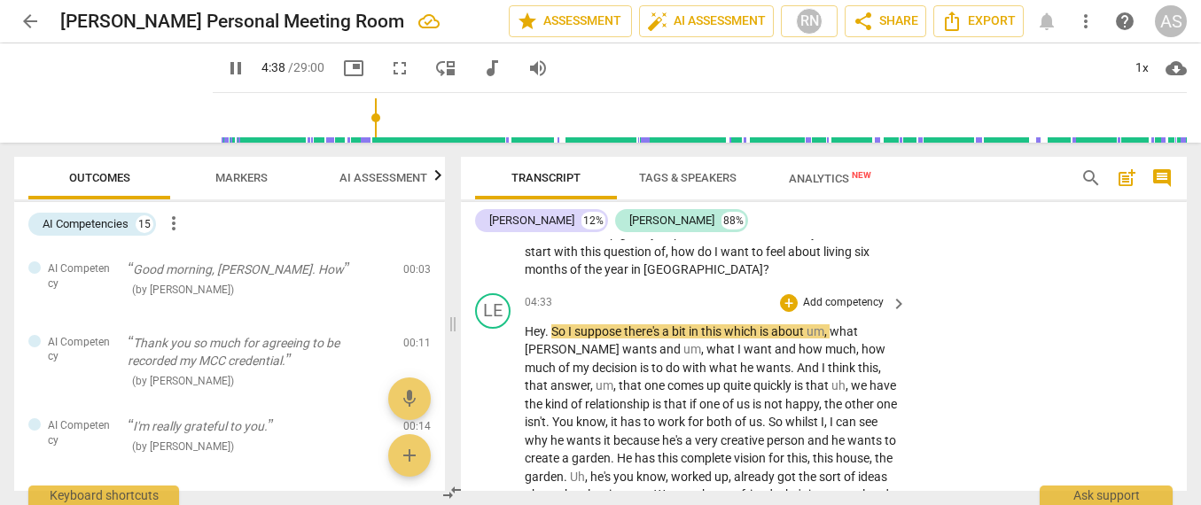
scroll to position [1859, 0]
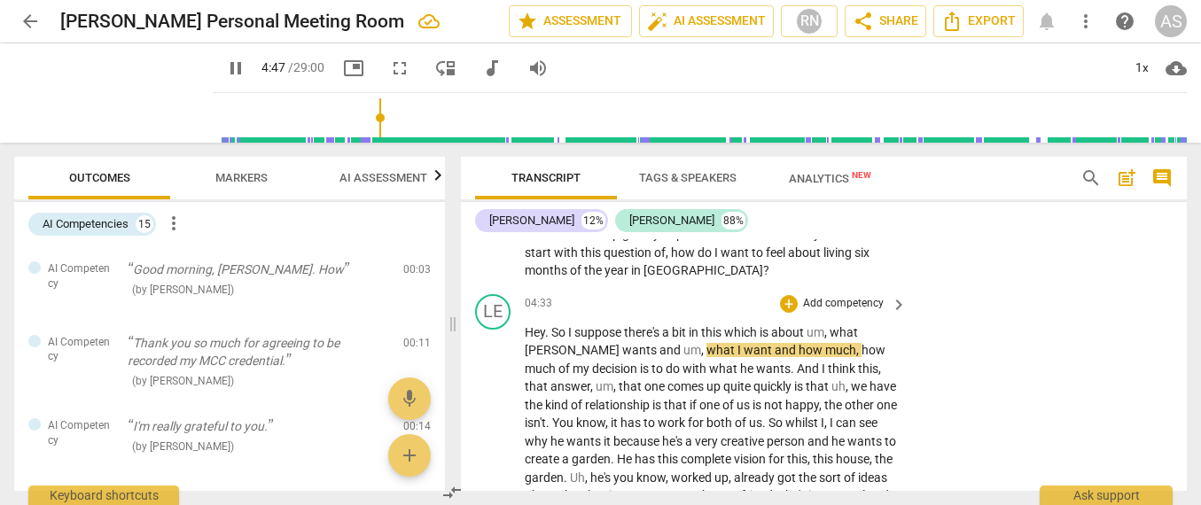
click at [701, 343] on span "," at bounding box center [703, 350] width 5 height 14
type input "289"
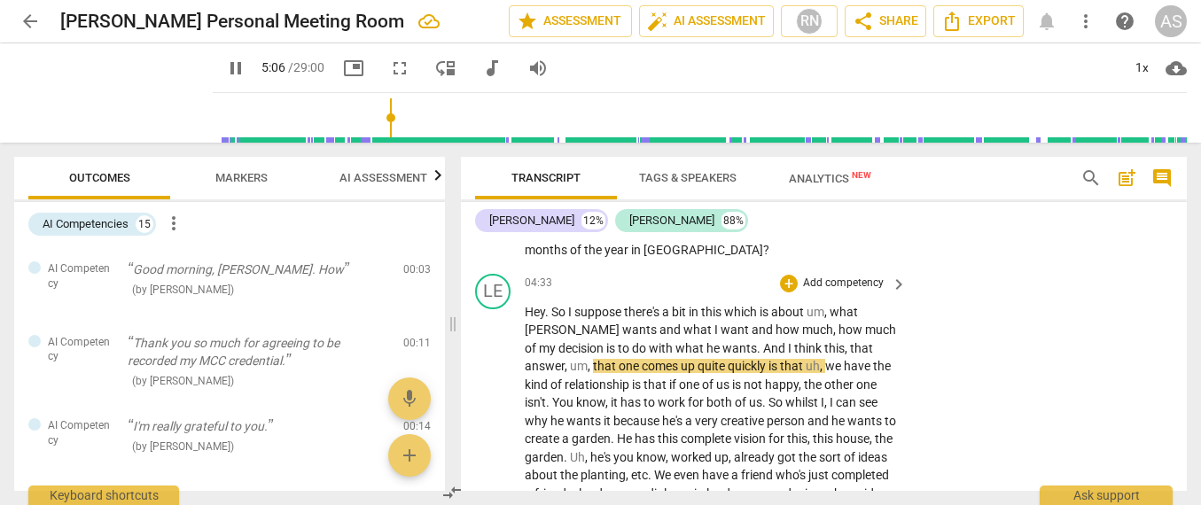
scroll to position [1904, 0]
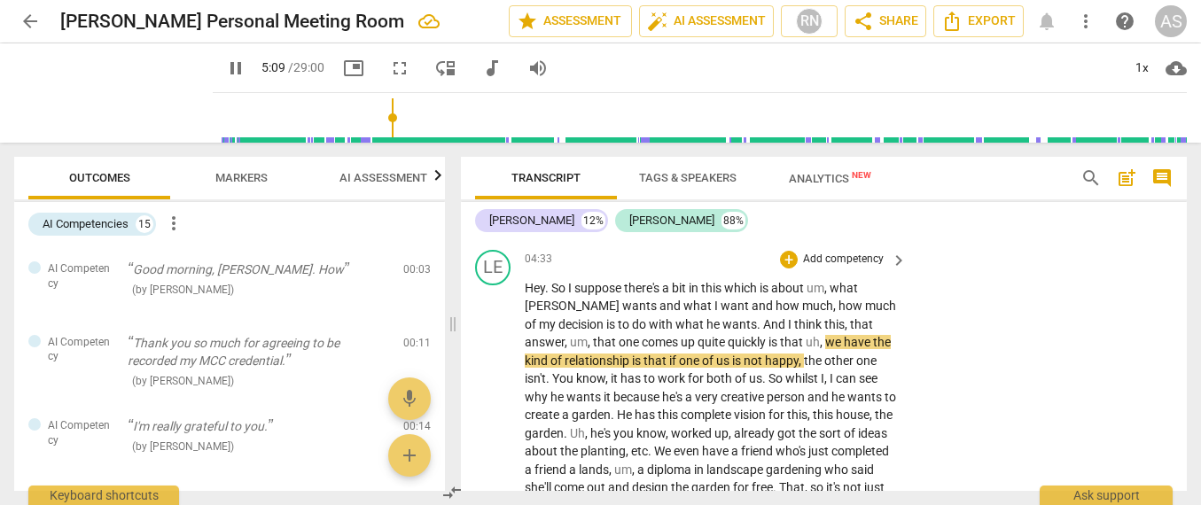
click at [820, 335] on span "," at bounding box center [822, 342] width 5 height 14
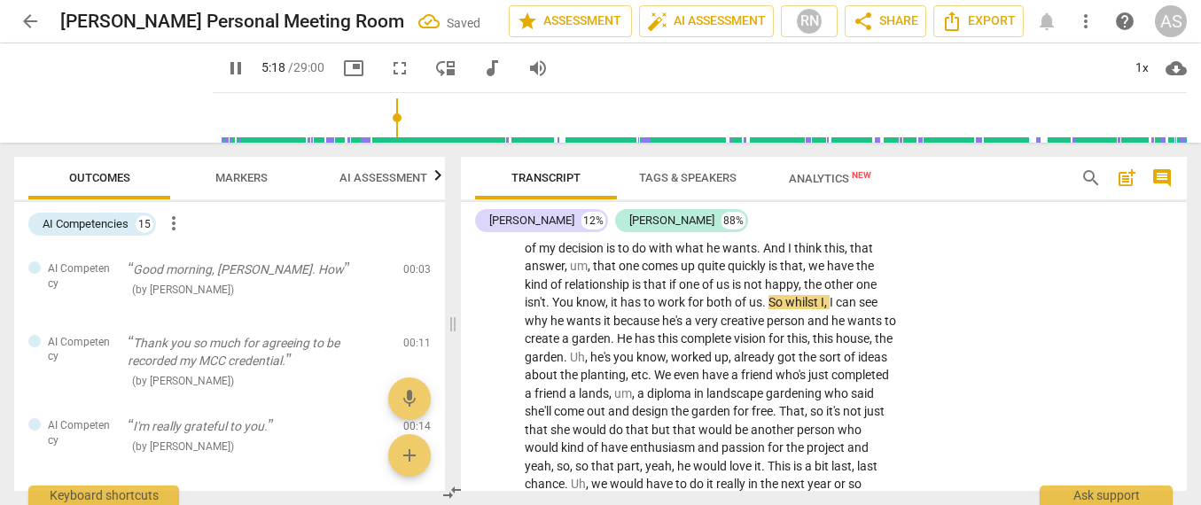
scroll to position [1977, 0]
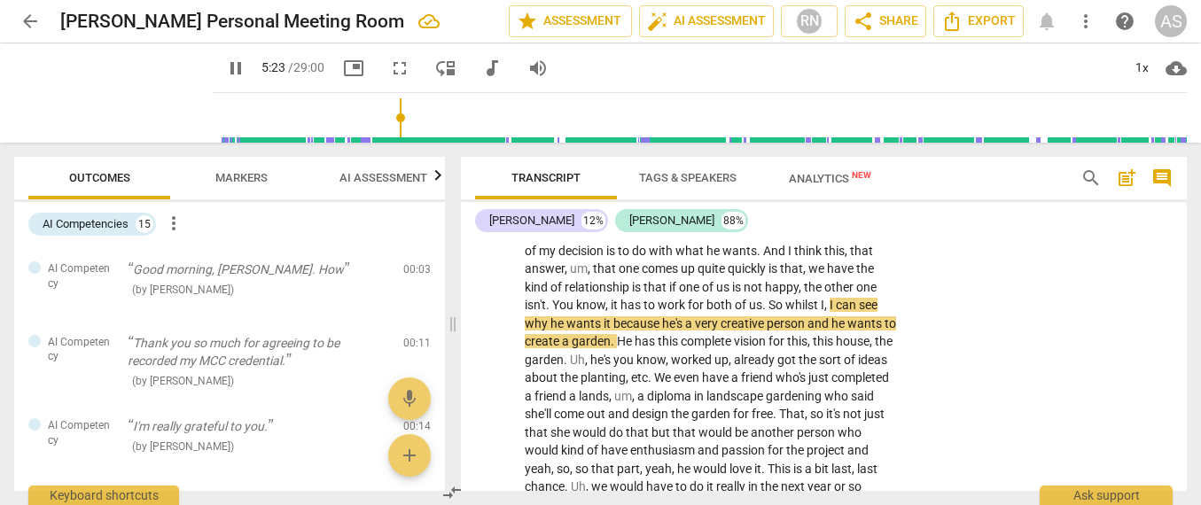
click at [604, 316] on span "it" at bounding box center [609, 323] width 10 height 14
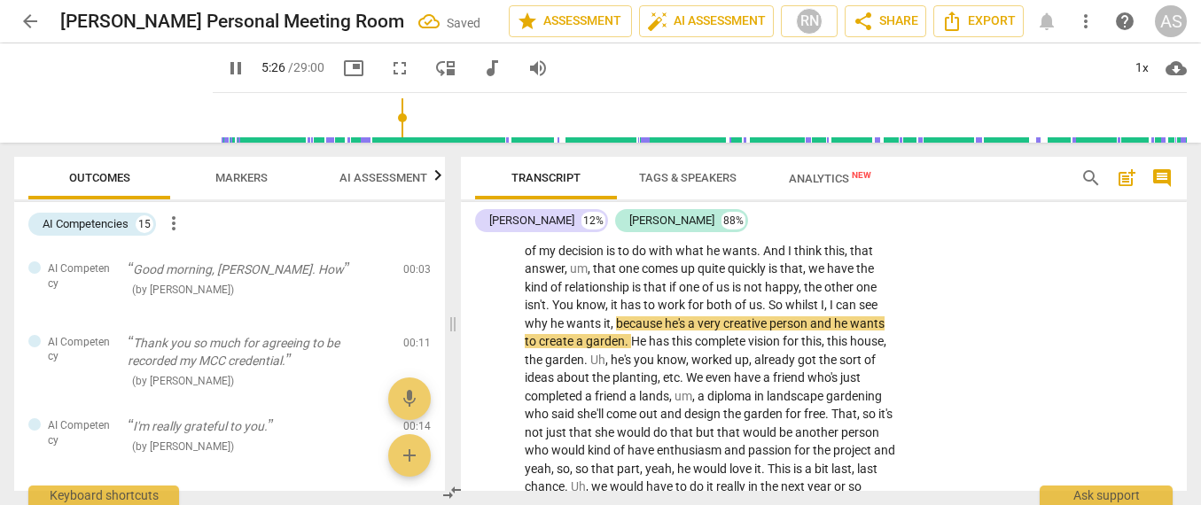
click at [770, 316] on span "person" at bounding box center [789, 323] width 41 height 14
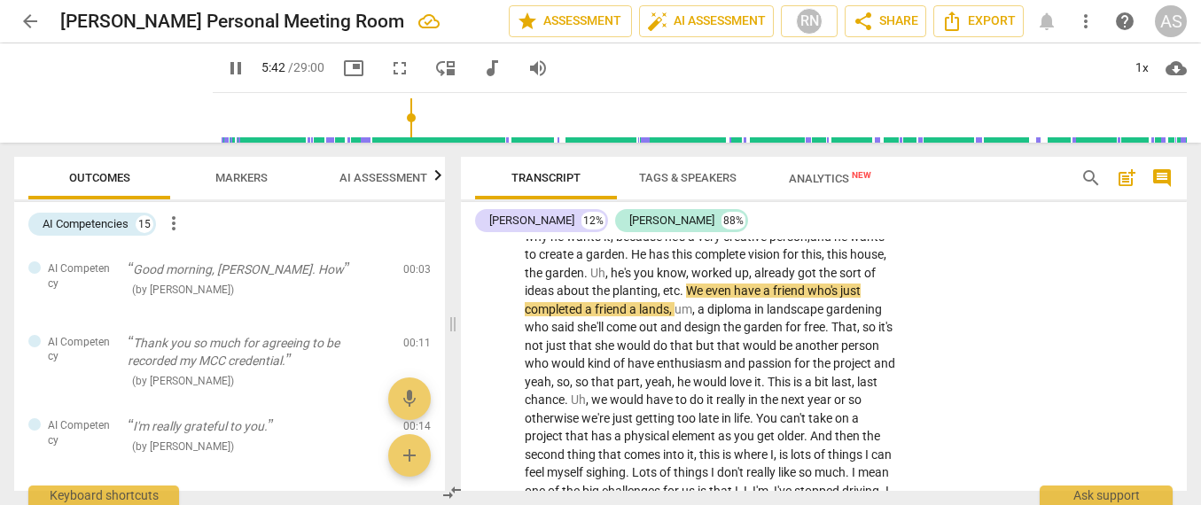
scroll to position [2062, 0]
click at [582, 304] on span "completed" at bounding box center [555, 311] width 60 height 14
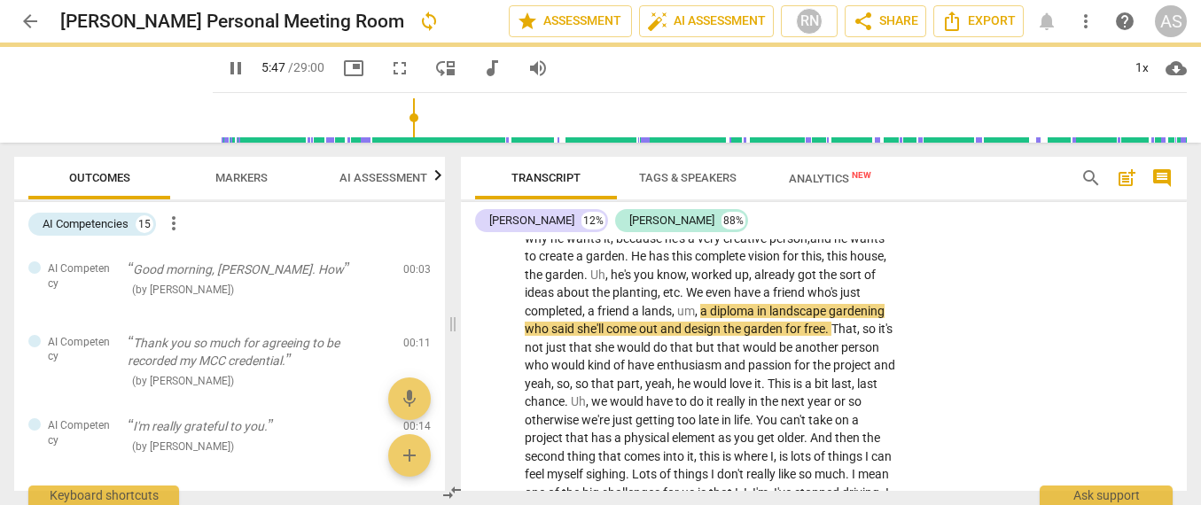
click at [629, 304] on span "friend" at bounding box center [614, 311] width 35 height 14
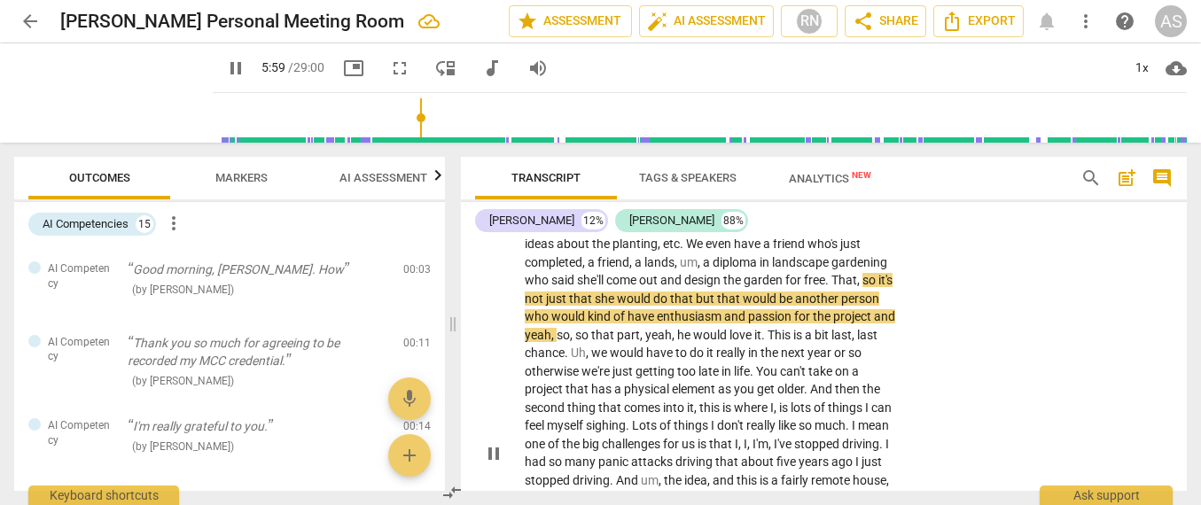
scroll to position [2113, 0]
click at [833, 308] on span "project" at bounding box center [853, 315] width 41 height 14
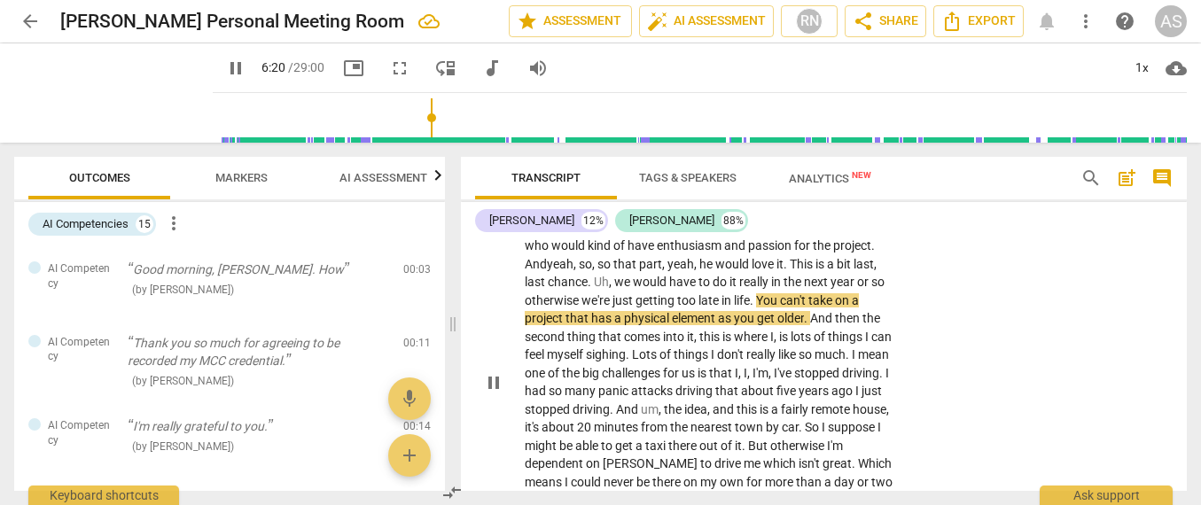
scroll to position [2192, 0]
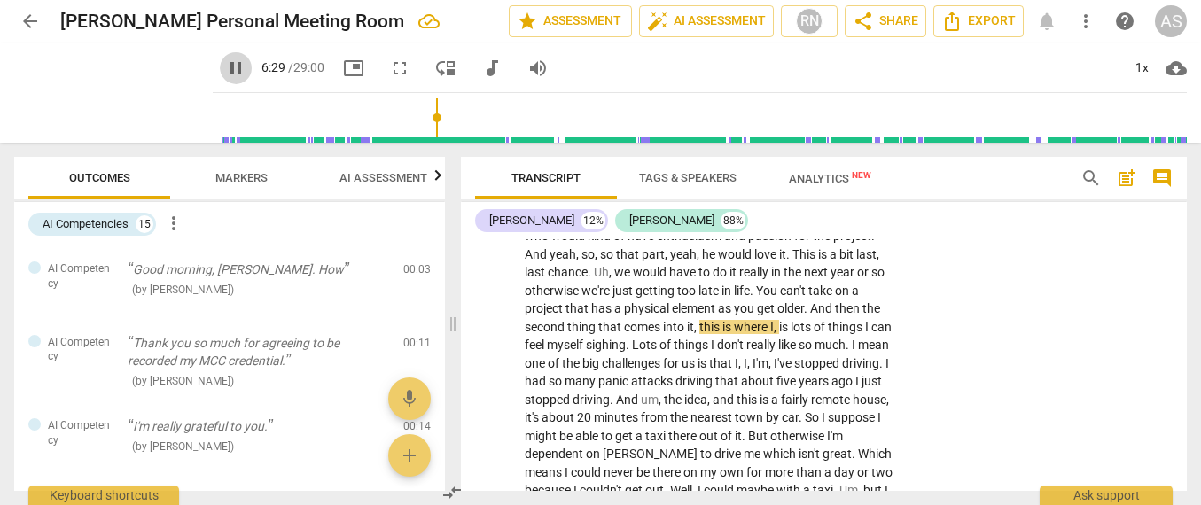
click at [225, 67] on span "pause" at bounding box center [235, 68] width 21 height 21
click at [225, 67] on span "play_arrow" at bounding box center [235, 68] width 21 height 21
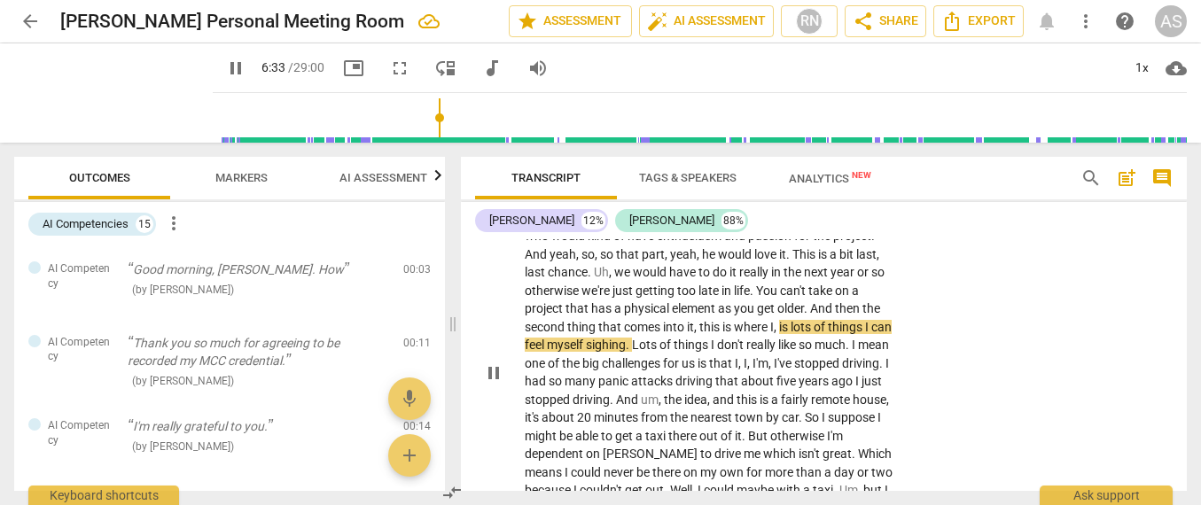
click at [722, 320] on span "this" at bounding box center [710, 327] width 23 height 14
type input "395"
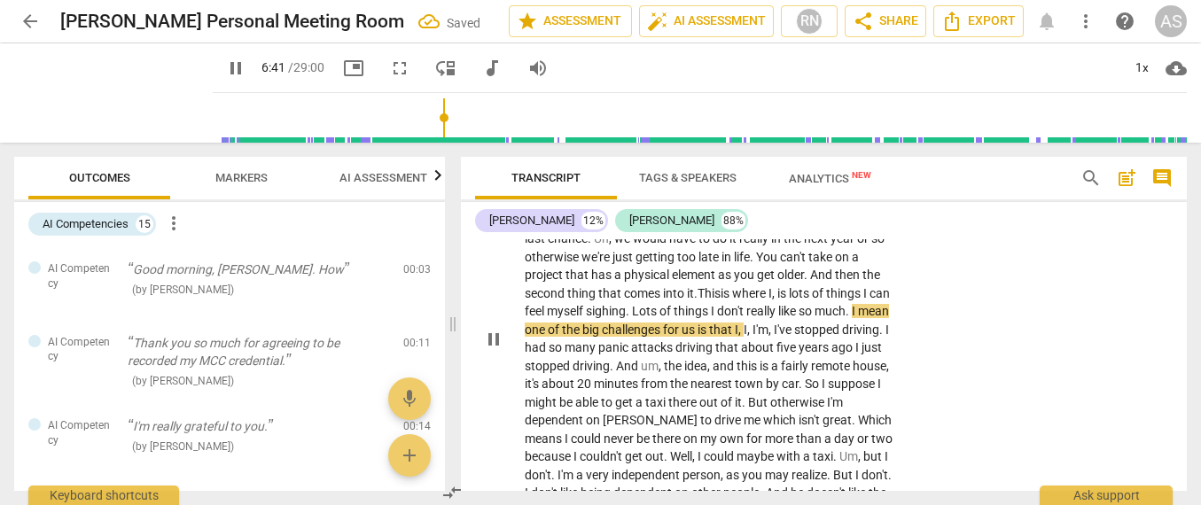
scroll to position [2237, 0]
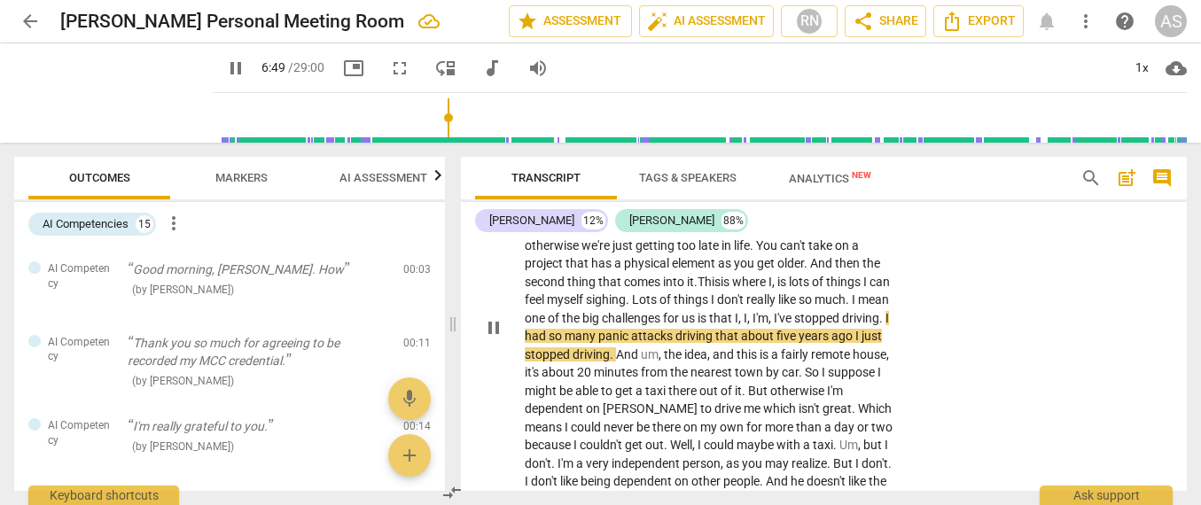
click at [715, 329] on span "driving" at bounding box center [695, 336] width 40 height 14
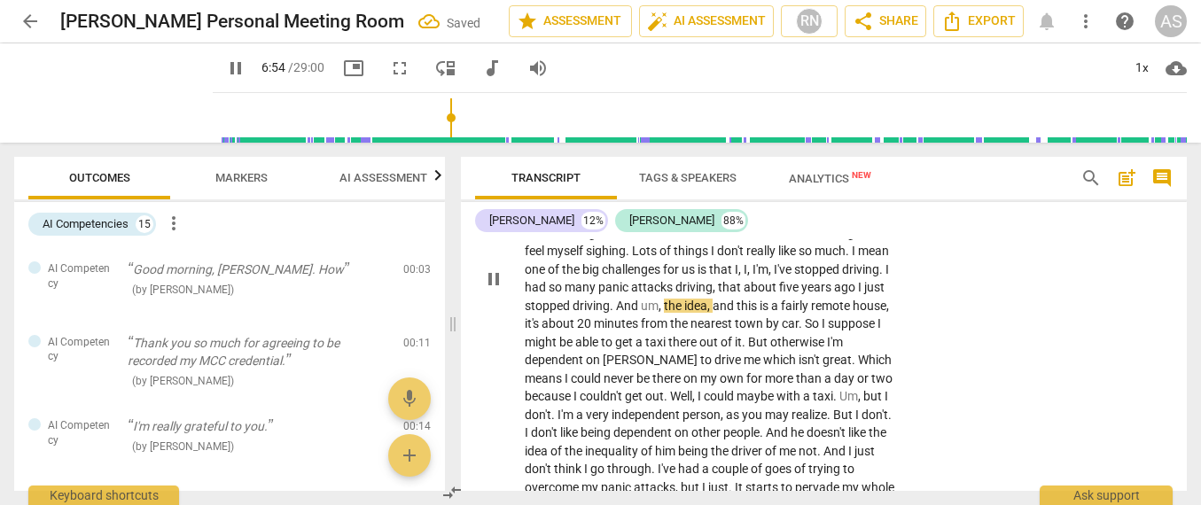
scroll to position [2288, 0]
click at [684, 296] on span "the" at bounding box center [674, 303] width 20 height 14
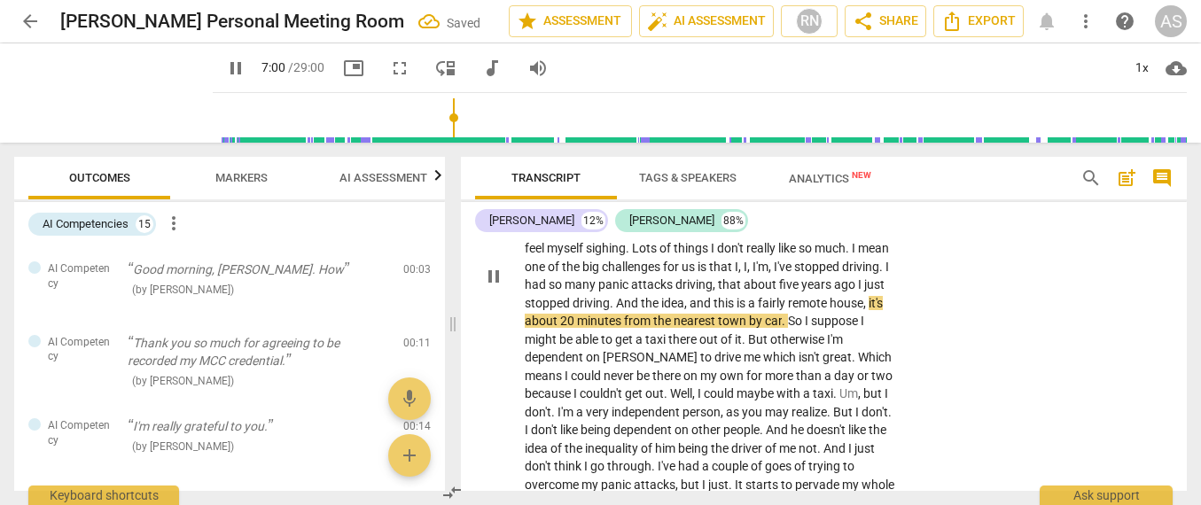
click at [863, 296] on span "," at bounding box center [865, 303] width 5 height 14
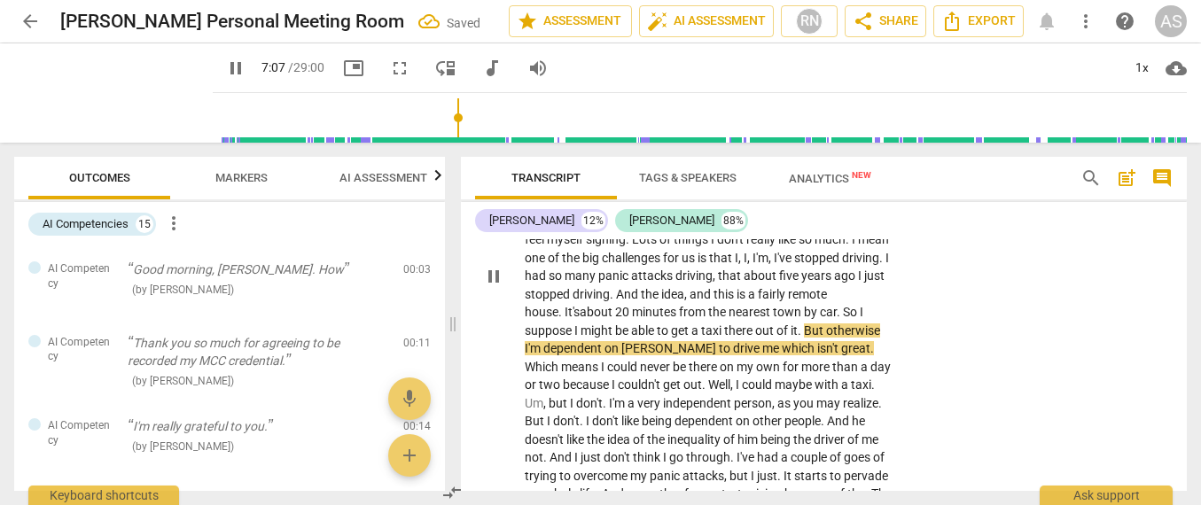
scroll to position [2320, 0]
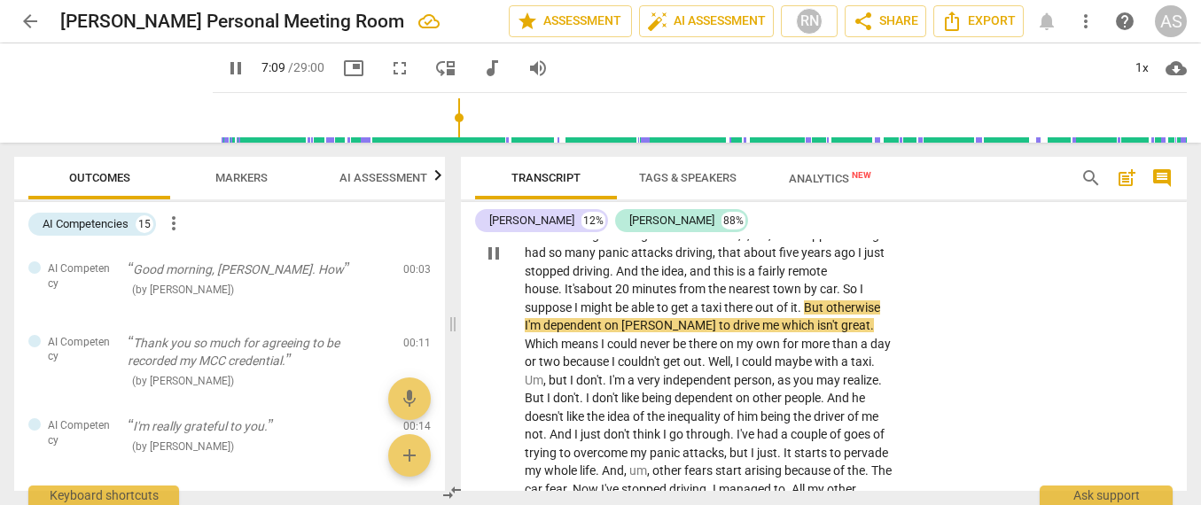
click at [727, 287] on p "Hey . So I suppose there's a bit in this which is about um , what [PERSON_NAME]…" at bounding box center [711, 254] width 373 height 782
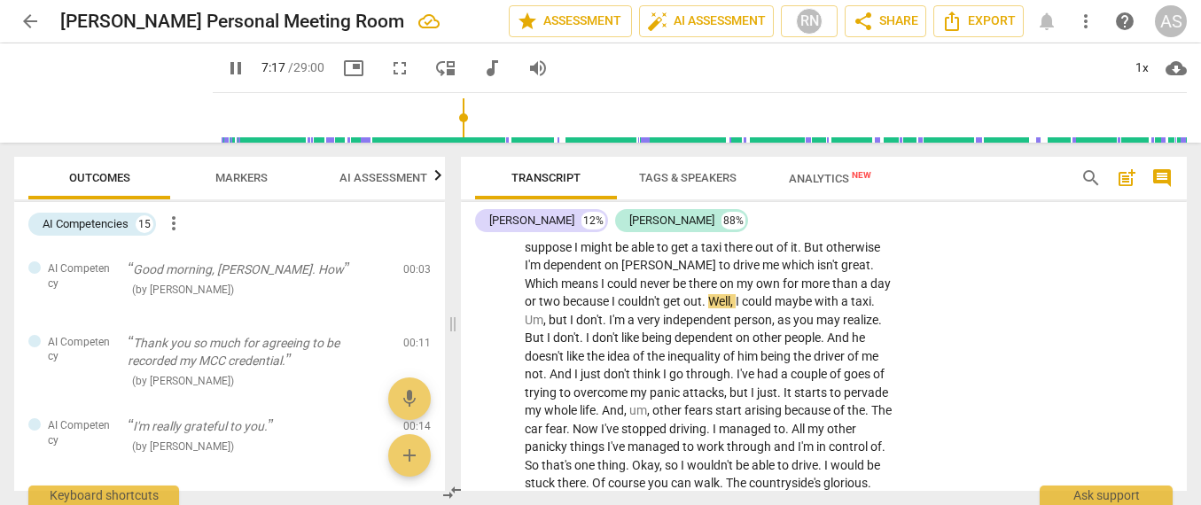
scroll to position [2380, 0]
click at [609, 314] on span "I'm" at bounding box center [618, 321] width 19 height 14
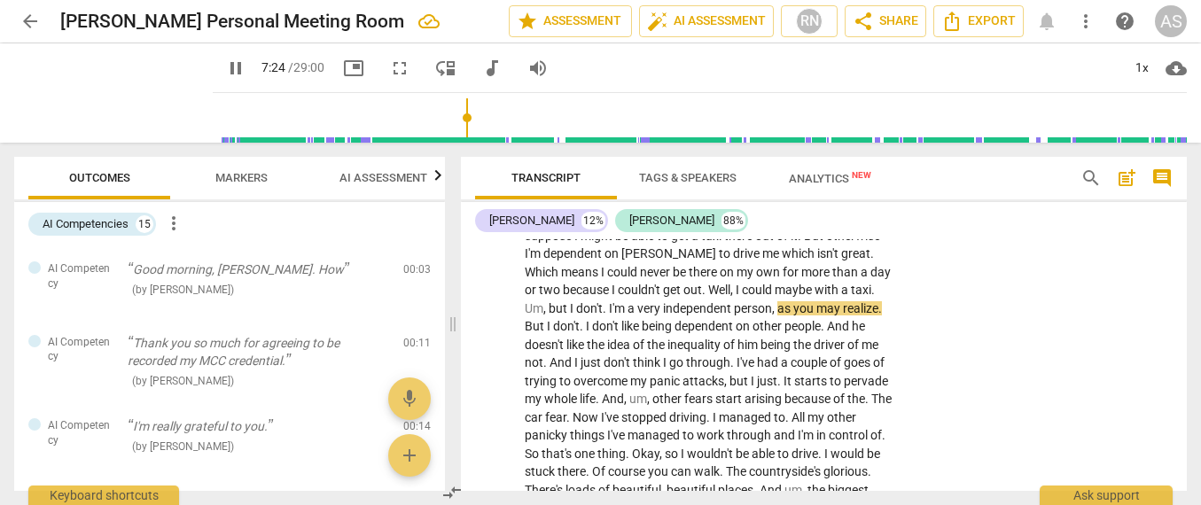
scroll to position [2398, 0]
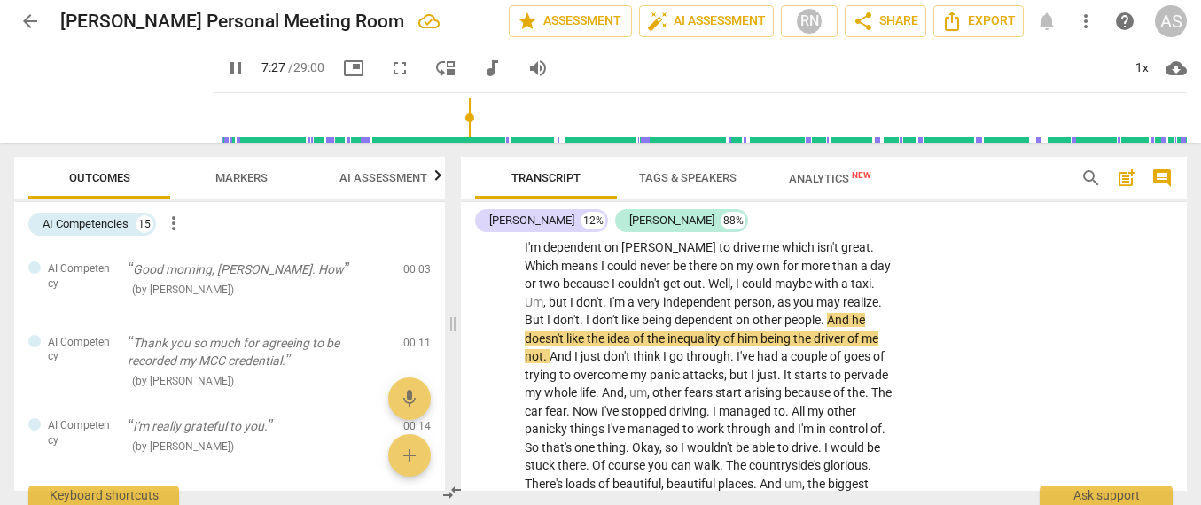
click at [586, 313] on span "I" at bounding box center [589, 320] width 6 height 14
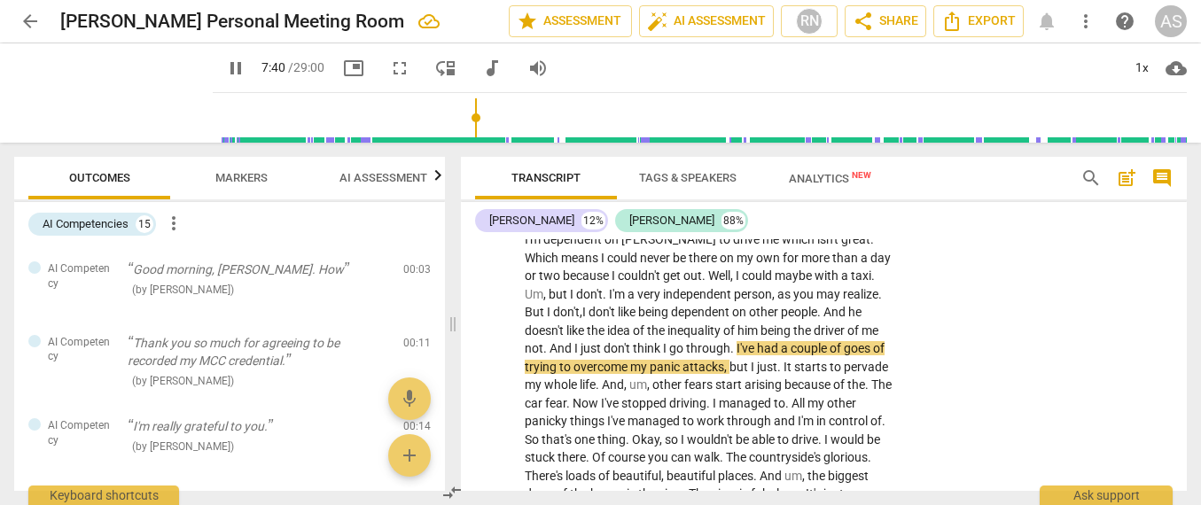
click at [730, 341] on span "." at bounding box center [733, 348] width 6 height 14
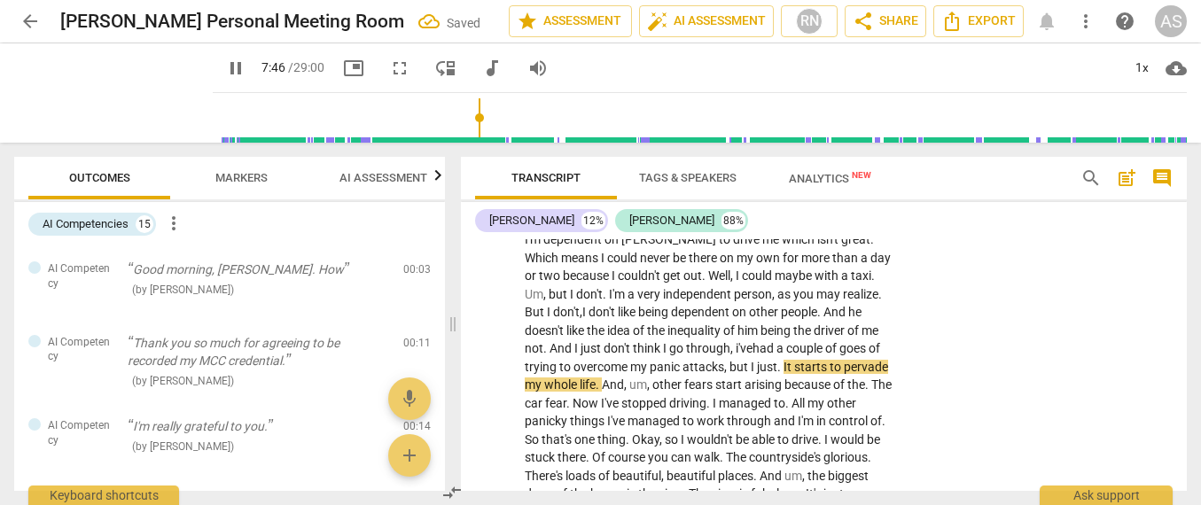
click at [729, 360] on span "but" at bounding box center [739, 367] width 21 height 14
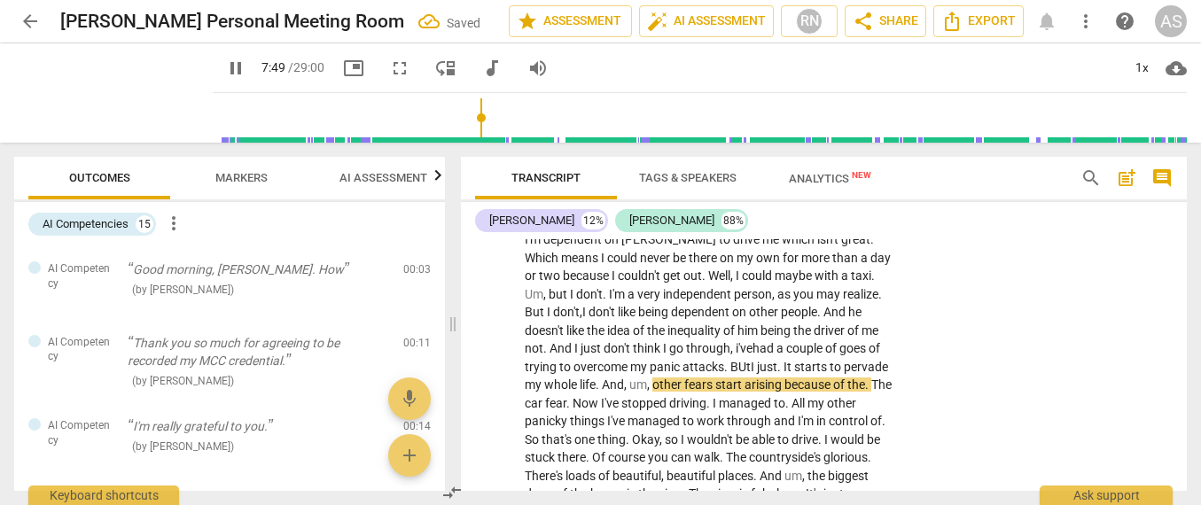
click at [687, 360] on span "attacks. B" at bounding box center [710, 367] width 56 height 14
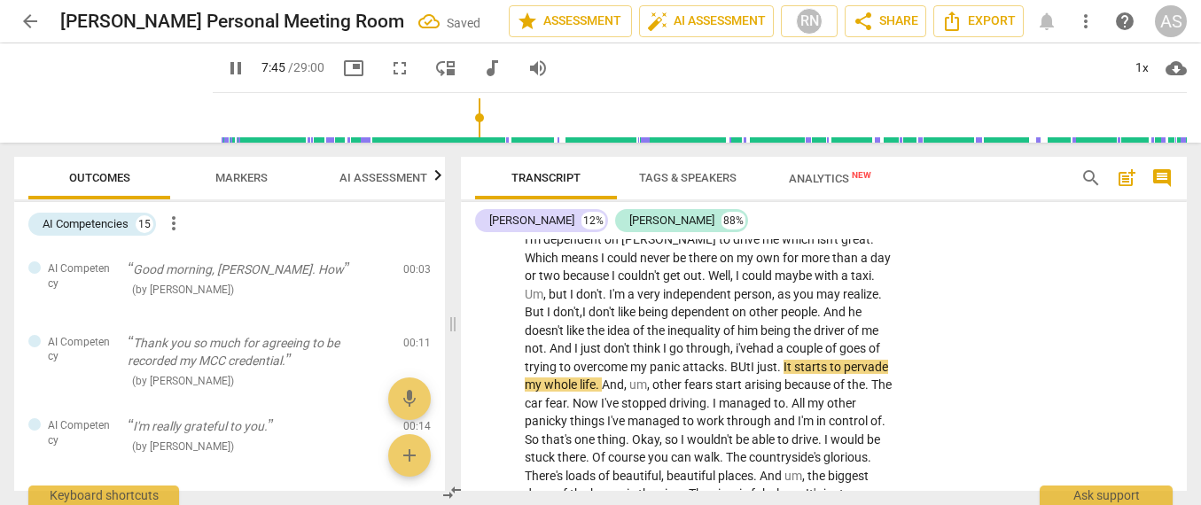
click at [738, 360] on span "Ut" at bounding box center [744, 367] width 12 height 14
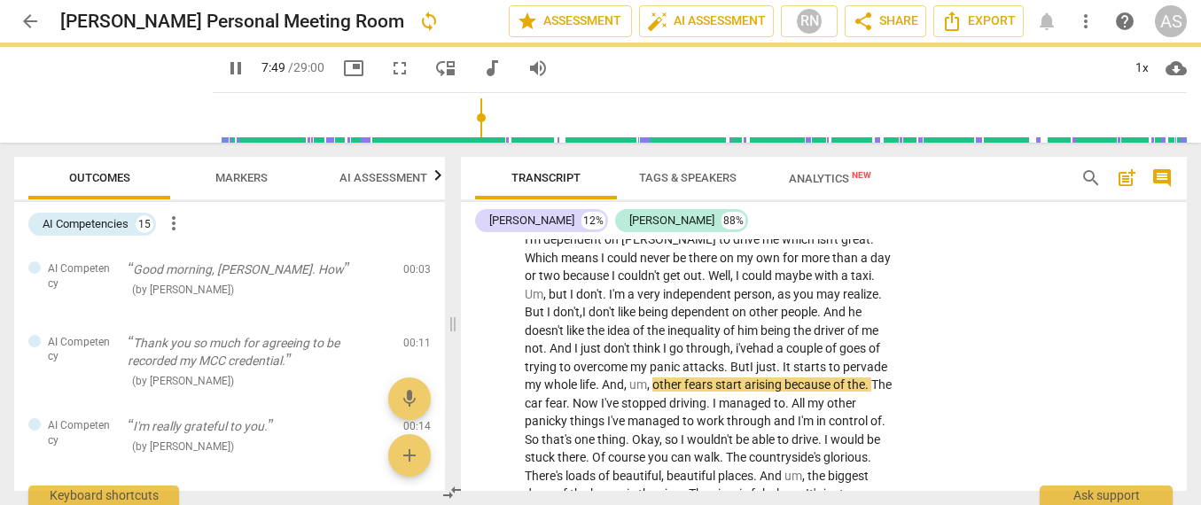
click at [776, 360] on span "." at bounding box center [779, 367] width 6 height 14
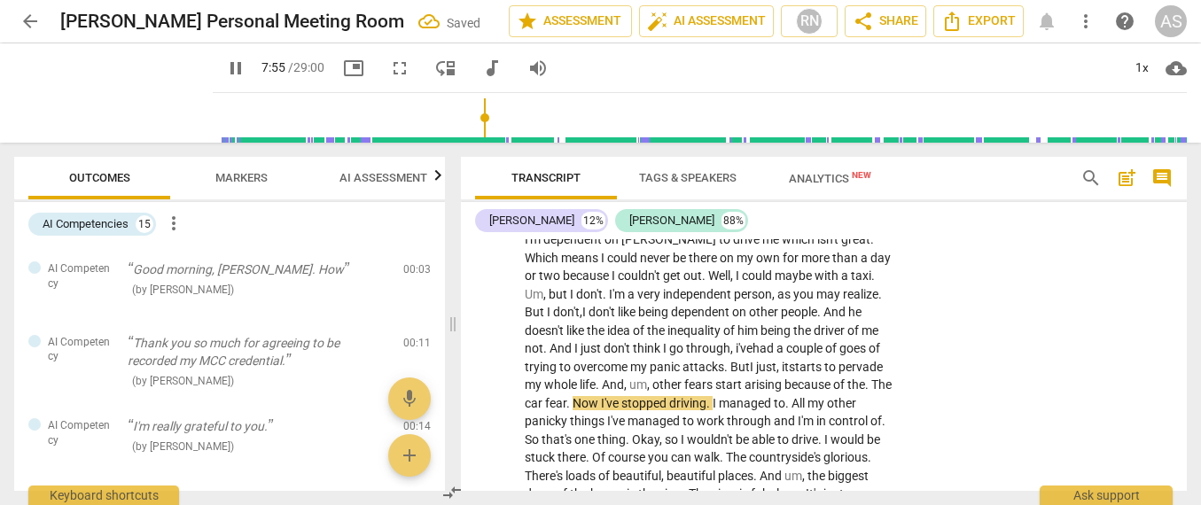
click at [865, 378] on span "." at bounding box center [868, 385] width 6 height 14
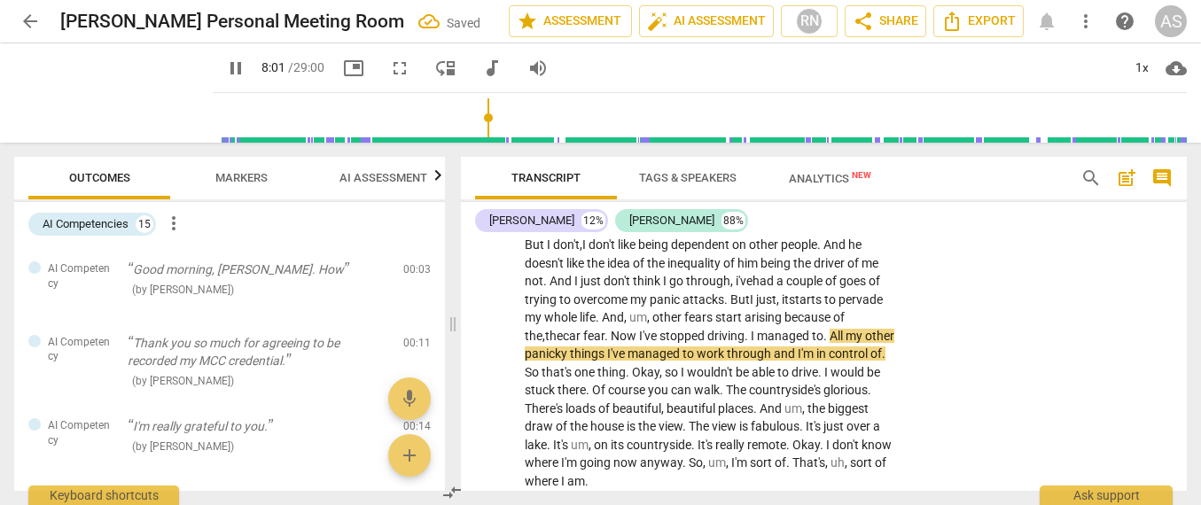
scroll to position [2482, 0]
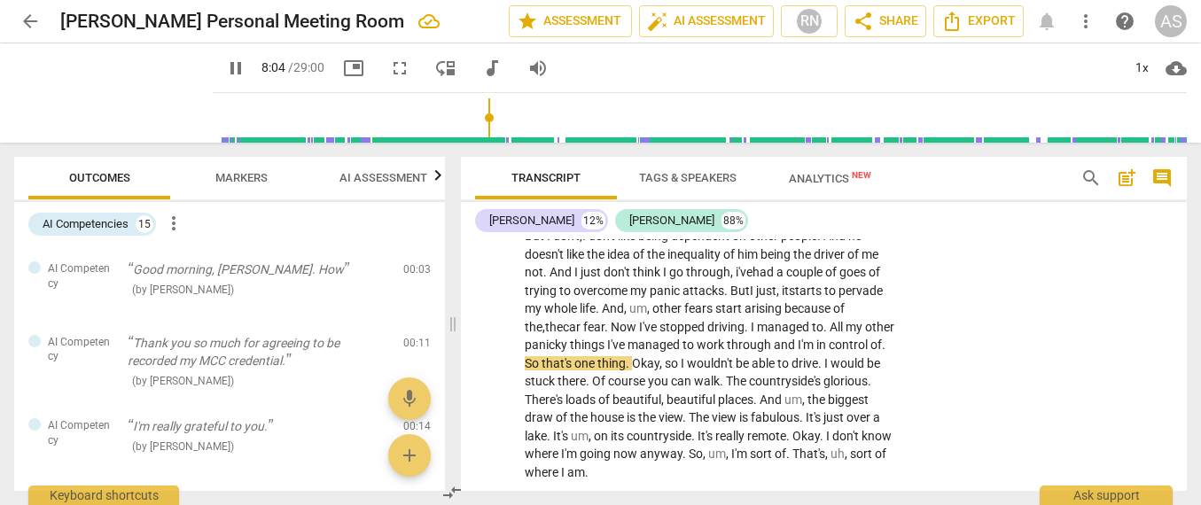
click at [541, 356] on span "So" at bounding box center [533, 363] width 17 height 14
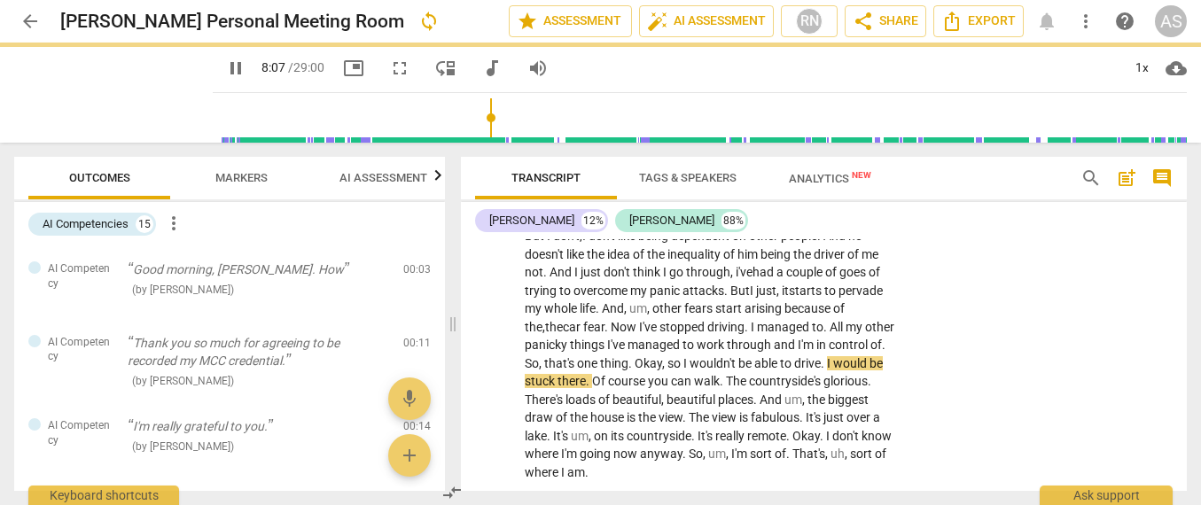
click at [628, 356] on span "." at bounding box center [631, 363] width 6 height 14
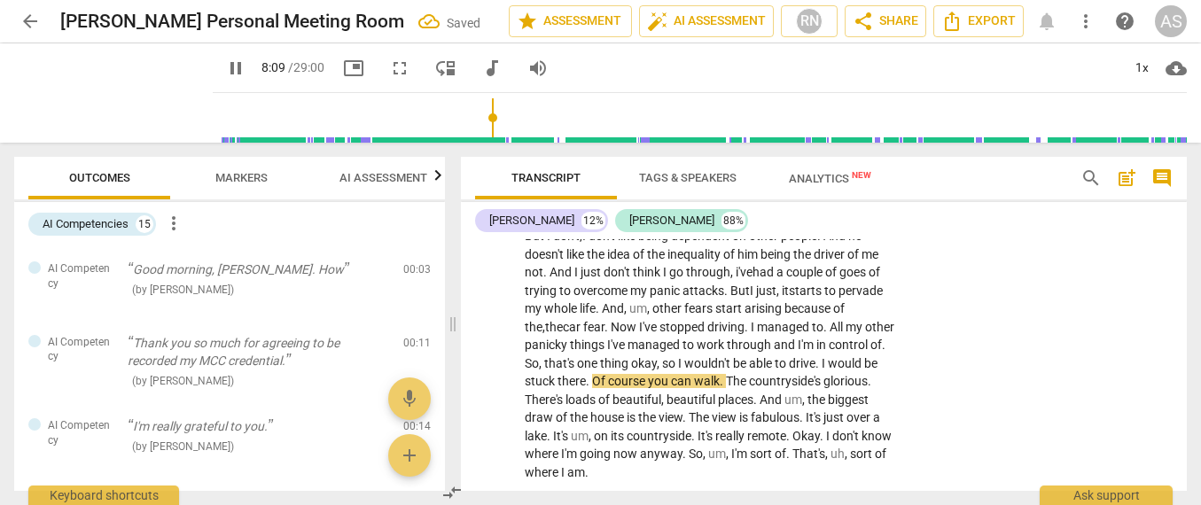
click at [662, 356] on span "so" at bounding box center [670, 363] width 16 height 14
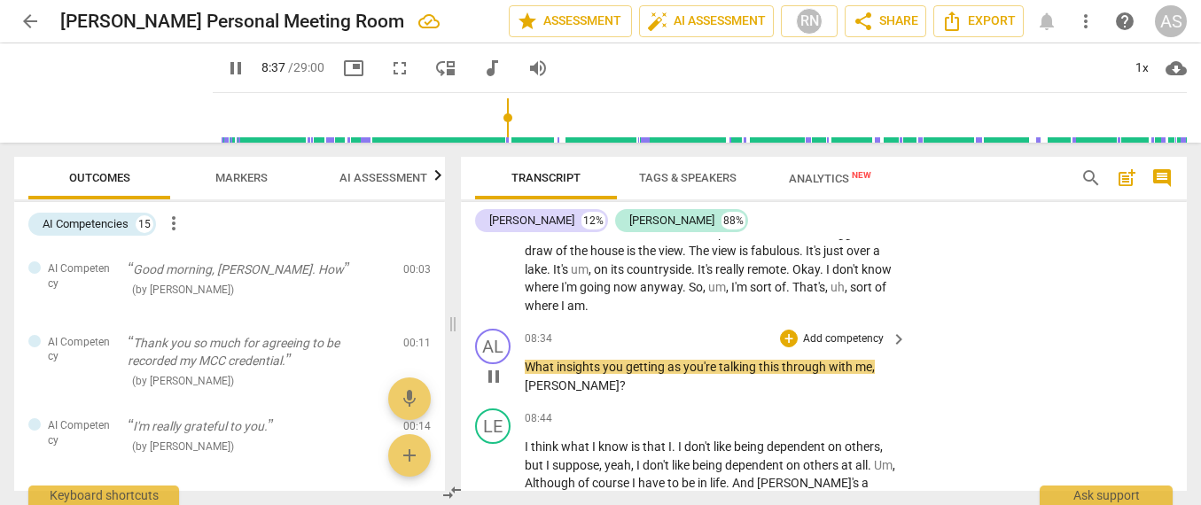
scroll to position [2648, 0]
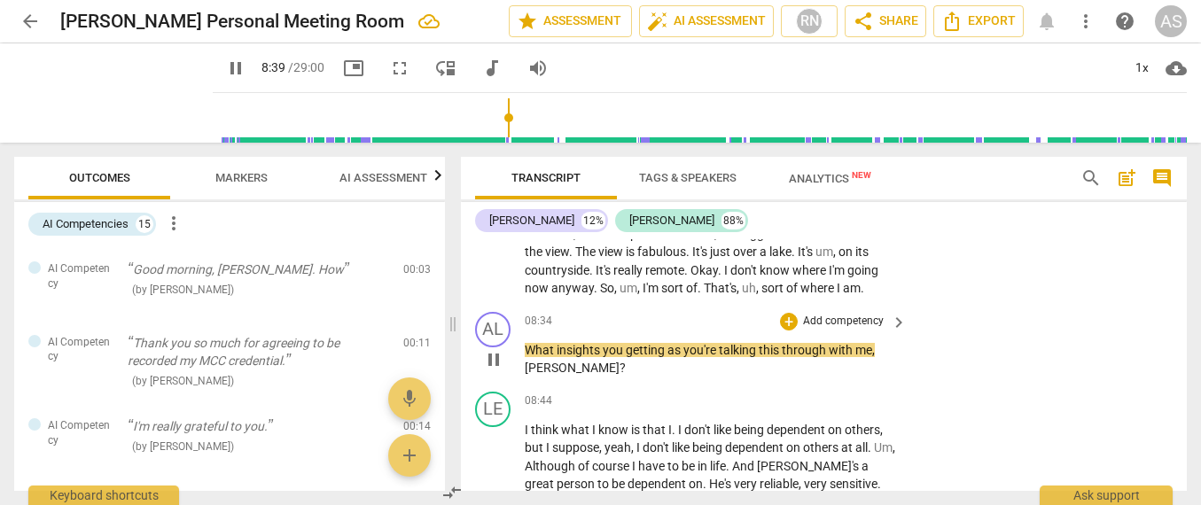
type input "520"
click at [619, 361] on span "?" at bounding box center [622, 368] width 6 height 14
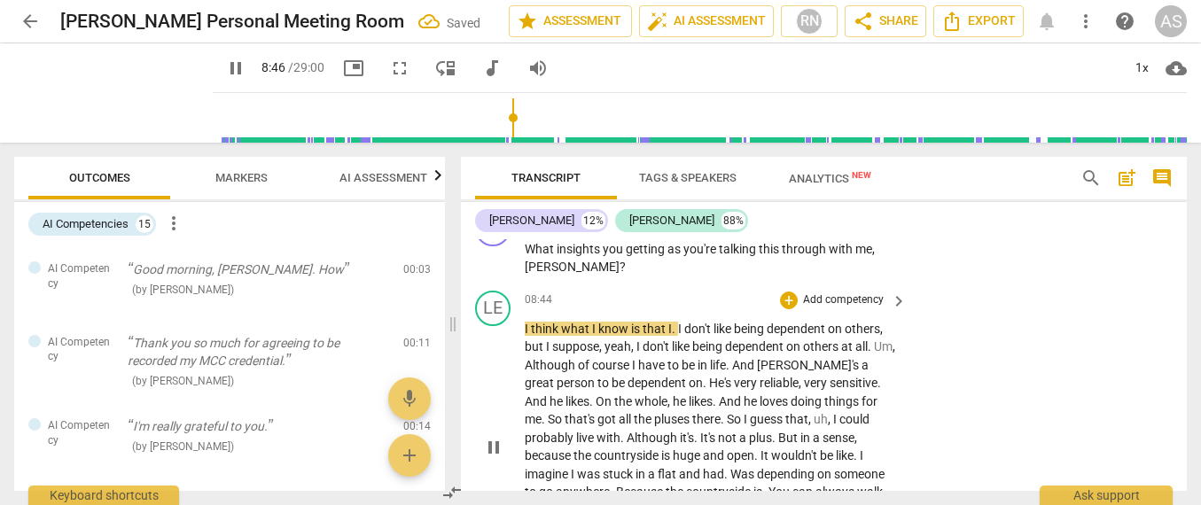
scroll to position [2767, 0]
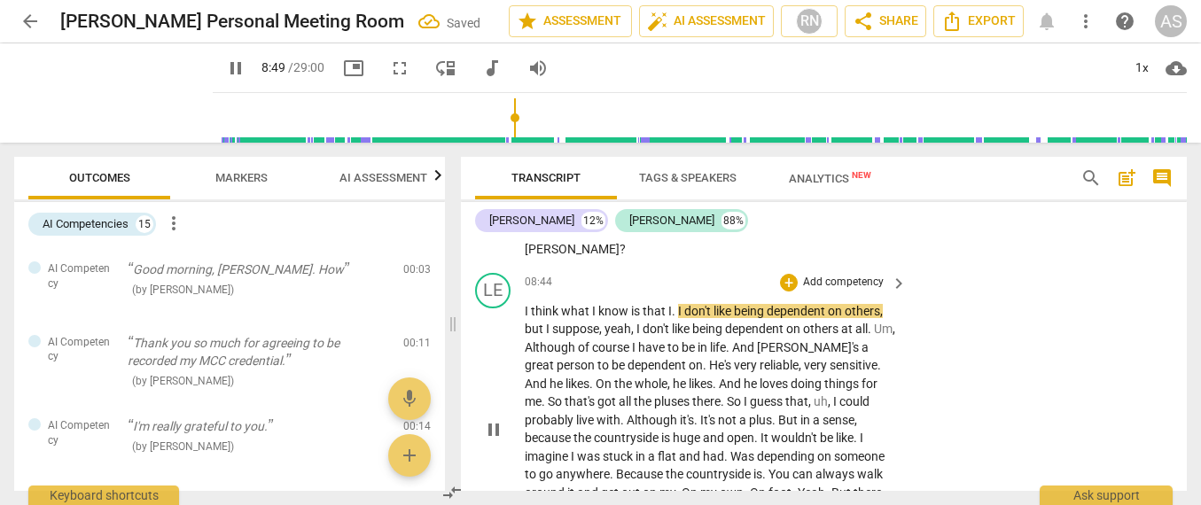
click at [675, 304] on span "." at bounding box center [675, 311] width 6 height 14
type input "530"
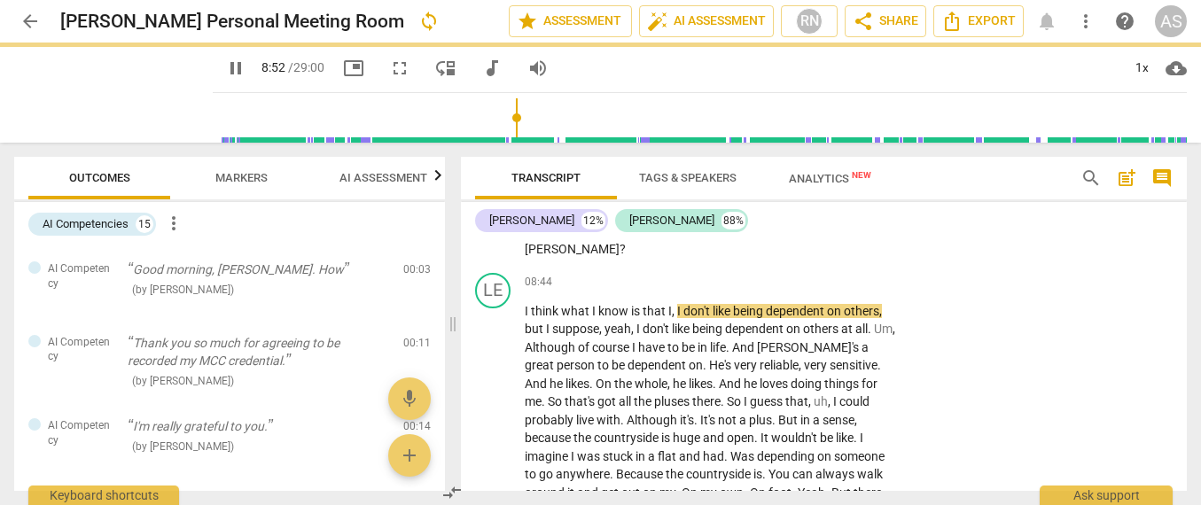
click at [225, 71] on span "pause" at bounding box center [235, 68] width 21 height 21
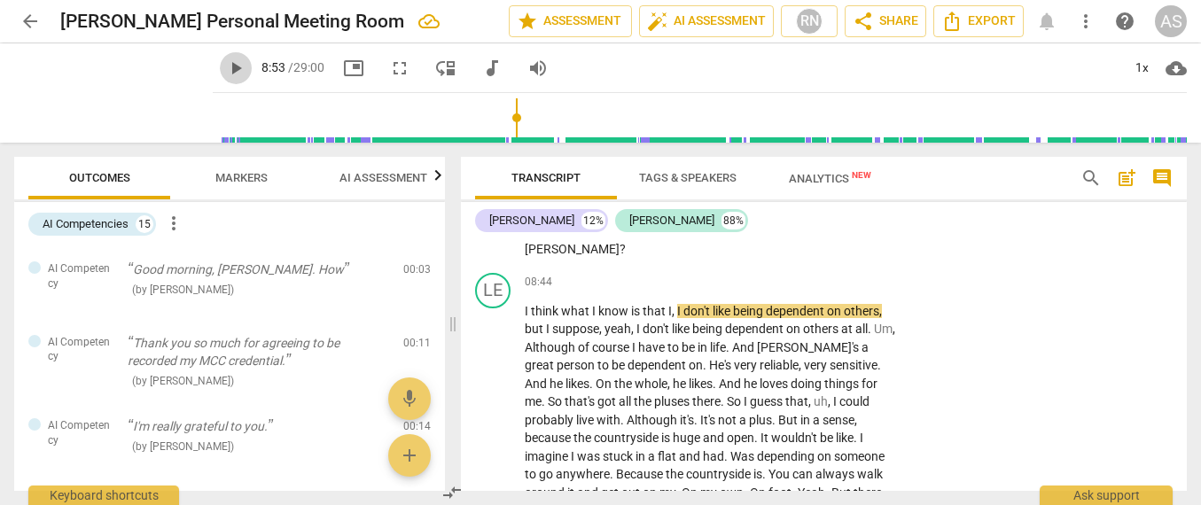
click at [225, 71] on span "play_arrow" at bounding box center [235, 68] width 21 height 21
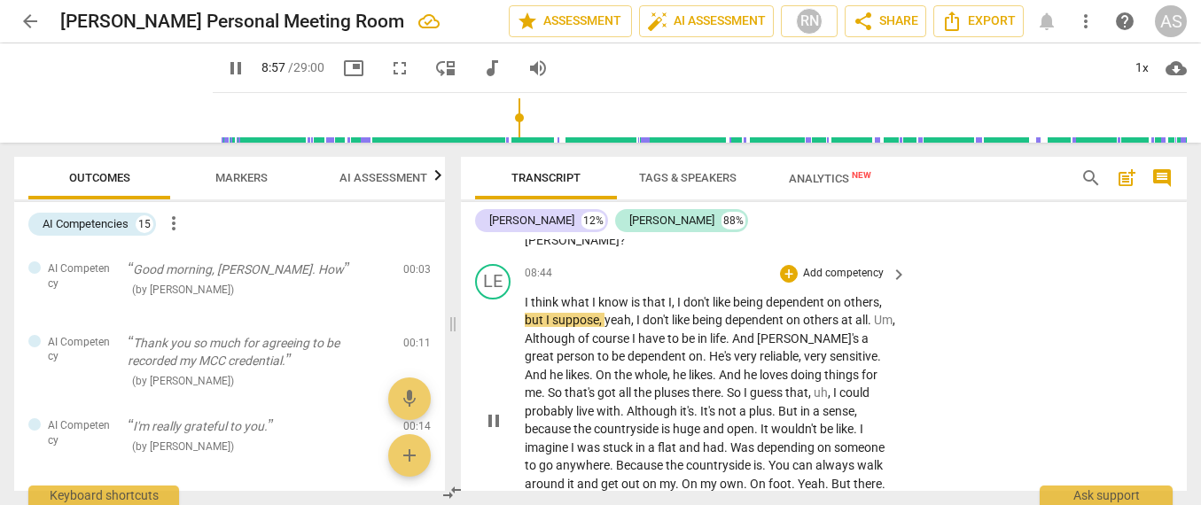
scroll to position [2746, 0]
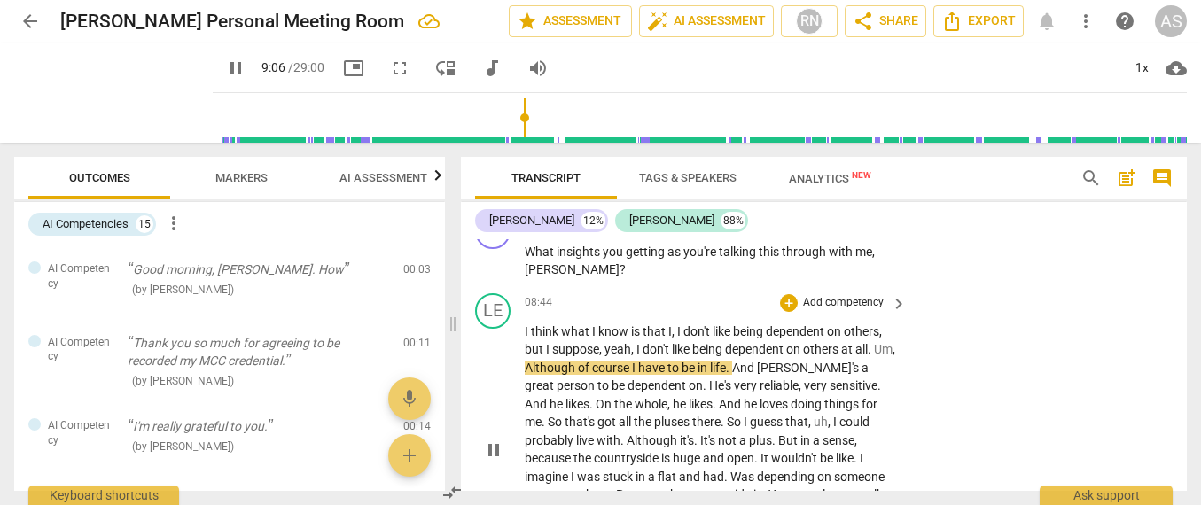
click at [556, 361] on span "Although" at bounding box center [551, 368] width 53 height 14
type input "548"
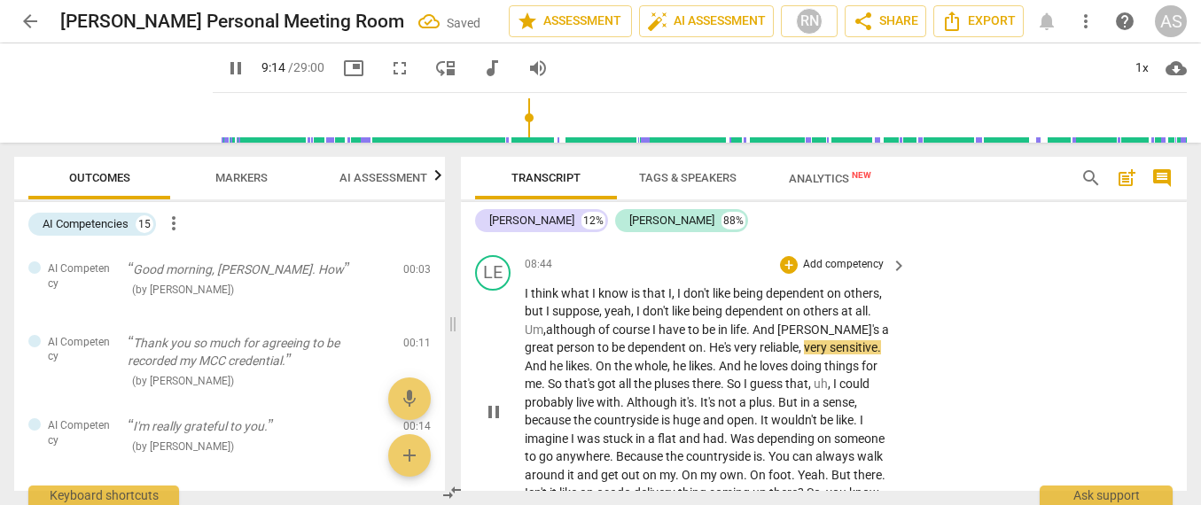
scroll to position [2818, 0]
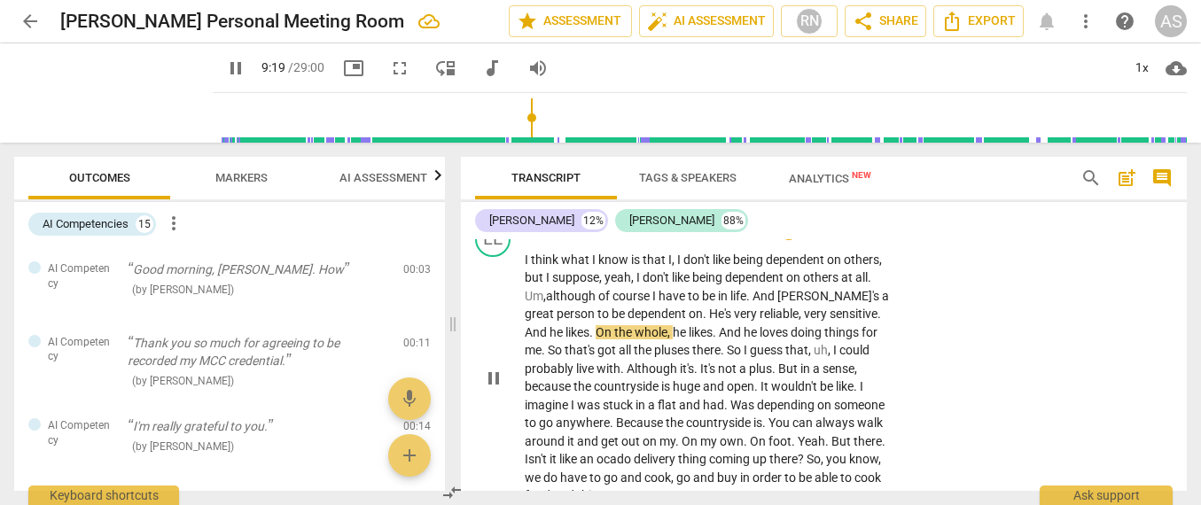
drag, startPoint x: 570, startPoint y: 292, endPoint x: 571, endPoint y: 306, distance: 13.3
click at [589, 325] on span "." at bounding box center [592, 332] width 6 height 14
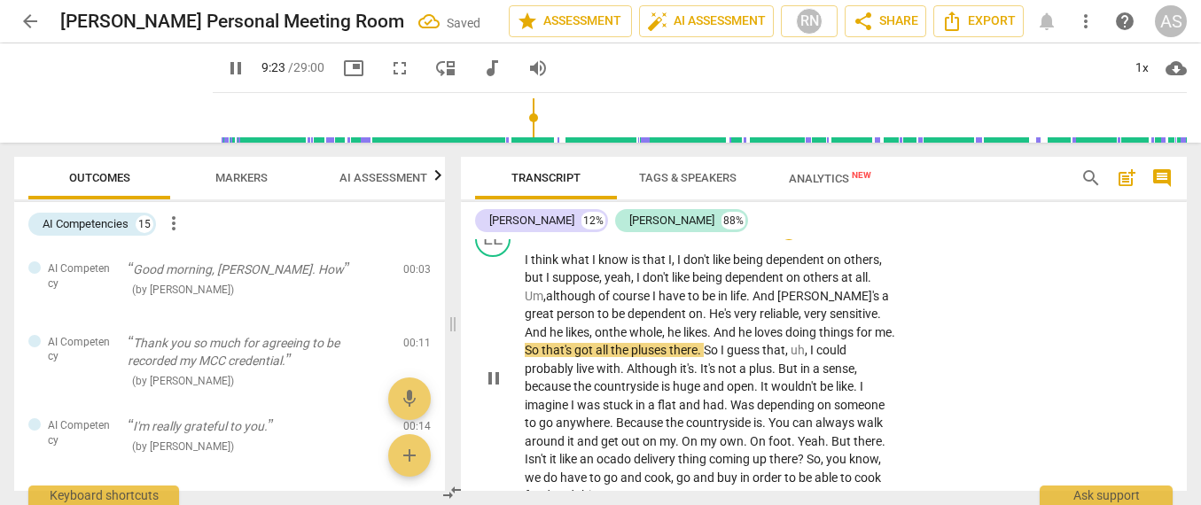
drag, startPoint x: 691, startPoint y: 291, endPoint x: 701, endPoint y: 322, distance: 32.5
click at [707, 325] on span "." at bounding box center [710, 332] width 6 height 14
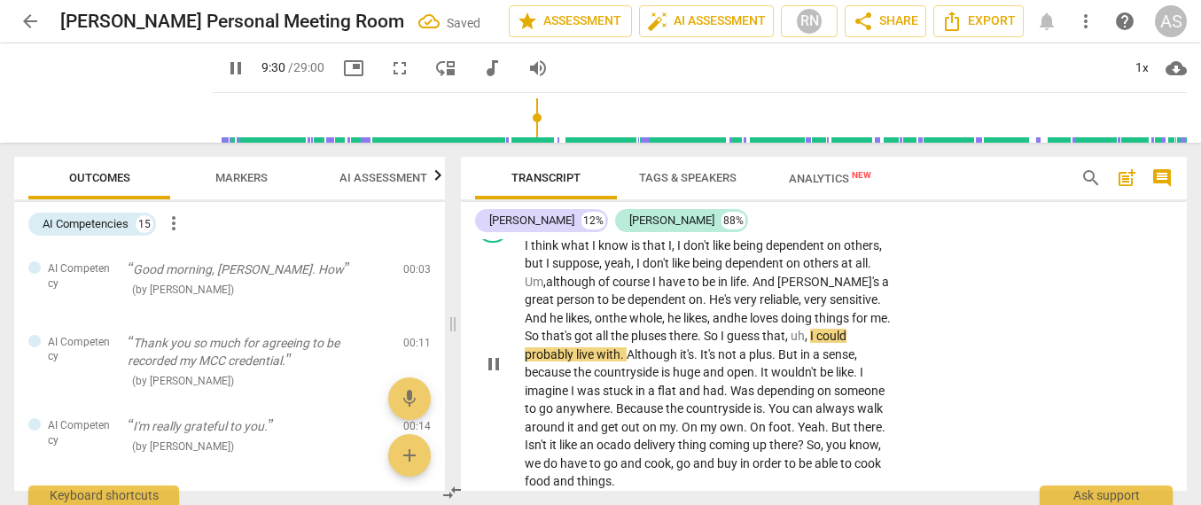
scroll to position [2834, 0]
drag, startPoint x: 697, startPoint y: 313, endPoint x: 701, endPoint y: 339, distance: 26.1
click at [697, 346] on span "." at bounding box center [697, 353] width 6 height 14
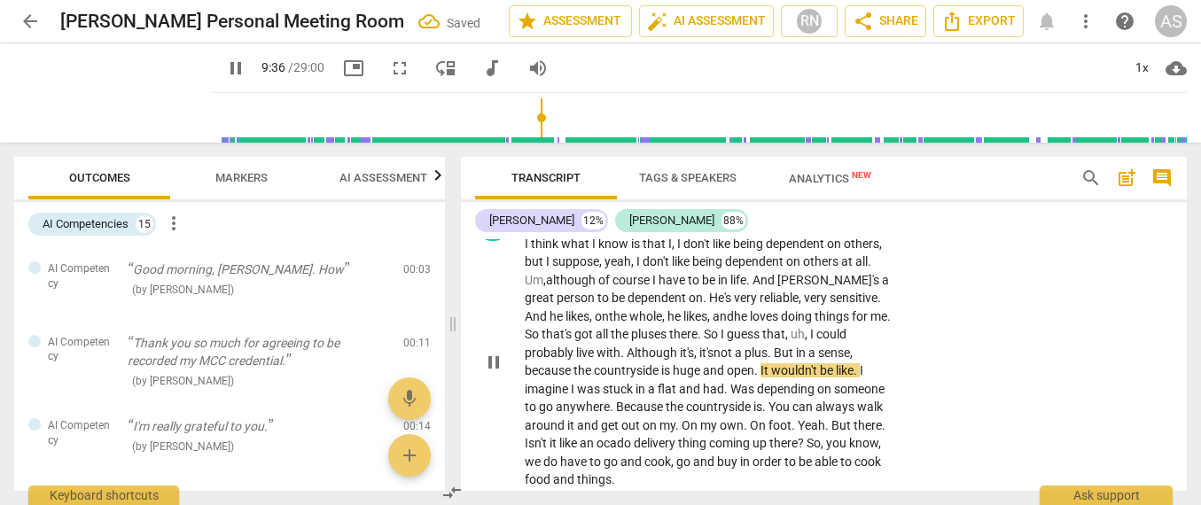
scroll to position [2846, 0]
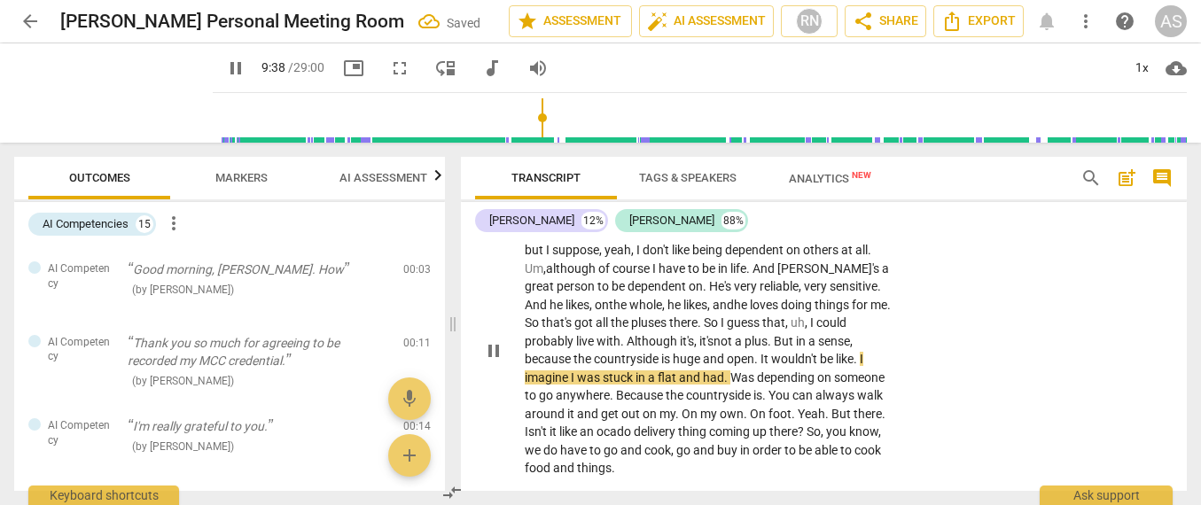
click at [760, 352] on span "." at bounding box center [757, 359] width 6 height 14
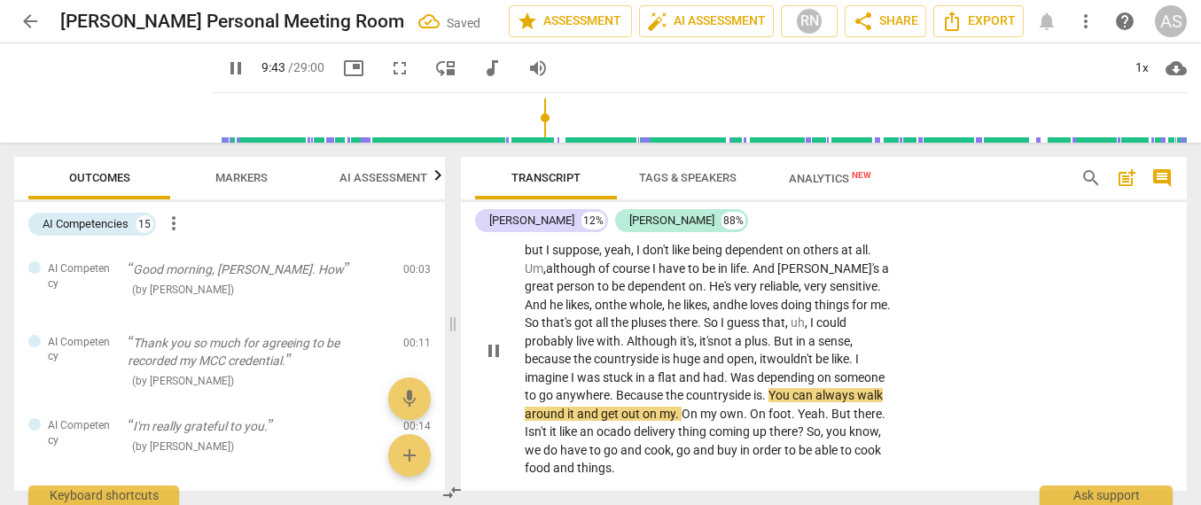
click at [734, 370] on span "Was" at bounding box center [743, 377] width 27 height 14
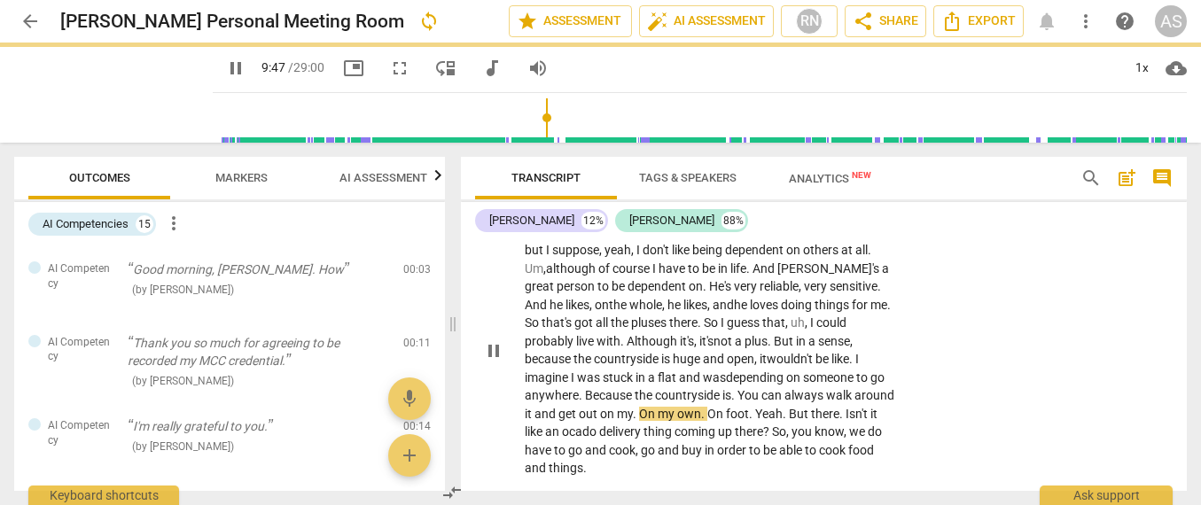
click at [786, 370] on span "depending" at bounding box center [756, 377] width 60 height 14
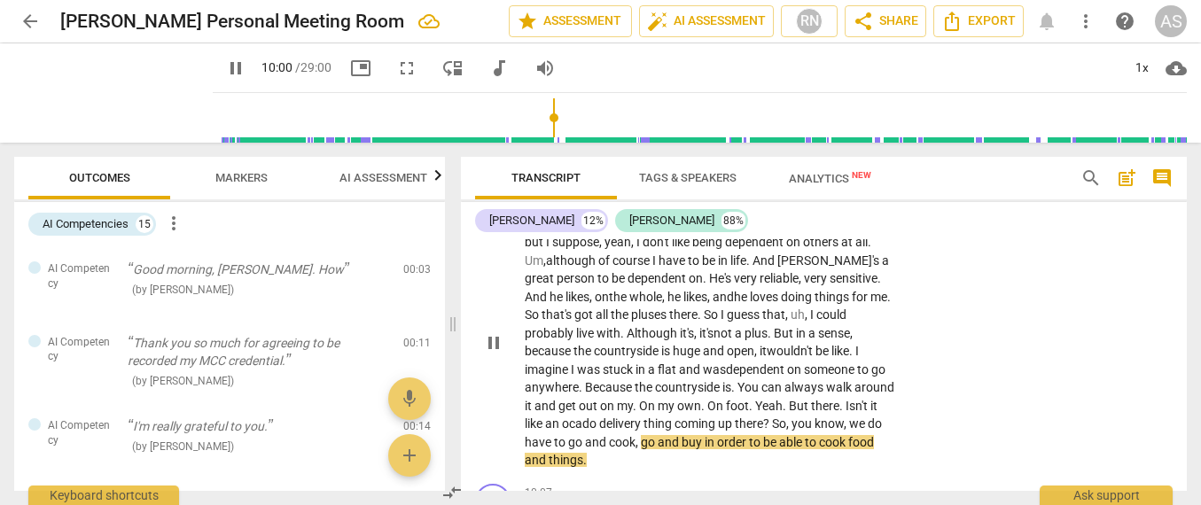
scroll to position [2855, 0]
drag, startPoint x: 640, startPoint y: 399, endPoint x: 646, endPoint y: 429, distance: 30.8
click at [640, 434] on span "," at bounding box center [637, 441] width 5 height 14
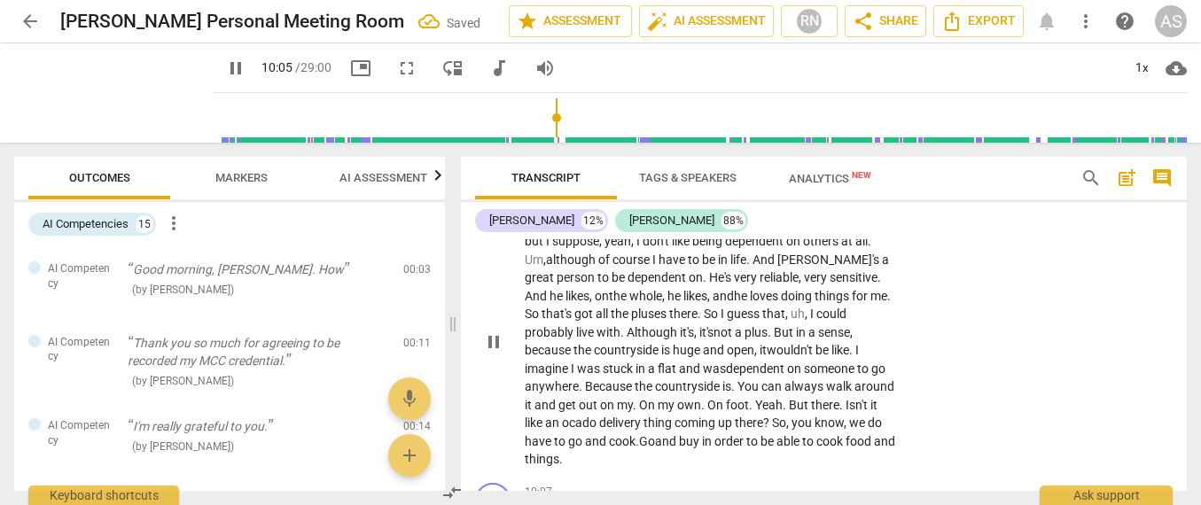
scroll to position [2917, 0]
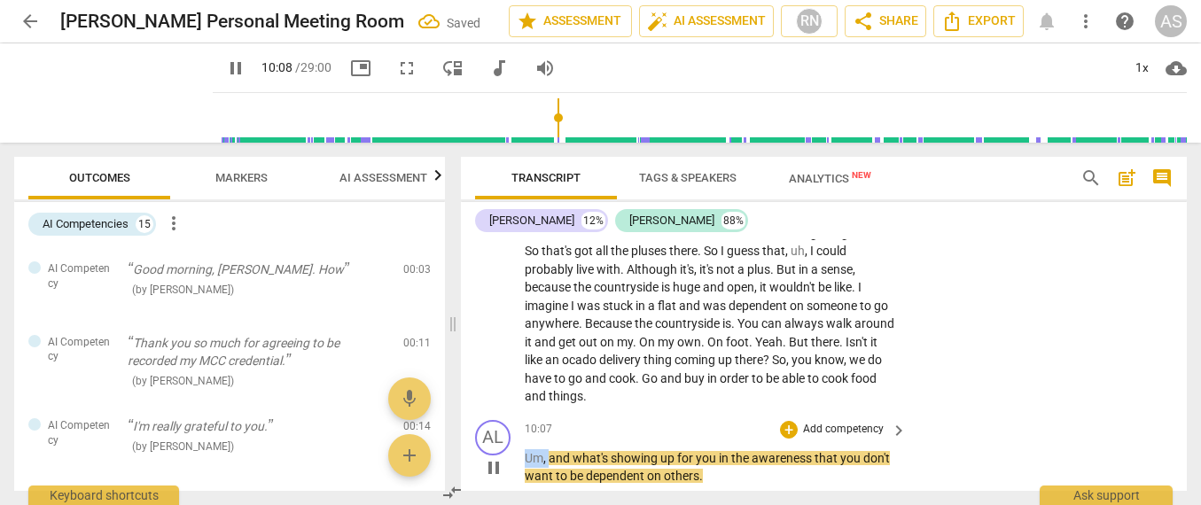
drag, startPoint x: 548, startPoint y: 414, endPoint x: 483, endPoint y: 412, distance: 64.7
click at [483, 413] on div "AL play_arrow pause 10:07 + Add competency keyboard_arrow_right Um , and what's…" at bounding box center [824, 453] width 726 height 80
type input "609"
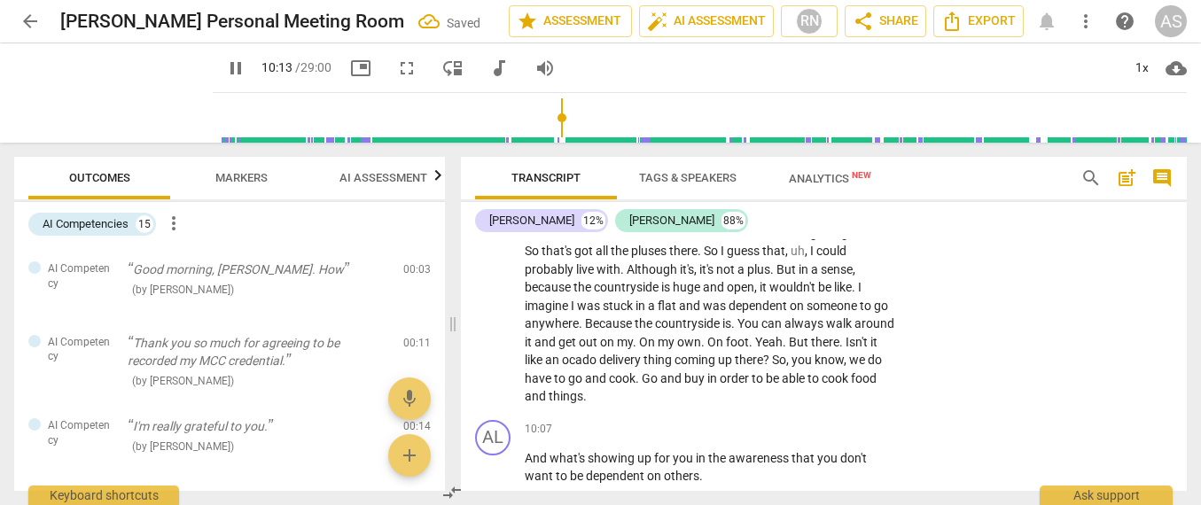
scroll to position [2956, 0]
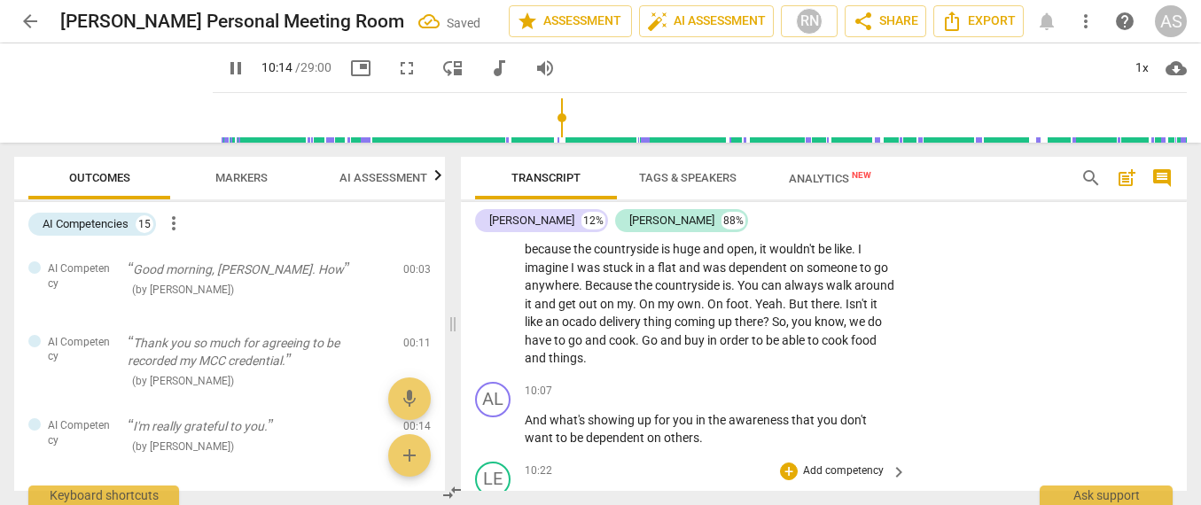
drag, startPoint x: 709, startPoint y: 392, endPoint x: 707, endPoint y: 414, distance: 22.2
click at [708, 411] on p "And what's showing up for you in the awareness that you don't want to be depend…" at bounding box center [711, 429] width 373 height 36
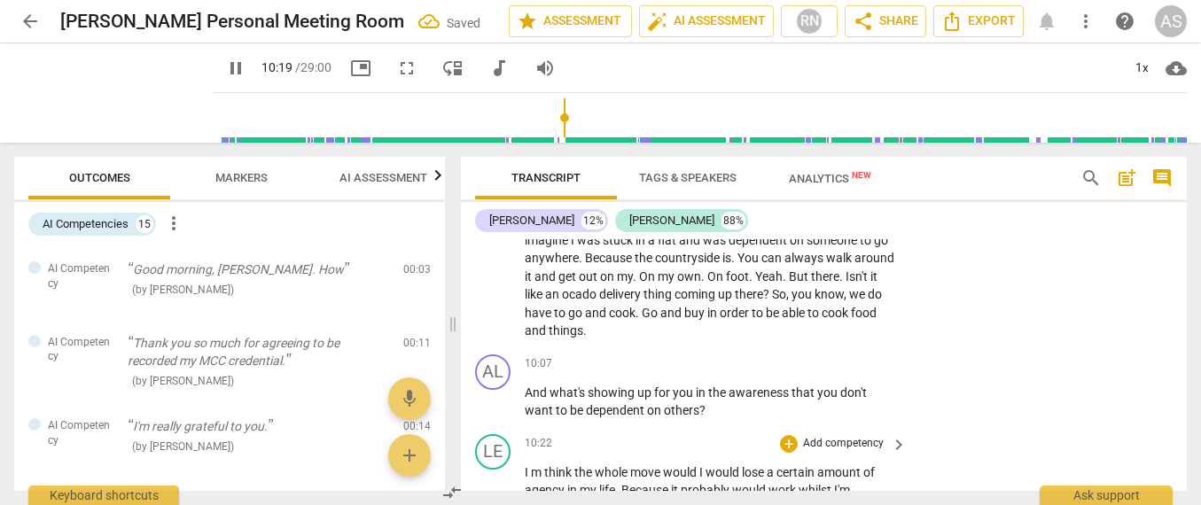
drag, startPoint x: 531, startPoint y: 429, endPoint x: 532, endPoint y: 440, distance: 10.7
click at [532, 465] on span "m" at bounding box center [537, 472] width 13 height 14
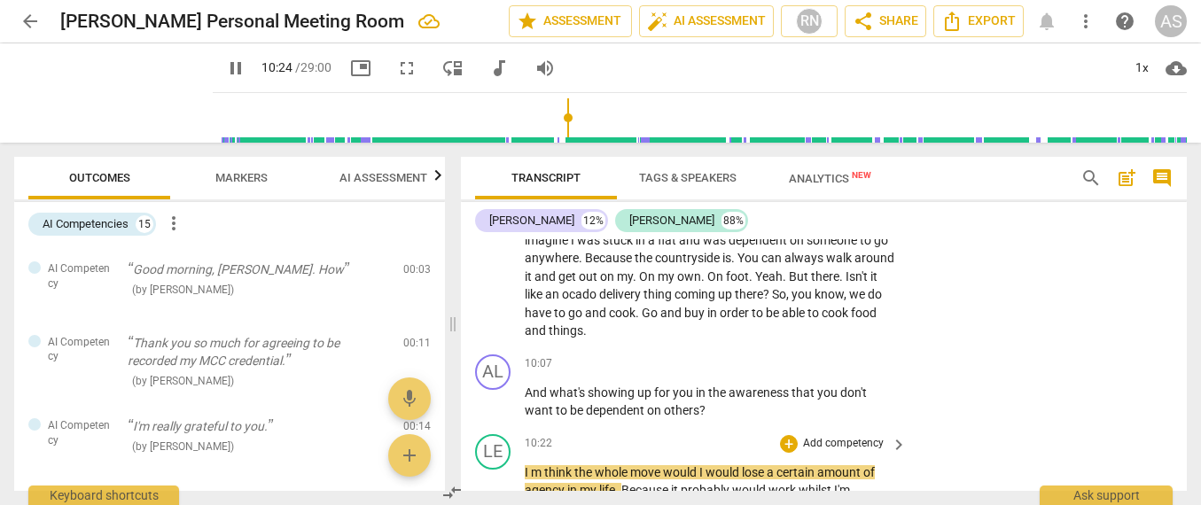
type input "625"
drag, startPoint x: 647, startPoint y: 427, endPoint x: 639, endPoint y: 463, distance: 37.2
click at [647, 465] on span "move" at bounding box center [633, 472] width 33 height 14
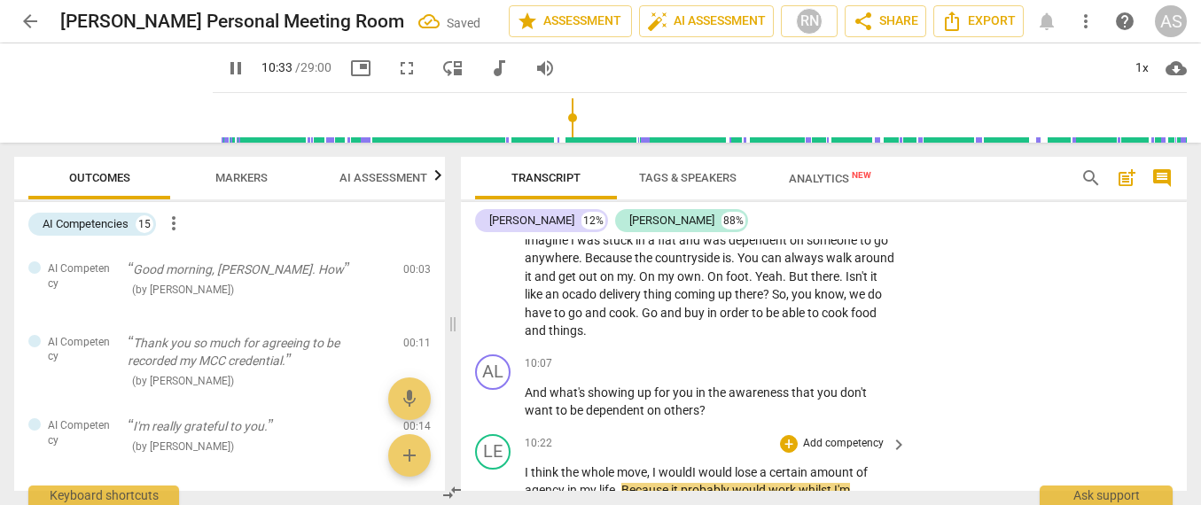
drag, startPoint x: 693, startPoint y: 425, endPoint x: 667, endPoint y: 466, distance: 48.9
click at [692, 465] on span "would" at bounding box center [675, 472] width 34 height 14
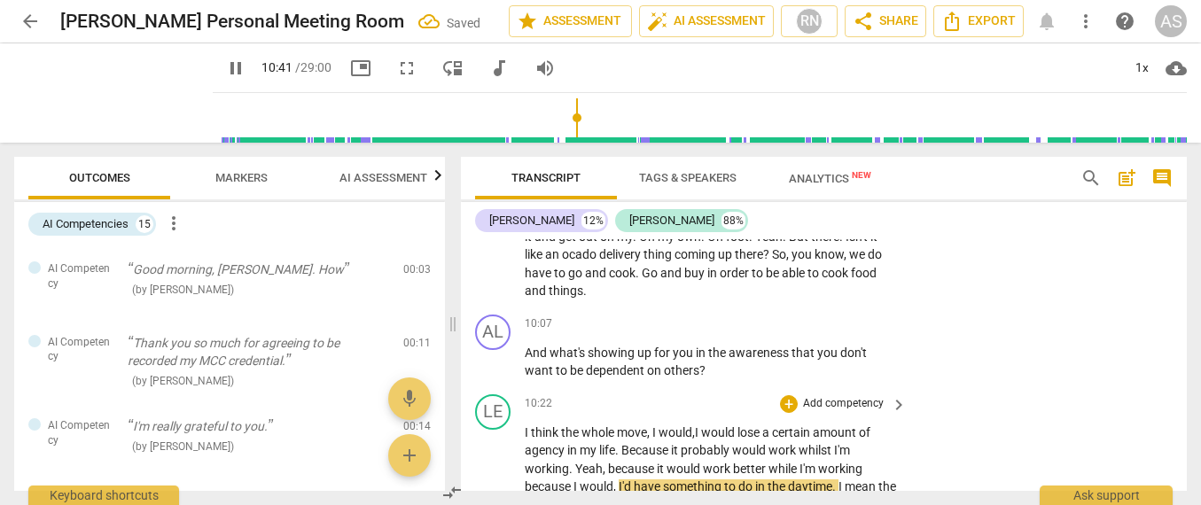
scroll to position [0, 0]
drag, startPoint x: 610, startPoint y: 421, endPoint x: 612, endPoint y: 444, distance: 23.2
click at [609, 462] on span "because" at bounding box center [632, 469] width 49 height 14
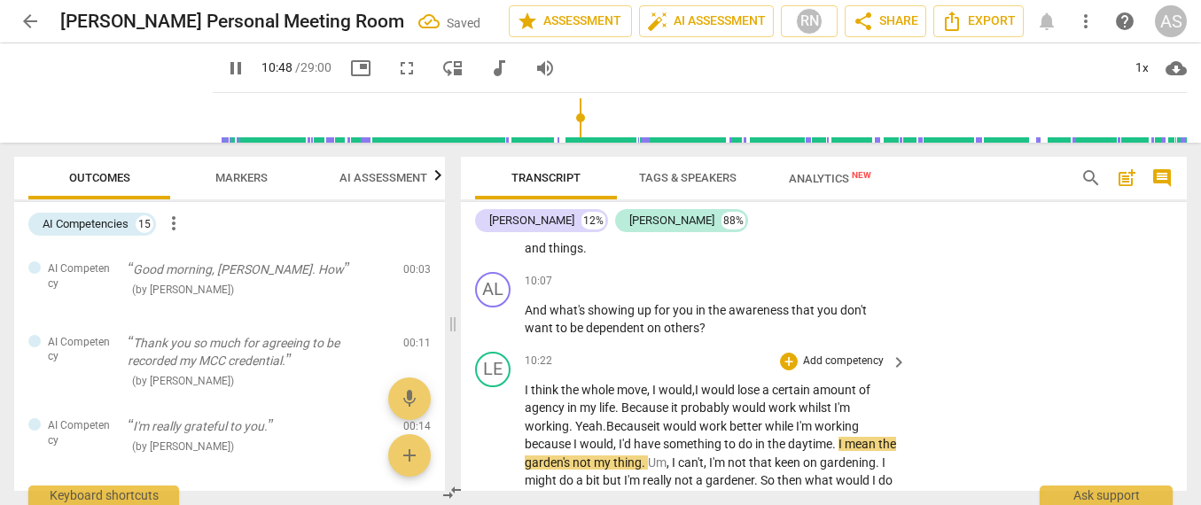
scroll to position [3061, 0]
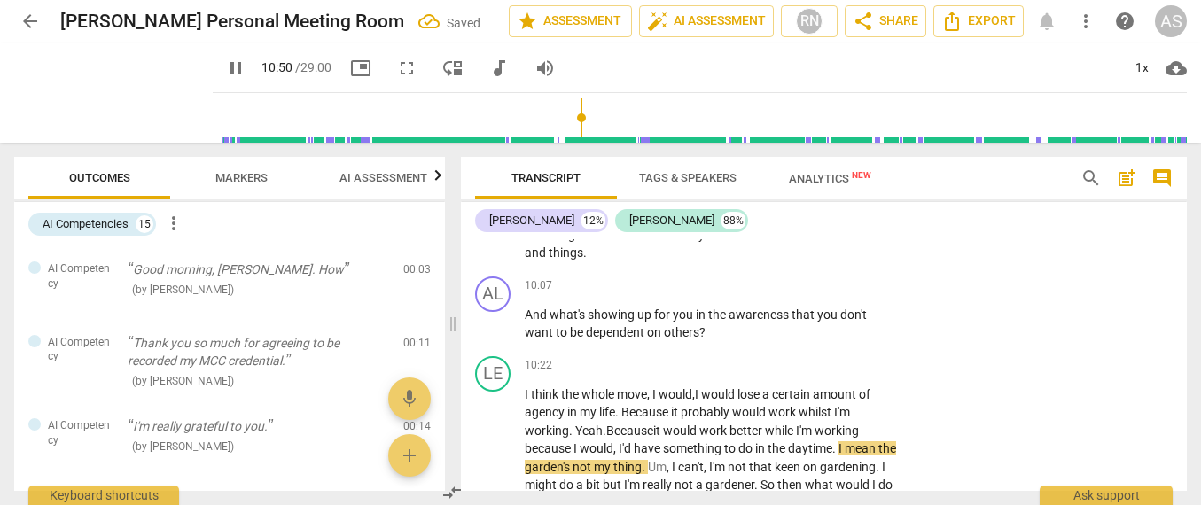
click at [225, 67] on span "pause" at bounding box center [235, 68] width 21 height 21
click at [225, 67] on span "play_arrow" at bounding box center [235, 68] width 21 height 21
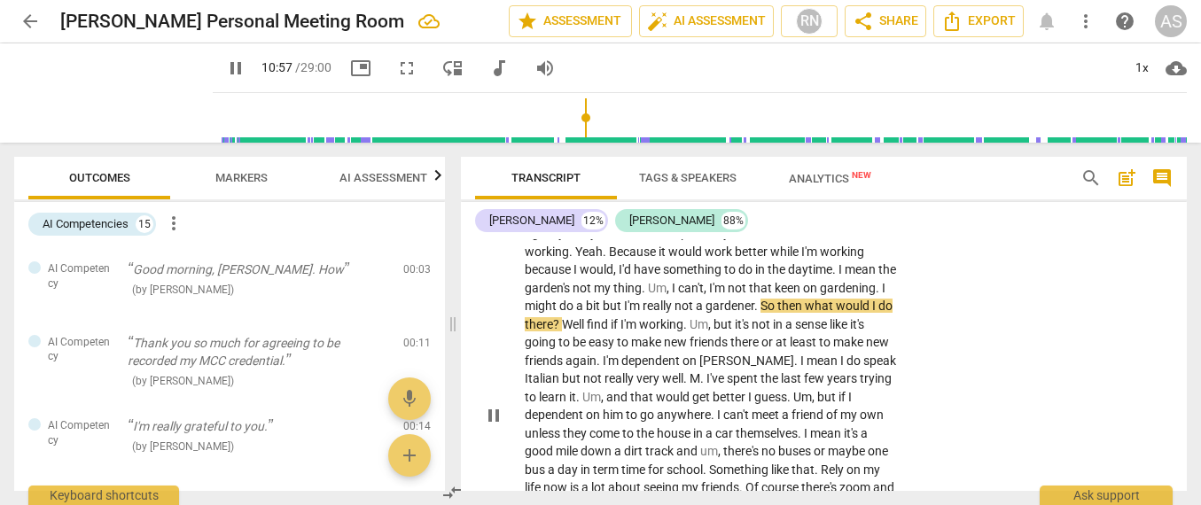
scroll to position [3236, 0]
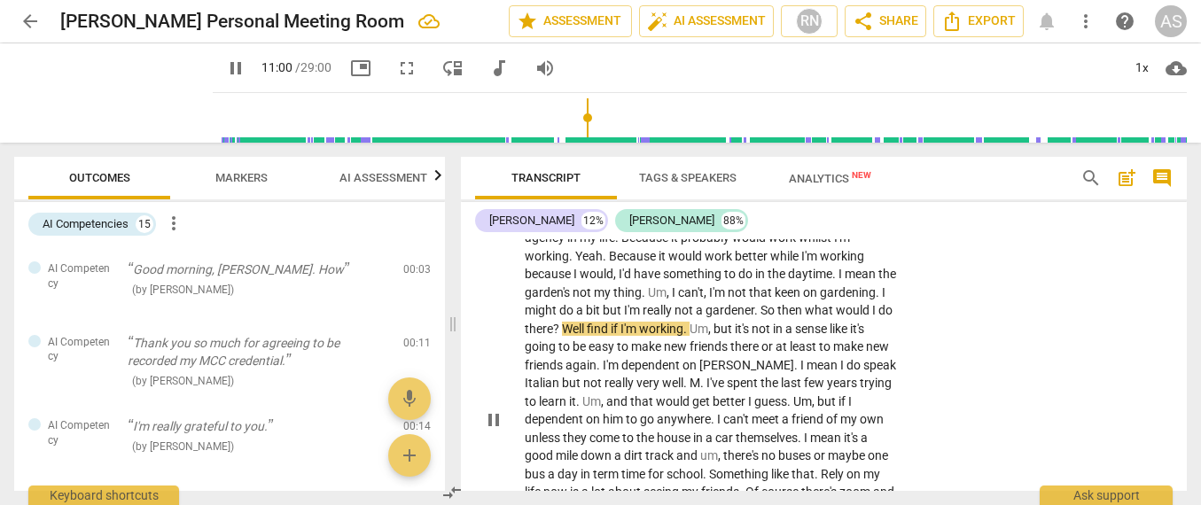
drag, startPoint x: 676, startPoint y: 277, endPoint x: 679, endPoint y: 300, distance: 22.3
click at [587, 322] on span "Well" at bounding box center [574, 329] width 25 height 14
type input "662"
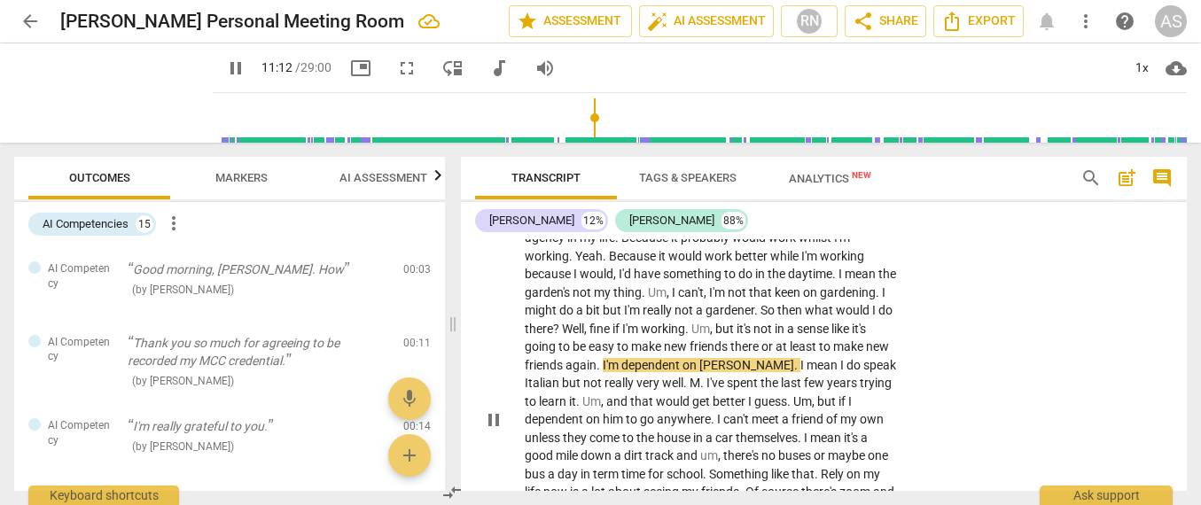
click at [603, 358] on span "." at bounding box center [599, 365] width 6 height 14
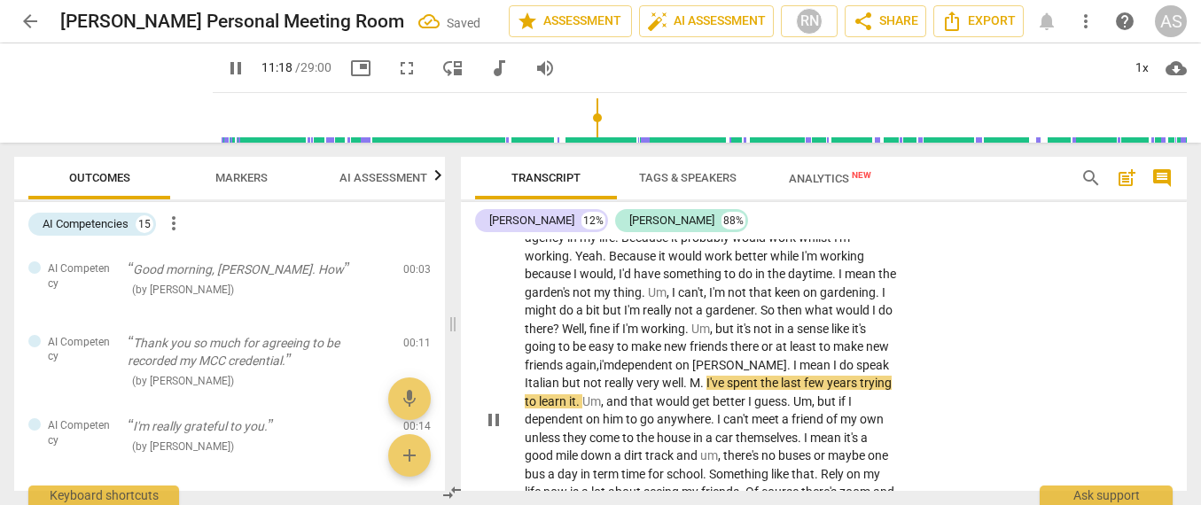
click at [727, 376] on span "I've" at bounding box center [716, 383] width 20 height 14
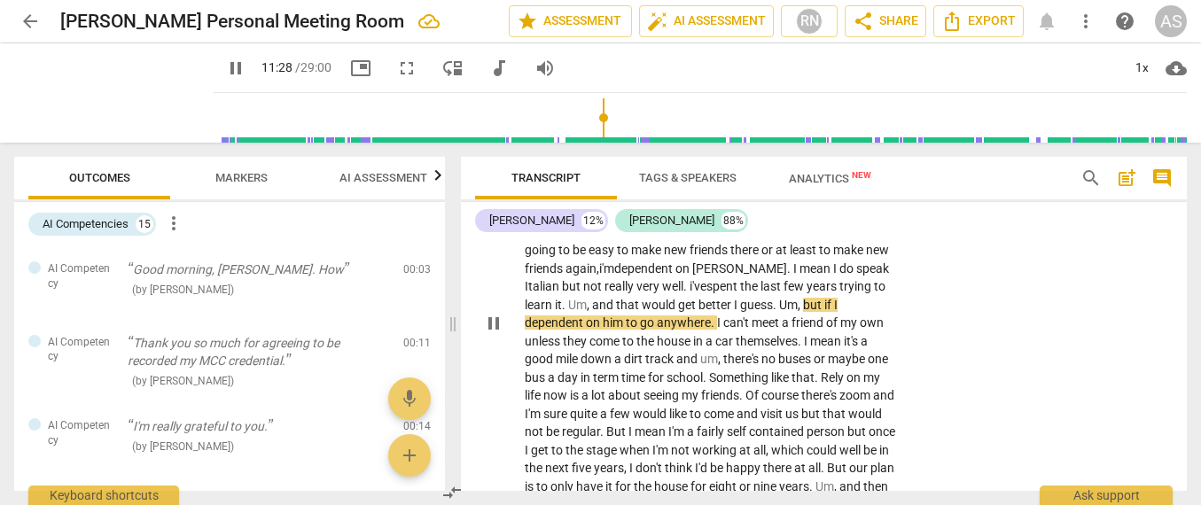
scroll to position [3330, 0]
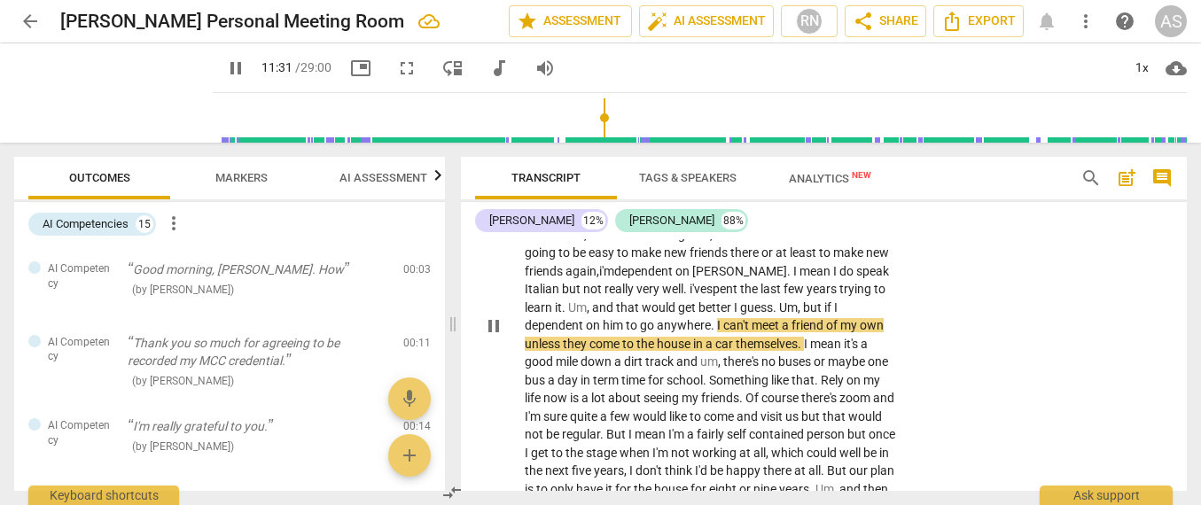
click at [834, 300] on span "I" at bounding box center [836, 307] width 4 height 14
drag, startPoint x: 764, startPoint y: 275, endPoint x: 764, endPoint y: 293, distance: 18.6
click at [717, 318] on span "." at bounding box center [714, 325] width 6 height 14
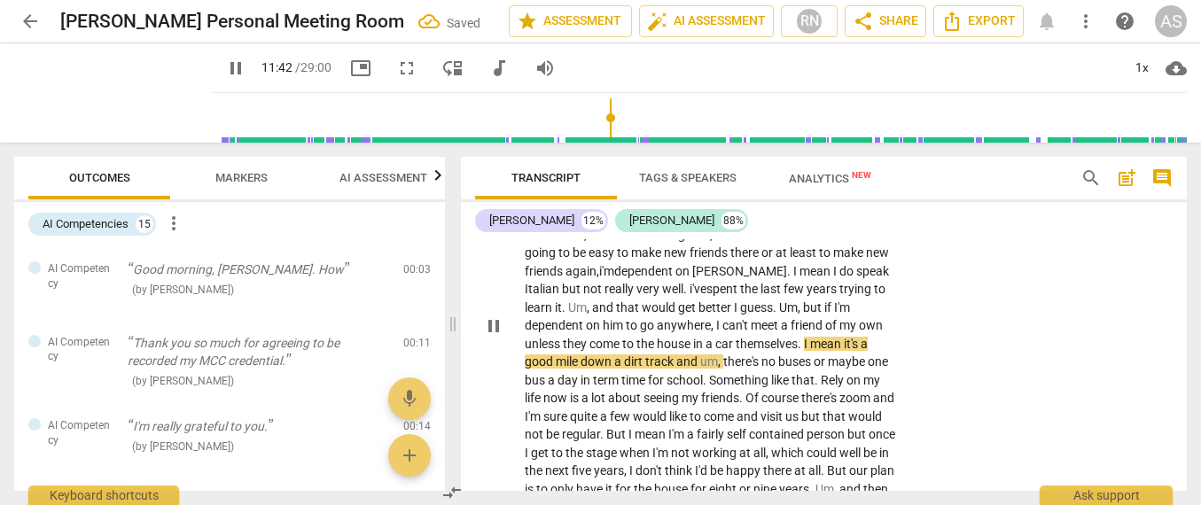
scroll to position [3346, 0]
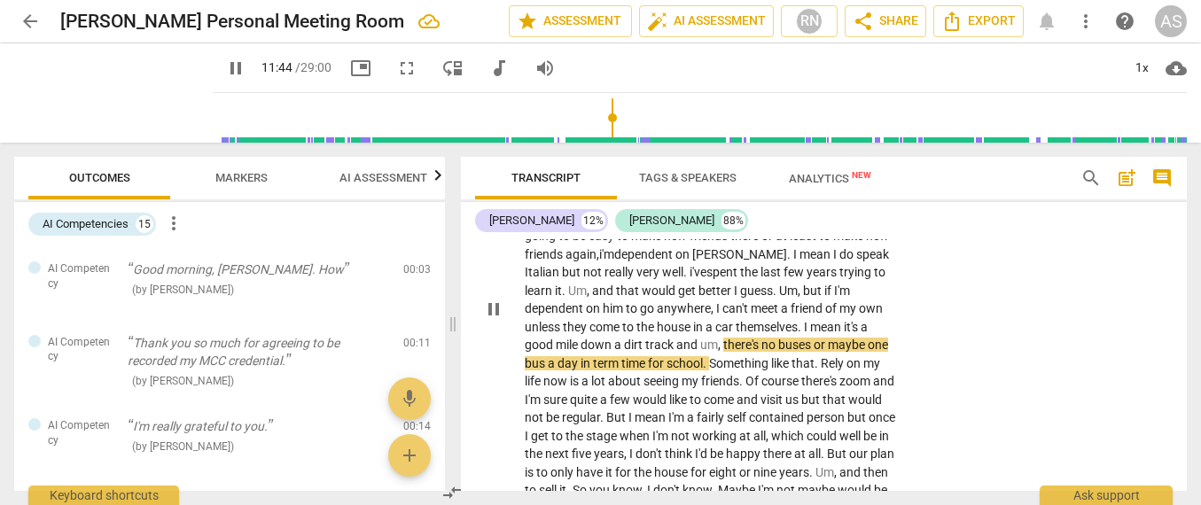
click at [676, 338] on span "track" at bounding box center [660, 345] width 31 height 14
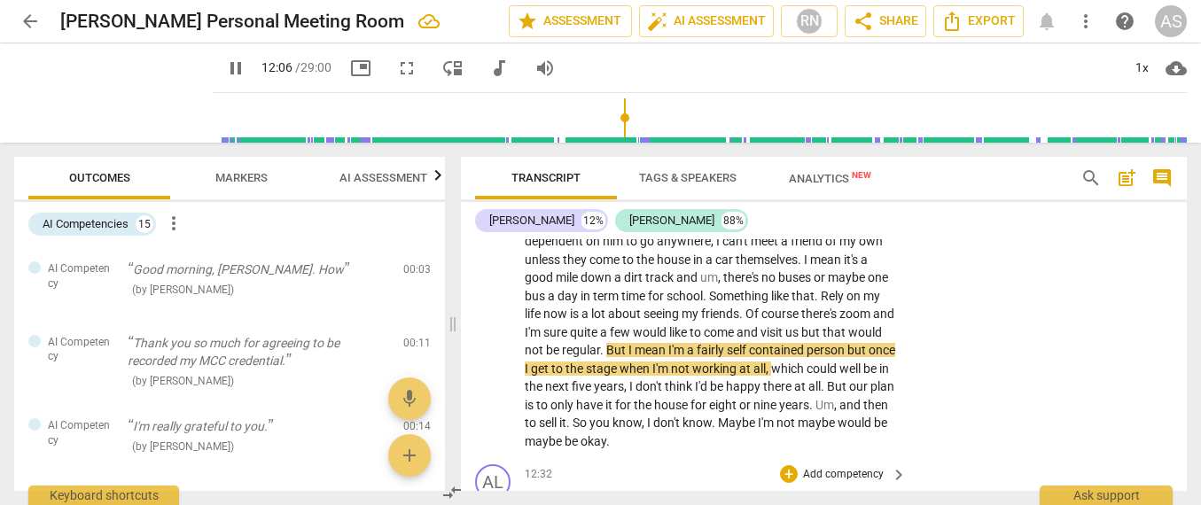
scroll to position [3412, 0]
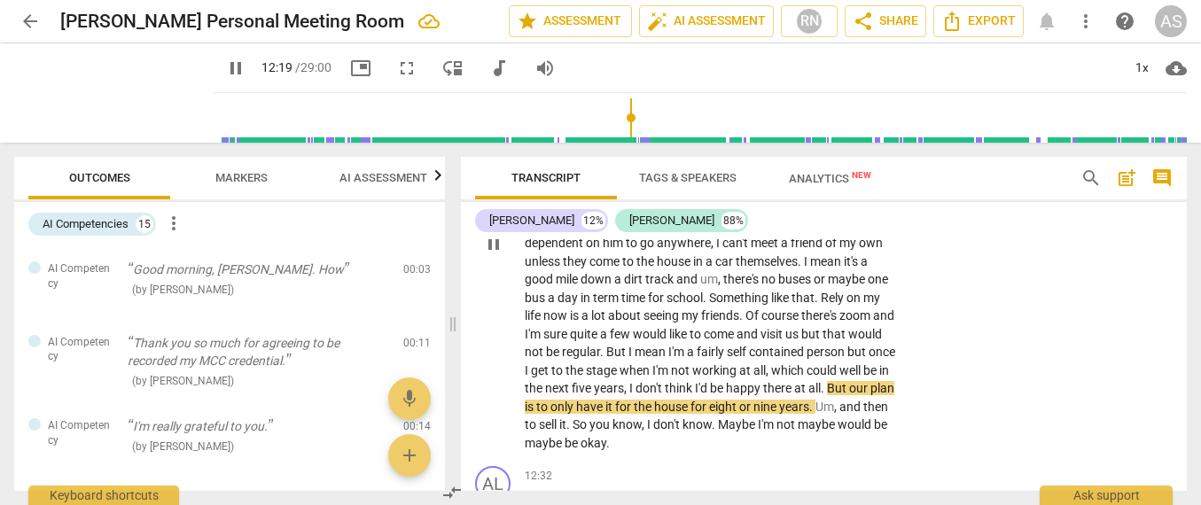
click at [634, 400] on span "for" at bounding box center [624, 407] width 19 height 14
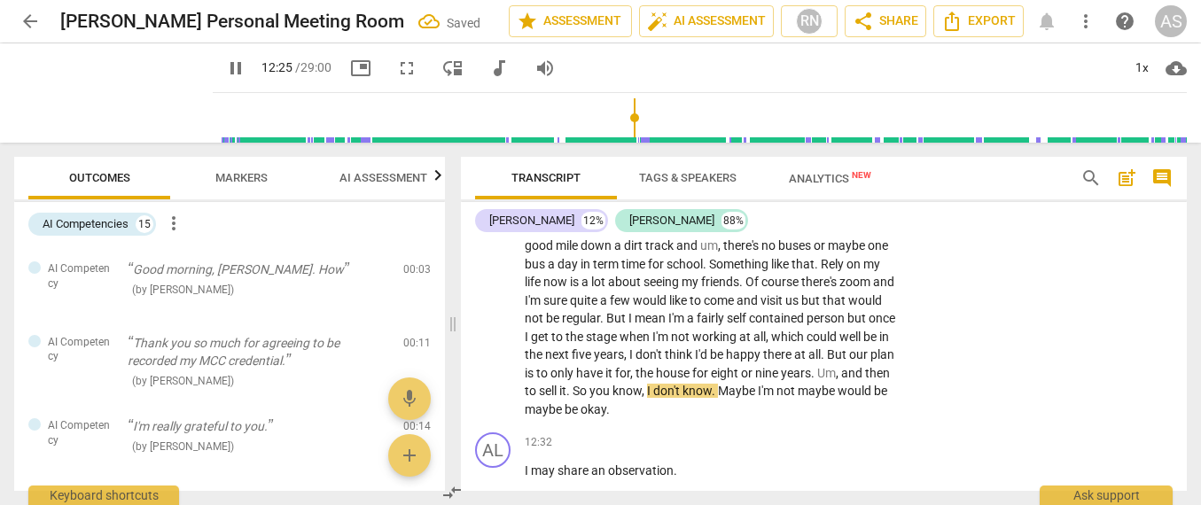
scroll to position [3447, 0]
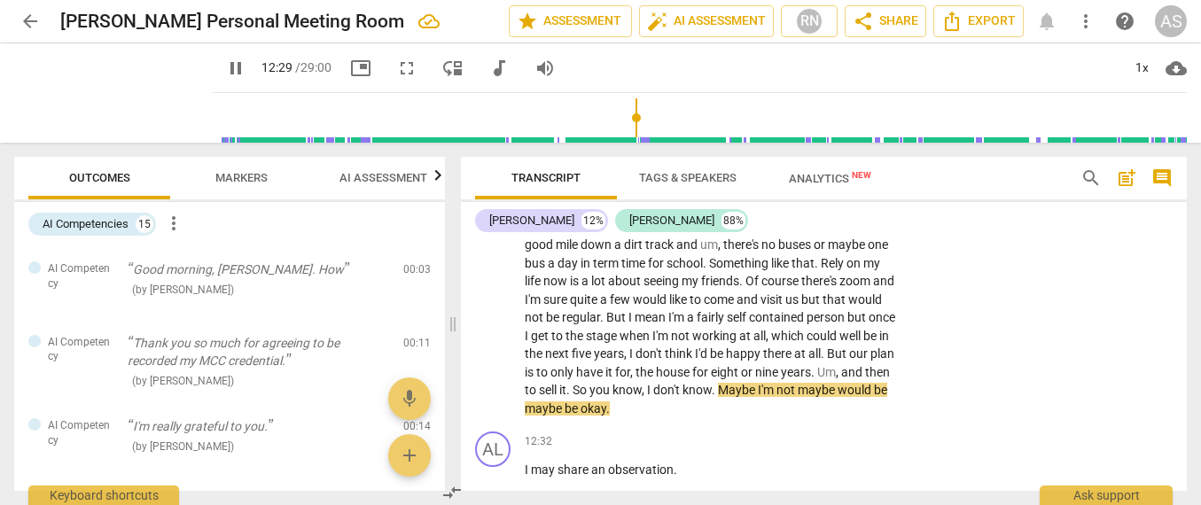
click at [718, 383] on span "Maybe" at bounding box center [738, 390] width 40 height 14
click at [840, 383] on span "would" at bounding box center [858, 390] width 36 height 14
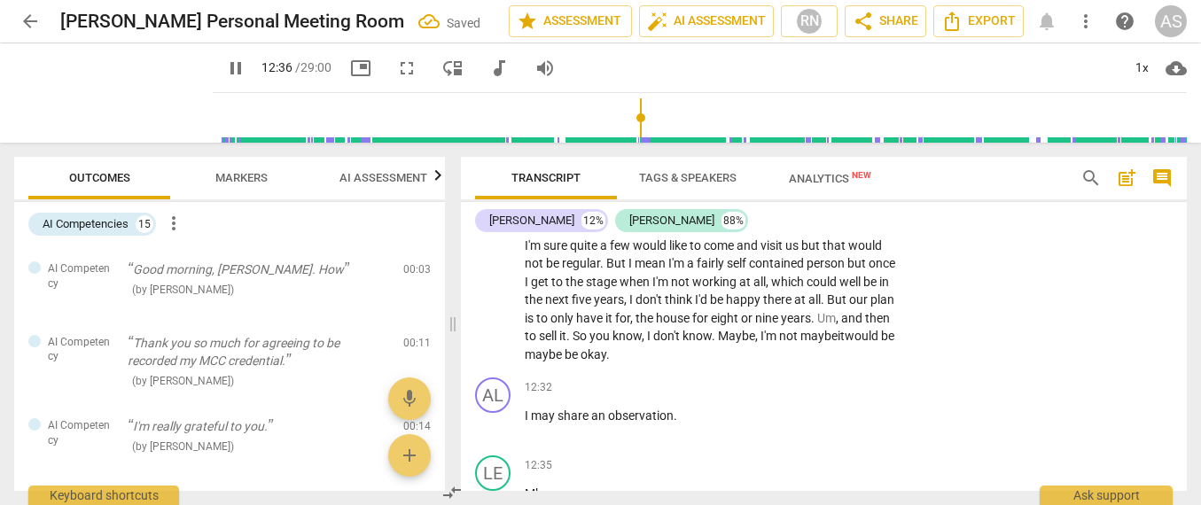
scroll to position [3500, 0]
click at [497, 415] on span "pause" at bounding box center [493, 425] width 21 height 21
type input "758"
click at [527, 409] on span "I" at bounding box center [528, 416] width 6 height 14
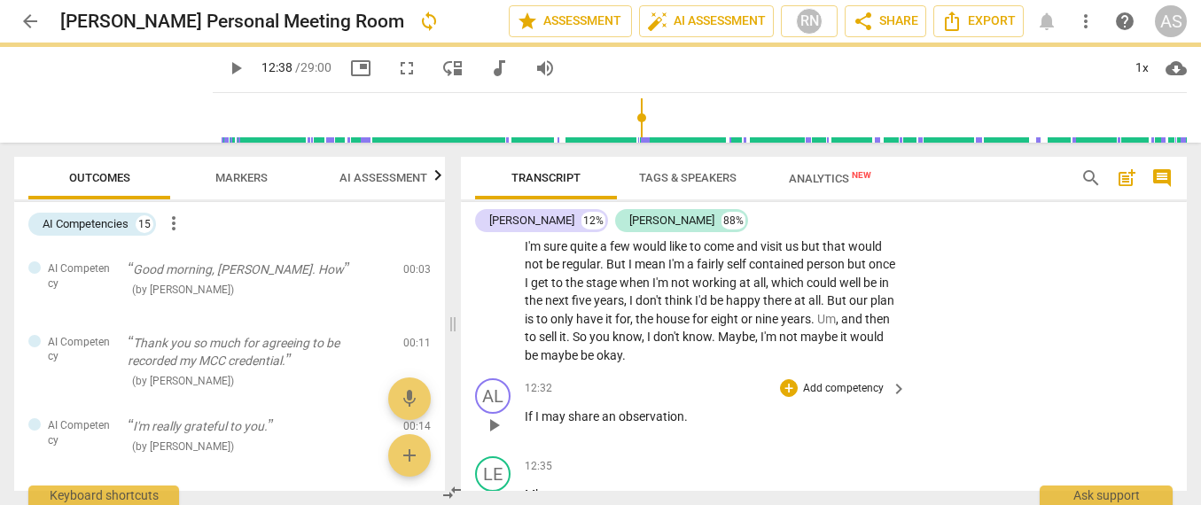
click at [688, 408] on p "If I may share an observation ." at bounding box center [711, 417] width 373 height 19
click at [527, 487] on span "Mhm" at bounding box center [539, 494] width 28 height 14
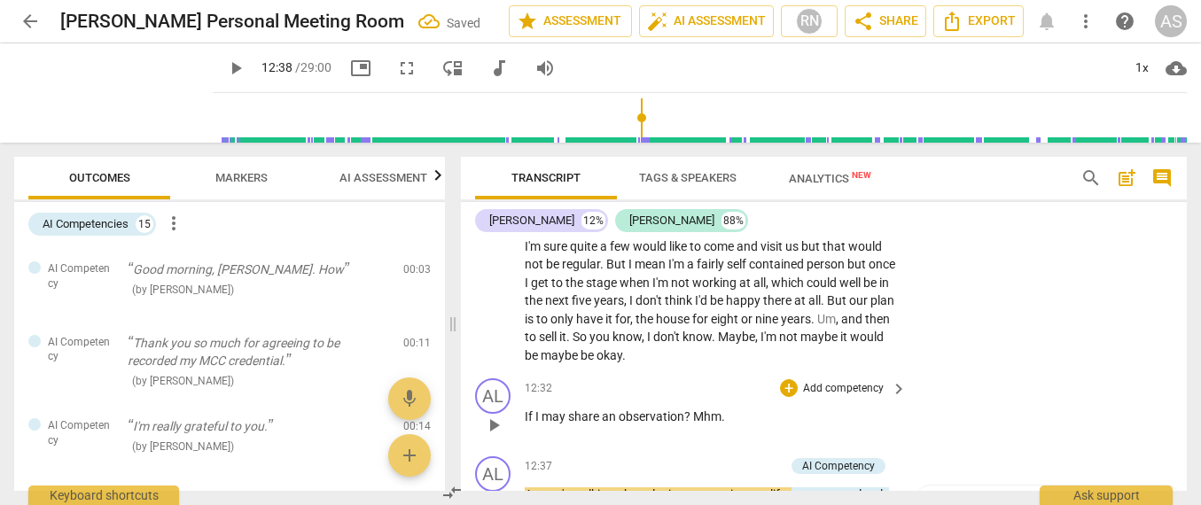
click at [693, 409] on span "Mhm" at bounding box center [707, 416] width 28 height 14
click at [733, 408] on p "If I may share an observation ? [ Mhm ." at bounding box center [711, 417] width 373 height 19
click at [527, 487] on span "As" at bounding box center [533, 494] width 17 height 14
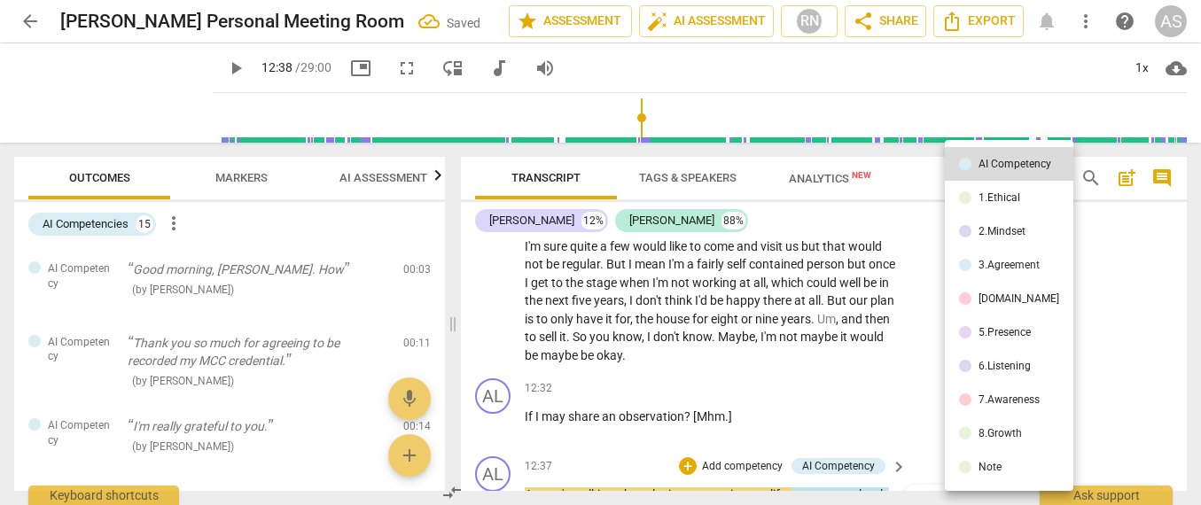
click at [525, 432] on div at bounding box center [600, 252] width 1201 height 505
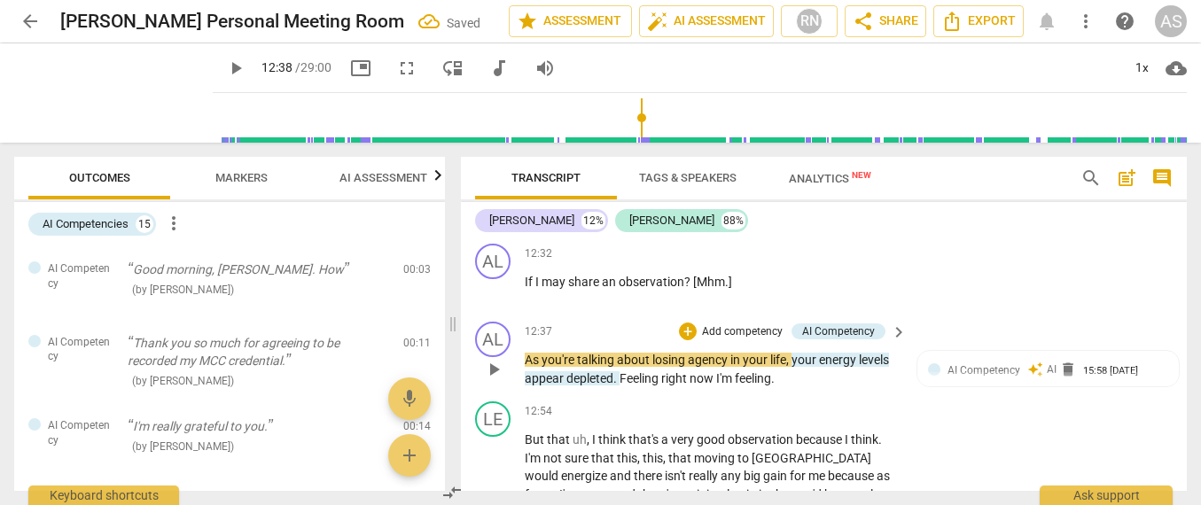
click at [526, 353] on span "As" at bounding box center [533, 360] width 17 height 14
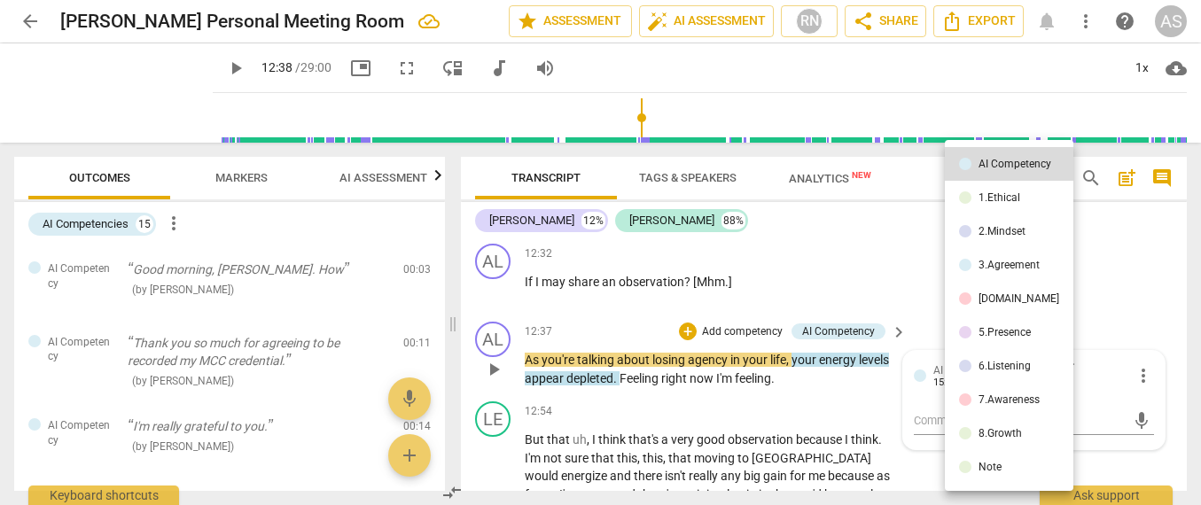
click at [526, 315] on div at bounding box center [600, 252] width 1201 height 505
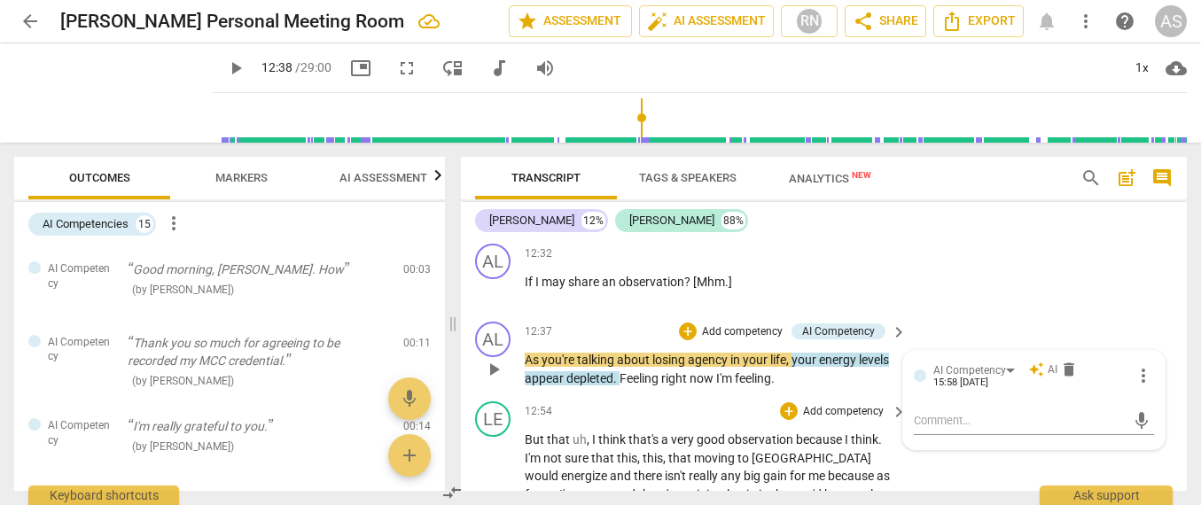
click at [551, 401] on div "12:54 + Add competency keyboard_arrow_right" at bounding box center [717, 410] width 384 height 19
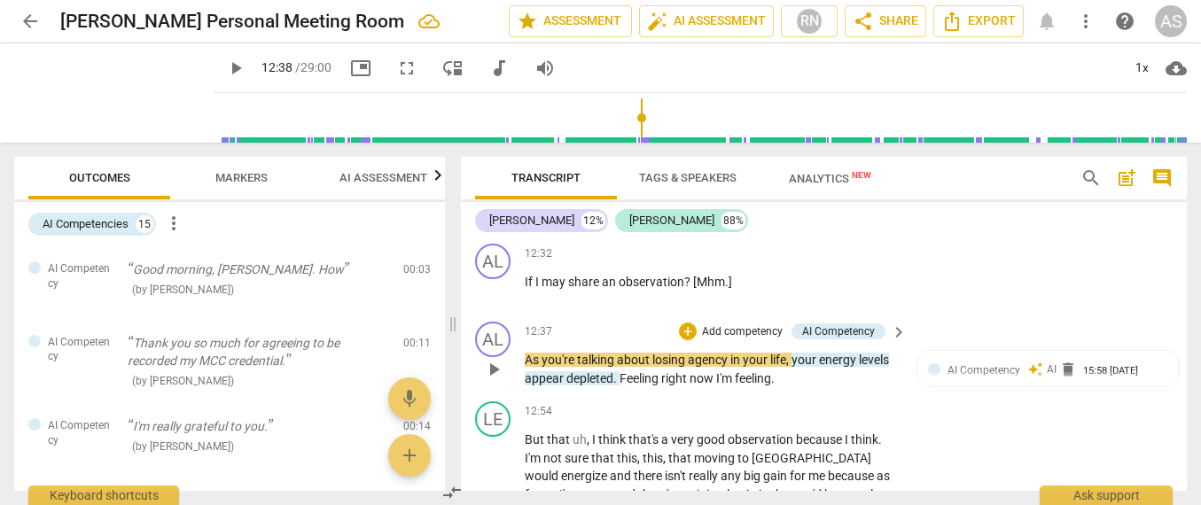
click at [522, 357] on div "play_arrow pause" at bounding box center [501, 369] width 45 height 25
click at [526, 353] on span "As" at bounding box center [533, 360] width 17 height 14
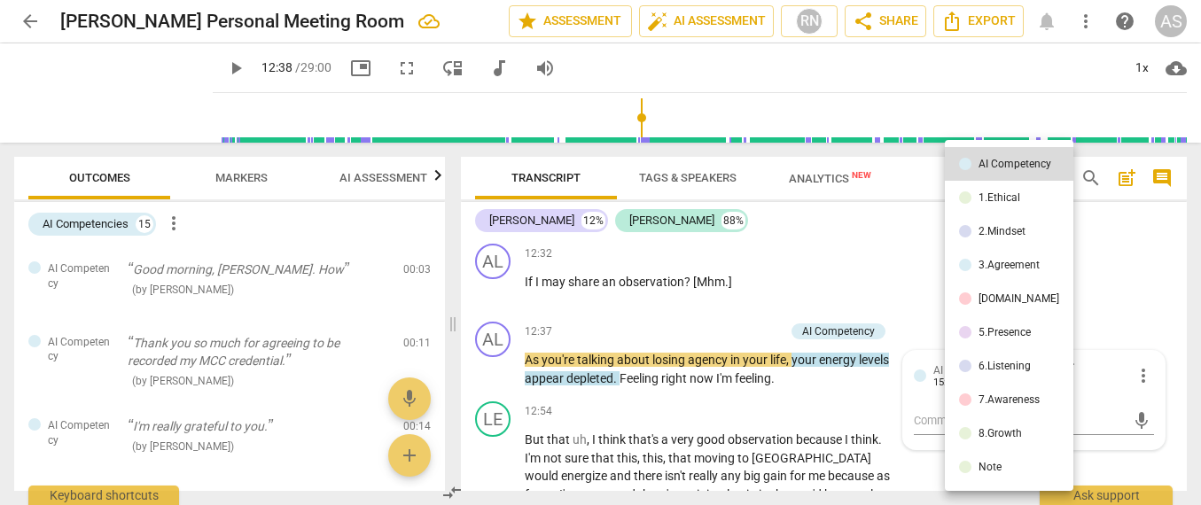
click at [669, 269] on div at bounding box center [600, 252] width 1201 height 505
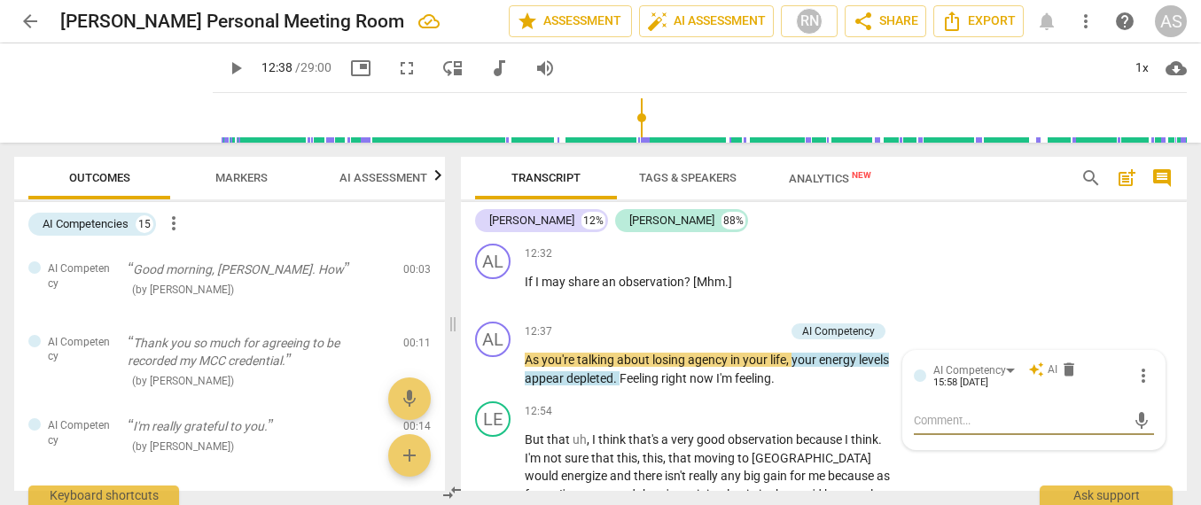
scroll to position [3567, 0]
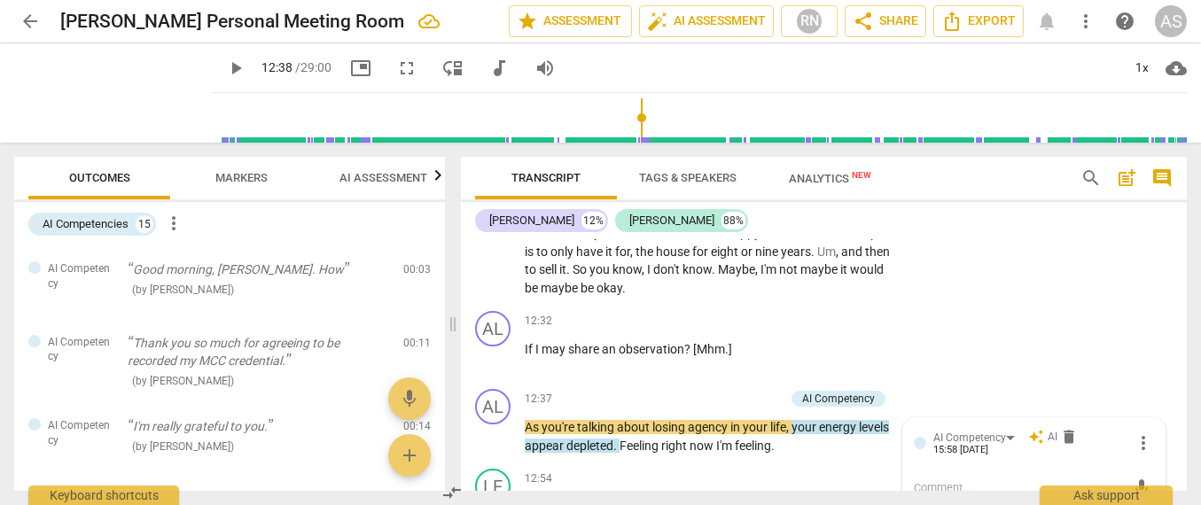
click at [525, 420] on span "As" at bounding box center [533, 427] width 17 height 14
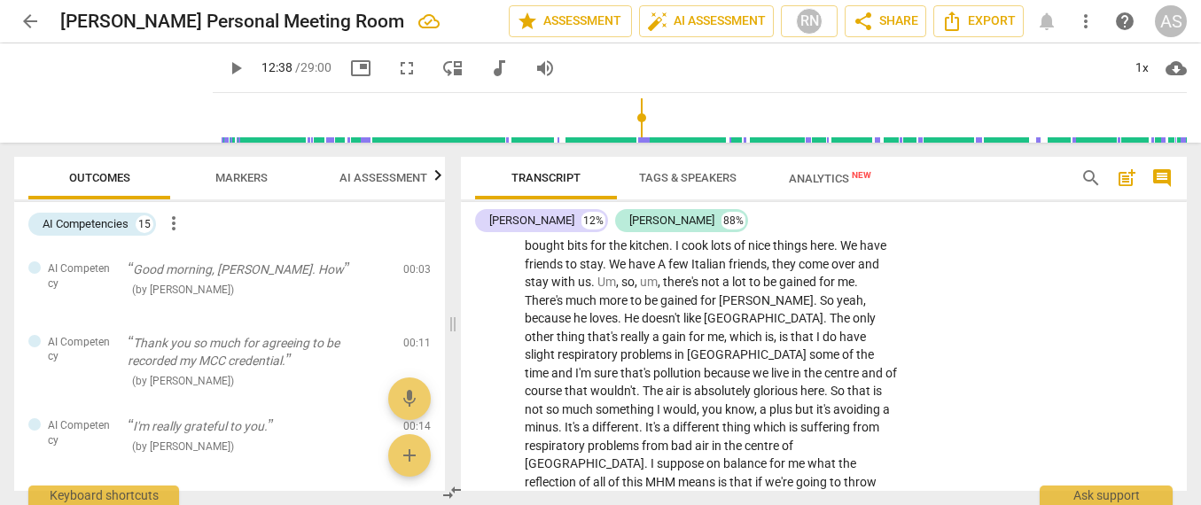
scroll to position [3893, 0]
